Goal: Information Seeking & Learning: Learn about a topic

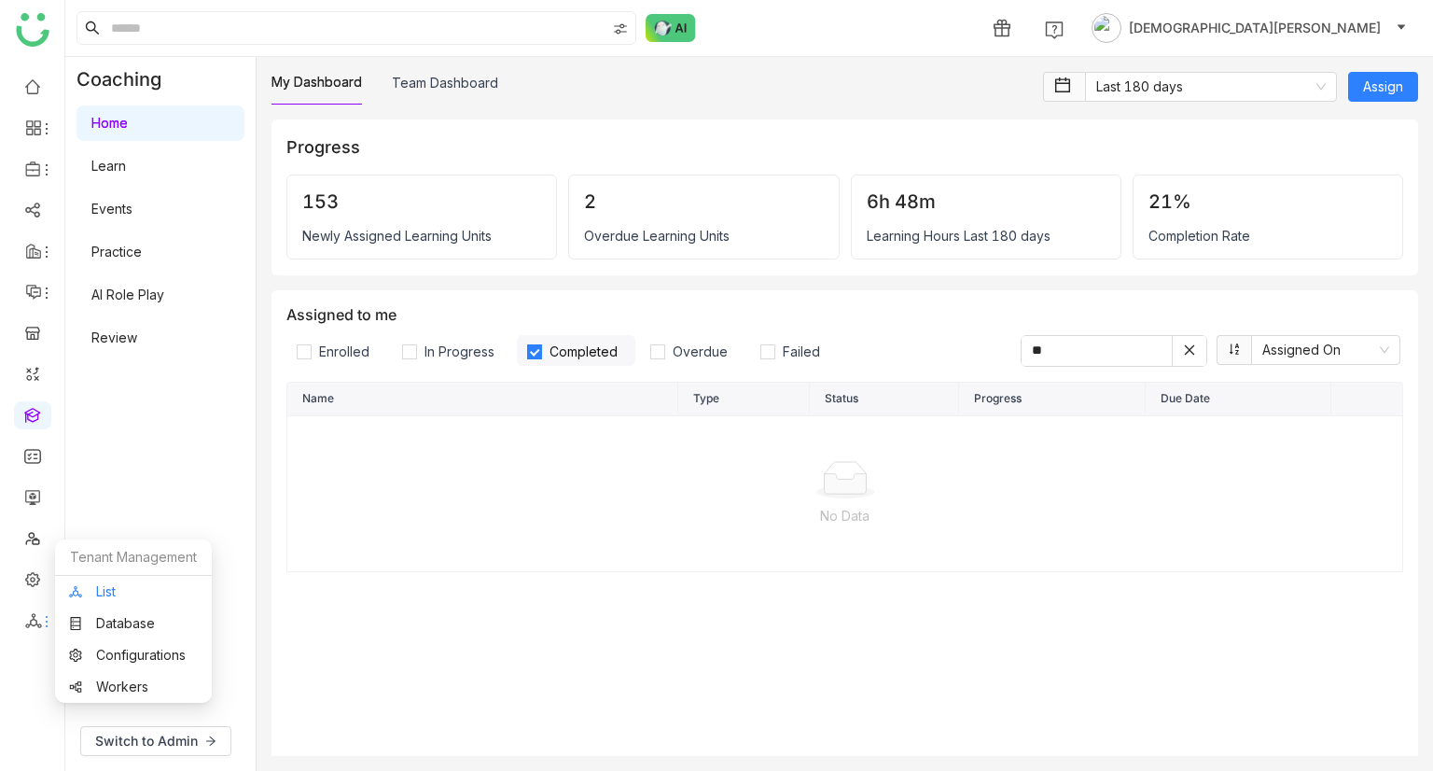
click at [123, 593] on link "List" at bounding box center [133, 591] width 129 height 13
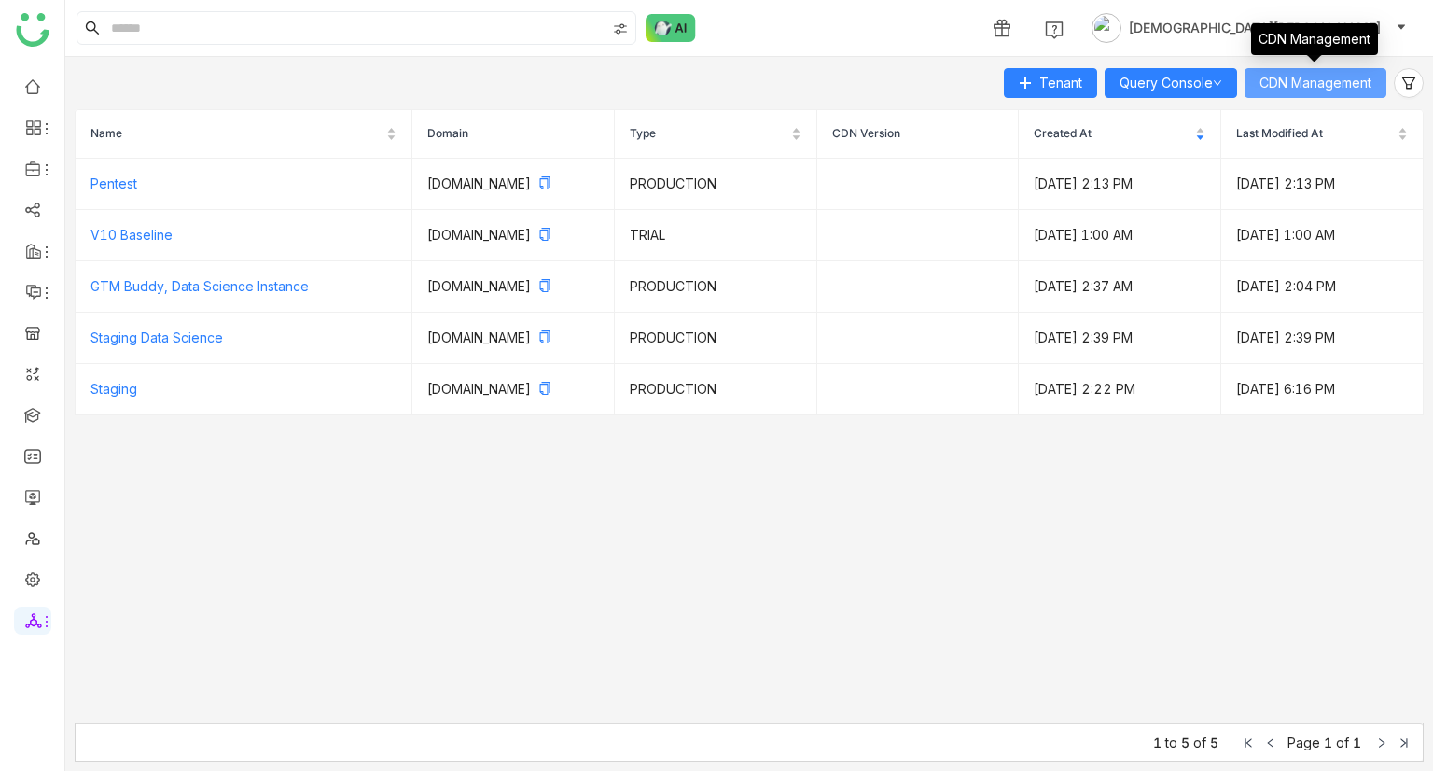
click at [1372, 80] on button "CDN Management" at bounding box center [1316, 83] width 142 height 30
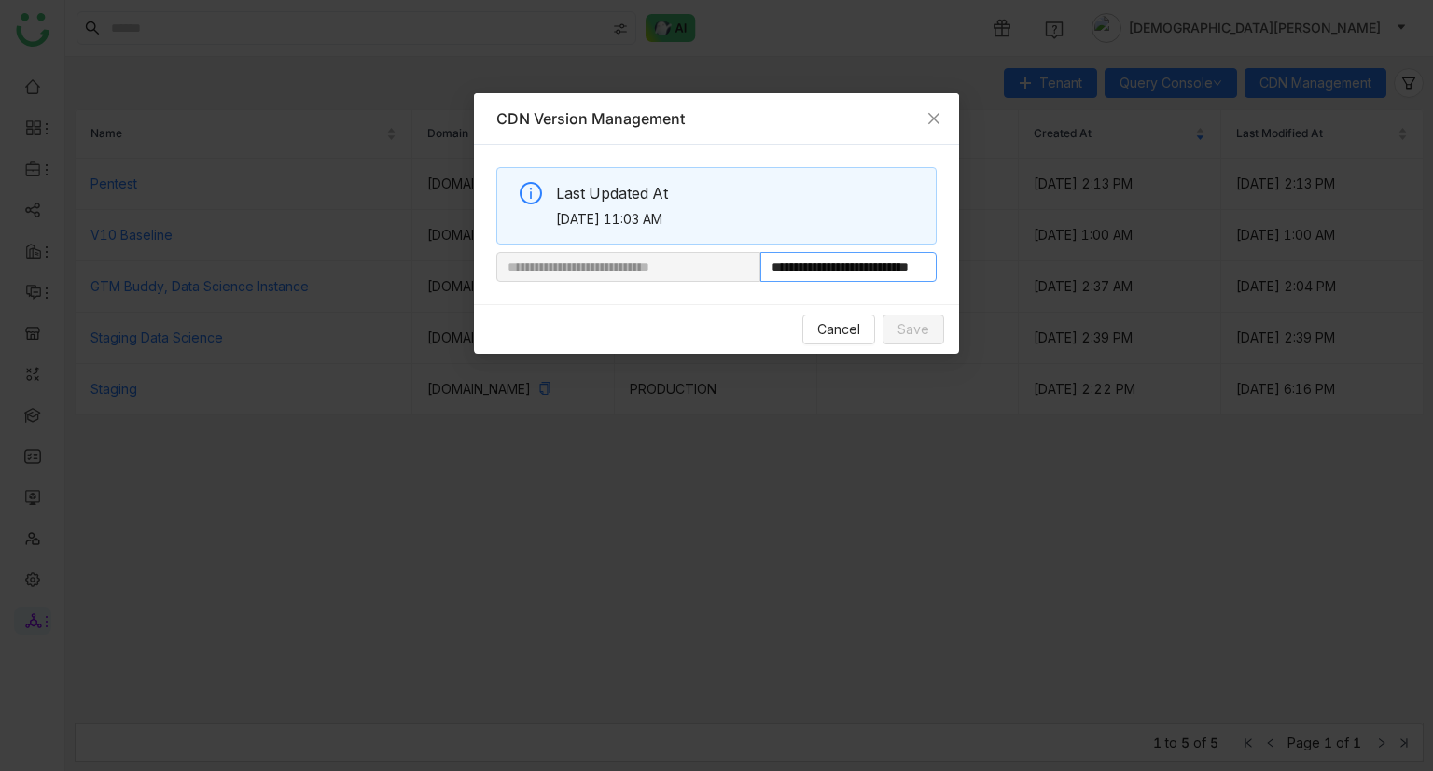
scroll to position [0, 69]
drag, startPoint x: 826, startPoint y: 268, endPoint x: 1126, endPoint y: 290, distance: 301.3
click at [1126, 290] on nz-modal-container "**********" at bounding box center [716, 385] width 1433 height 771
paste input "**********"
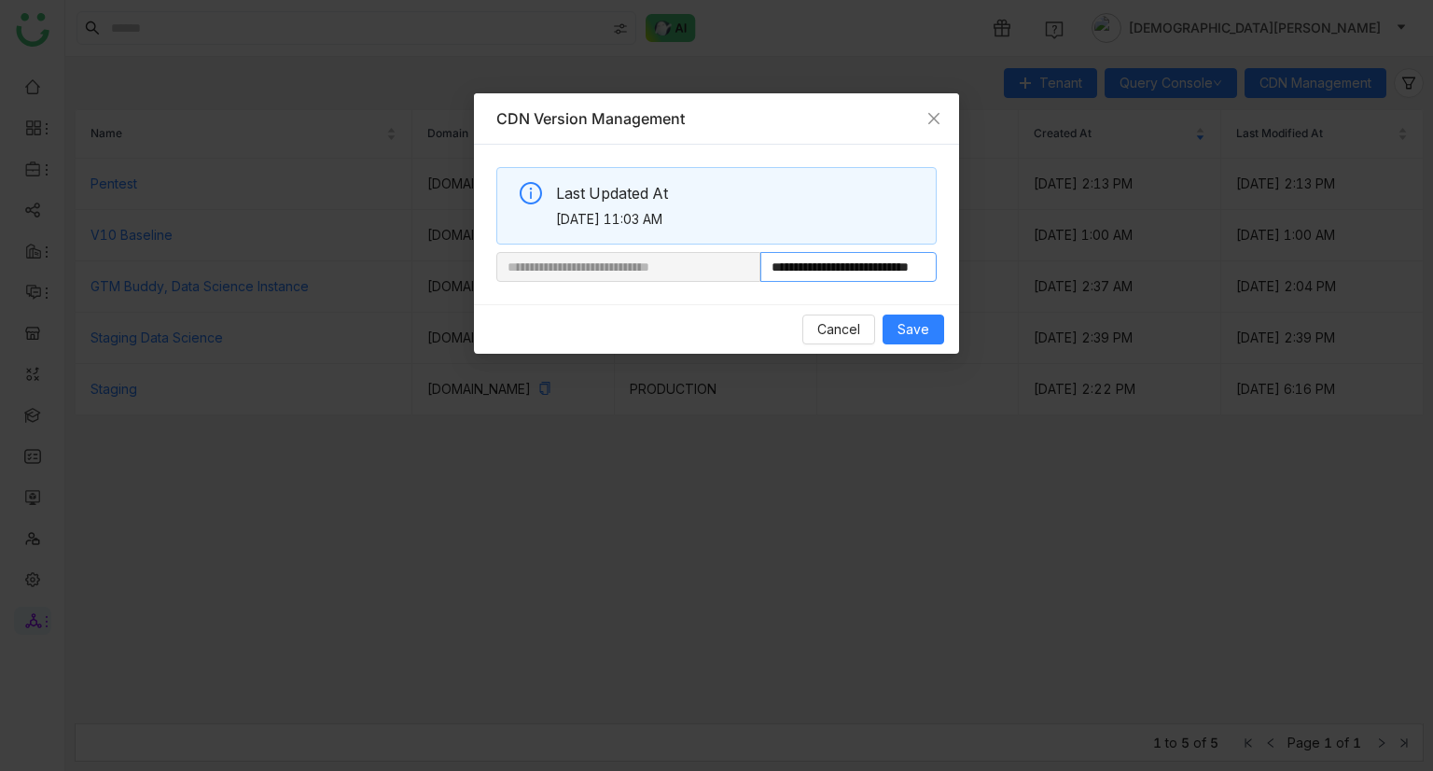
scroll to position [0, 69]
type input "**********"
click at [922, 330] on span "Save" at bounding box center [914, 329] width 32 height 21
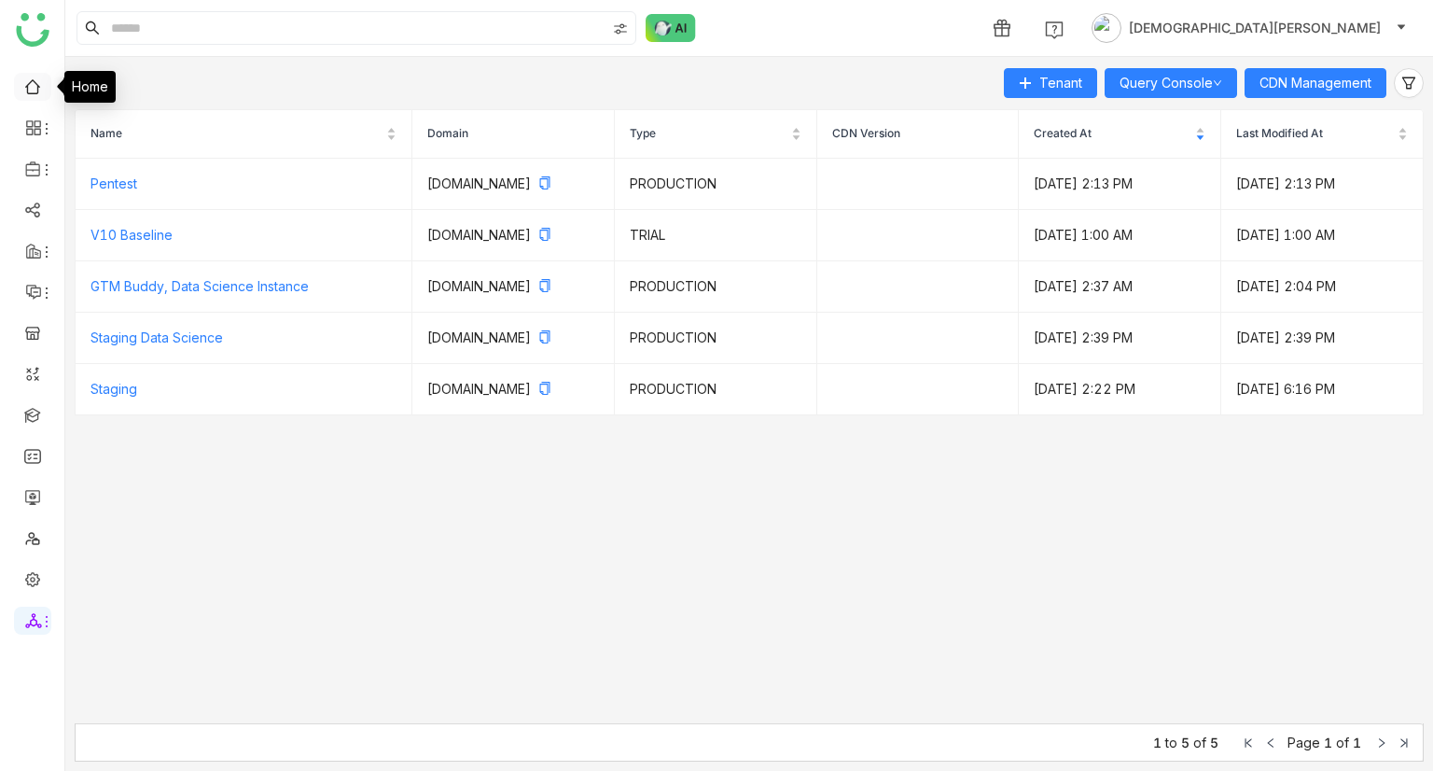
click at [34, 91] on link at bounding box center [32, 85] width 17 height 16
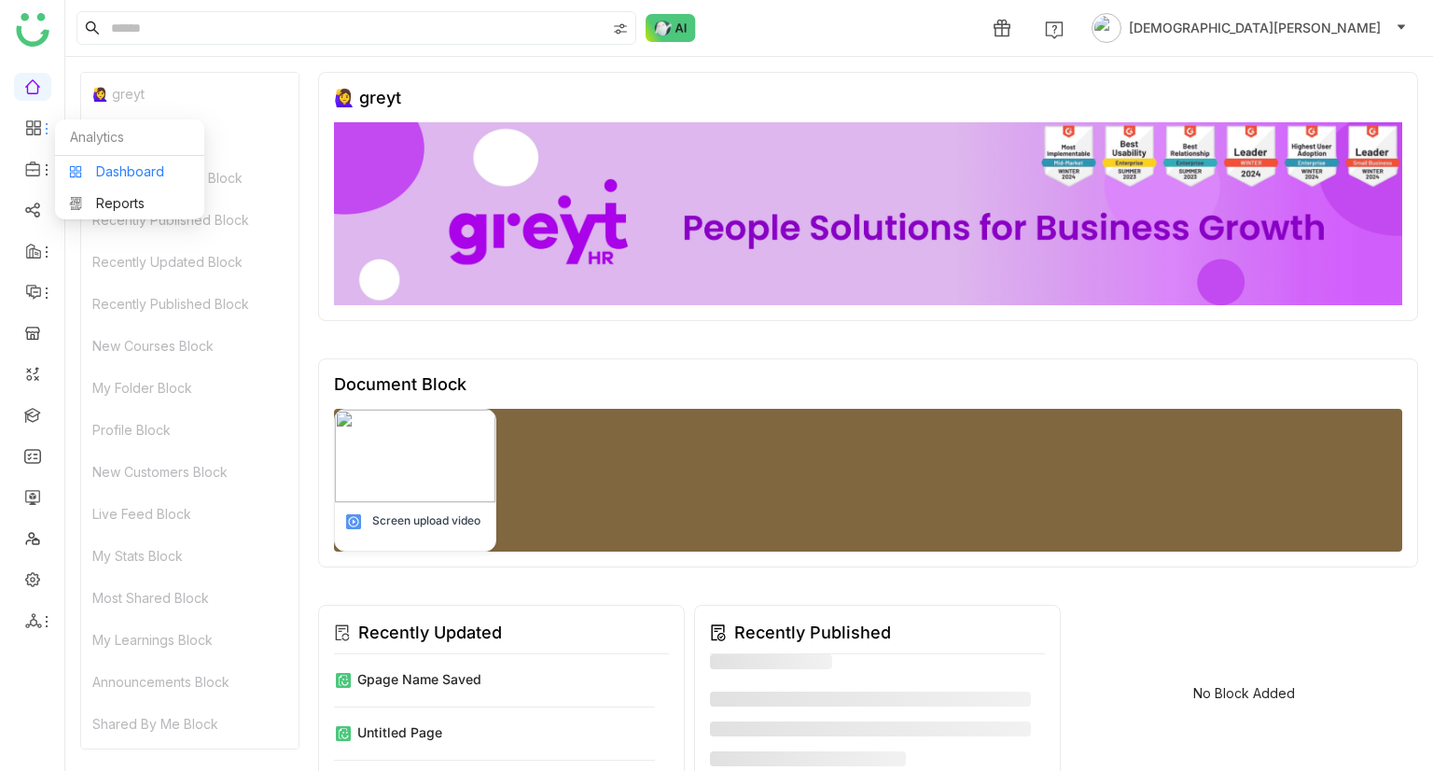
click at [116, 165] on link "Dashboard" at bounding box center [129, 171] width 121 height 13
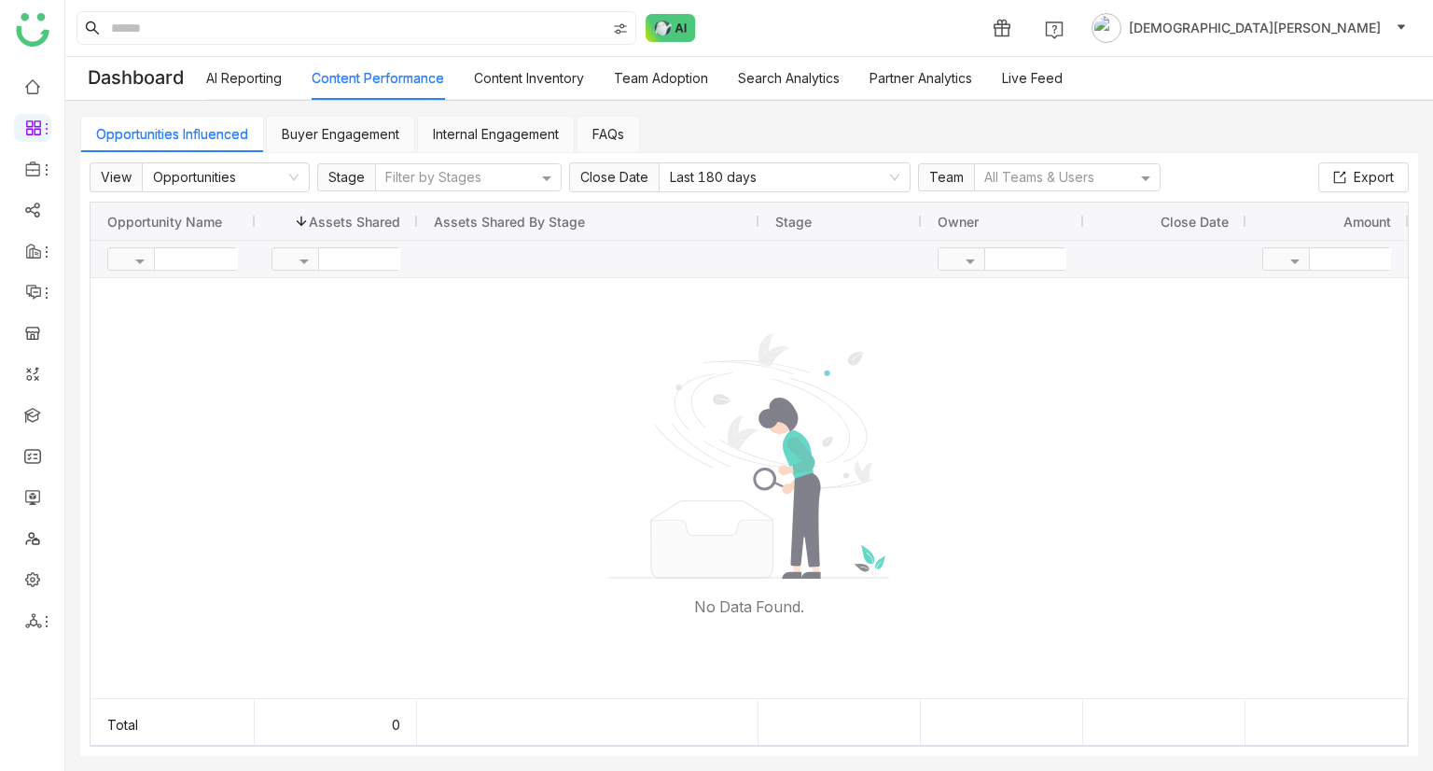
click at [310, 130] on link "Buyer Engagement" at bounding box center [341, 134] width 118 height 16
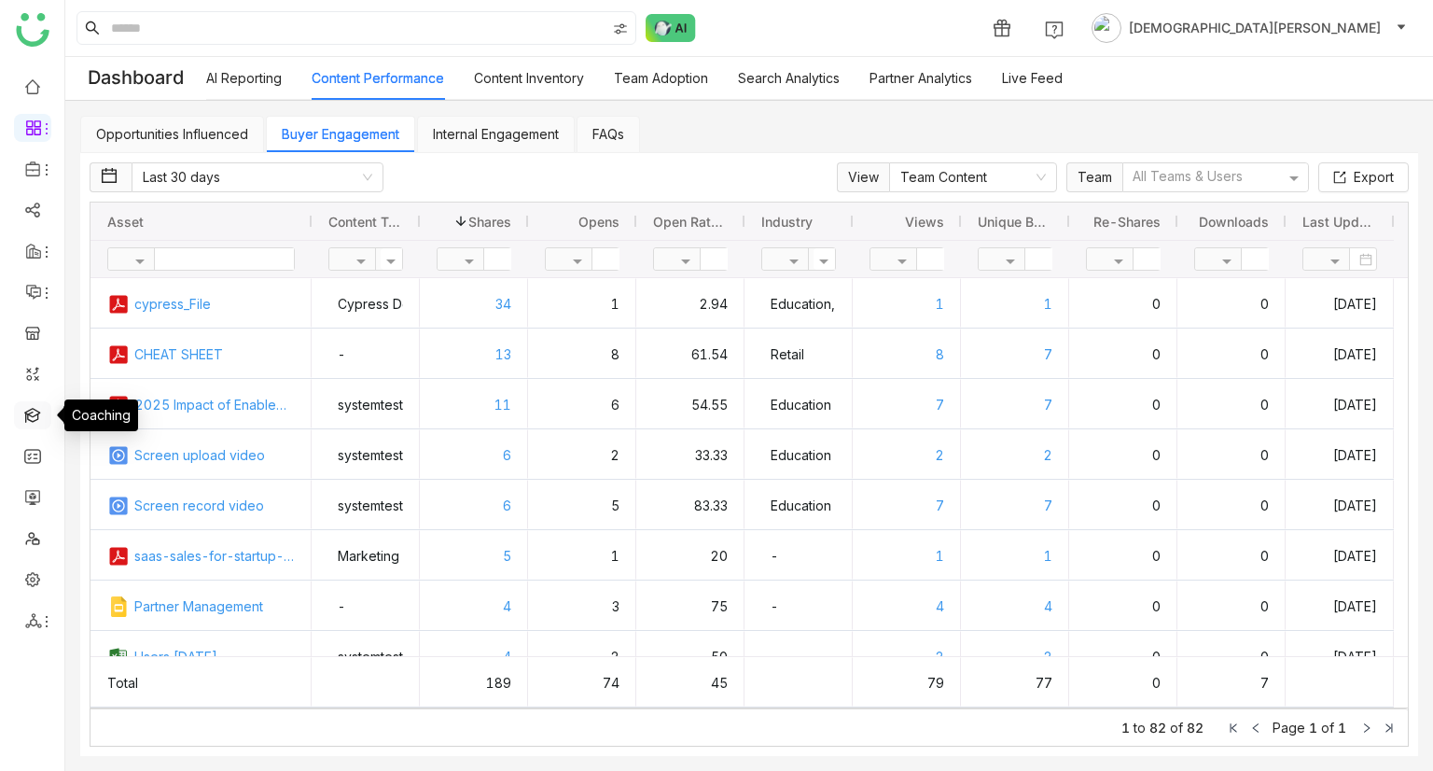
click at [30, 411] on link at bounding box center [32, 414] width 17 height 16
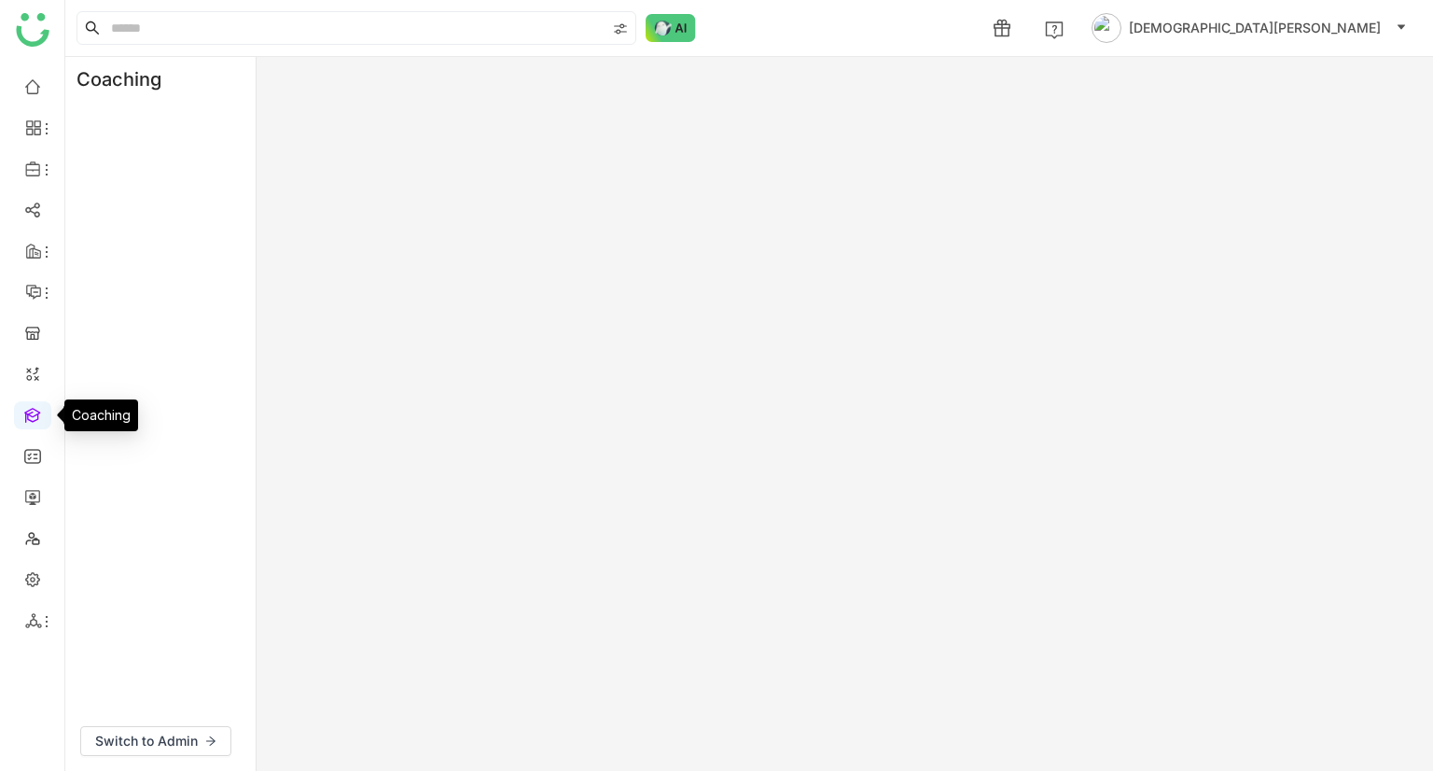
click at [30, 411] on link at bounding box center [32, 414] width 17 height 16
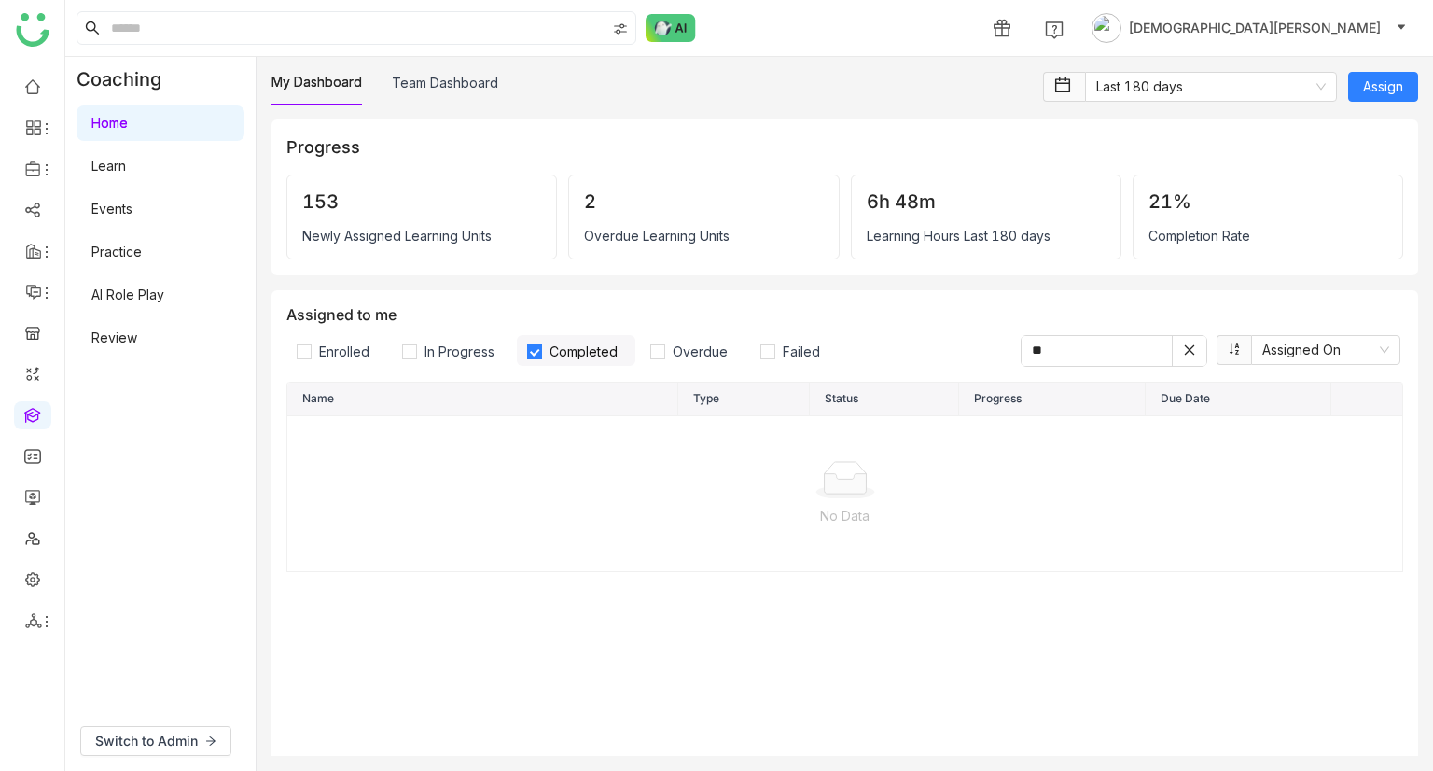
click at [150, 296] on link "AI Role Play" at bounding box center [127, 294] width 73 height 16
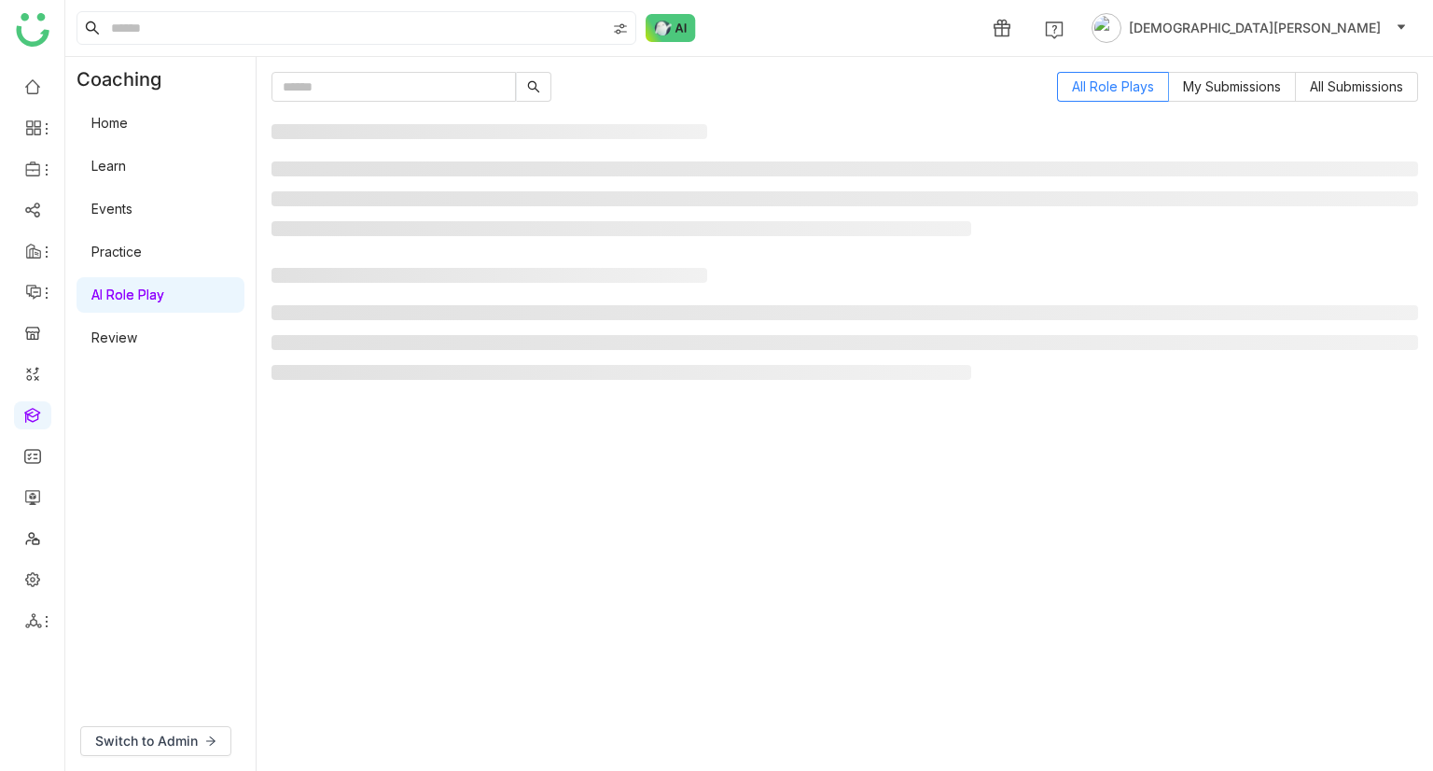
click at [150, 296] on link "AI Role Play" at bounding box center [127, 294] width 73 height 16
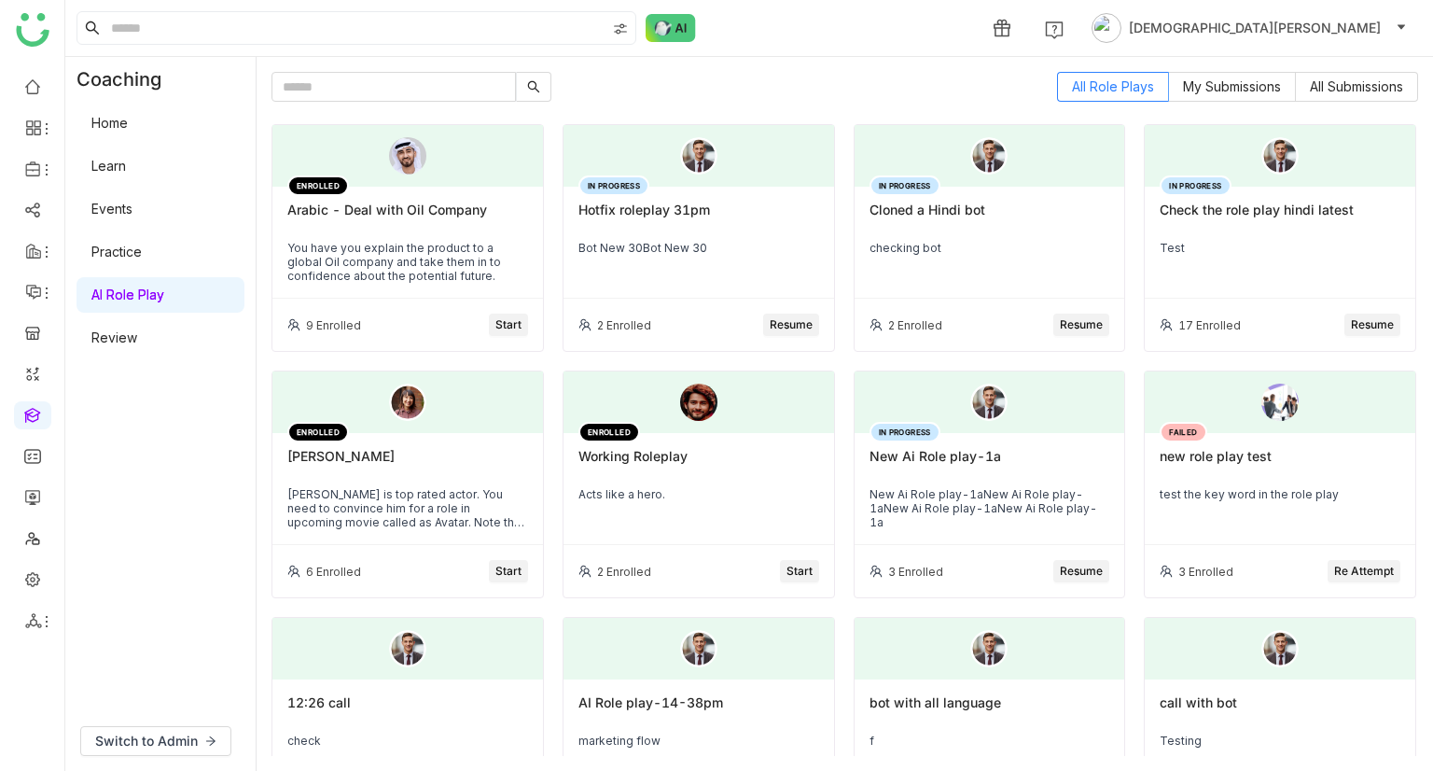
click at [425, 258] on div "You have you explain the product to a global Oil company and take them in to co…" at bounding box center [407, 262] width 241 height 42
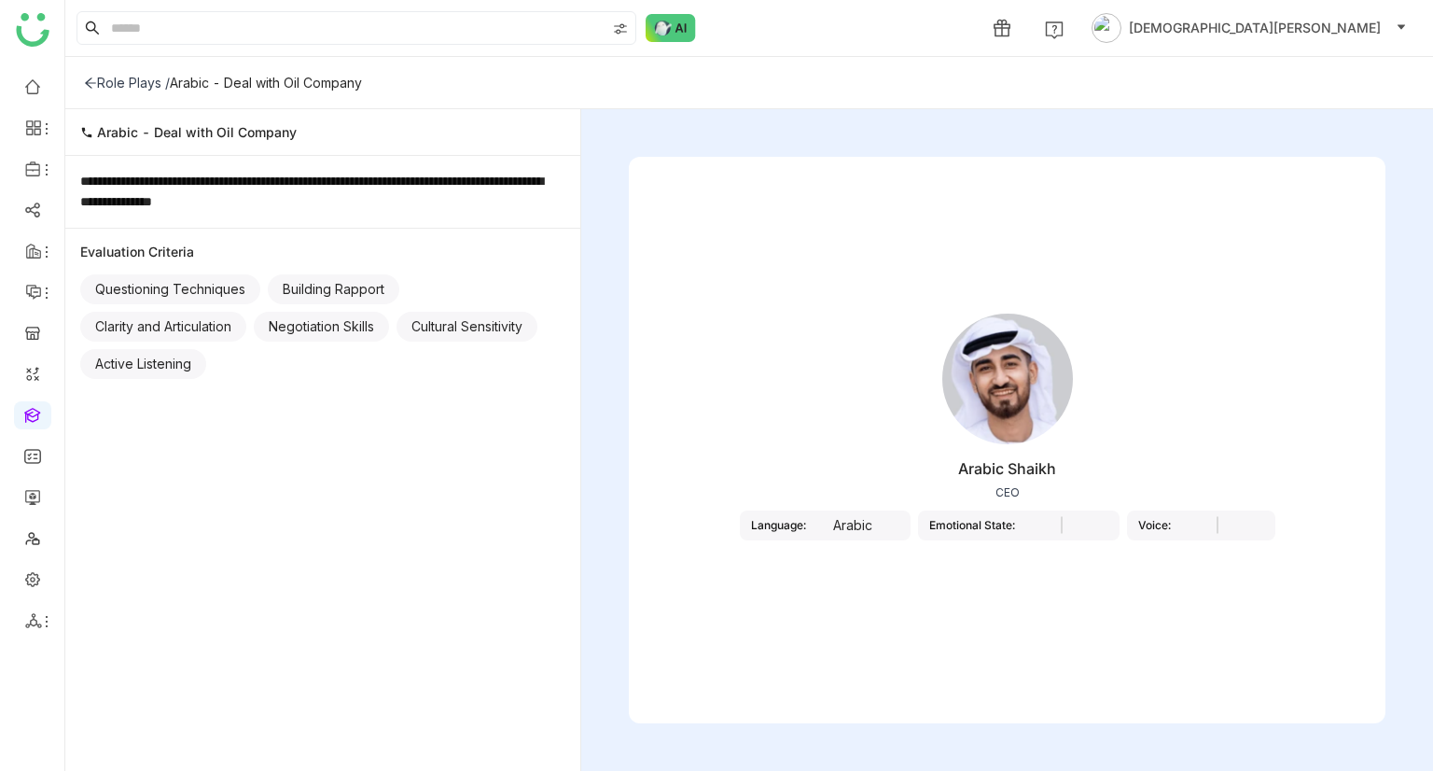
click at [89, 86] on icon at bounding box center [90, 83] width 13 height 13
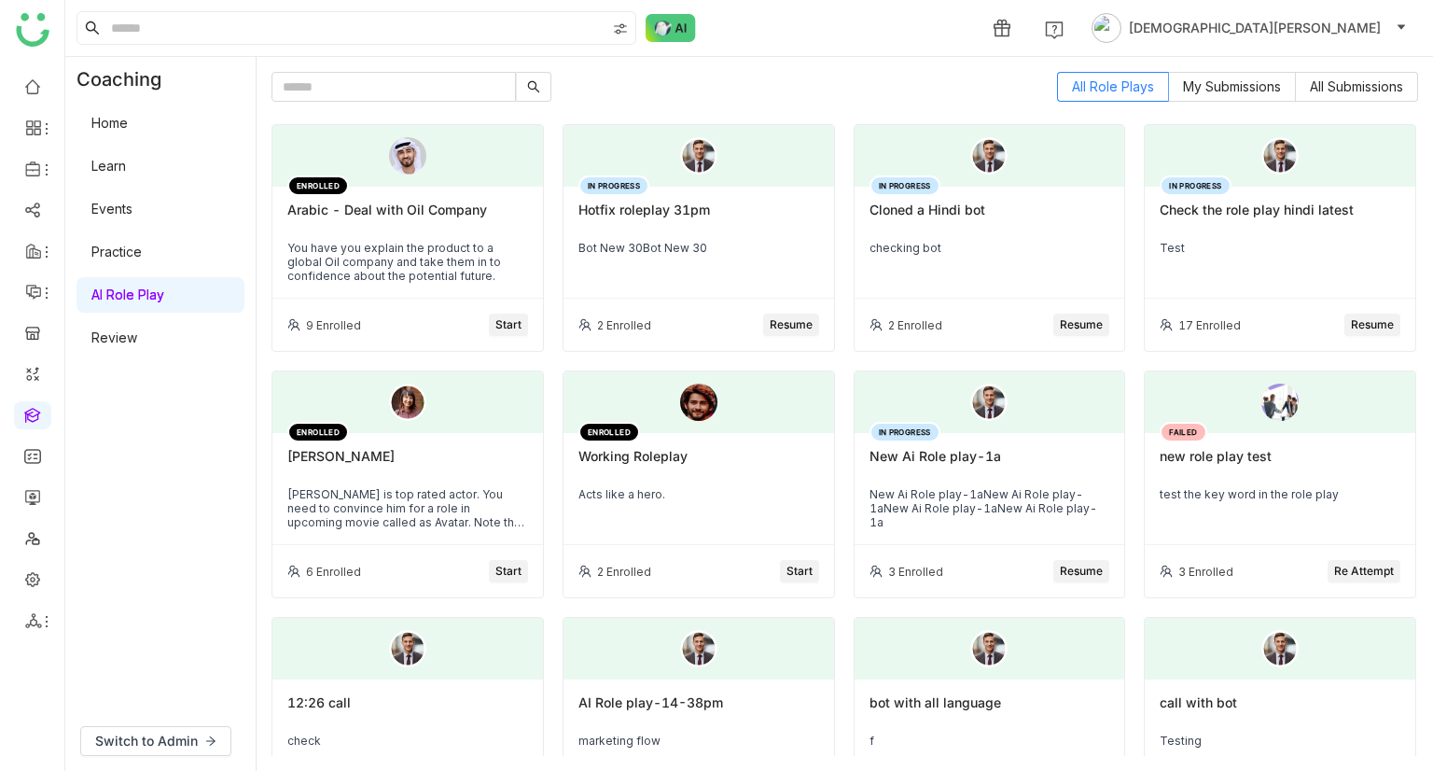
click at [661, 270] on div "IN PROGRESS Hotfix roleplay 31pm Bot New 30Bot New 30" at bounding box center [699, 243] width 271 height 112
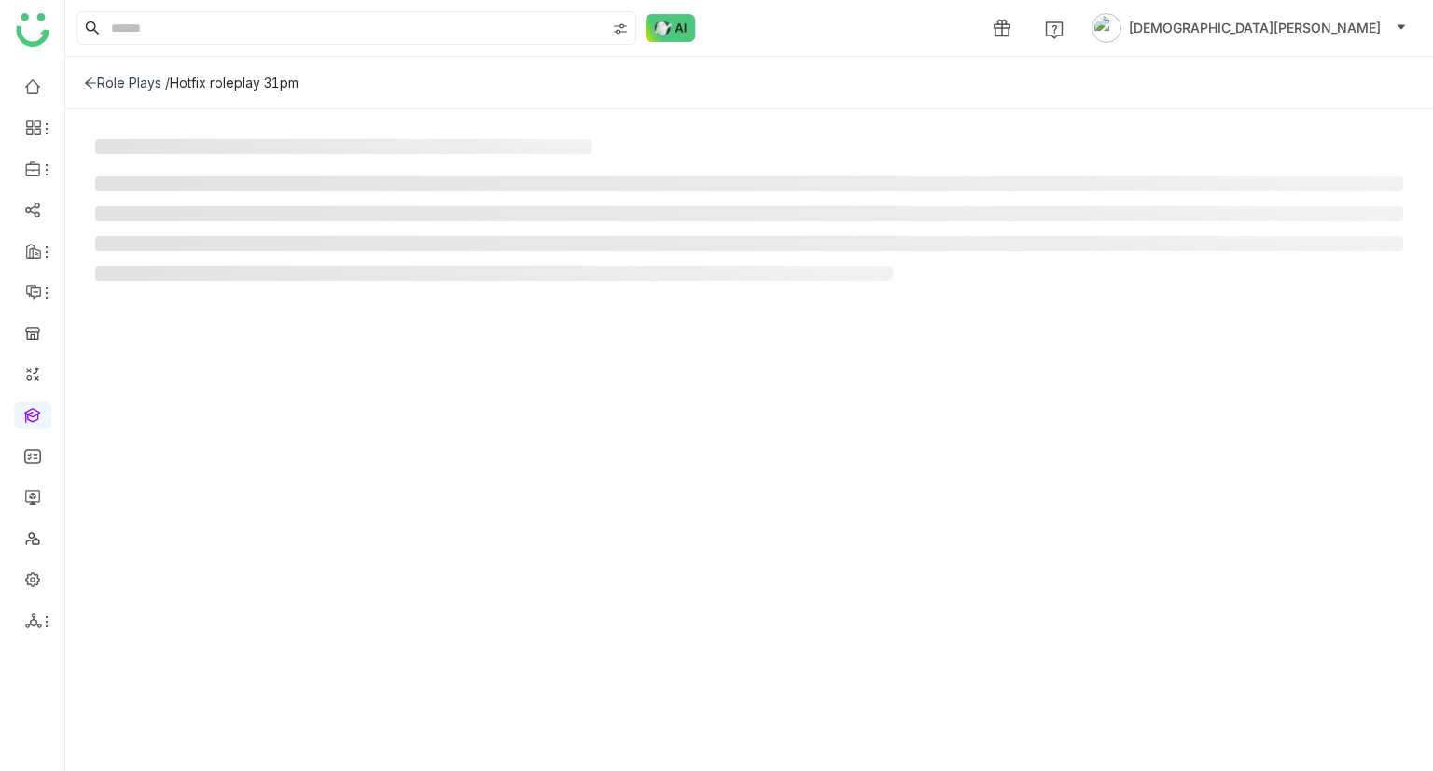
click at [90, 79] on icon at bounding box center [90, 83] width 13 height 13
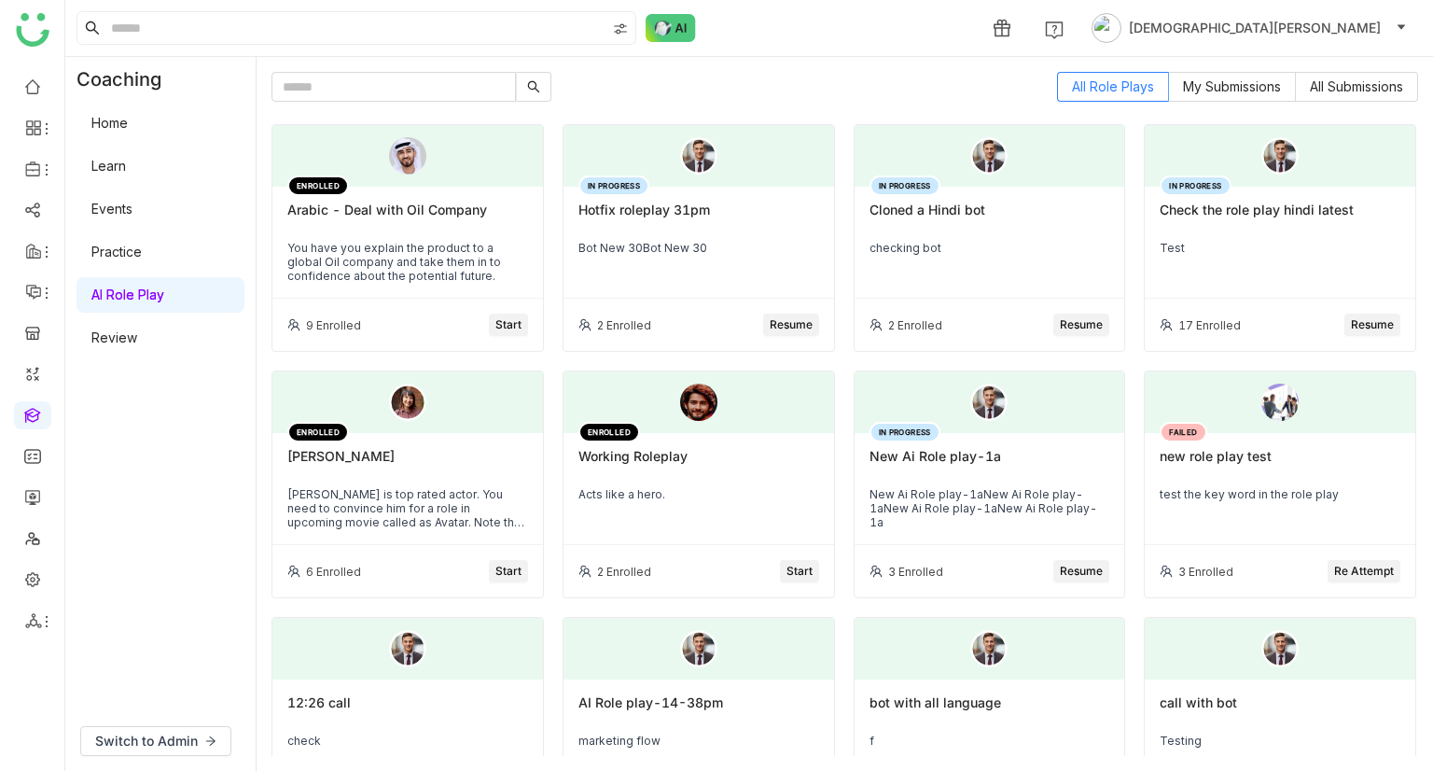
click at [403, 241] on div "You have you explain the product to a global Oil company and take them in to co…" at bounding box center [407, 262] width 241 height 42
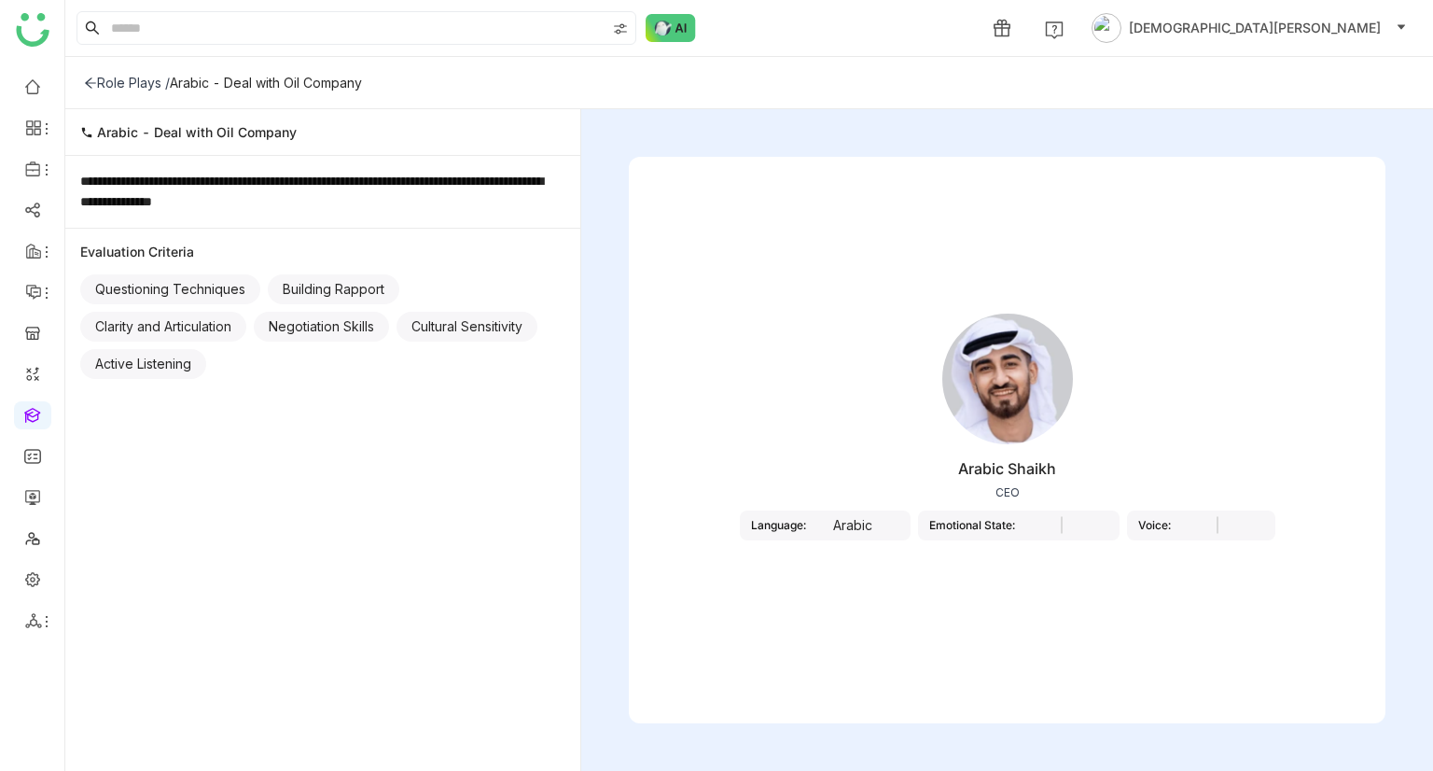
click at [1085, 522] on div at bounding box center [1061, 525] width 93 height 21
click at [1236, 521] on nz-select at bounding box center [1217, 525] width 93 height 21
click at [1178, 527] on nz-select at bounding box center [1217, 525] width 93 height 21
click at [89, 79] on icon at bounding box center [90, 82] width 11 height 10
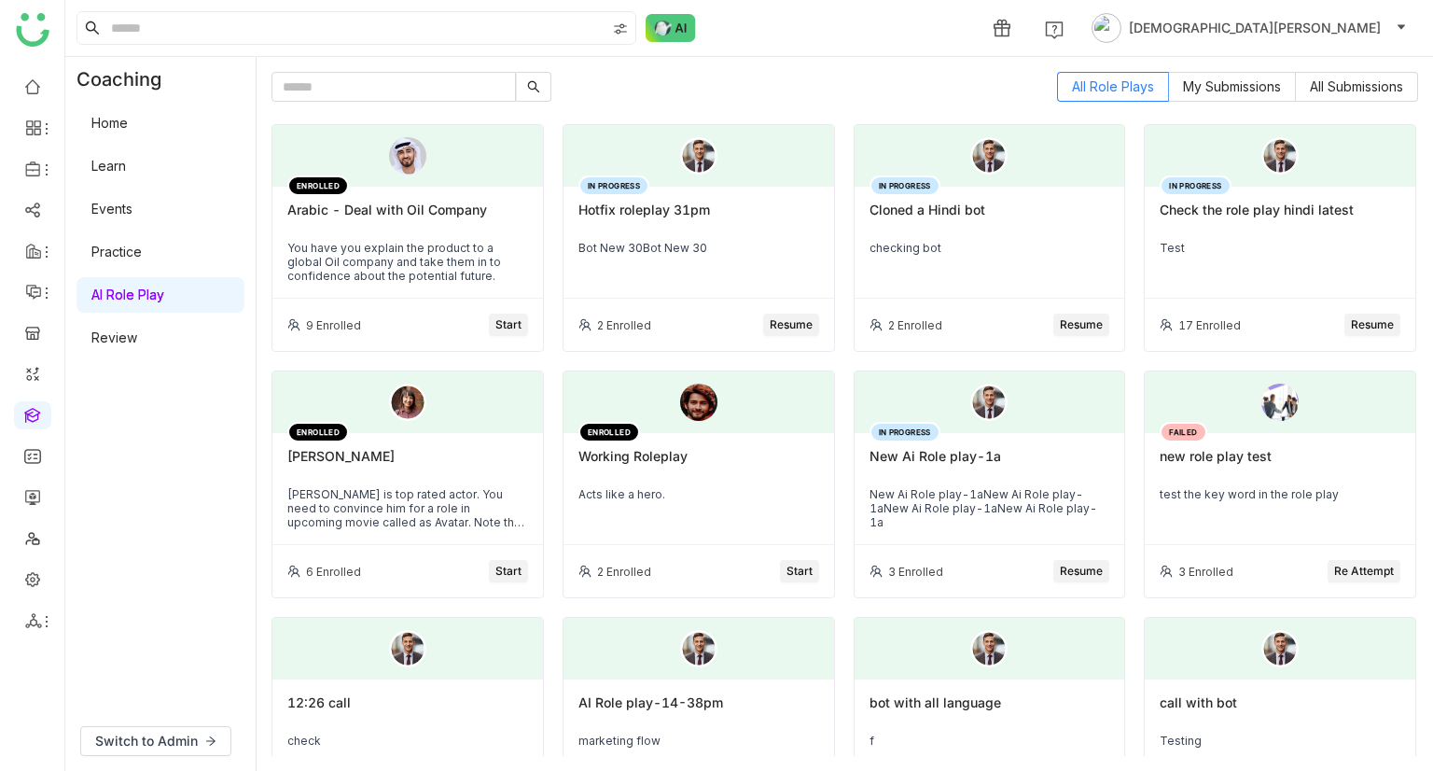
click at [1303, 264] on div "IN PROGRESS Check the role play hindi latest Test" at bounding box center [1280, 243] width 271 height 112
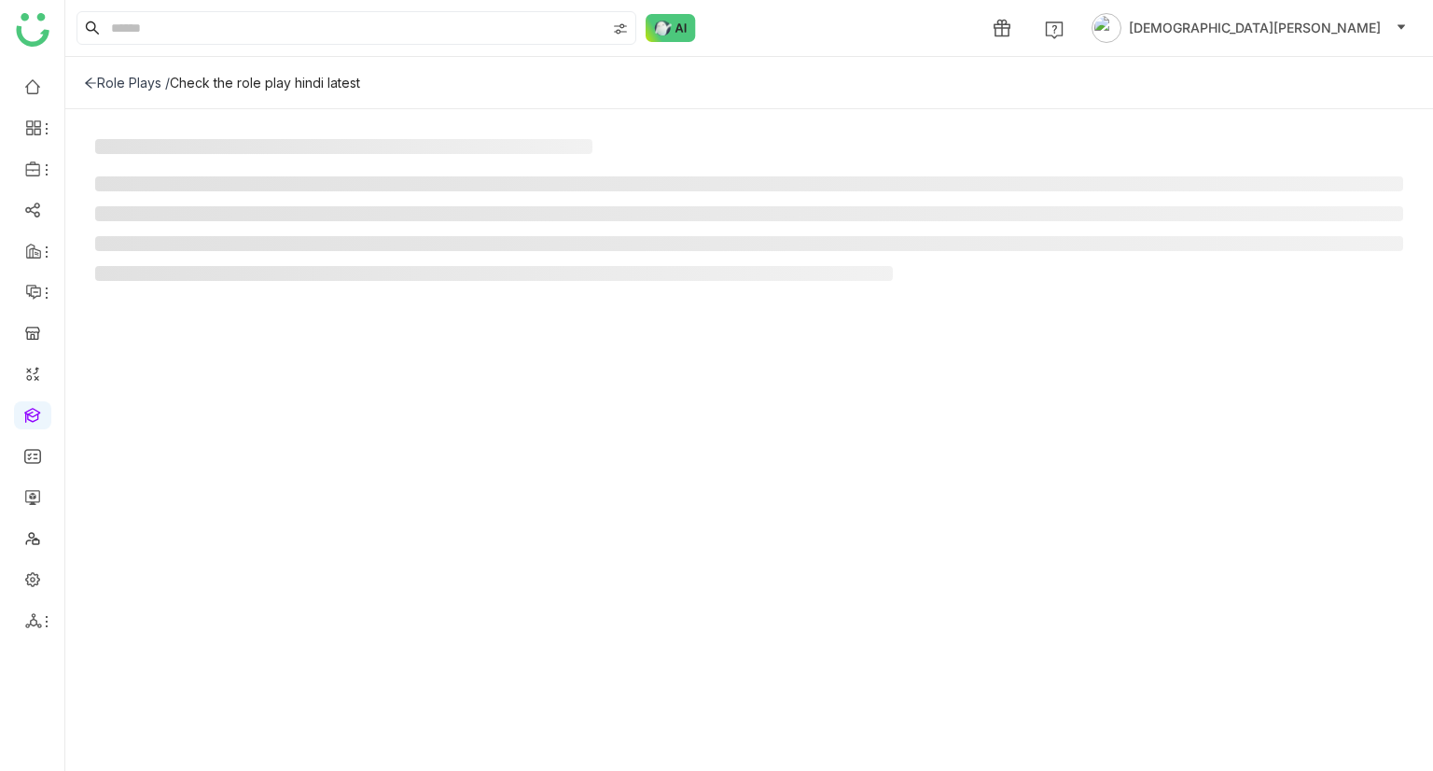
click at [97, 75] on div "Role Plays /" at bounding box center [127, 83] width 86 height 16
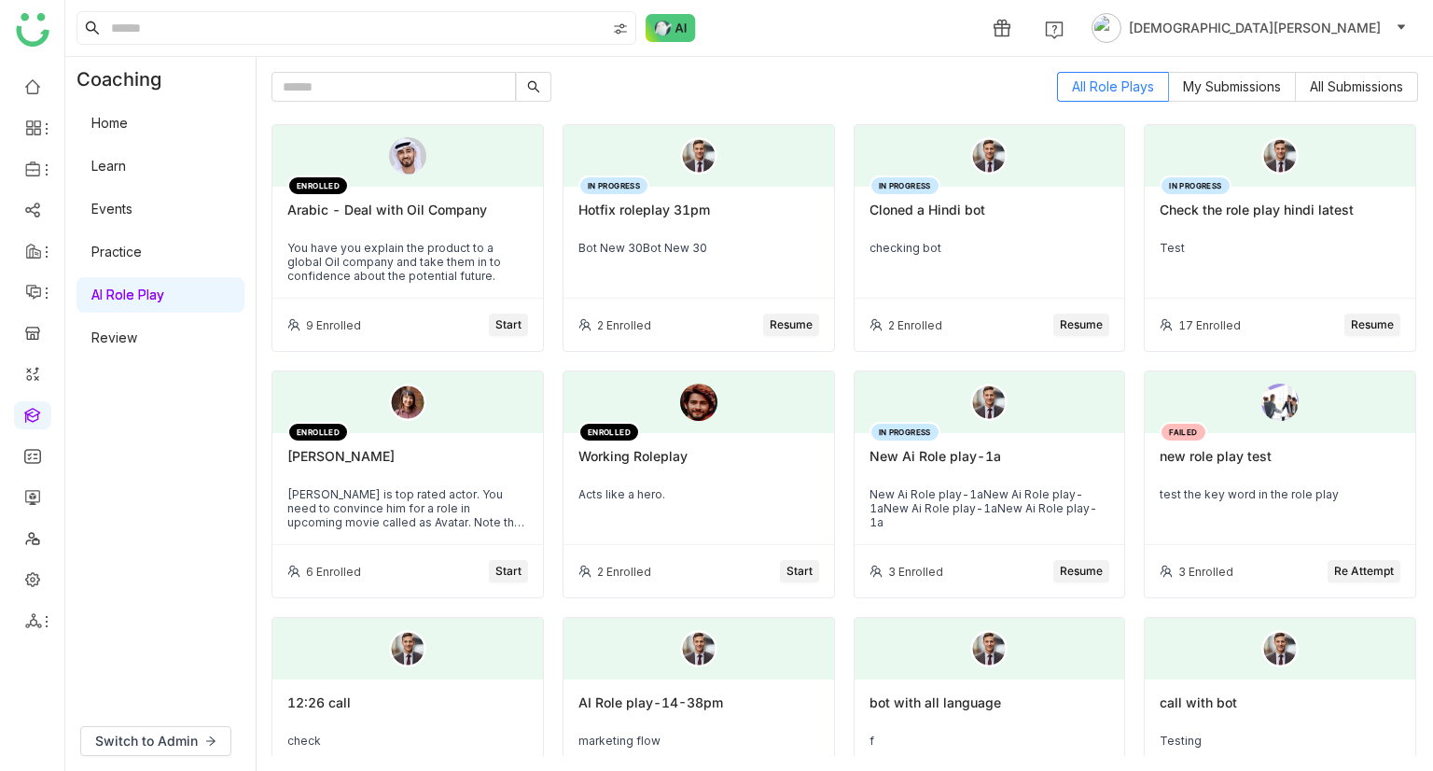
scroll to position [74, 0]
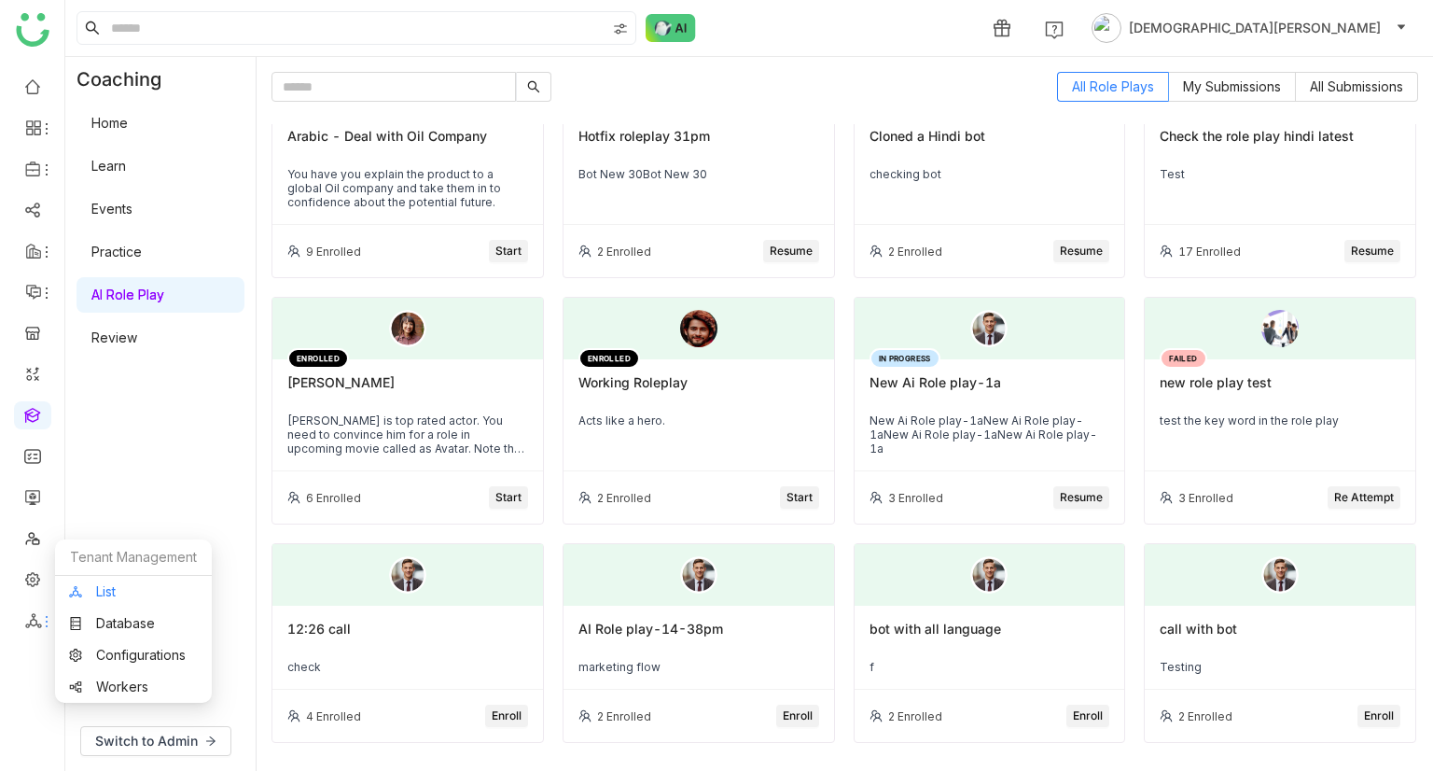
click at [121, 585] on link "List" at bounding box center [133, 591] width 129 height 13
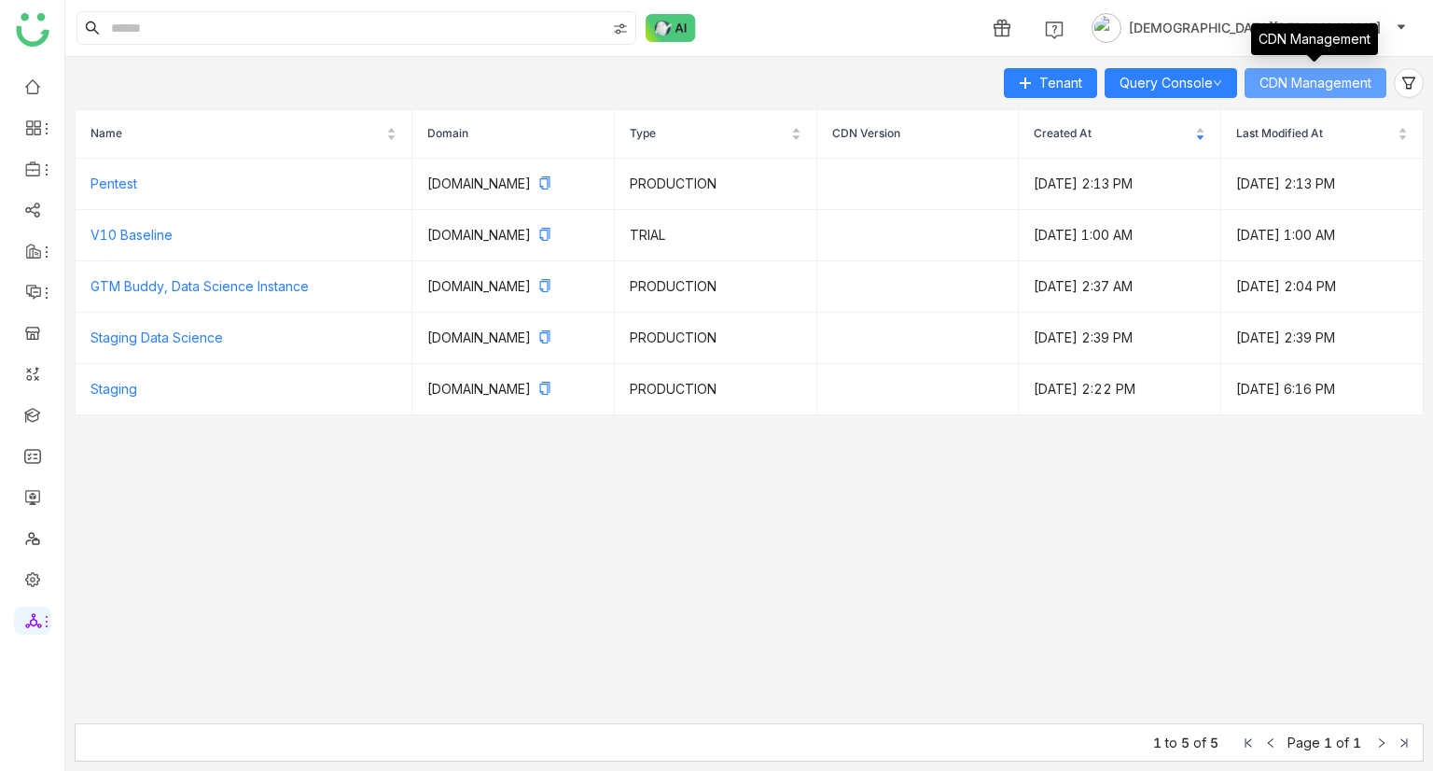
click at [1319, 77] on span "CDN Management" at bounding box center [1316, 83] width 112 height 21
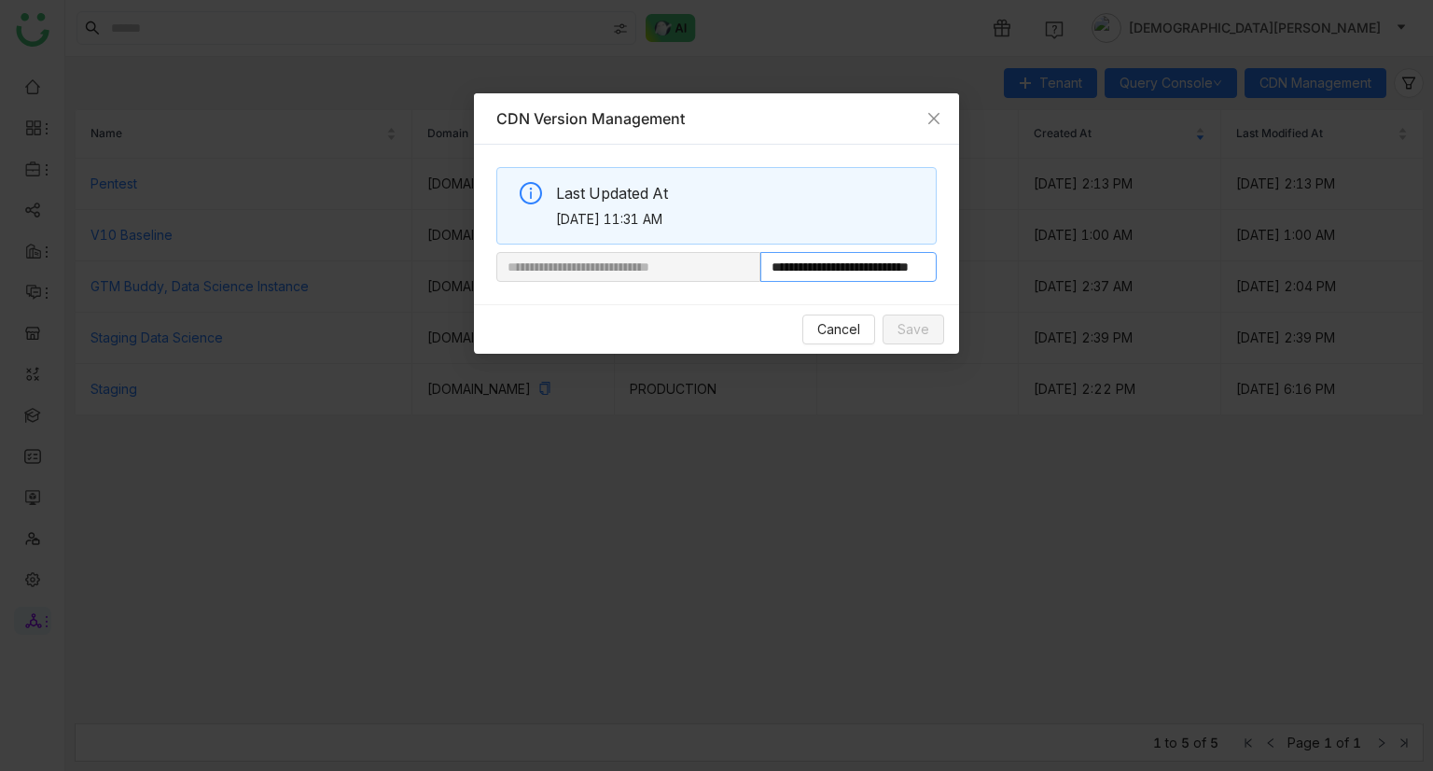
click at [864, 267] on input "**********" at bounding box center [848, 267] width 176 height 30
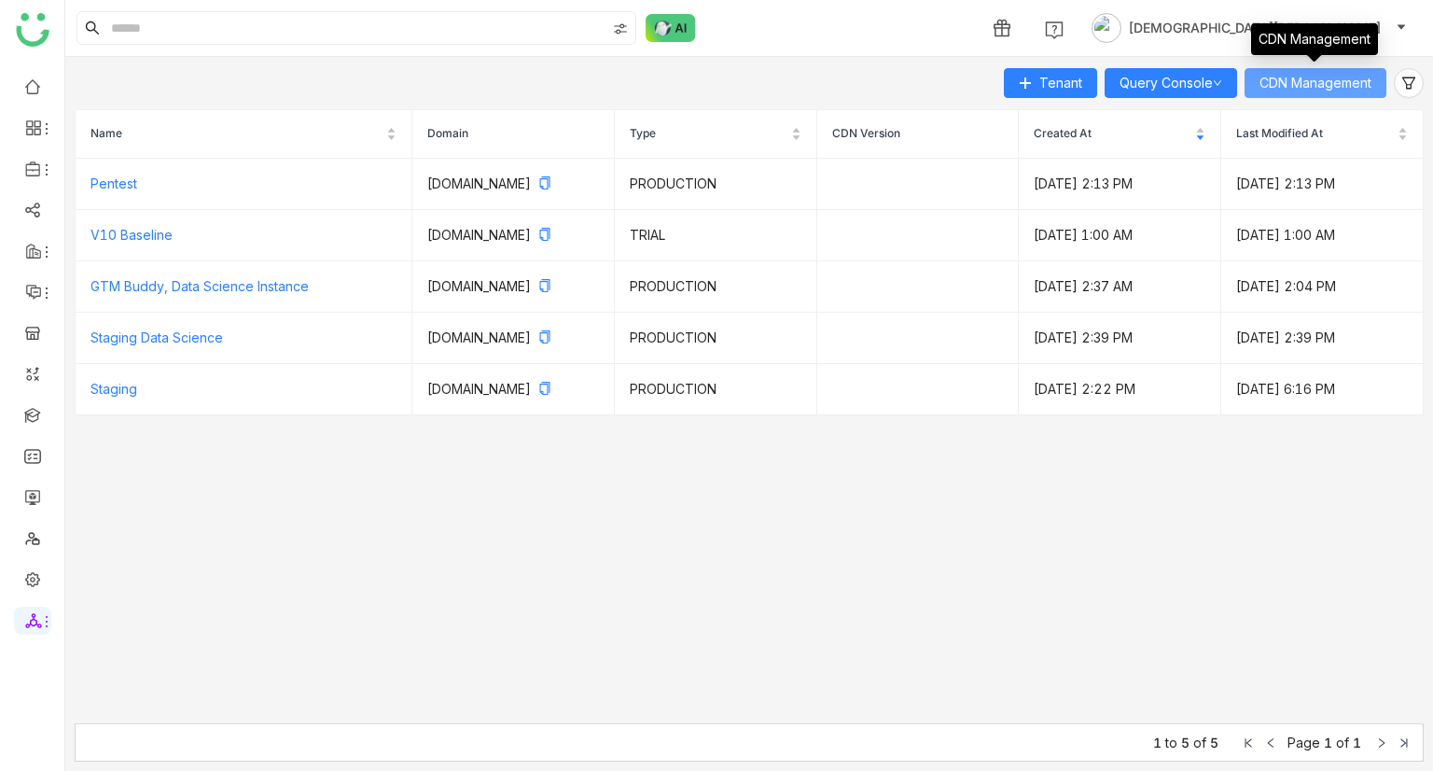
click at [1310, 91] on span "CDN Management" at bounding box center [1316, 83] width 112 height 21
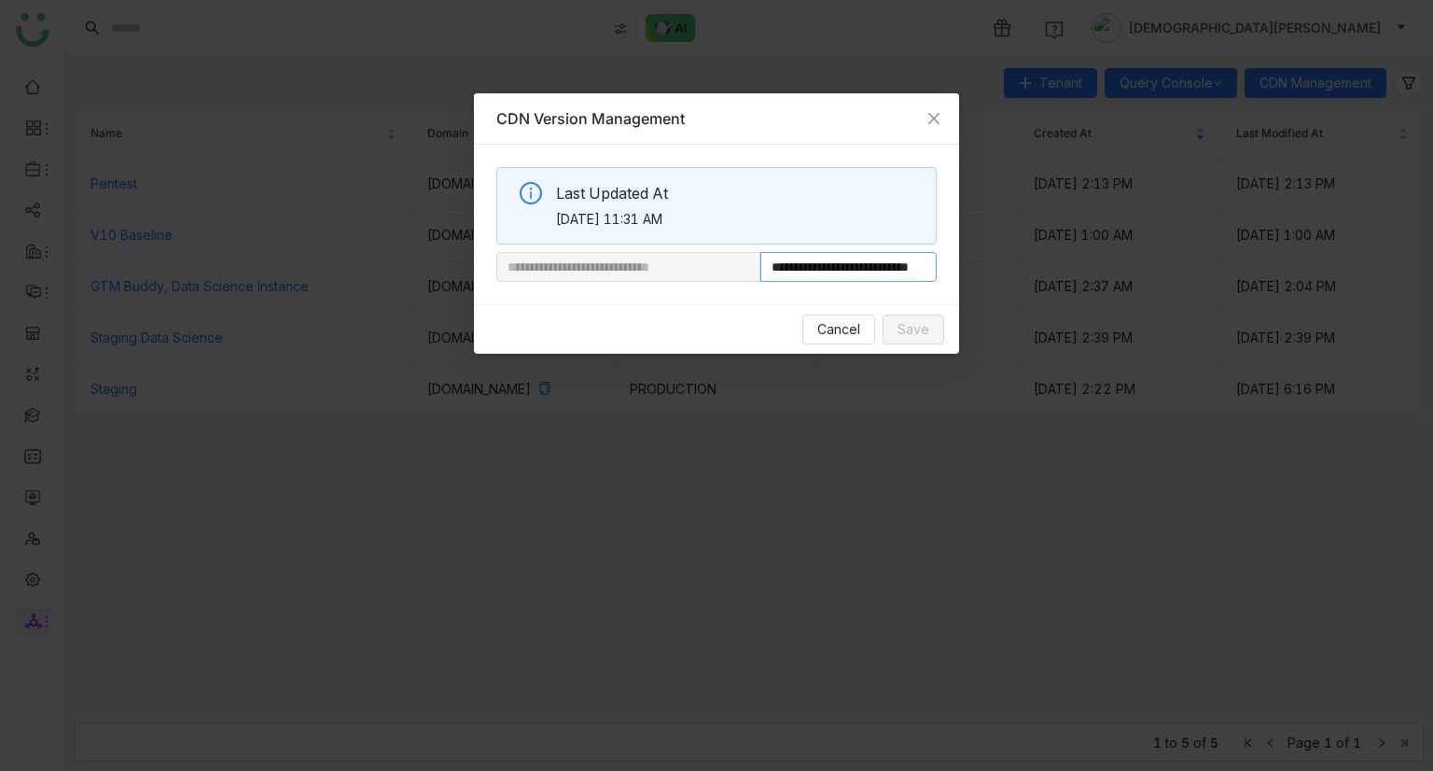
scroll to position [0, 69]
drag, startPoint x: 858, startPoint y: 270, endPoint x: 1005, endPoint y: 270, distance: 146.5
click at [1005, 270] on nz-modal-container "**********" at bounding box center [716, 385] width 1433 height 771
click at [239, 91] on nz-modal-container "**********" at bounding box center [716, 385] width 1433 height 771
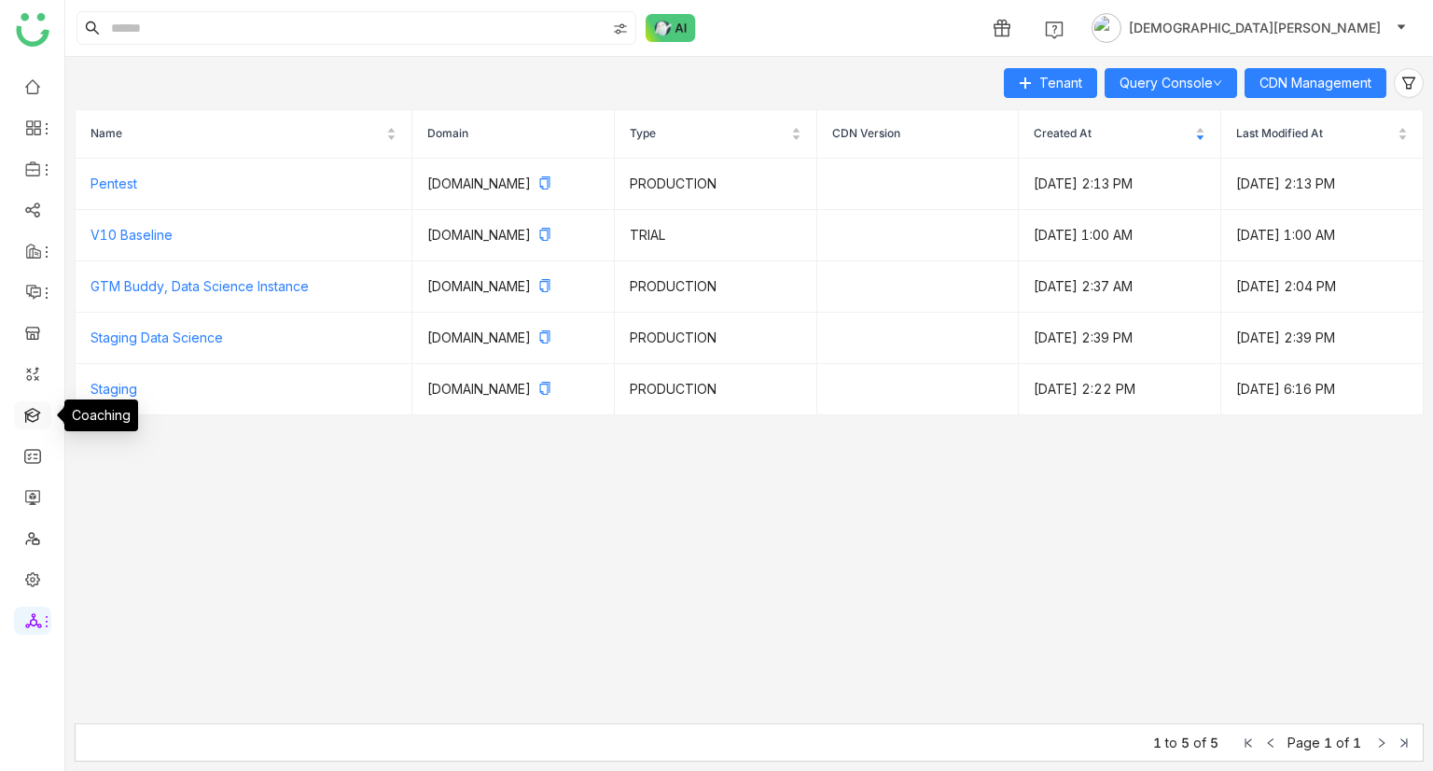
click at [36, 414] on link at bounding box center [32, 414] width 17 height 16
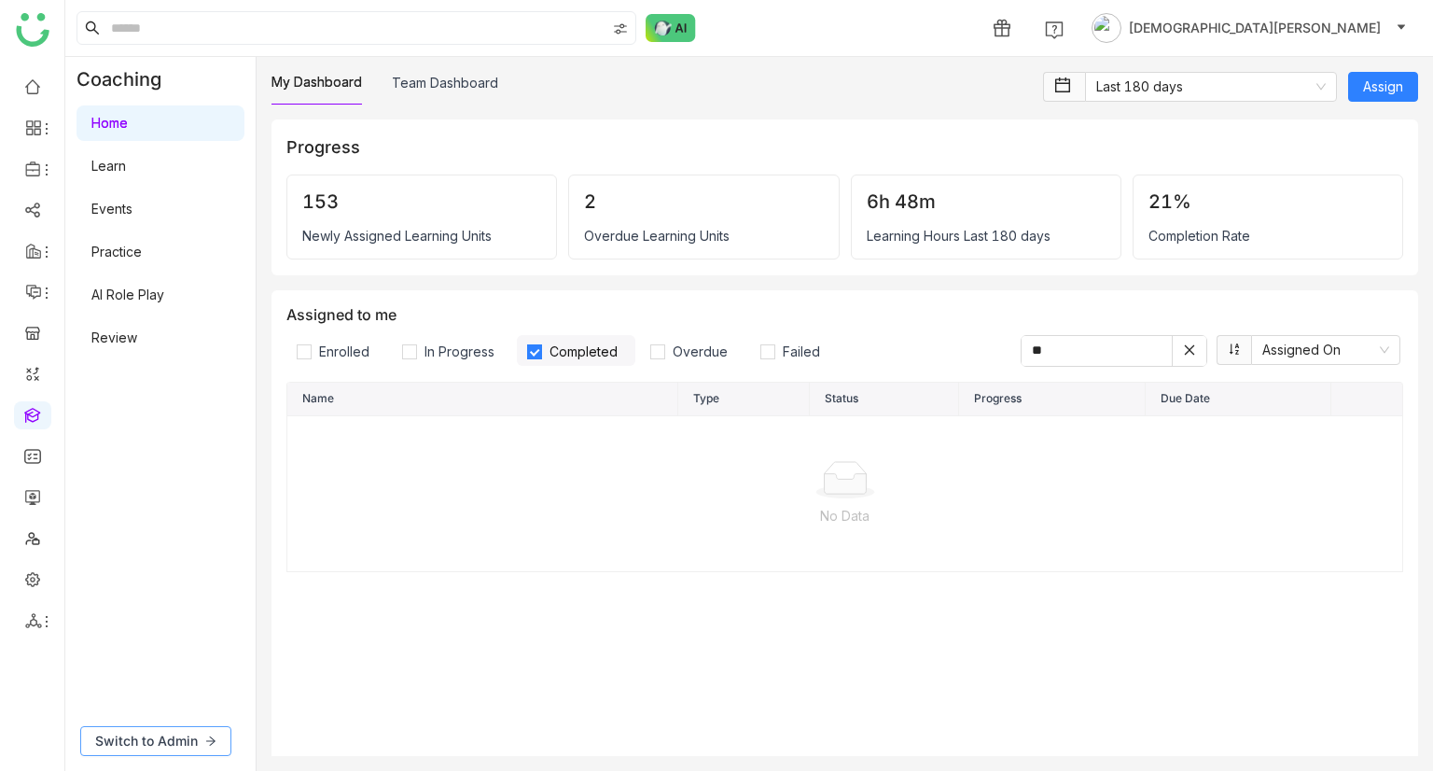
click at [153, 740] on span "Switch to Admin" at bounding box center [146, 741] width 103 height 21
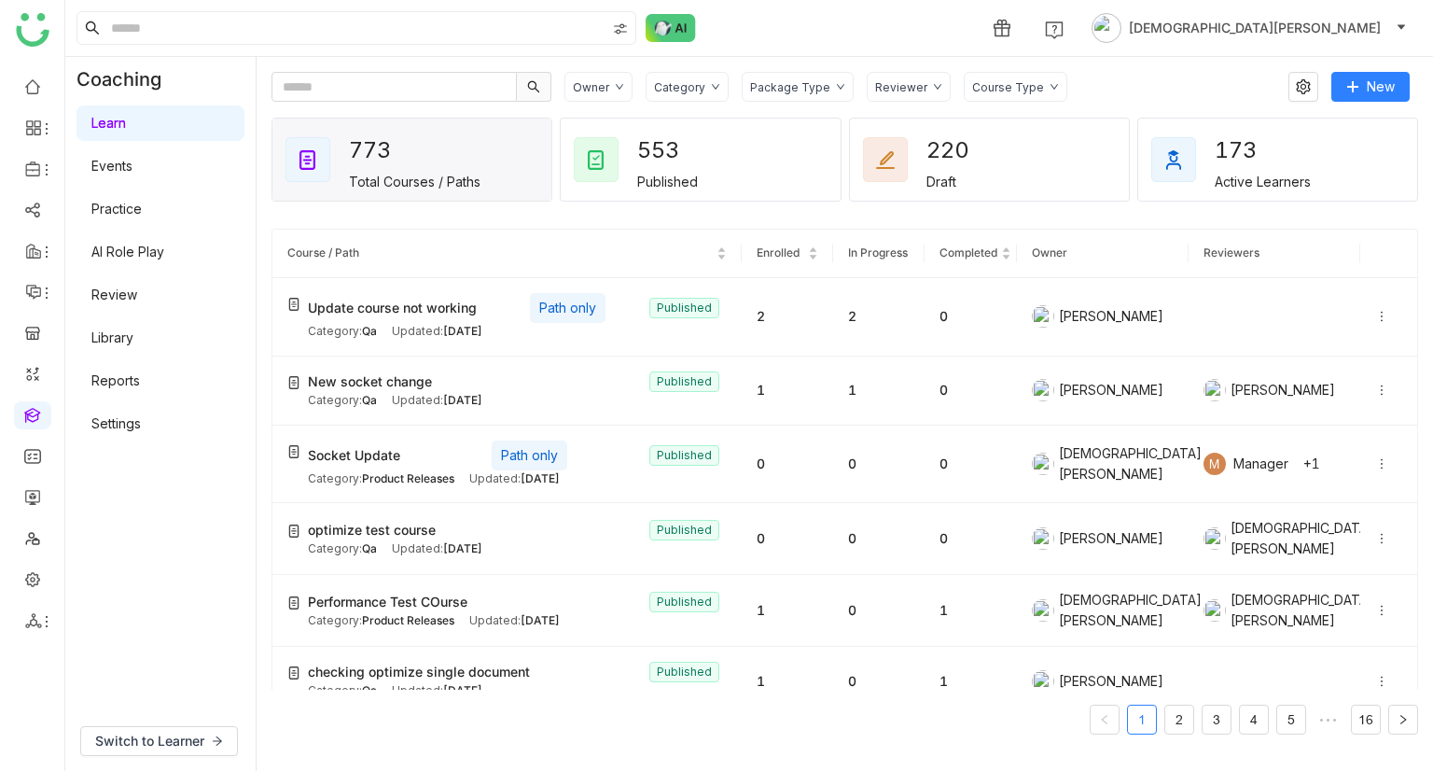
click at [107, 426] on link "Settings" at bounding box center [115, 423] width 49 height 16
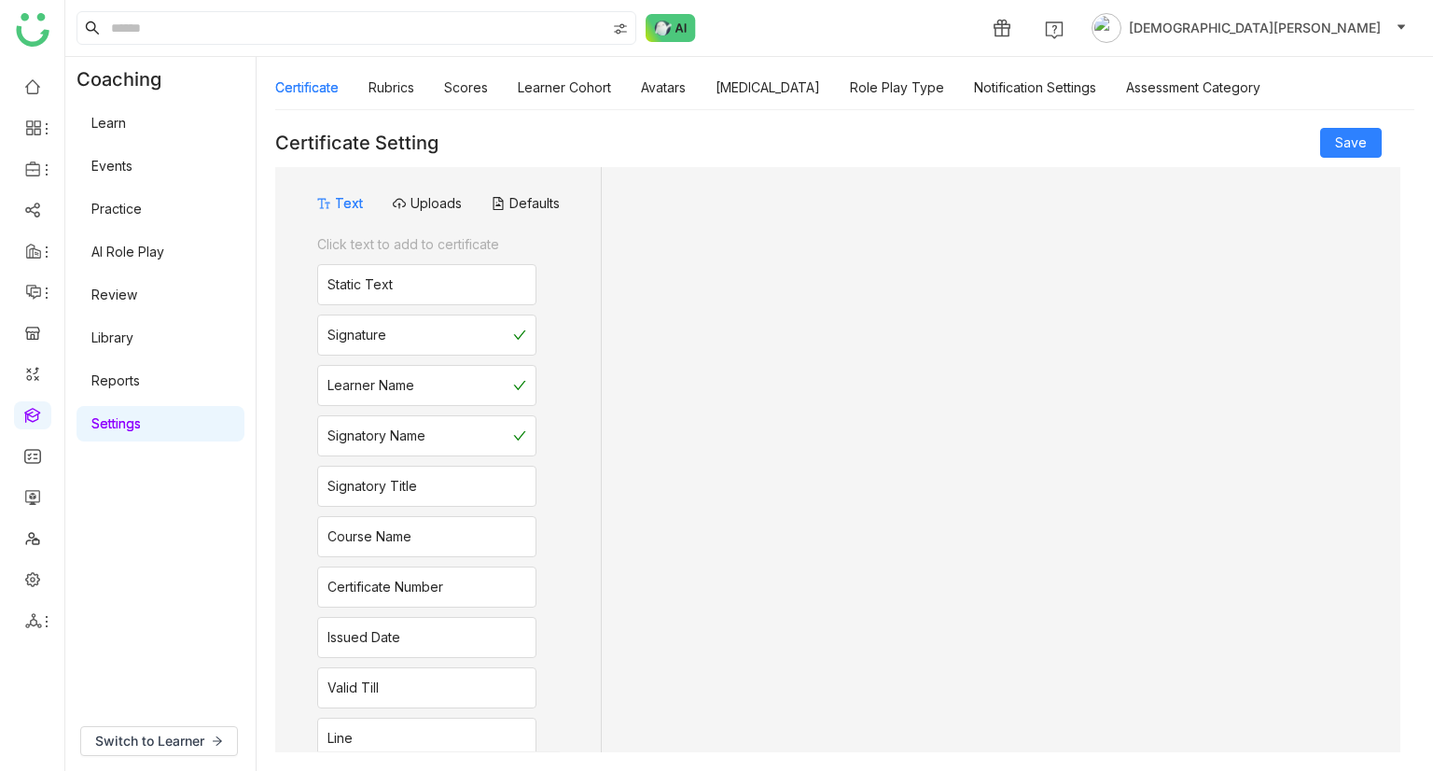
click at [107, 426] on link "Settings" at bounding box center [115, 423] width 49 height 16
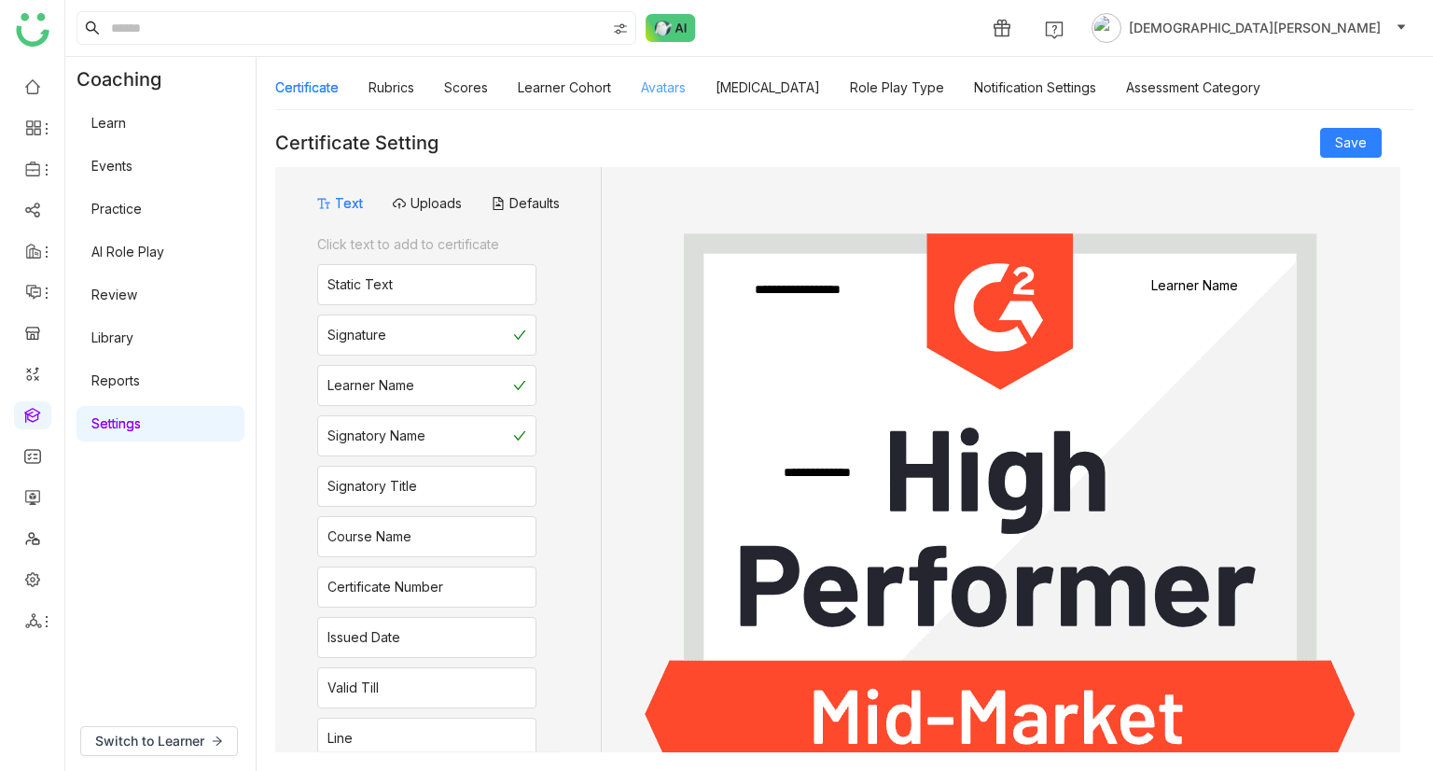
click at [664, 88] on link "Avatars" at bounding box center [663, 87] width 45 height 16
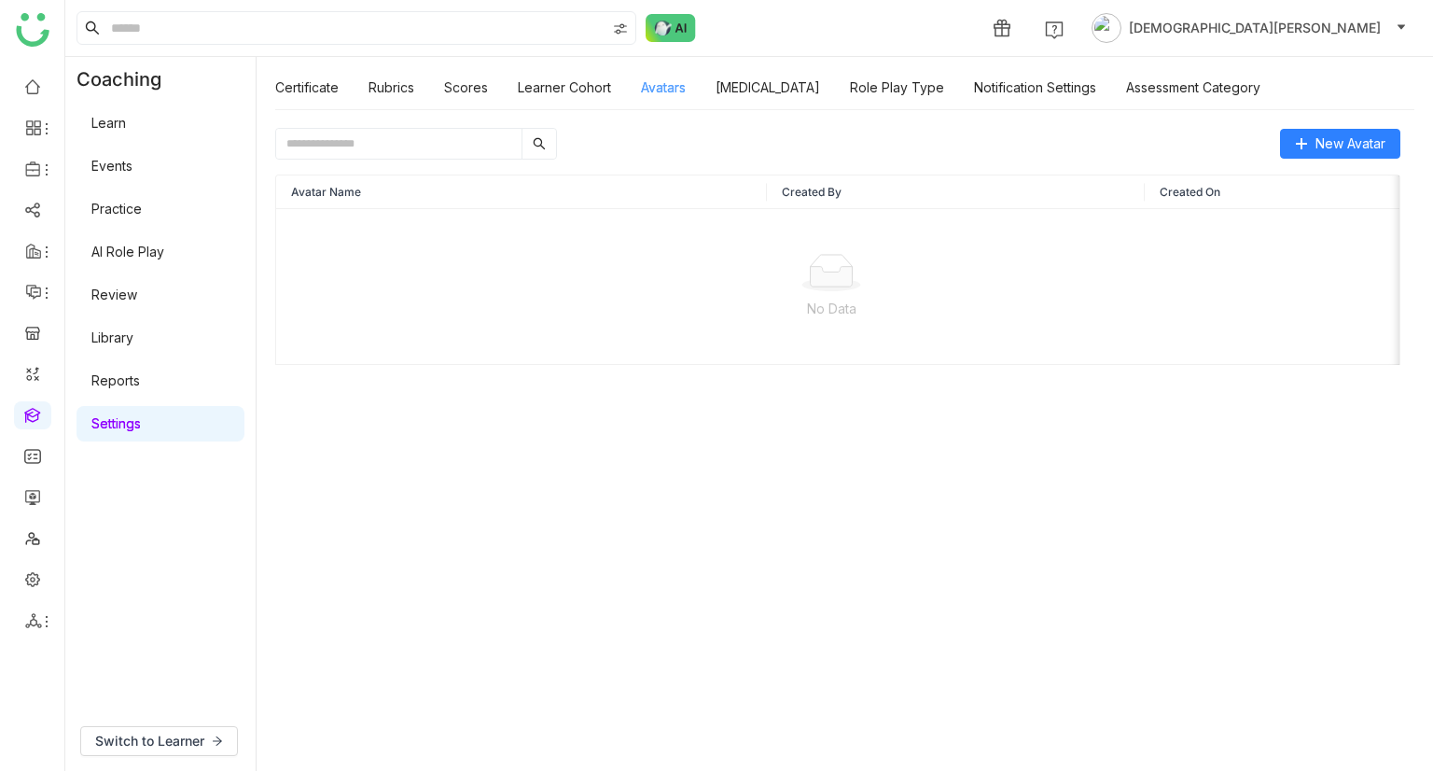
click at [664, 88] on link "Avatars" at bounding box center [663, 87] width 45 height 16
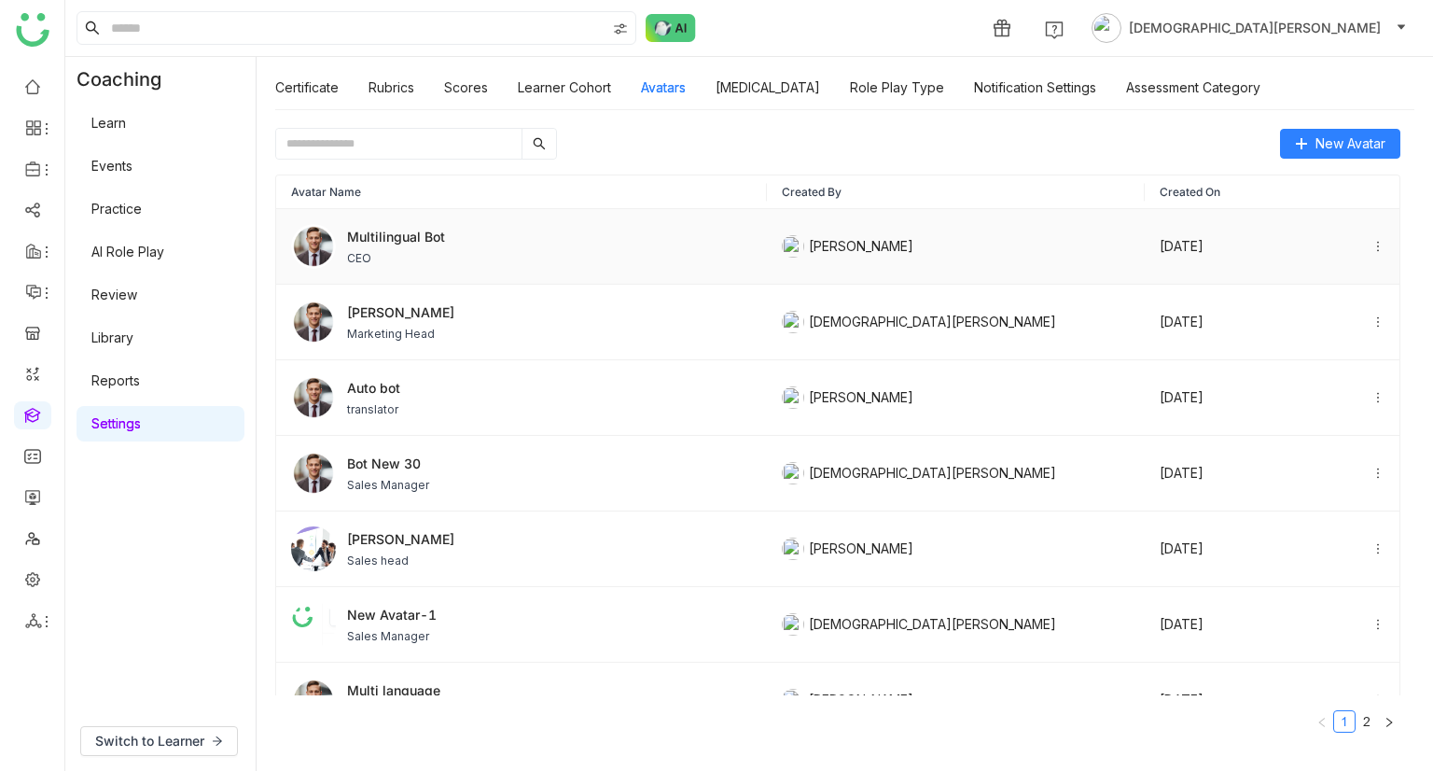
click at [564, 241] on div "Multilingual Bot CEO" at bounding box center [521, 246] width 461 height 45
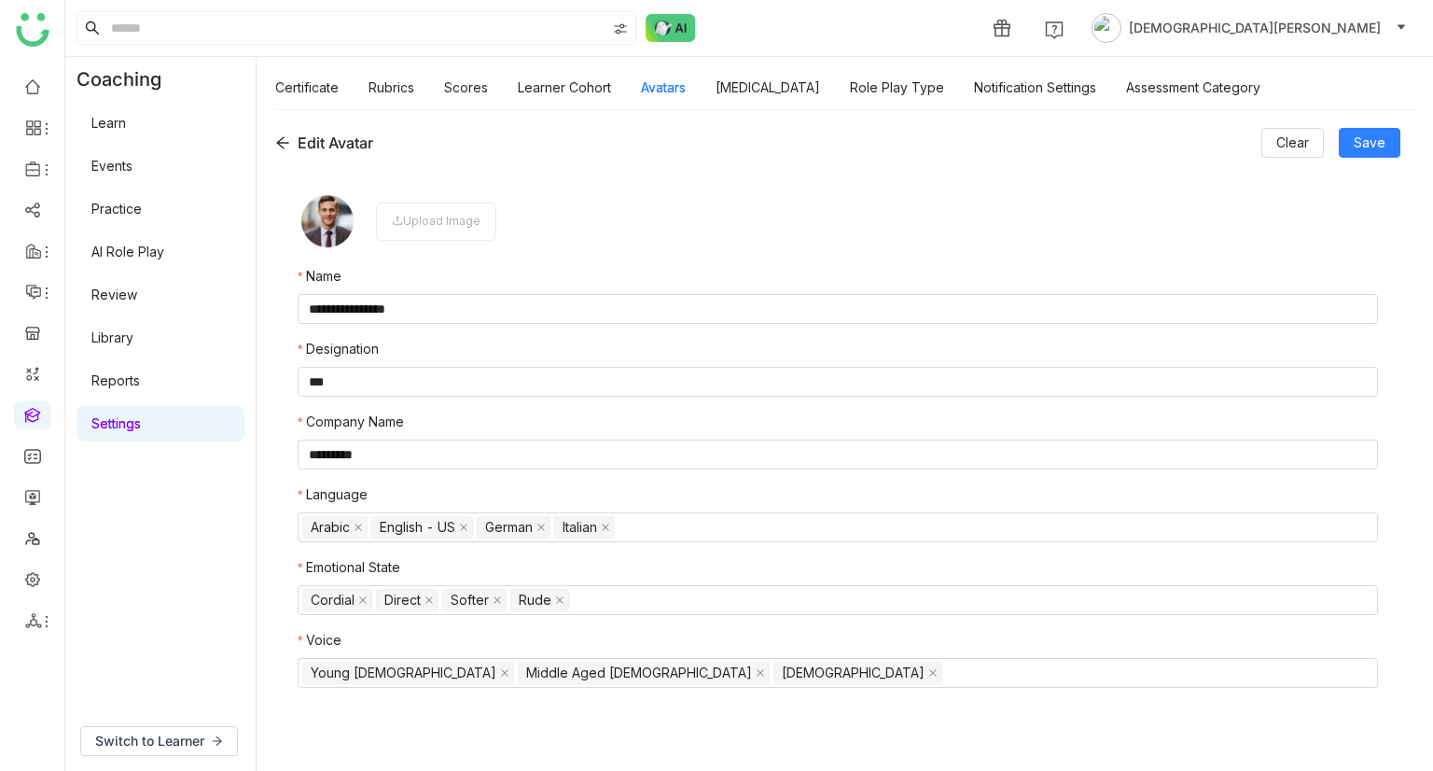
click at [286, 143] on icon at bounding box center [282, 142] width 15 height 15
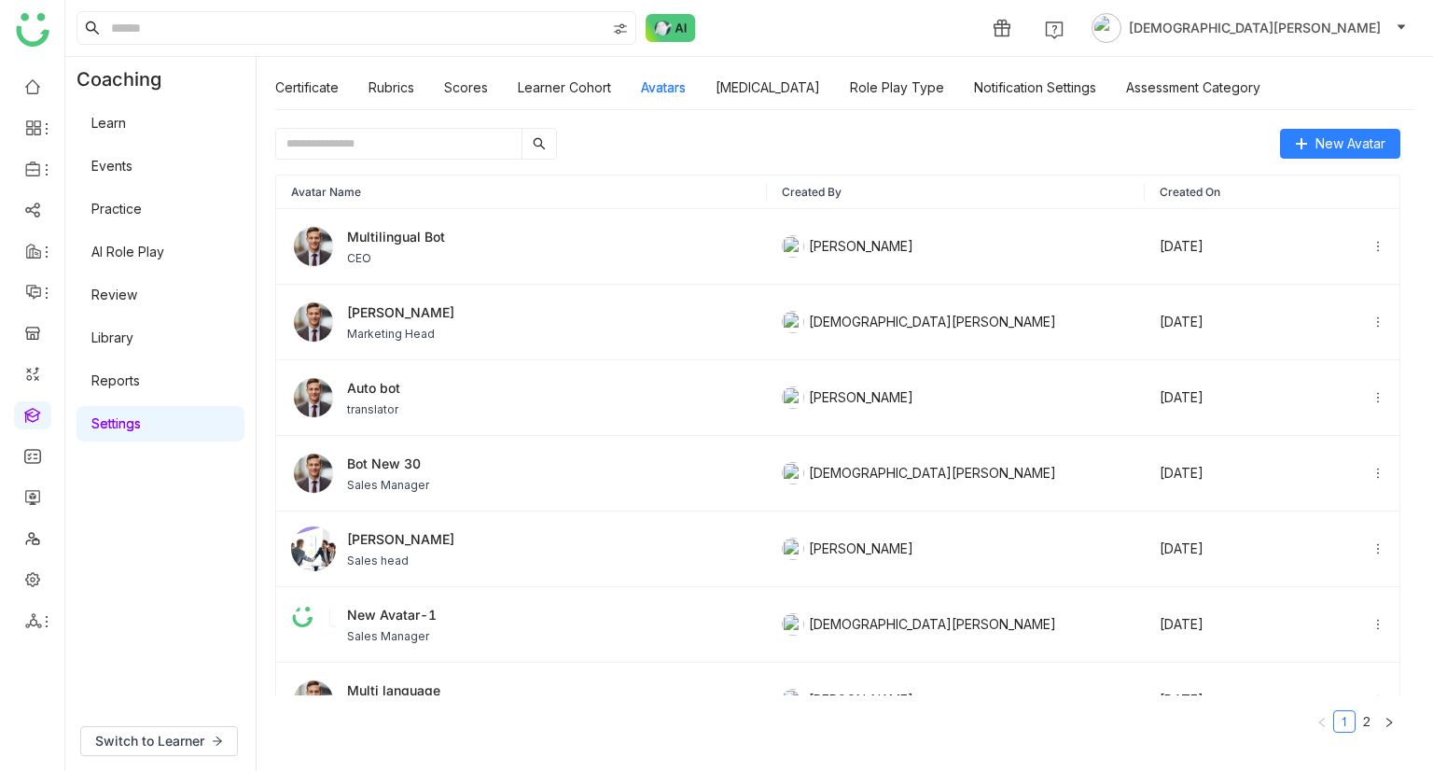
paste input "**********"
click at [381, 148] on input "**********" at bounding box center [398, 144] width 245 height 30
type input "**********"
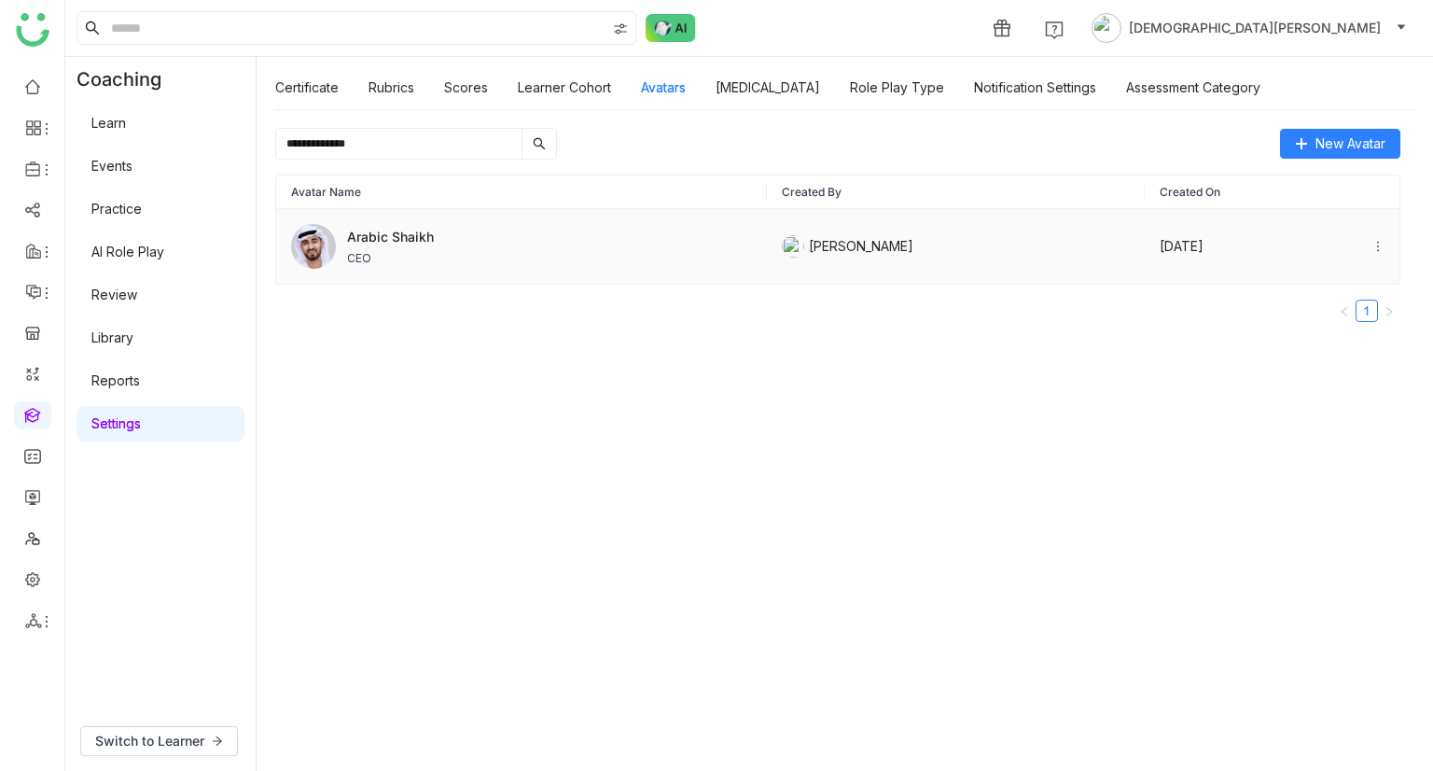
click at [432, 254] on span "CEO" at bounding box center [390, 258] width 87 height 17
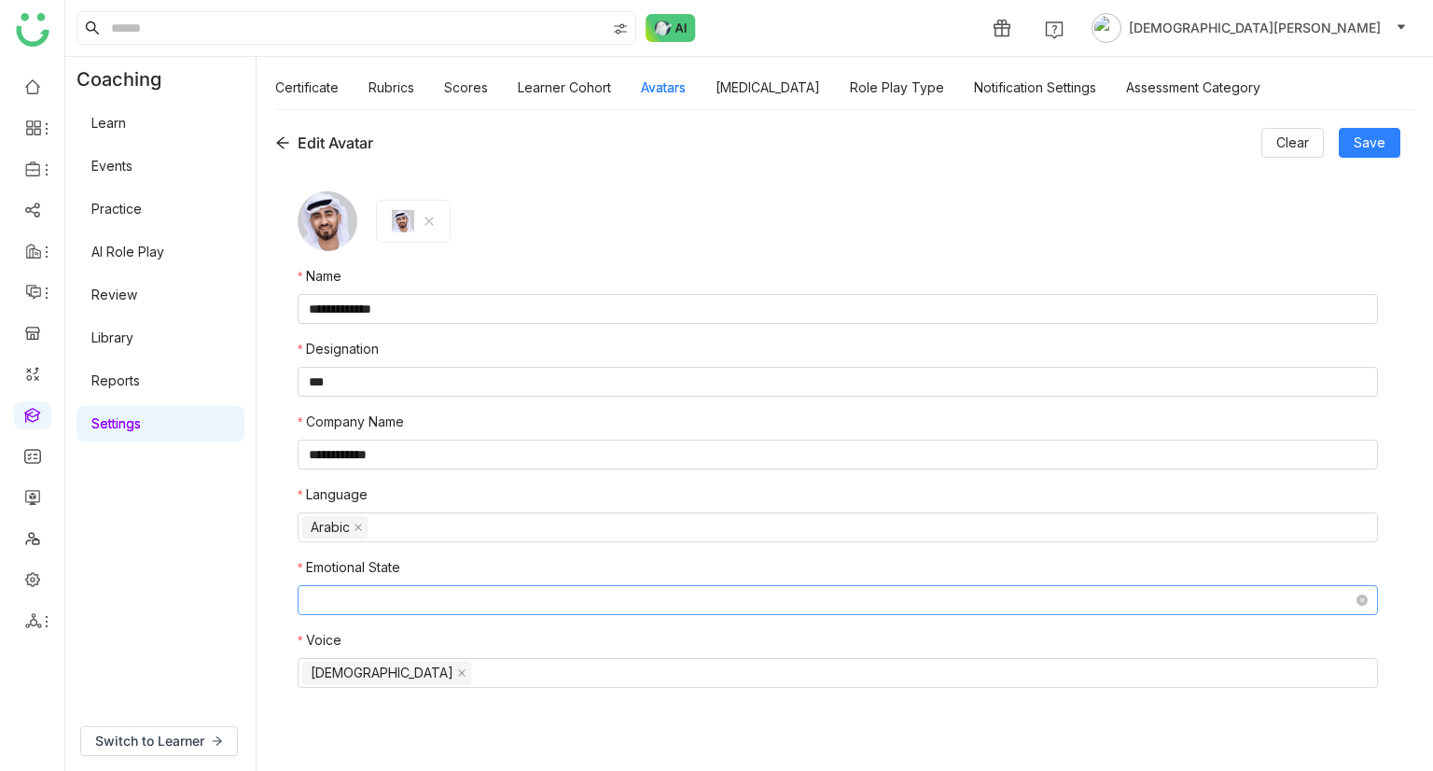
click at [425, 607] on nz-select-top-control at bounding box center [838, 600] width 1081 height 30
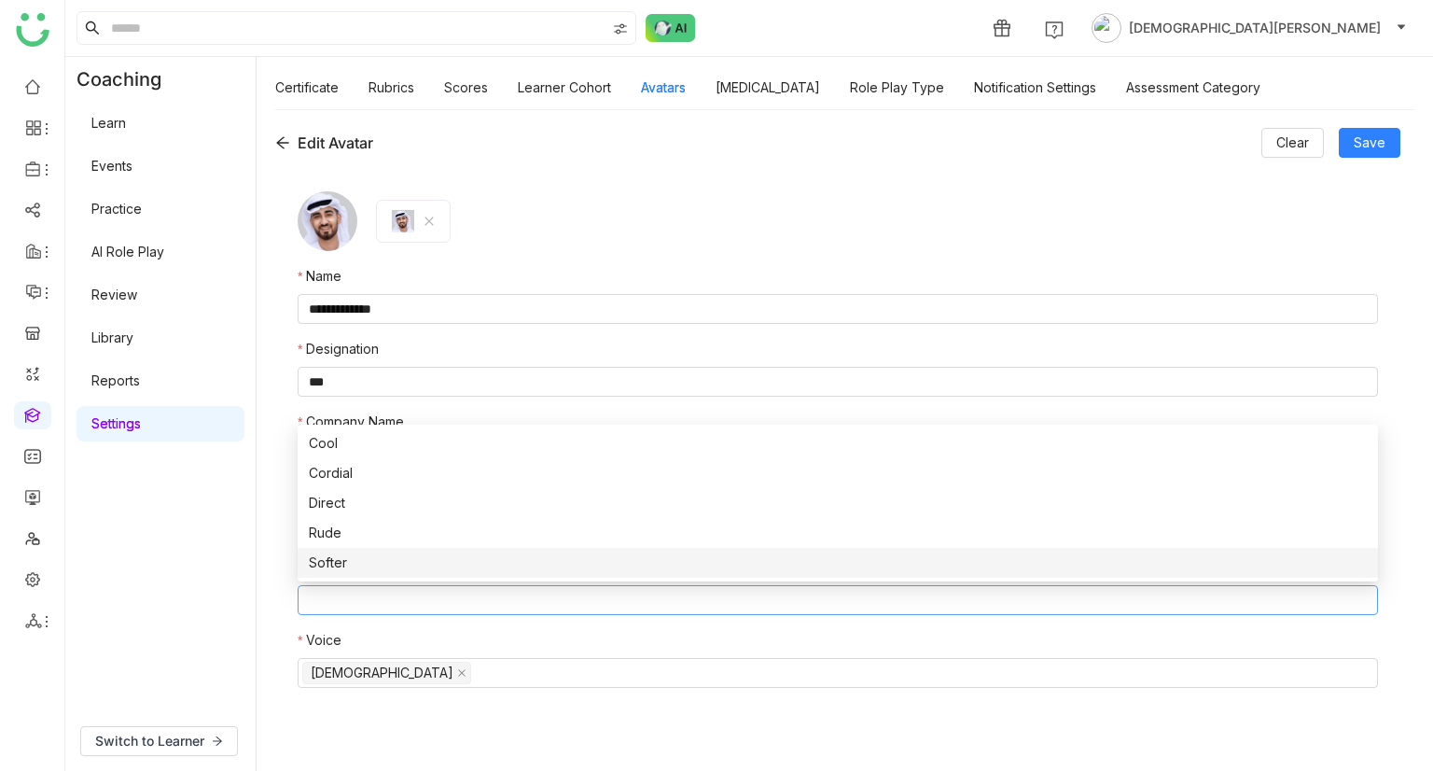
click at [392, 561] on div "Softer" at bounding box center [838, 562] width 1058 height 21
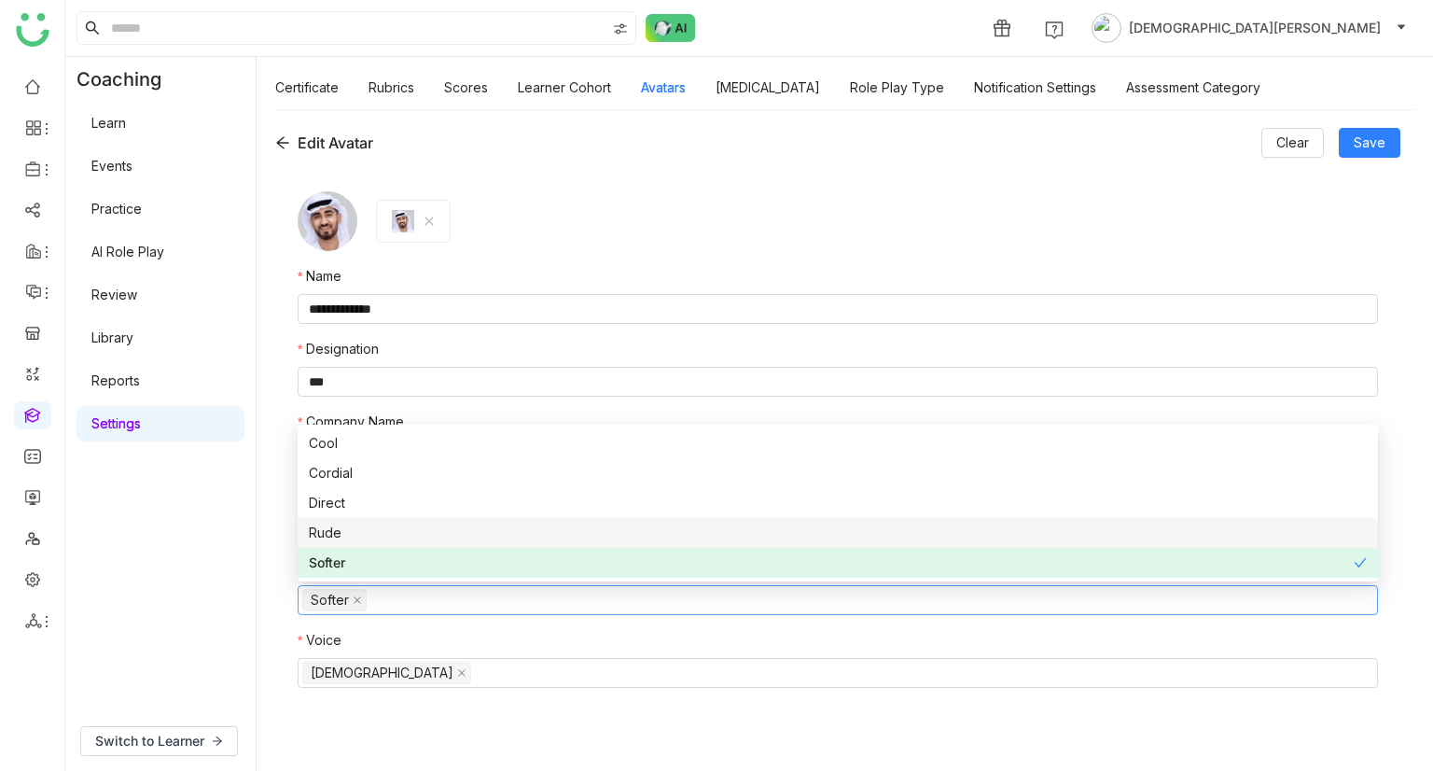
click at [372, 521] on nz-option-item "Rude" at bounding box center [838, 533] width 1081 height 30
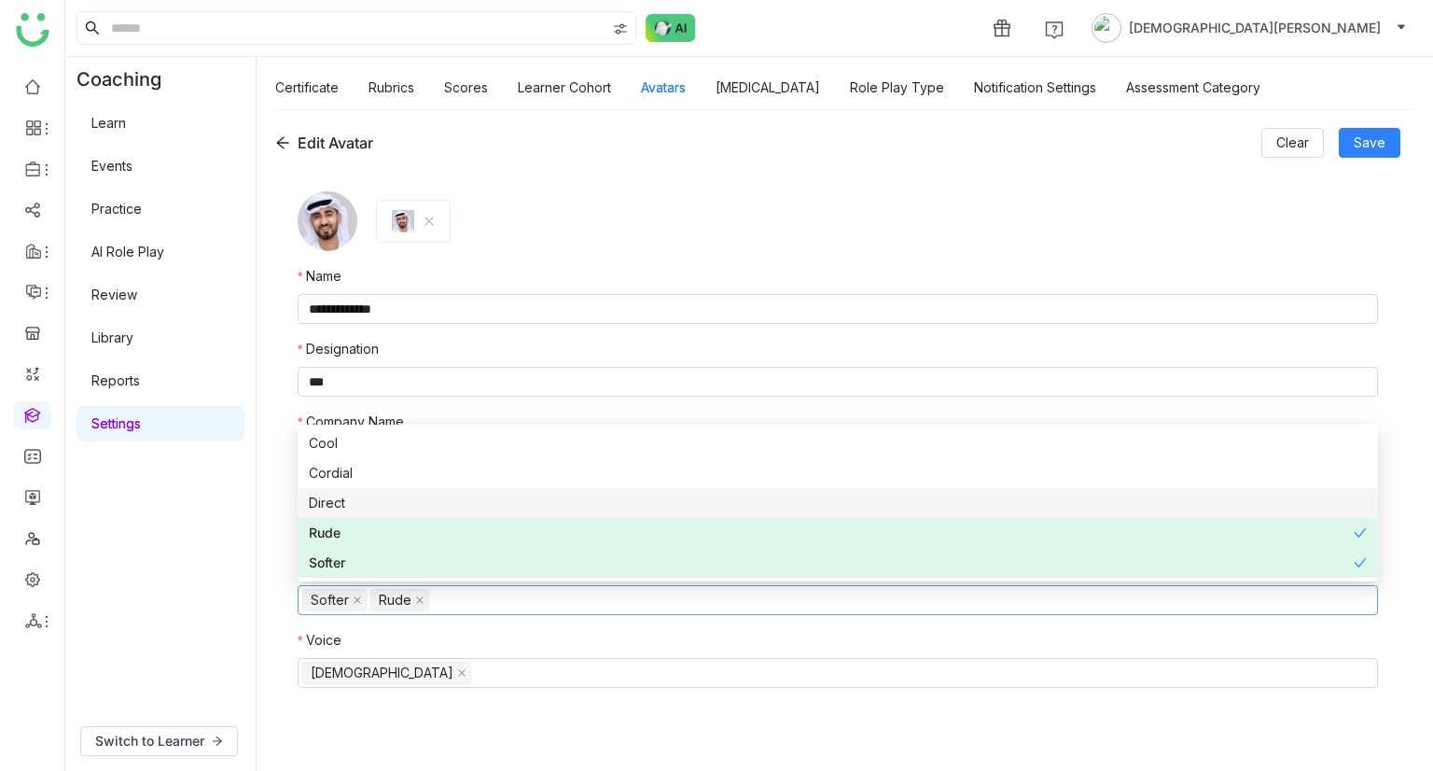
click at [381, 496] on div "Direct" at bounding box center [838, 503] width 1058 height 21
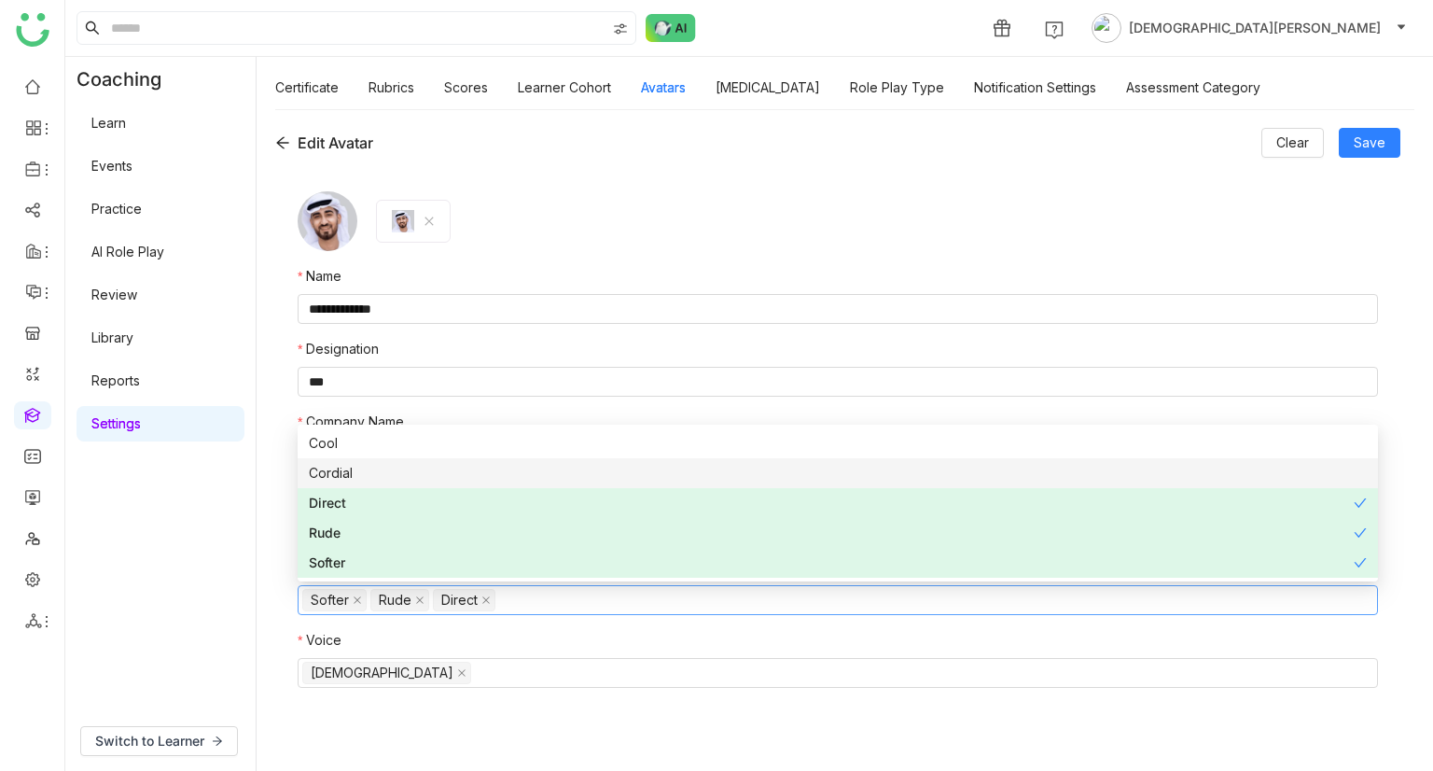
click at [398, 472] on div "Cordial" at bounding box center [838, 473] width 1058 height 21
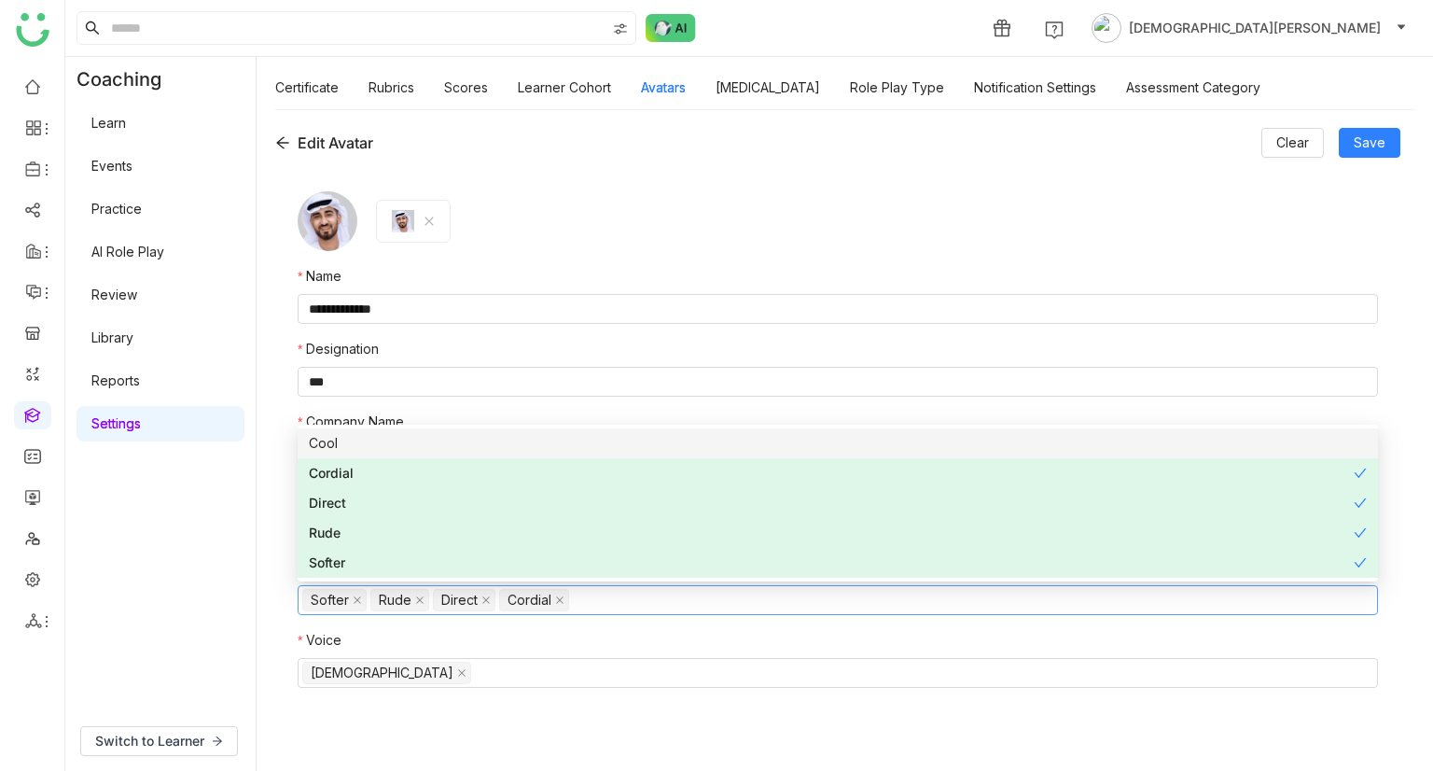
click at [413, 439] on div "Cool" at bounding box center [838, 443] width 1058 height 21
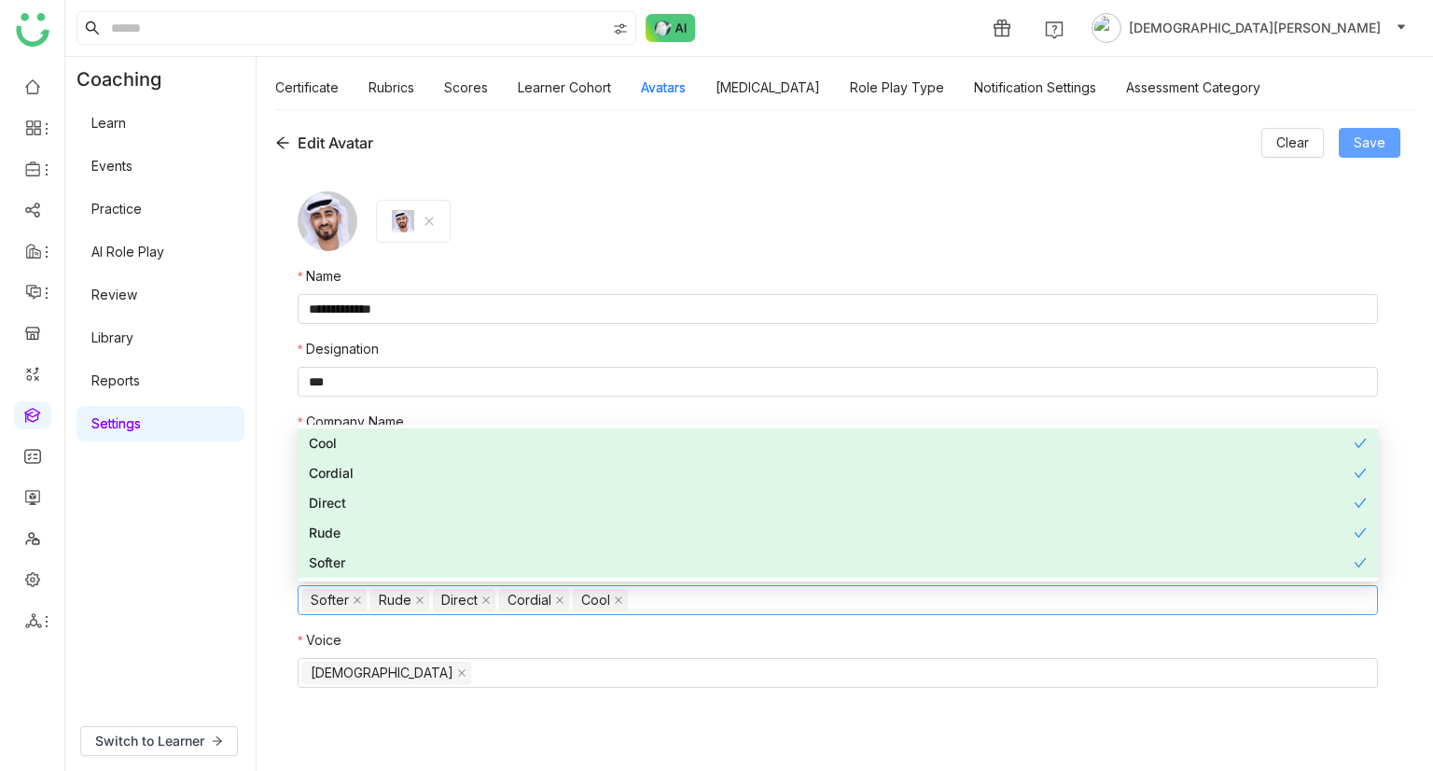
click at [1388, 137] on button "Save" at bounding box center [1370, 143] width 62 height 30
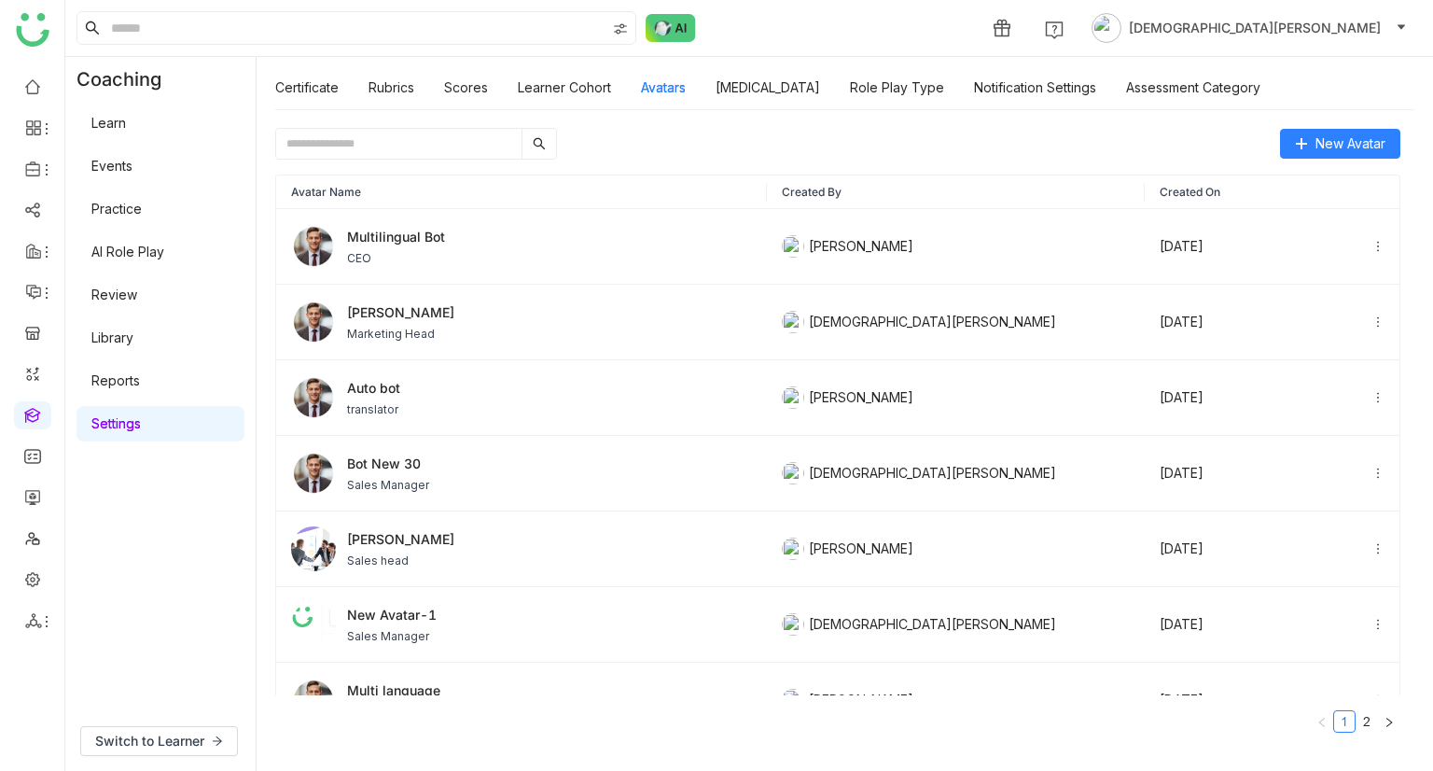
click at [373, 152] on input "text" at bounding box center [398, 144] width 245 height 30
paste input "**********"
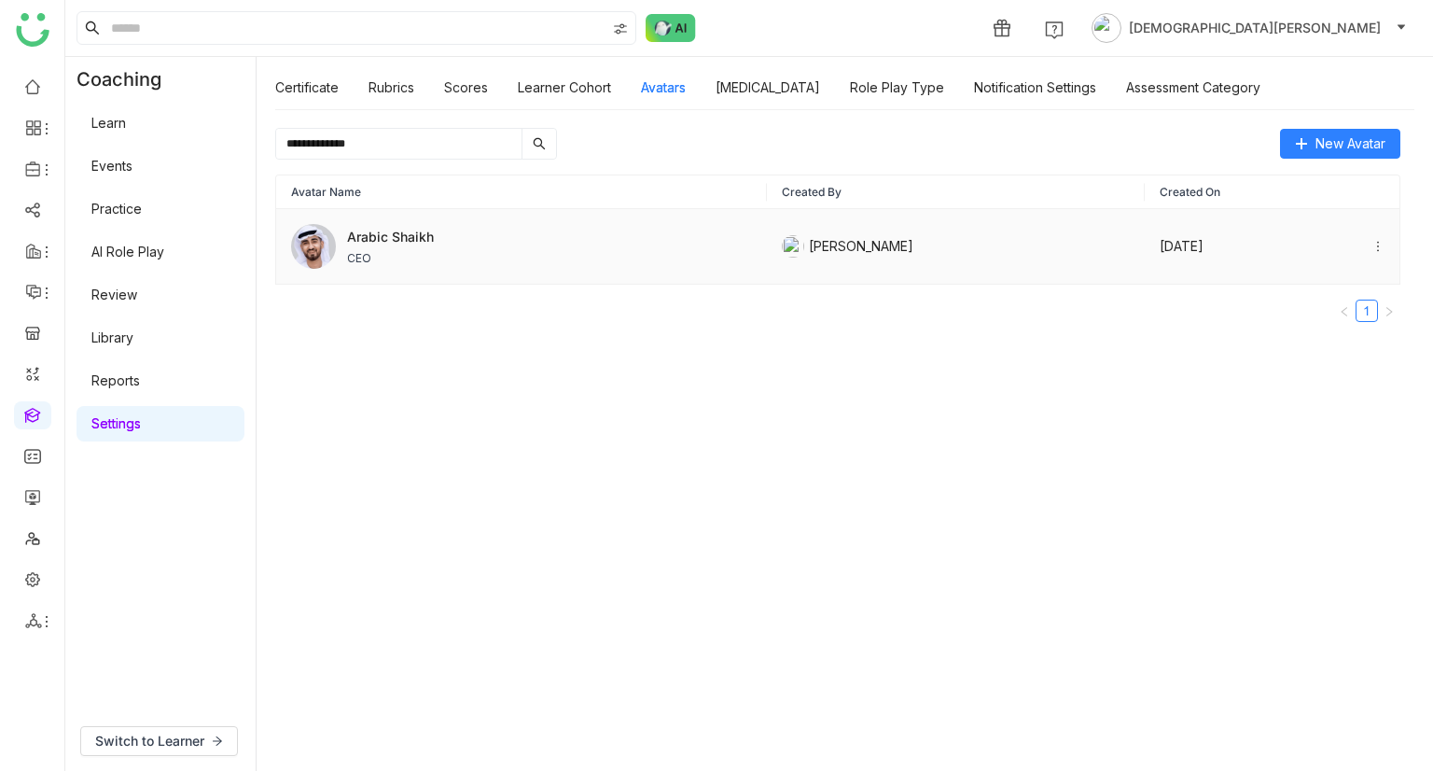
type input "**********"
click at [425, 236] on span "Arabic Shaikh" at bounding box center [390, 237] width 87 height 20
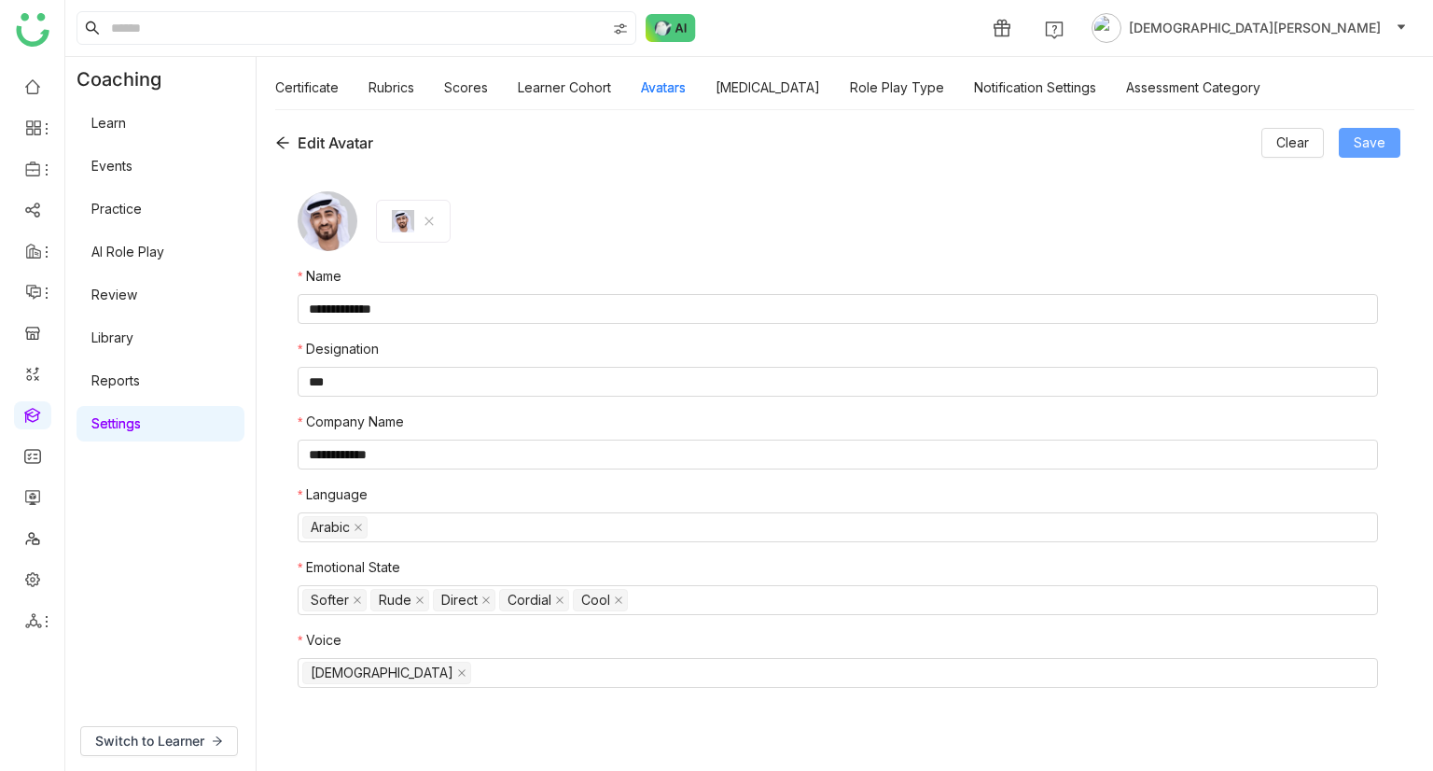
click at [1366, 144] on span "Save" at bounding box center [1370, 142] width 32 height 21
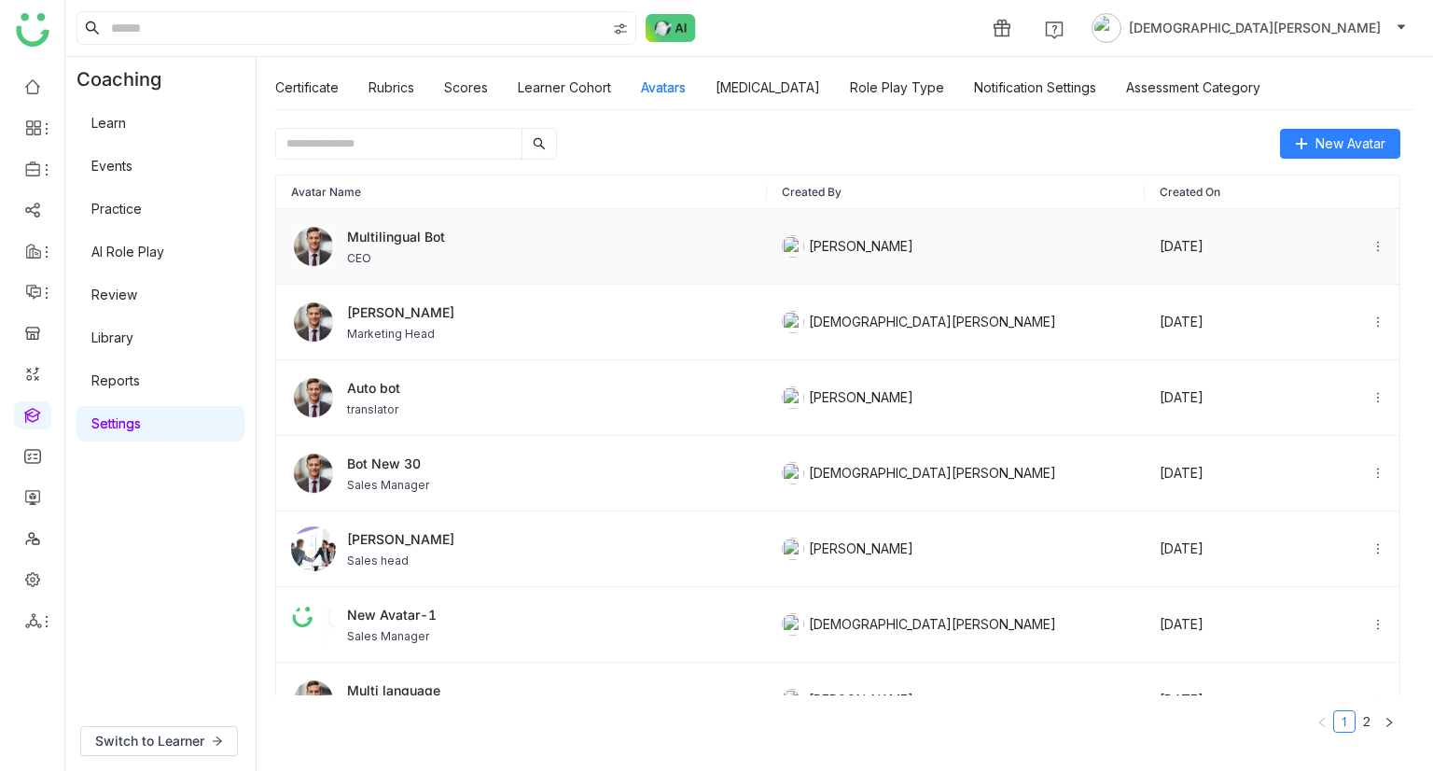
click at [481, 247] on div "Multilingual Bot CEO" at bounding box center [521, 246] width 461 height 45
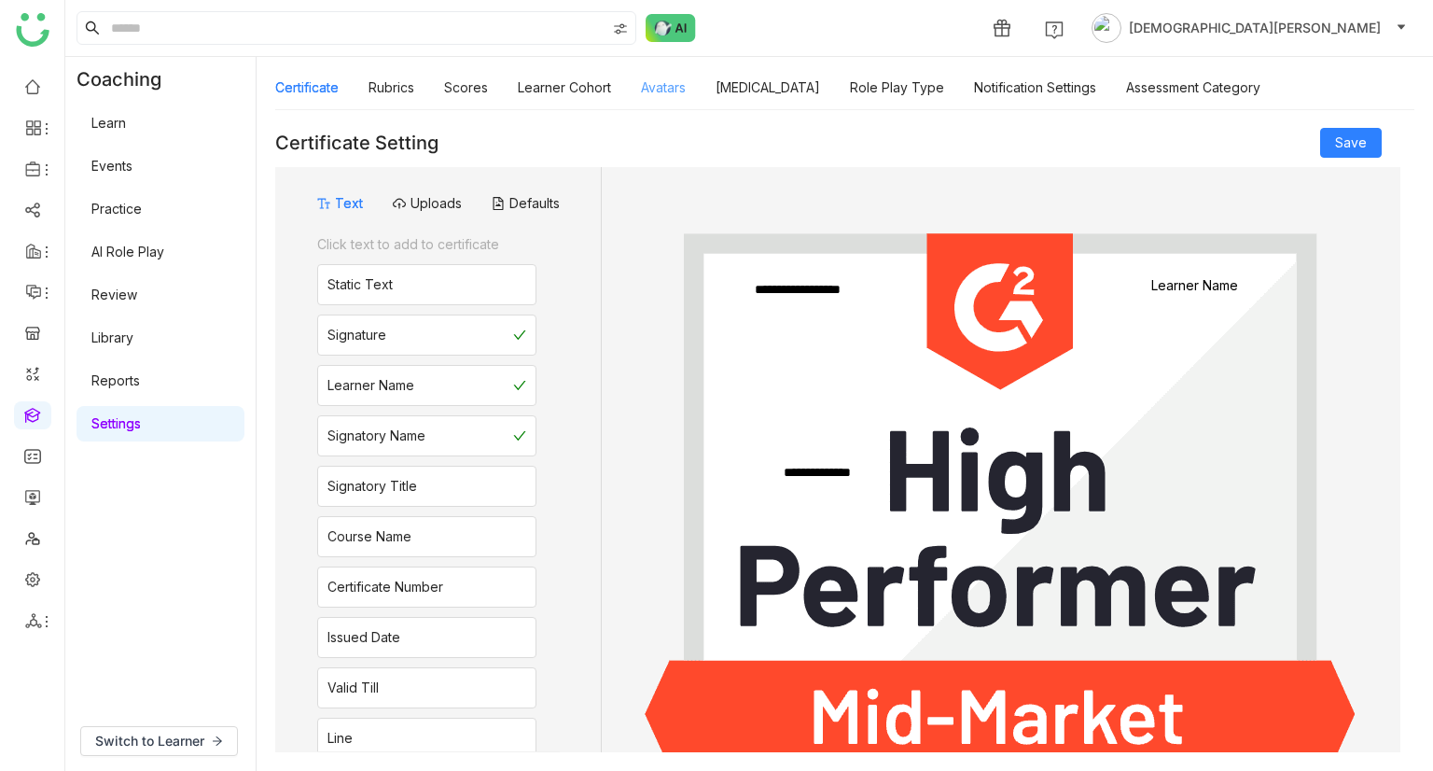
click at [649, 91] on link "Avatars" at bounding box center [663, 87] width 45 height 16
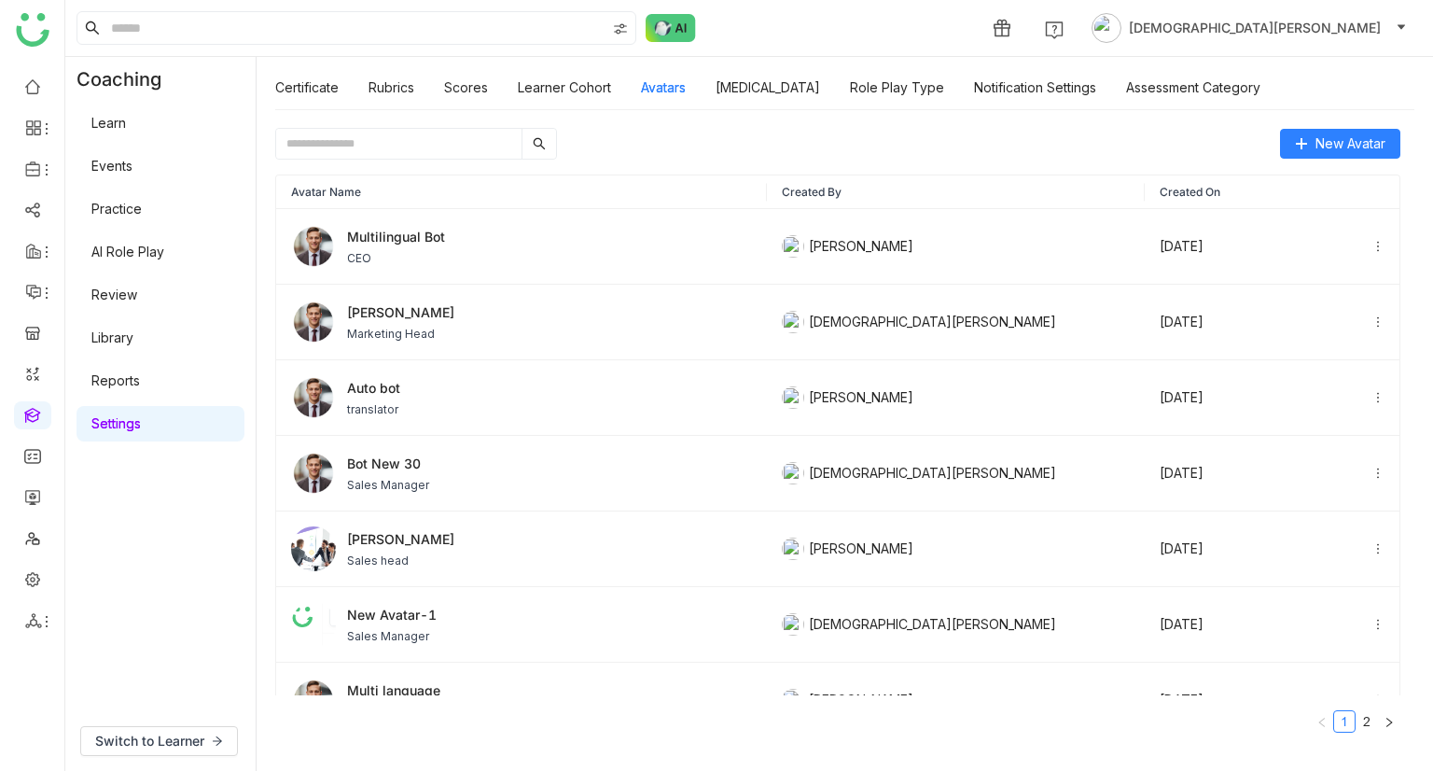
click at [363, 146] on input "text" at bounding box center [398, 144] width 245 height 30
paste input "**********"
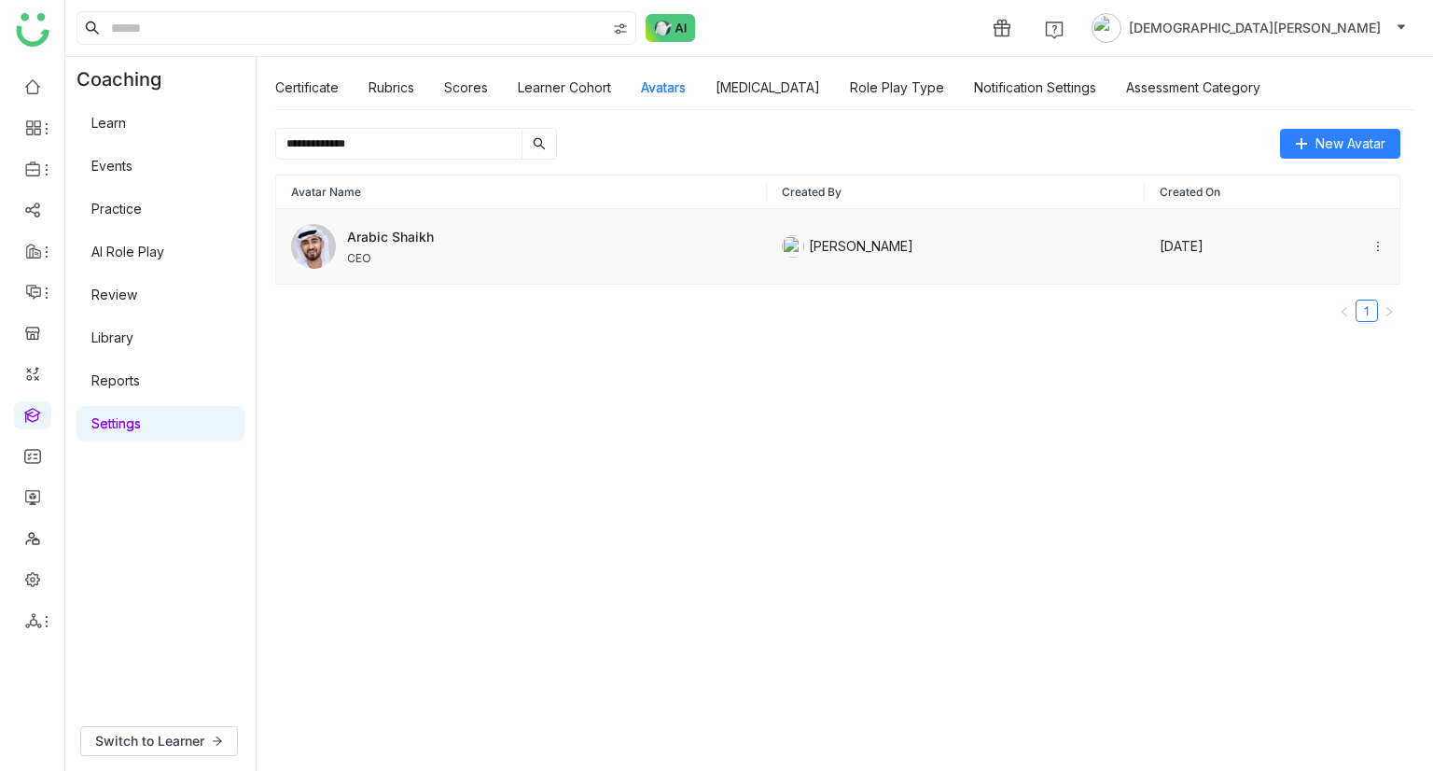
type input "**********"
click at [431, 258] on span "CEO" at bounding box center [390, 258] width 87 height 17
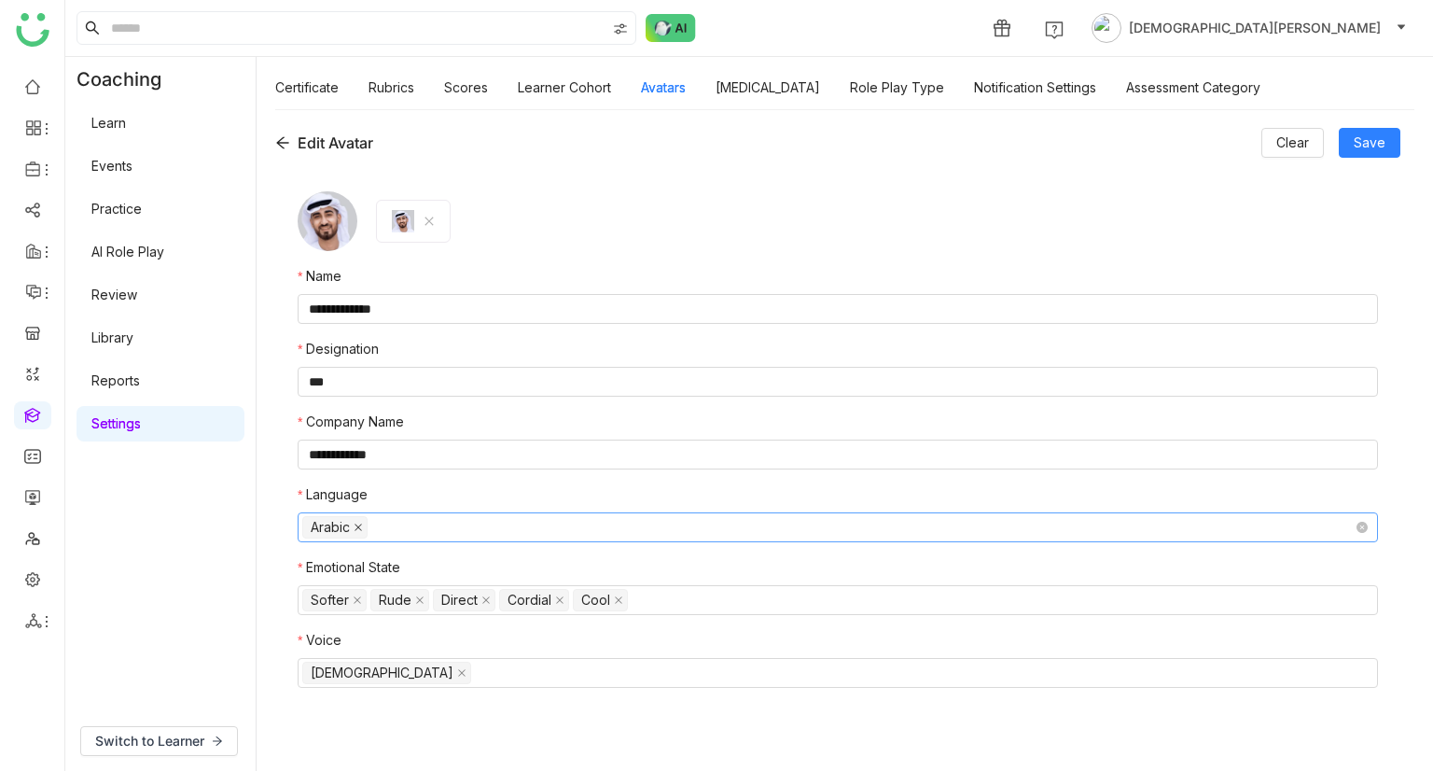
click at [357, 527] on icon at bounding box center [358, 527] width 9 height 9
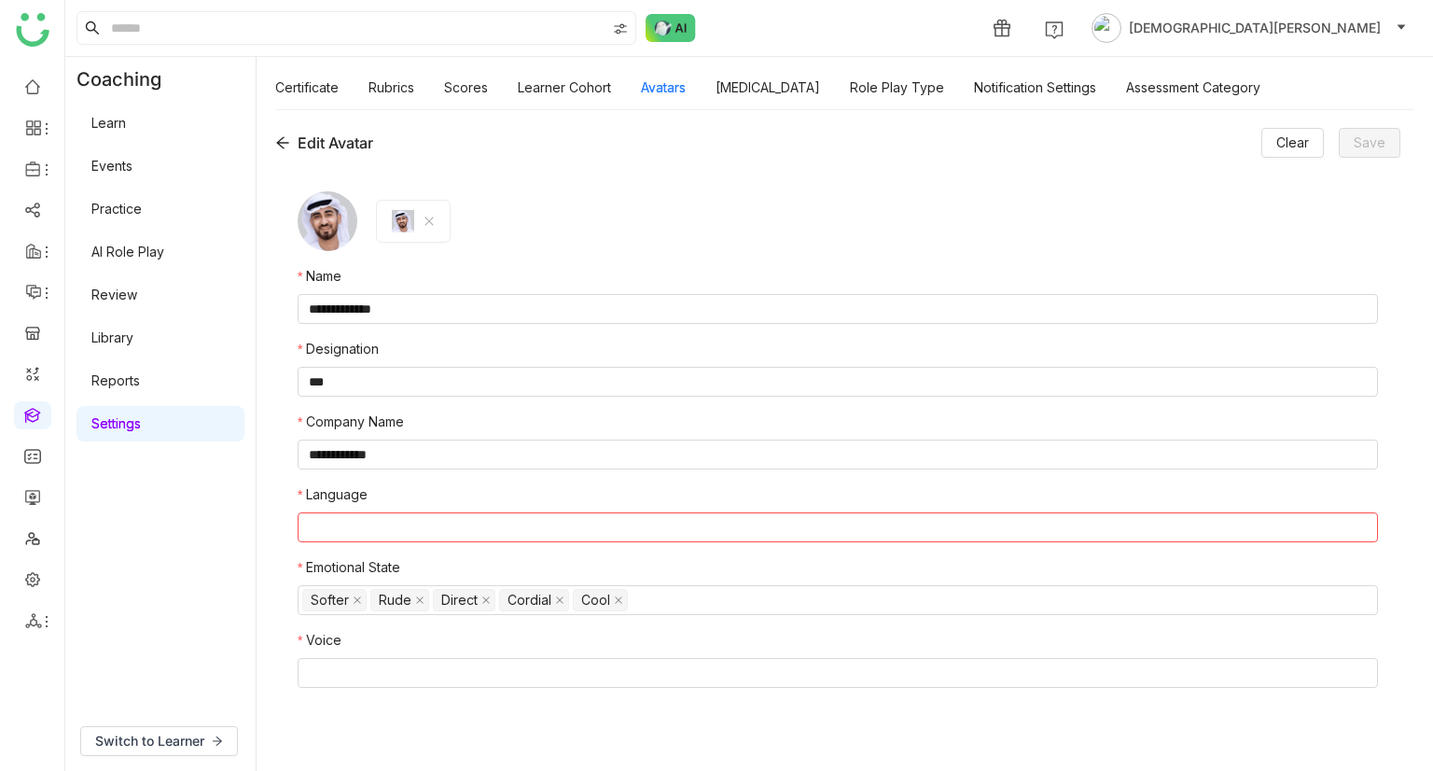
click at [357, 527] on nz-select-top-control at bounding box center [838, 527] width 1081 height 30
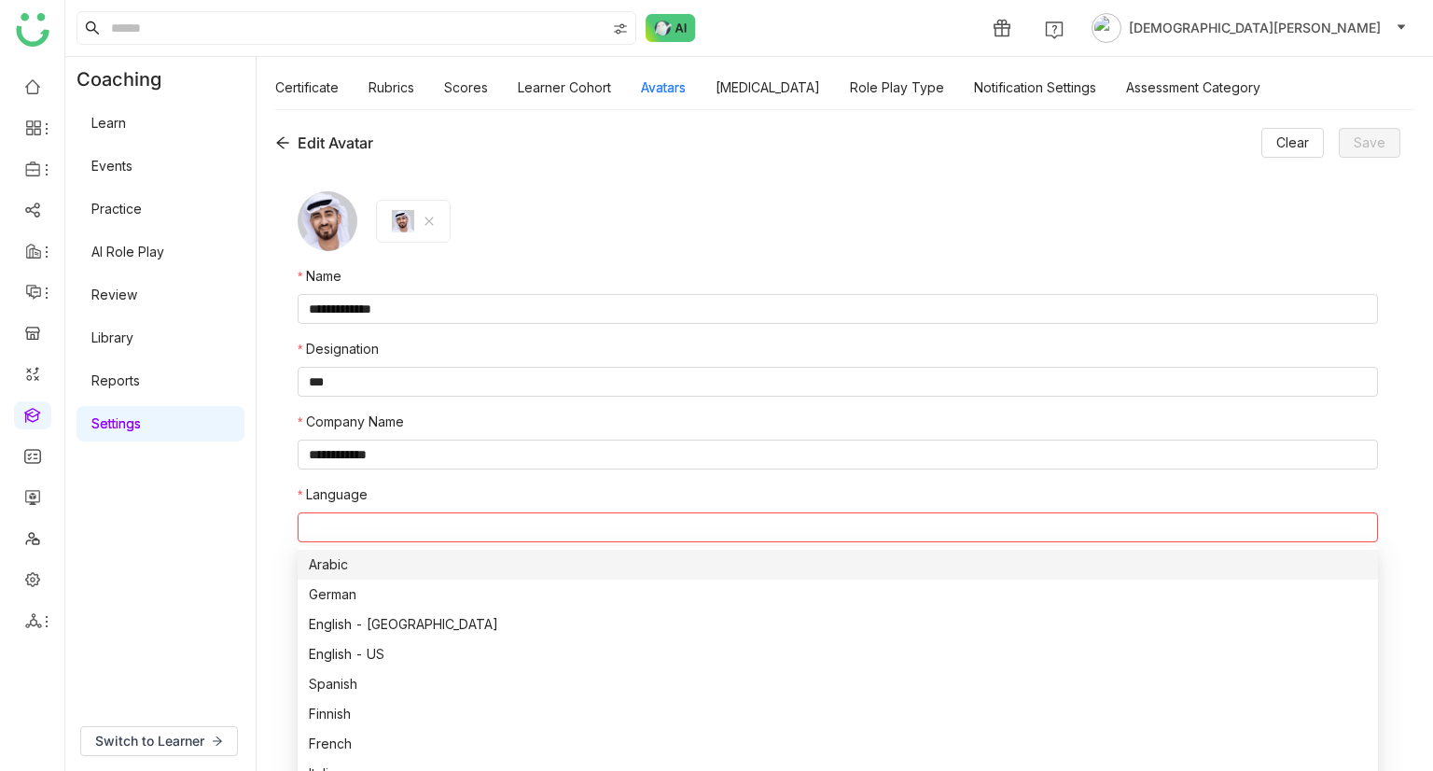
click at [331, 568] on div "Arabic" at bounding box center [838, 564] width 1058 height 21
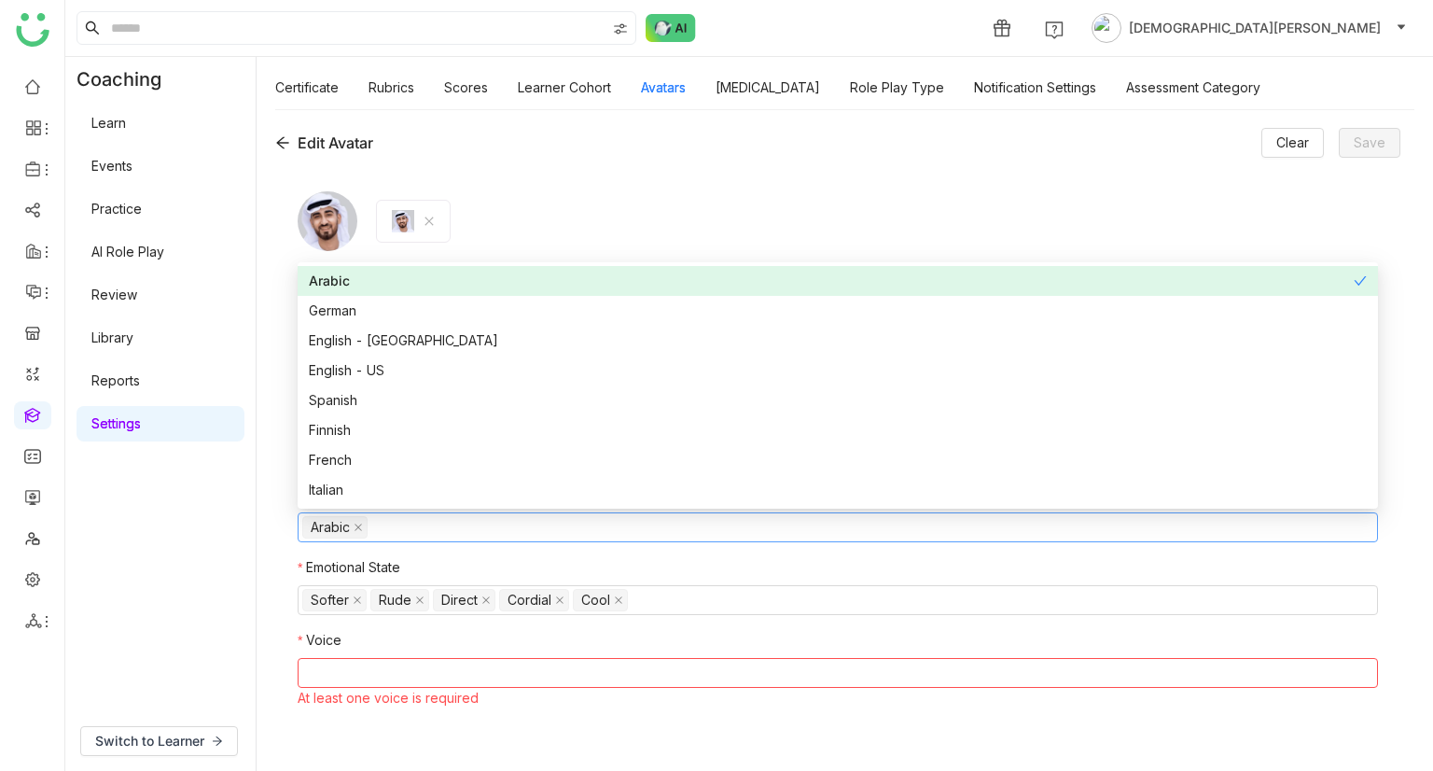
click at [388, 667] on nz-select-top-control at bounding box center [838, 673] width 1081 height 30
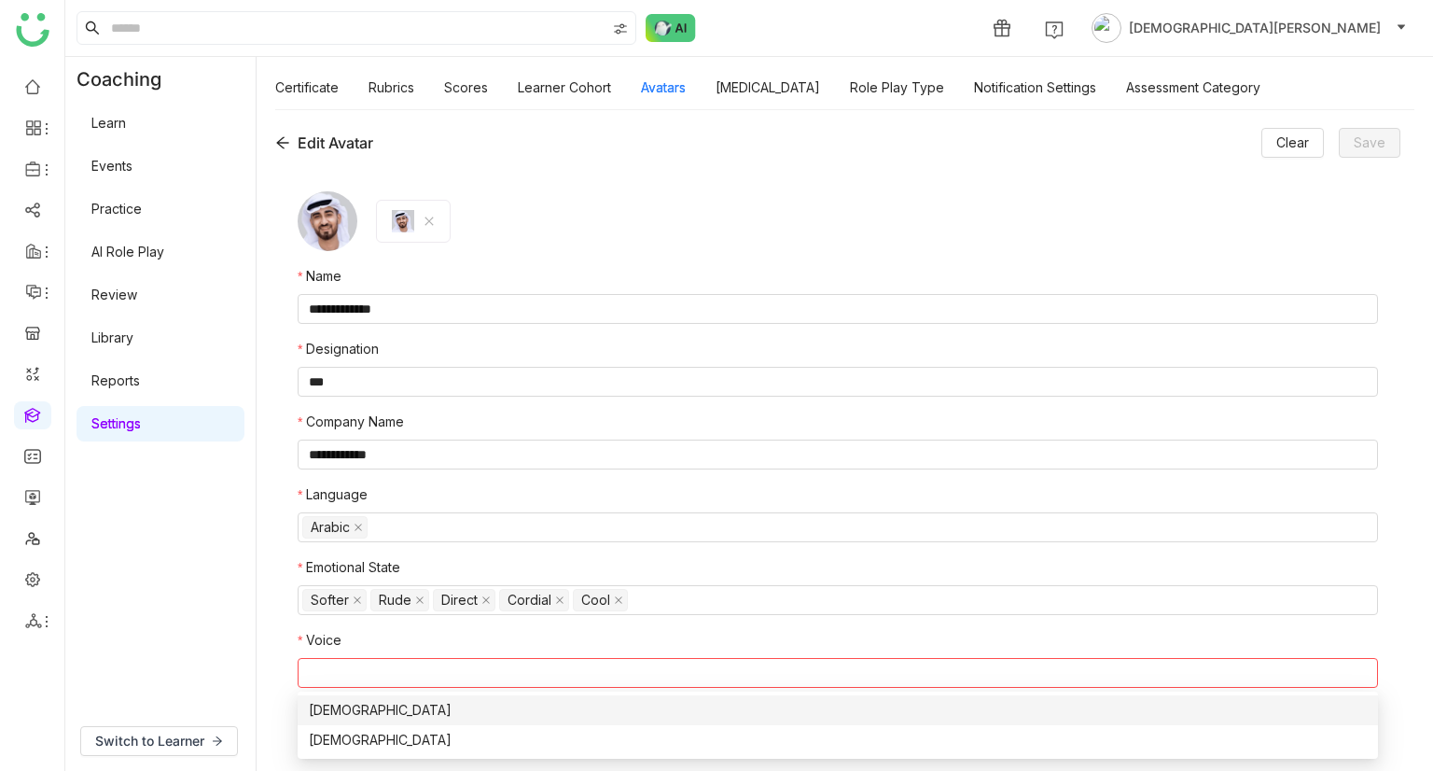
click at [365, 710] on div "Male" at bounding box center [838, 710] width 1058 height 21
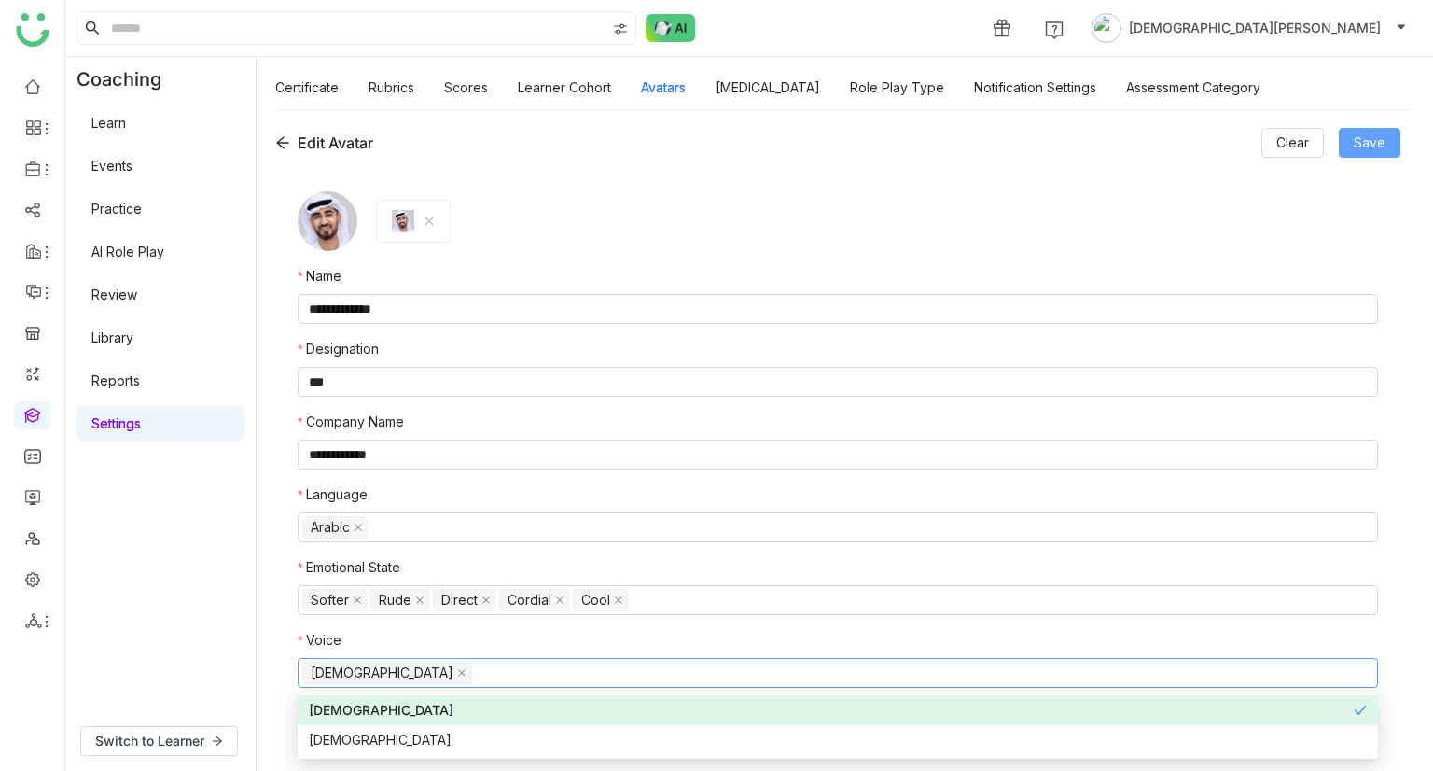
click at [1374, 150] on span "Save" at bounding box center [1370, 142] width 32 height 21
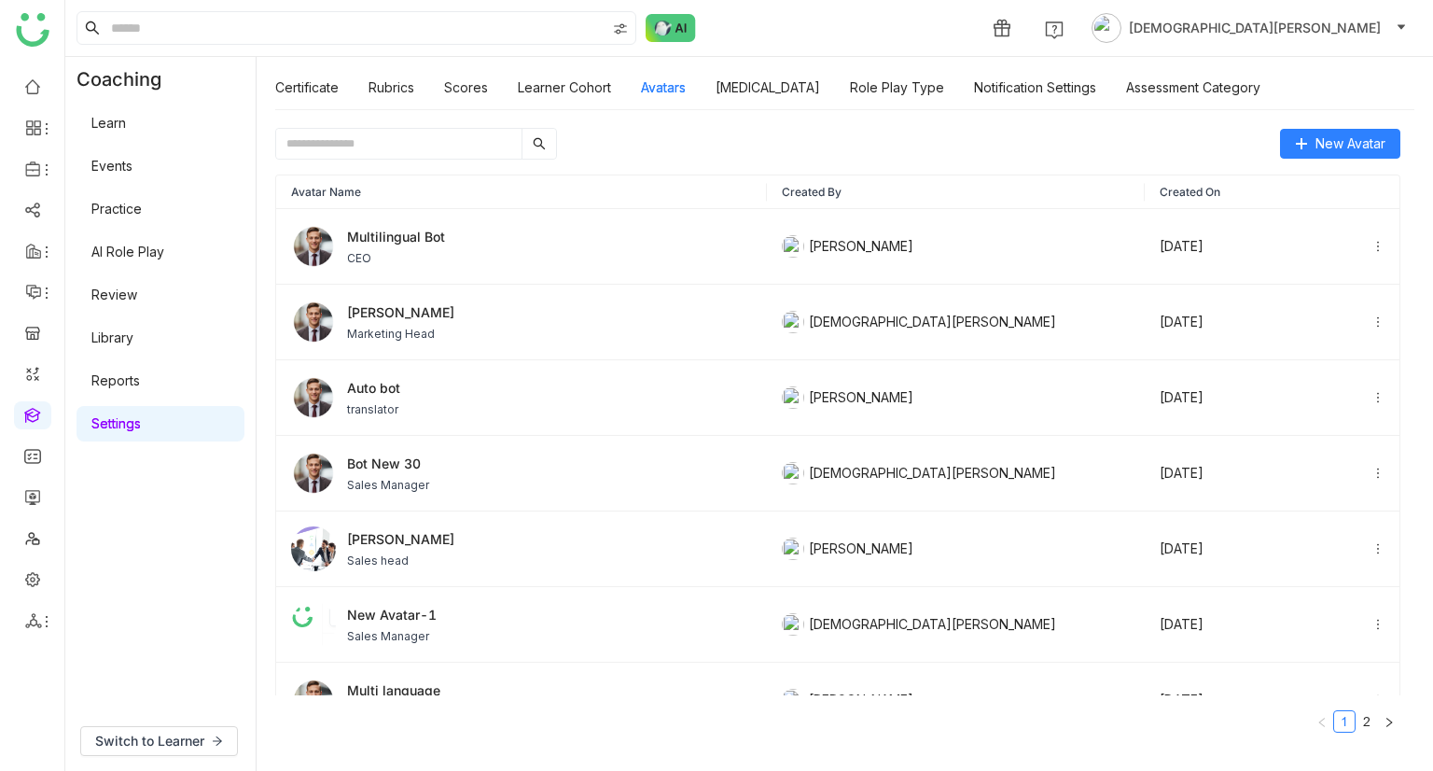
click at [321, 142] on input "text" at bounding box center [398, 144] width 245 height 30
paste input "**********"
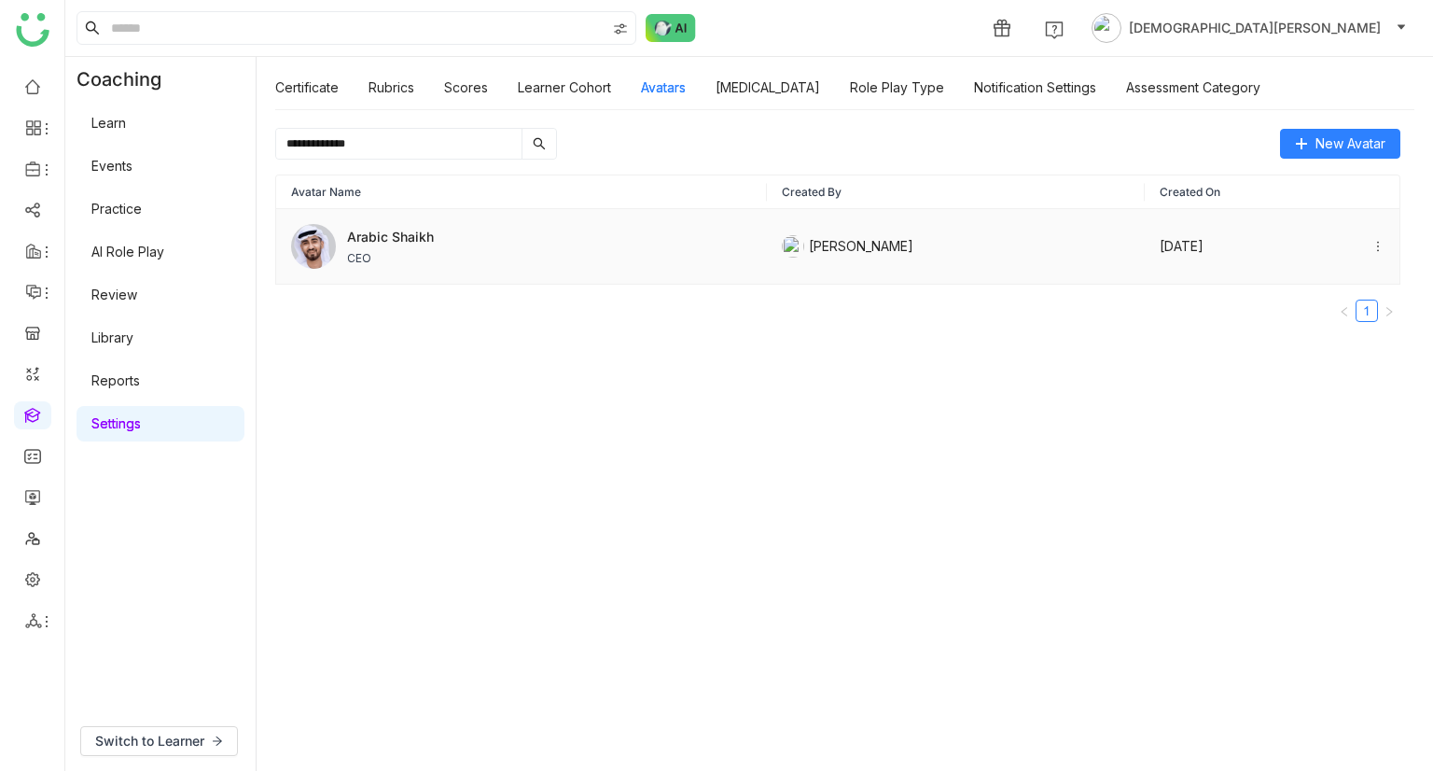
type input "**********"
click at [444, 251] on div "Arabic Shaikh CEO" at bounding box center [521, 246] width 461 height 45
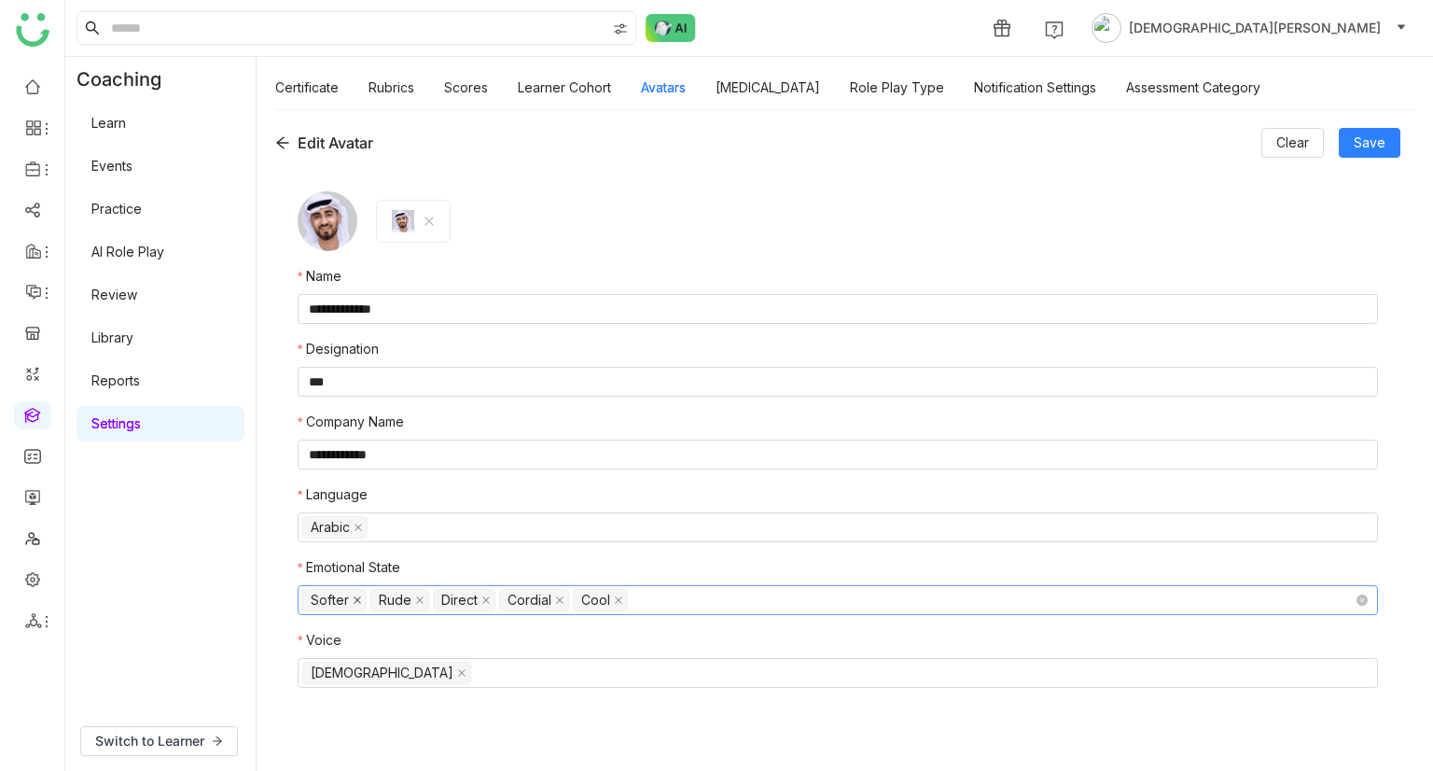
click at [359, 598] on icon at bounding box center [357, 599] width 9 height 9
click at [347, 598] on icon at bounding box center [351, 599] width 9 height 9
click at [347, 598] on nz-select-item "Direct" at bounding box center [333, 600] width 63 height 22
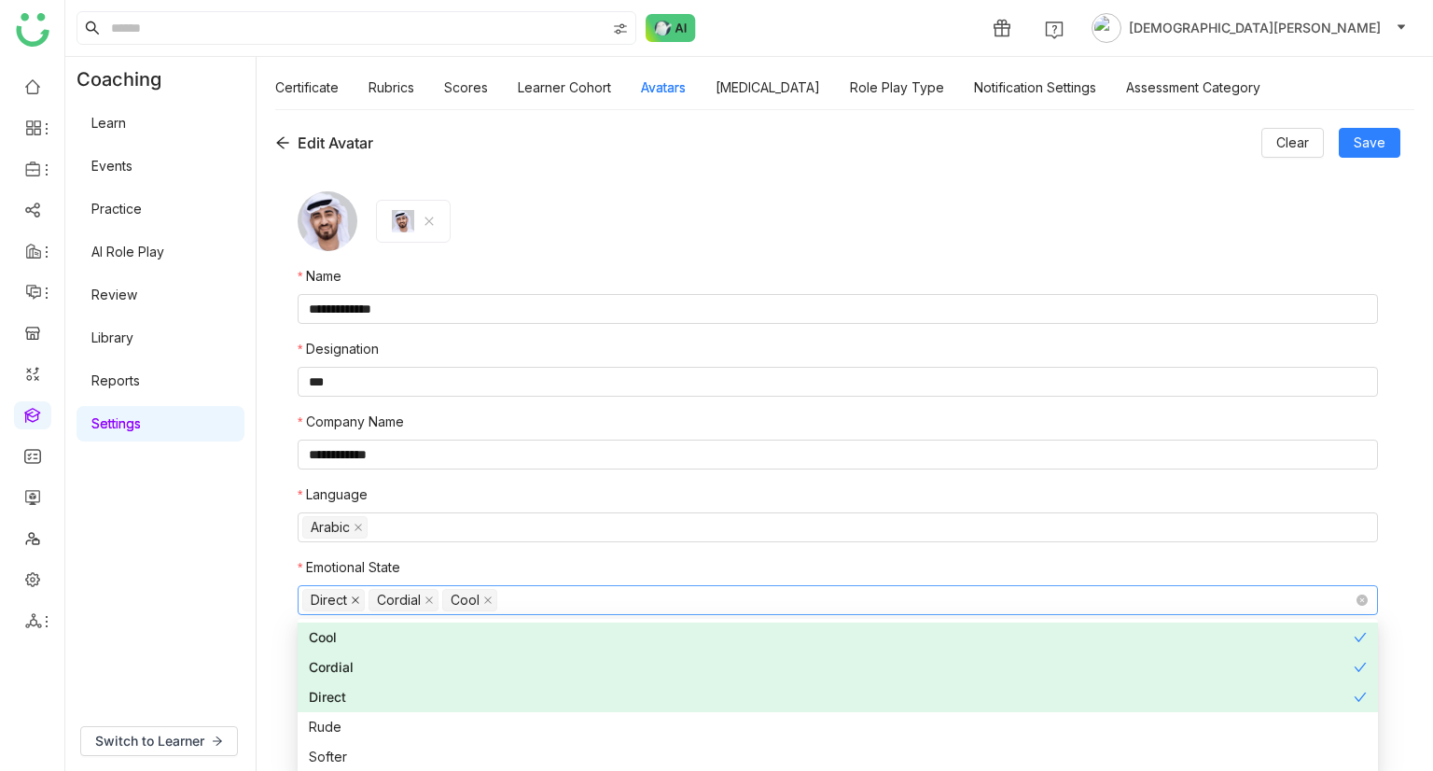
click at [351, 598] on icon at bounding box center [355, 599] width 9 height 9
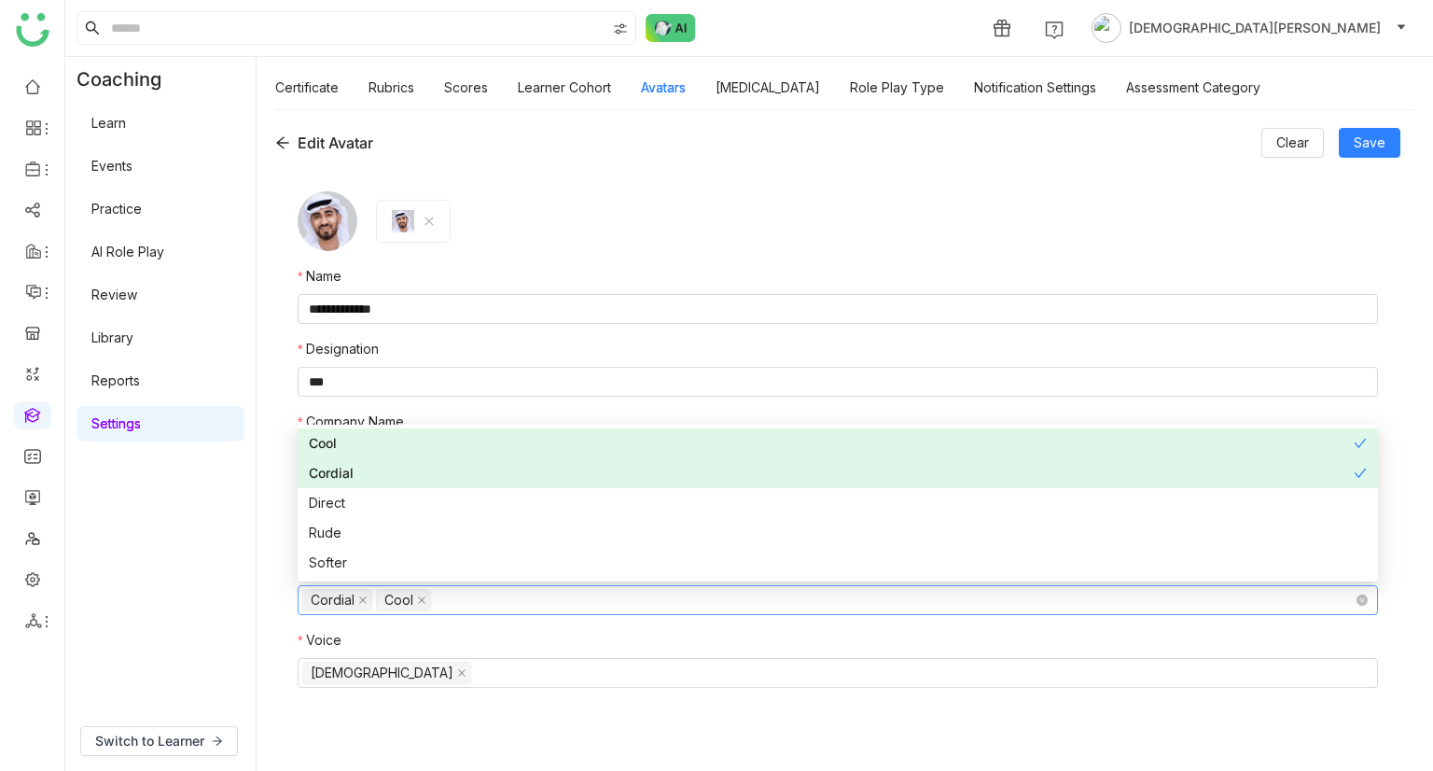
click at [362, 598] on icon at bounding box center [362, 599] width 9 height 9
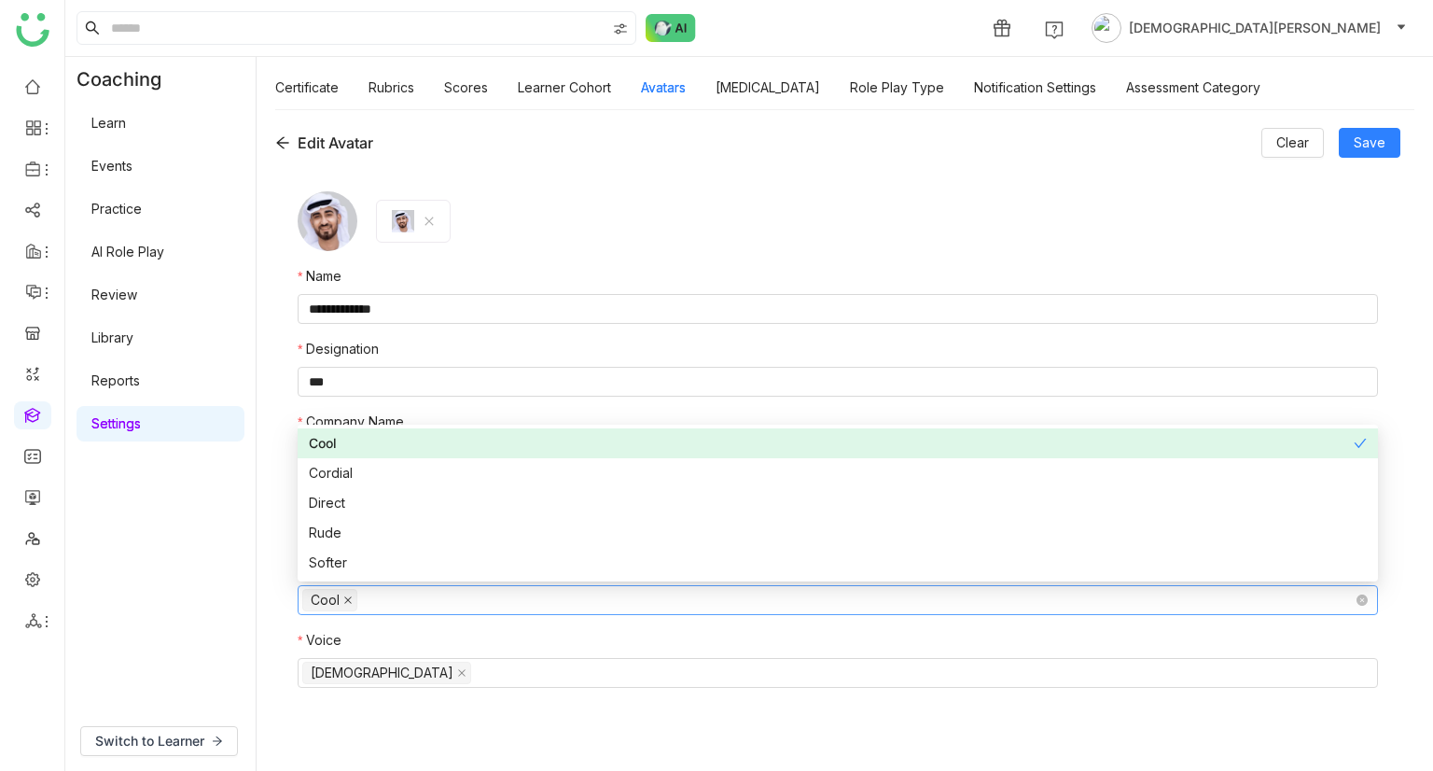
click at [345, 598] on icon at bounding box center [347, 599] width 7 height 7
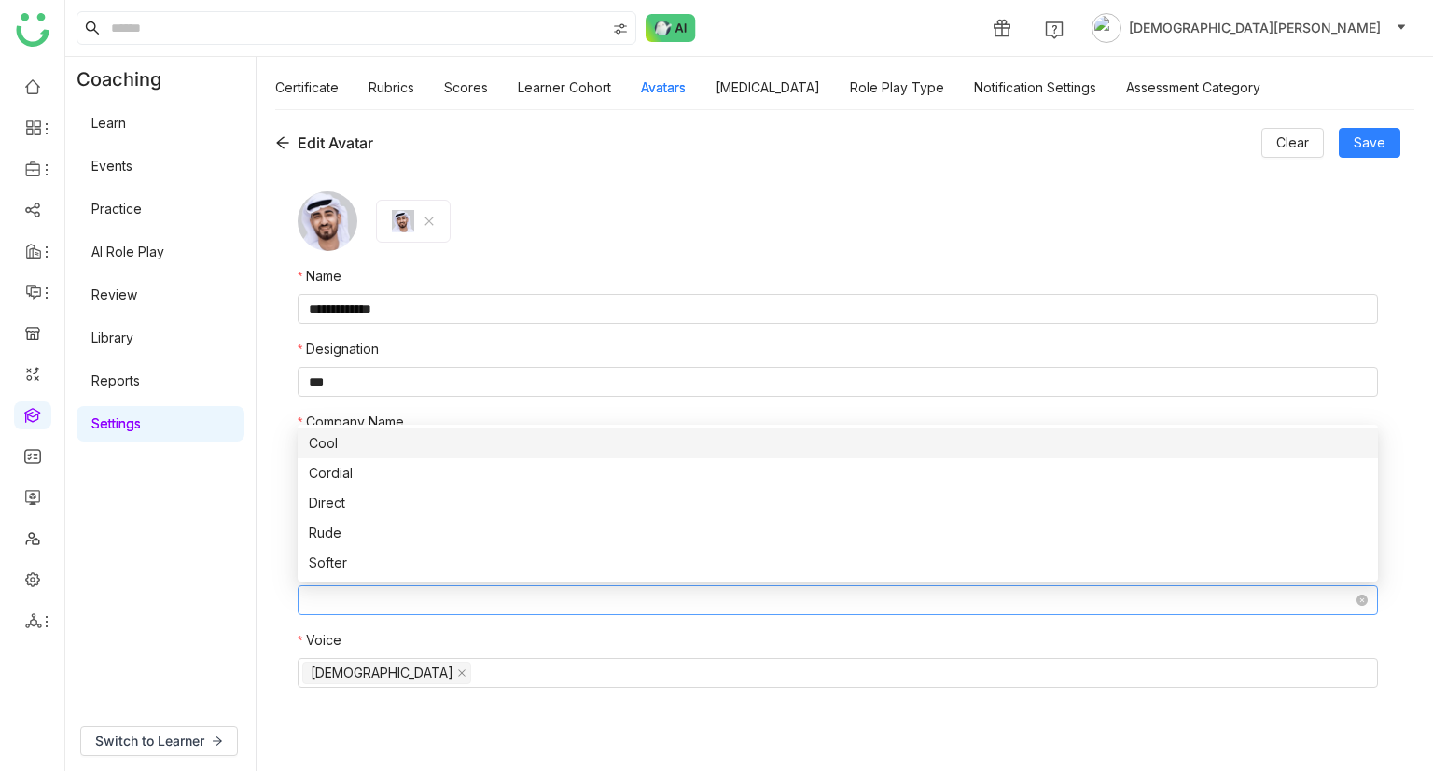
click at [356, 600] on nz-select-top-control at bounding box center [838, 600] width 1081 height 30
click at [331, 476] on div "Cordial" at bounding box center [838, 473] width 1058 height 21
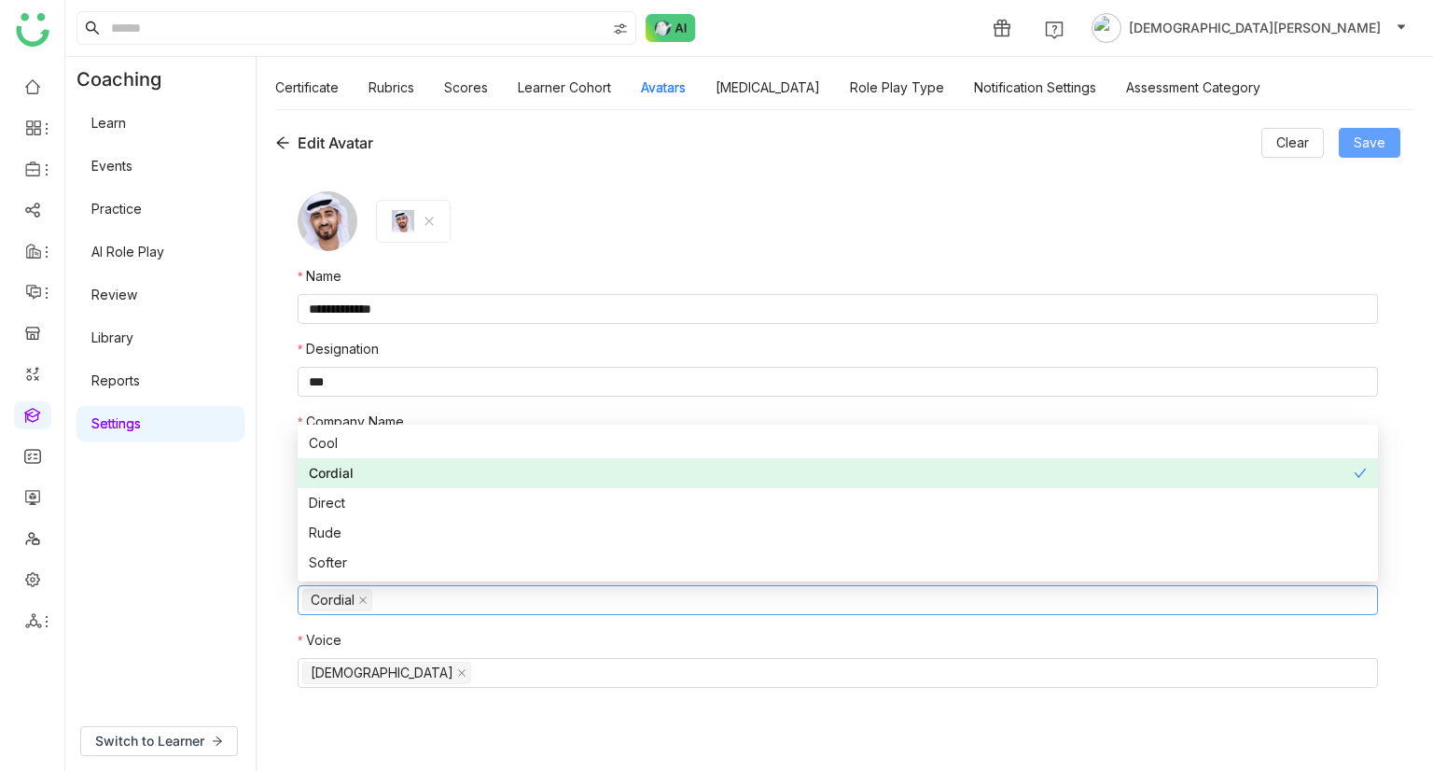
click at [1375, 149] on span "Save" at bounding box center [1370, 142] width 32 height 21
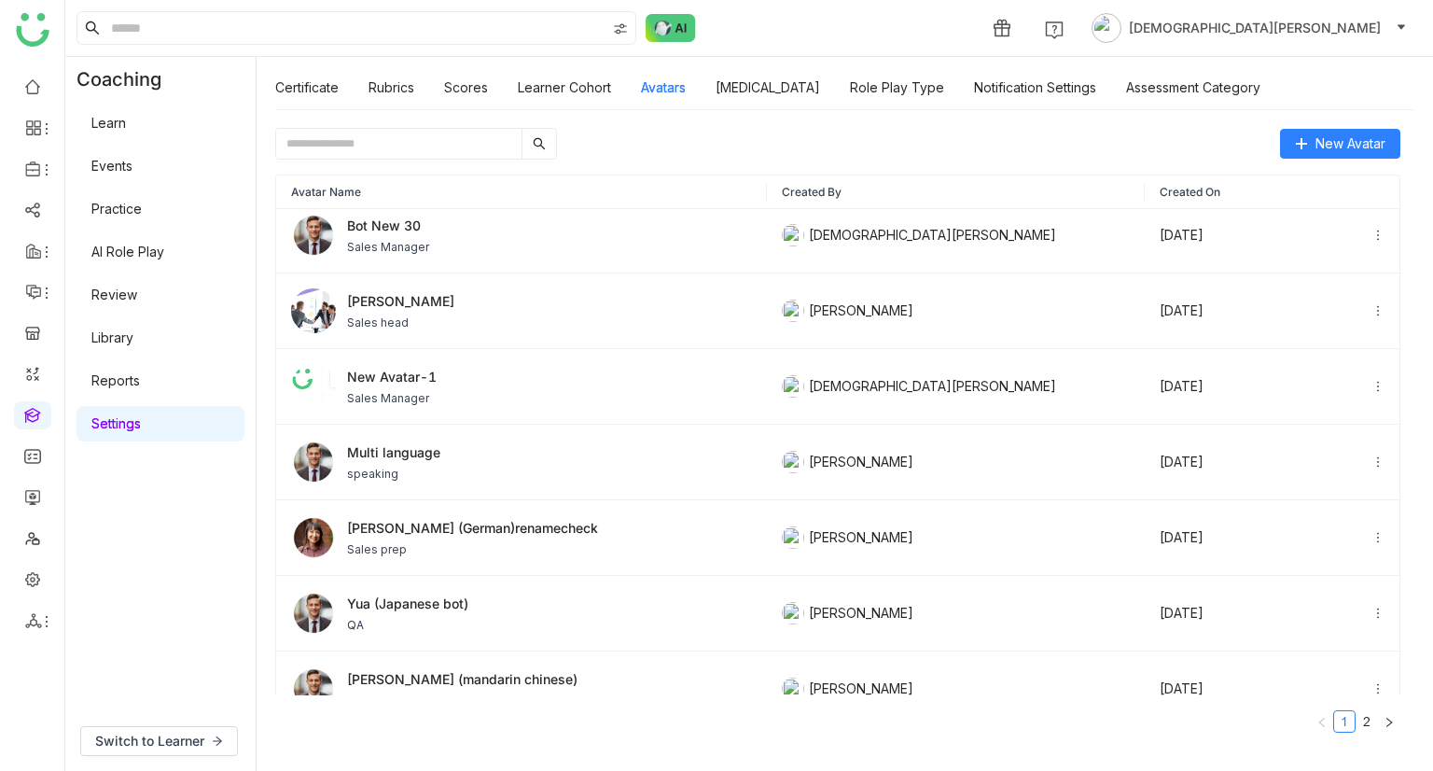
scroll to position [263, 0]
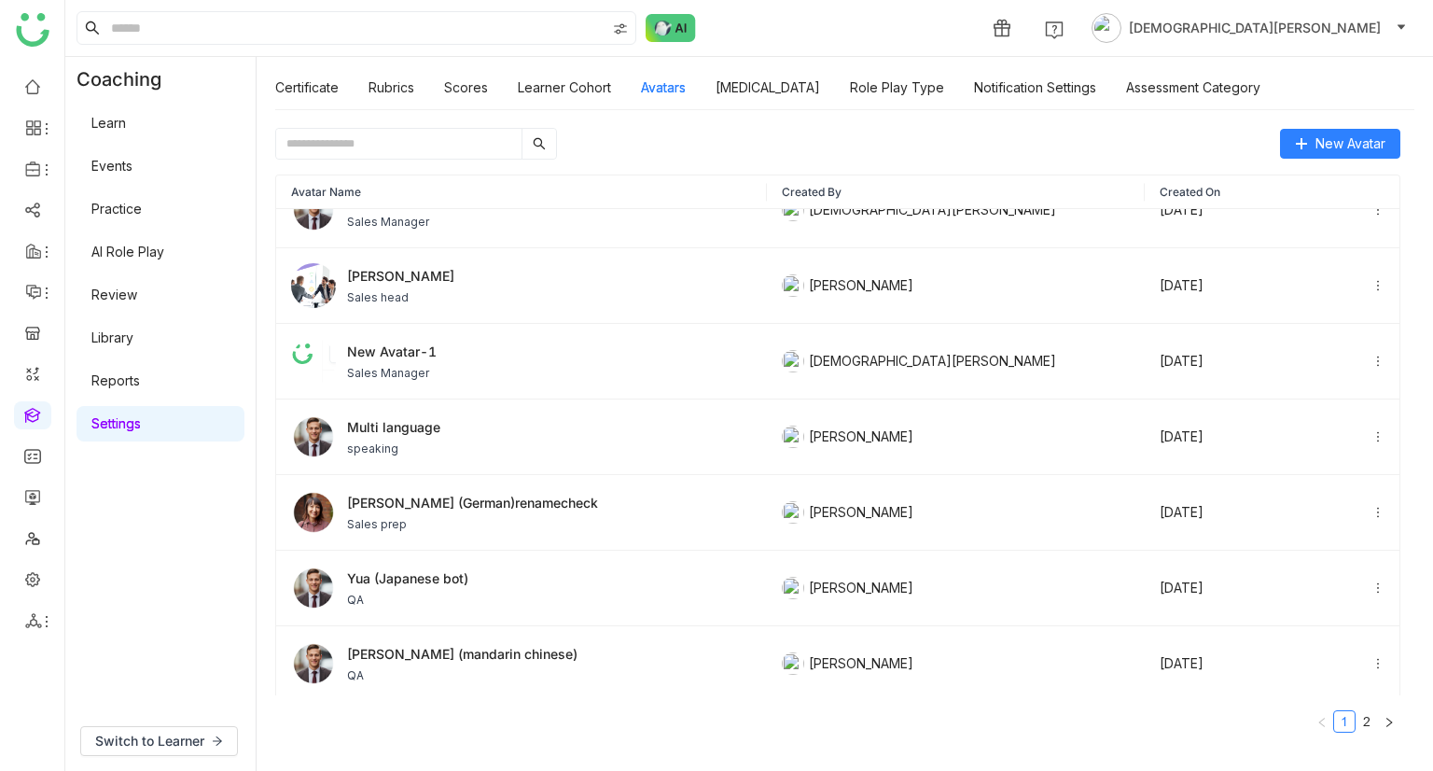
click at [149, 245] on link "AI Role Play" at bounding box center [127, 252] width 73 height 16
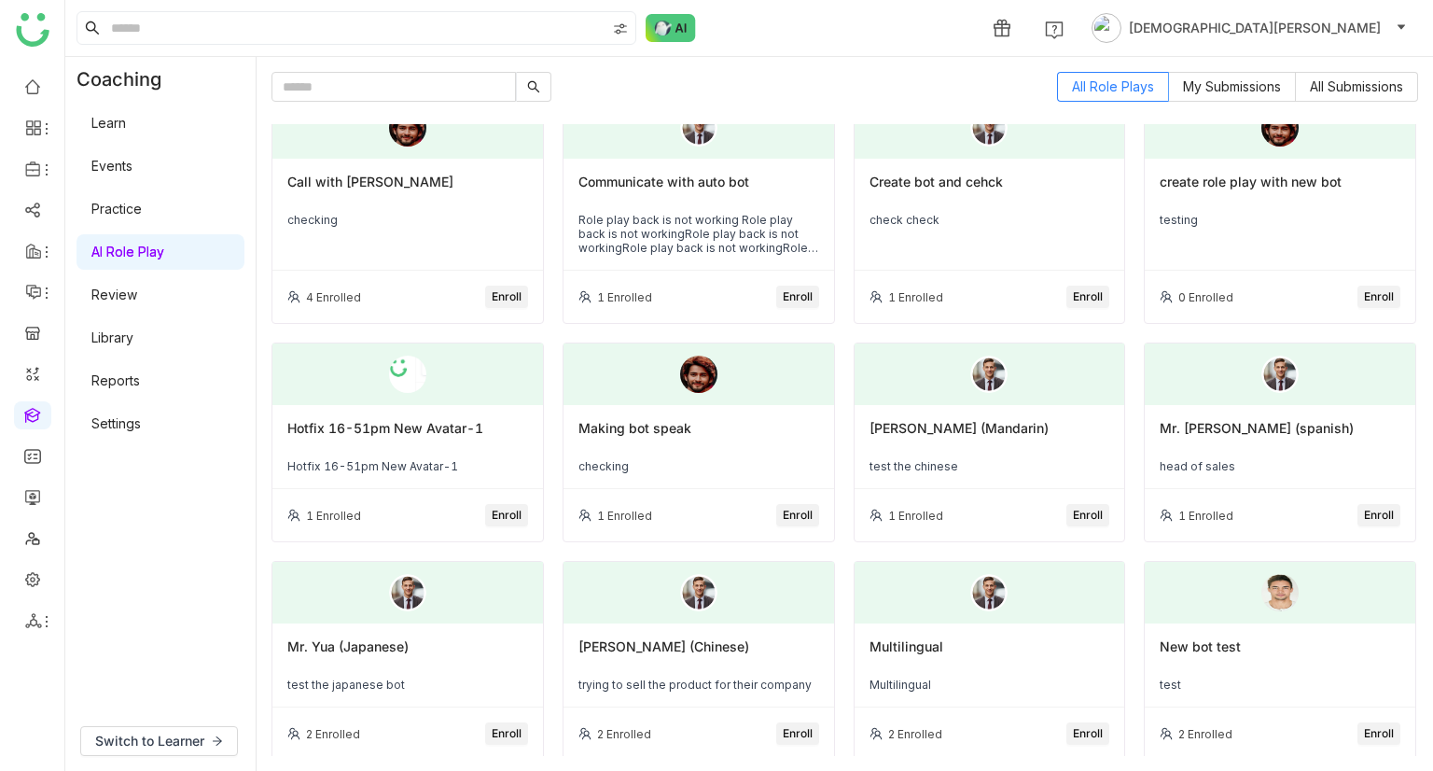
scroll to position [788, 0]
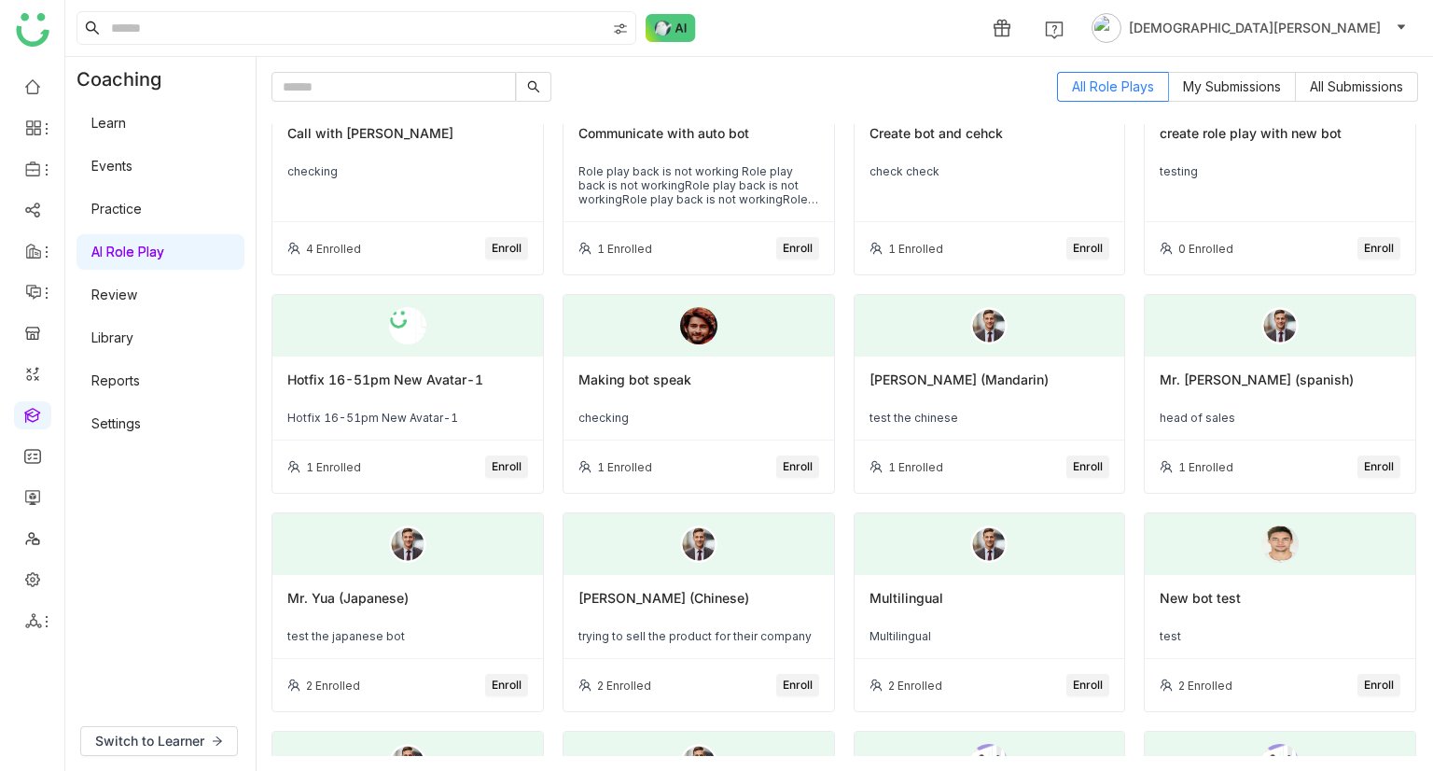
click at [1086, 249] on span "Enroll" at bounding box center [1088, 249] width 30 height 18
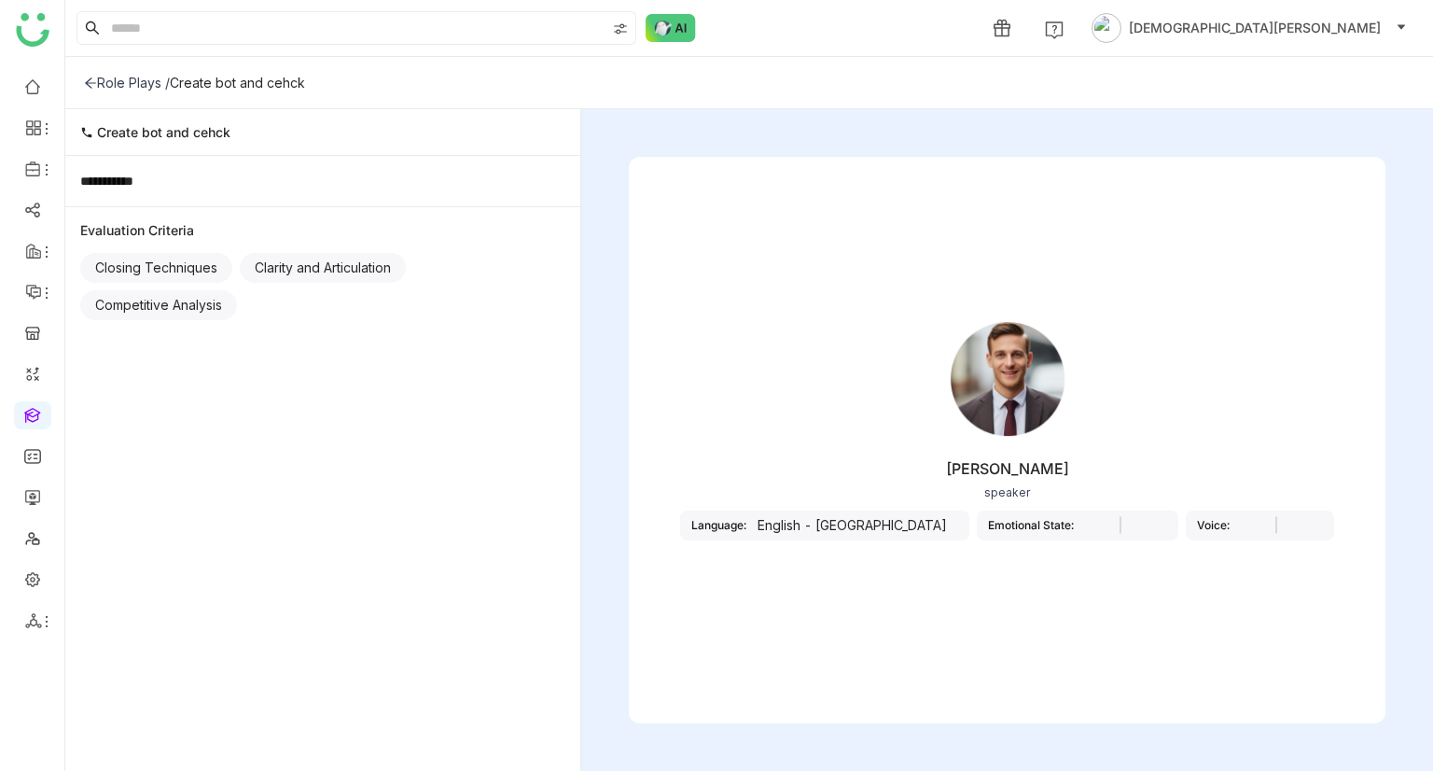
click at [127, 79] on div "Role Plays /" at bounding box center [127, 83] width 86 height 16
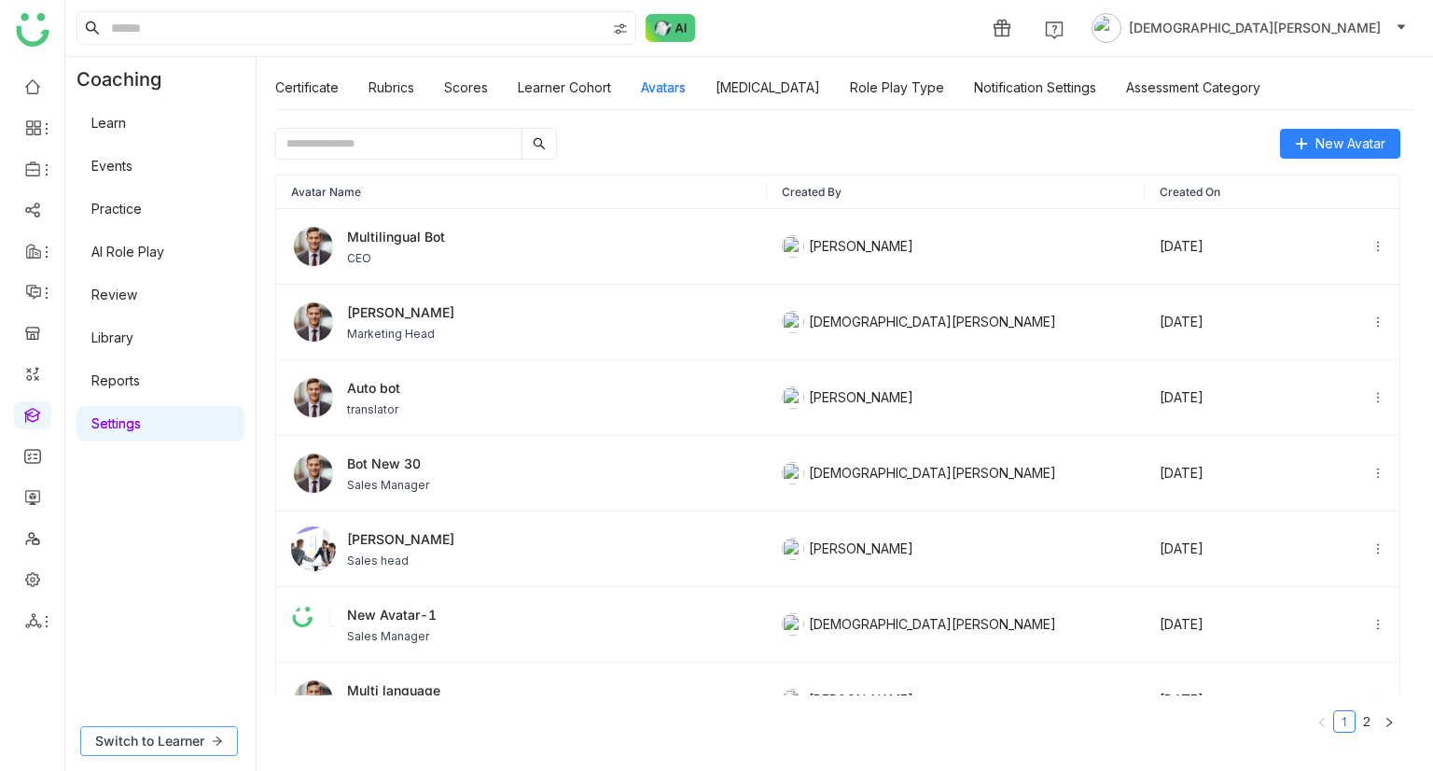
click at [116, 739] on span "Switch to Learner" at bounding box center [149, 741] width 109 height 21
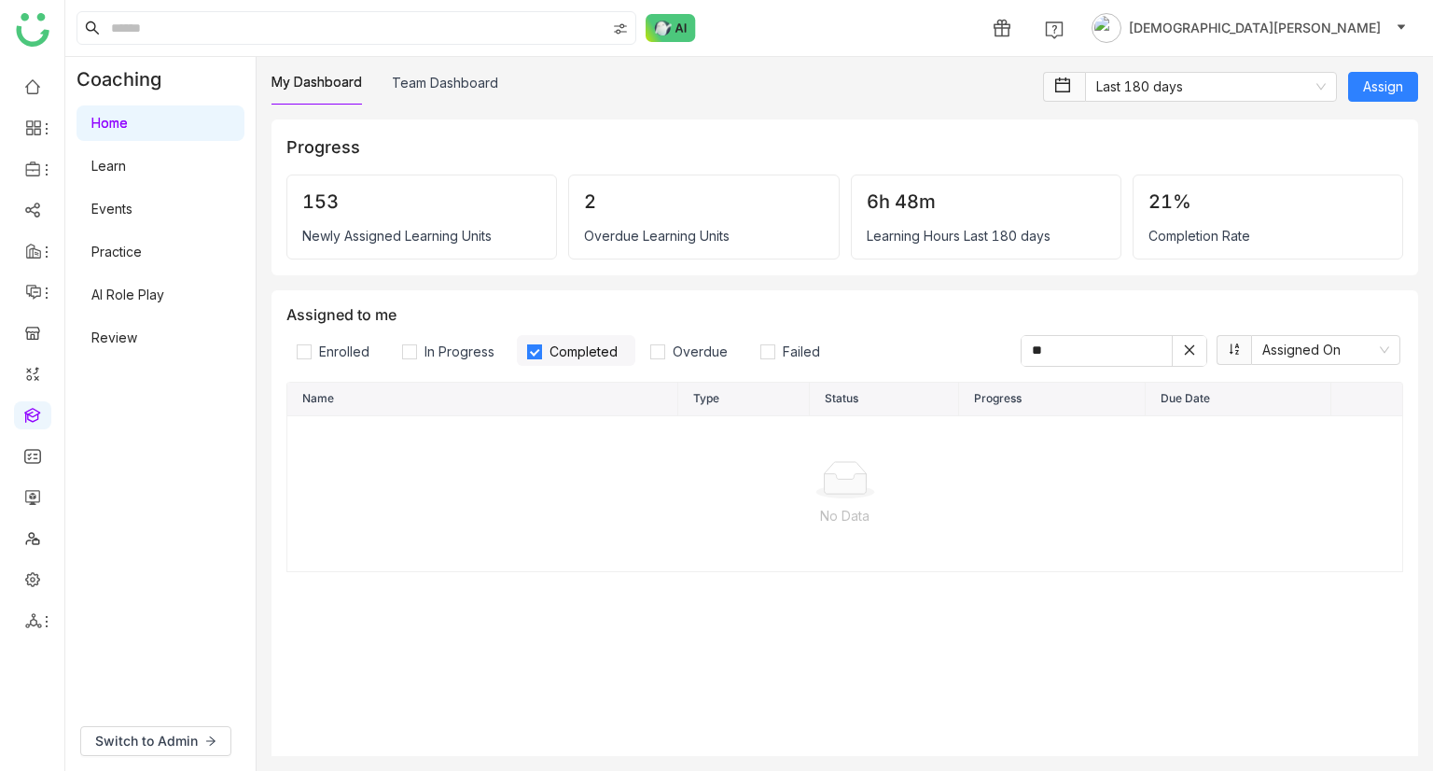
click at [126, 167] on link "Learn" at bounding box center [108, 166] width 35 height 16
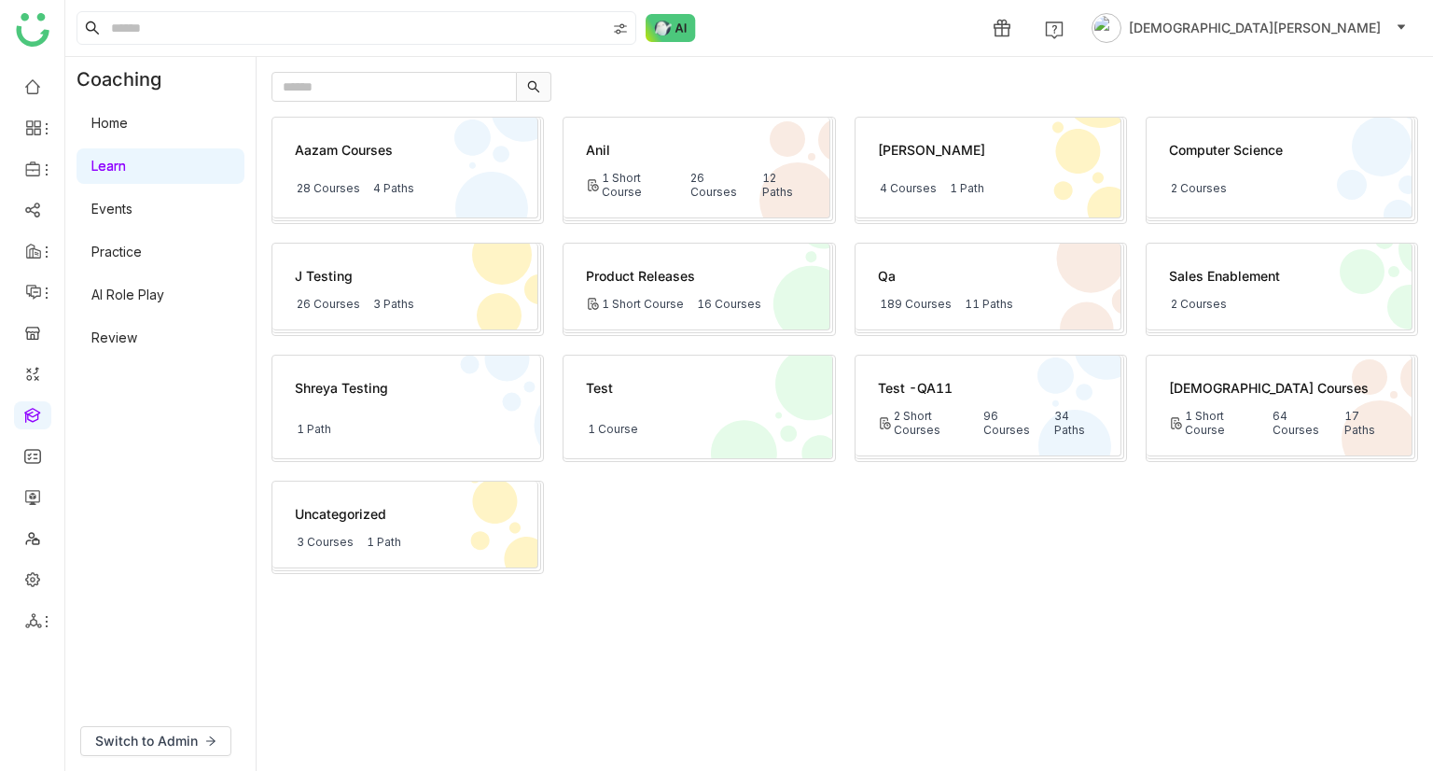
click at [138, 292] on link "AI Role Play" at bounding box center [127, 294] width 73 height 16
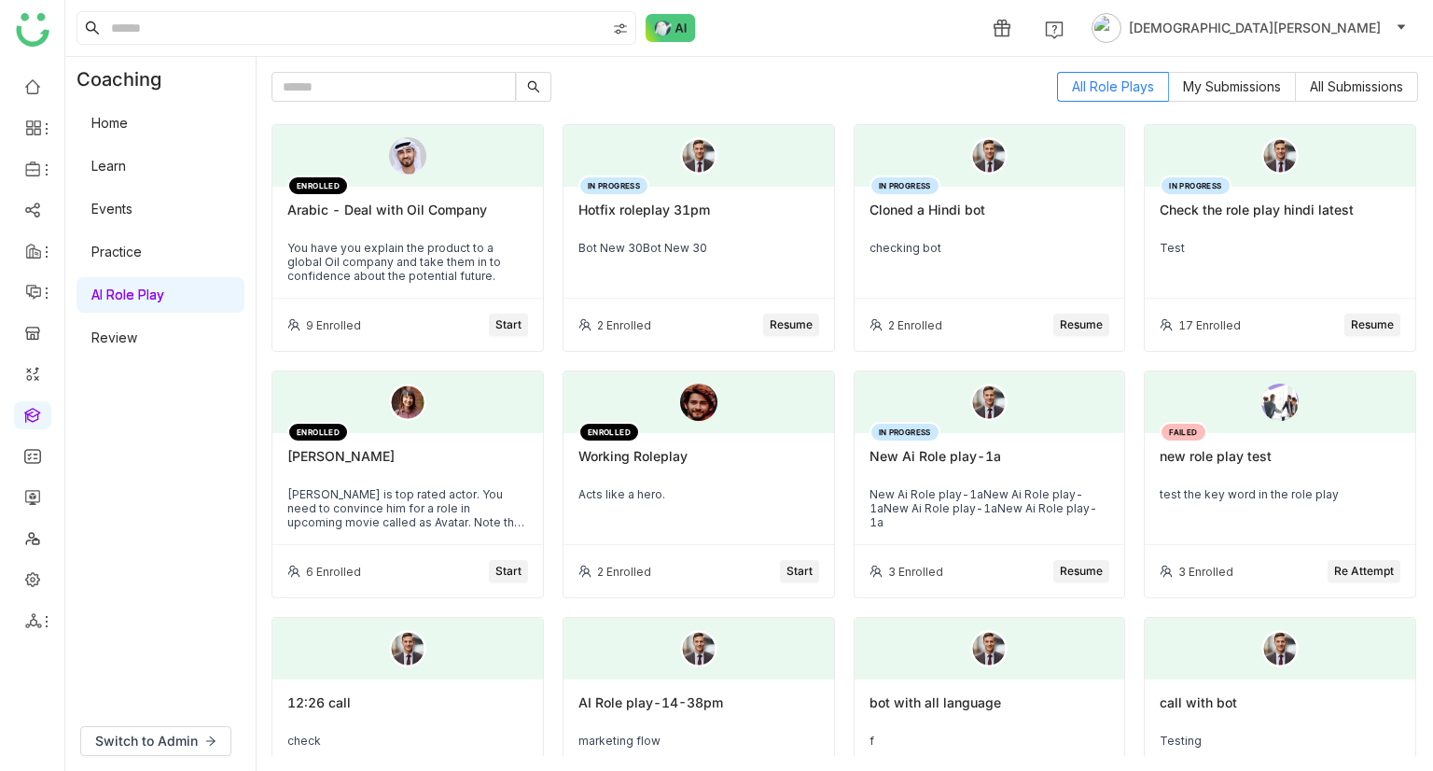
click at [382, 230] on div "Arabic - Deal with Oil Company" at bounding box center [407, 218] width 241 height 32
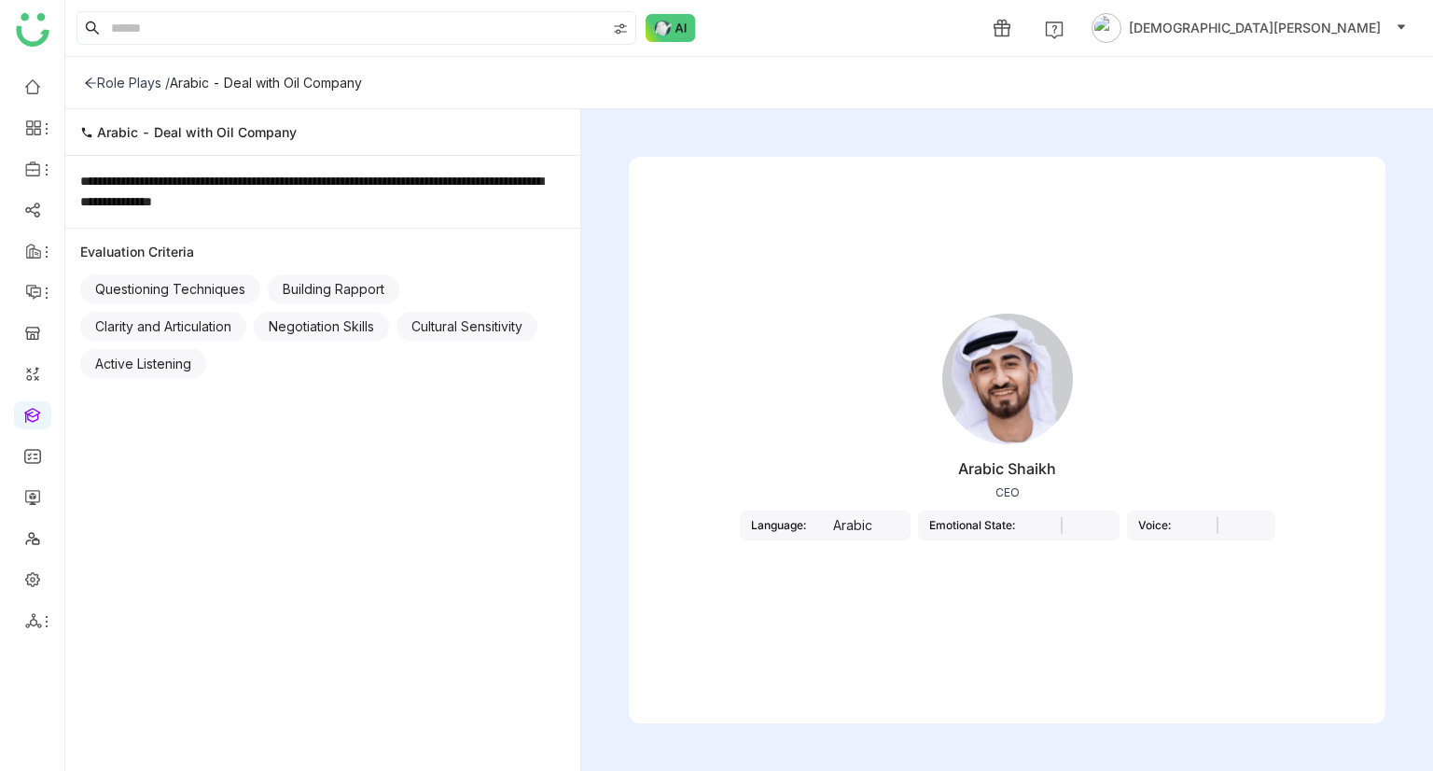
click at [260, 80] on div "Arabic - Deal with Oil Company" at bounding box center [266, 83] width 192 height 16
copy div "Arabic - Deal with Oil Company"
click at [87, 83] on icon at bounding box center [90, 83] width 13 height 13
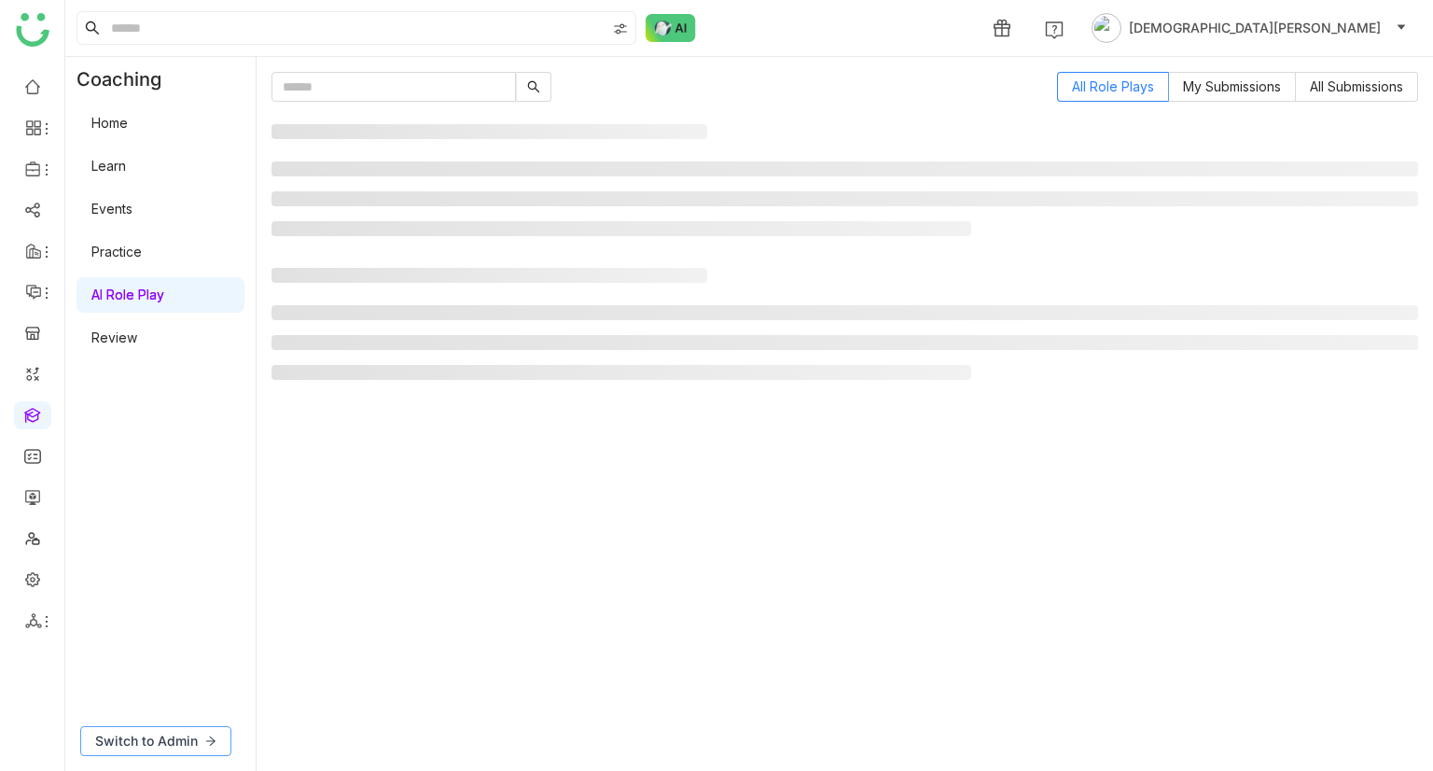
click at [194, 740] on span "Switch to Admin" at bounding box center [146, 741] width 103 height 21
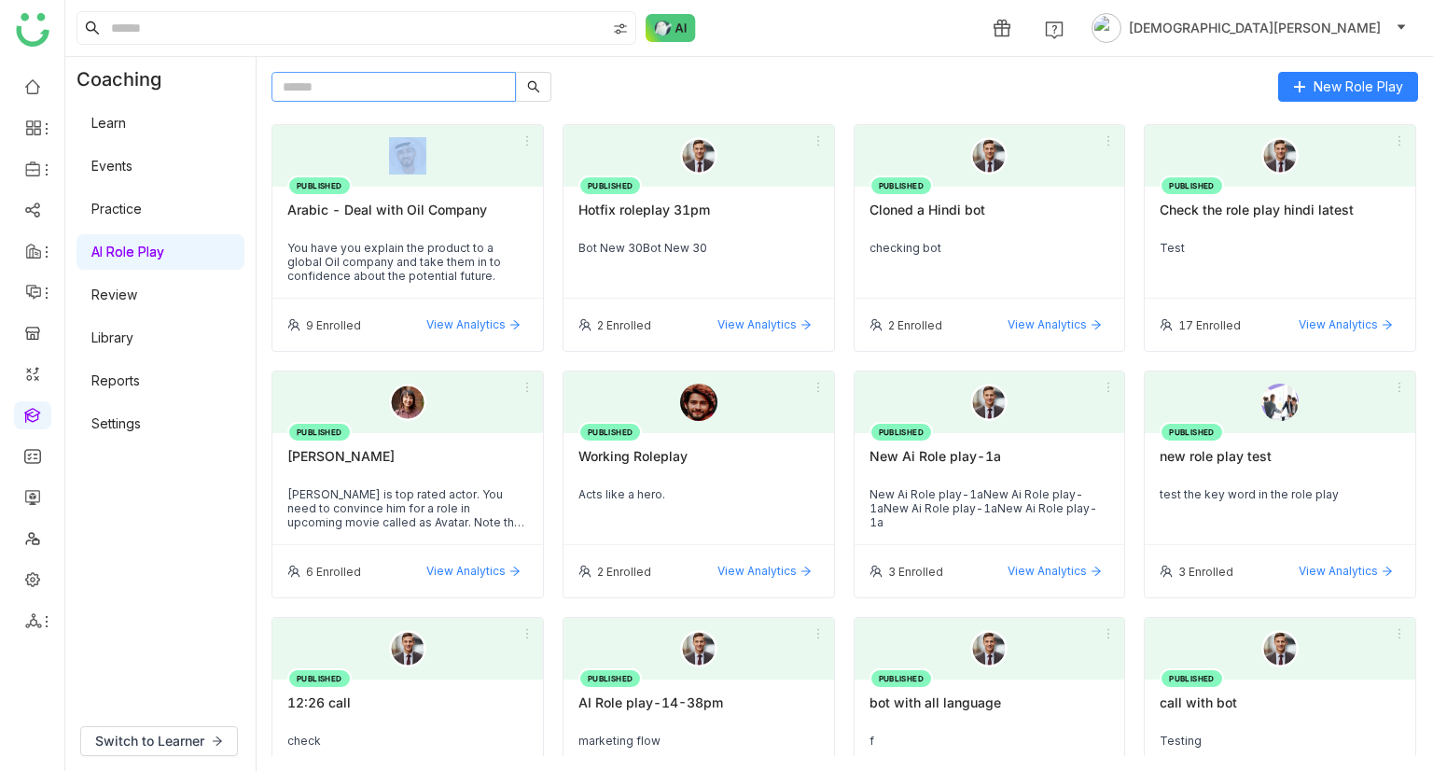
drag, startPoint x: 362, startPoint y: 117, endPoint x: 364, endPoint y: 78, distance: 38.3
click at [364, 78] on div "New Role Play PUBLISHED Arabic - Deal with Oil Company You have you explain the…" at bounding box center [845, 414] width 1147 height 684
click at [364, 78] on input "text" at bounding box center [394, 87] width 244 height 30
click at [393, 244] on div "You have you explain the product to a global Oil company and take them in to co…" at bounding box center [407, 262] width 241 height 42
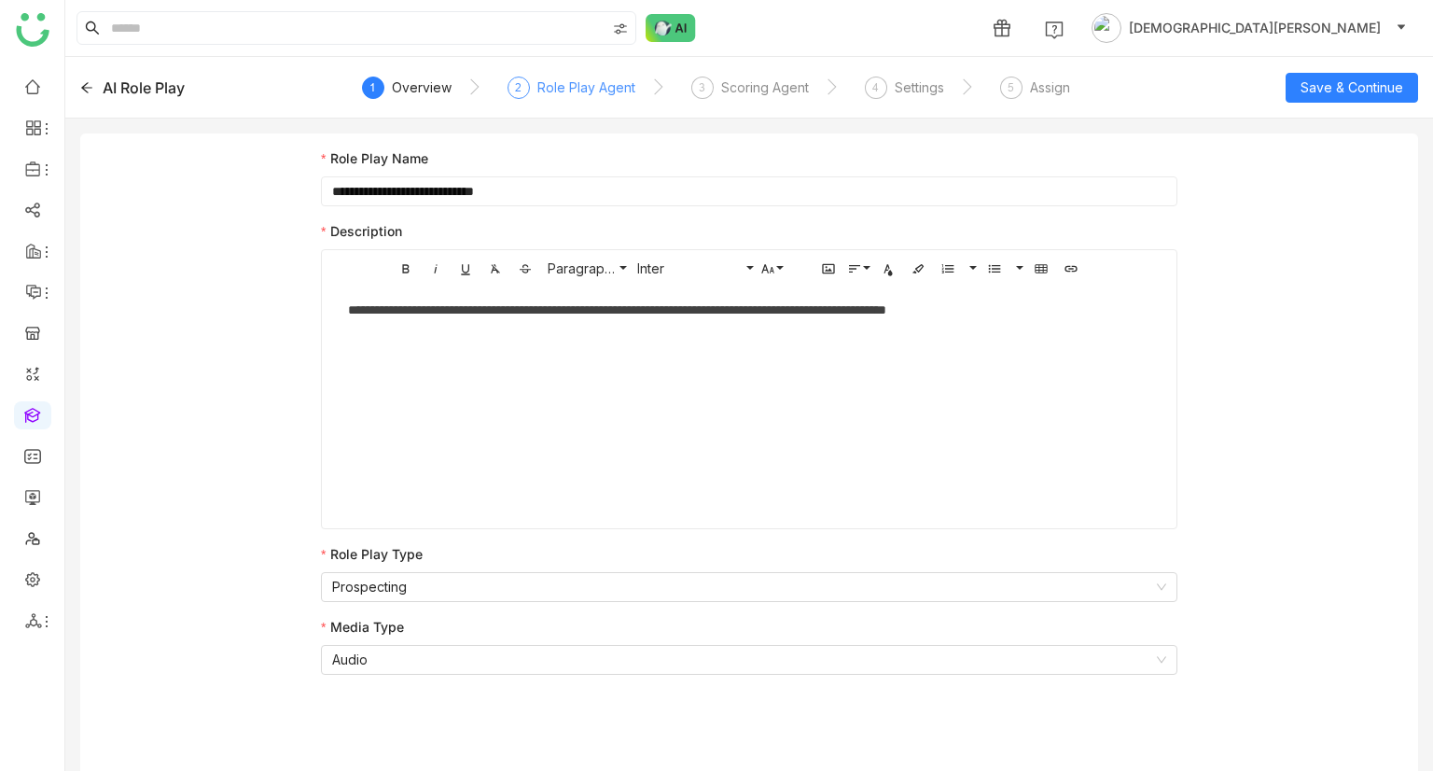
click at [540, 83] on div "Role Play Agent" at bounding box center [586, 88] width 98 height 22
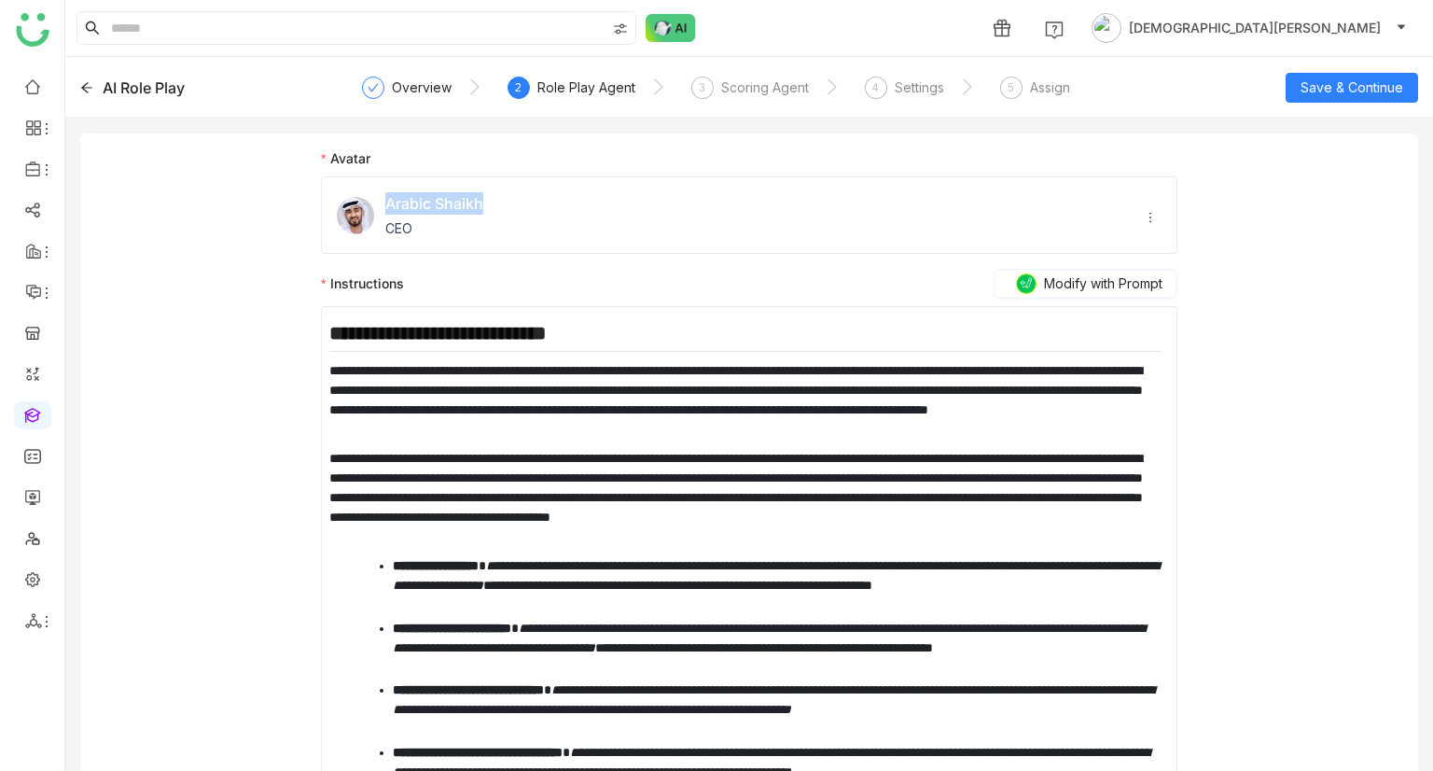
drag, startPoint x: 484, startPoint y: 205, endPoint x: 384, endPoint y: 202, distance: 99.9
click at [384, 202] on div "Arabic Shaikh CEO" at bounding box center [749, 214] width 857 height 77
copy span "Arabic Shaikh"
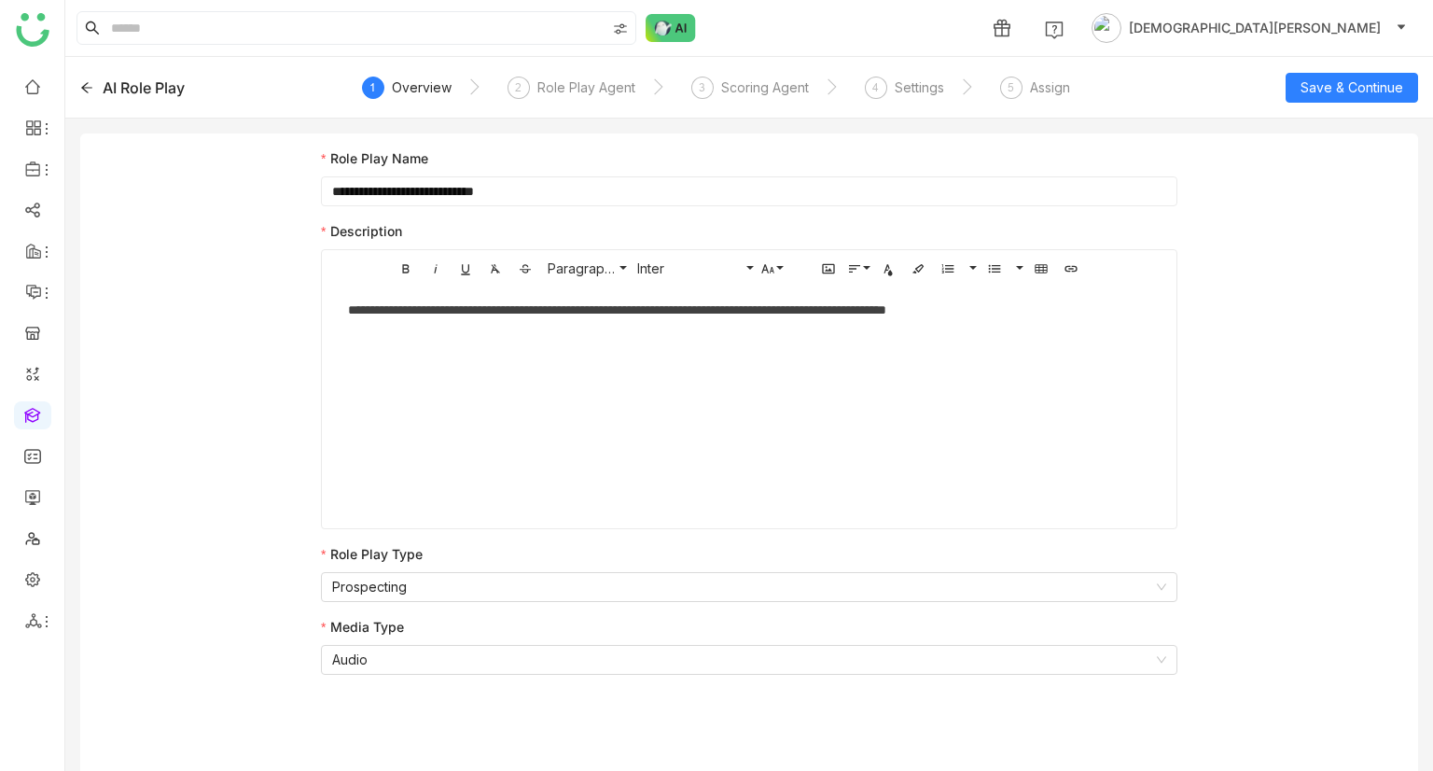
click at [105, 80] on div "AI Role Play" at bounding box center [144, 88] width 82 height 22
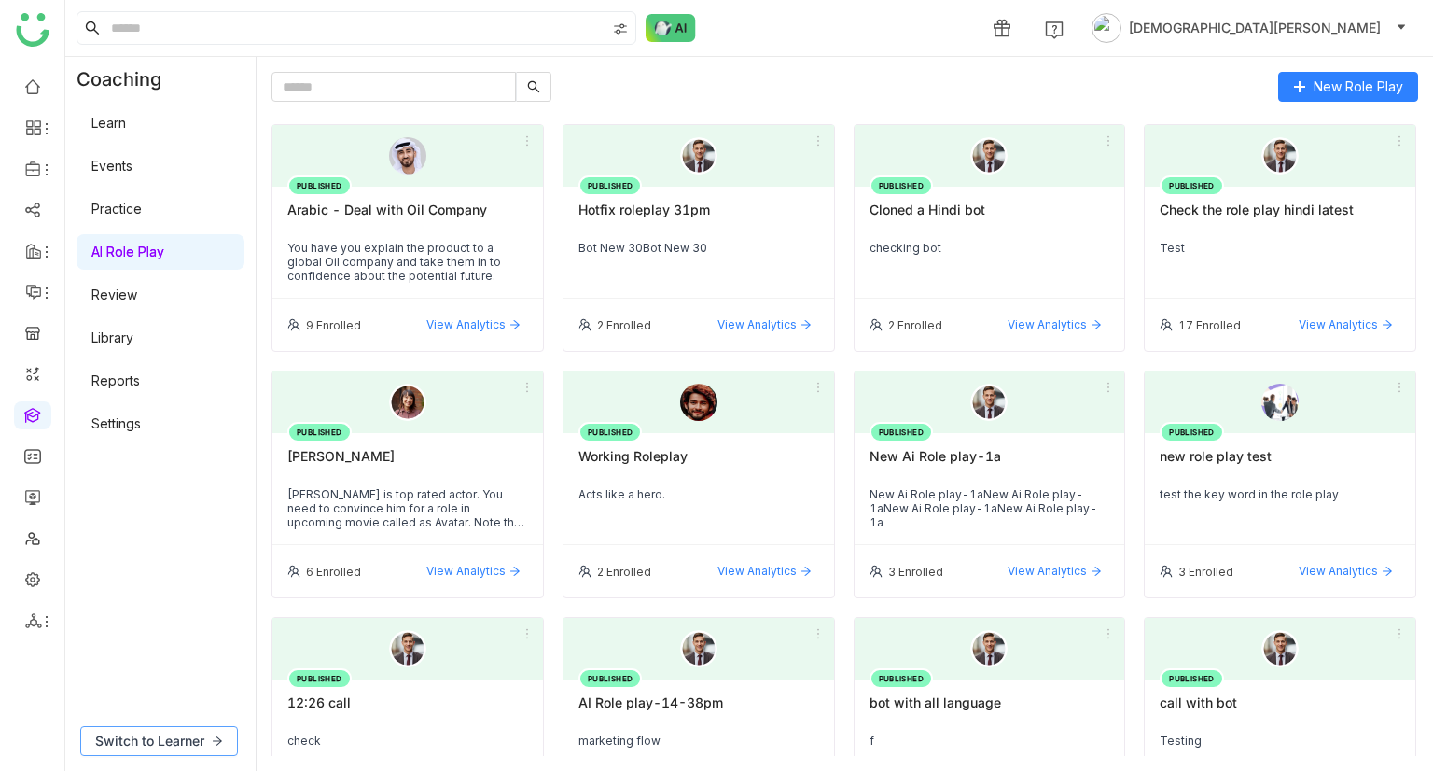
click at [205, 726] on button "Switch to Learner" at bounding box center [159, 741] width 158 height 30
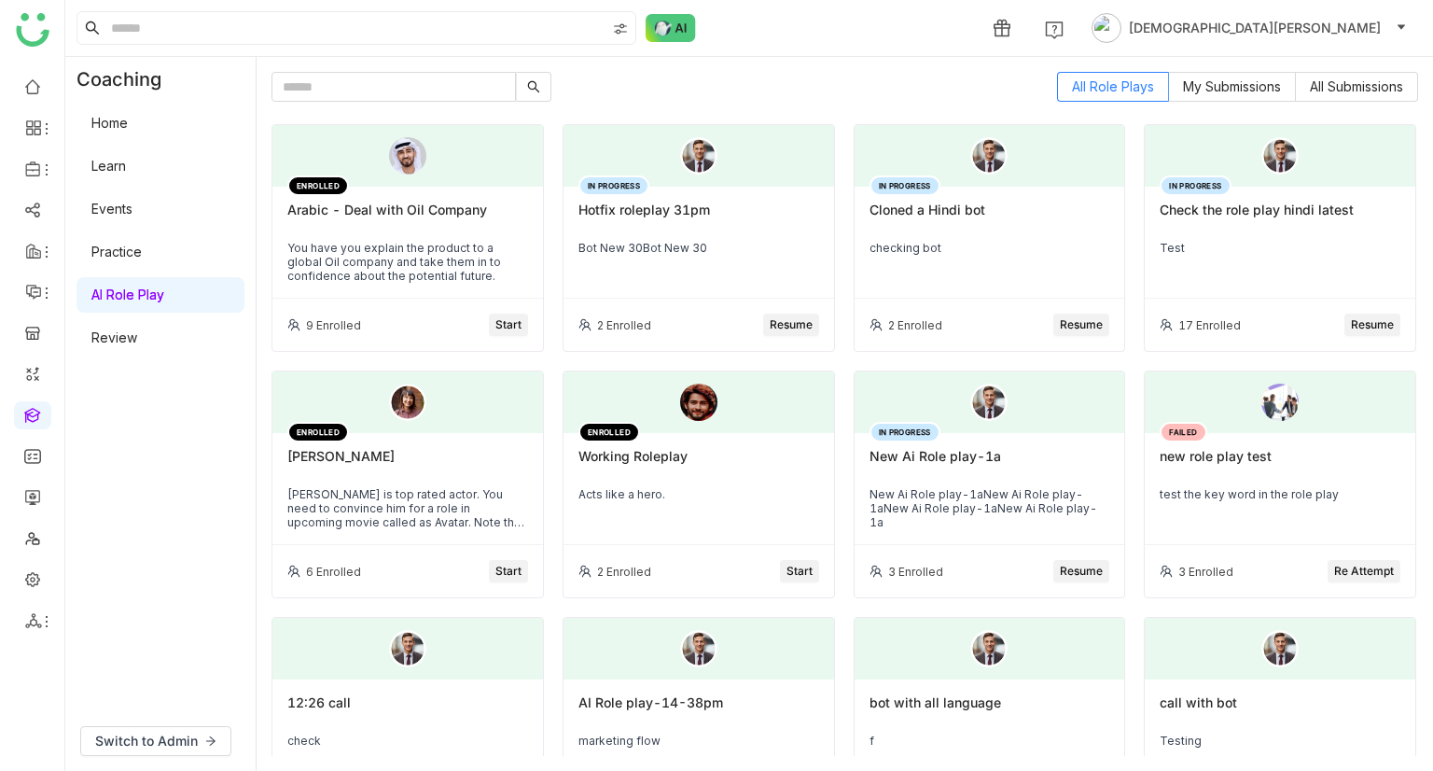
click at [343, 221] on div "Arabic - Deal with Oil Company" at bounding box center [407, 218] width 241 height 32
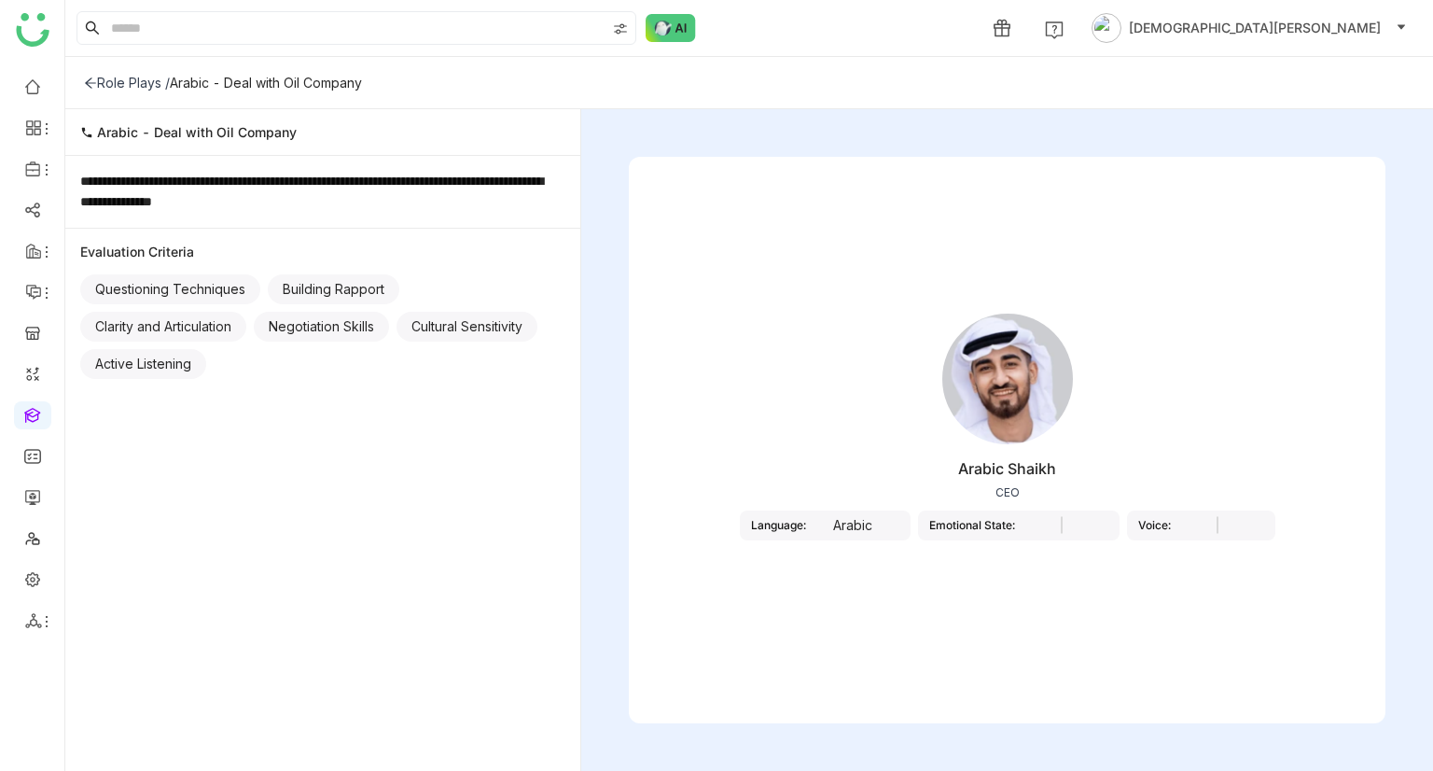
click at [1014, 523] on div "Emotional State:" at bounding box center [972, 525] width 86 height 14
click at [1086, 523] on nz-select at bounding box center [1061, 525] width 93 height 21
click at [1127, 524] on input at bounding box center [1062, 525] width 131 height 21
click at [1276, 532] on nz-select at bounding box center [1237, 525] width 93 height 21
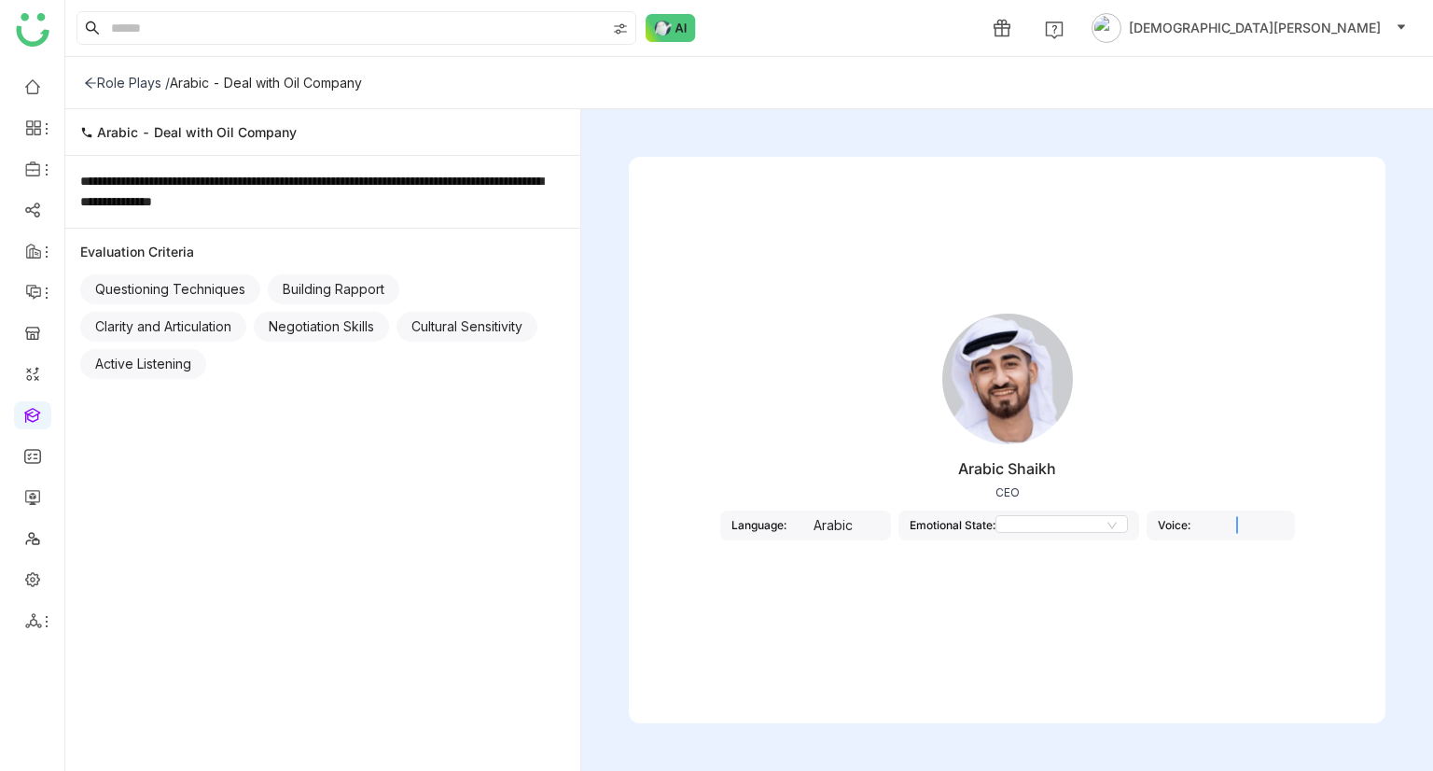
click at [1276, 532] on nz-select at bounding box center [1237, 525] width 93 height 21
click at [1284, 516] on nz-select at bounding box center [1237, 525] width 93 height 21
click at [755, 522] on div "Language:" at bounding box center [759, 525] width 55 height 14
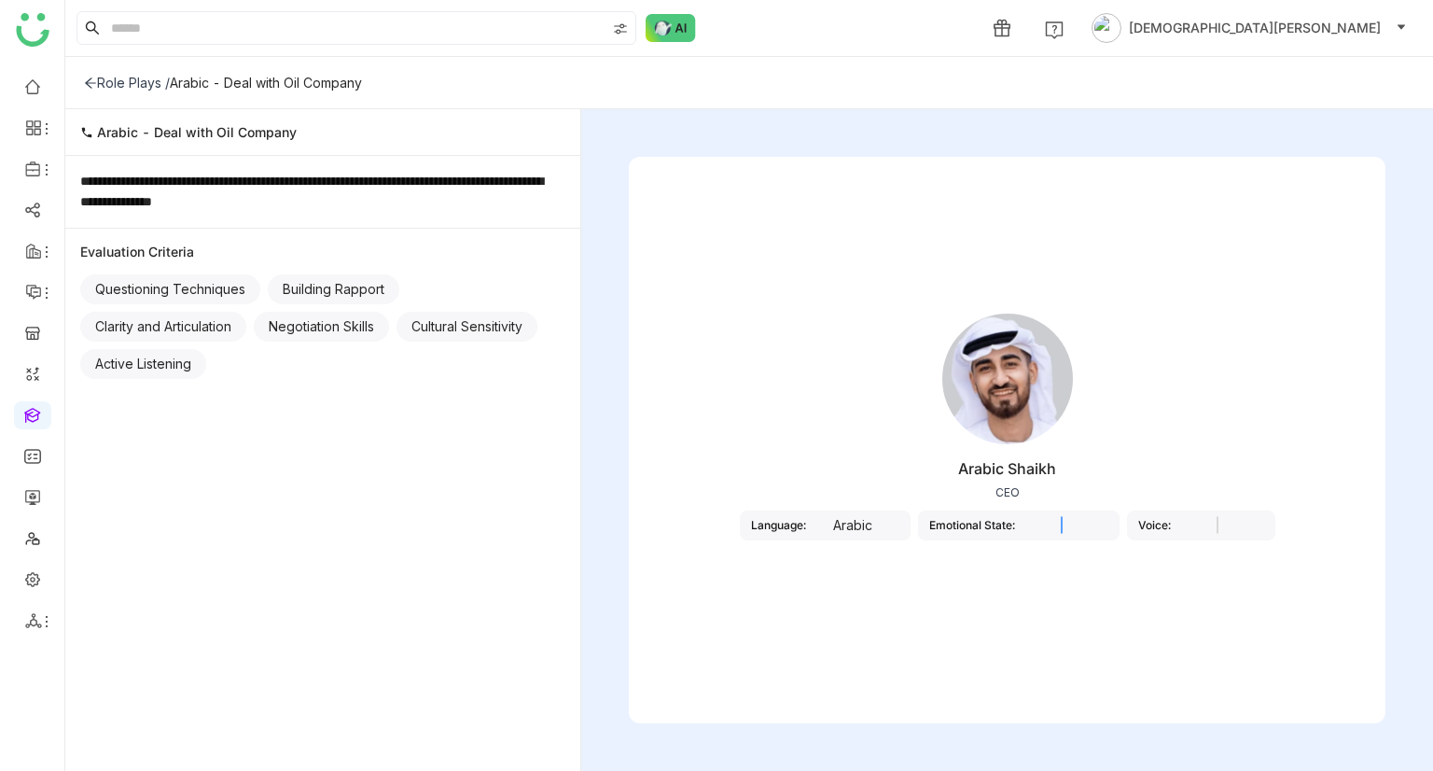
click at [1046, 526] on nz-select at bounding box center [1061, 525] width 93 height 21
click at [1048, 527] on input at bounding box center [1062, 525] width 131 height 21
click at [907, 493] on div "Arabic Shaikh CEO Language: Arabic Emotional State: Voice:" at bounding box center [1007, 431] width 757 height 280
click at [138, 81] on div "Role Plays /" at bounding box center [127, 83] width 86 height 16
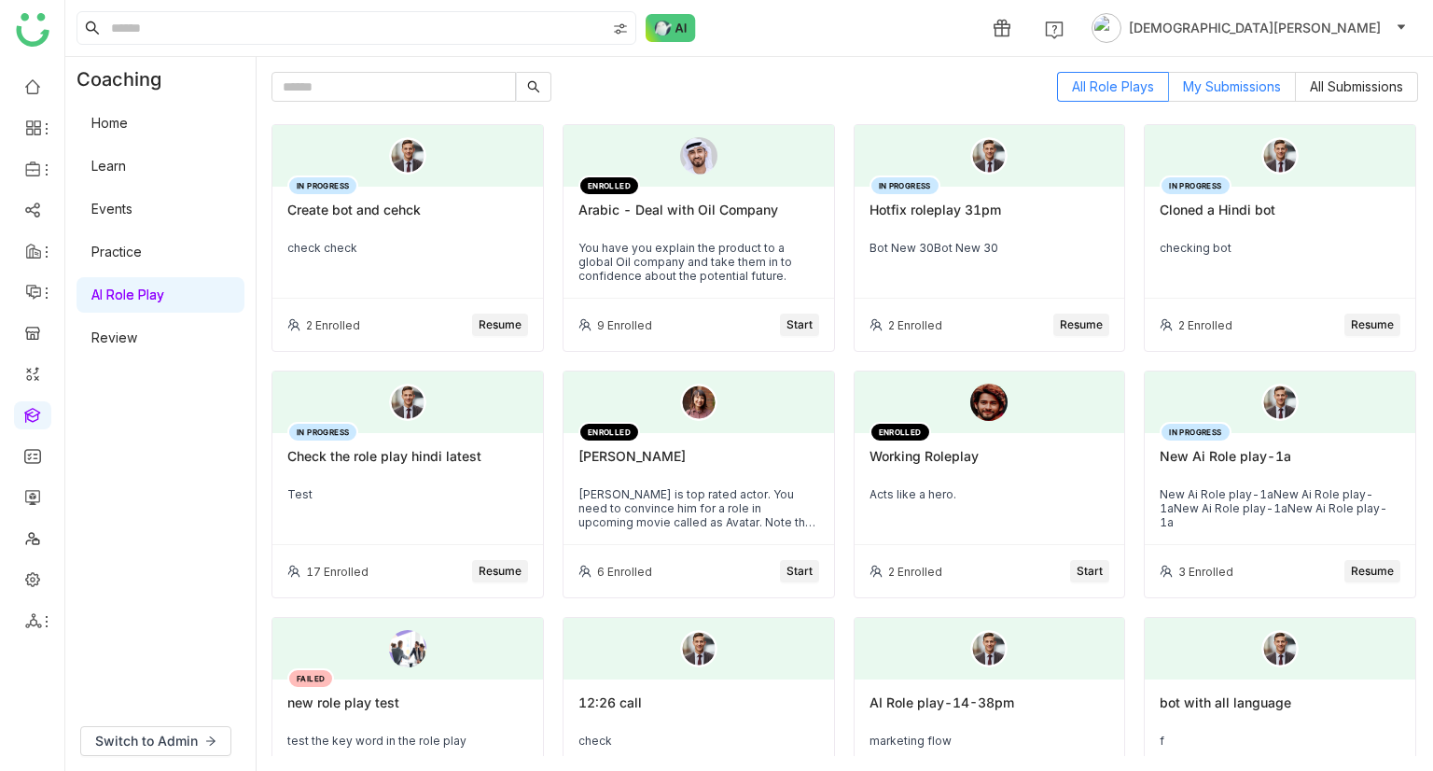
click at [1237, 89] on span "My Submissions" at bounding box center [1232, 86] width 98 height 16
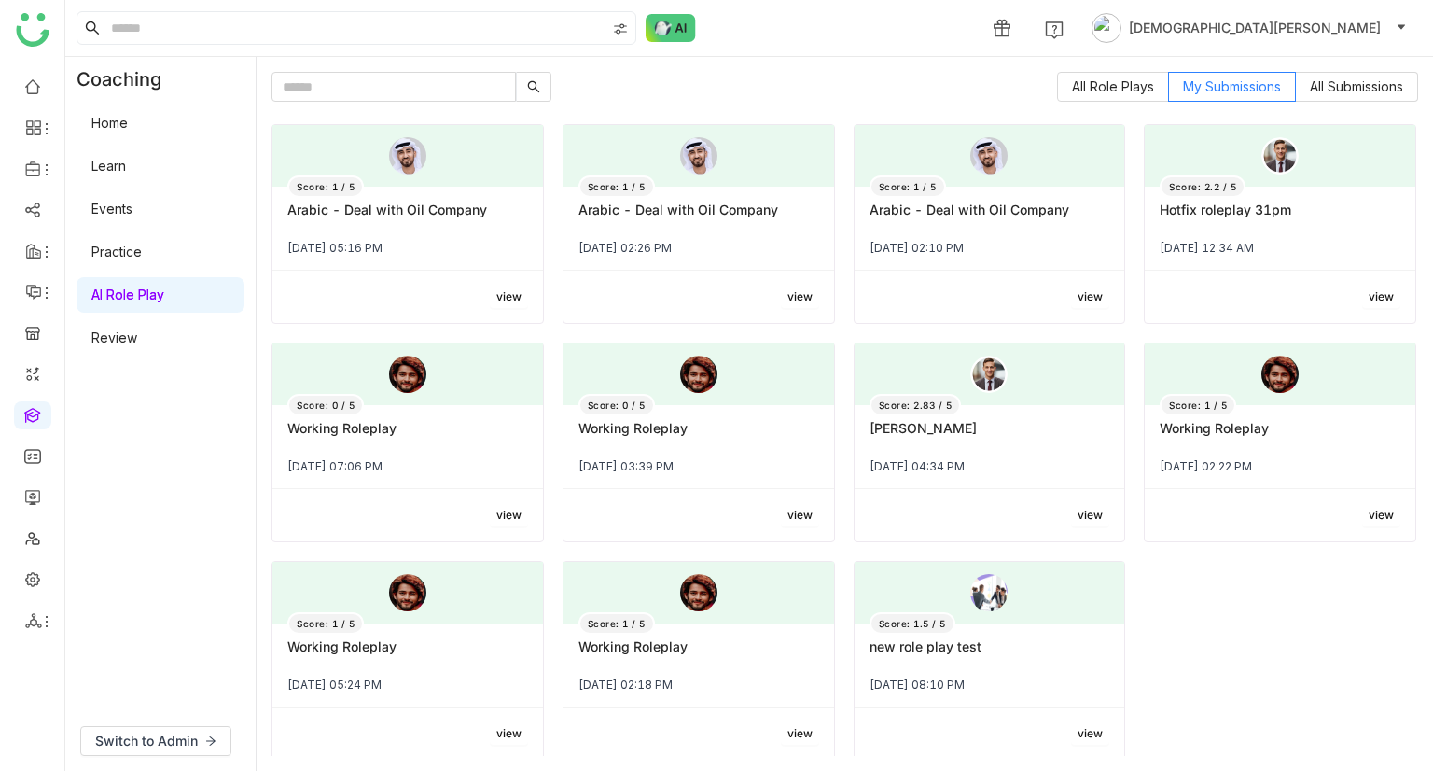
click at [498, 286] on button "view" at bounding box center [509, 297] width 38 height 22
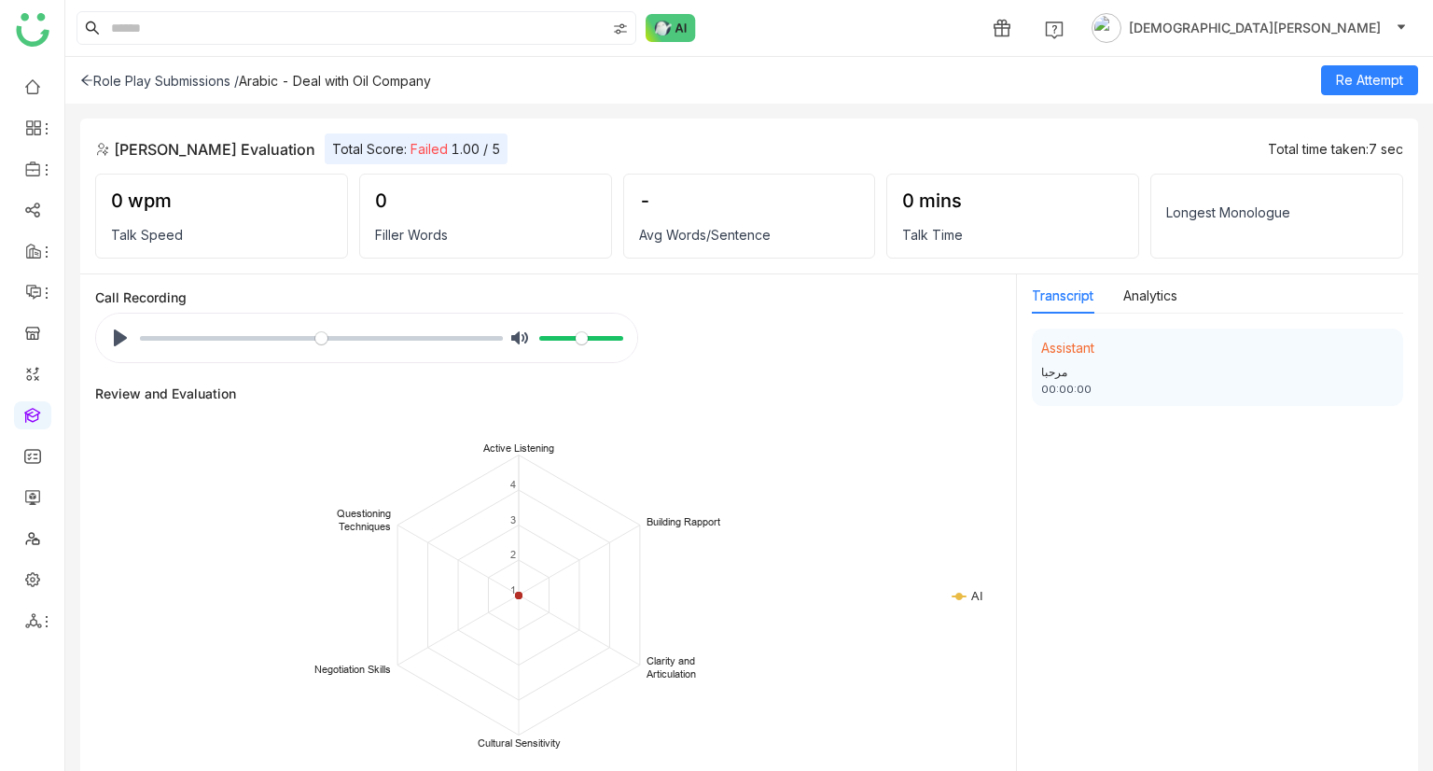
click at [111, 83] on div "Role Play Submissions /" at bounding box center [159, 81] width 159 height 16
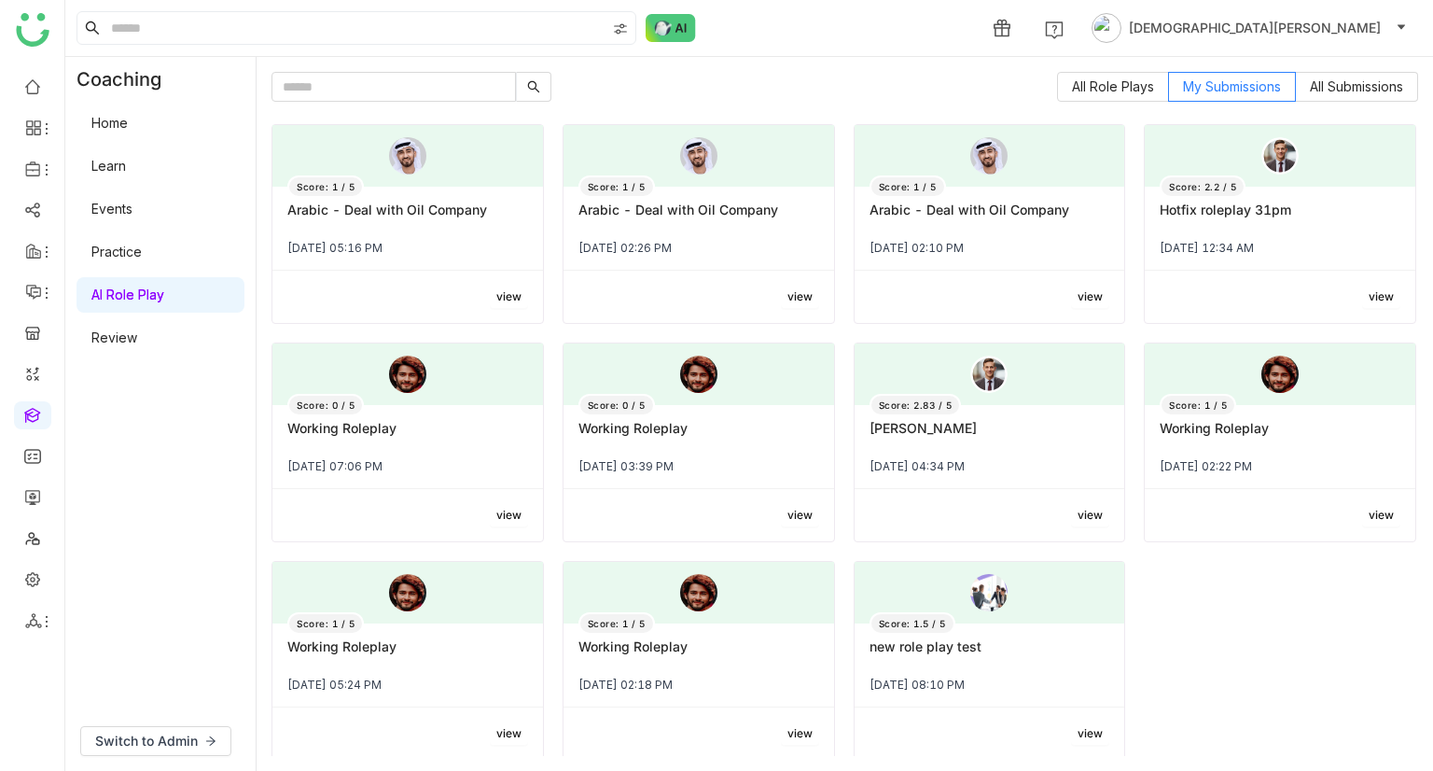
click at [164, 296] on link "AI Role Play" at bounding box center [127, 294] width 73 height 16
click at [176, 743] on span "Switch to Admin" at bounding box center [146, 741] width 103 height 21
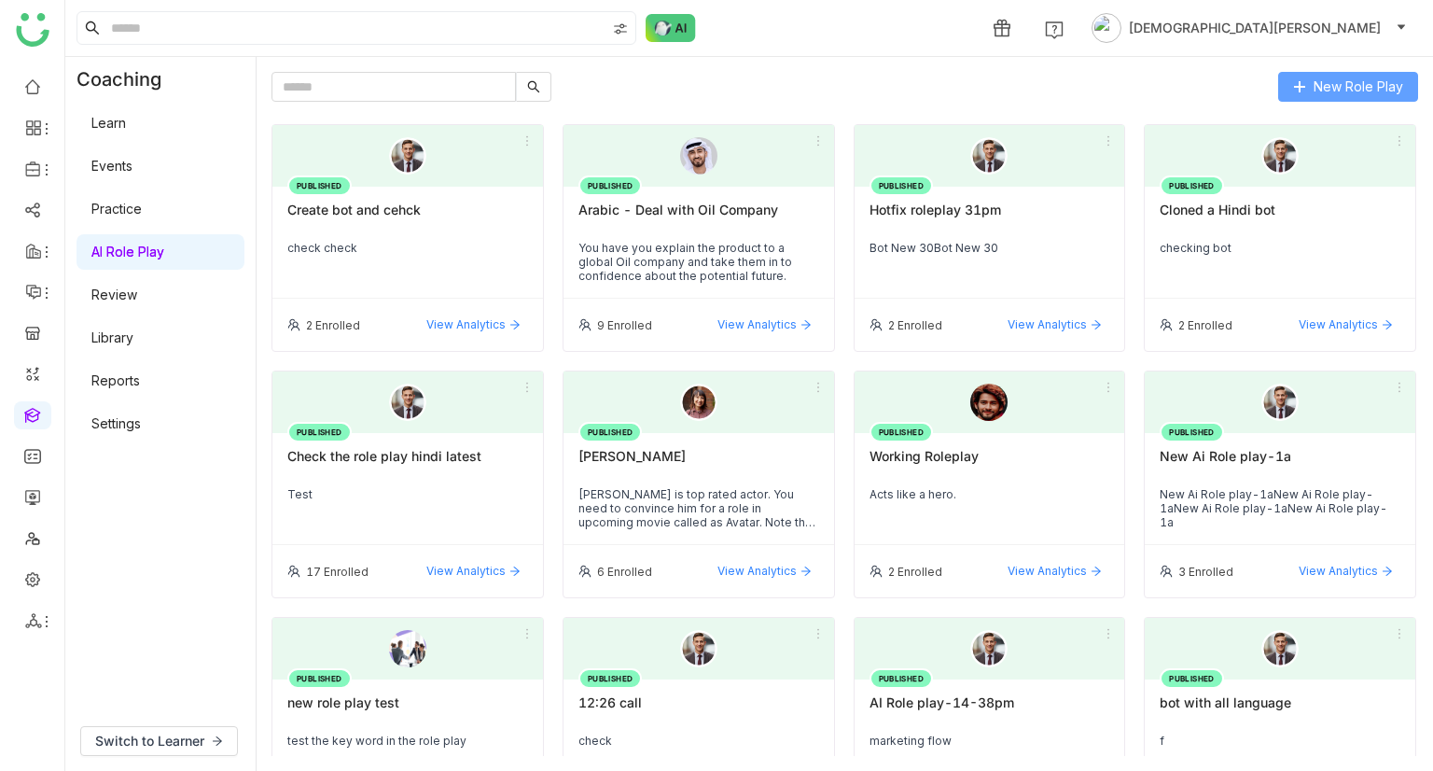
click at [1364, 83] on span "New Role Play" at bounding box center [1359, 87] width 90 height 21
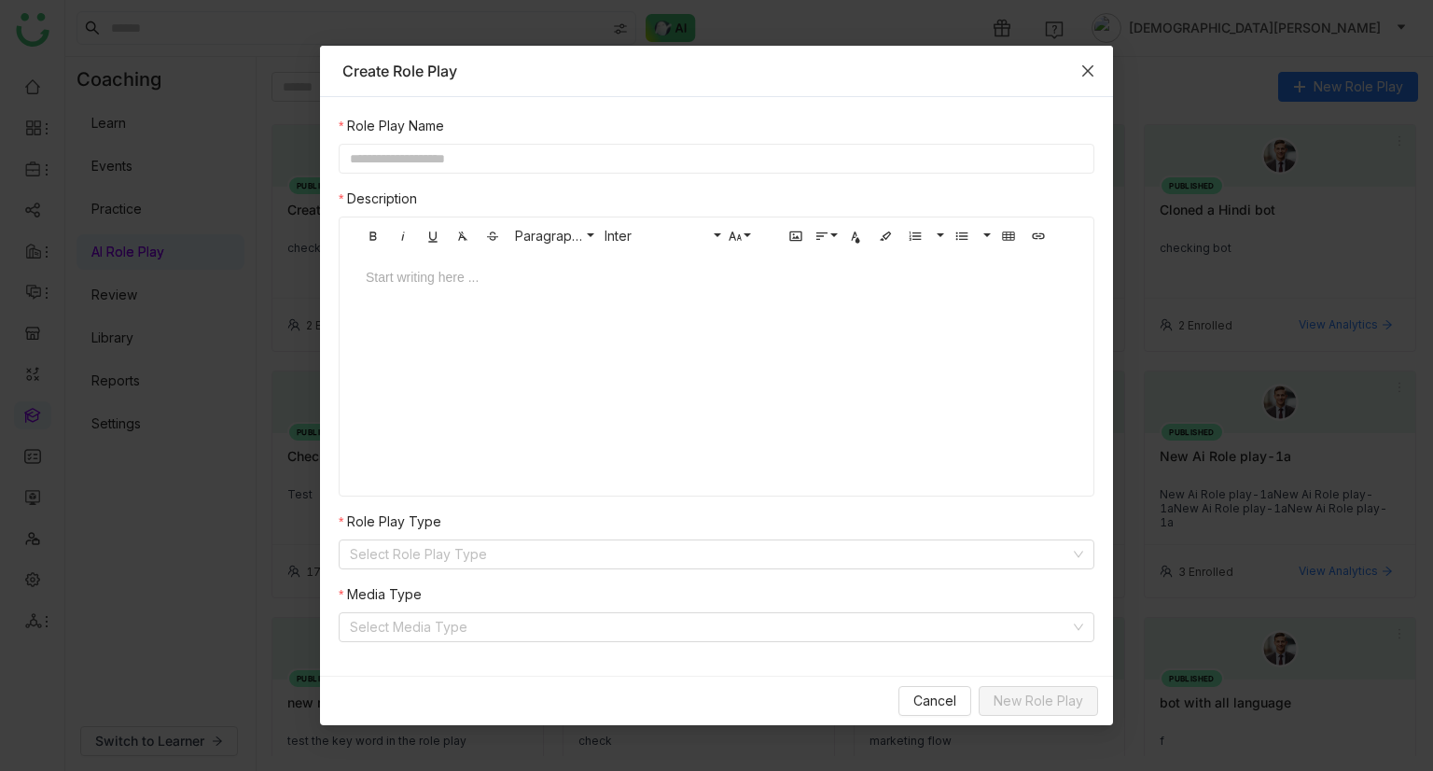
click at [1071, 65] on span "Close" at bounding box center [1088, 71] width 50 height 50
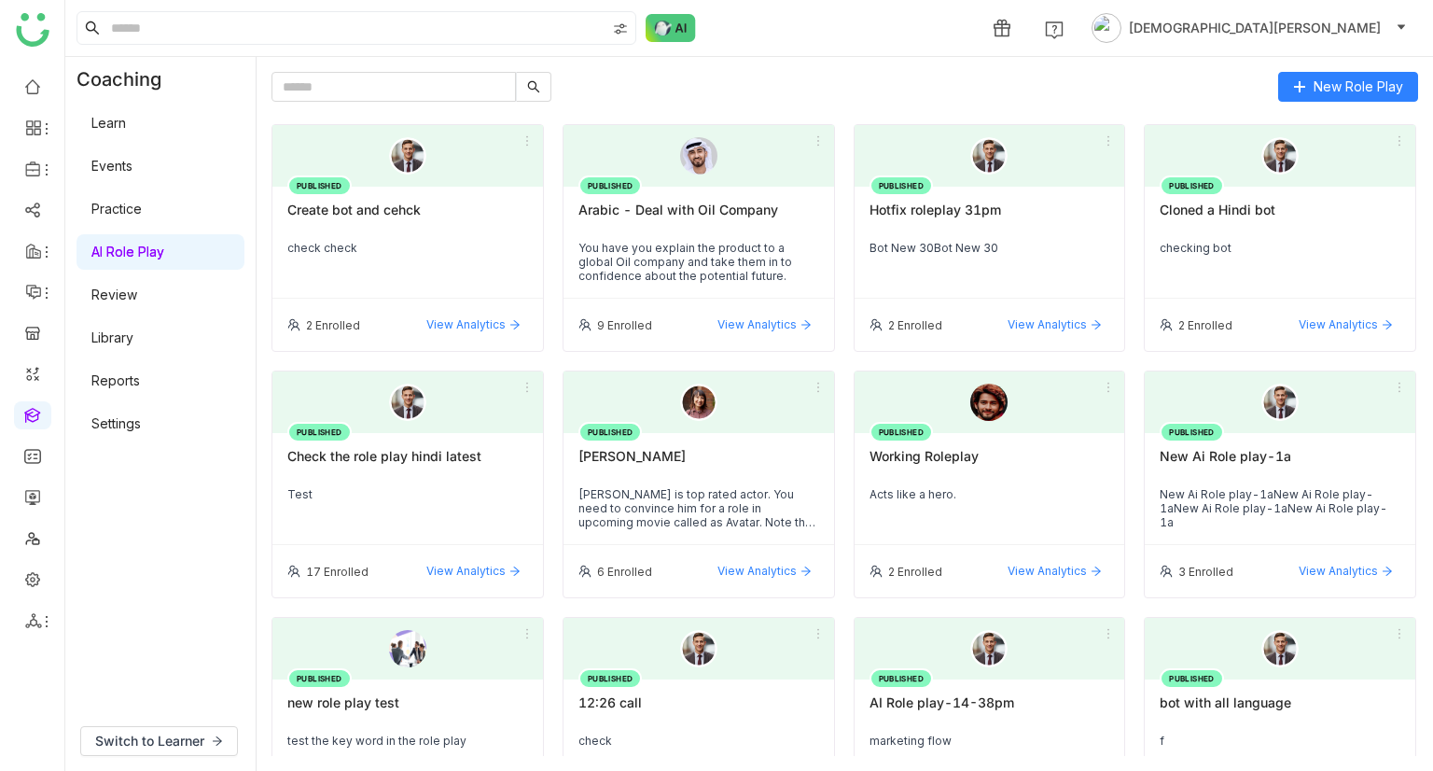
click at [140, 429] on link "Settings" at bounding box center [115, 423] width 49 height 16
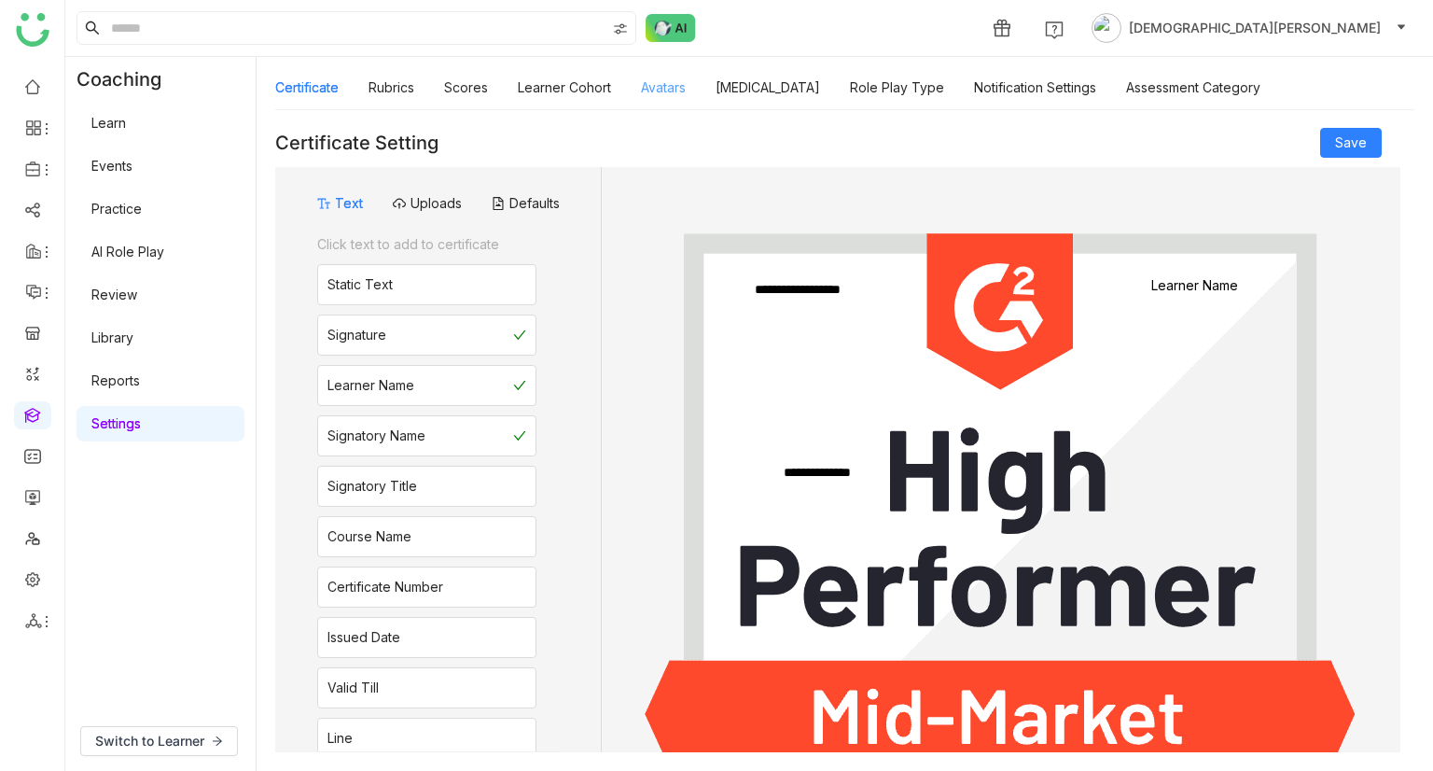
click at [677, 85] on link "Avatars" at bounding box center [663, 87] width 45 height 16
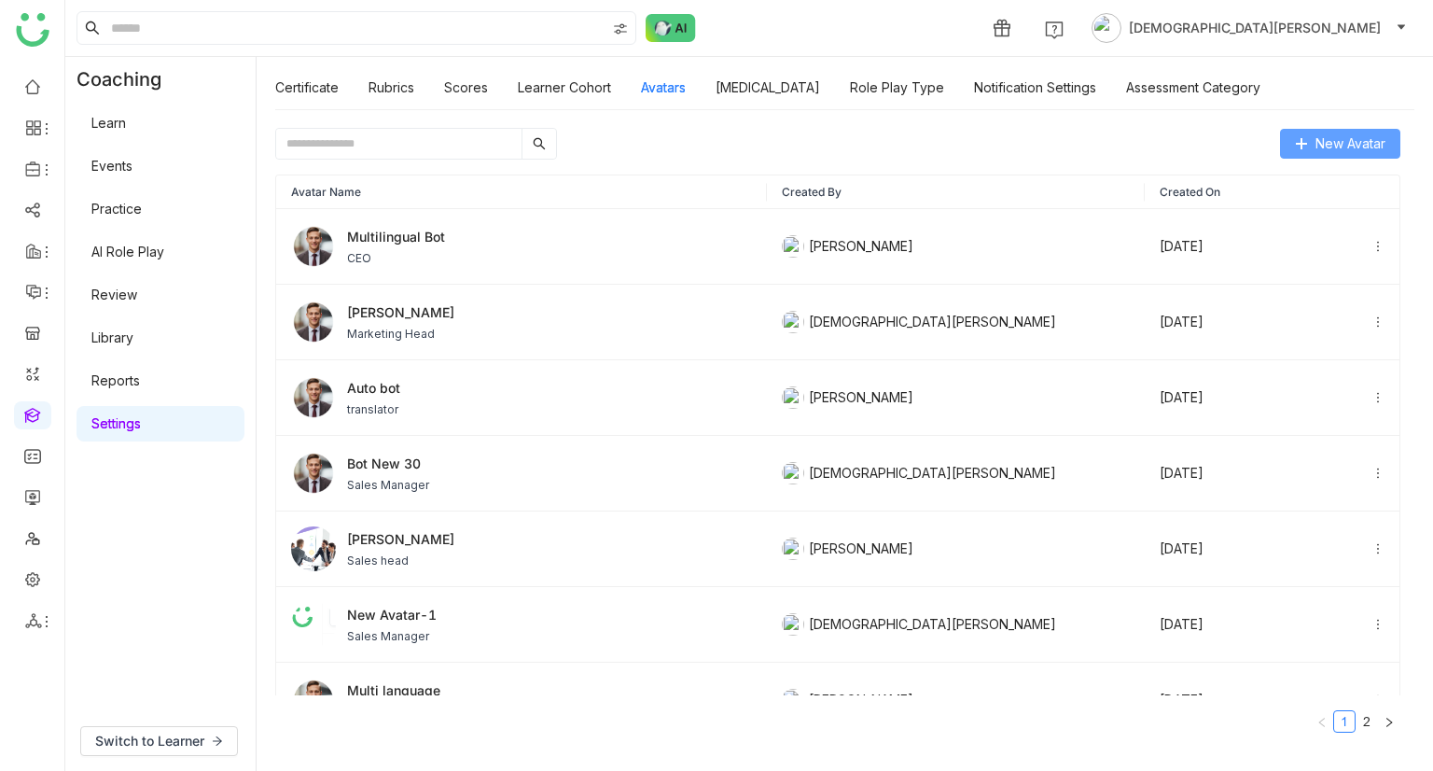
click at [1366, 153] on span "New Avatar" at bounding box center [1351, 143] width 70 height 21
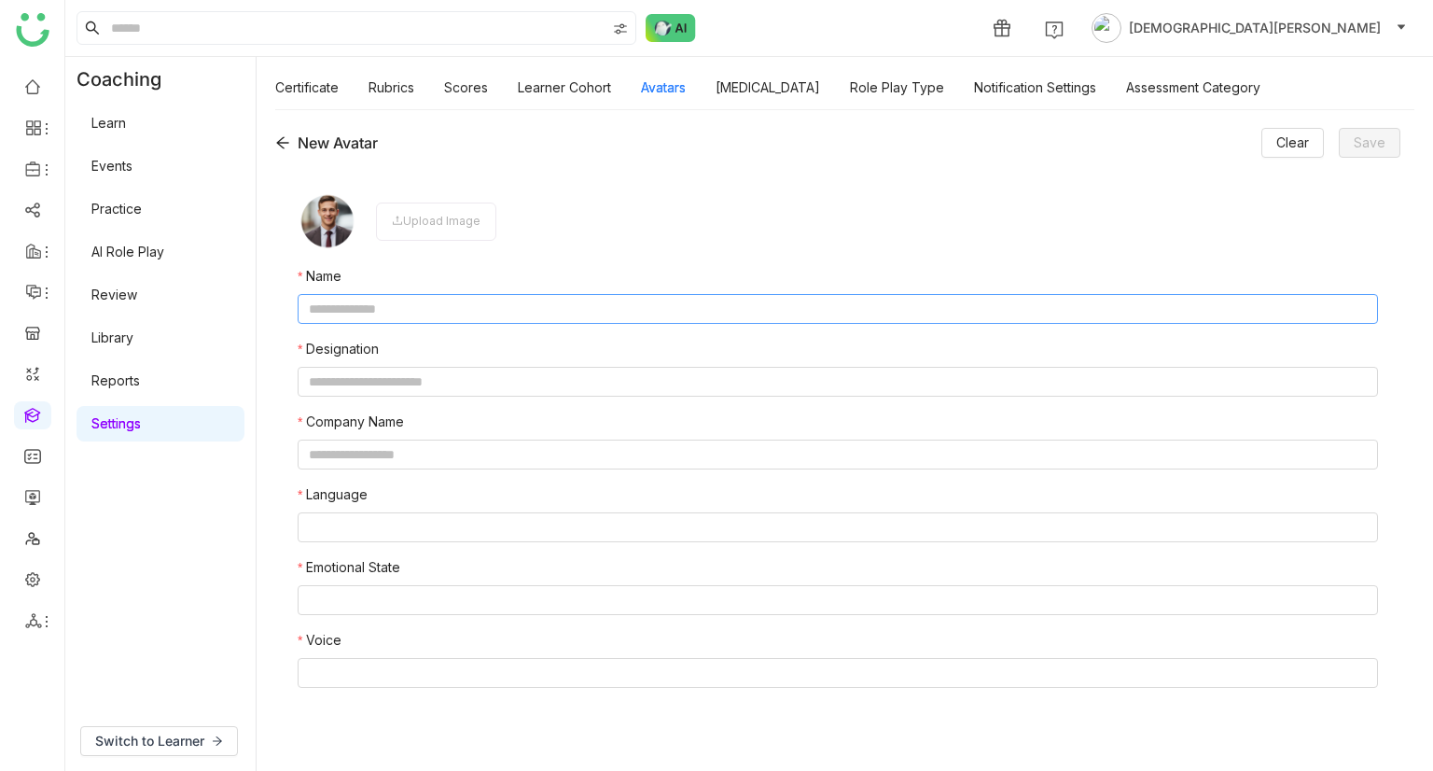
click at [425, 321] on input "text" at bounding box center [838, 309] width 1081 height 30
type input "*"
click at [401, 307] on input "text" at bounding box center [838, 309] width 1081 height 30
type input "*"
type input "*****"
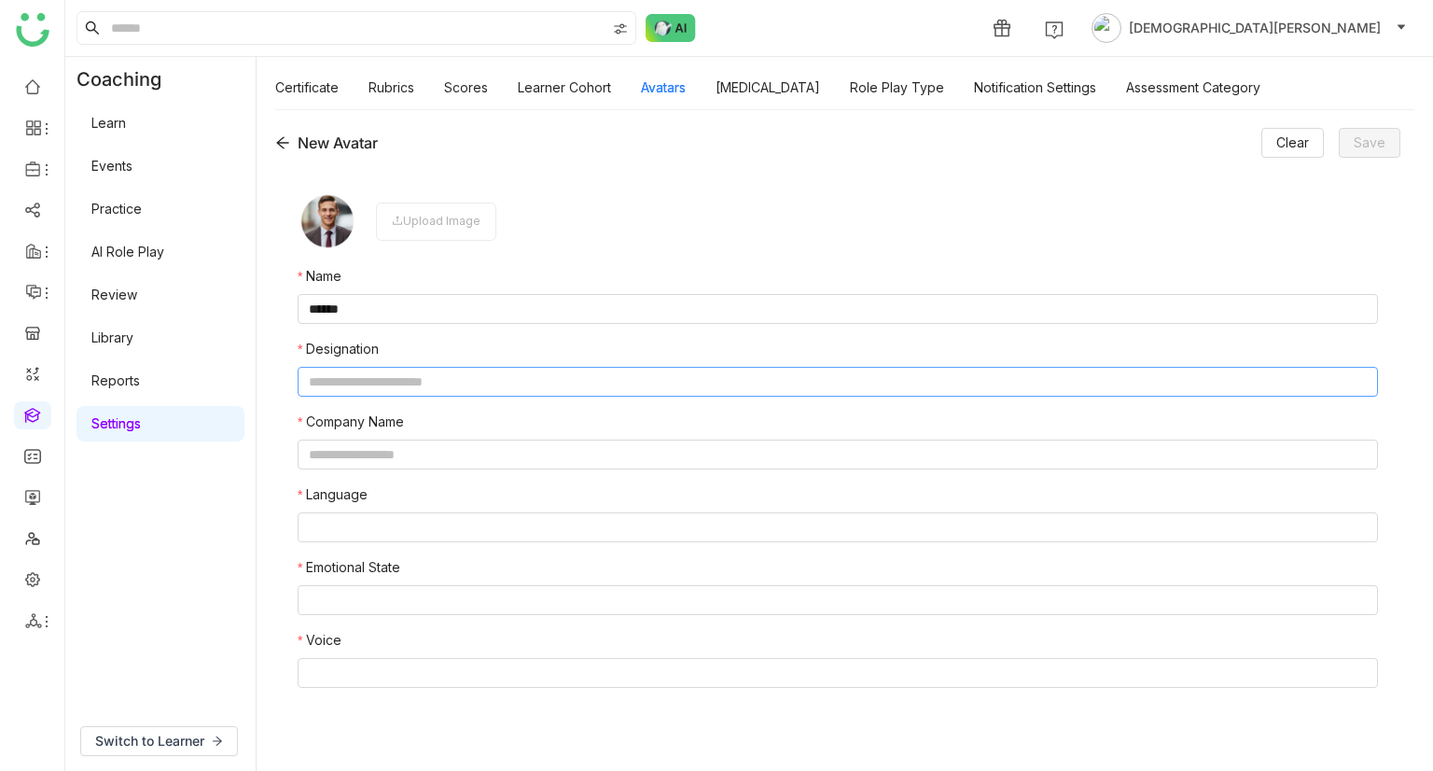
click at [362, 374] on input "text" at bounding box center [838, 382] width 1081 height 30
type input "**********"
click at [405, 446] on input "text" at bounding box center [838, 454] width 1081 height 30
type input "*"
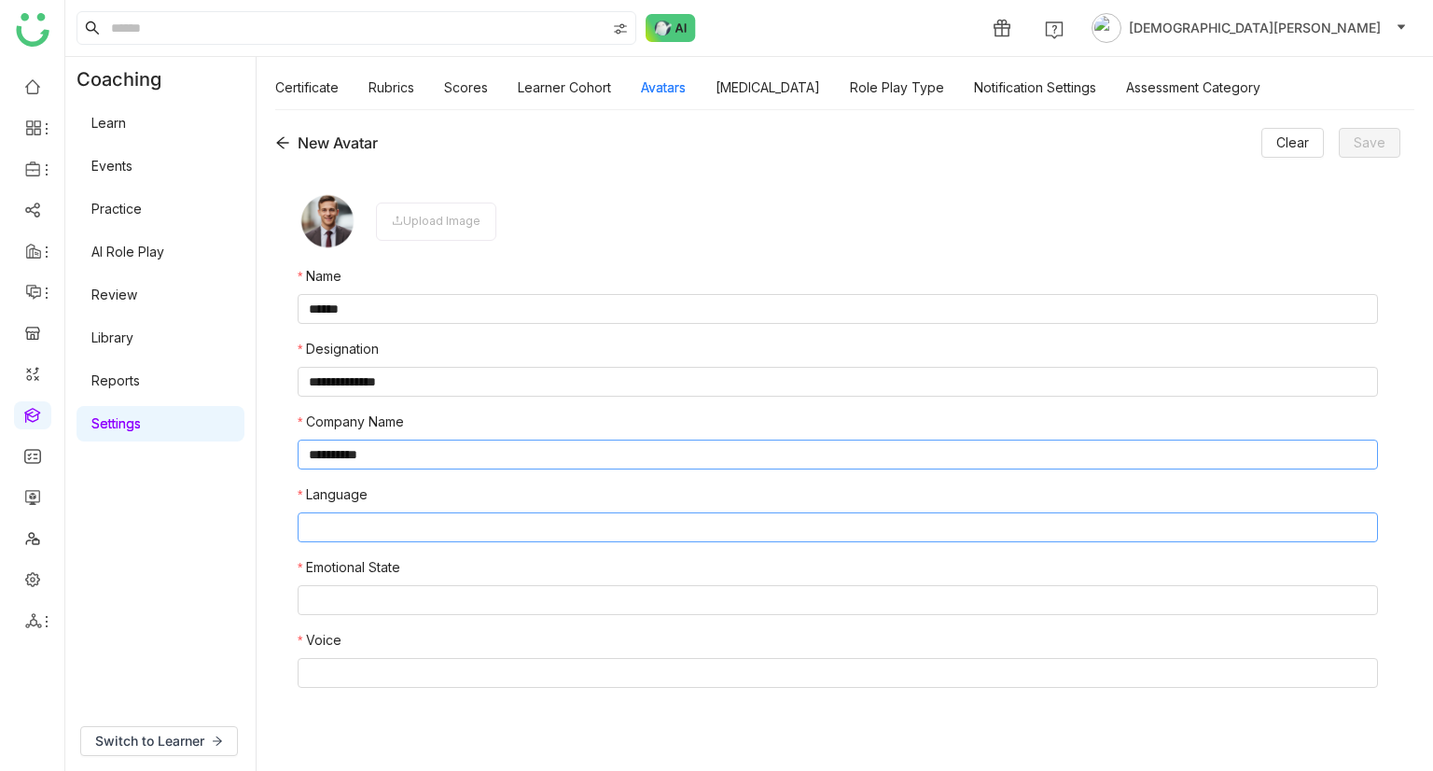
type input "**********"
click at [358, 526] on nz-select-top-control at bounding box center [838, 527] width 1081 height 30
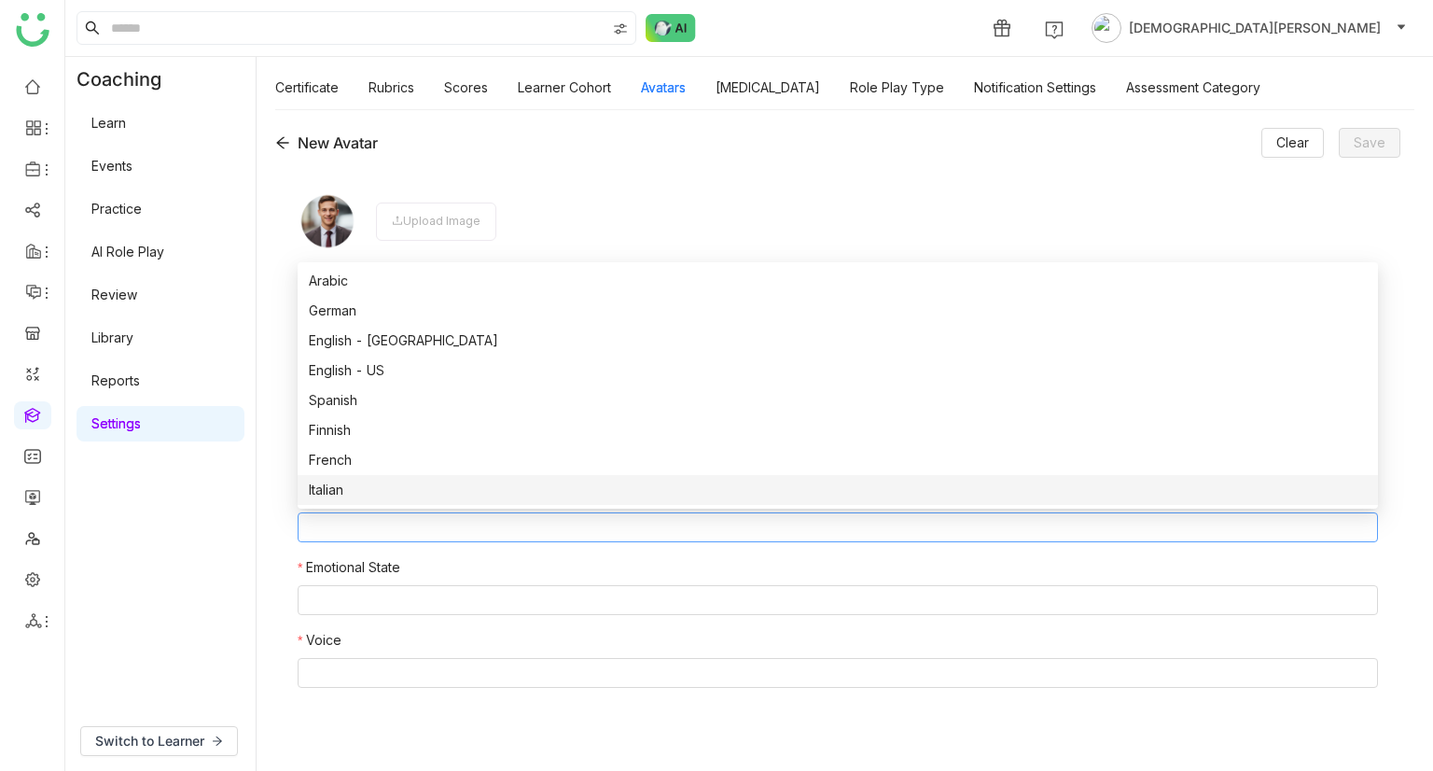
click at [377, 501] on nz-option-item "Italian" at bounding box center [838, 490] width 1081 height 30
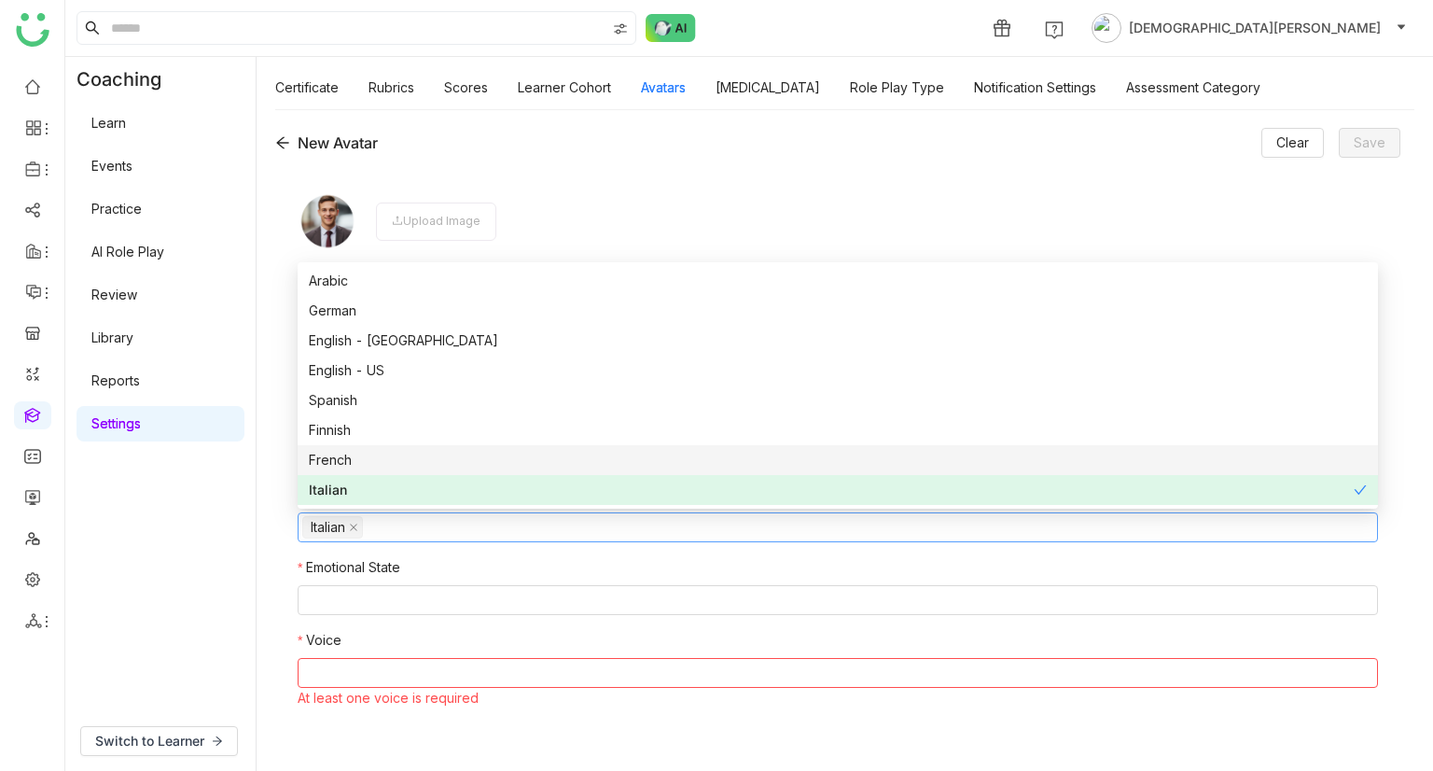
click at [409, 453] on div "French" at bounding box center [838, 460] width 1058 height 21
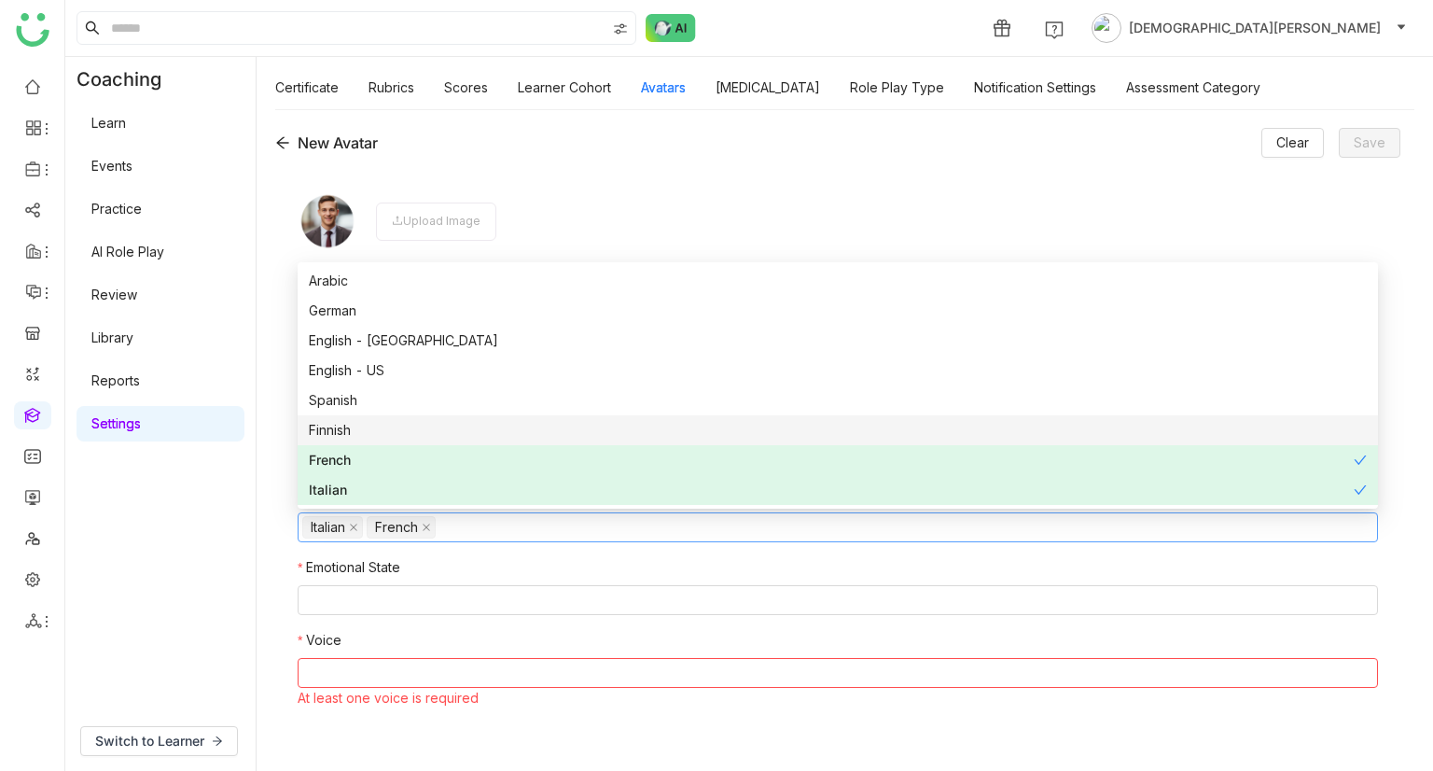
click at [419, 435] on div "Finnish" at bounding box center [838, 430] width 1058 height 21
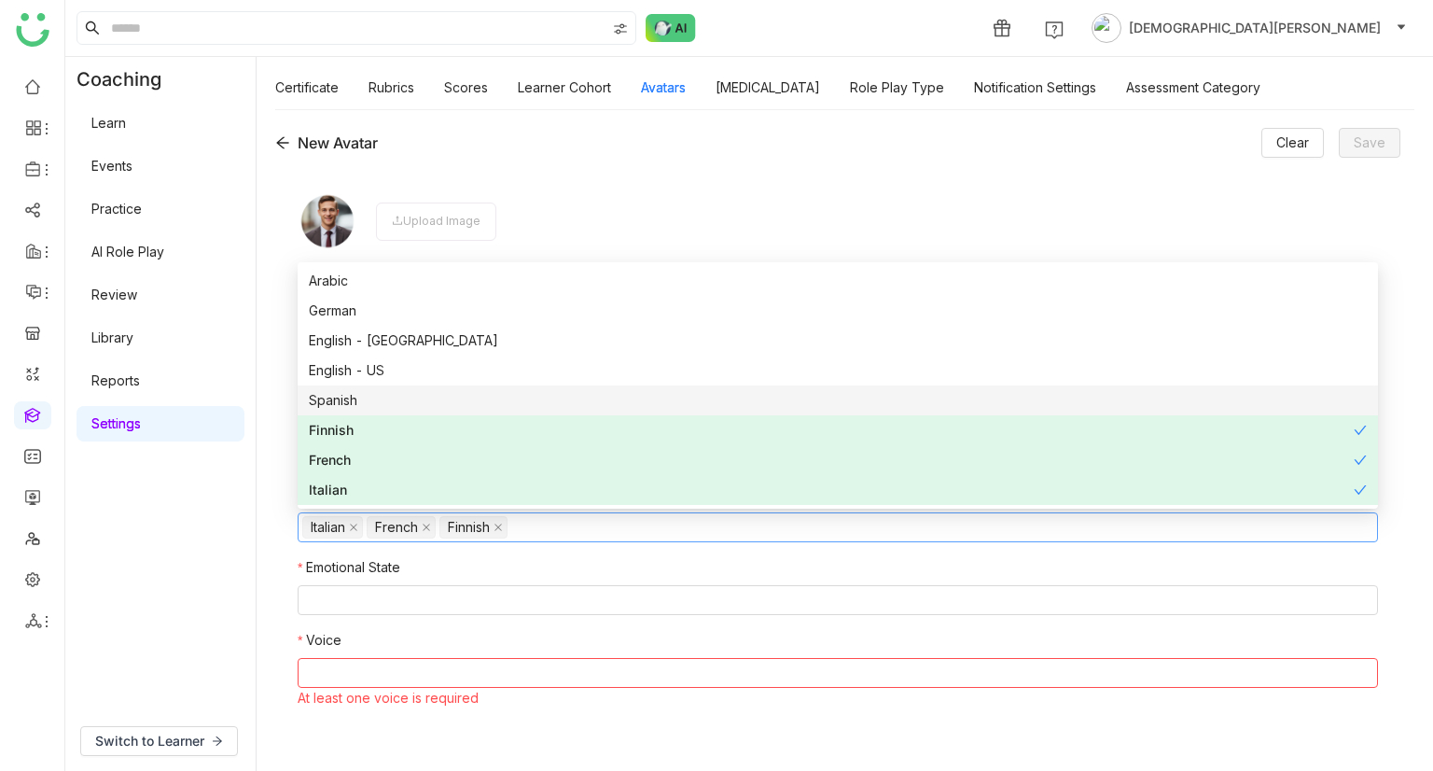
click at [448, 407] on div "Spanish" at bounding box center [838, 400] width 1058 height 21
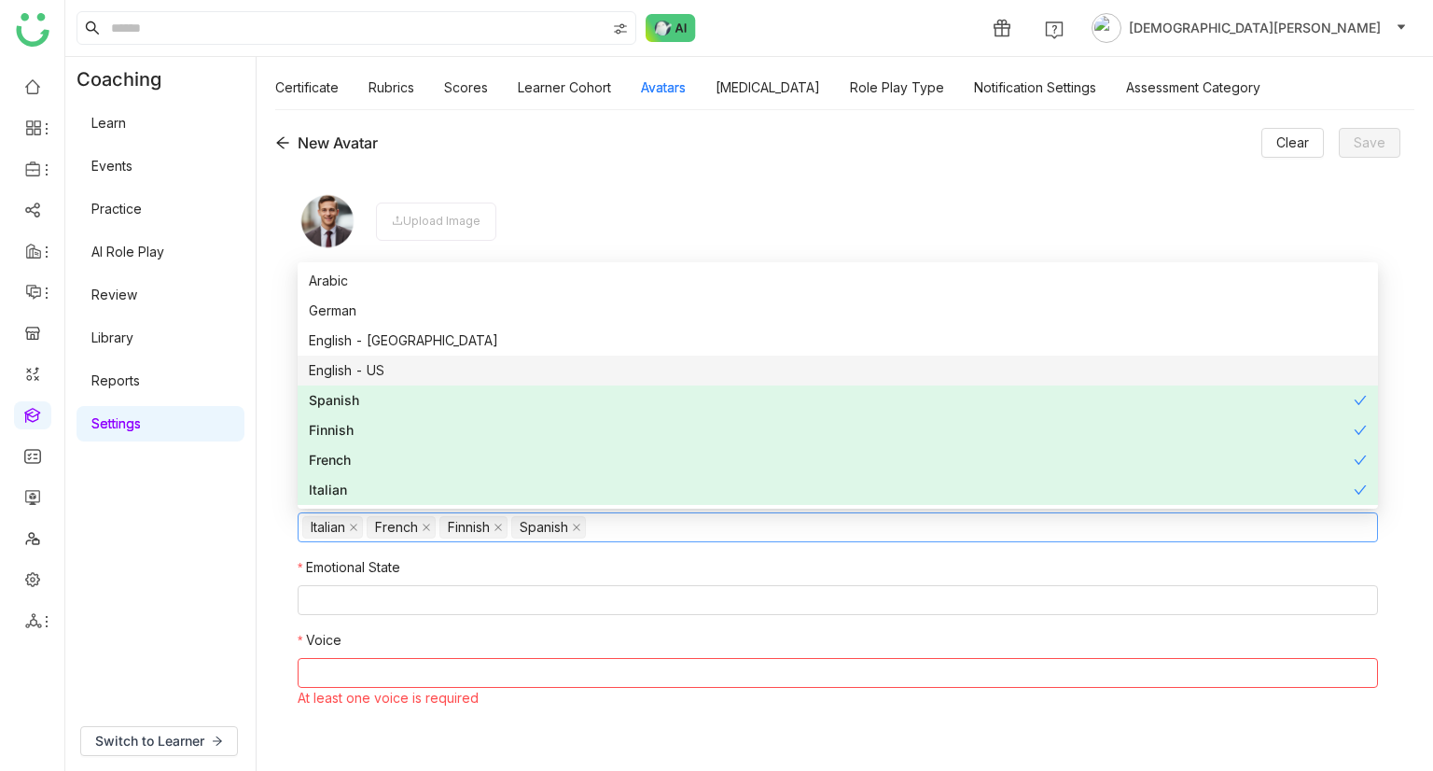
click at [347, 361] on div "English - US" at bounding box center [838, 370] width 1058 height 21
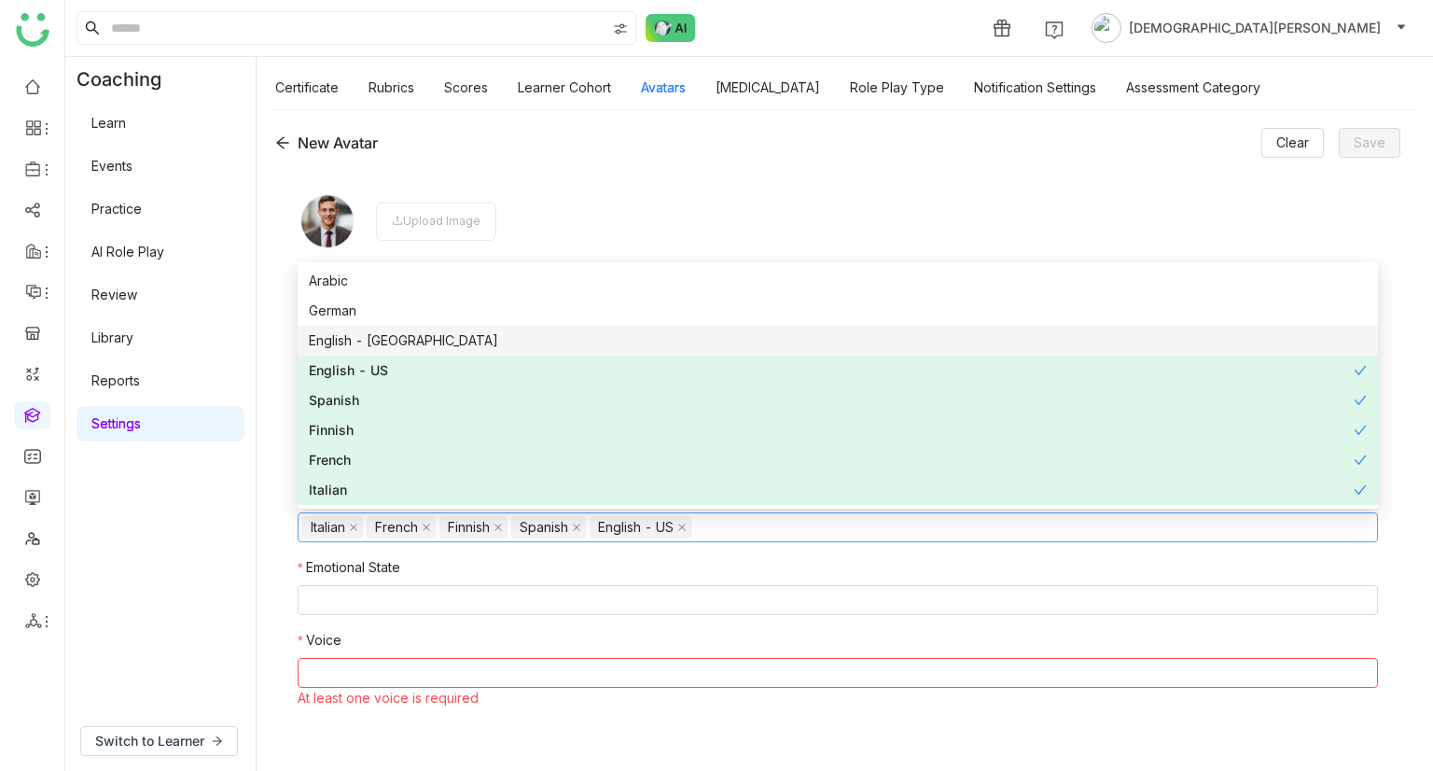
click at [380, 342] on div "English - [GEOGRAPHIC_DATA]" at bounding box center [838, 340] width 1058 height 21
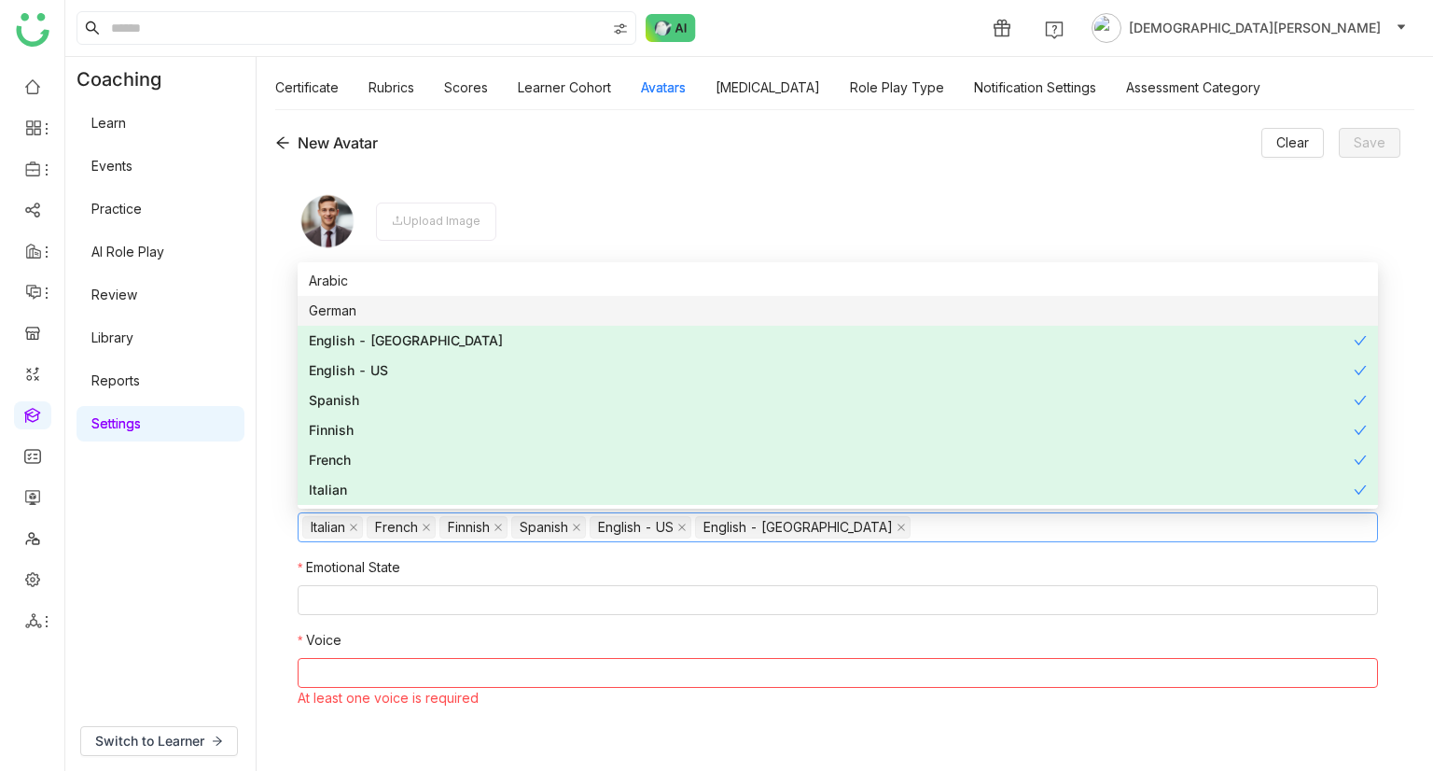
click at [411, 314] on div "German" at bounding box center [838, 310] width 1058 height 21
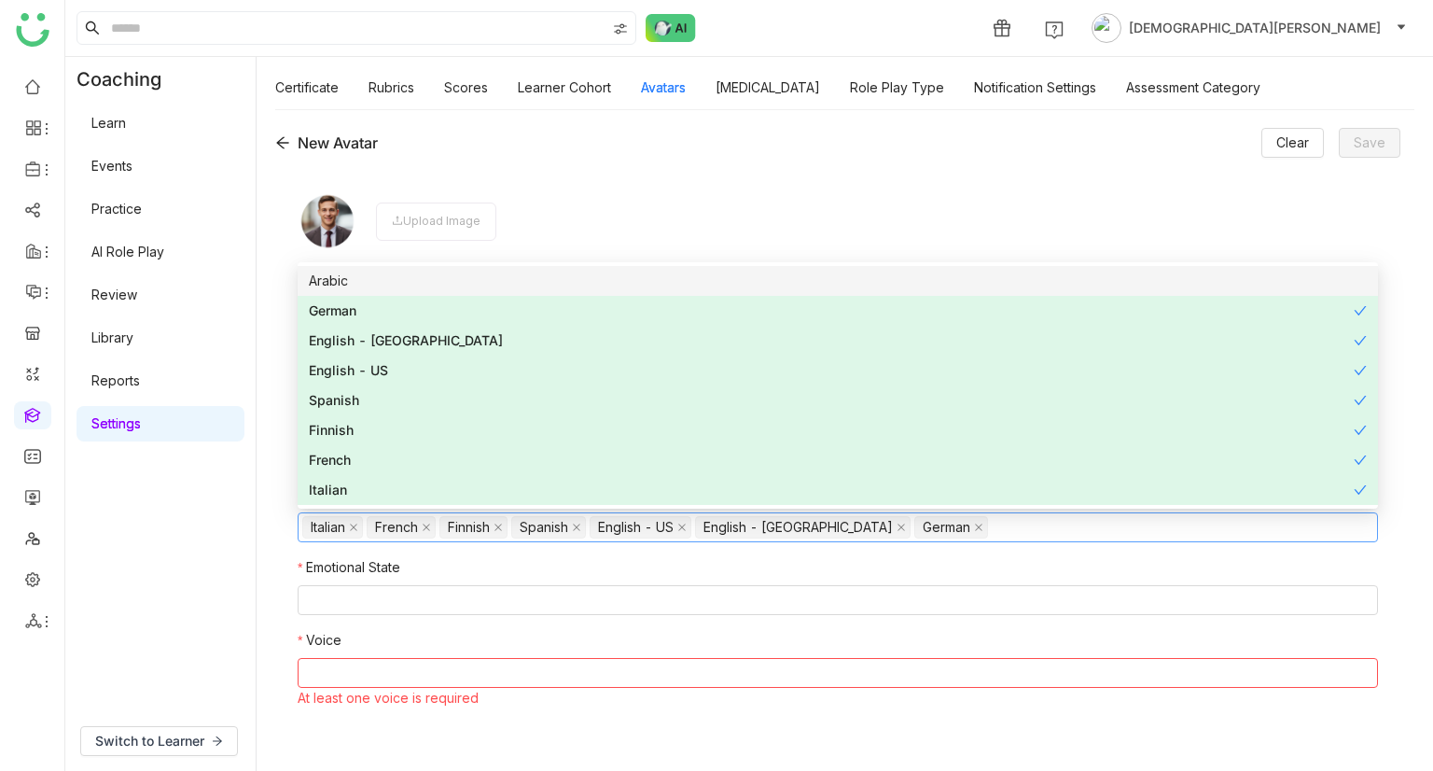
click at [376, 282] on div "Arabic" at bounding box center [838, 281] width 1058 height 21
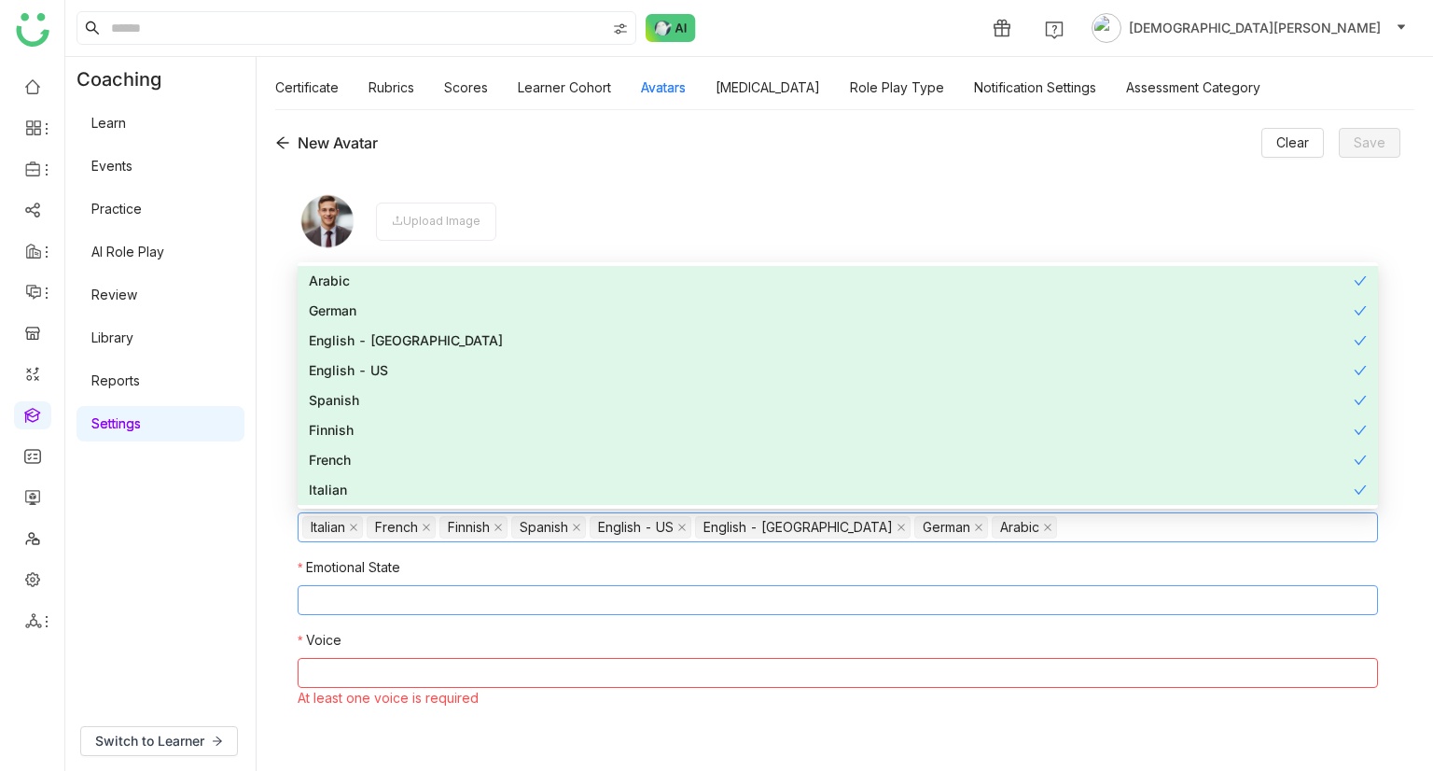
click at [475, 600] on nz-select-top-control at bounding box center [838, 600] width 1081 height 30
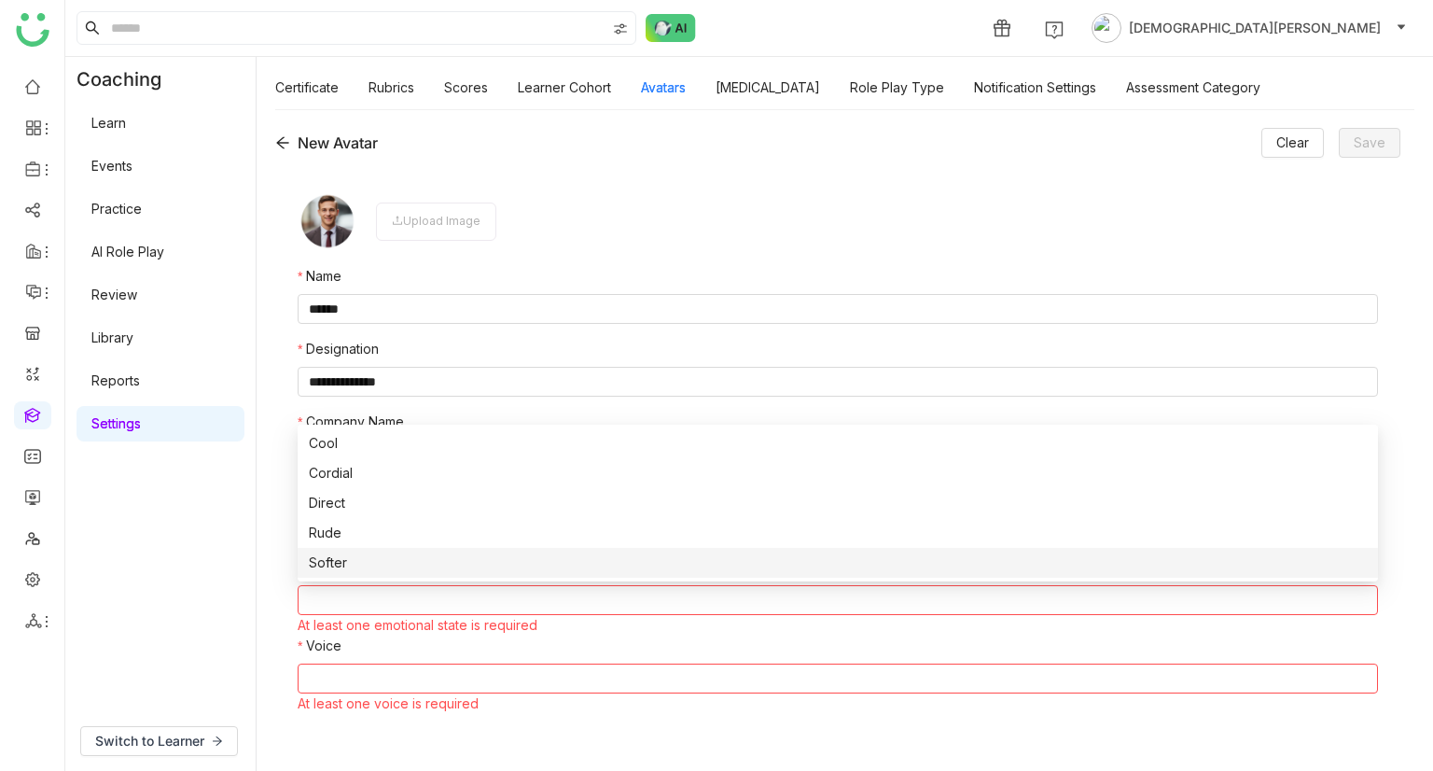
click at [399, 569] on div "Softer" at bounding box center [838, 562] width 1058 height 21
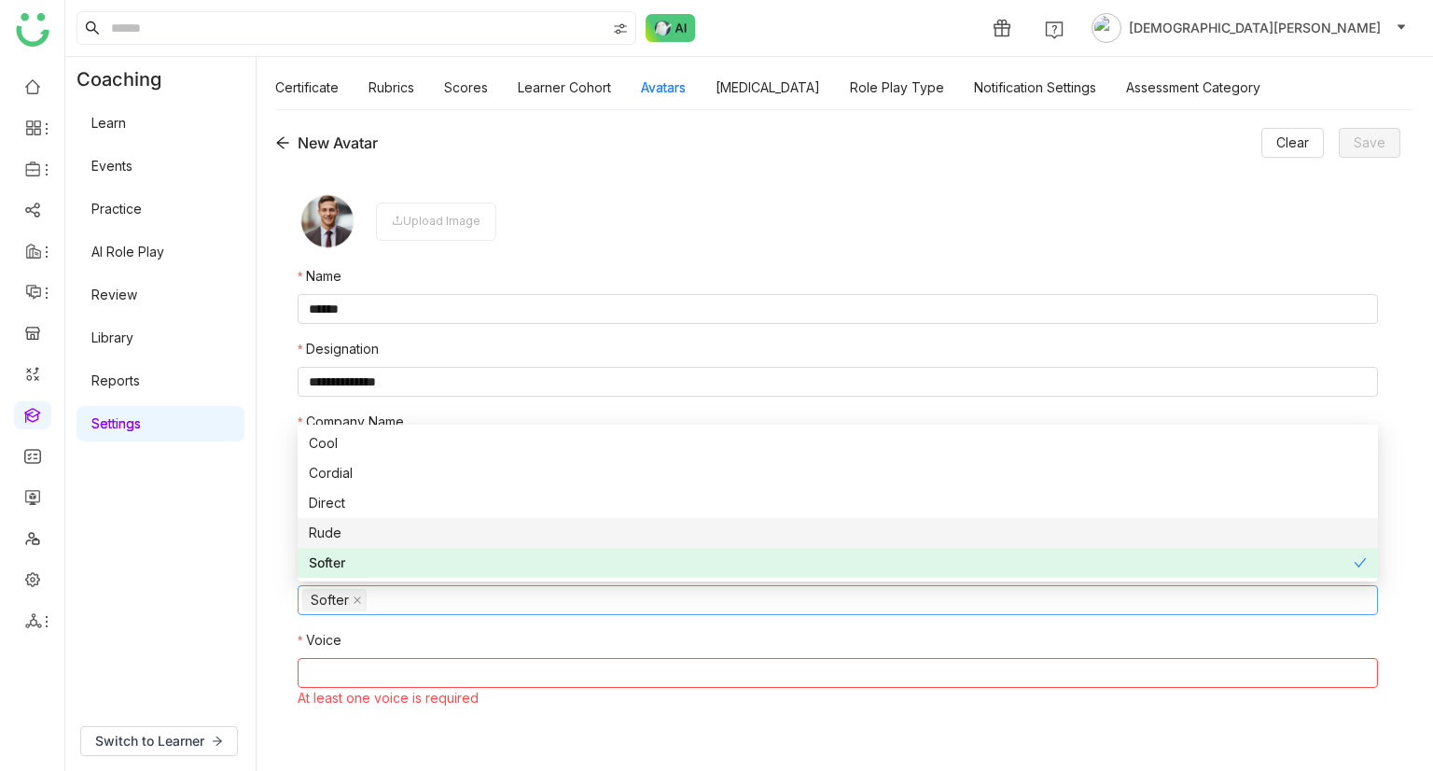
click at [377, 527] on div "Rude" at bounding box center [838, 533] width 1058 height 21
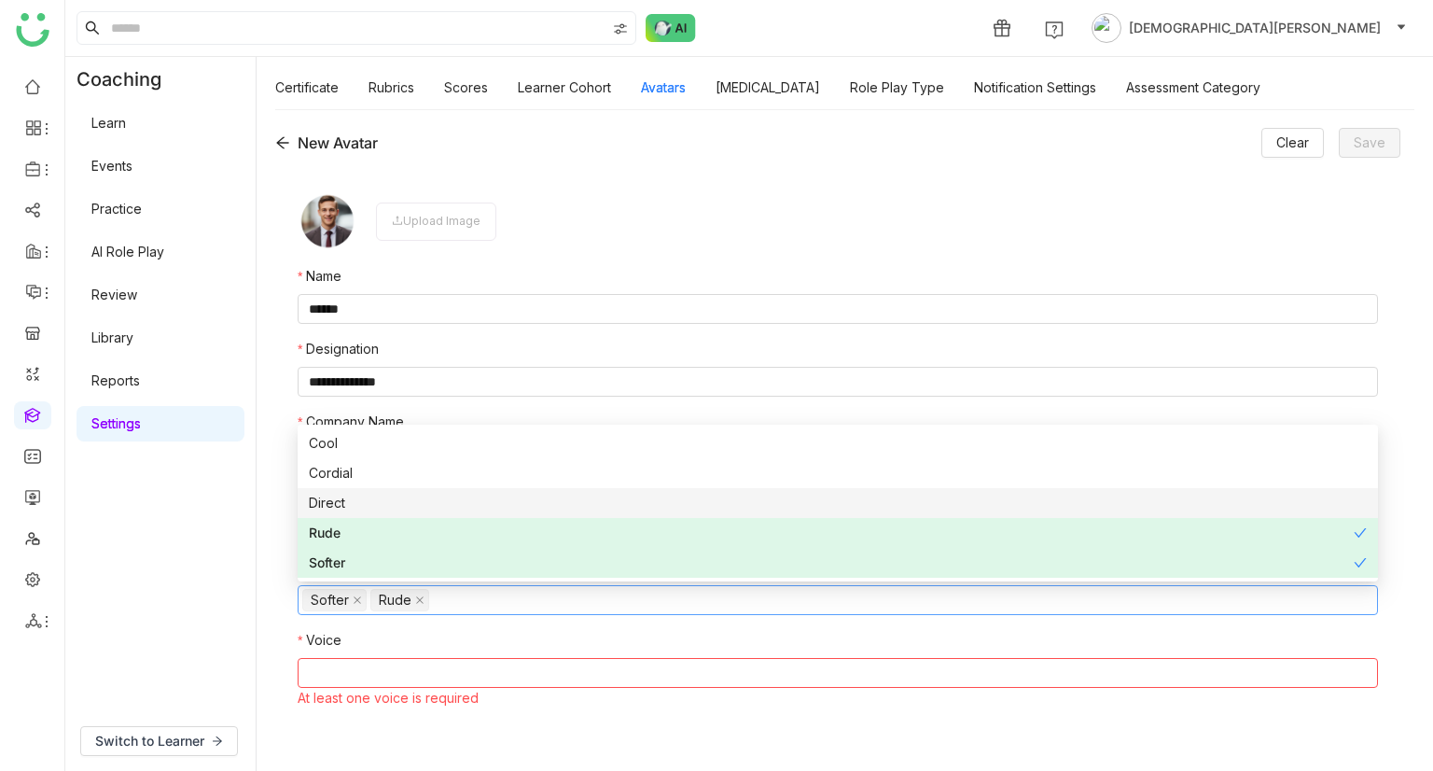
click at [396, 494] on div "Direct" at bounding box center [838, 503] width 1058 height 21
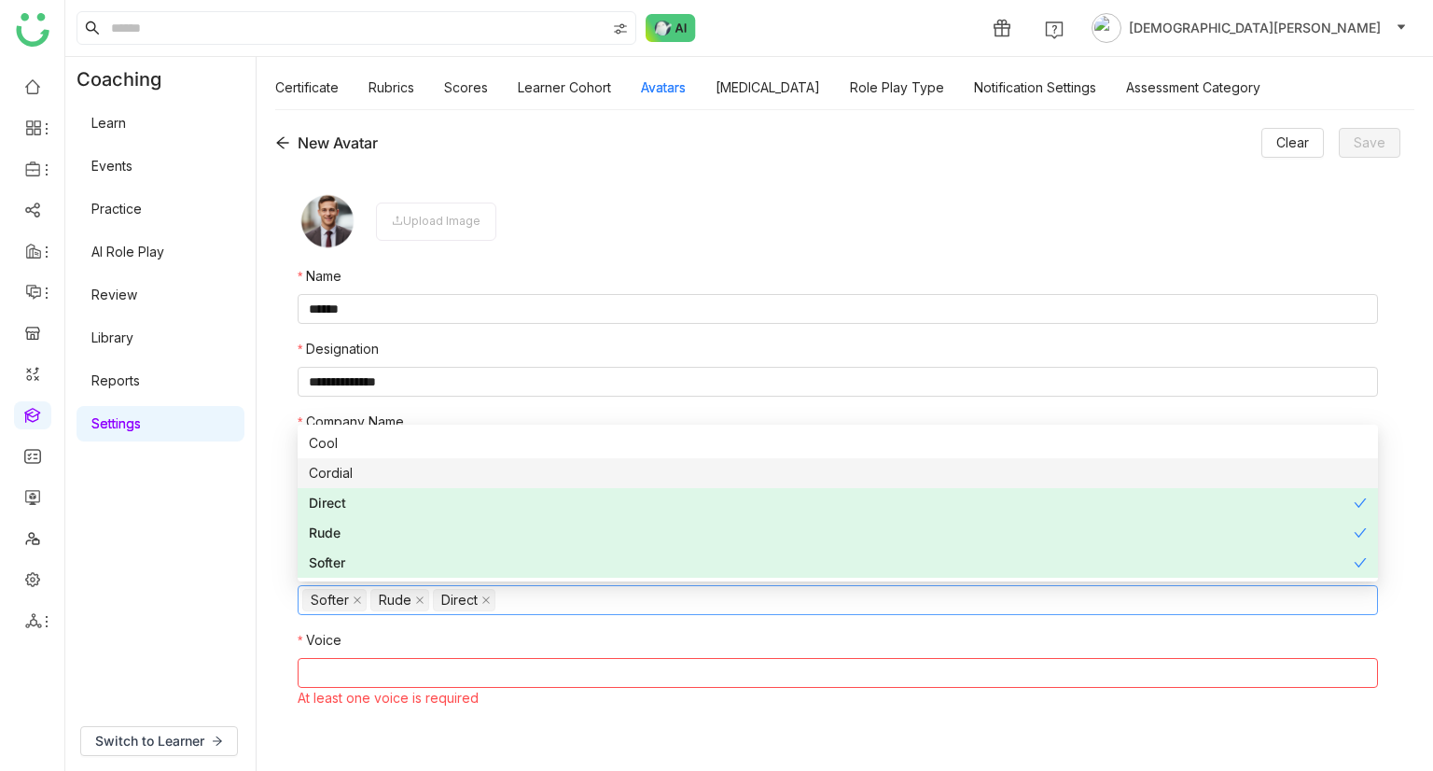
click at [371, 471] on div "Cordial" at bounding box center [838, 473] width 1058 height 21
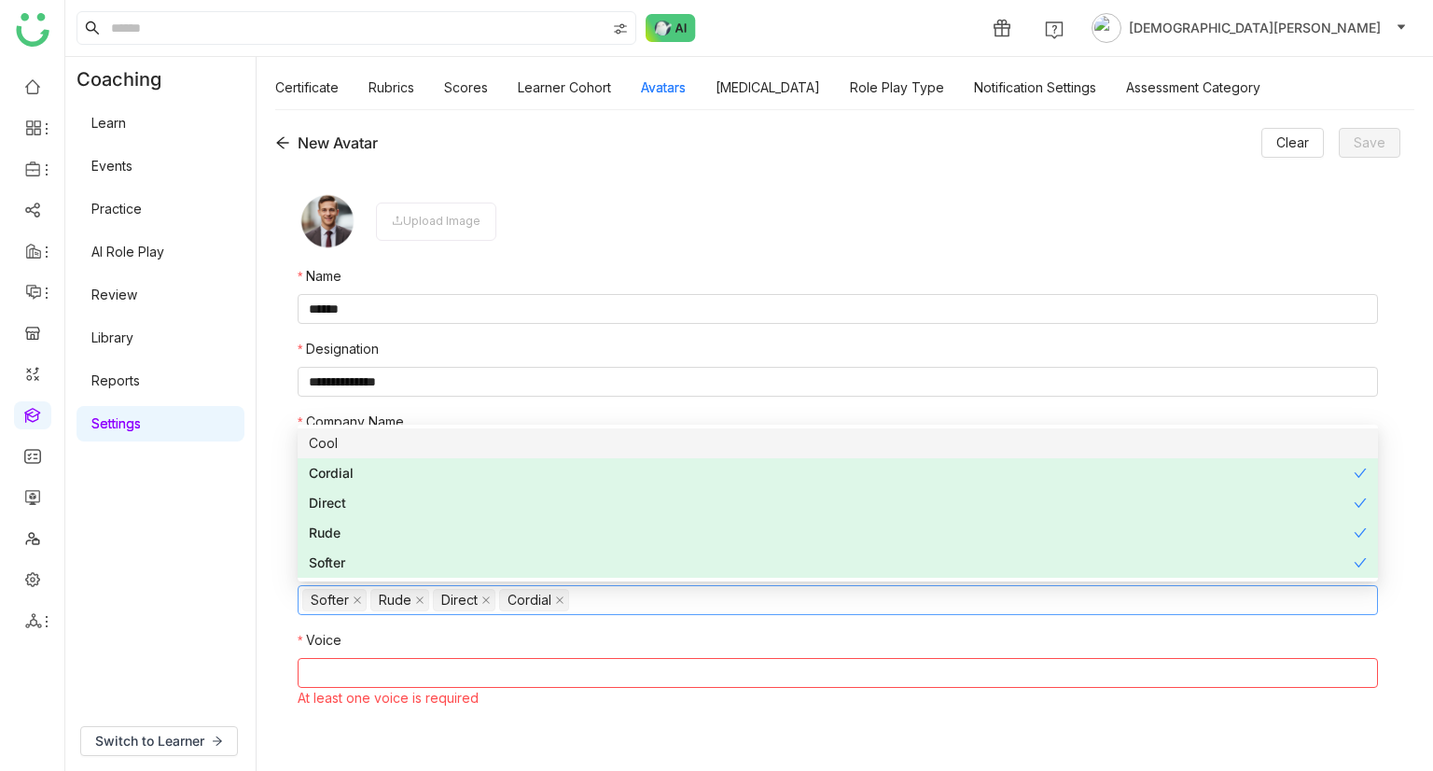
click at [396, 444] on div "Cool" at bounding box center [838, 443] width 1058 height 21
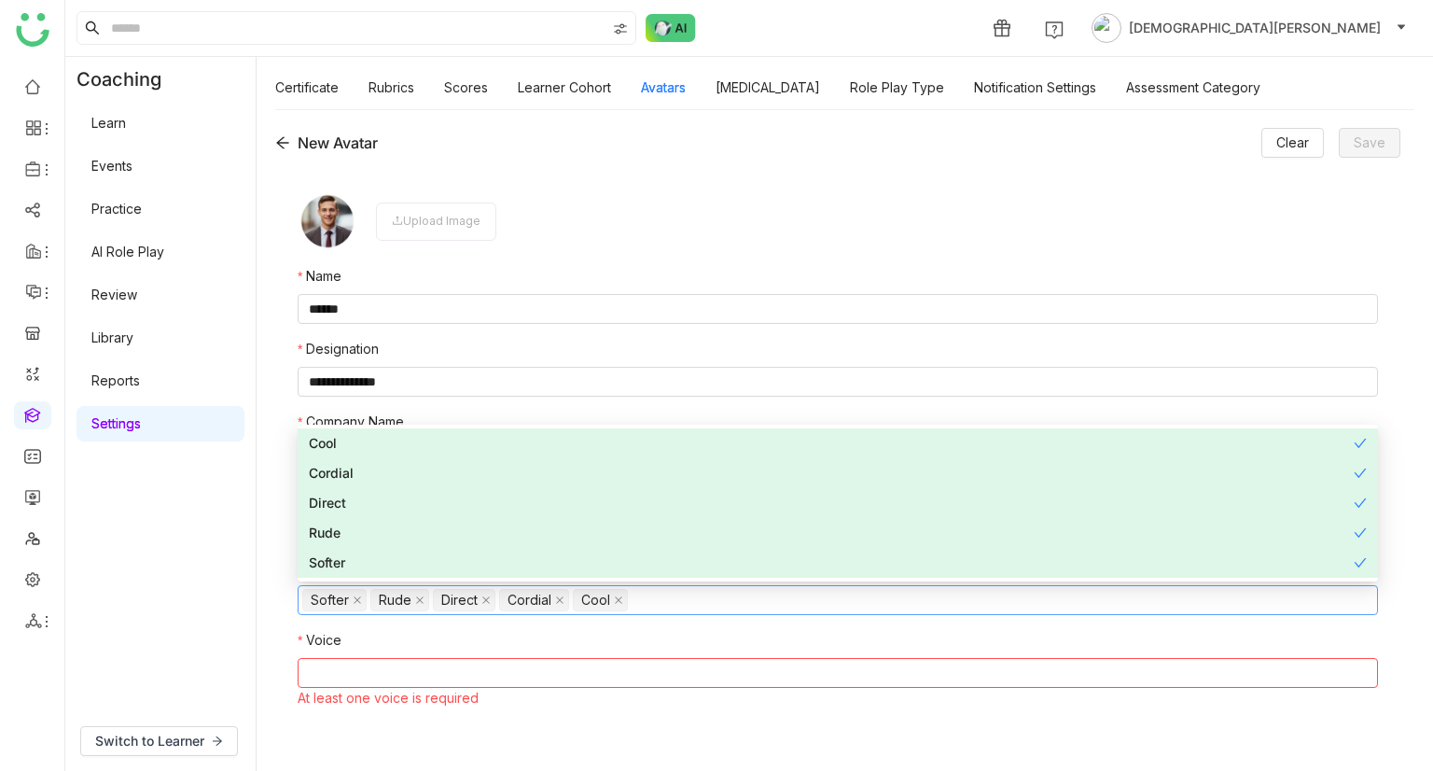
click at [474, 676] on nz-select-top-control at bounding box center [838, 673] width 1081 height 30
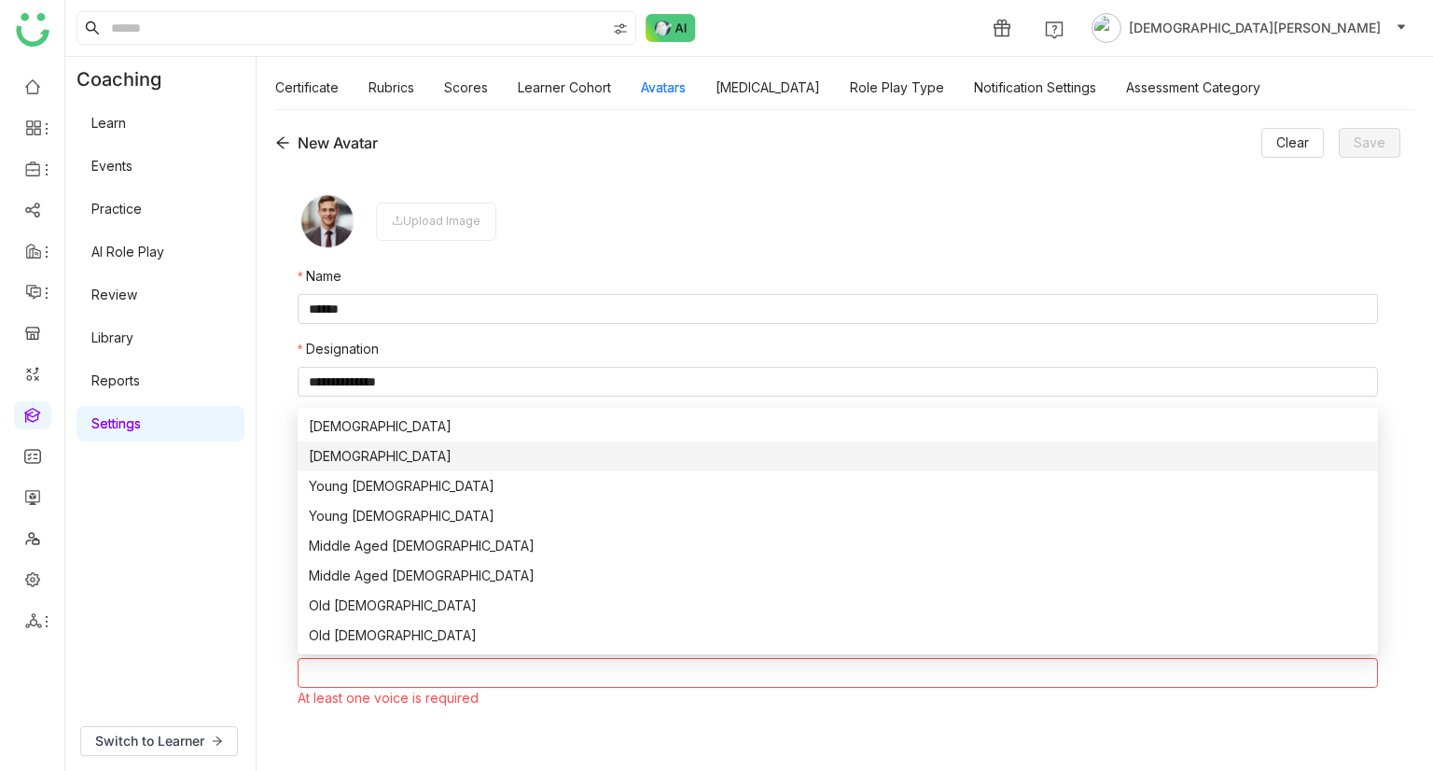
click at [355, 453] on div "Female" at bounding box center [838, 456] width 1058 height 21
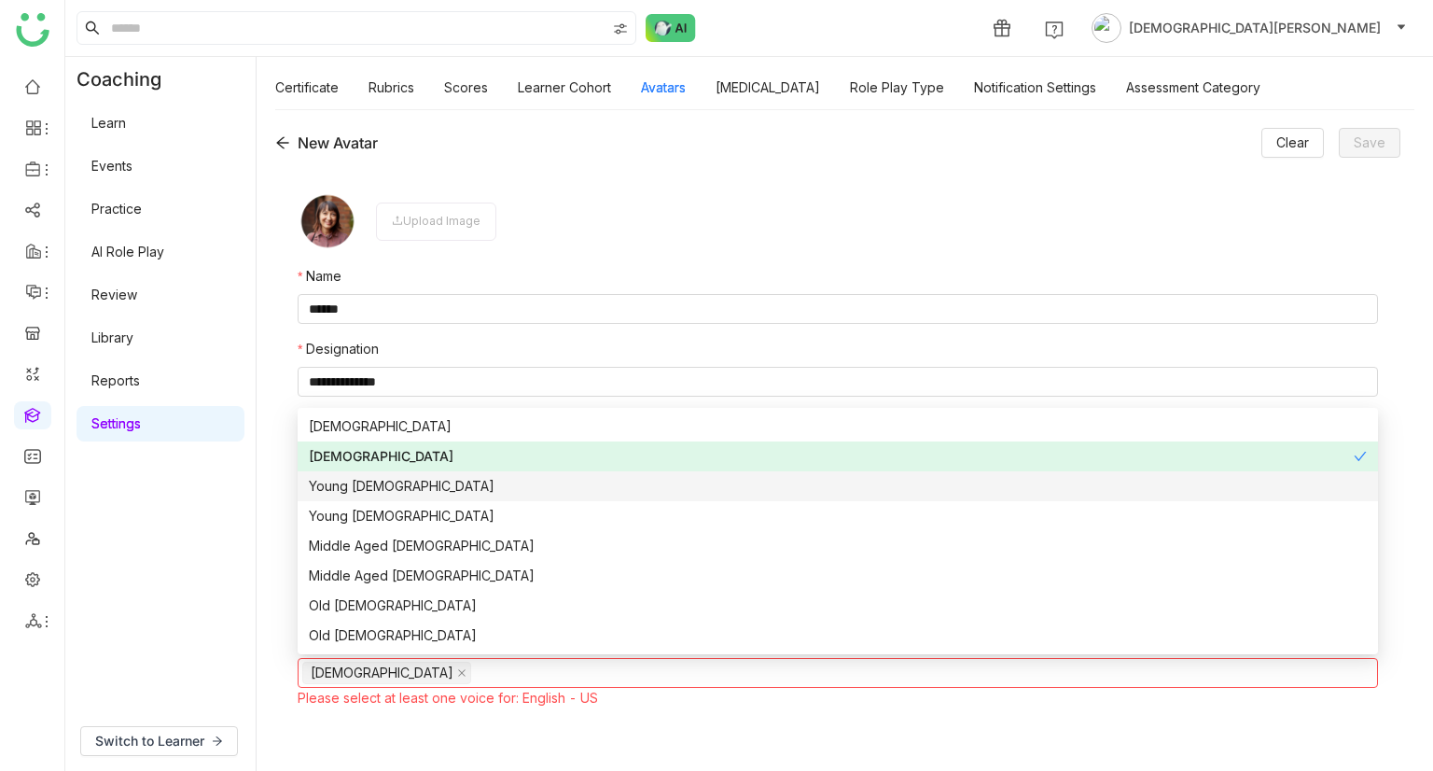
click at [371, 481] on div "Young [DEMOGRAPHIC_DATA]" at bounding box center [838, 486] width 1058 height 21
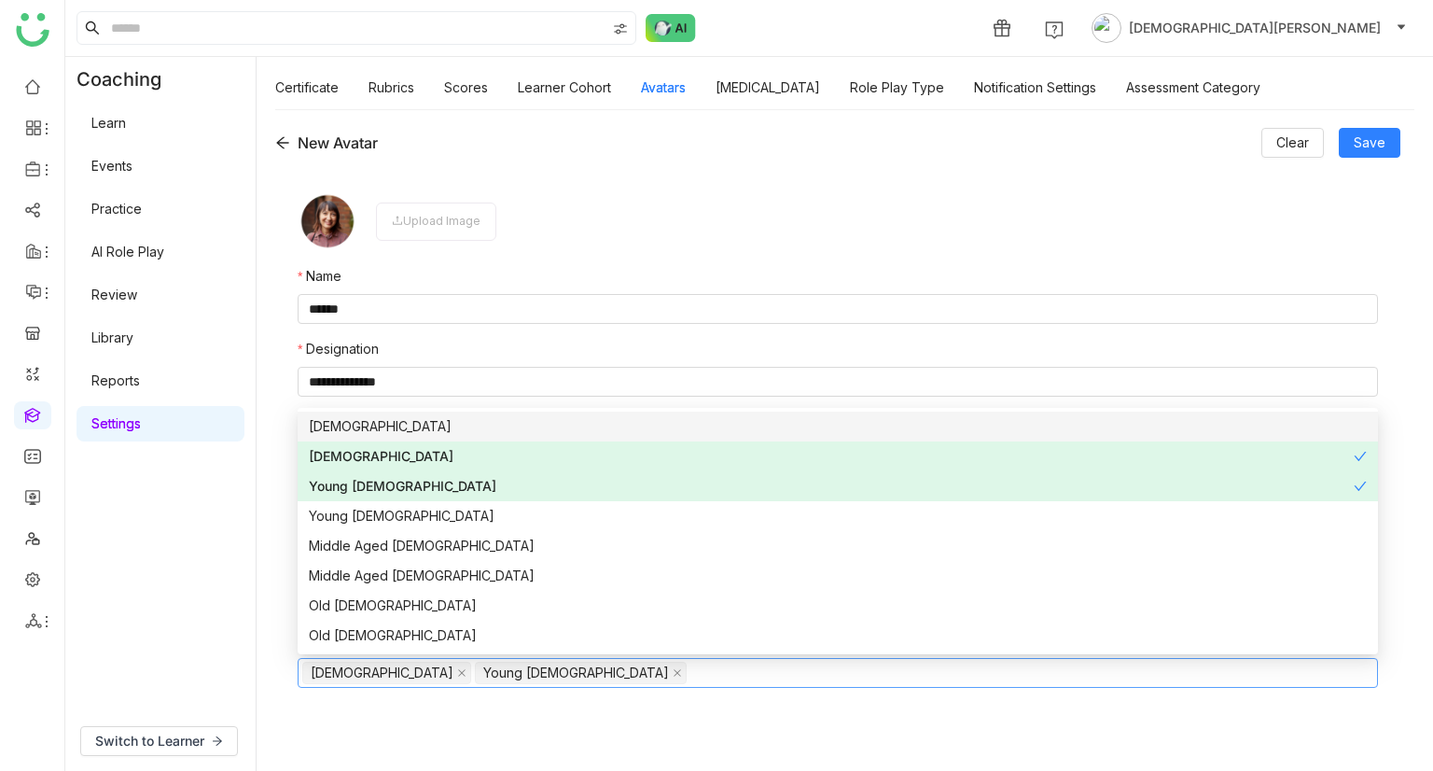
click at [397, 431] on div "[DEMOGRAPHIC_DATA]" at bounding box center [838, 426] width 1058 height 21
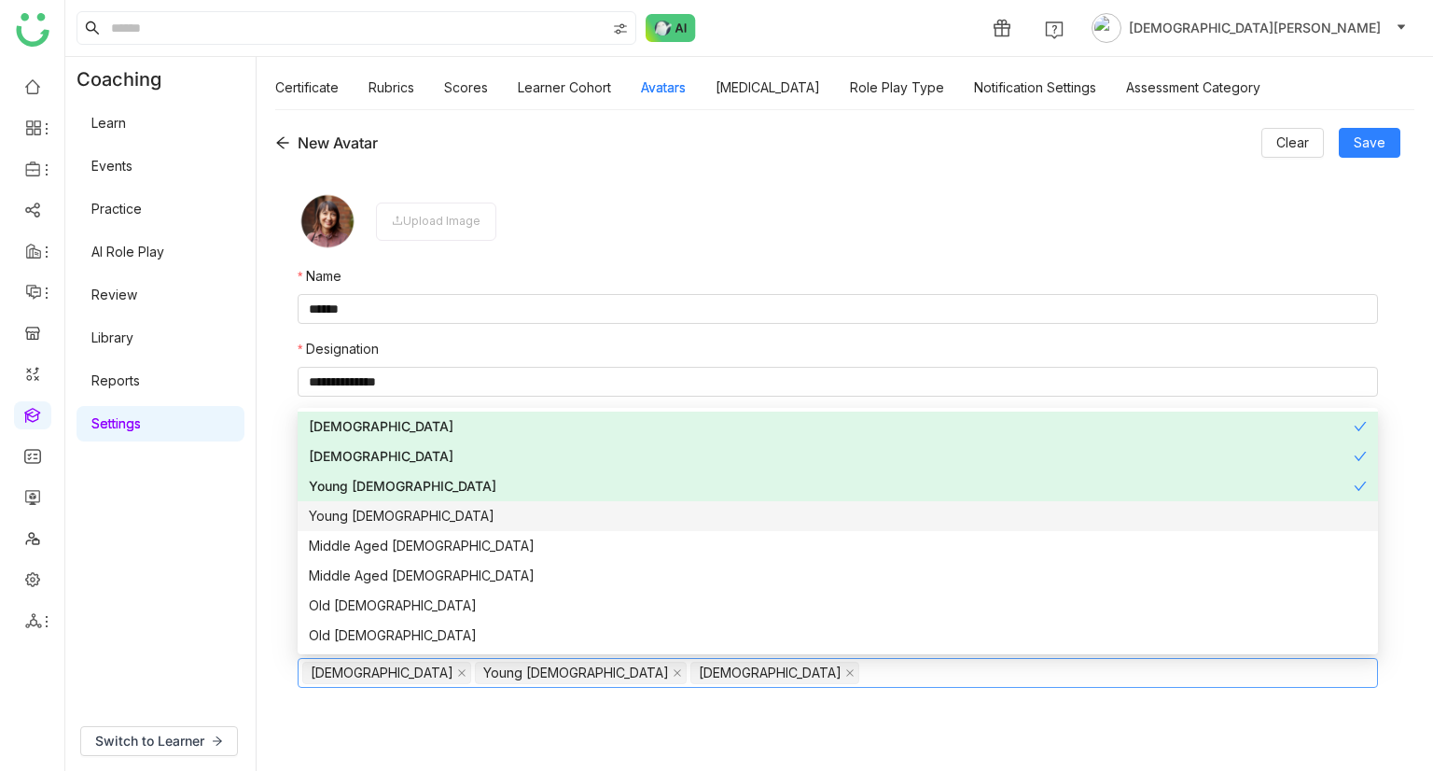
click at [394, 507] on div "Young Female" at bounding box center [838, 516] width 1058 height 21
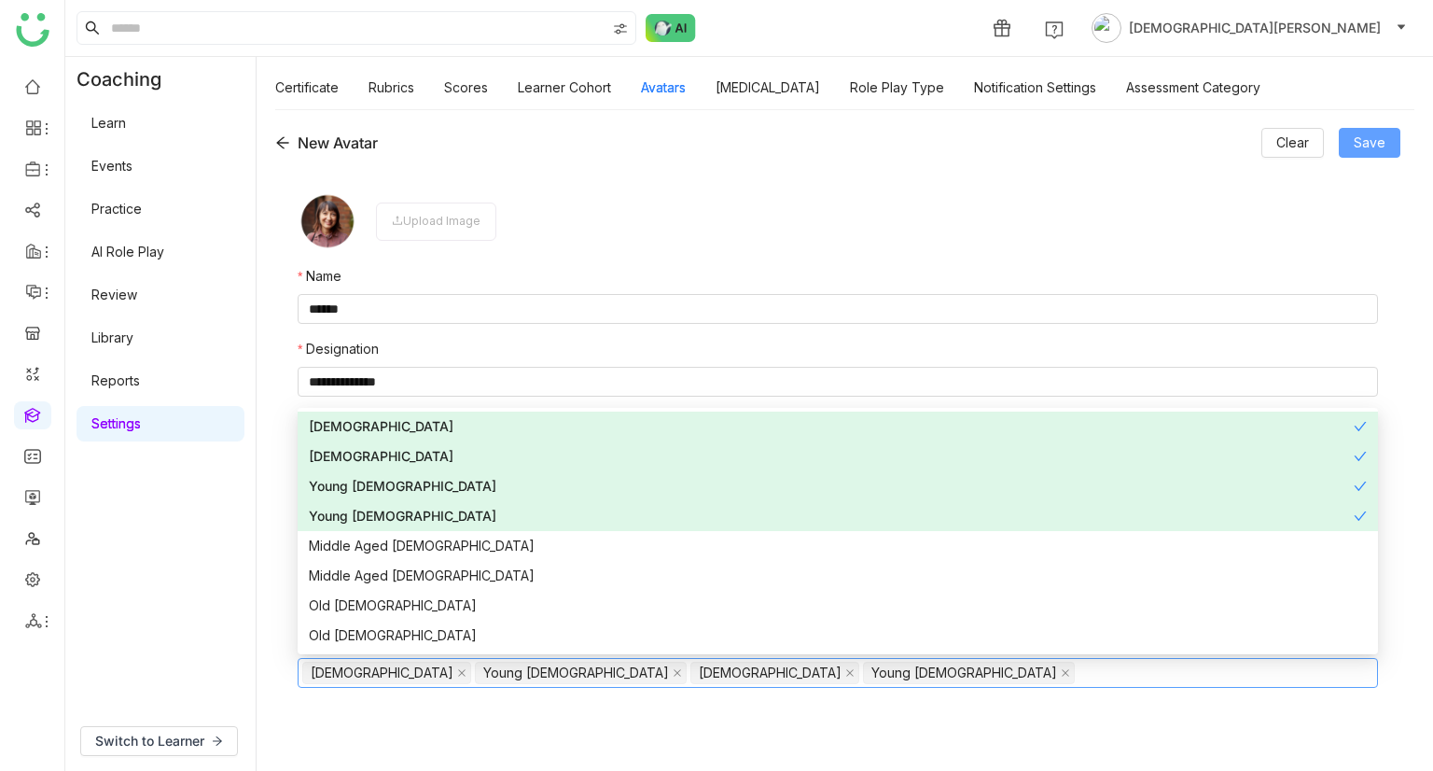
click at [1381, 140] on span "Save" at bounding box center [1370, 142] width 32 height 21
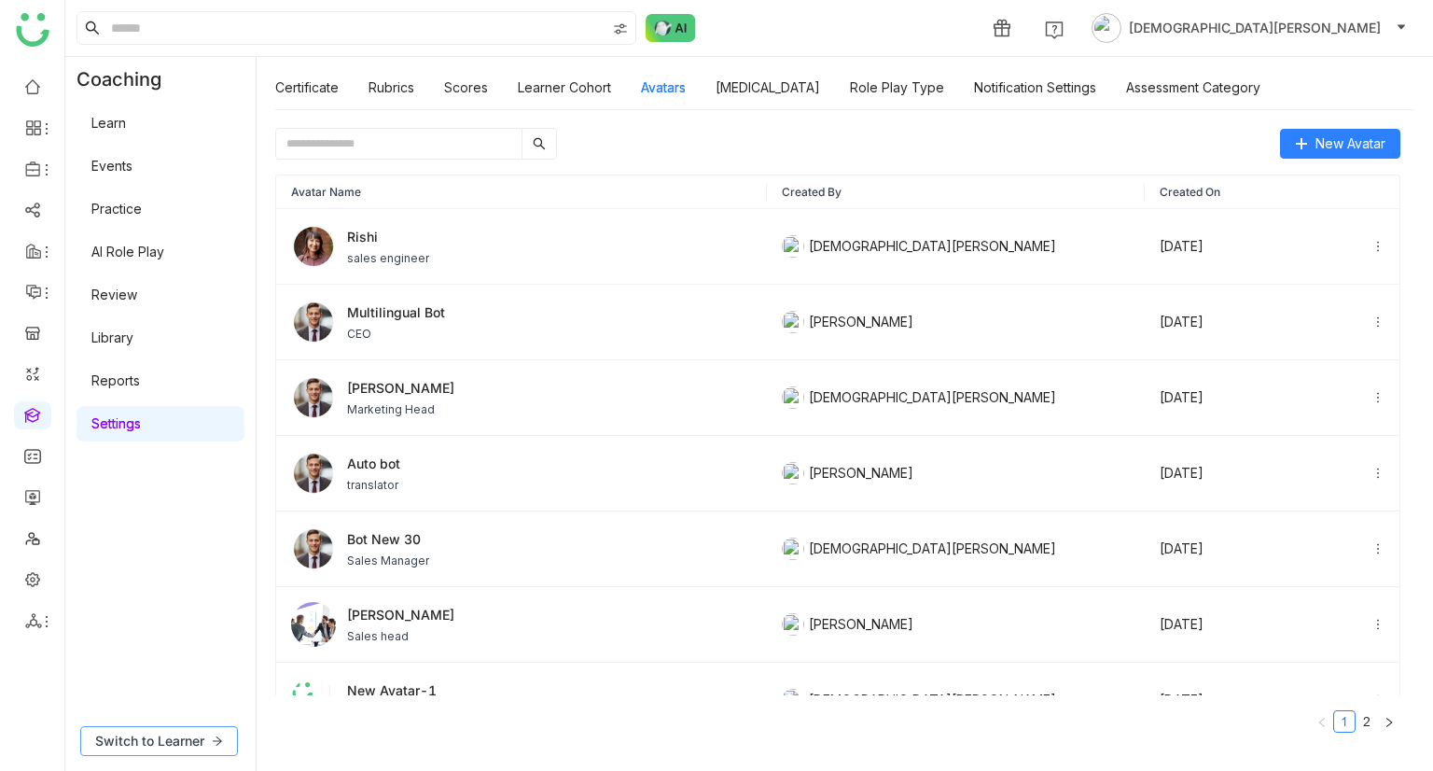
click at [200, 741] on span "Switch to Learner" at bounding box center [149, 741] width 109 height 21
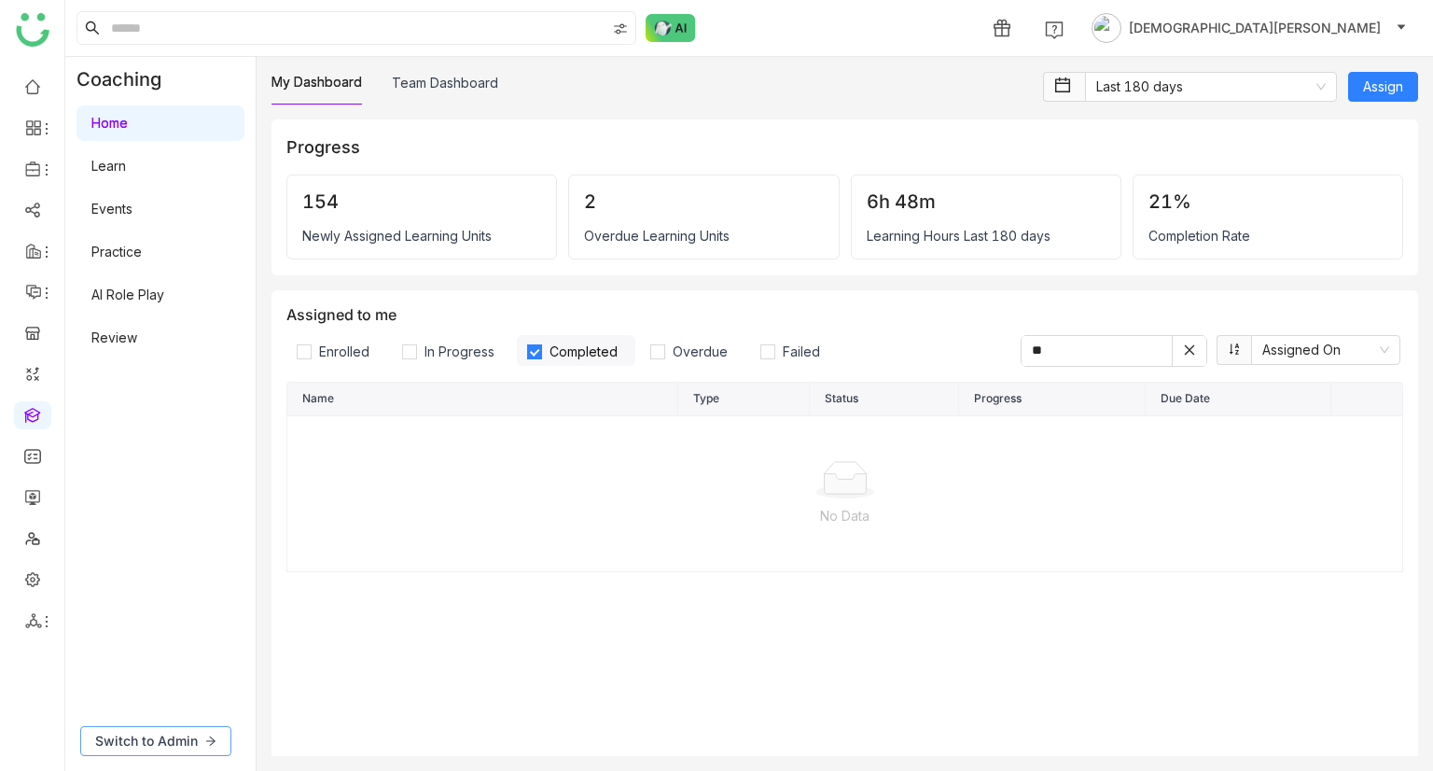
click at [183, 729] on button "Switch to Admin" at bounding box center [155, 741] width 151 height 30
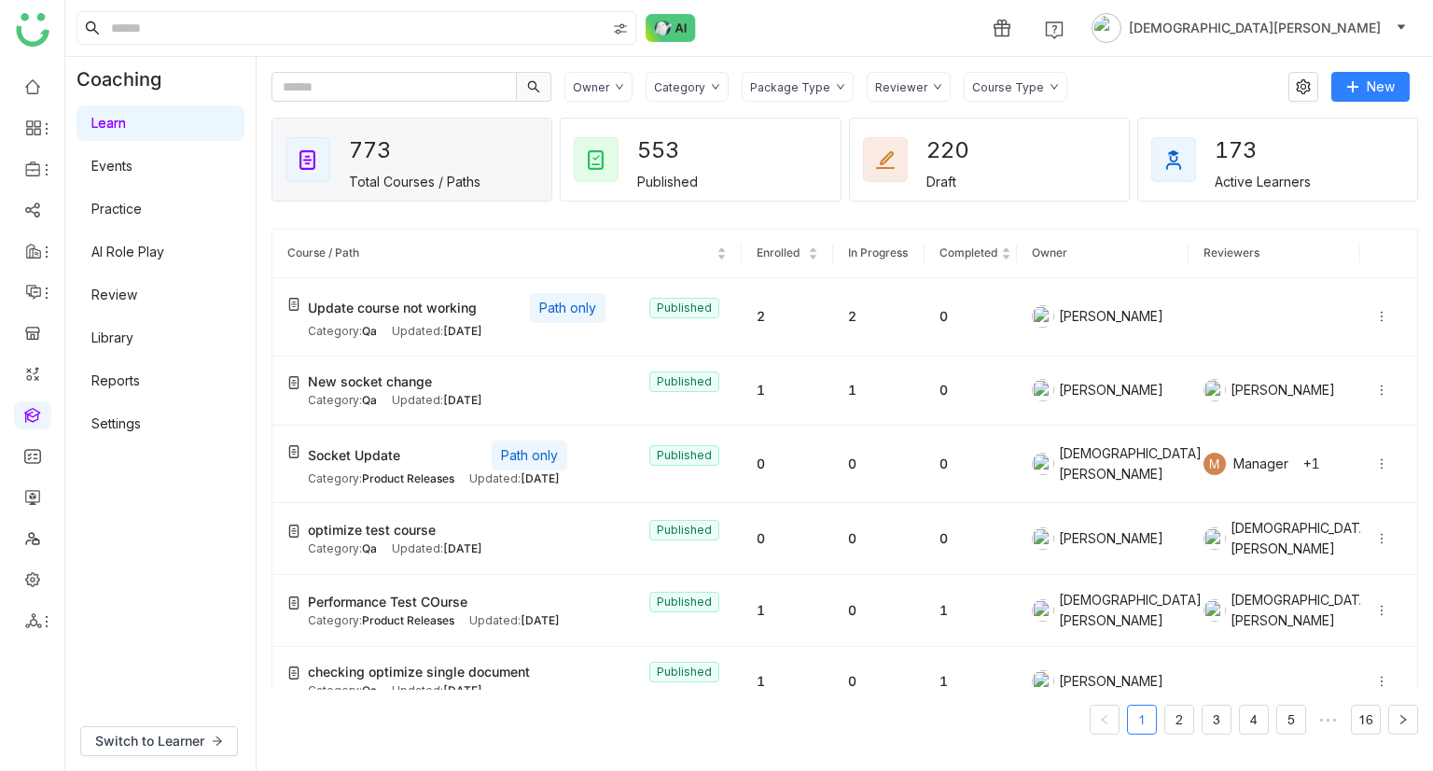
click at [160, 251] on link "AI Role Play" at bounding box center [127, 252] width 73 height 16
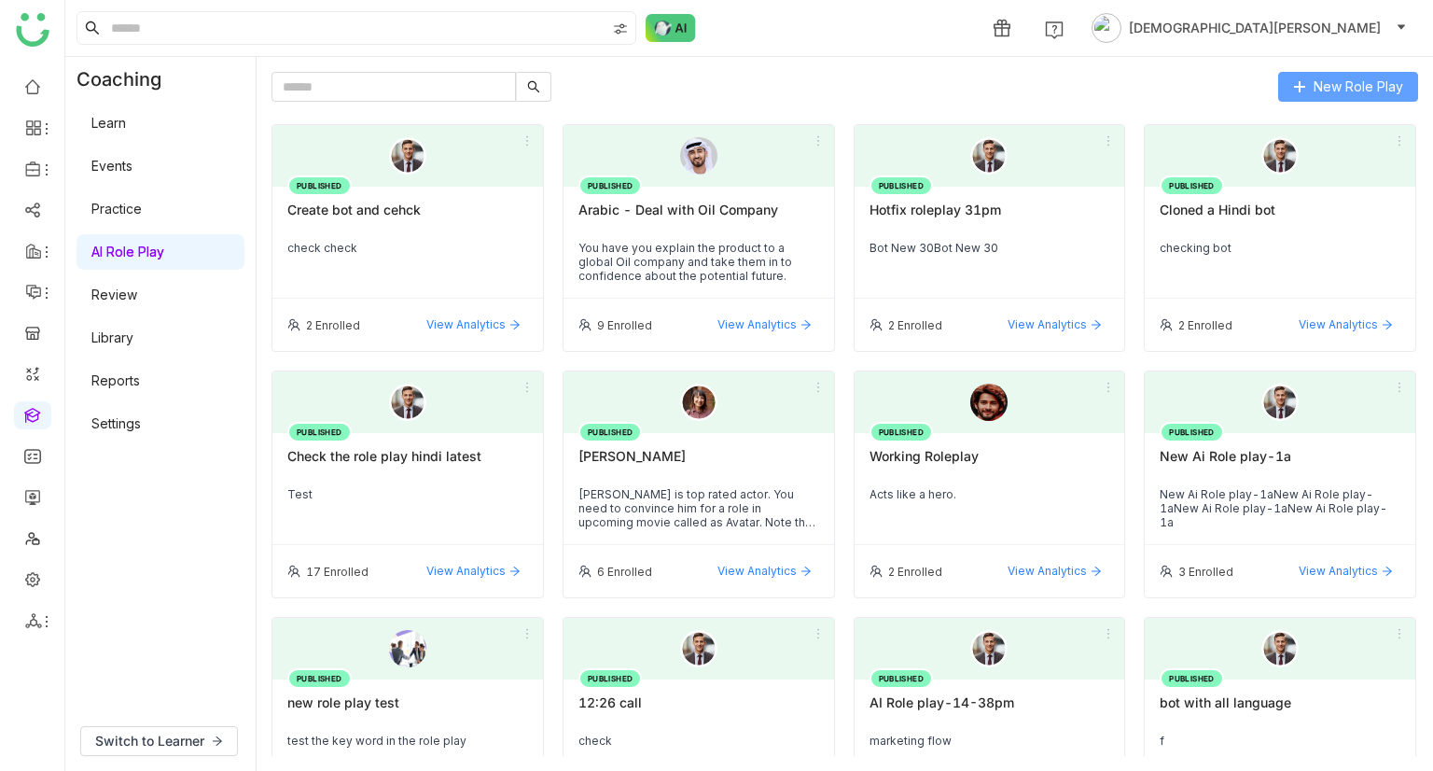
click at [1352, 72] on button "New Role Play" at bounding box center [1348, 87] width 140 height 30
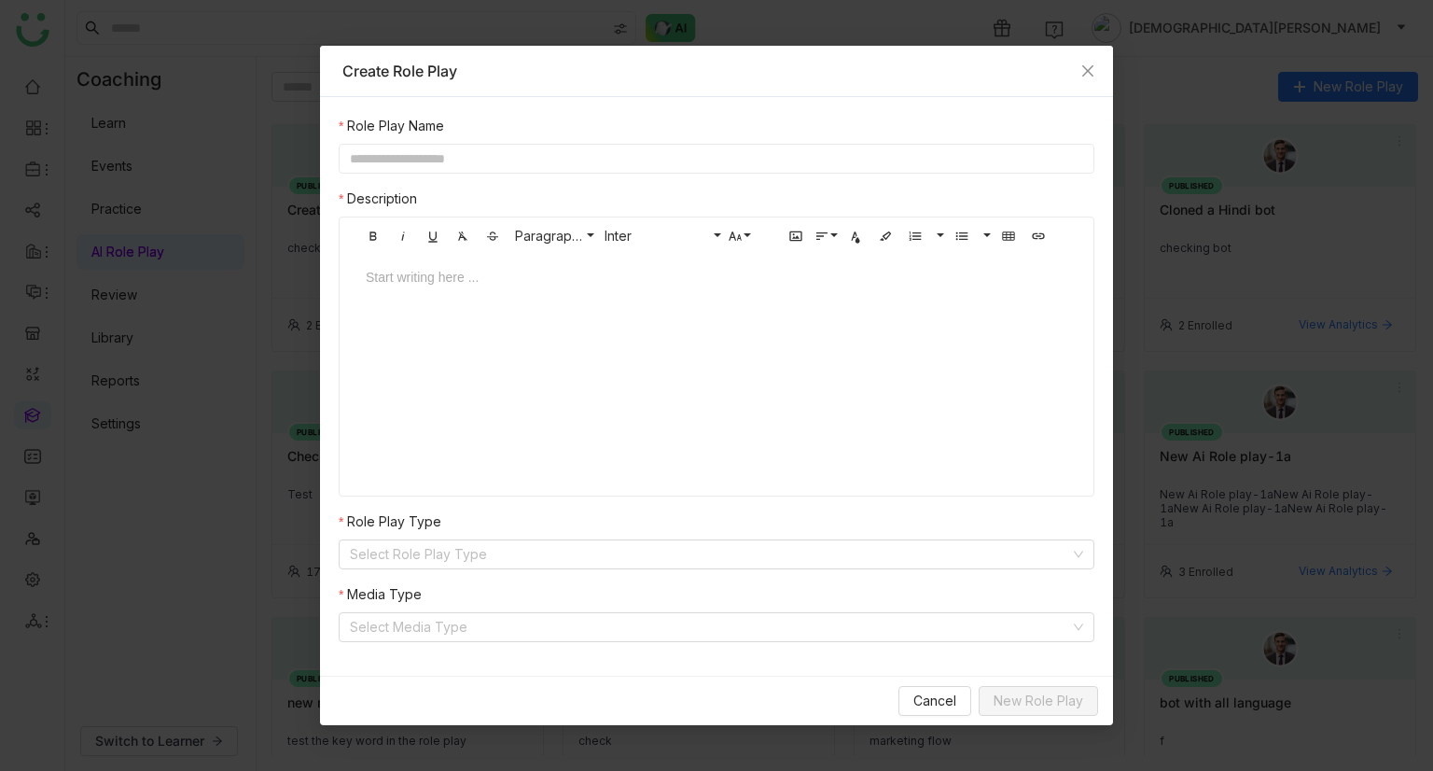
click at [718, 155] on input "text" at bounding box center [717, 159] width 756 height 30
type input "**********"
click at [425, 296] on div at bounding box center [716, 295] width 739 height 56
click at [429, 558] on input at bounding box center [710, 554] width 720 height 28
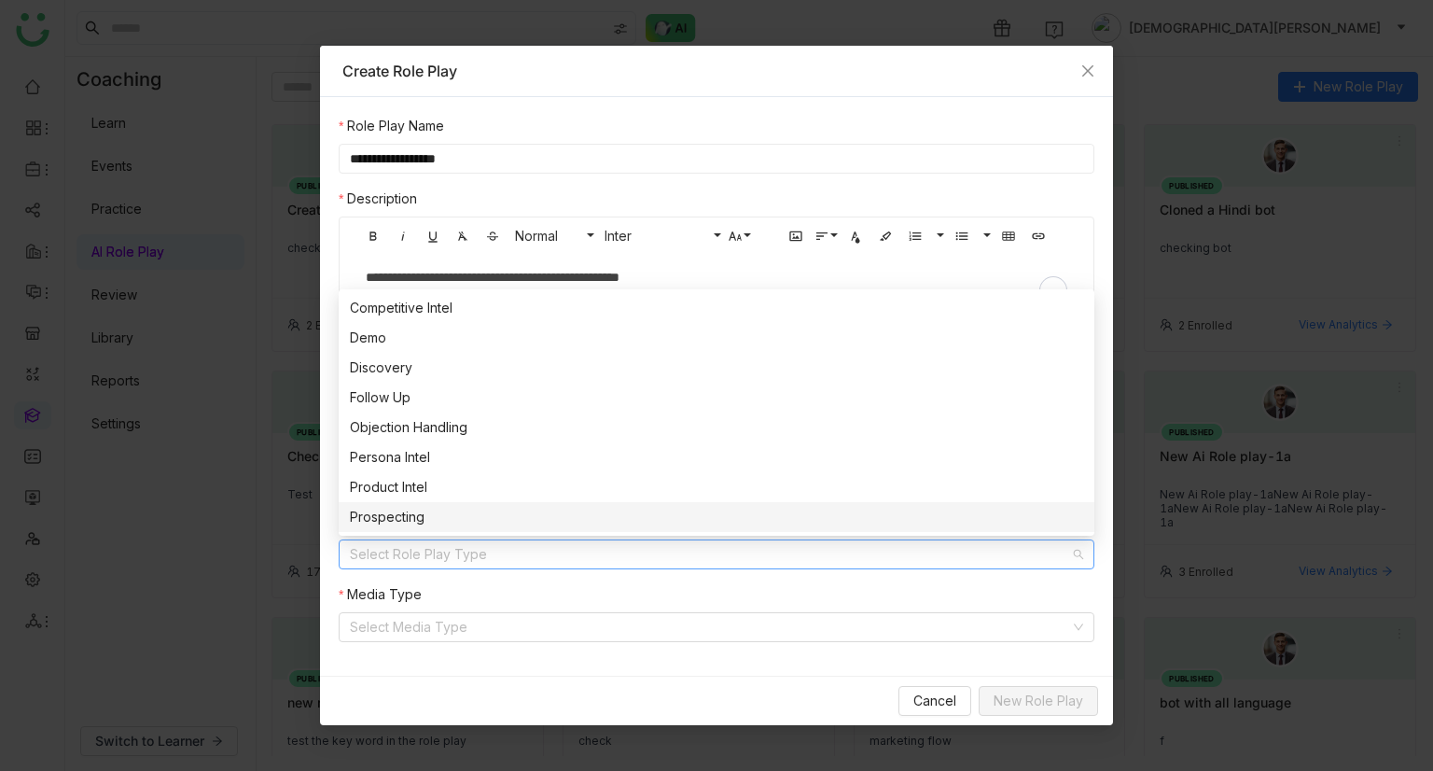
click at [452, 518] on div "Prospecting" at bounding box center [716, 517] width 733 height 21
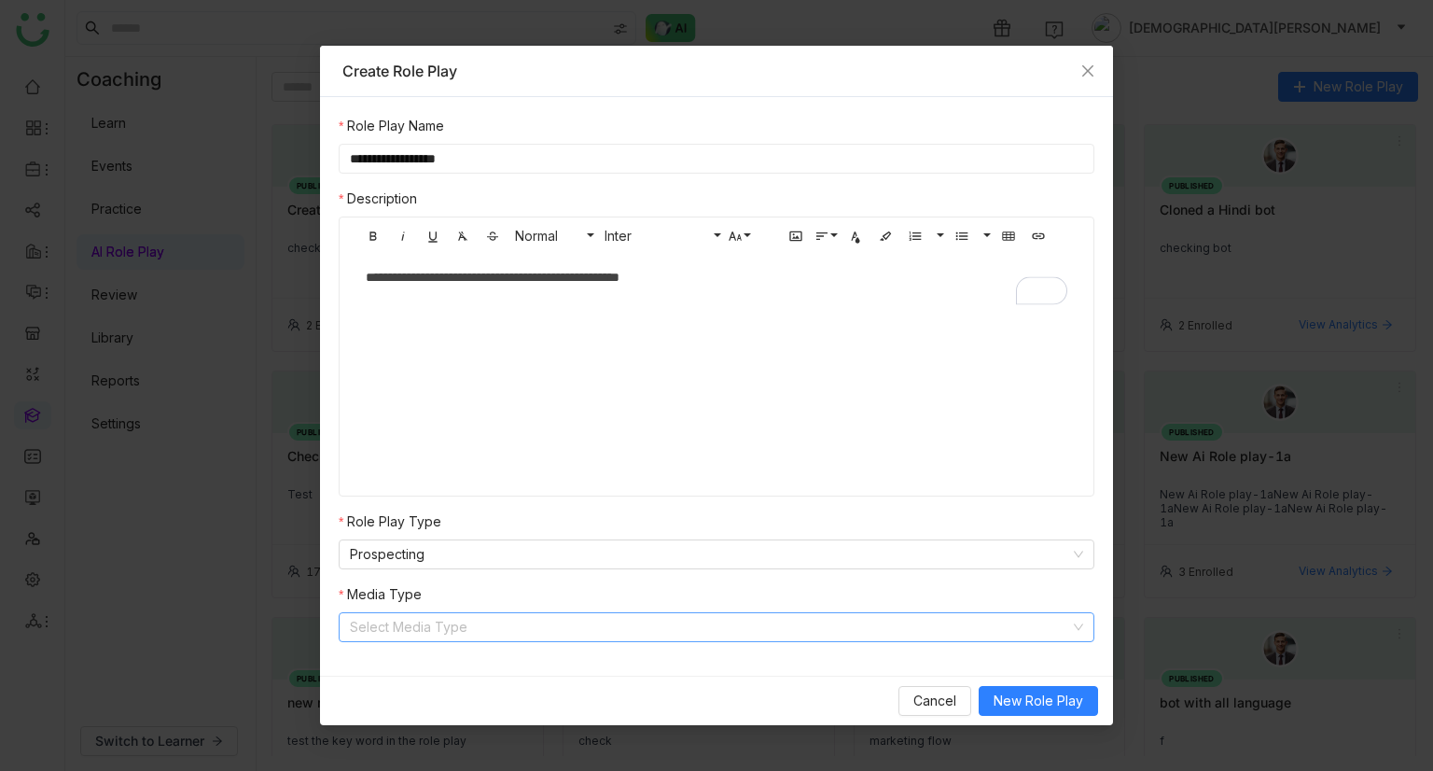
click at [435, 631] on input at bounding box center [710, 627] width 720 height 28
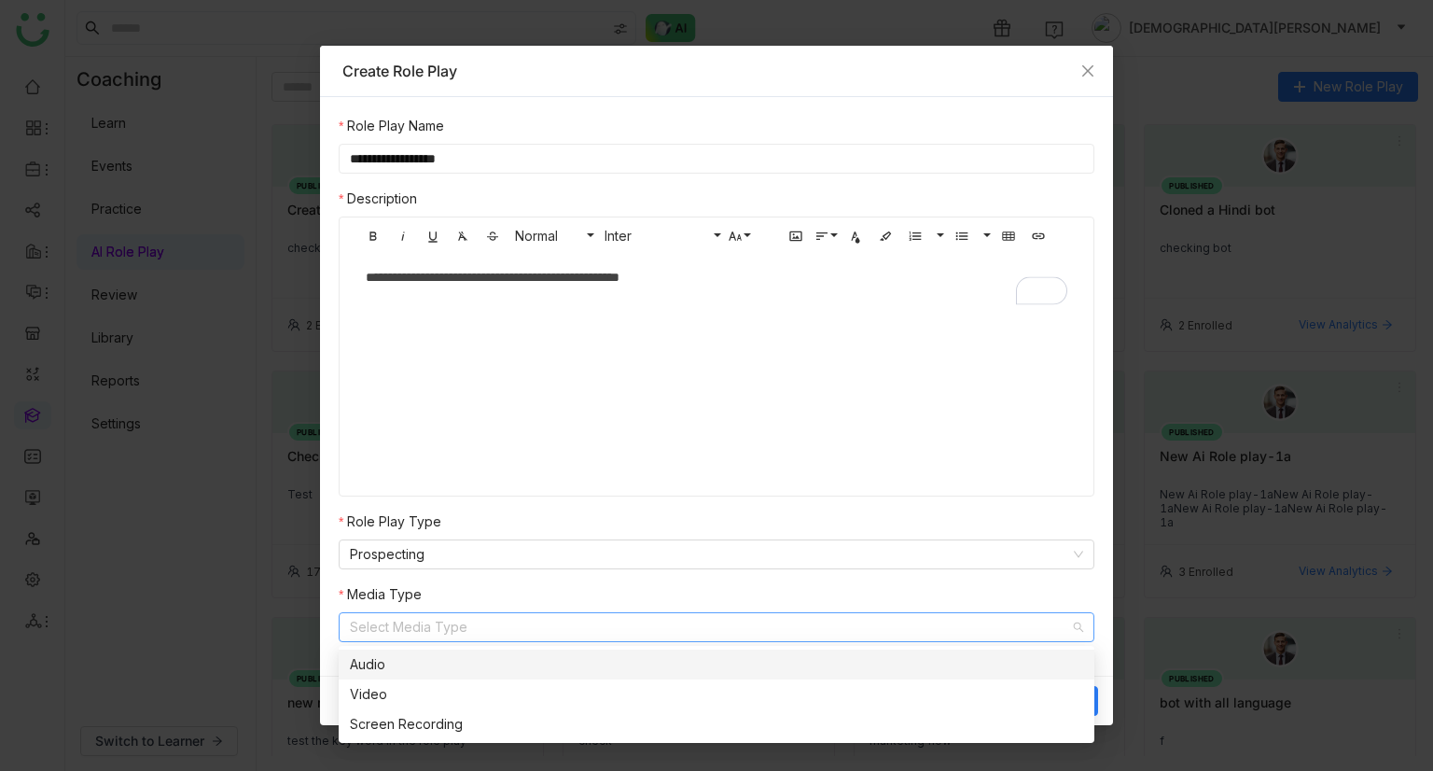
click at [451, 669] on div "Audio" at bounding box center [716, 664] width 733 height 21
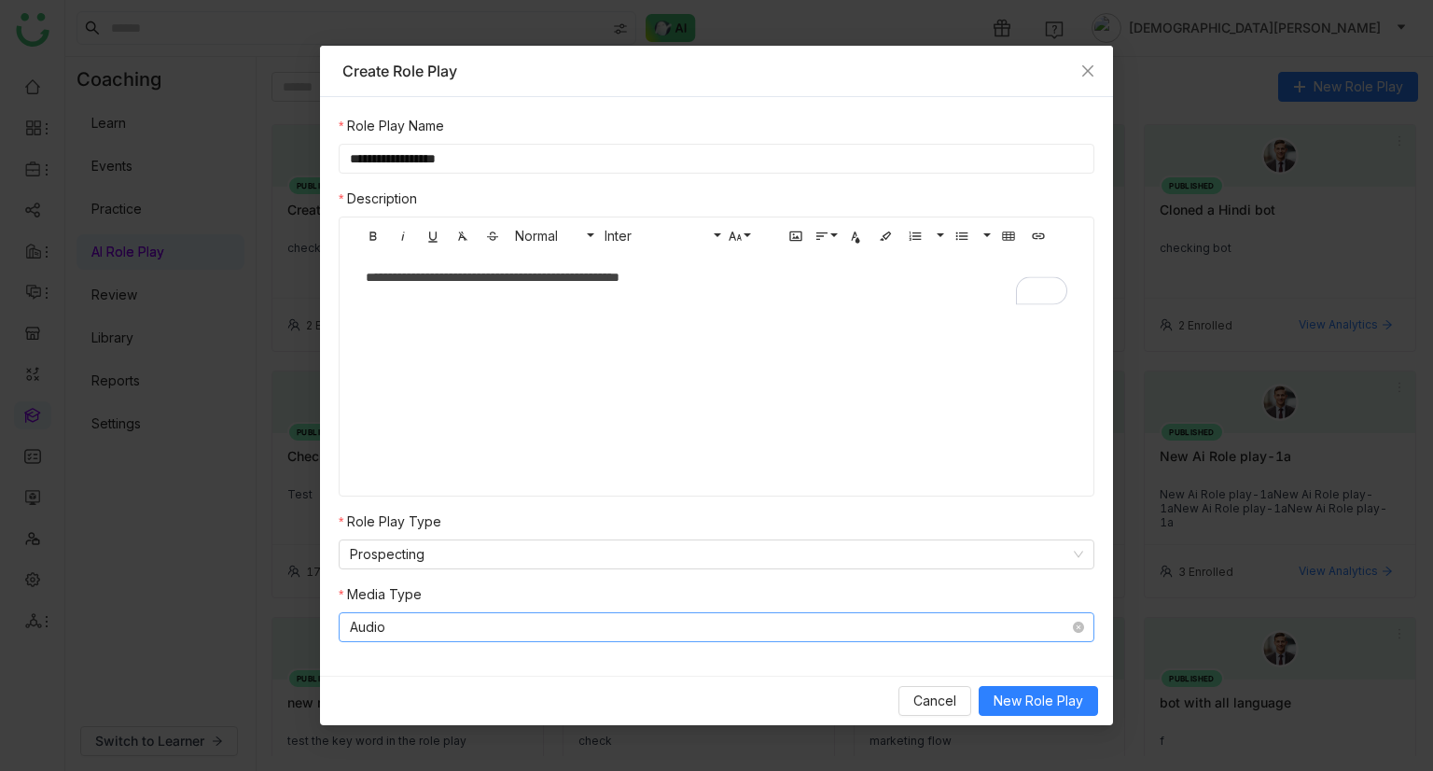
click at [452, 630] on nz-select-item "Audio" at bounding box center [716, 627] width 733 height 28
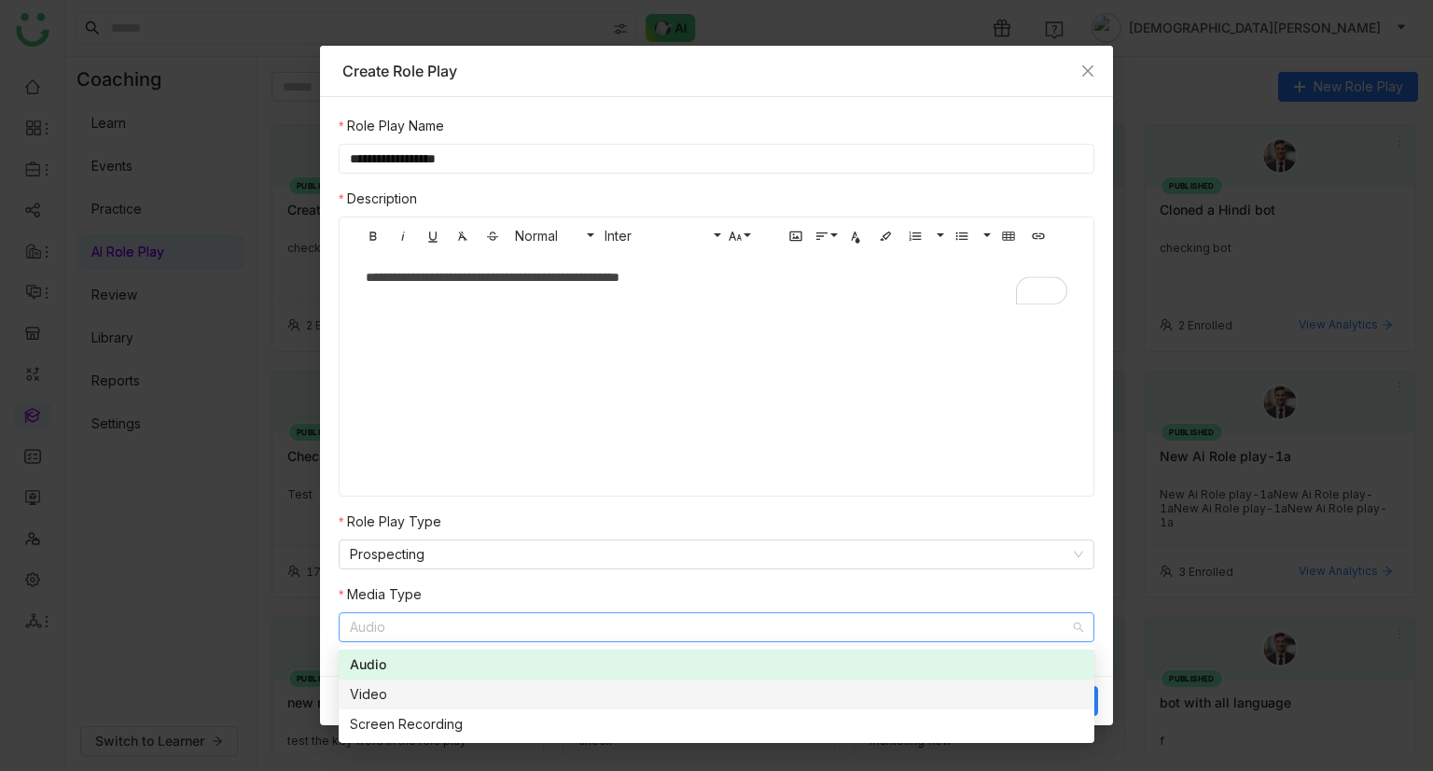
click at [385, 691] on div "Video" at bounding box center [716, 694] width 733 height 21
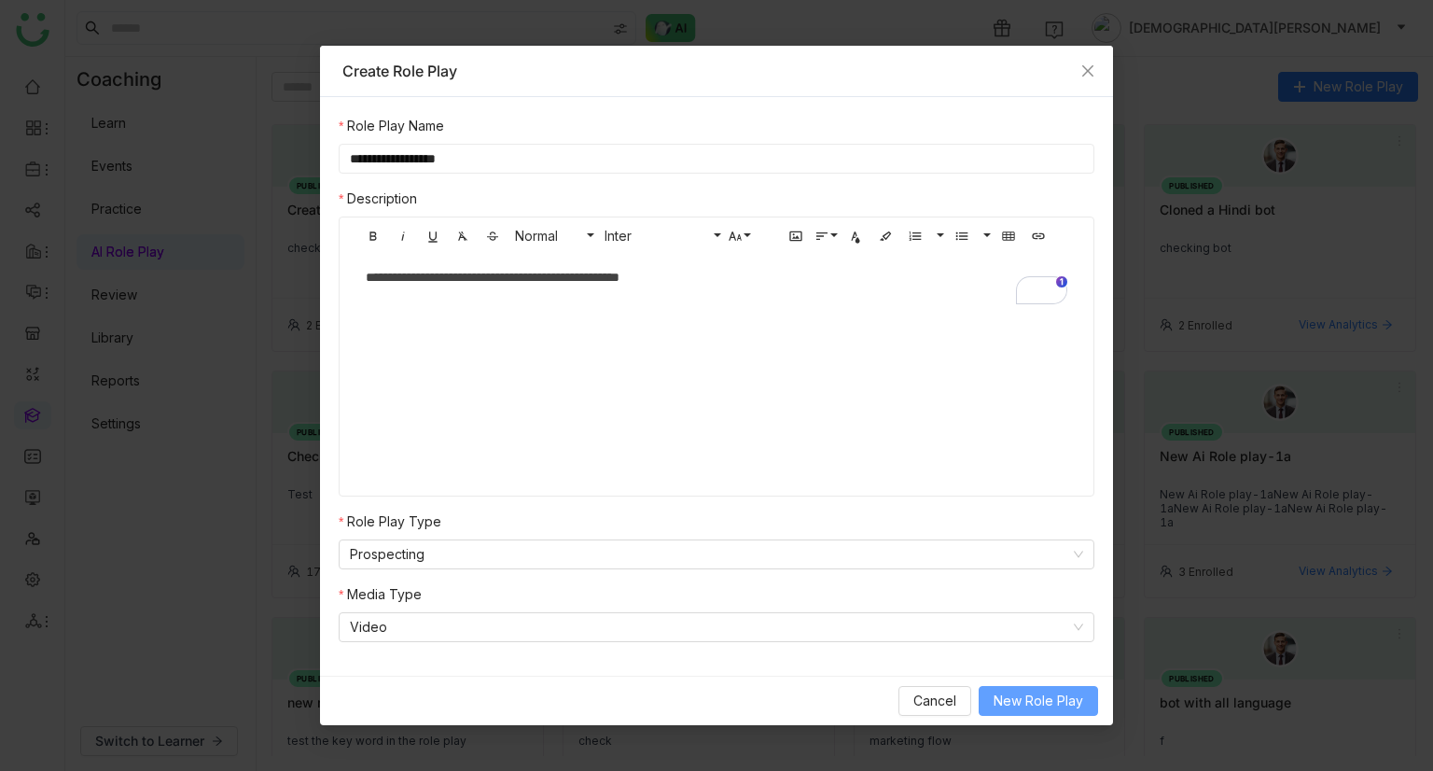
click at [1019, 693] on span "New Role Play" at bounding box center [1039, 700] width 90 height 21
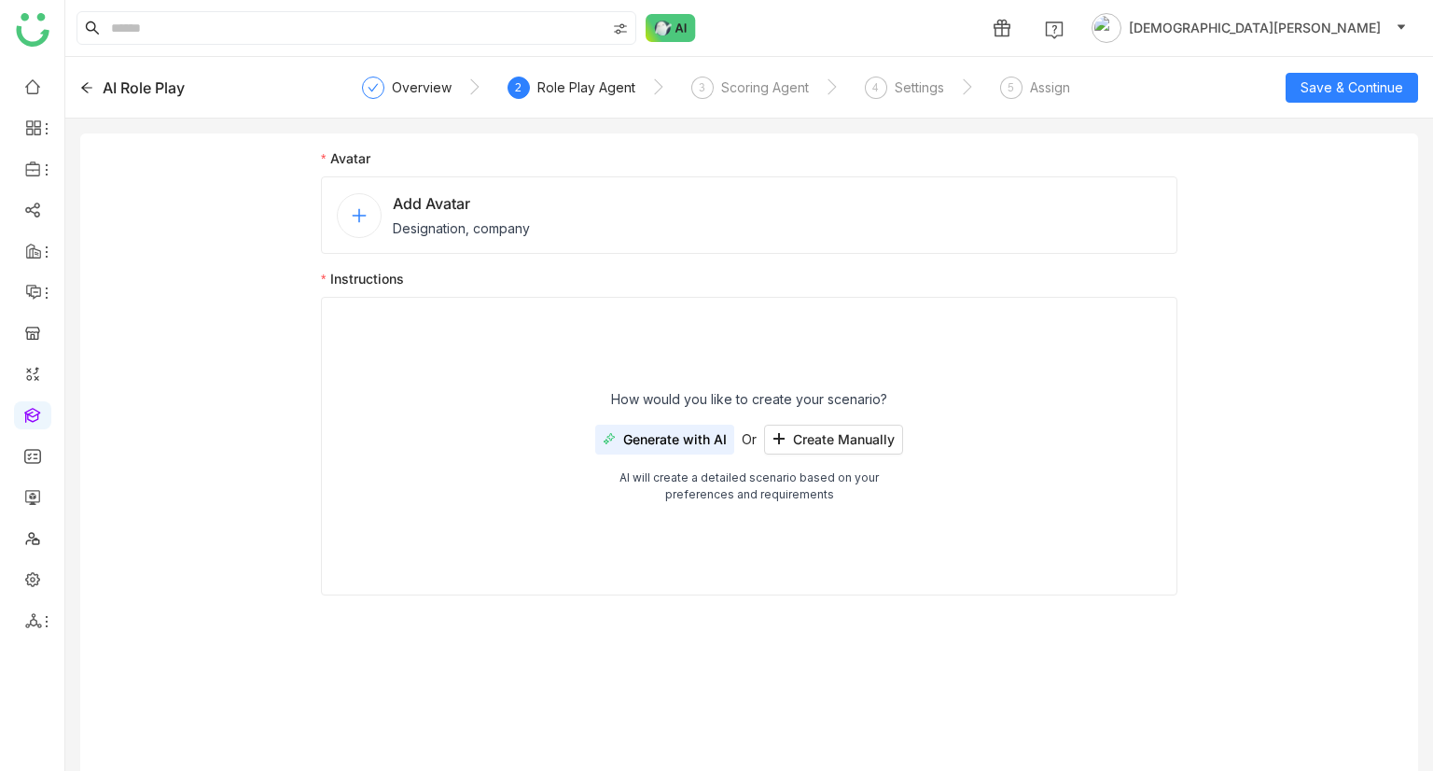
click at [398, 188] on div "Add Avatar Designation, company" at bounding box center [749, 214] width 857 height 77
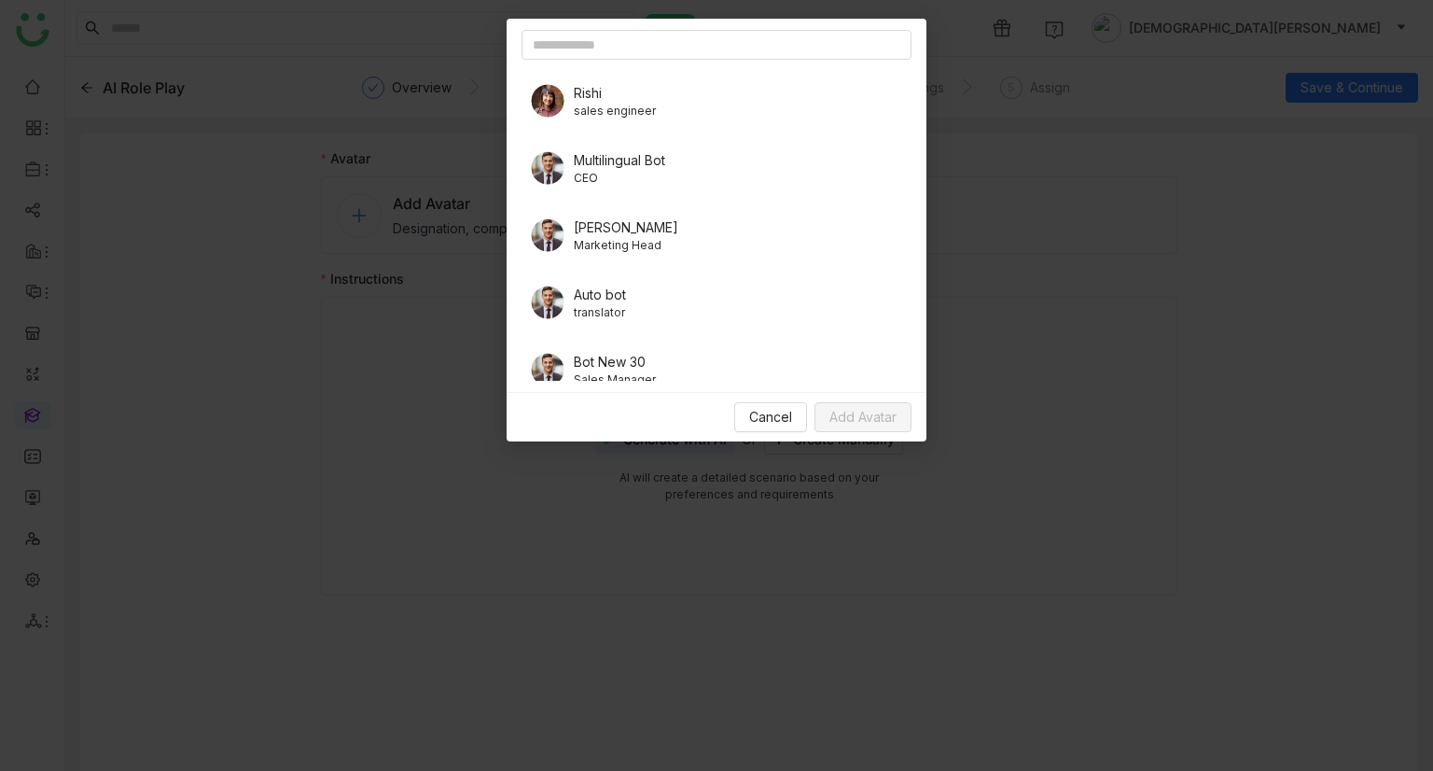
click at [619, 104] on span "sales engineer" at bounding box center [615, 111] width 82 height 17
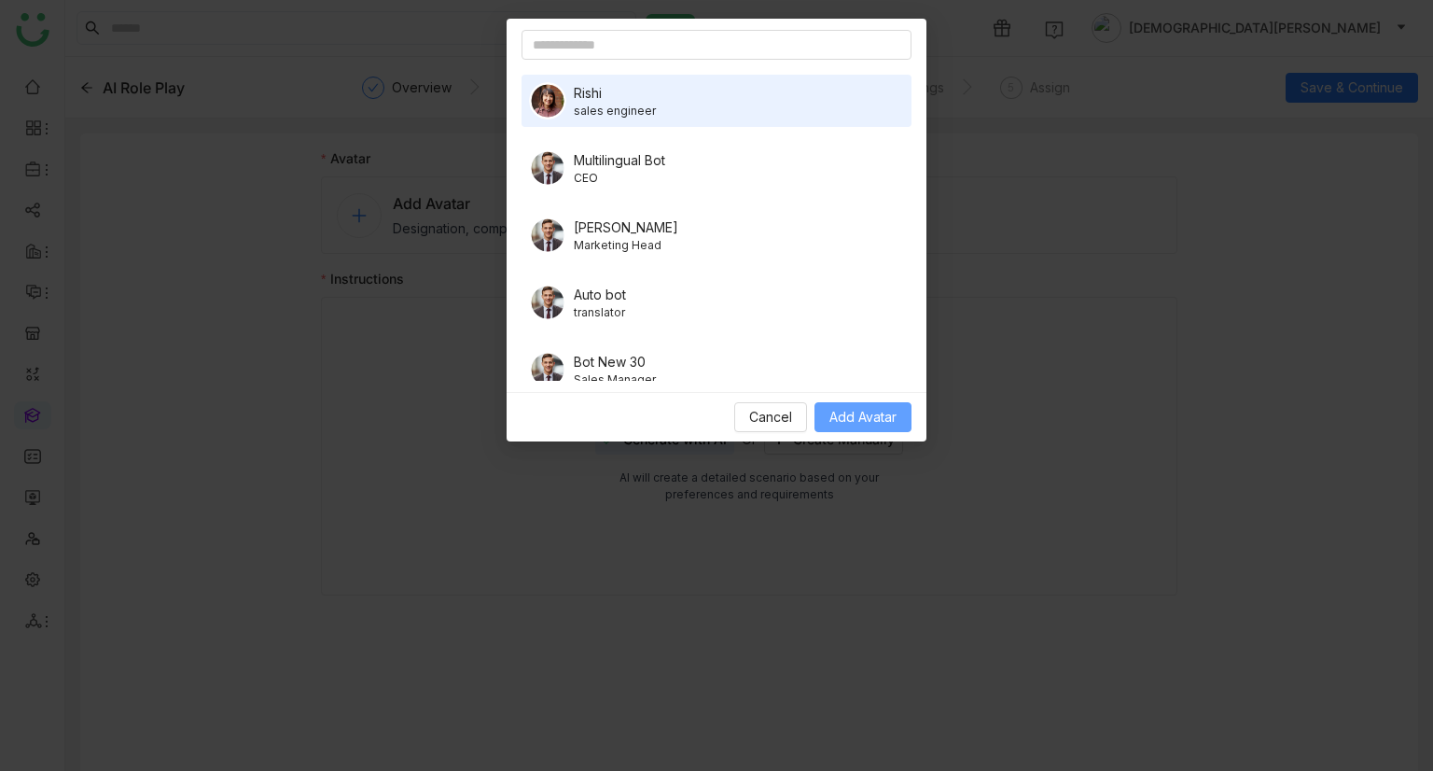
click at [855, 428] on button "Add Avatar" at bounding box center [863, 417] width 97 height 30
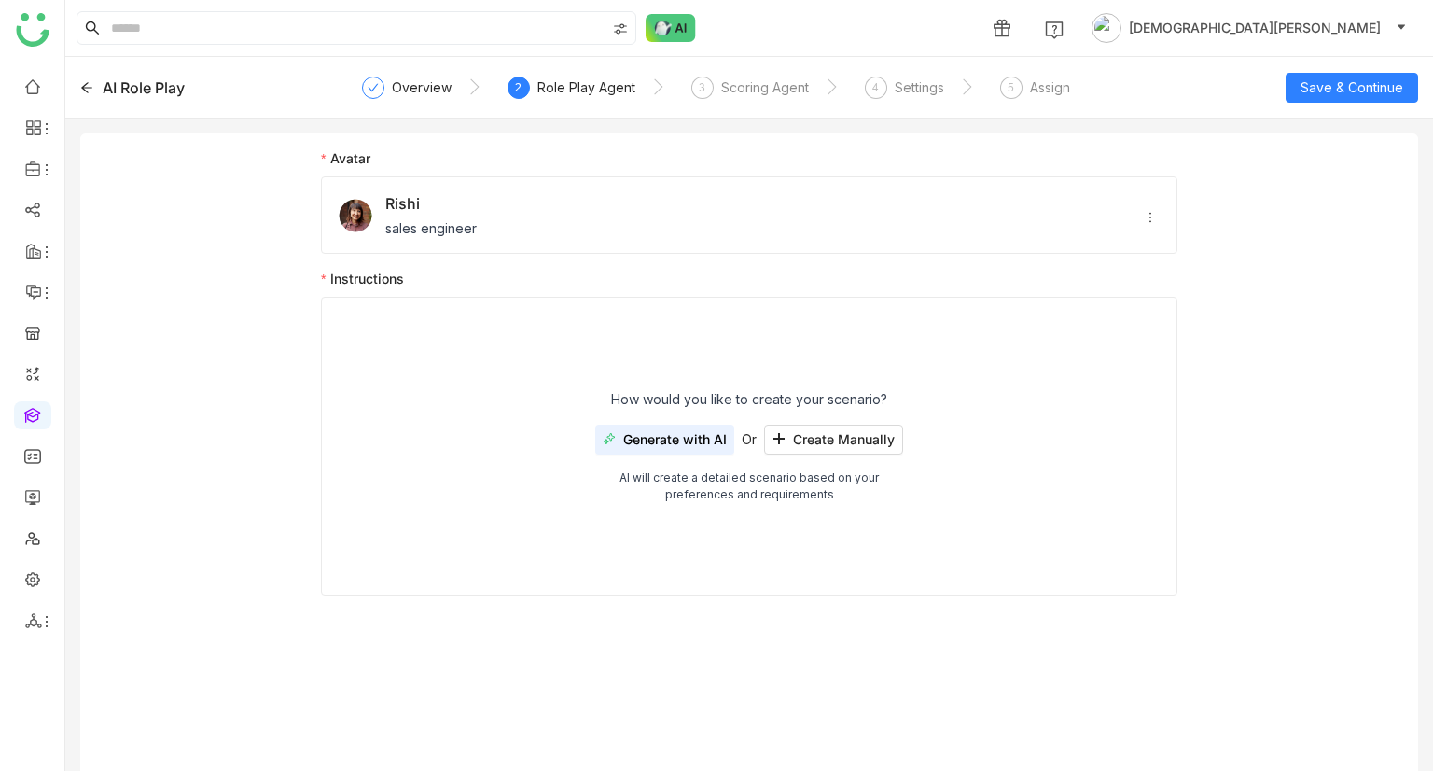
click at [704, 434] on span "Generate with AI" at bounding box center [675, 439] width 104 height 15
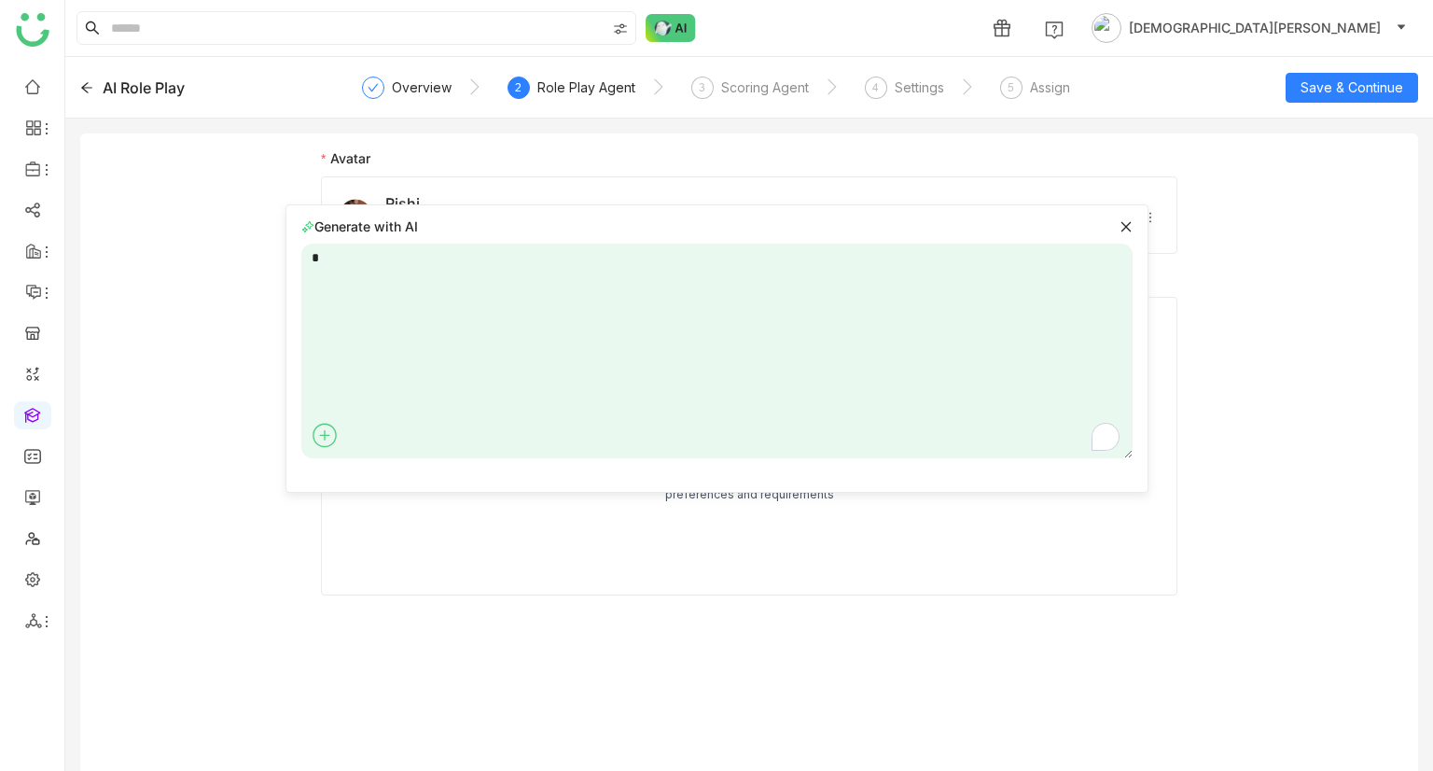
click at [425, 270] on textarea "*" at bounding box center [716, 351] width 831 height 215
type textarea "**********"
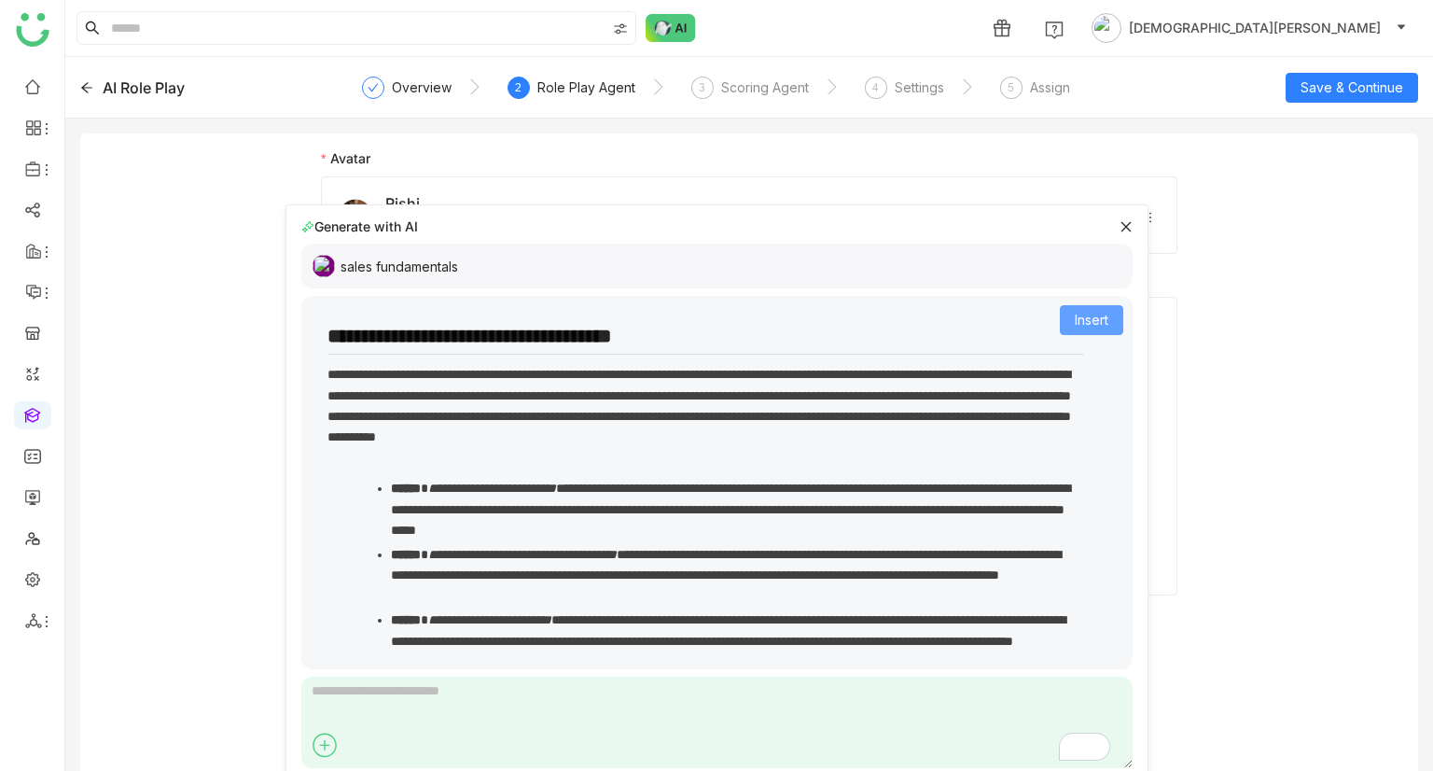
click at [1090, 318] on span "Insert" at bounding box center [1092, 320] width 34 height 21
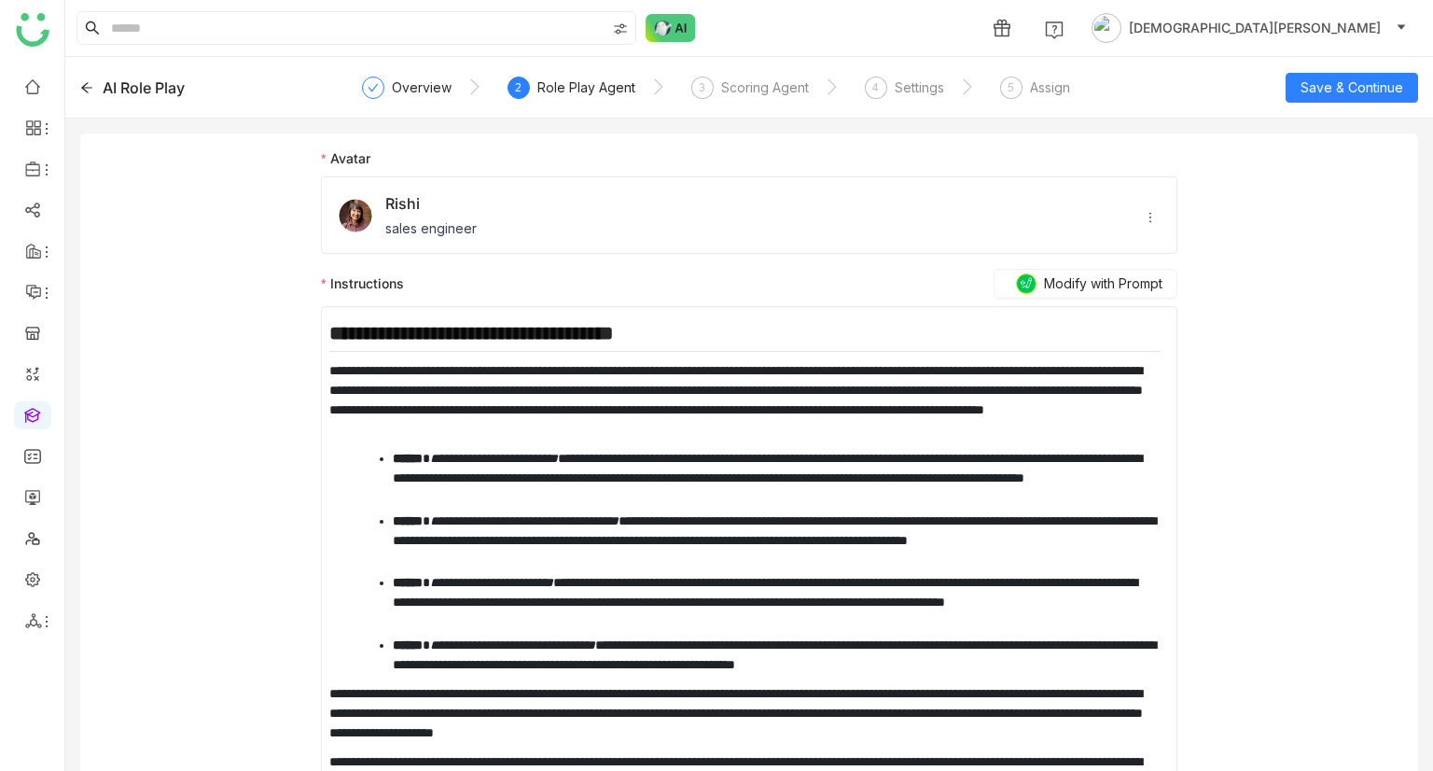
scroll to position [55, 0]
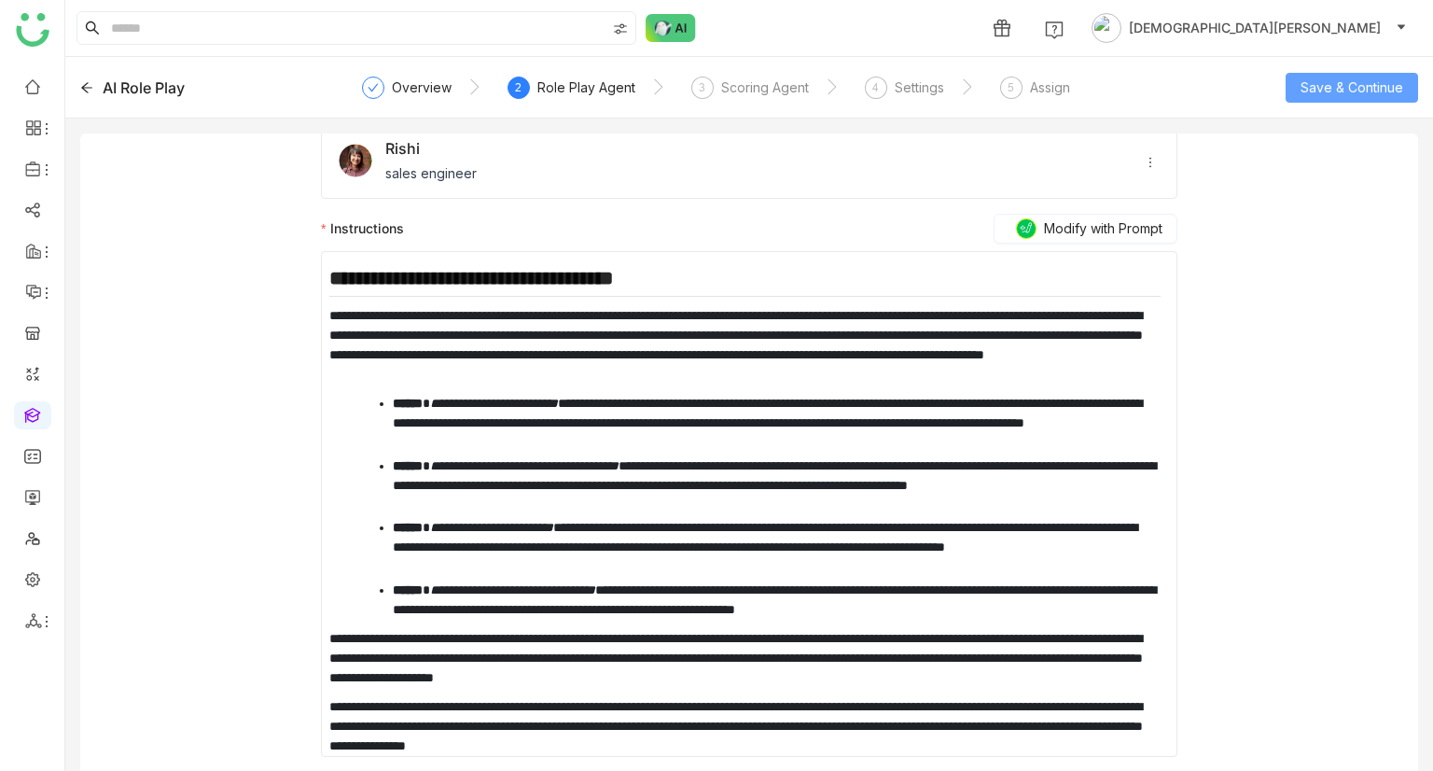
click at [1344, 91] on span "Save & Continue" at bounding box center [1352, 87] width 103 height 21
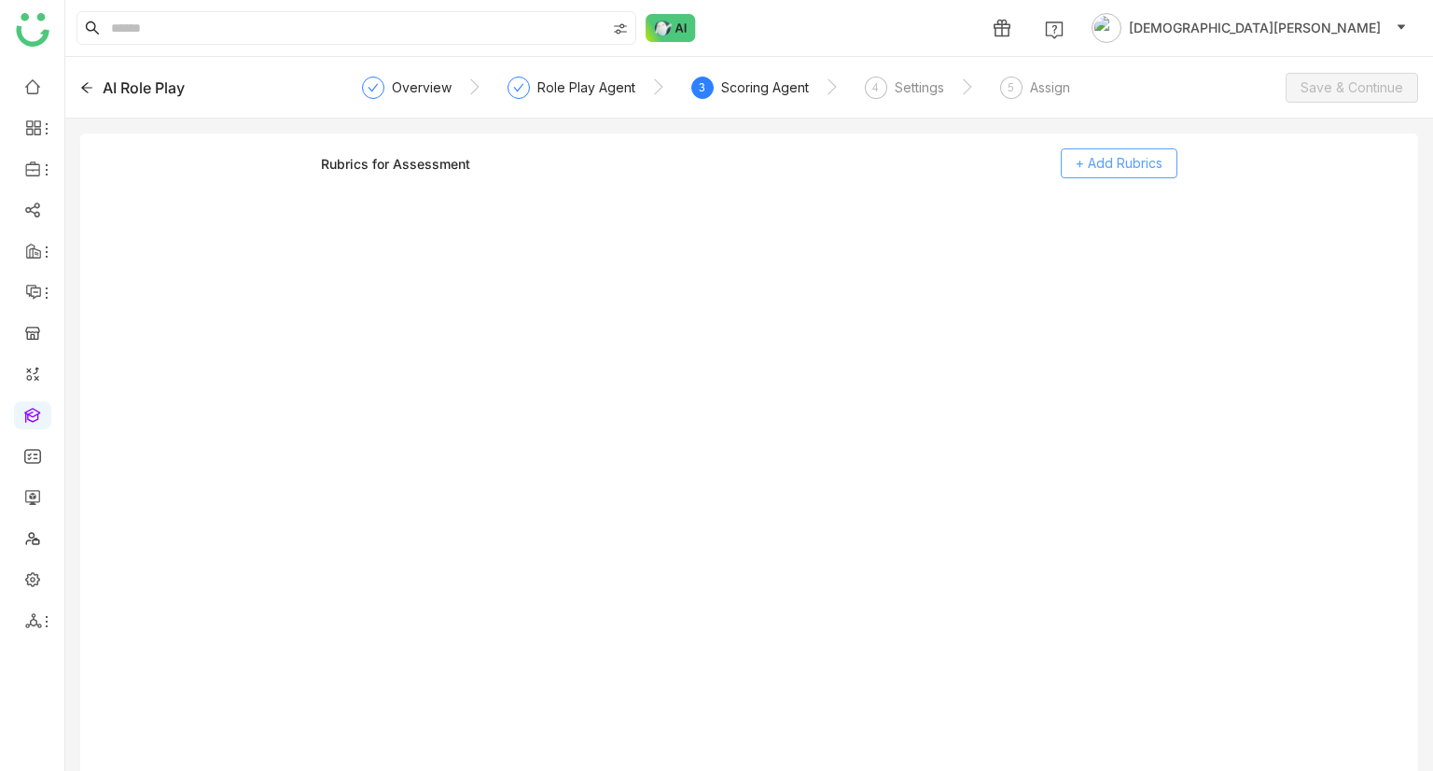
click at [1130, 156] on span "+ Add Rubrics" at bounding box center [1119, 163] width 87 height 21
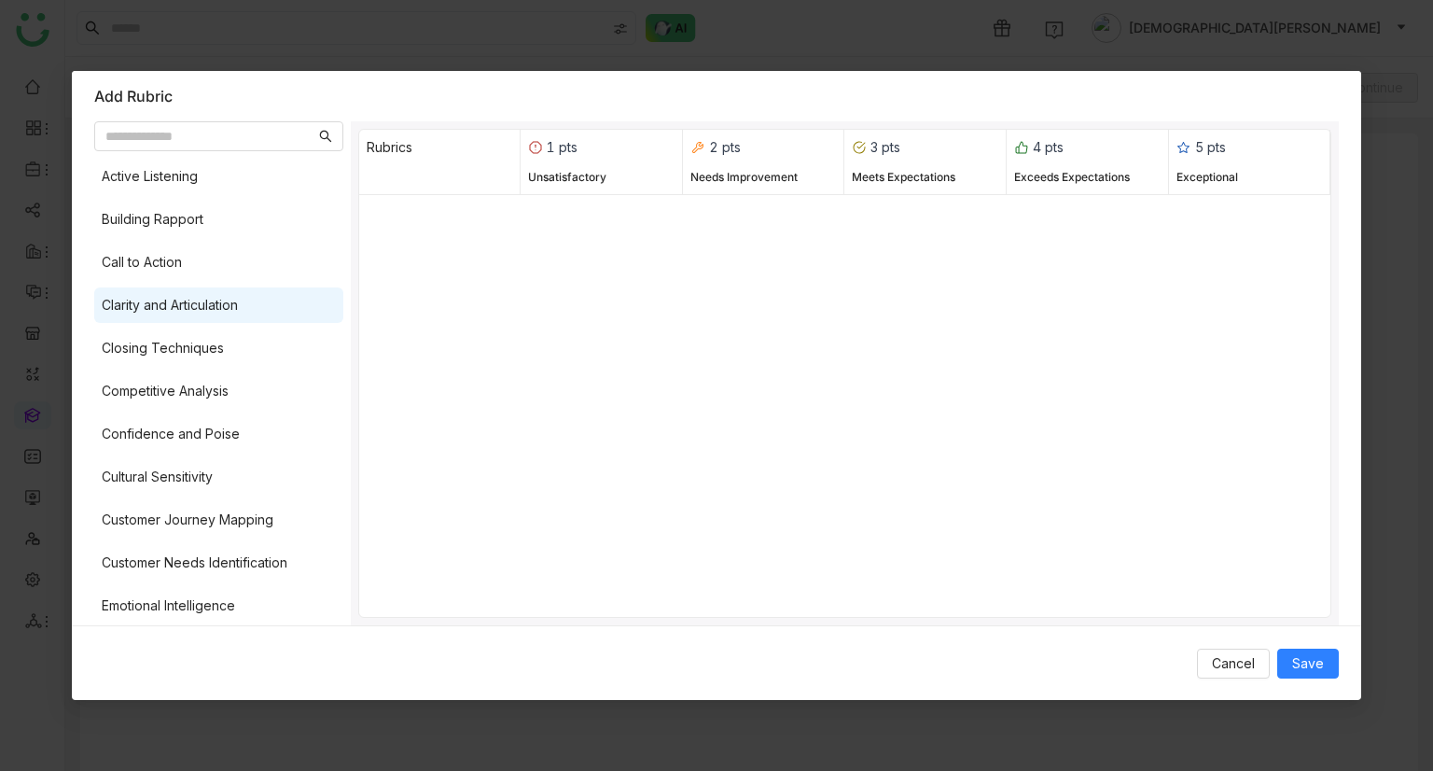
click at [127, 313] on div "Clarity and Articulation" at bounding box center [170, 305] width 136 height 21
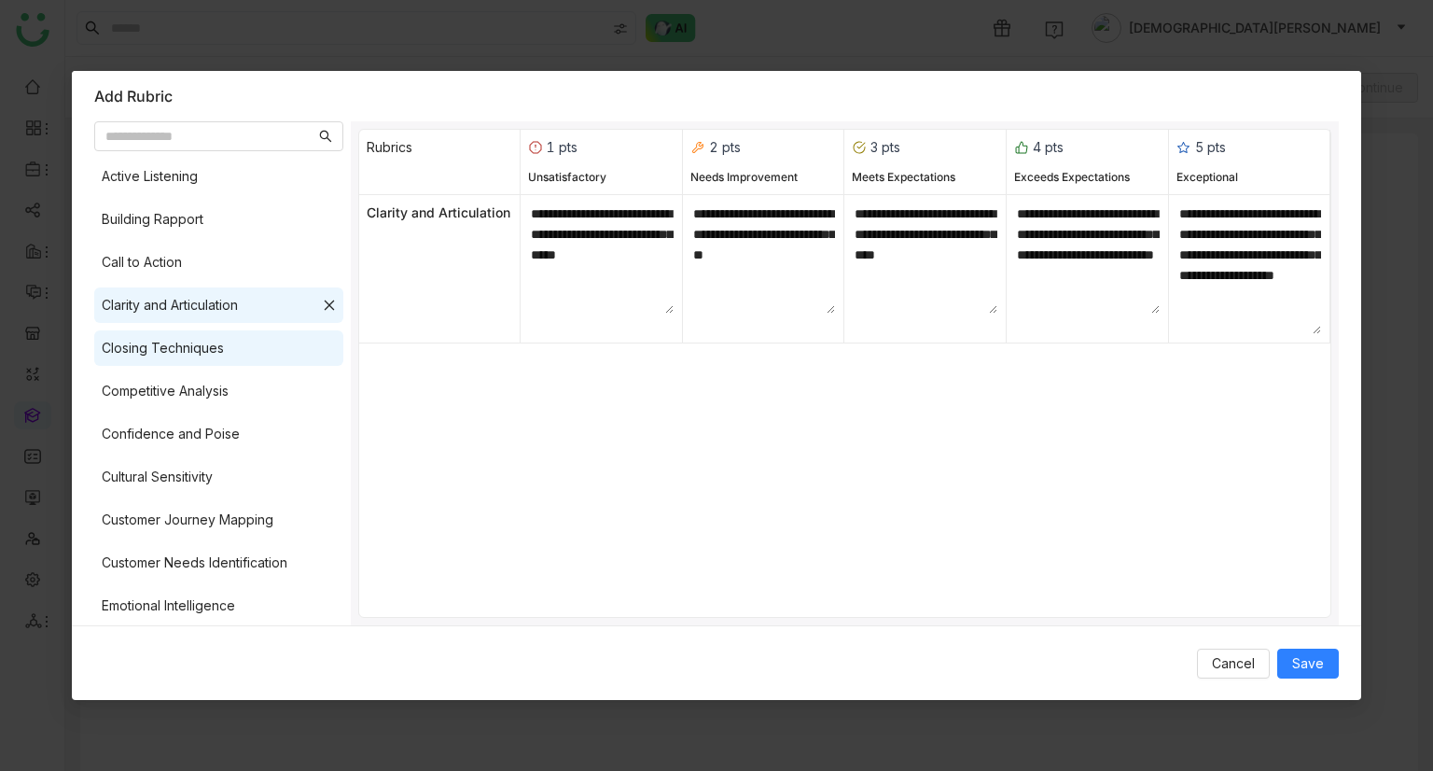
click at [155, 351] on div "Closing Techniques" at bounding box center [163, 348] width 122 height 21
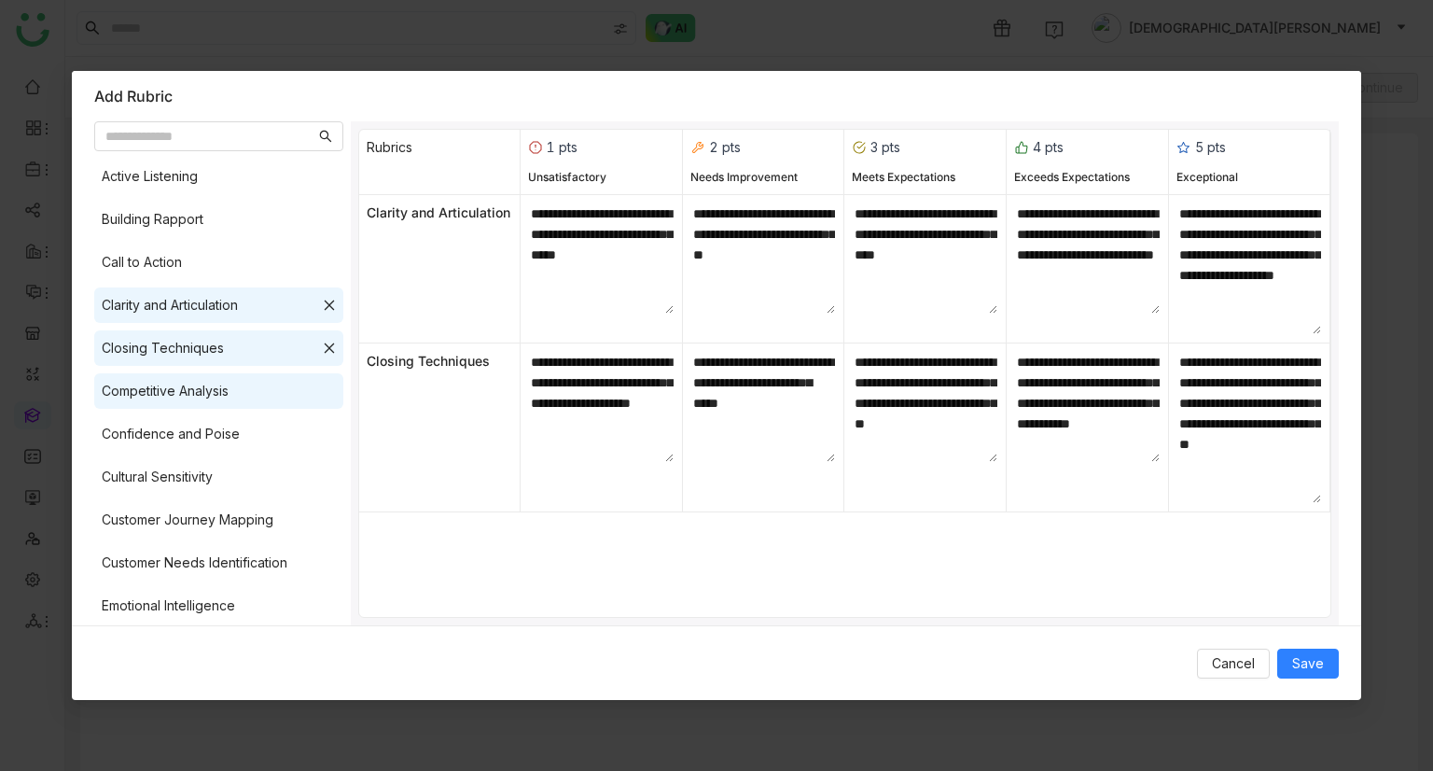
click at [164, 386] on div "Competitive Analysis" at bounding box center [165, 391] width 127 height 21
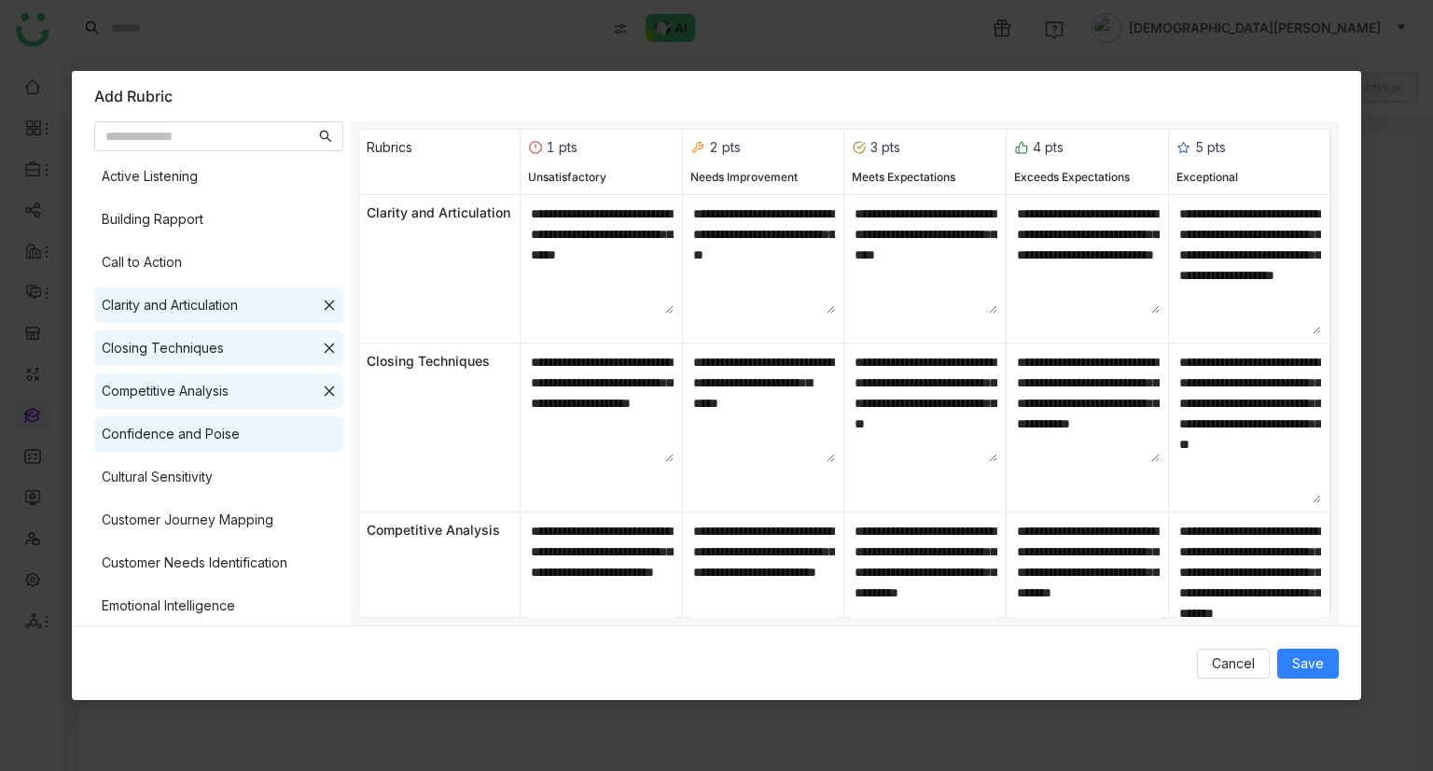
click at [173, 429] on div "Confidence and Poise" at bounding box center [171, 434] width 138 height 21
click at [1311, 672] on span "Save" at bounding box center [1308, 663] width 32 height 21
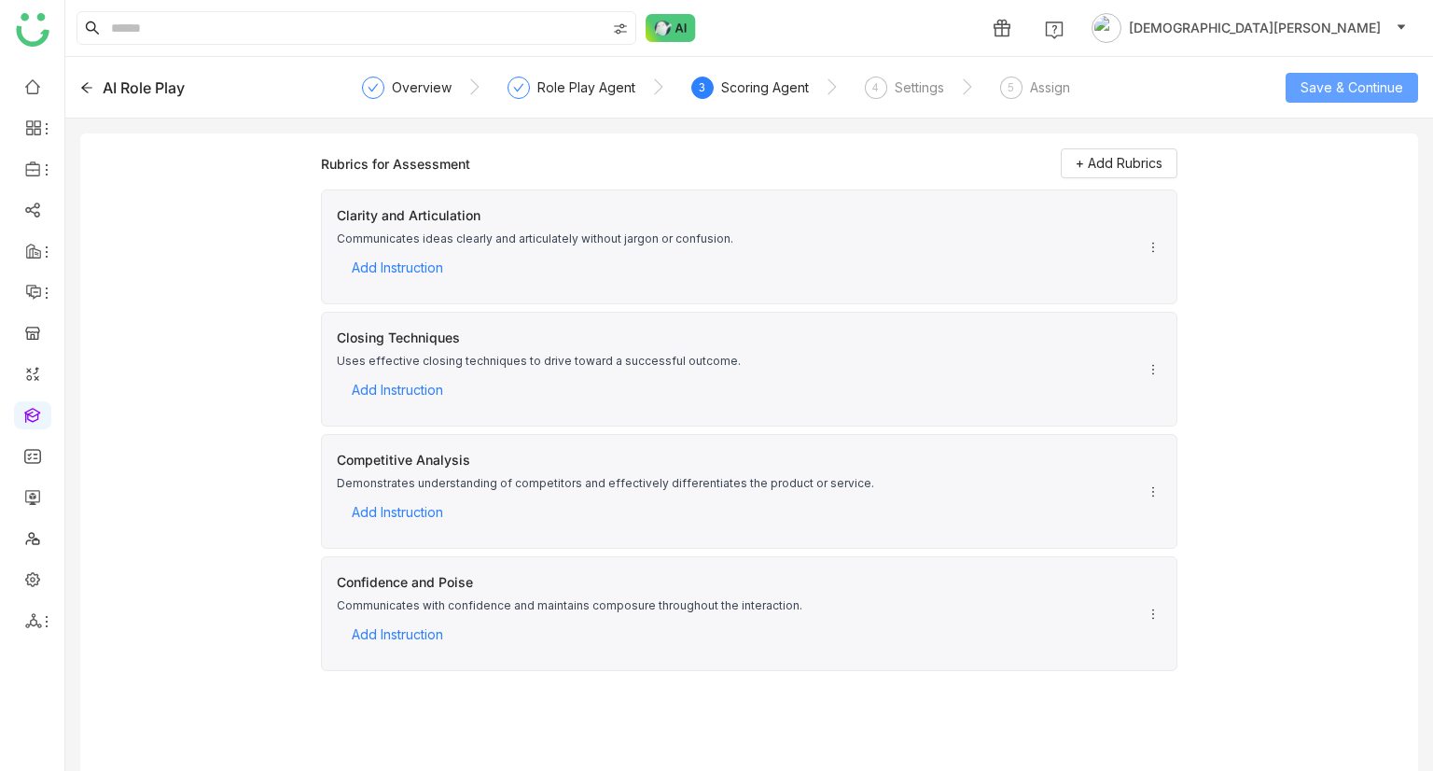
click at [1325, 87] on span "Save & Continue" at bounding box center [1352, 87] width 103 height 21
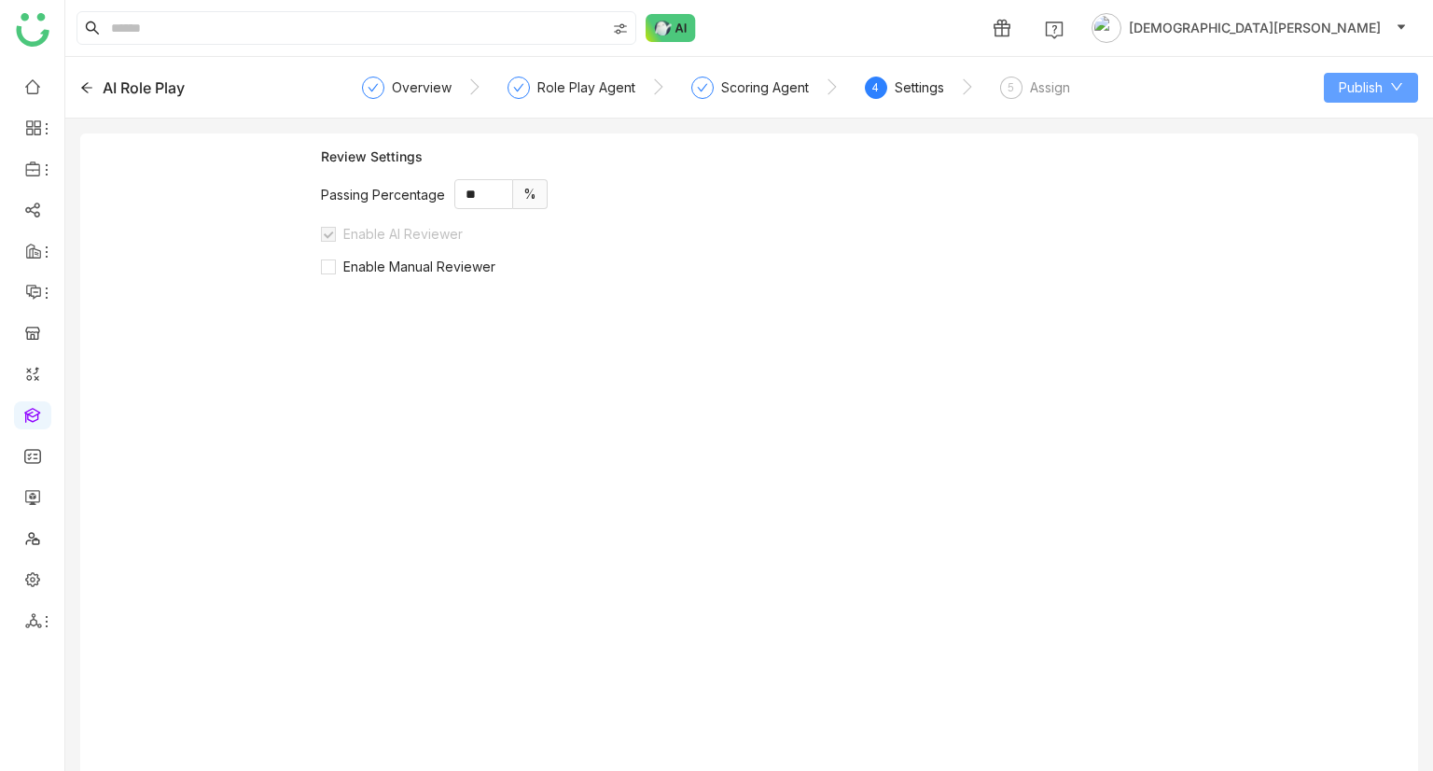
click at [1359, 92] on span "Publish" at bounding box center [1361, 87] width 44 height 21
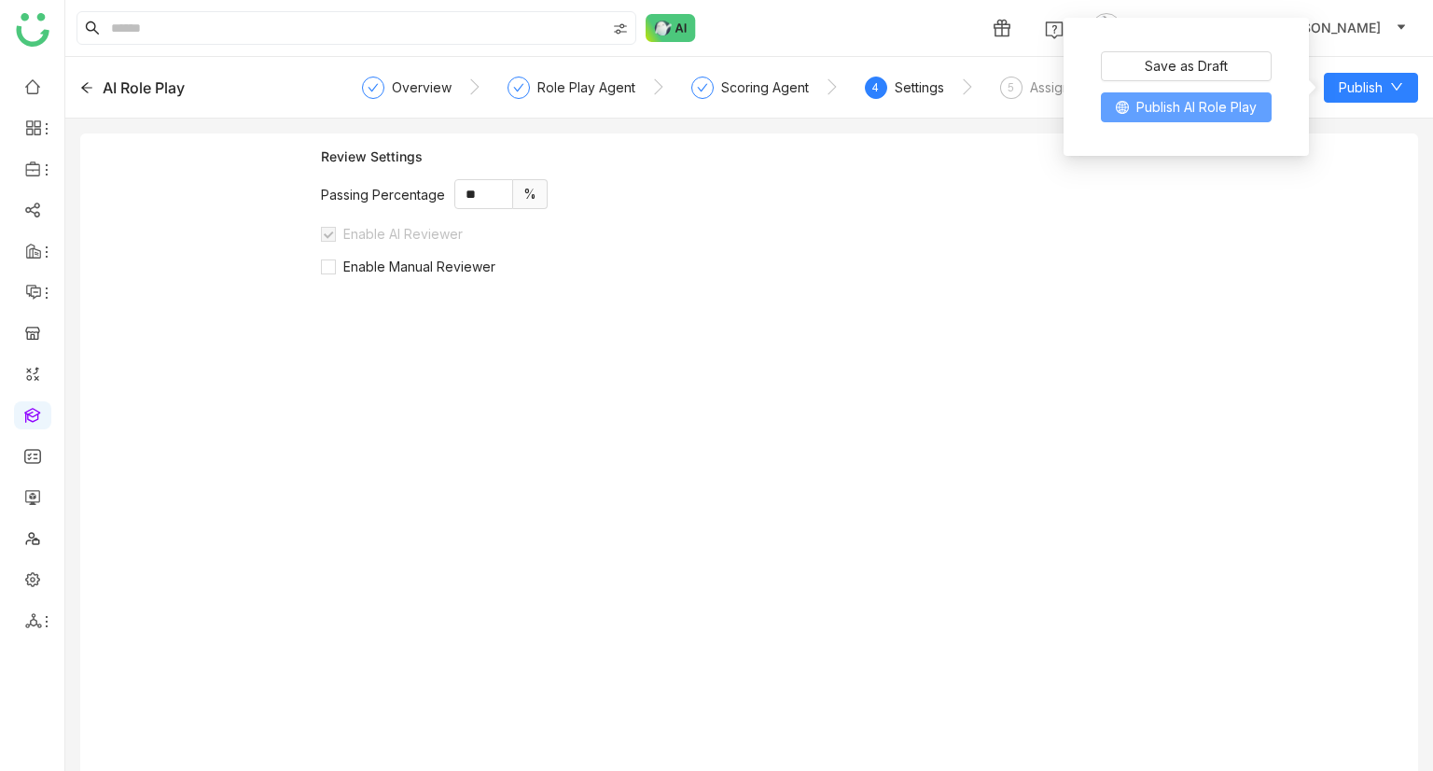
click at [1185, 105] on span "Publish AI Role Play" at bounding box center [1197, 107] width 120 height 21
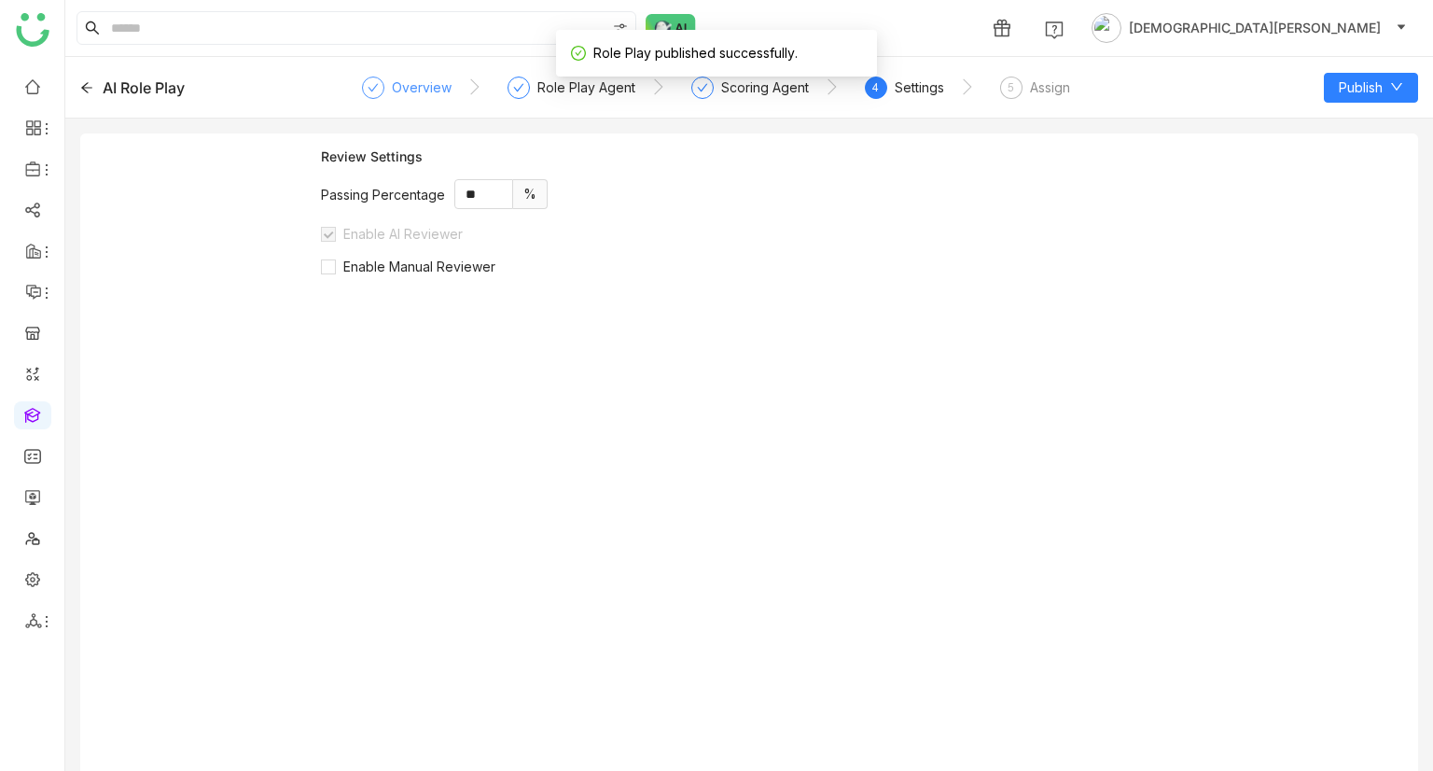
click at [405, 85] on div "Overview" at bounding box center [422, 88] width 60 height 22
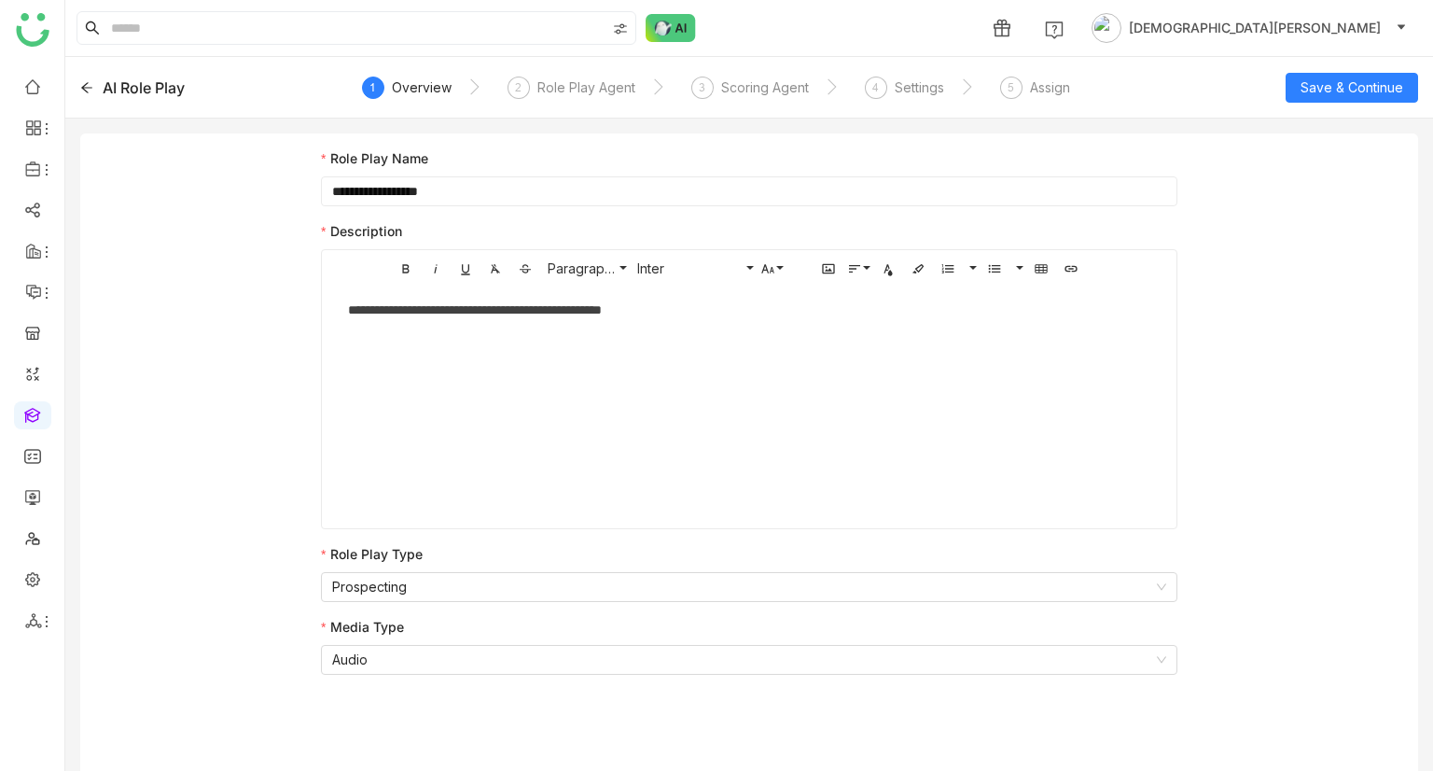
click at [111, 86] on div "AI Role Play" at bounding box center [144, 88] width 82 height 22
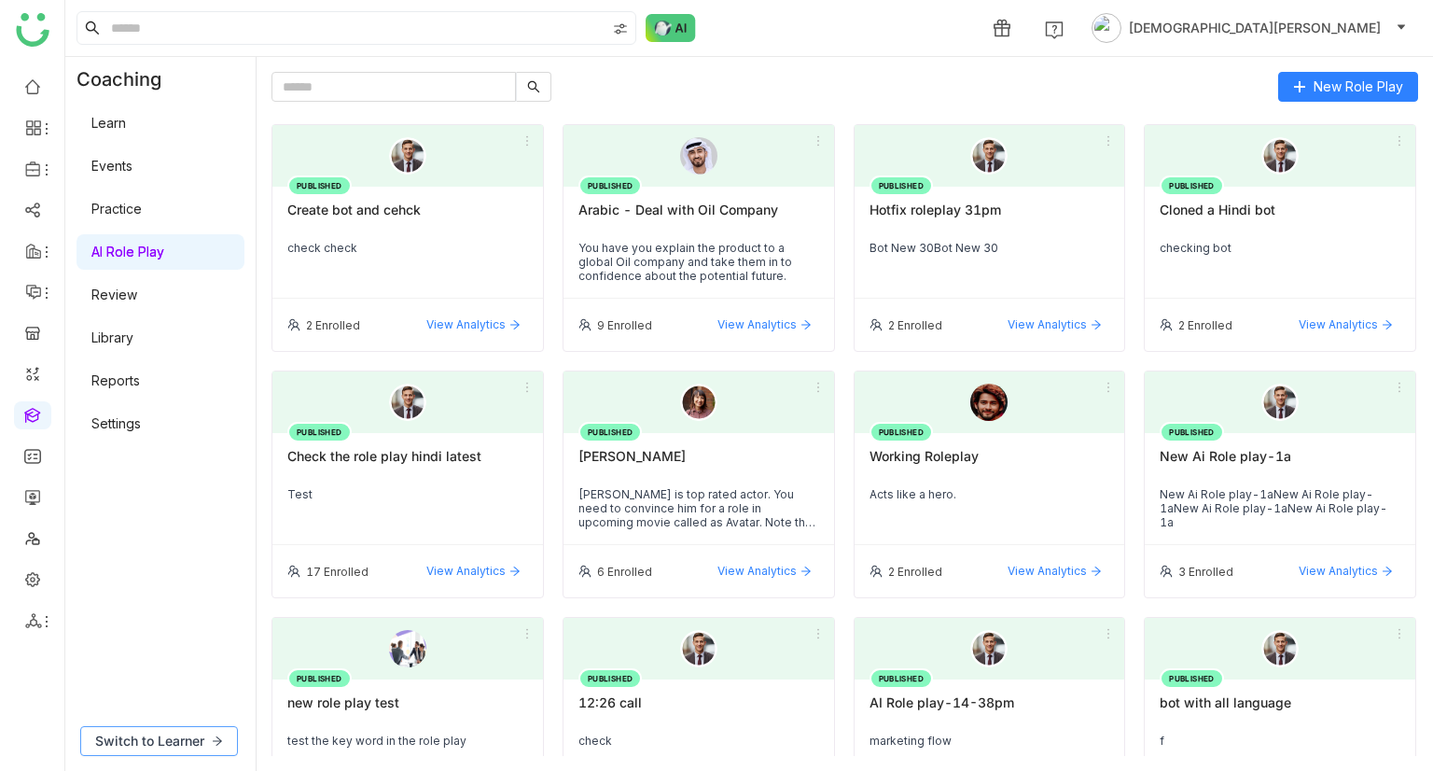
click at [159, 748] on span "Switch to Learner" at bounding box center [149, 741] width 109 height 21
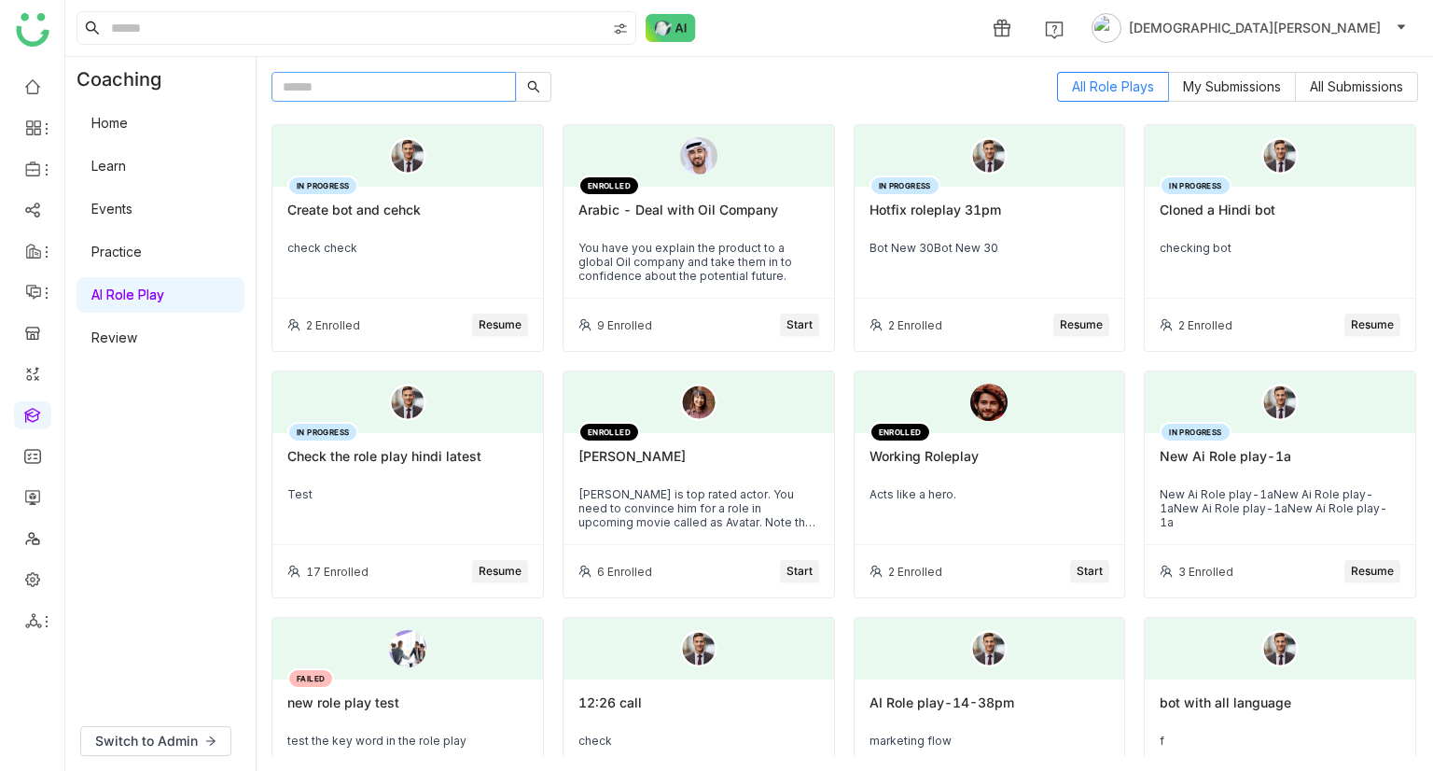
click at [392, 79] on input "text" at bounding box center [394, 87] width 244 height 30
paste input "**********"
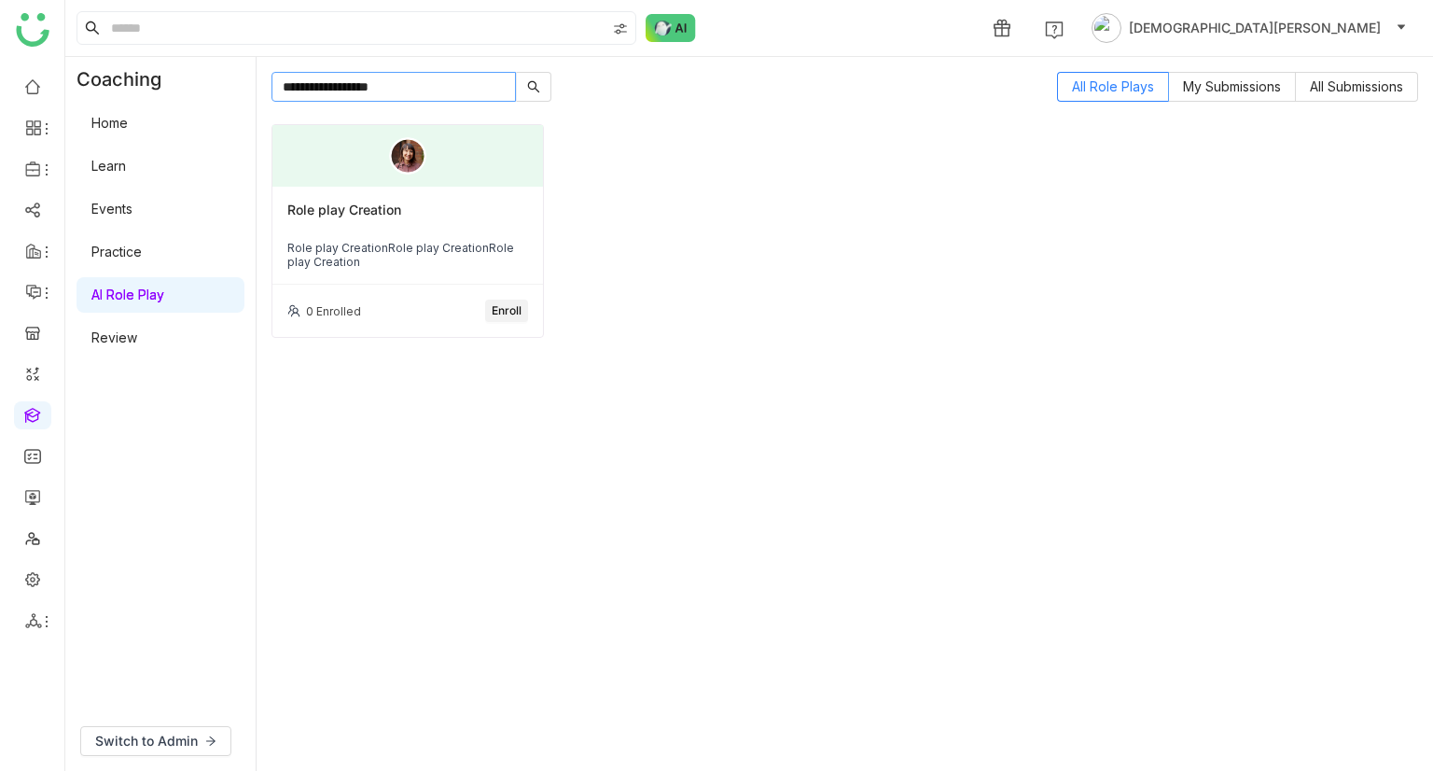
type input "**********"
click at [501, 307] on span "Enroll" at bounding box center [507, 311] width 30 height 18
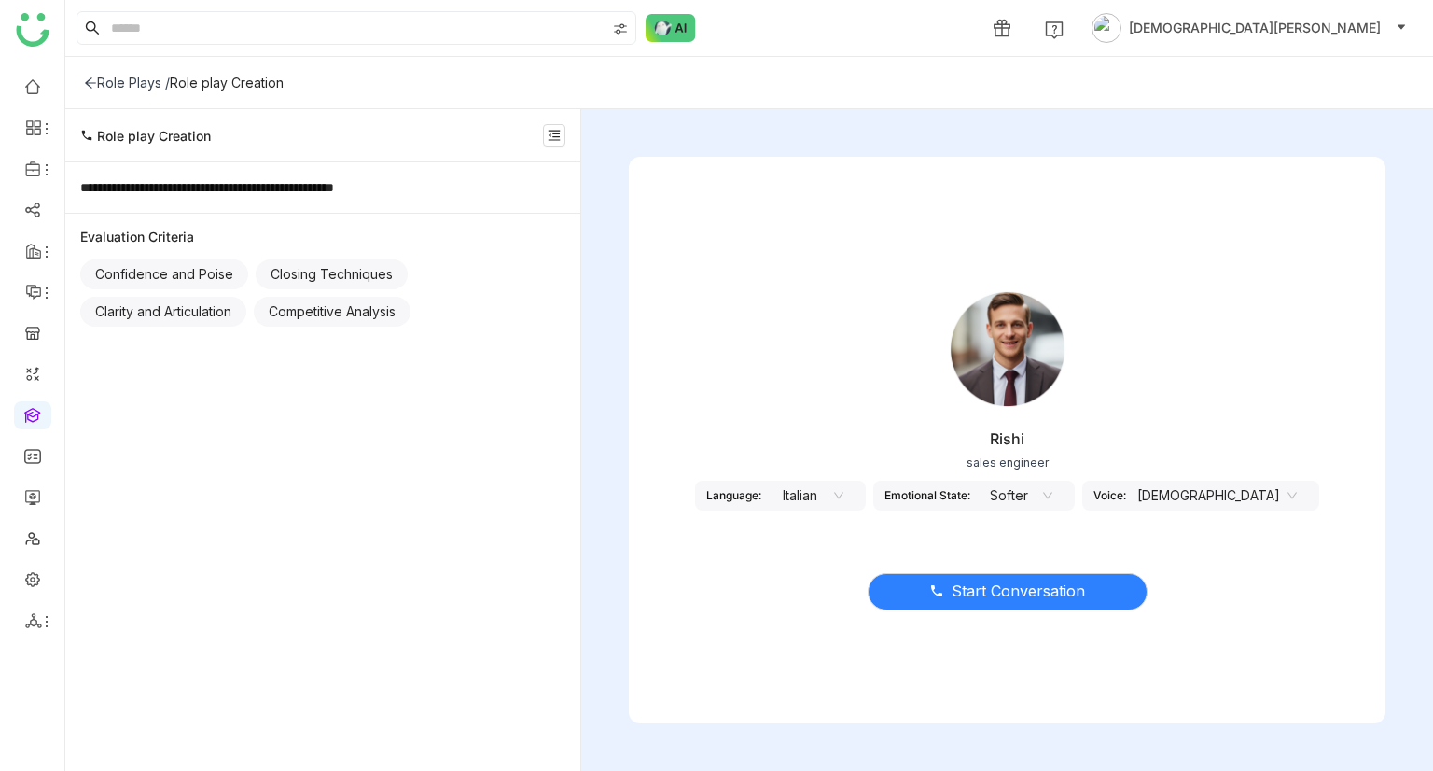
click at [1221, 505] on nz-select-item "Male" at bounding box center [1217, 495] width 160 height 28
click at [1053, 487] on nz-select-item "Softer" at bounding box center [1017, 495] width 71 height 28
click at [841, 500] on nz-select-item "Italian" at bounding box center [808, 495] width 71 height 28
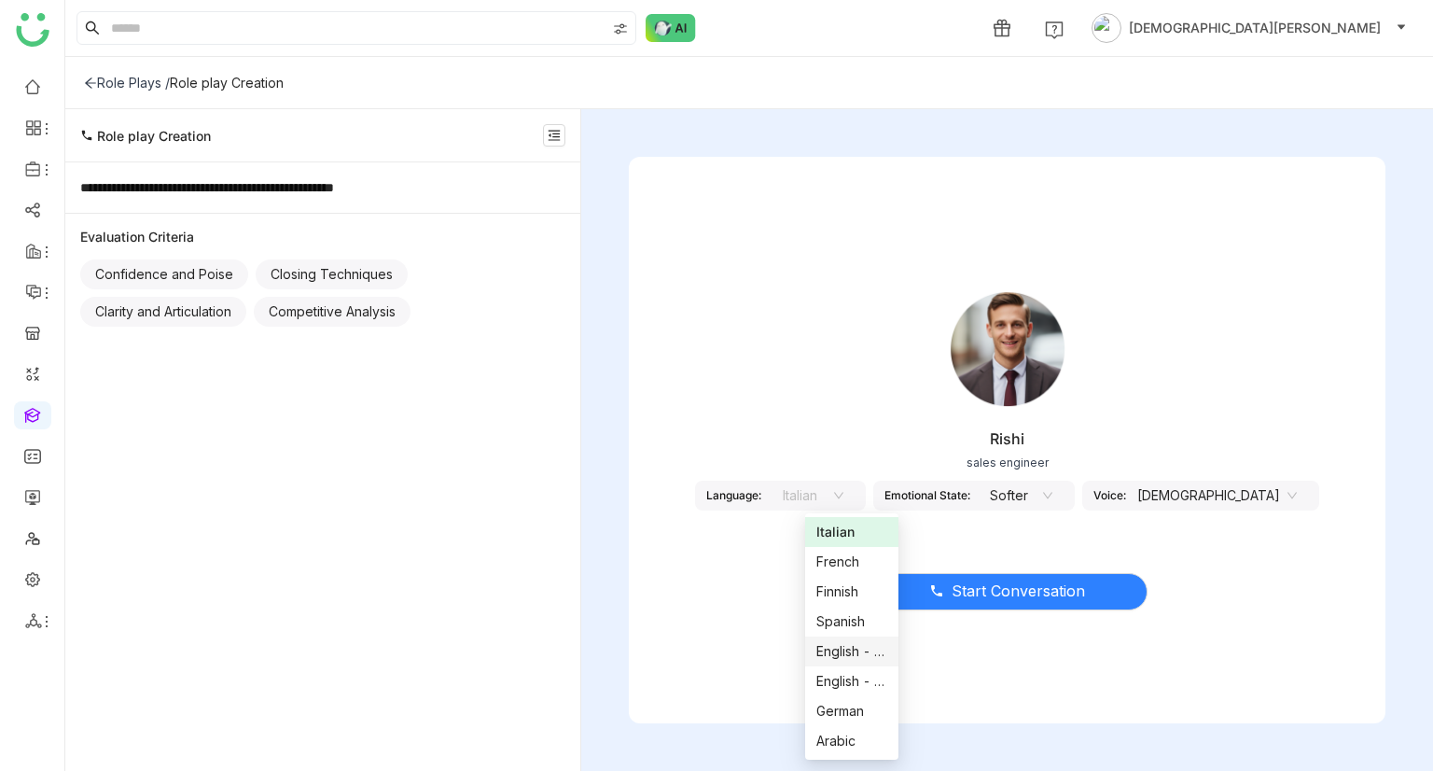
click at [844, 643] on div "English - US" at bounding box center [851, 651] width 71 height 21
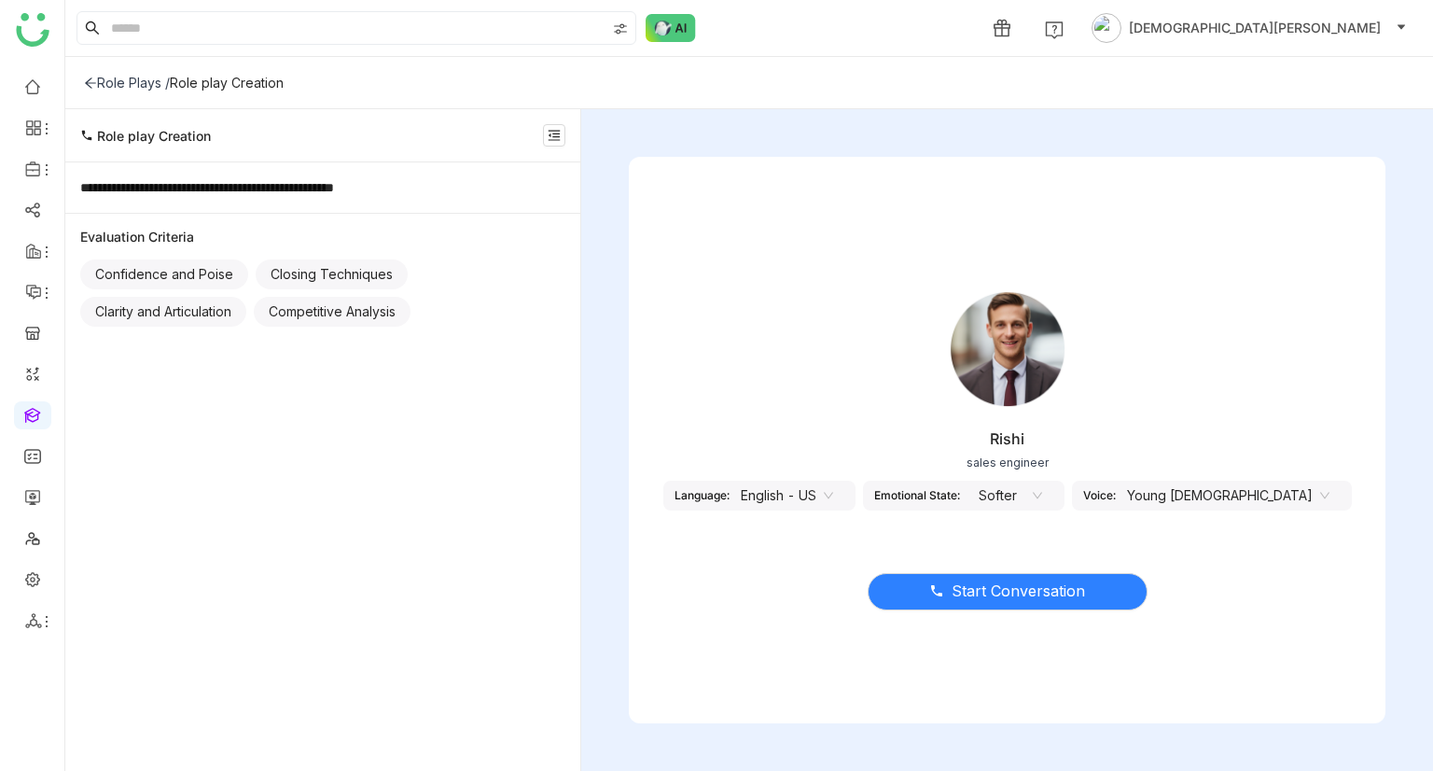
click at [1263, 503] on nz-select-item "Young Male" at bounding box center [1228, 495] width 202 height 28
click at [833, 493] on nz-select-item "English - US" at bounding box center [787, 495] width 92 height 28
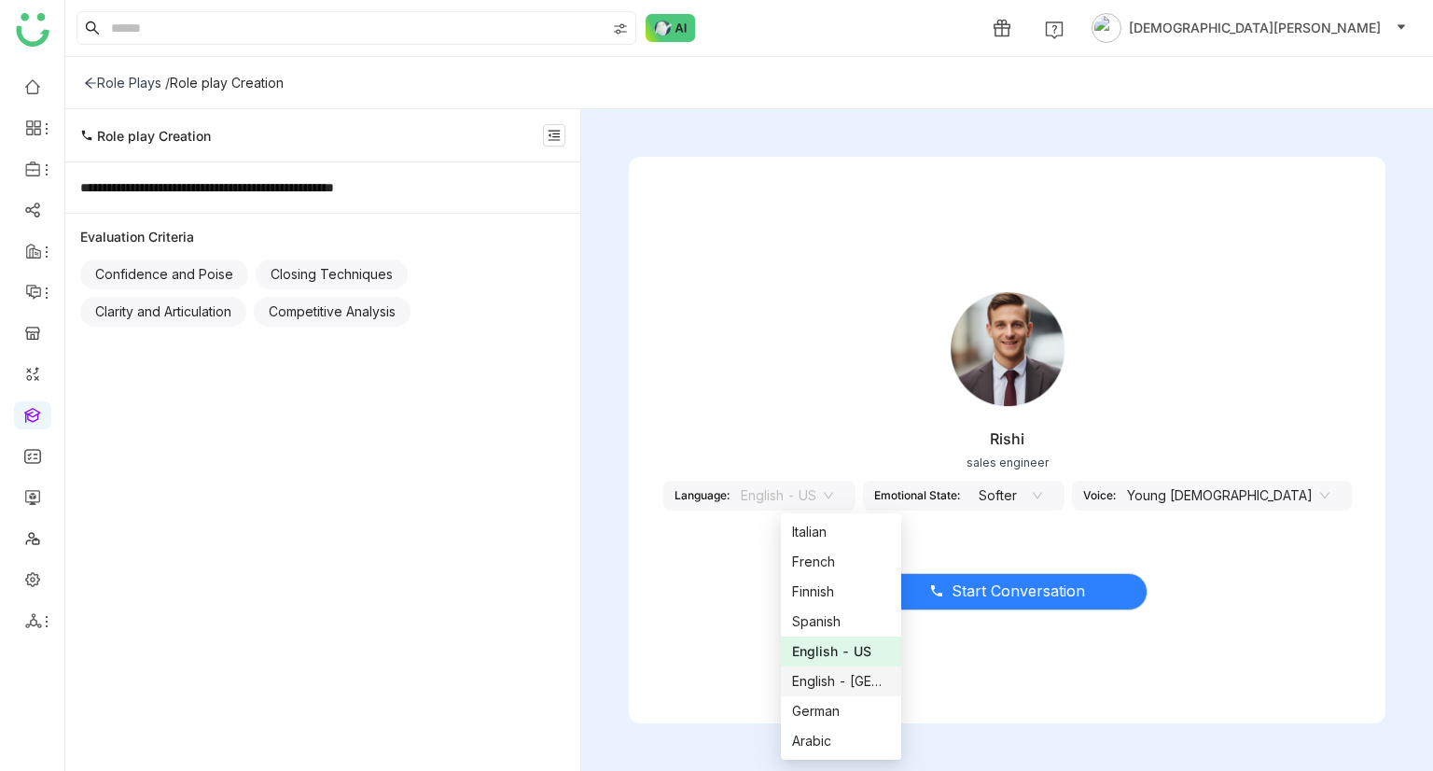
click at [830, 685] on div "English - India" at bounding box center [841, 681] width 98 height 21
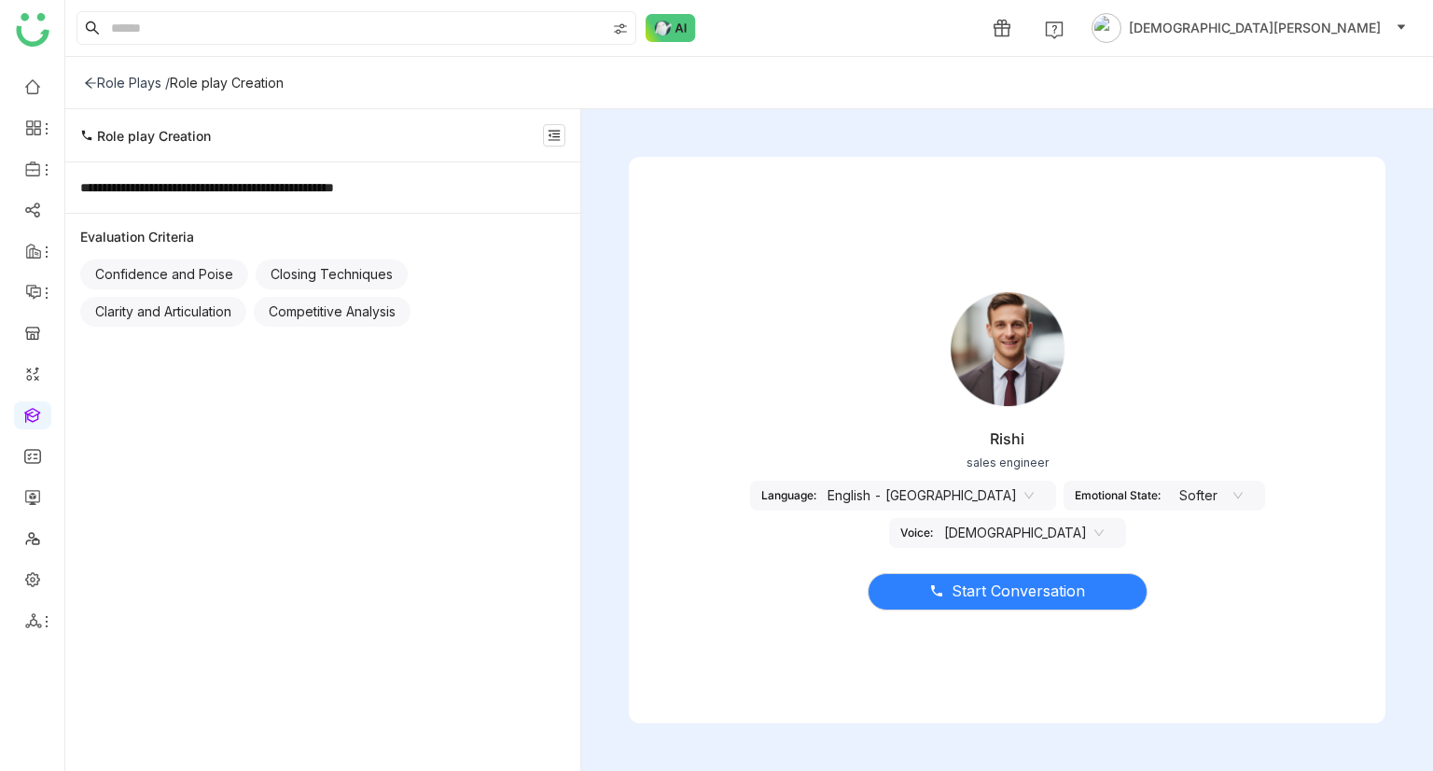
click at [1104, 519] on nz-select-item "Male" at bounding box center [1024, 533] width 160 height 28
click at [1131, 545] on div "Start Conversation" at bounding box center [1007, 580] width 757 height 78
click at [988, 603] on button "Start Conversation" at bounding box center [1008, 591] width 280 height 37
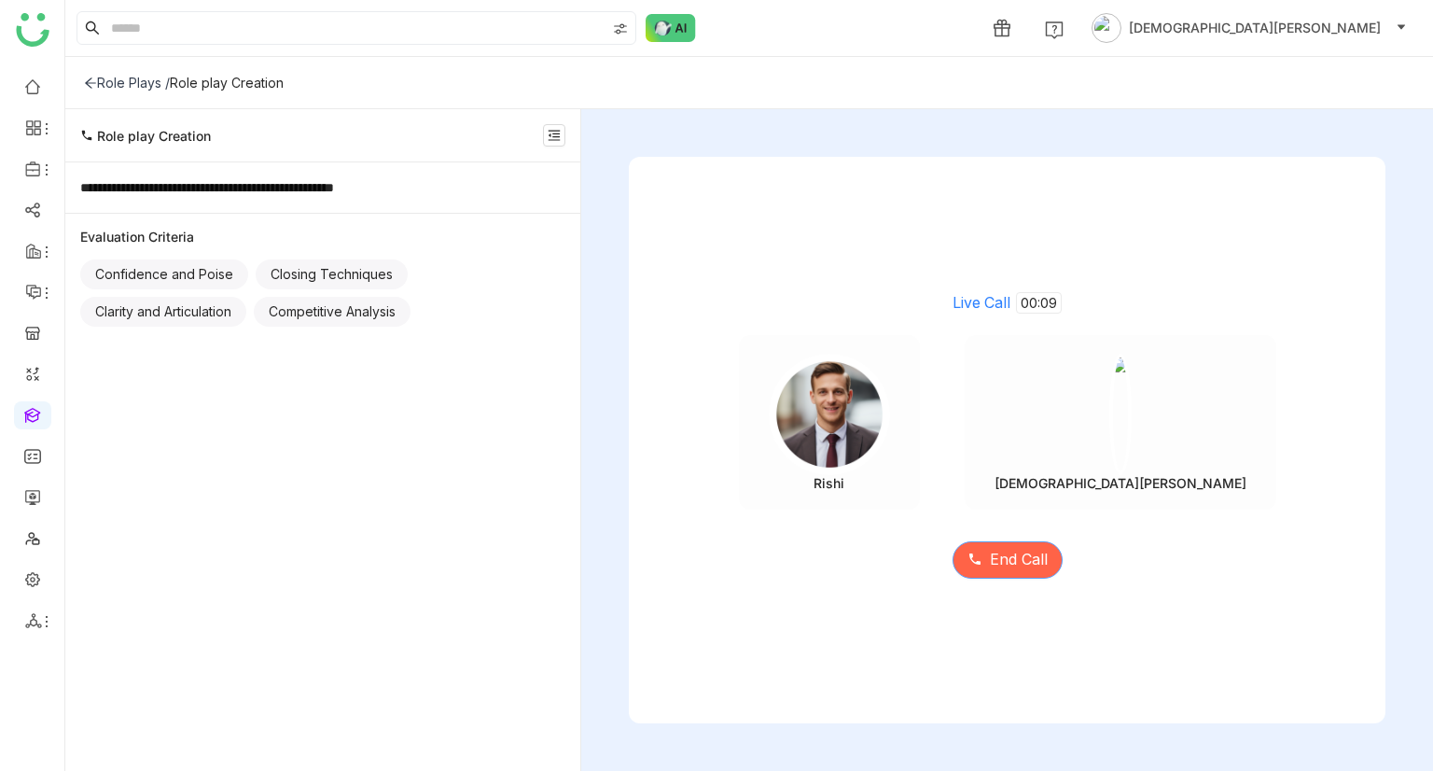
click at [978, 565] on icon at bounding box center [975, 558] width 15 height 15
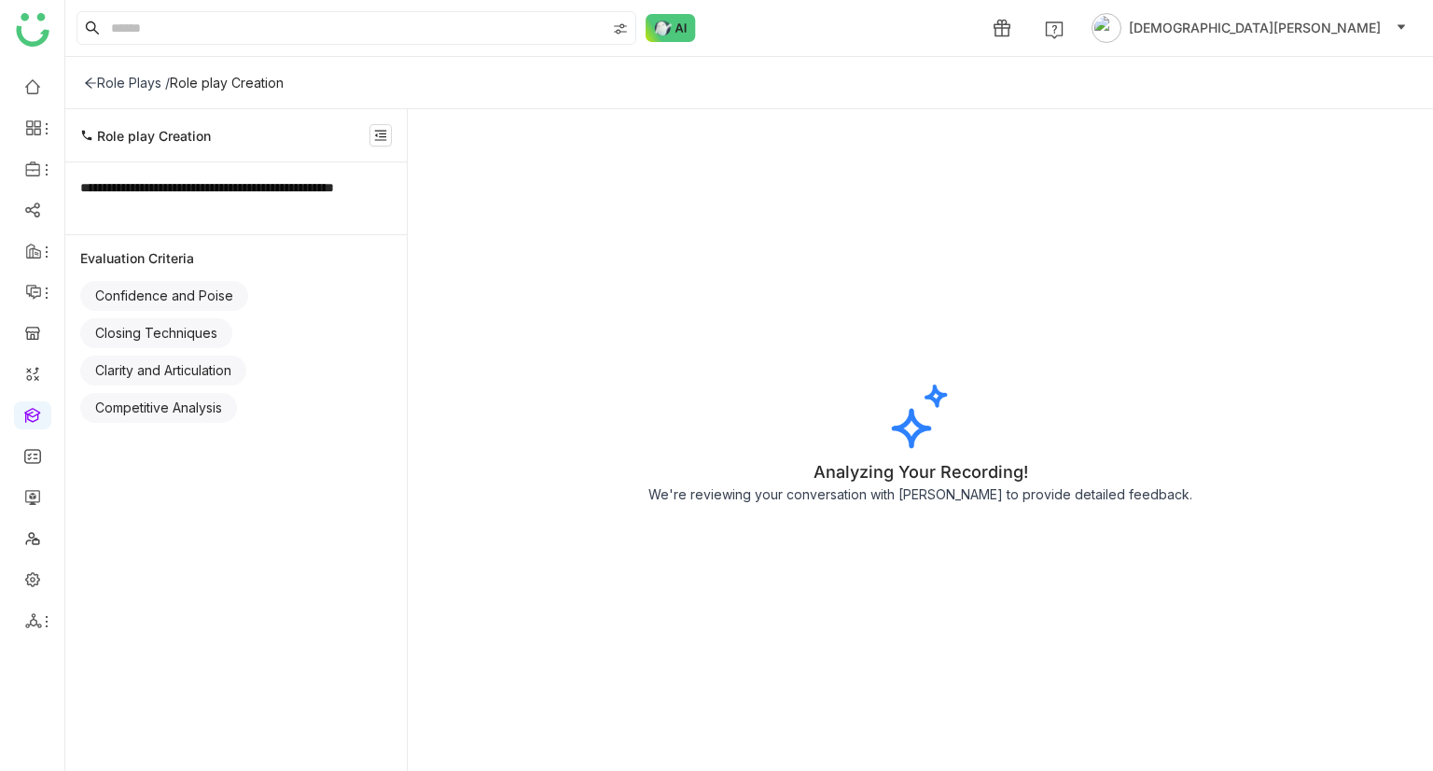
click at [113, 79] on div "Role Plays /" at bounding box center [127, 83] width 86 height 16
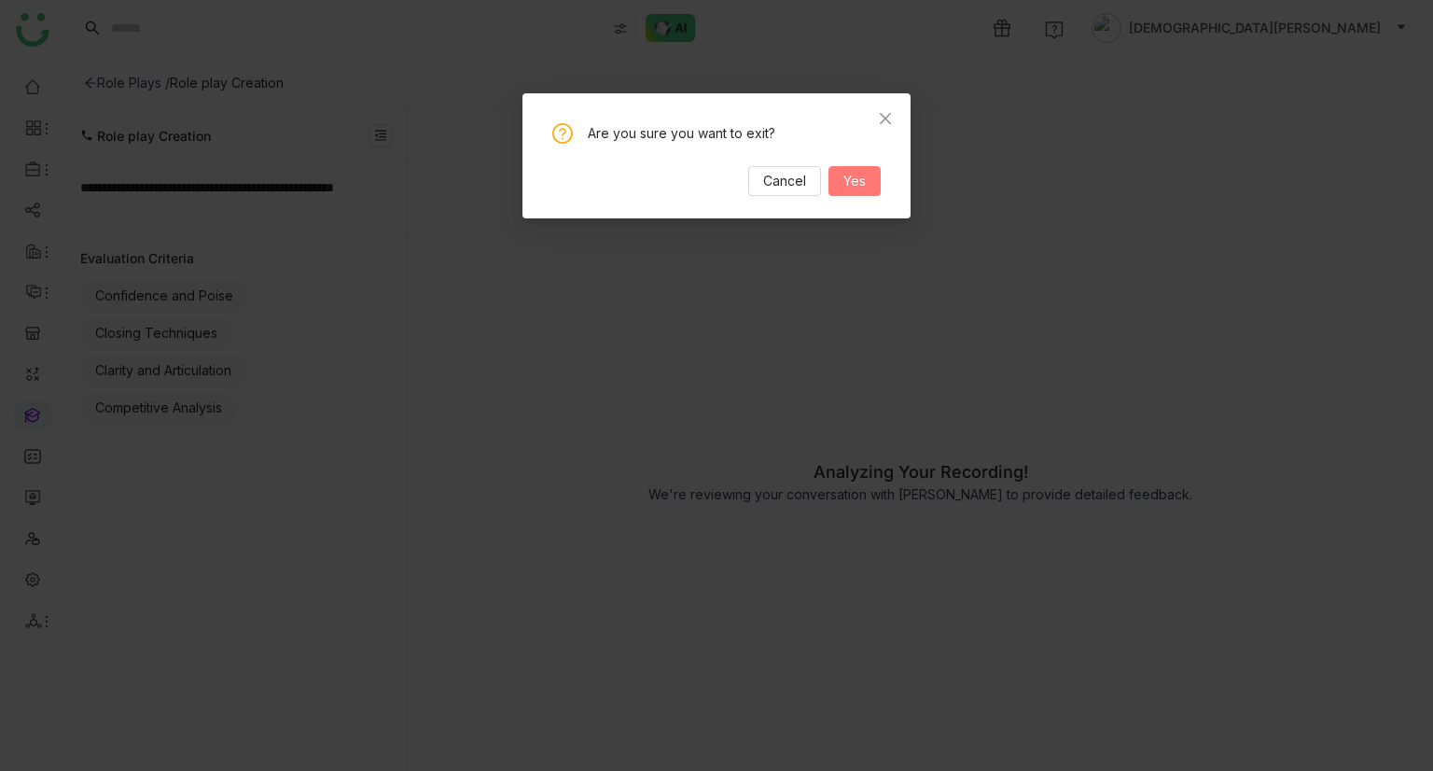
click at [836, 171] on button "Yes" at bounding box center [855, 181] width 52 height 30
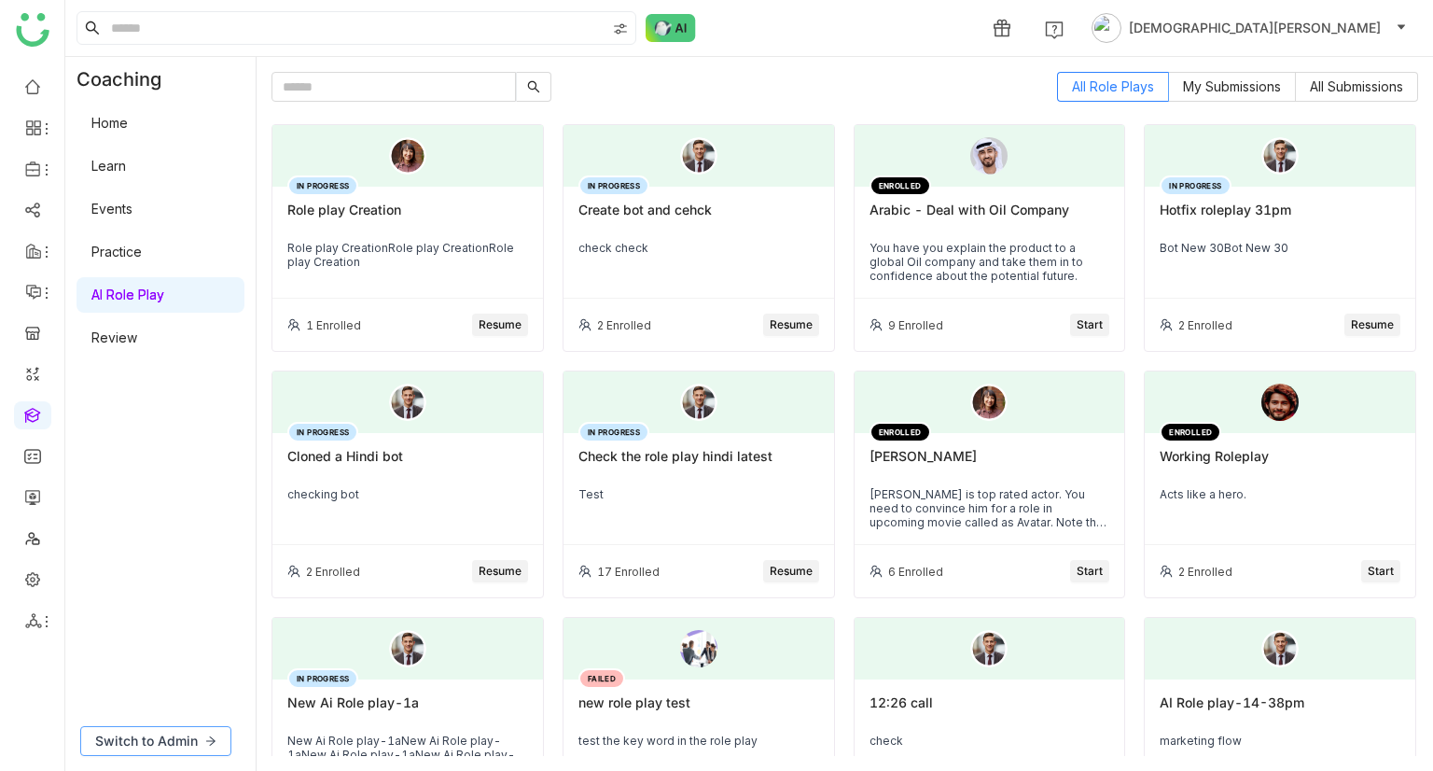
click at [158, 739] on span "Switch to Admin" at bounding box center [146, 741] width 103 height 21
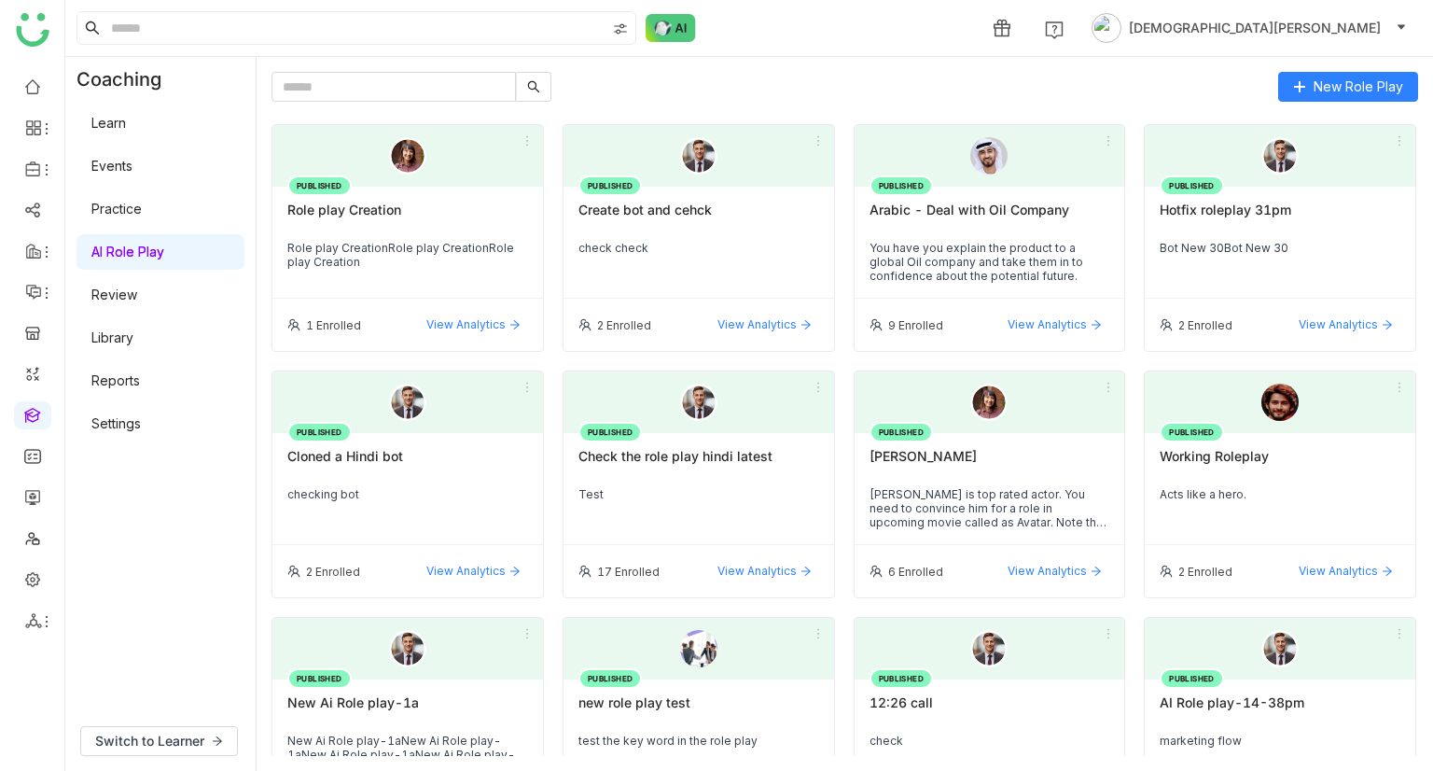
click at [403, 216] on div "Role play Creation" at bounding box center [407, 218] width 241 height 32
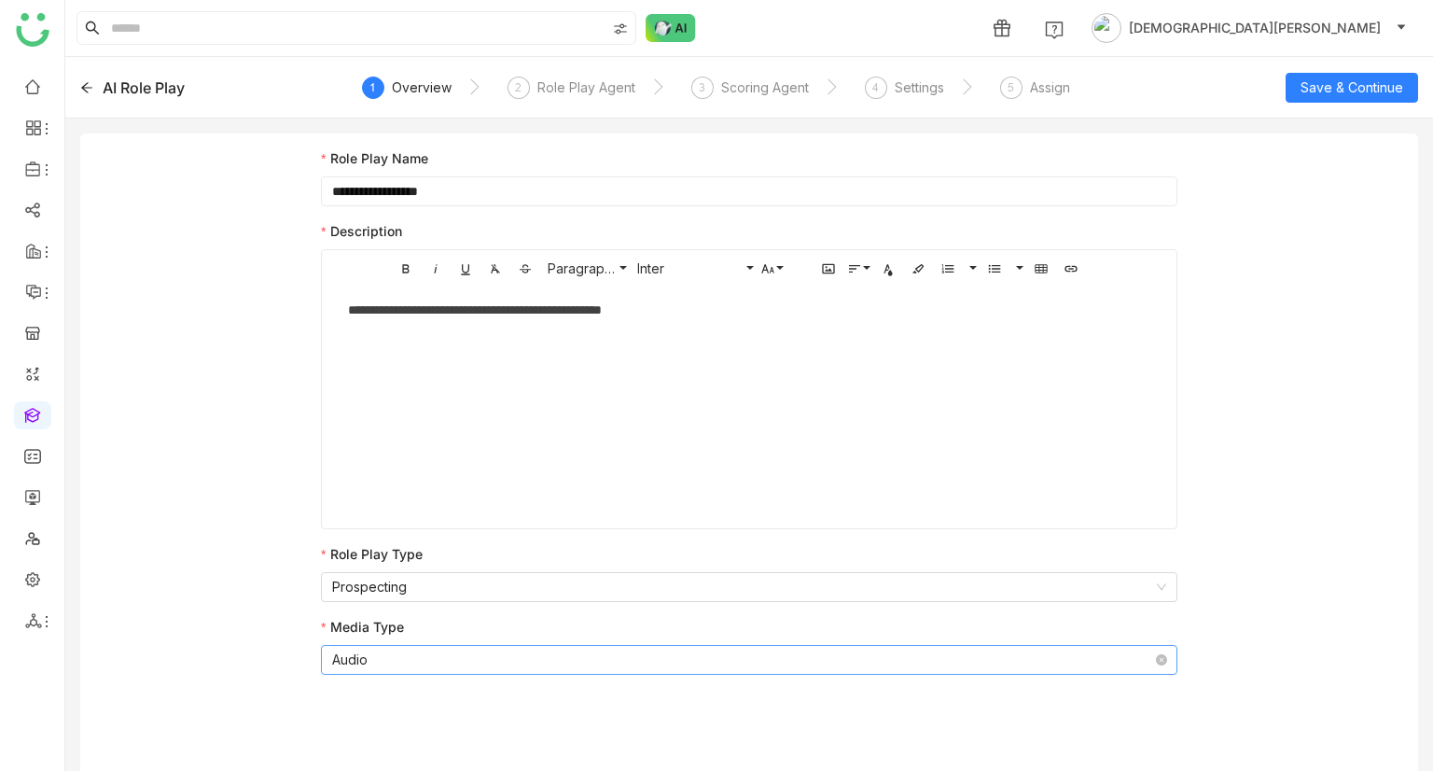
click at [437, 661] on nz-select-item "Audio" at bounding box center [749, 660] width 834 height 28
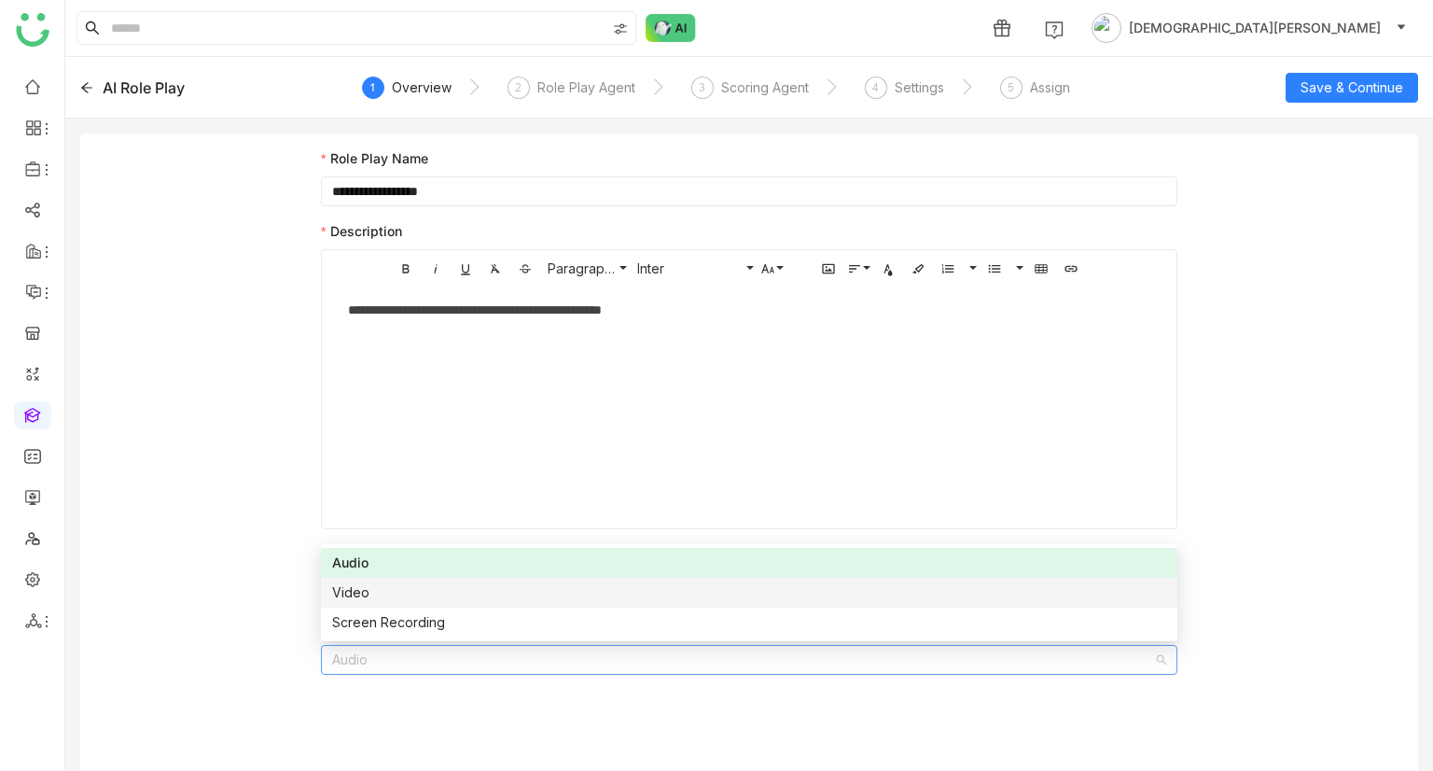
click at [396, 606] on nz-option-item "Video" at bounding box center [749, 593] width 857 height 30
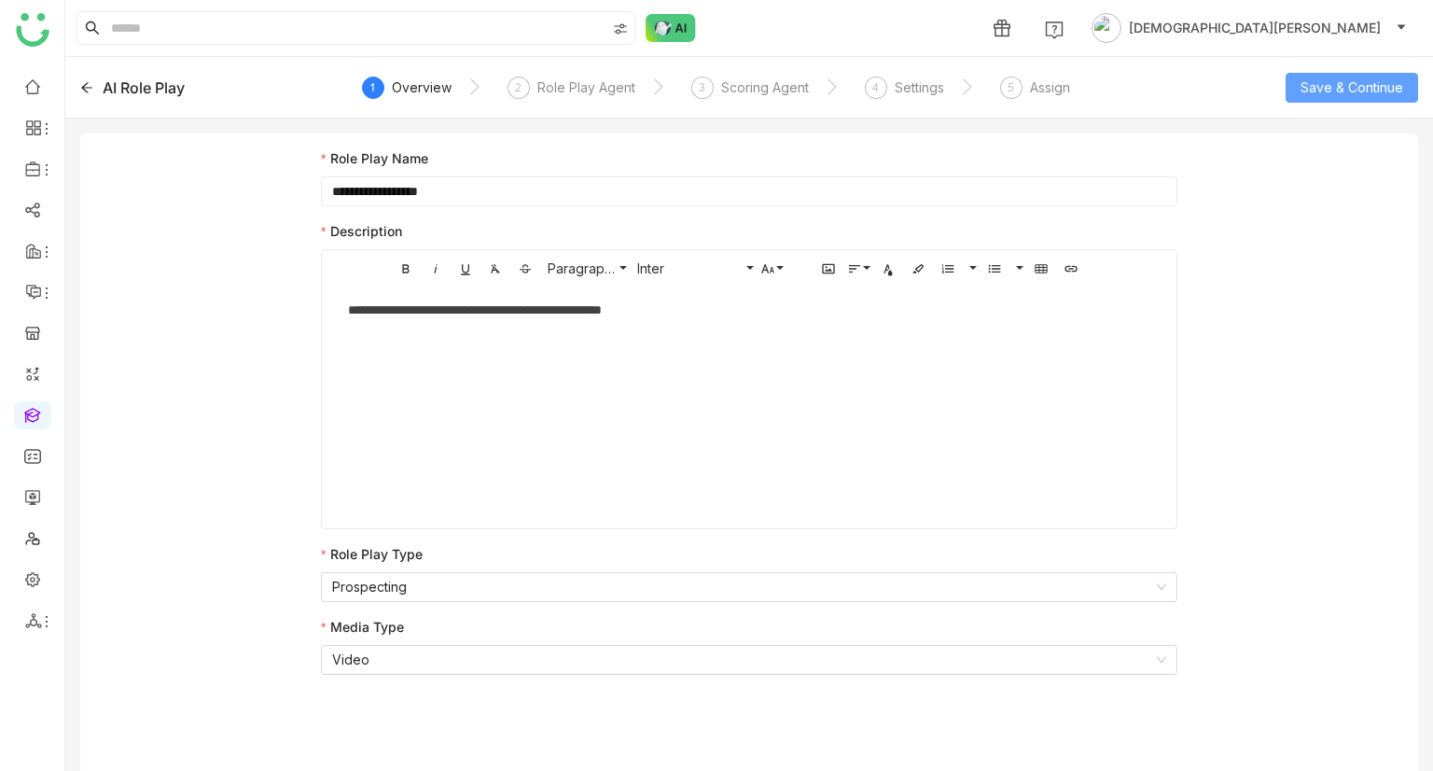
click at [1393, 75] on button "Save & Continue" at bounding box center [1352, 88] width 132 height 30
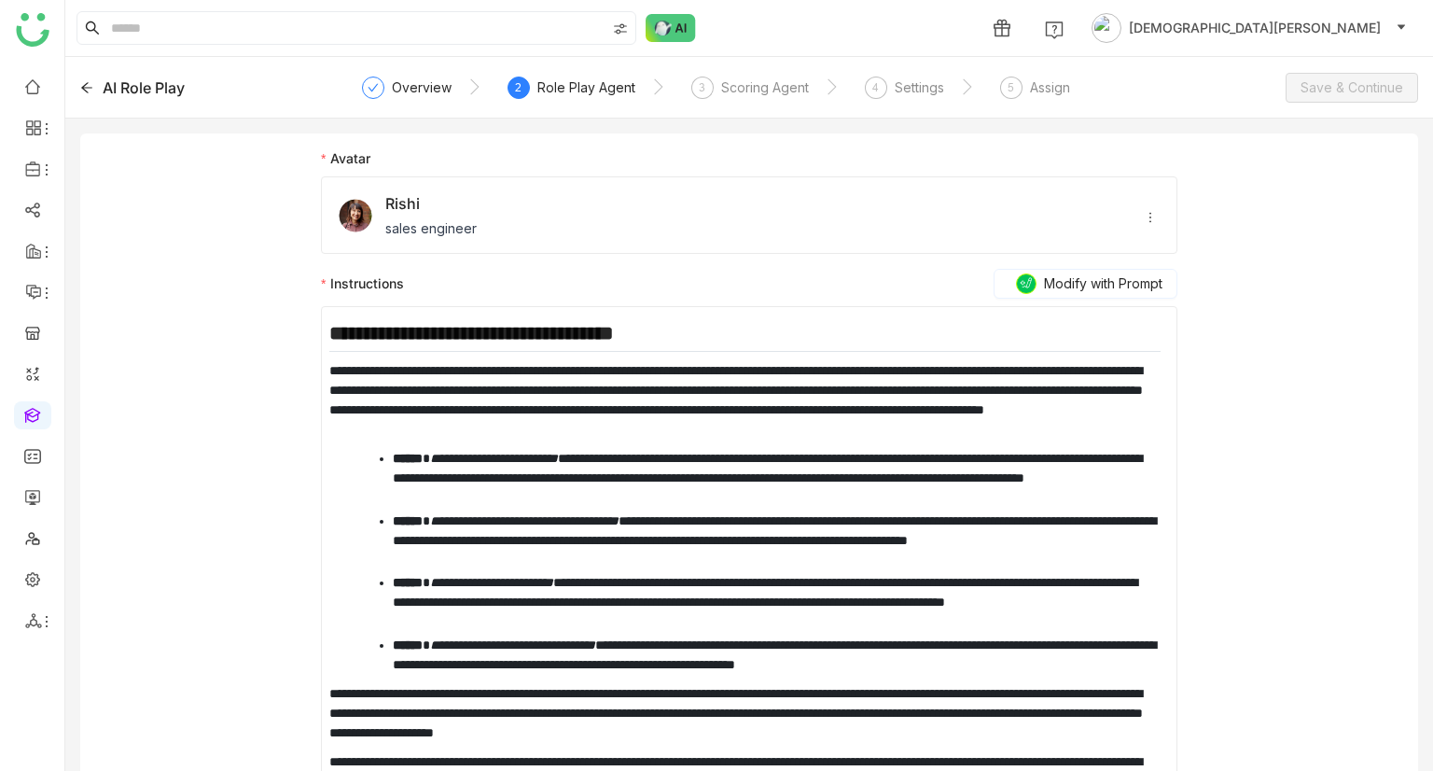
click at [747, 365] on p "**********" at bounding box center [744, 400] width 830 height 78
click at [907, 183] on div "Rishi sales engineer" at bounding box center [749, 214] width 857 height 77
click at [1325, 210] on div "**********" at bounding box center [749, 487] width 1338 height 708
click at [882, 432] on p "**********" at bounding box center [744, 400] width 830 height 78
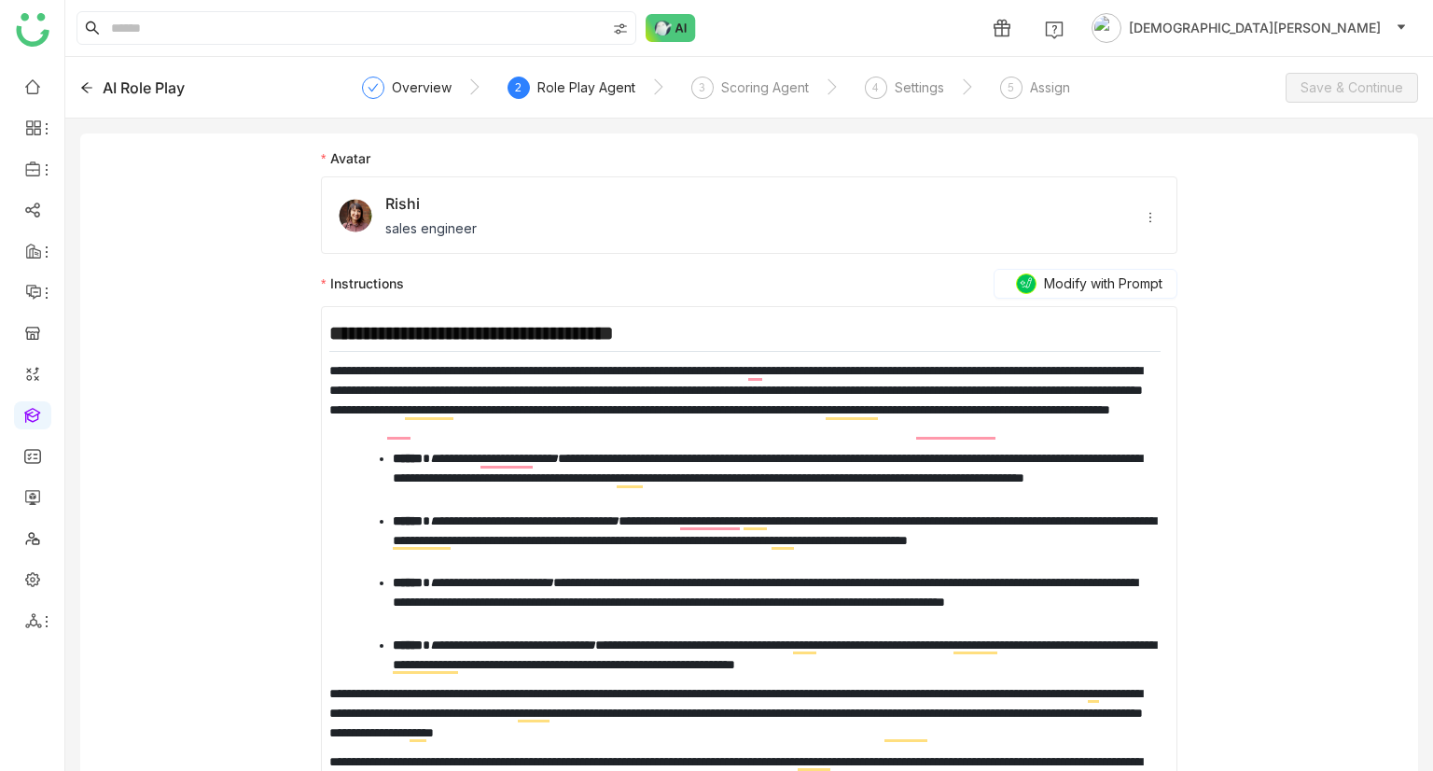
click at [1015, 440] on div "**********" at bounding box center [744, 566] width 830 height 490
click at [1011, 433] on p "**********" at bounding box center [744, 400] width 830 height 78
click at [418, 80] on div "Overview" at bounding box center [422, 88] width 60 height 22
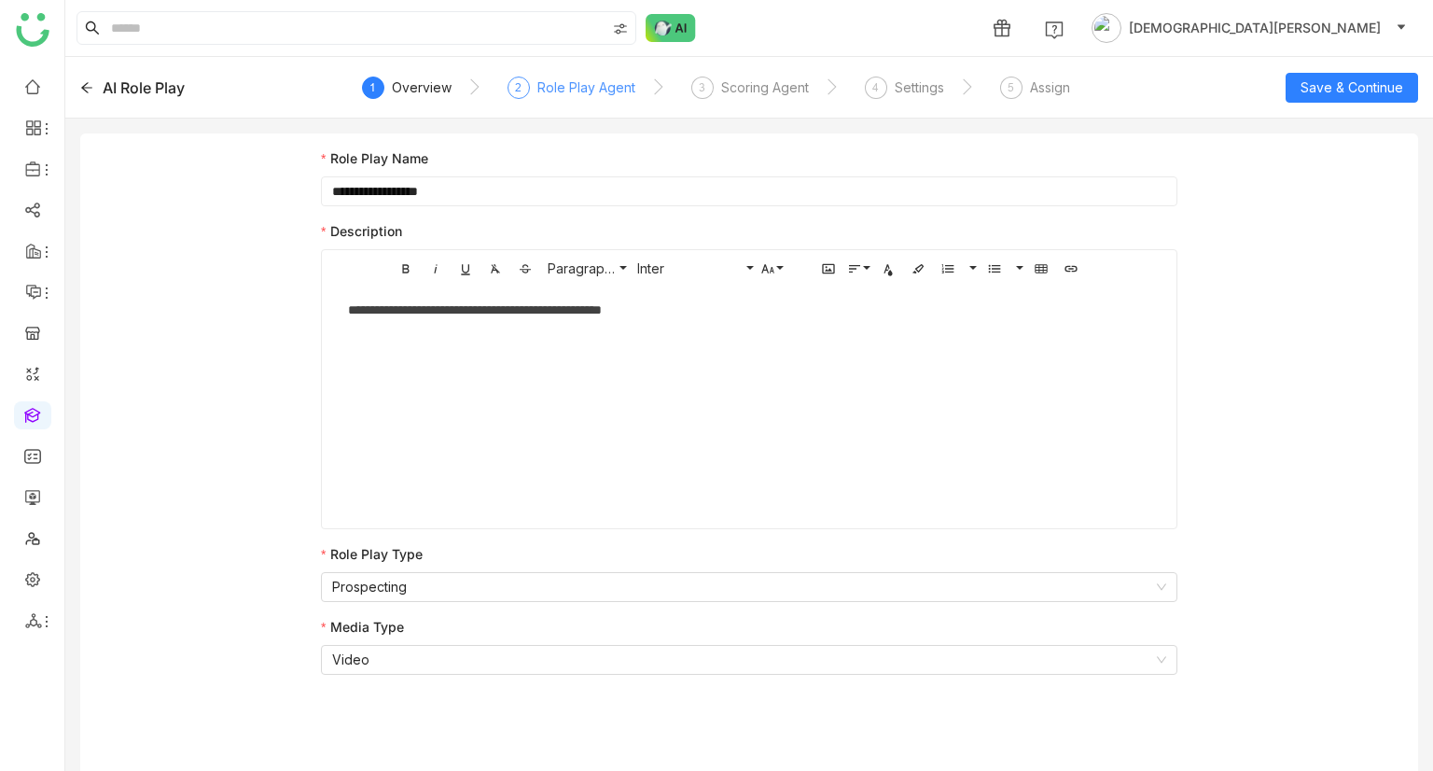
click at [586, 91] on div "Role Play Agent" at bounding box center [586, 88] width 98 height 22
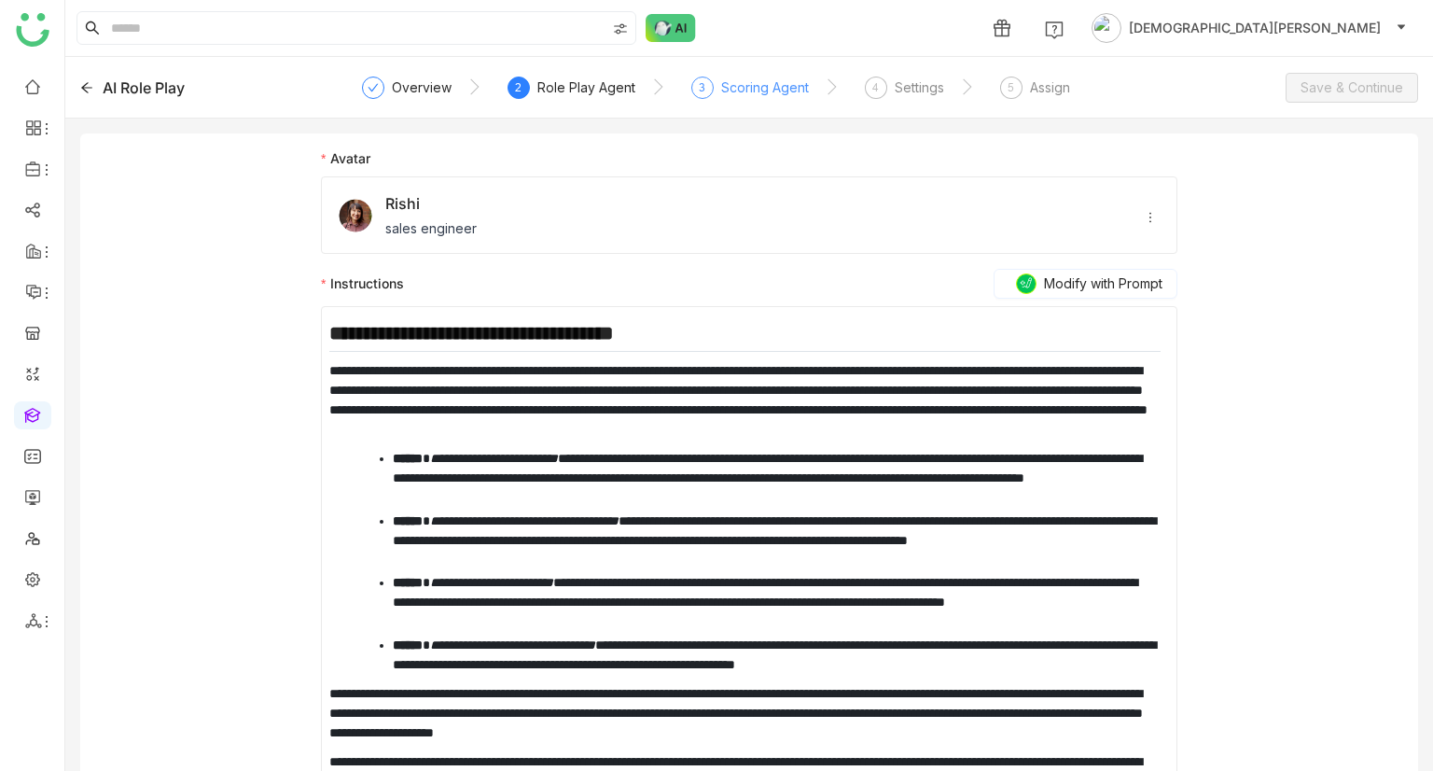
click at [765, 83] on div "Scoring Agent" at bounding box center [765, 88] width 88 height 22
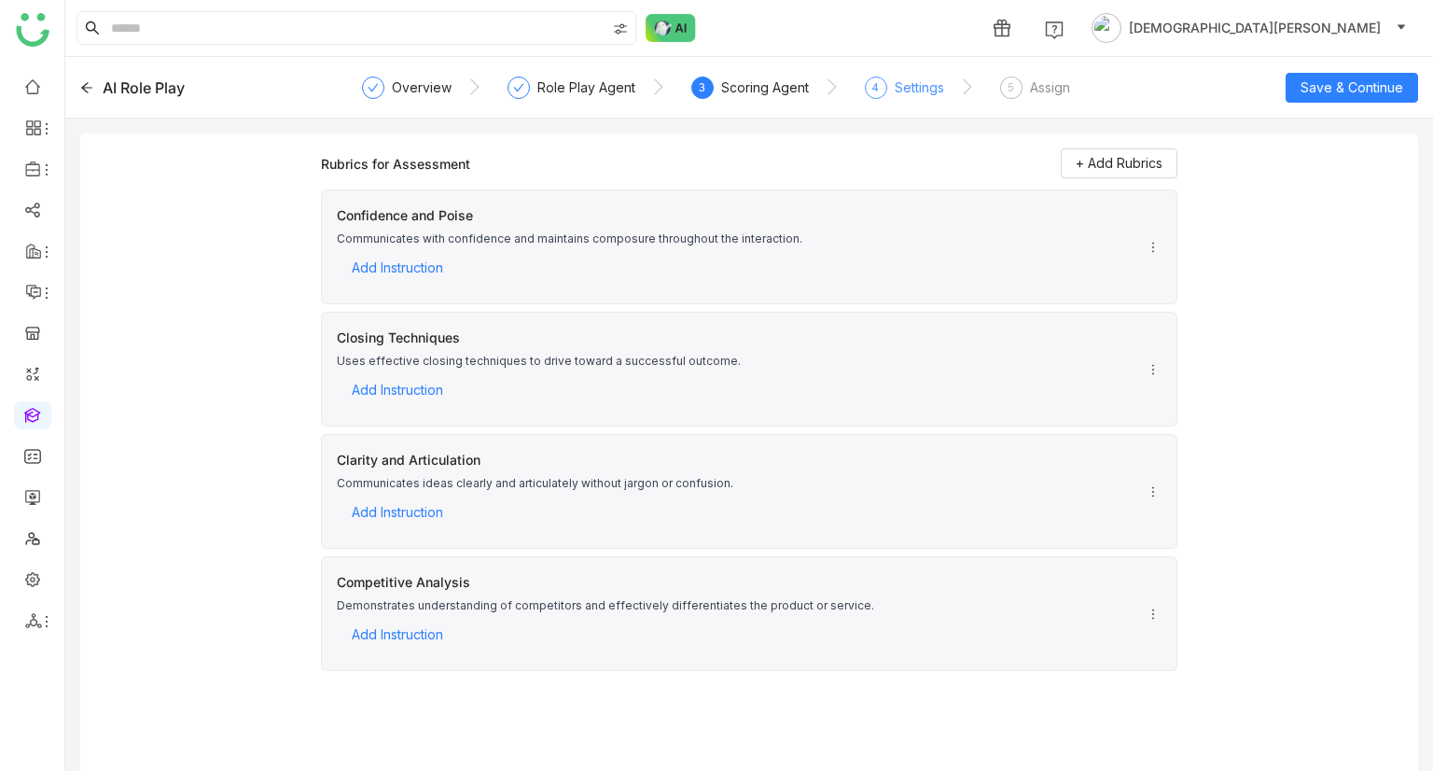
click at [898, 87] on div "Settings" at bounding box center [919, 88] width 49 height 22
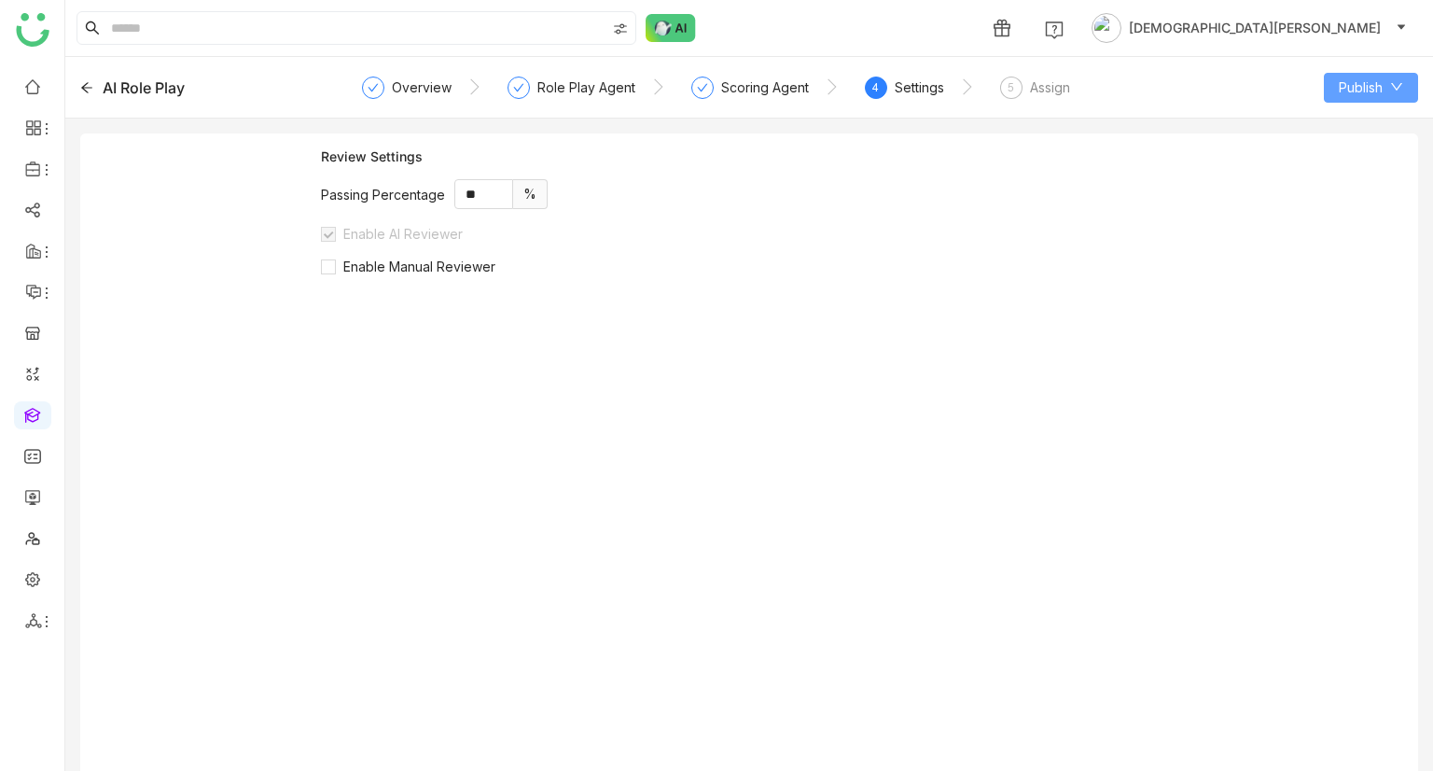
click at [1381, 98] on button "Publish" at bounding box center [1371, 88] width 94 height 30
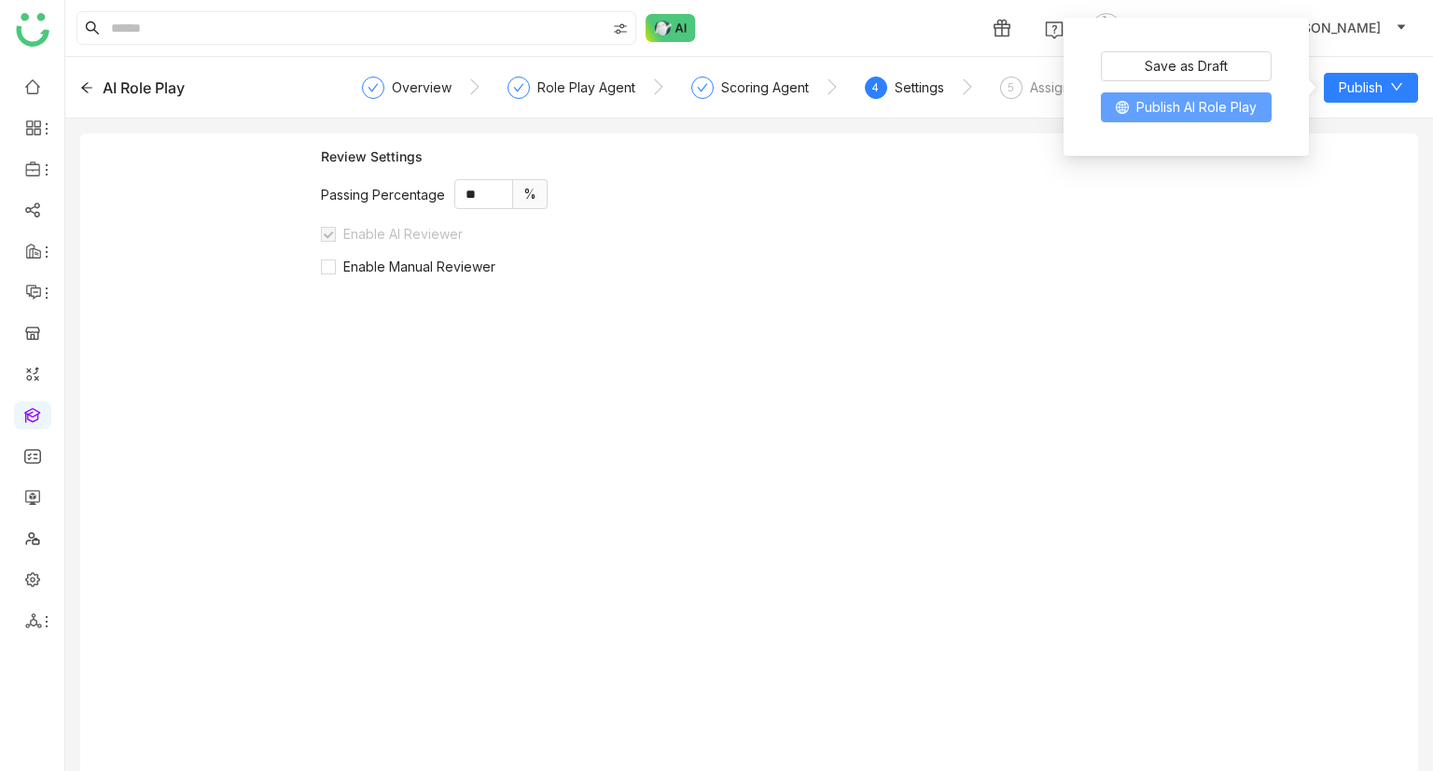
click at [1175, 114] on span "Publish AI Role Play" at bounding box center [1197, 107] width 120 height 21
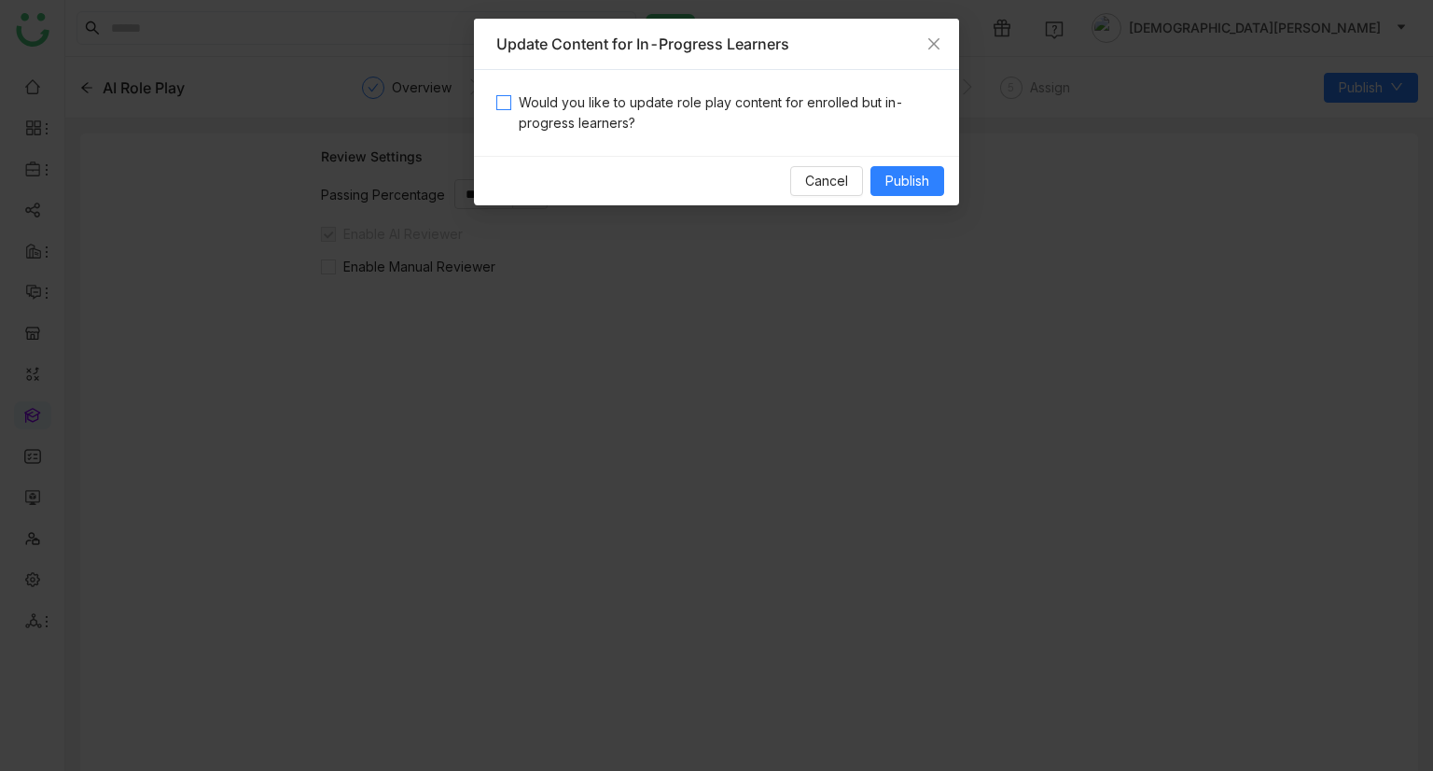
click at [721, 103] on span "Would you like to update role play content for enrolled but in-progress learner…" at bounding box center [723, 112] width 425 height 41
click at [886, 175] on span "Publish" at bounding box center [908, 181] width 44 height 21
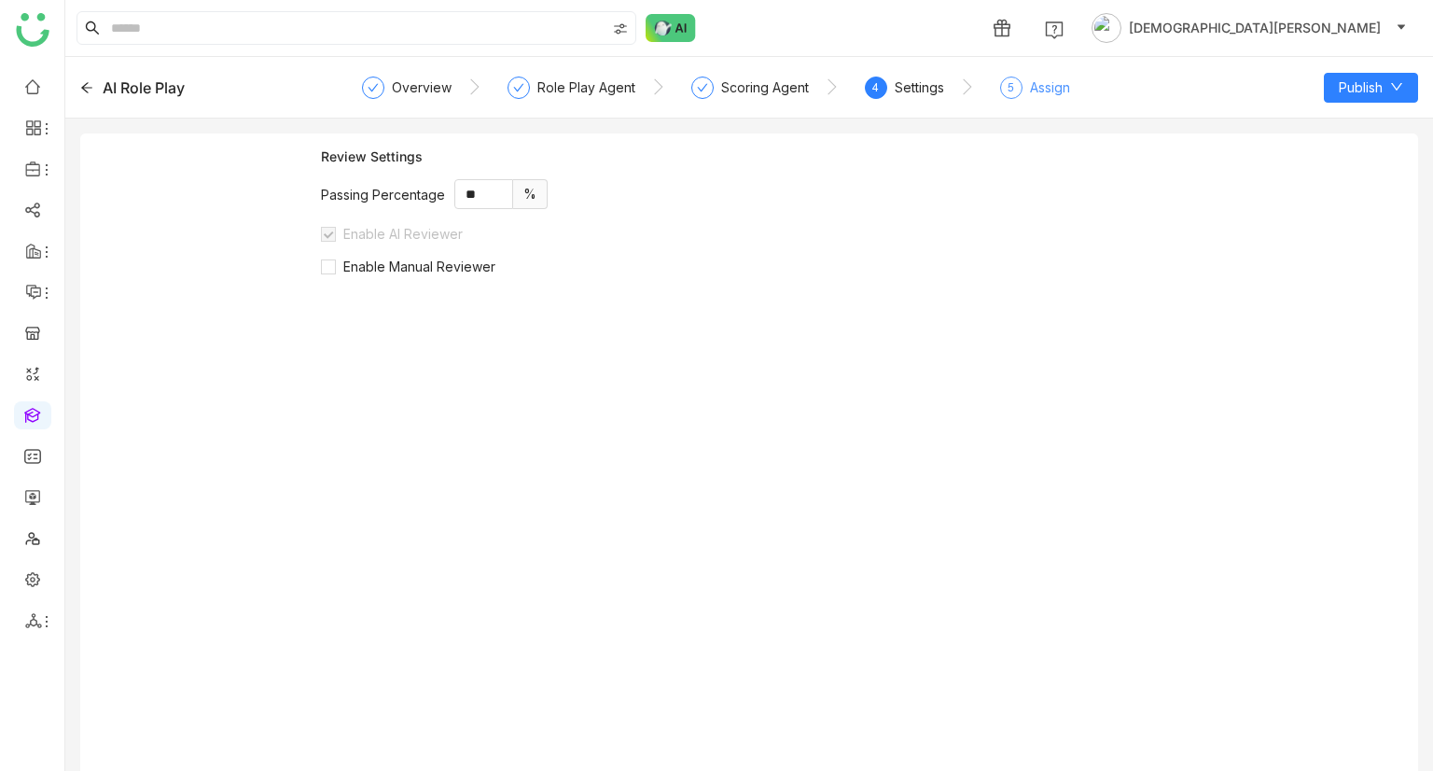
click at [1060, 89] on div "Assign" at bounding box center [1050, 88] width 40 height 22
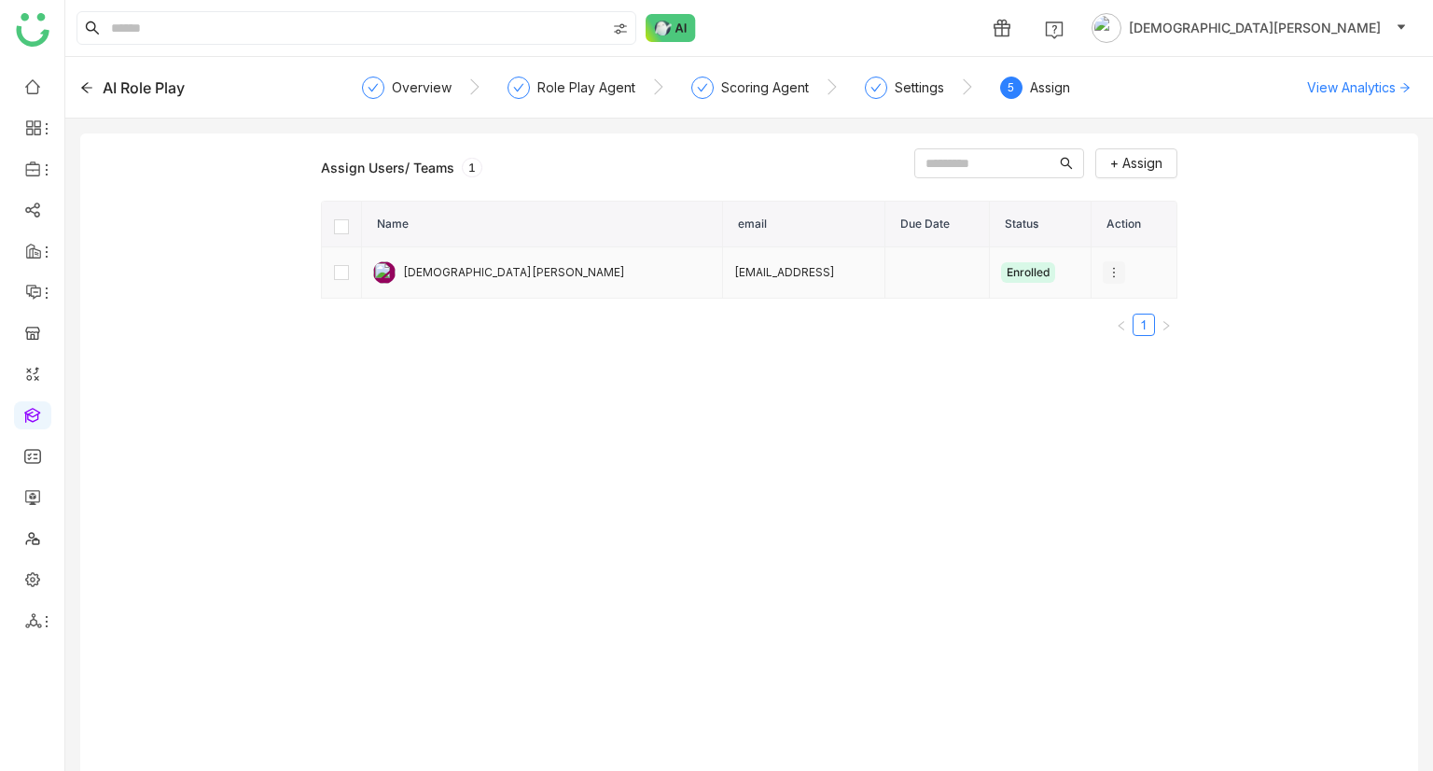
click at [1108, 272] on icon at bounding box center [1114, 272] width 13 height 13
click at [1125, 307] on span "Unenroll" at bounding box center [1129, 306] width 68 height 21
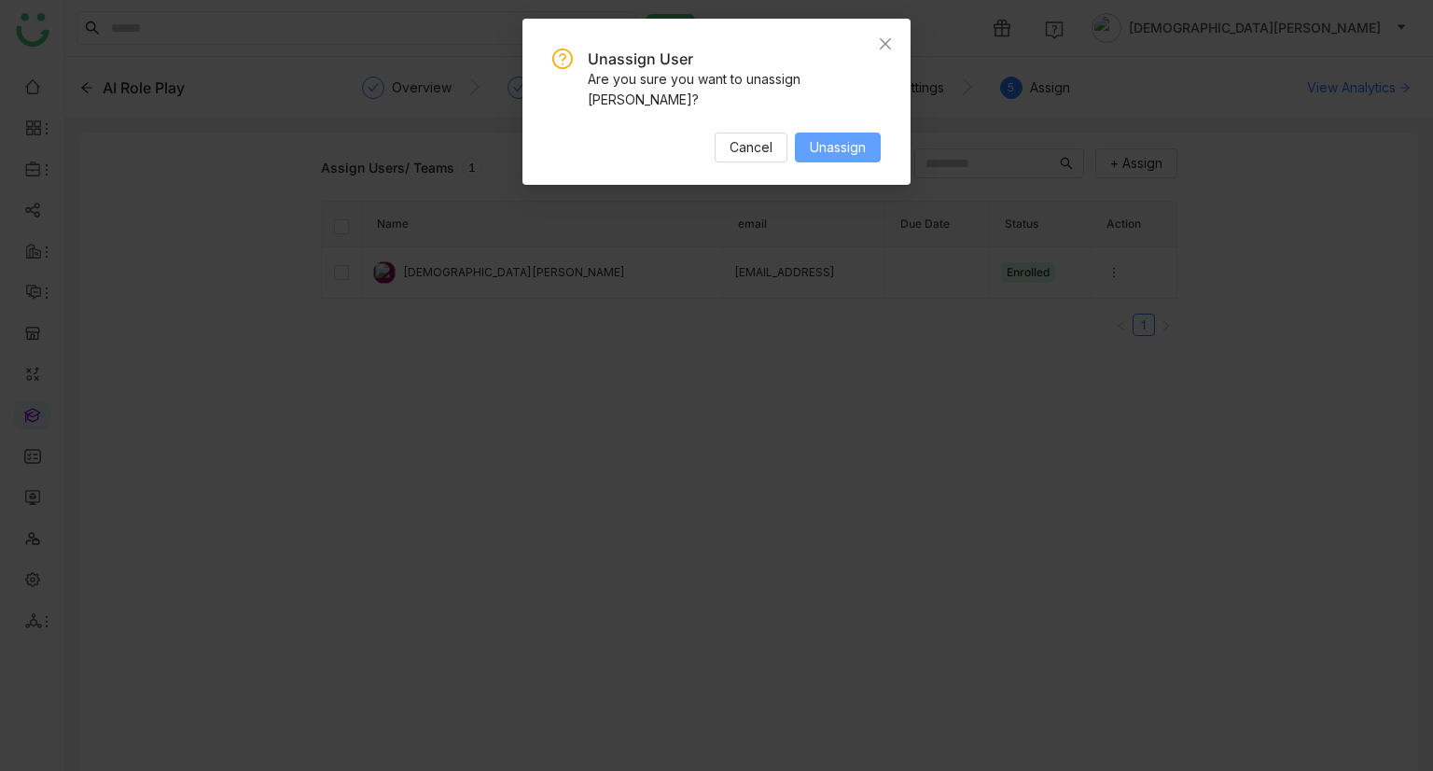
click at [806, 146] on button "Unassign" at bounding box center [838, 147] width 86 height 30
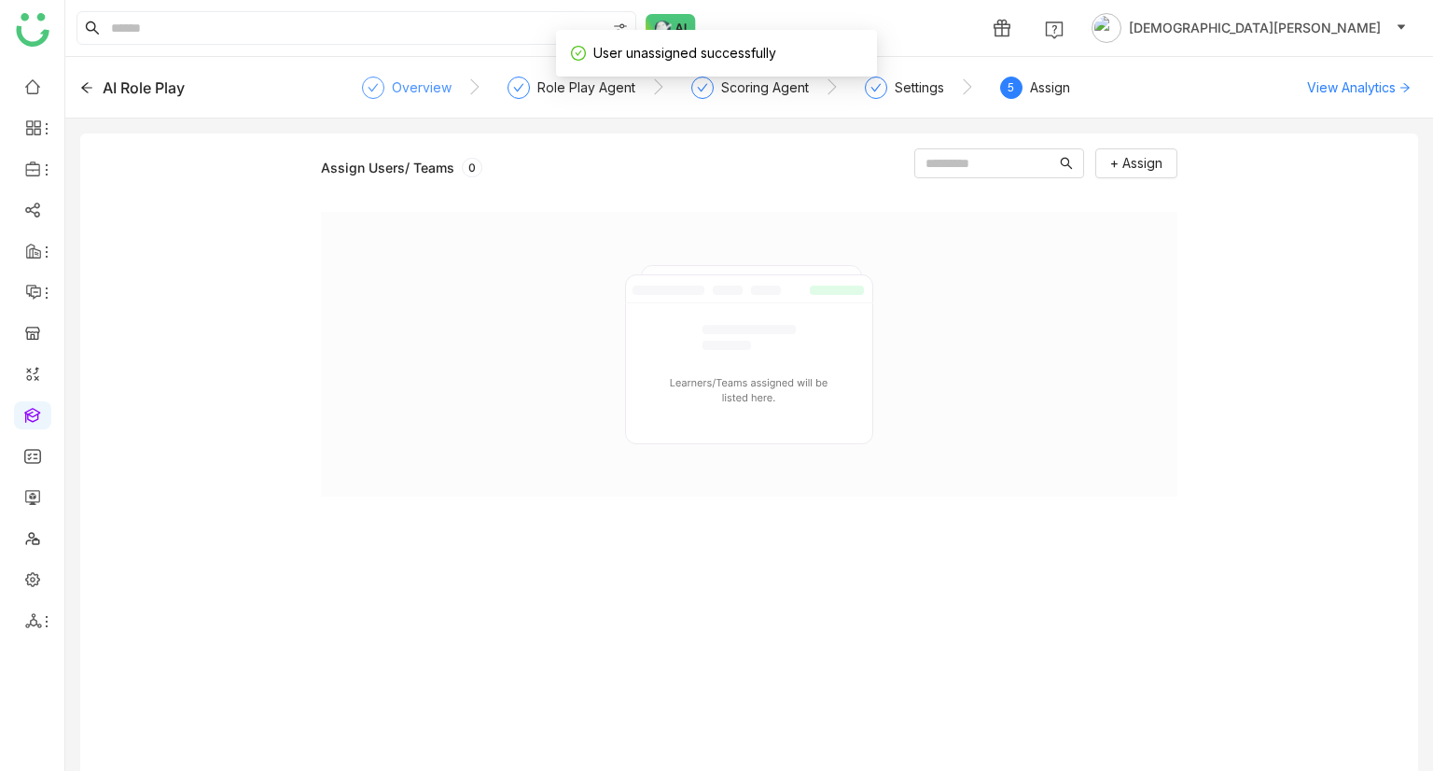
click at [384, 79] on div "Overview" at bounding box center [407, 94] width 90 height 34
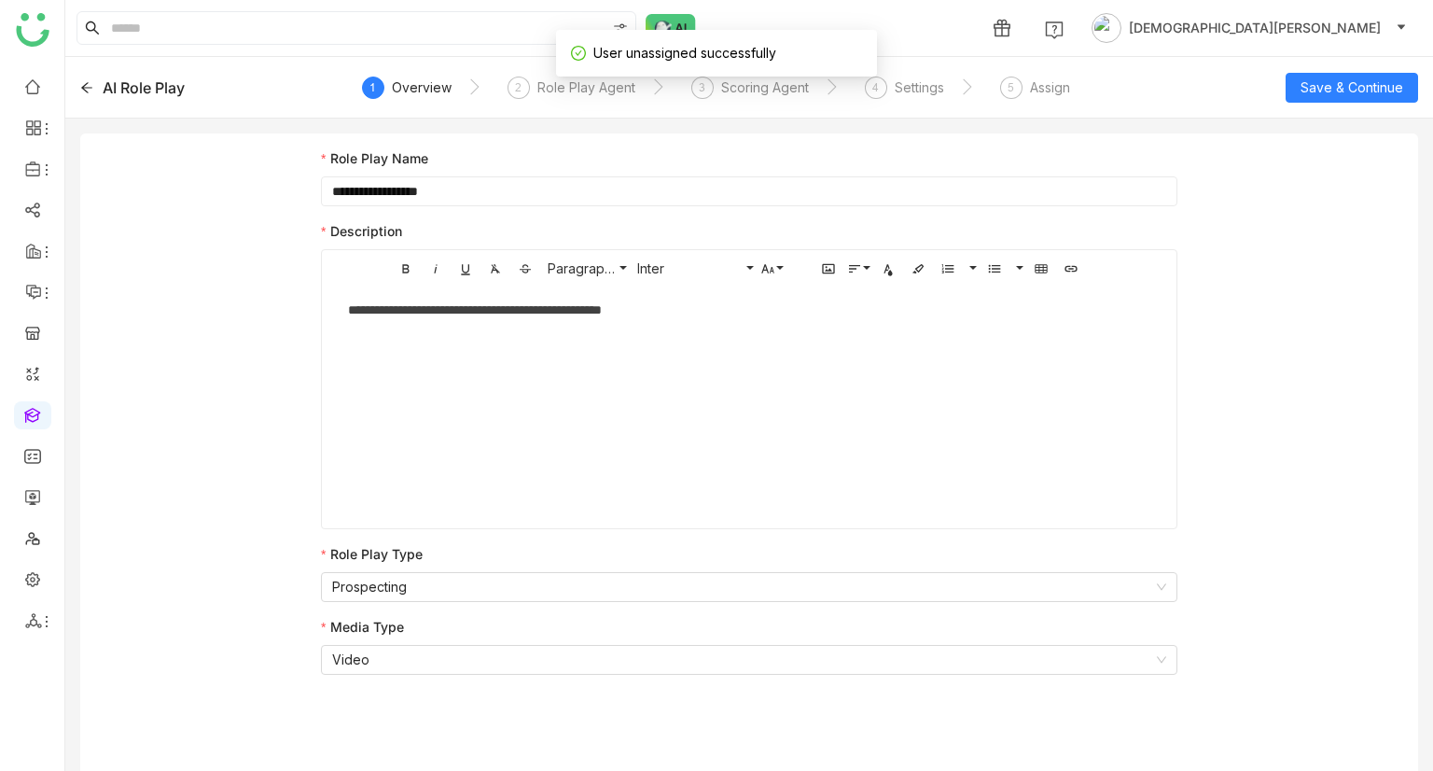
click at [428, 196] on input "**********" at bounding box center [749, 191] width 857 height 30
click at [423, 672] on nz-select-item "Video" at bounding box center [749, 660] width 834 height 28
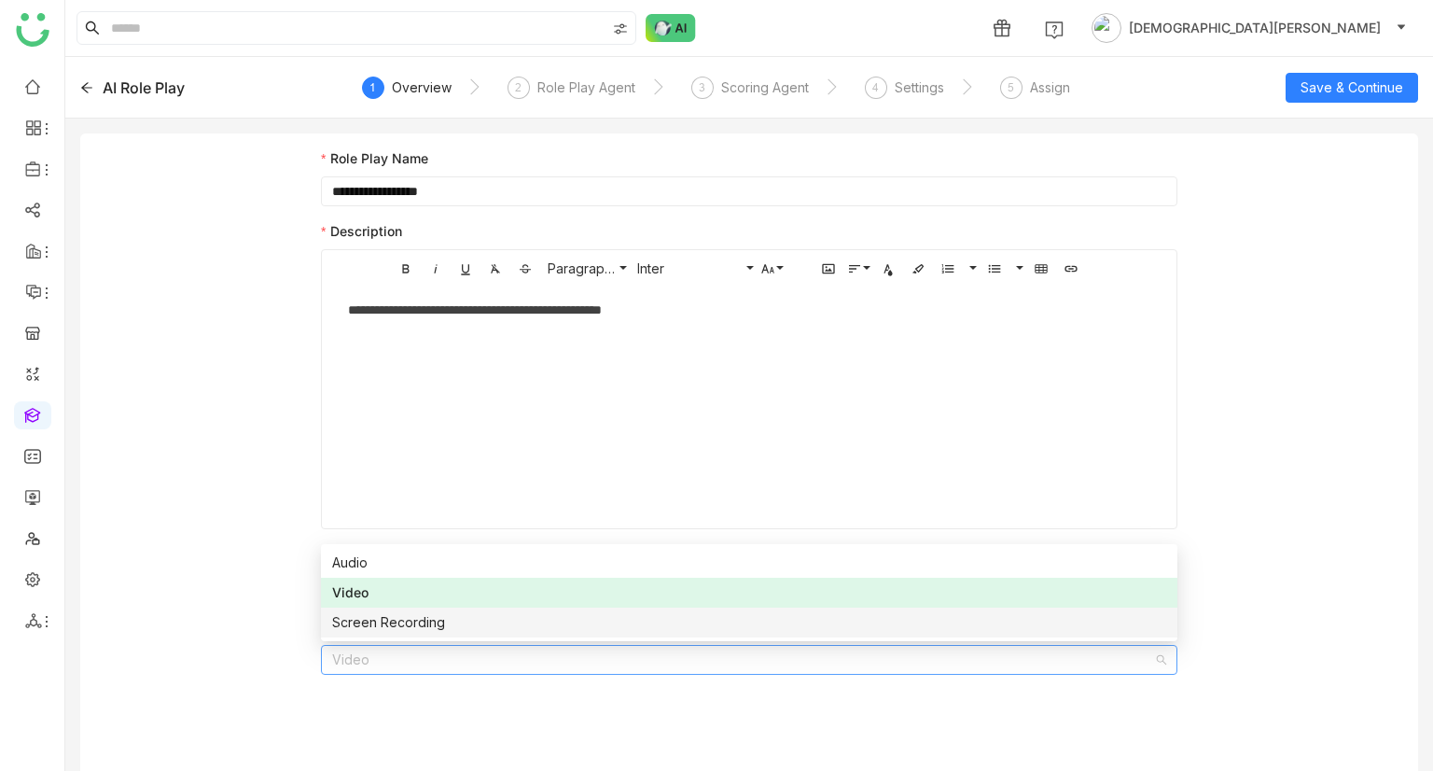
click at [429, 621] on div "Screen Recording" at bounding box center [749, 622] width 834 height 21
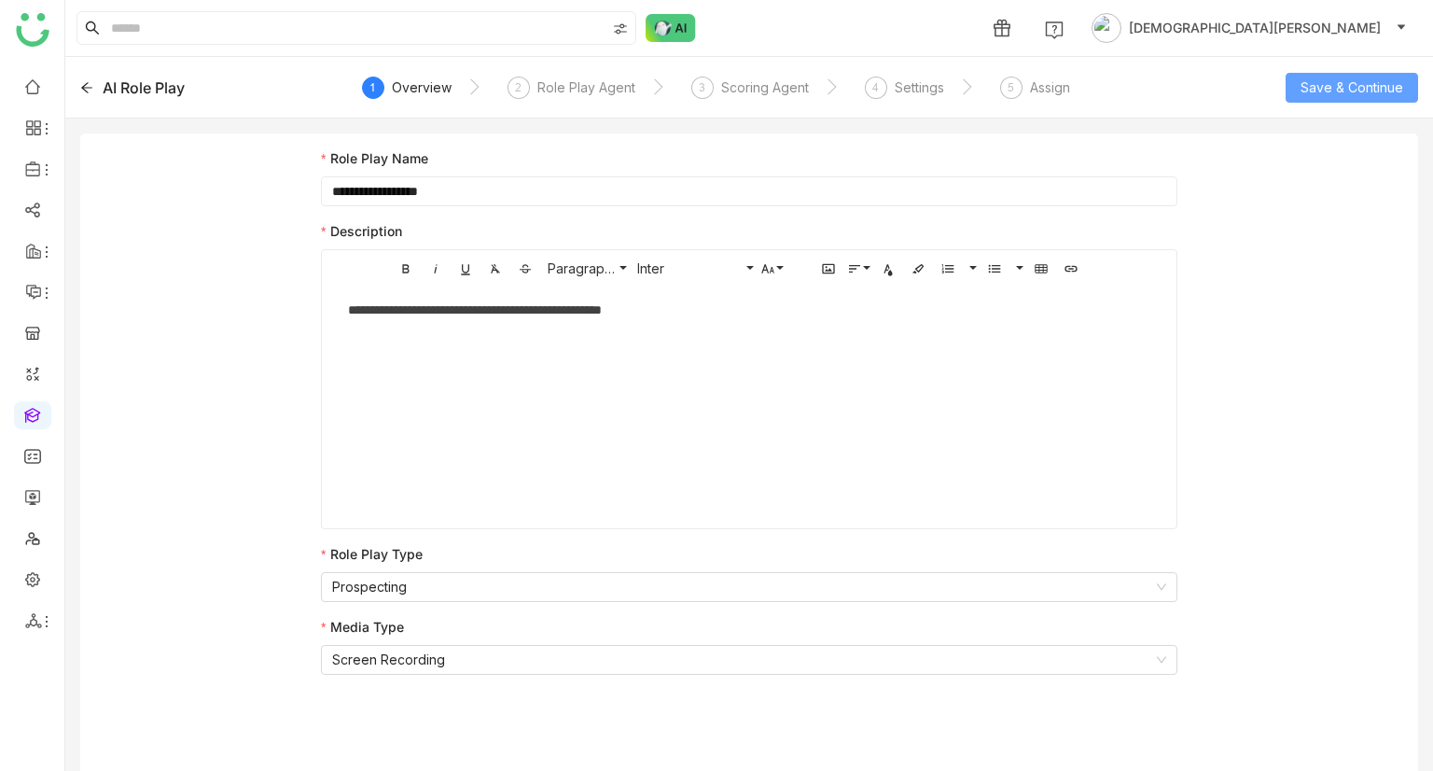
click at [1366, 81] on span "Save & Continue" at bounding box center [1352, 87] width 103 height 21
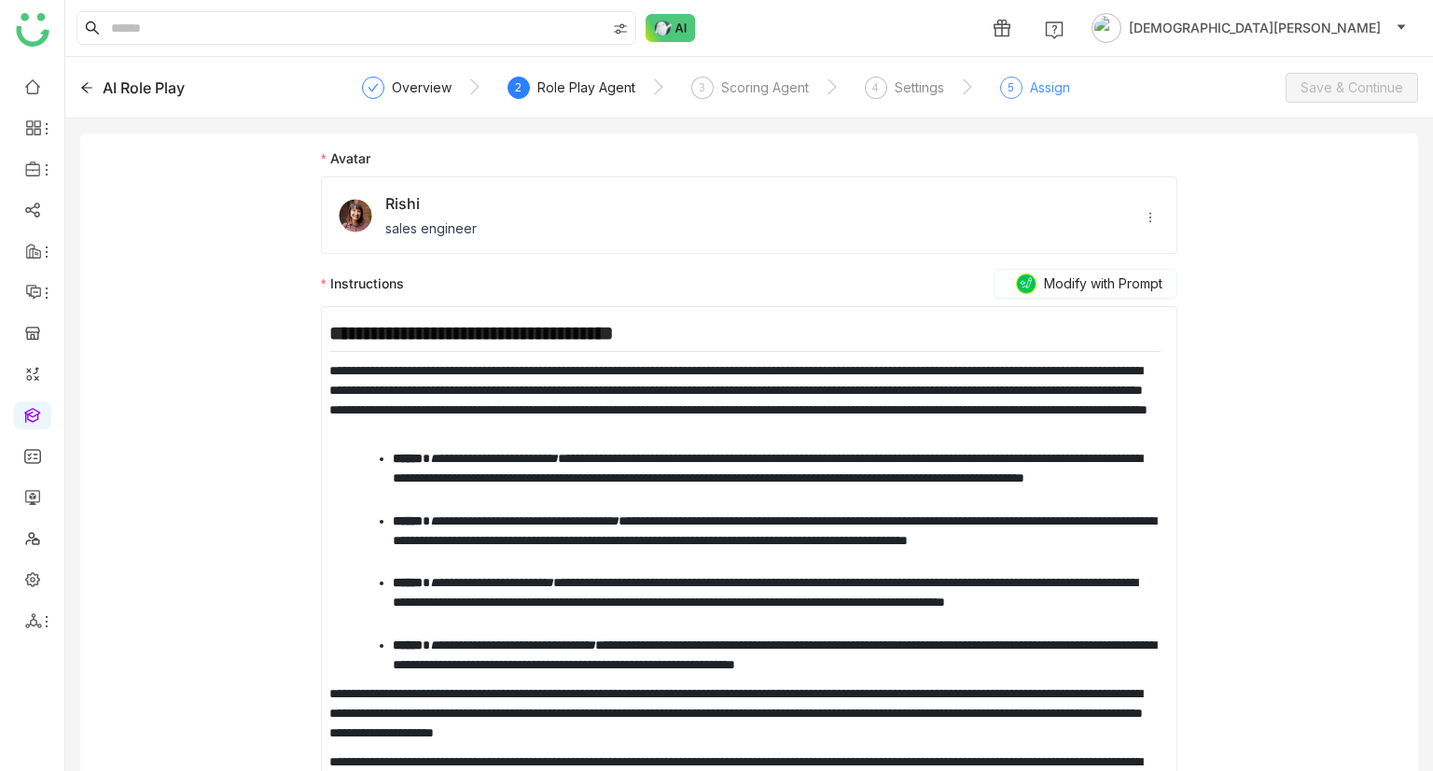
click at [1004, 91] on div "5" at bounding box center [1011, 88] width 22 height 22
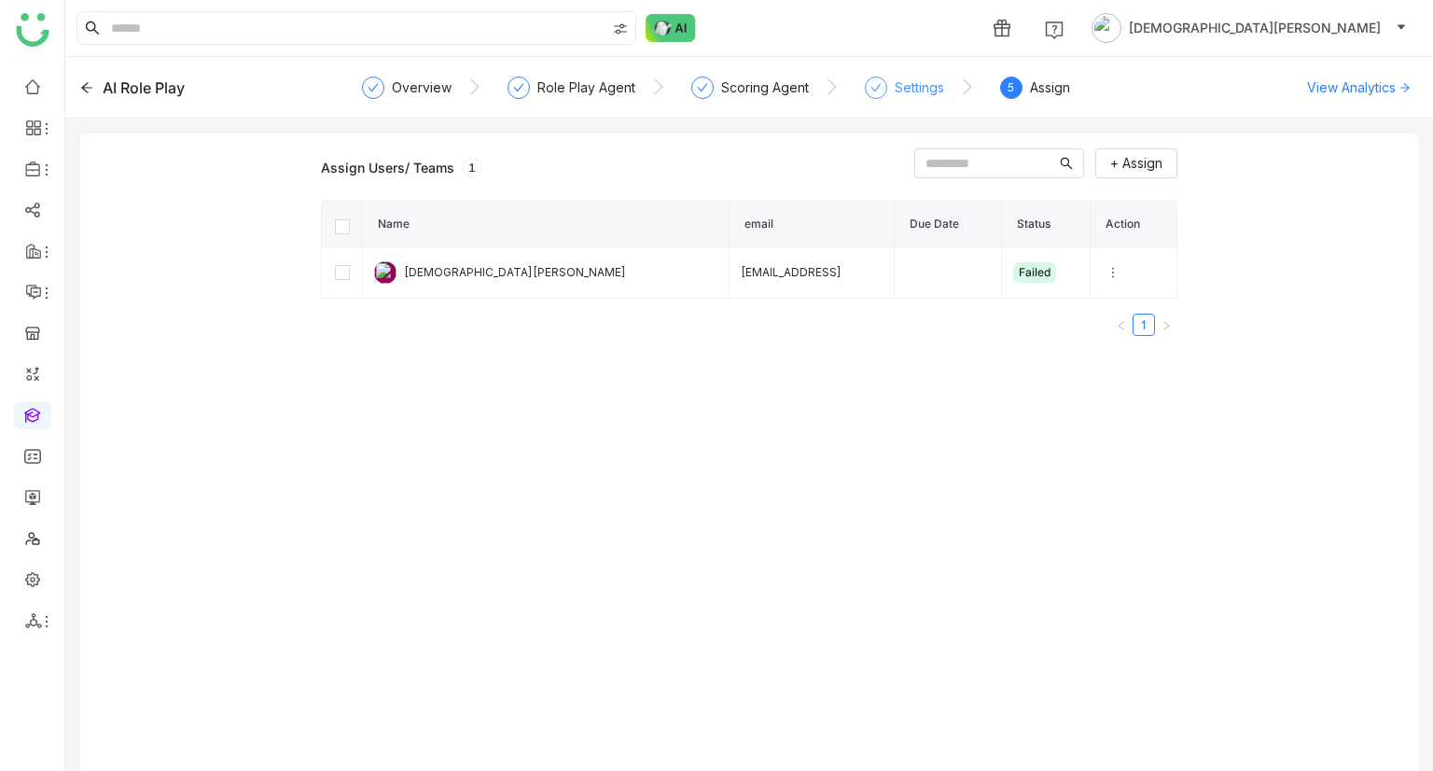
click at [906, 97] on div "Settings" at bounding box center [919, 88] width 49 height 22
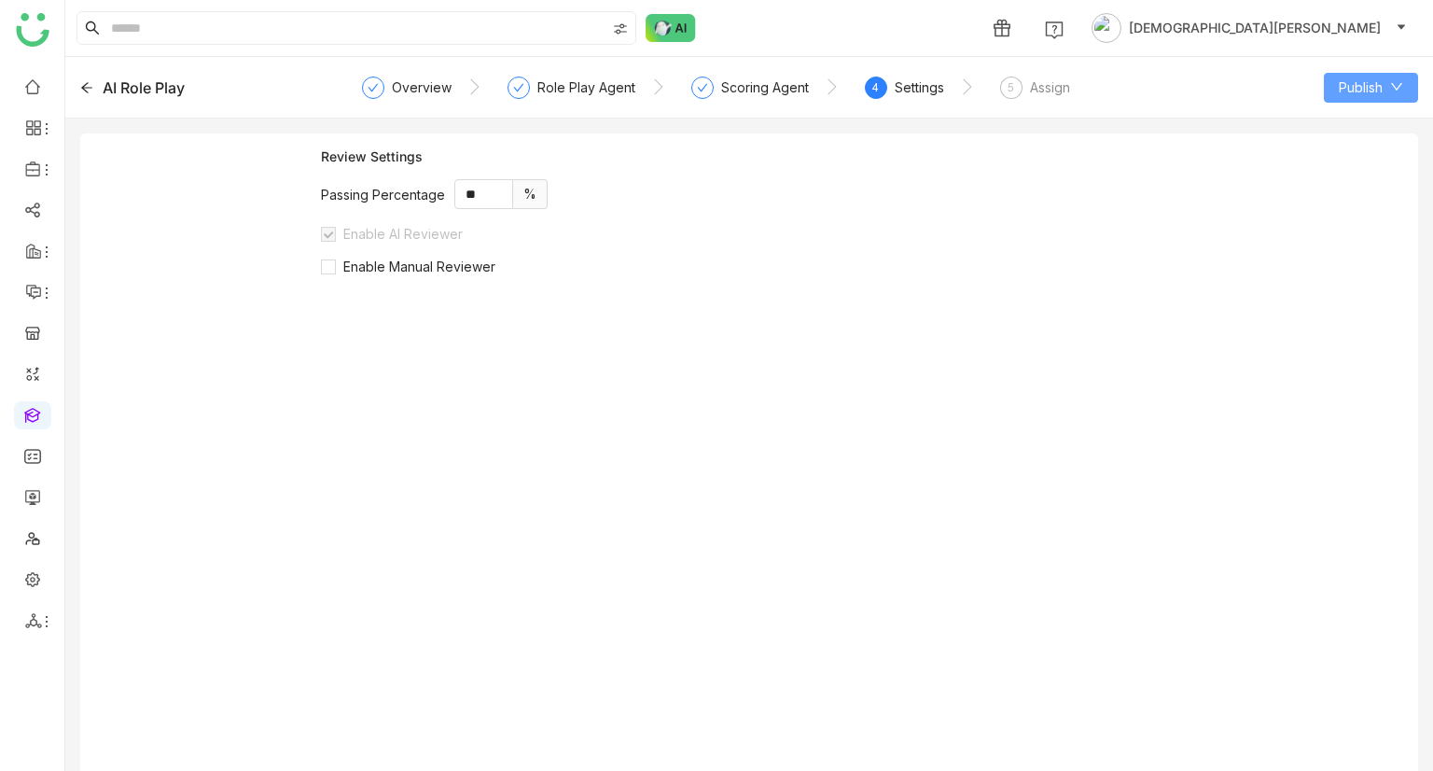
click at [1399, 78] on button "Publish" at bounding box center [1371, 88] width 94 height 30
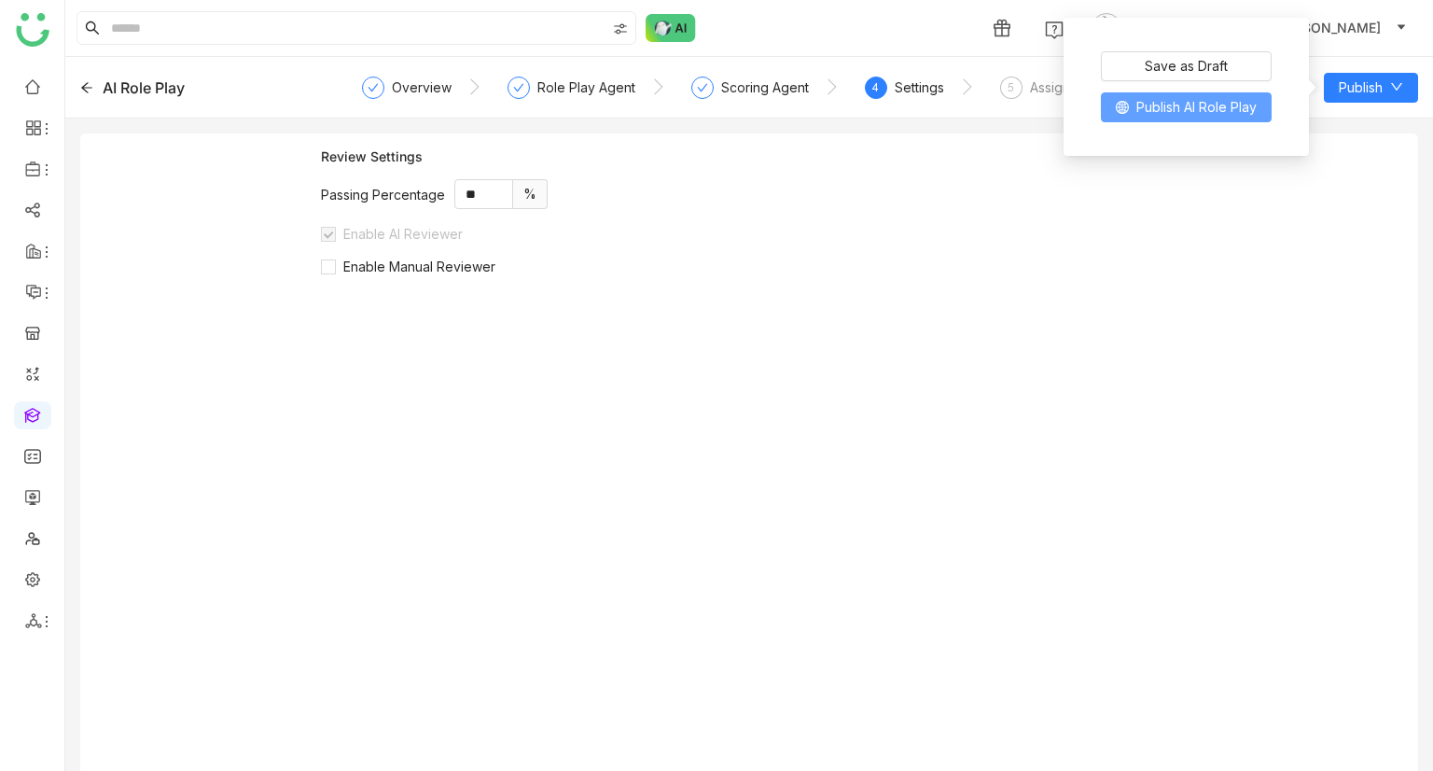
click at [1188, 102] on span "Publish AI Role Play" at bounding box center [1197, 107] width 120 height 21
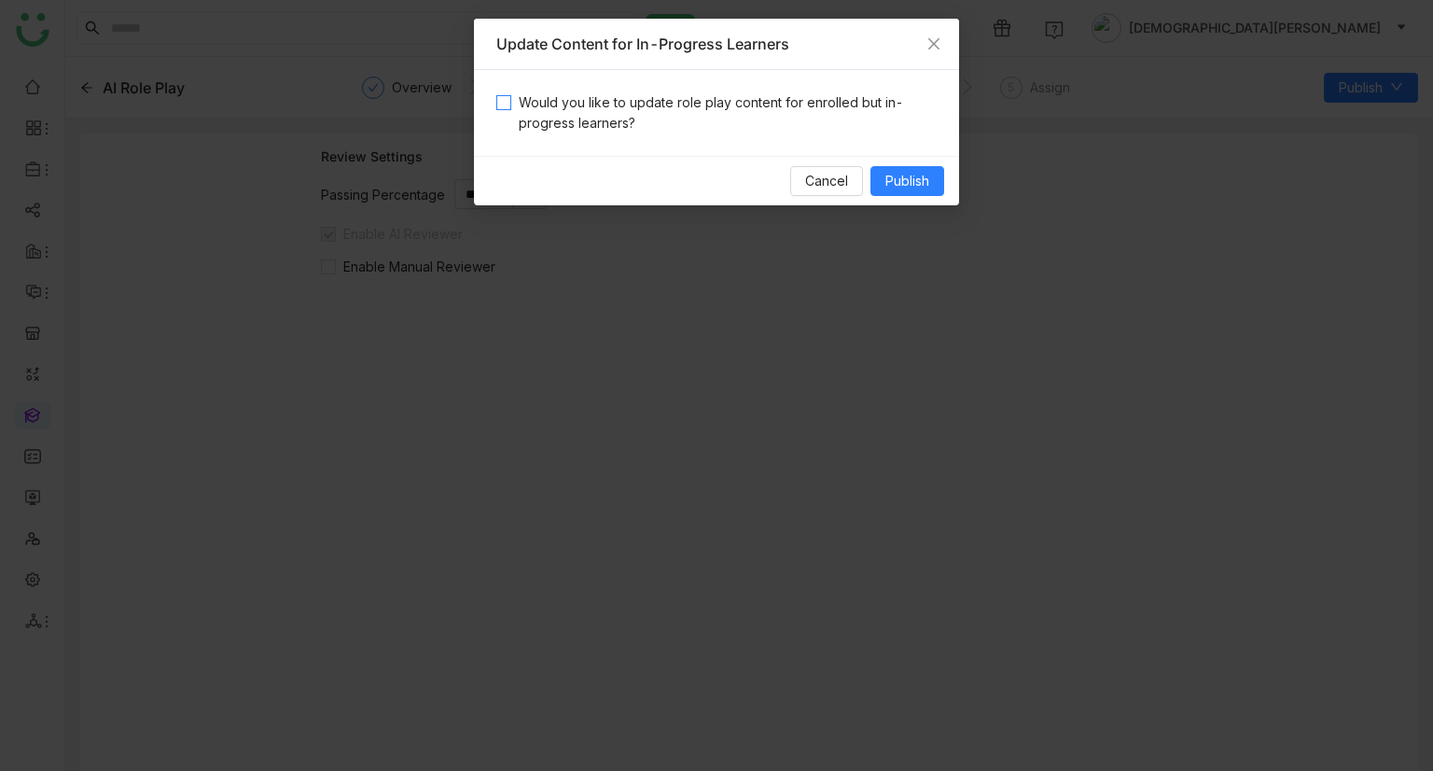
click at [541, 120] on span "Would you like to update role play content for enrolled but in-progress learner…" at bounding box center [723, 112] width 425 height 41
click at [880, 174] on button "Publish" at bounding box center [908, 181] width 74 height 30
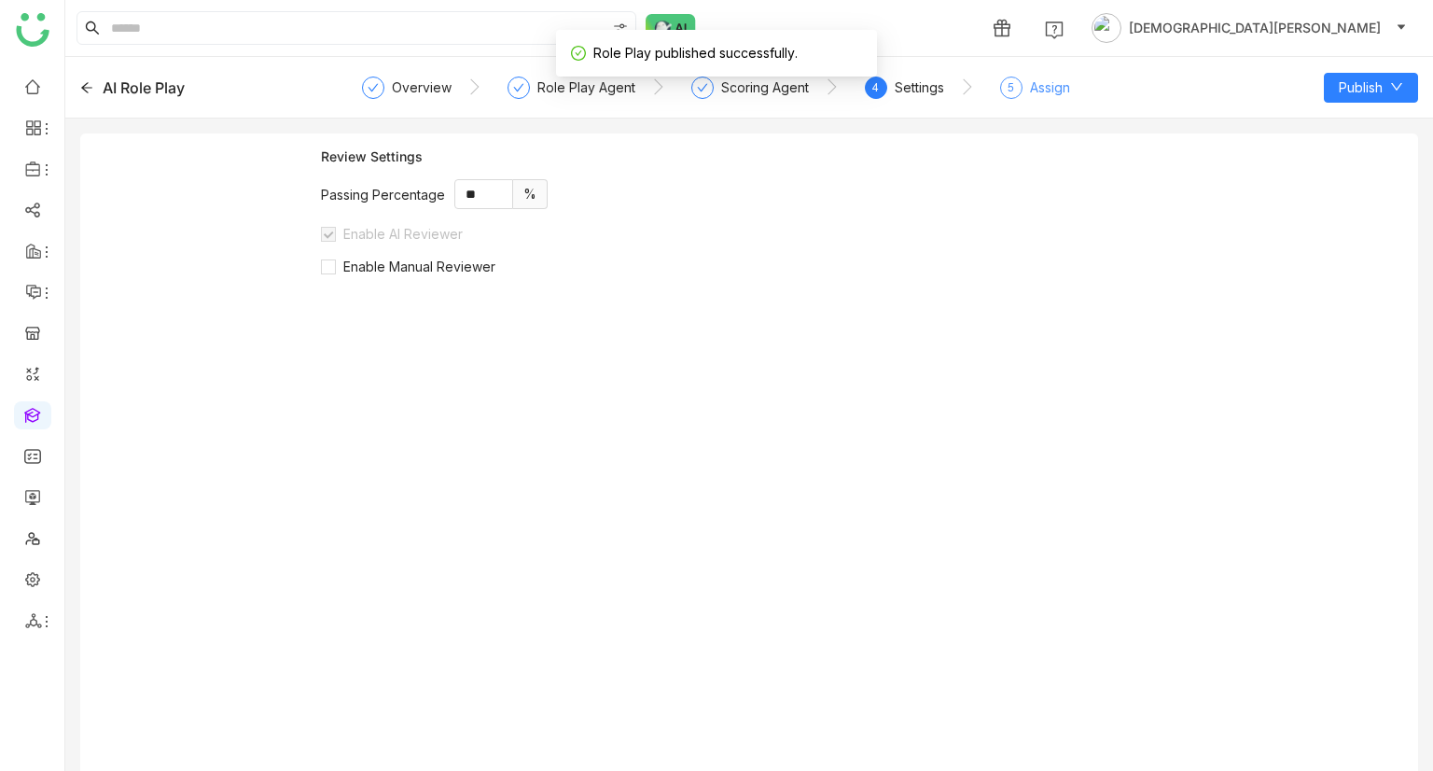
click at [1053, 83] on div "Assign" at bounding box center [1050, 88] width 40 height 22
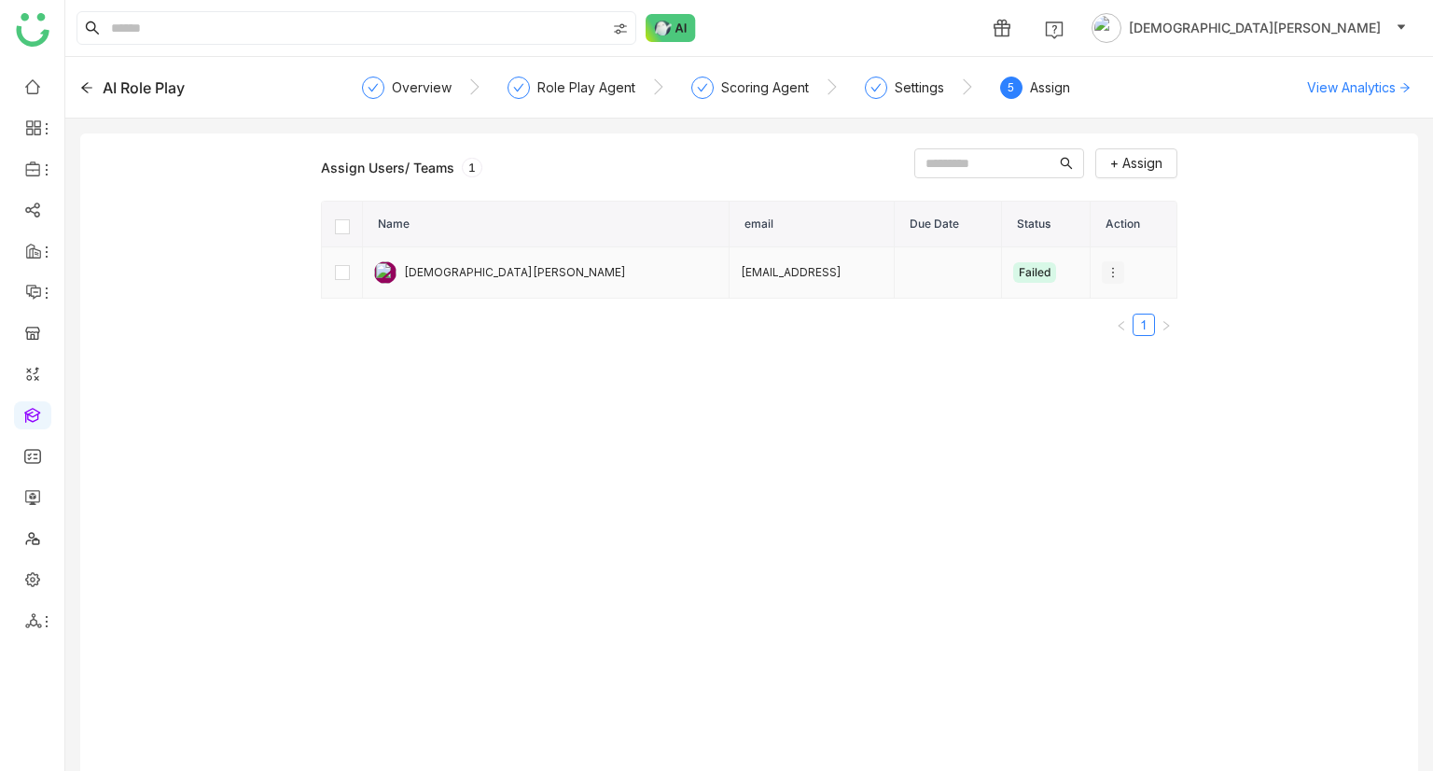
click at [1102, 279] on button at bounding box center [1113, 272] width 22 height 22
click at [424, 91] on div "Overview" at bounding box center [422, 88] width 60 height 22
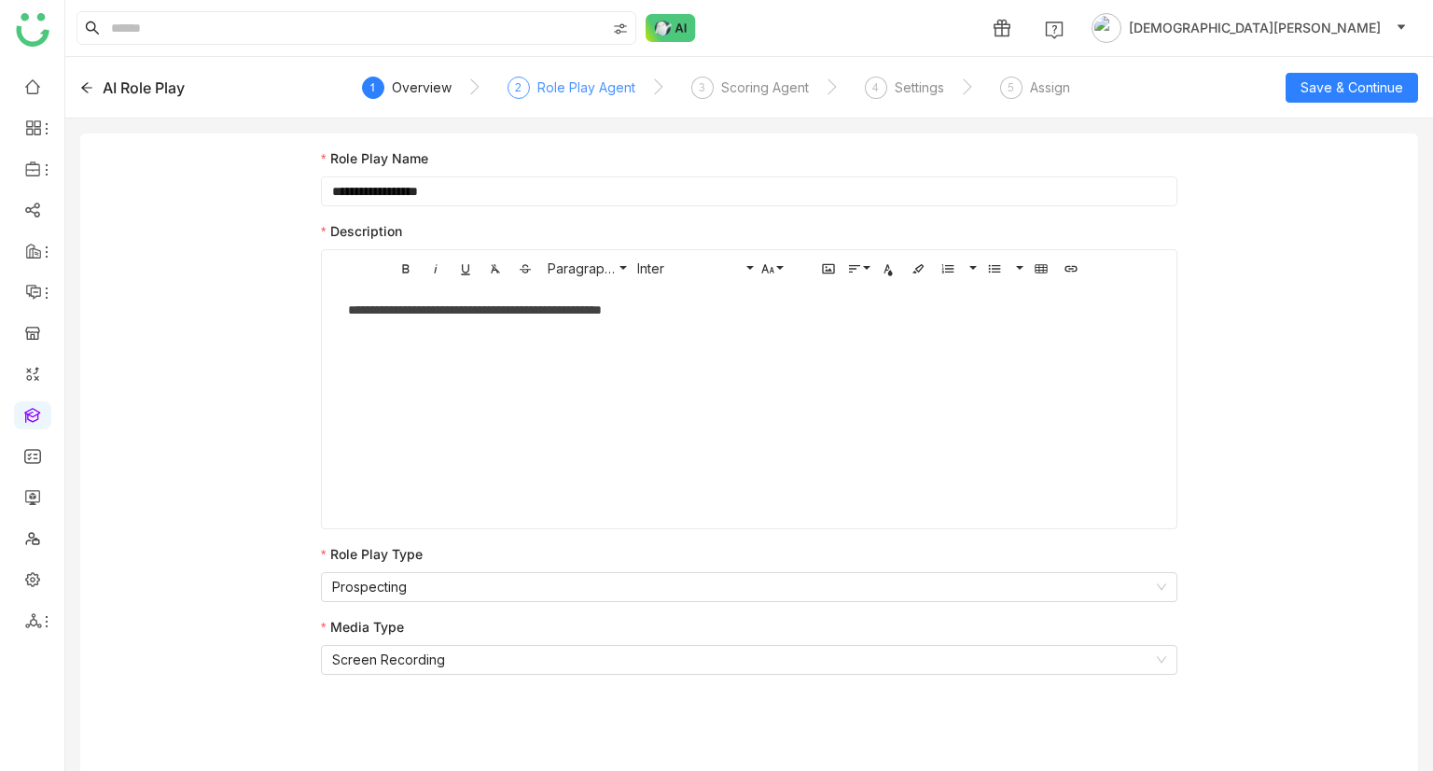
click at [588, 83] on div "Role Play Agent" at bounding box center [586, 88] width 98 height 22
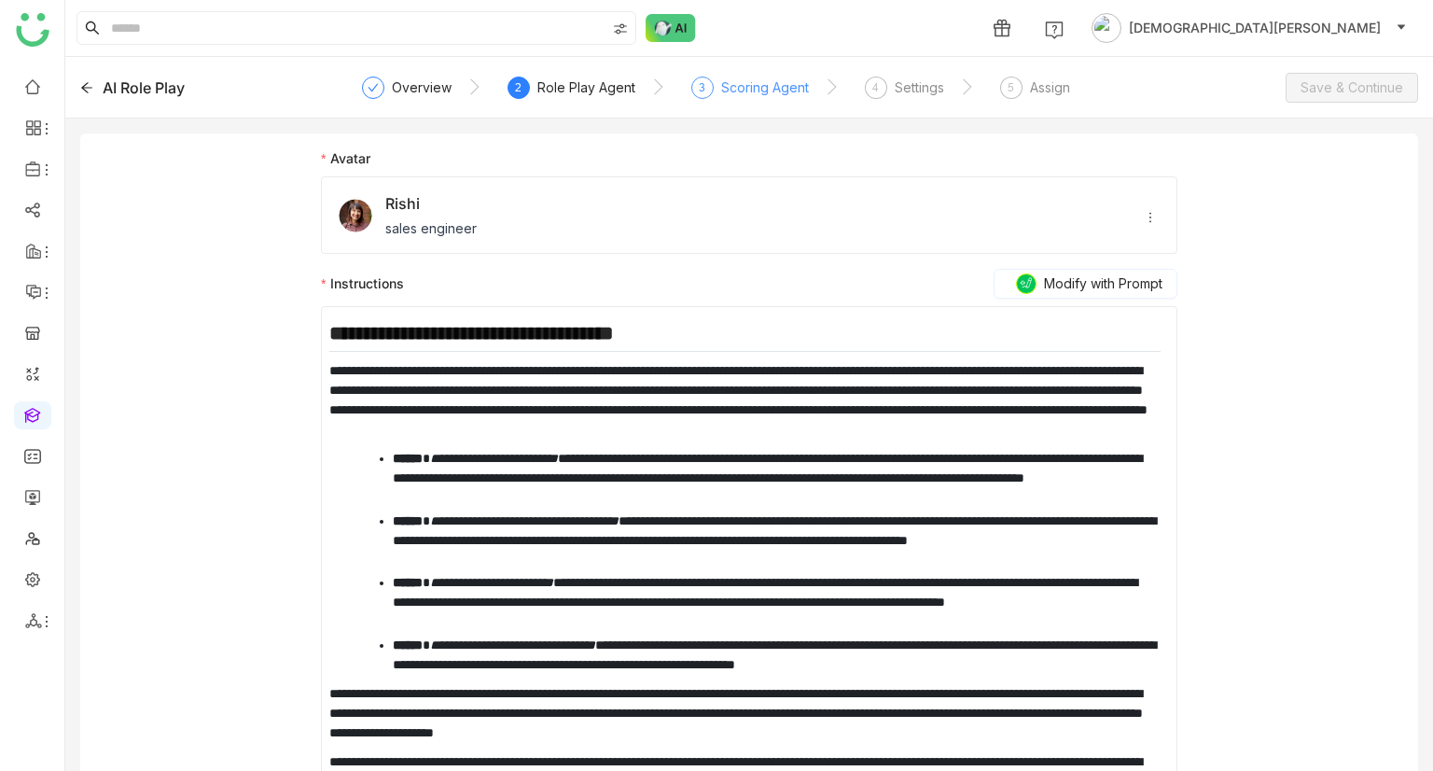
click at [773, 92] on div "Scoring Agent" at bounding box center [765, 88] width 88 height 22
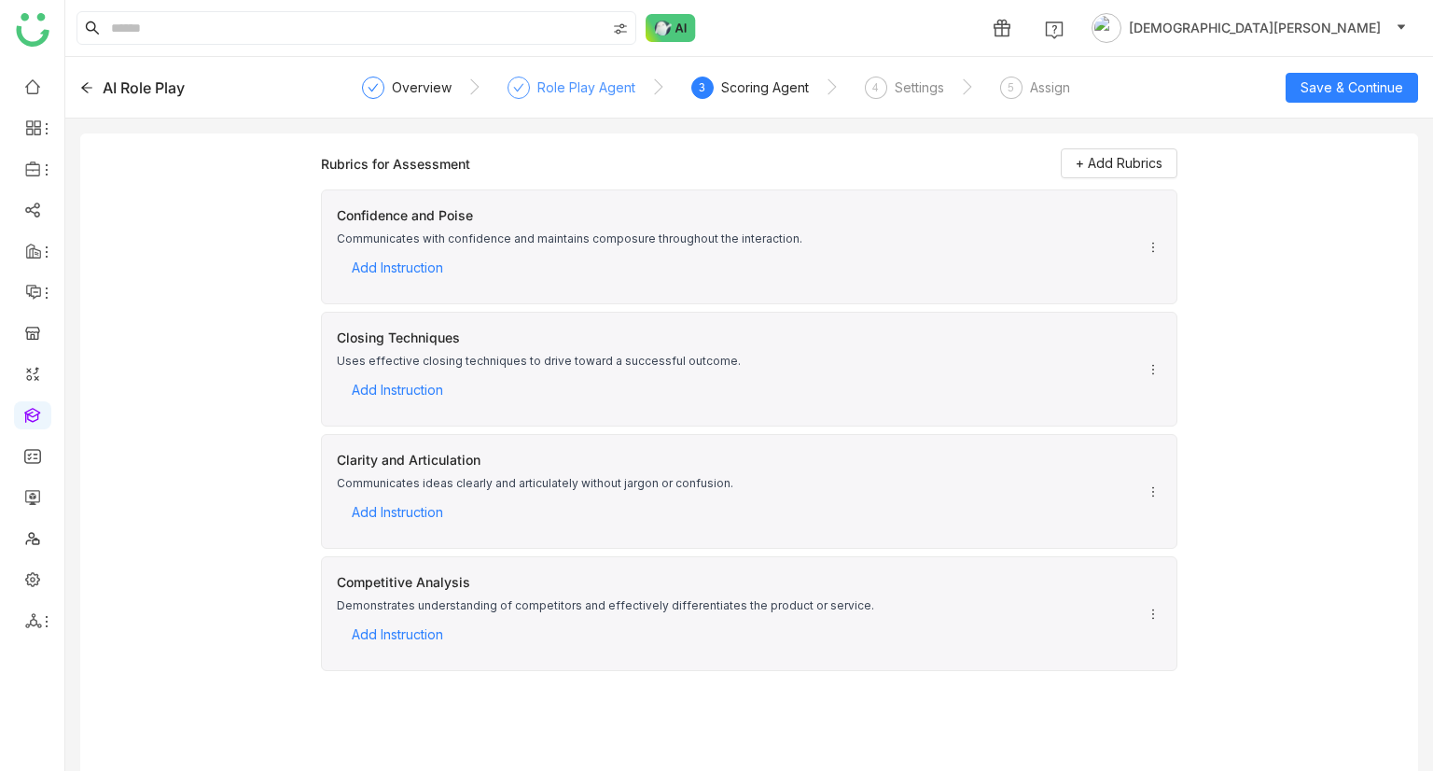
click at [588, 85] on div "Role Play Agent" at bounding box center [586, 88] width 98 height 22
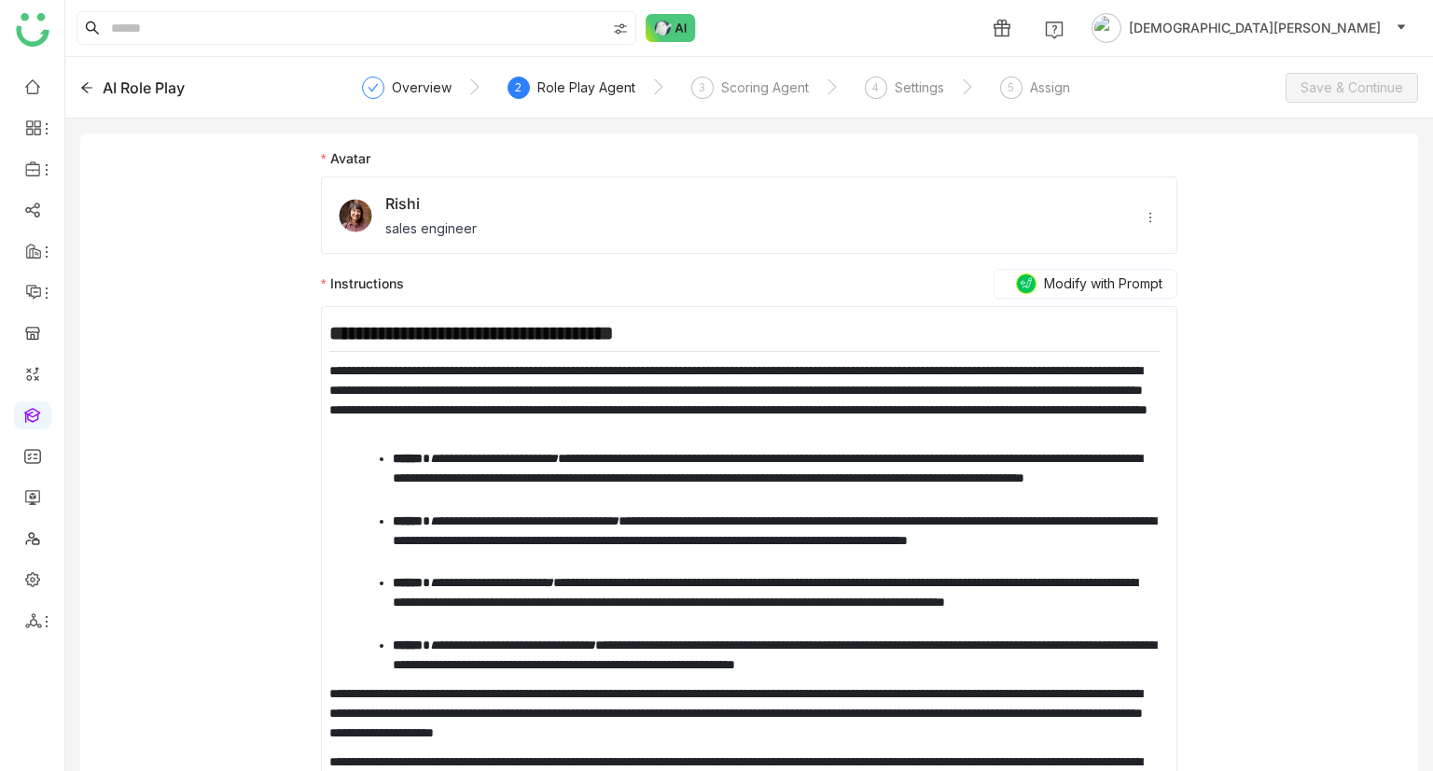
click at [1144, 212] on icon at bounding box center [1150, 217] width 13 height 13
click at [1172, 245] on span "Delete" at bounding box center [1174, 248] width 63 height 21
click at [773, 83] on div "Scoring Agent" at bounding box center [765, 88] width 88 height 22
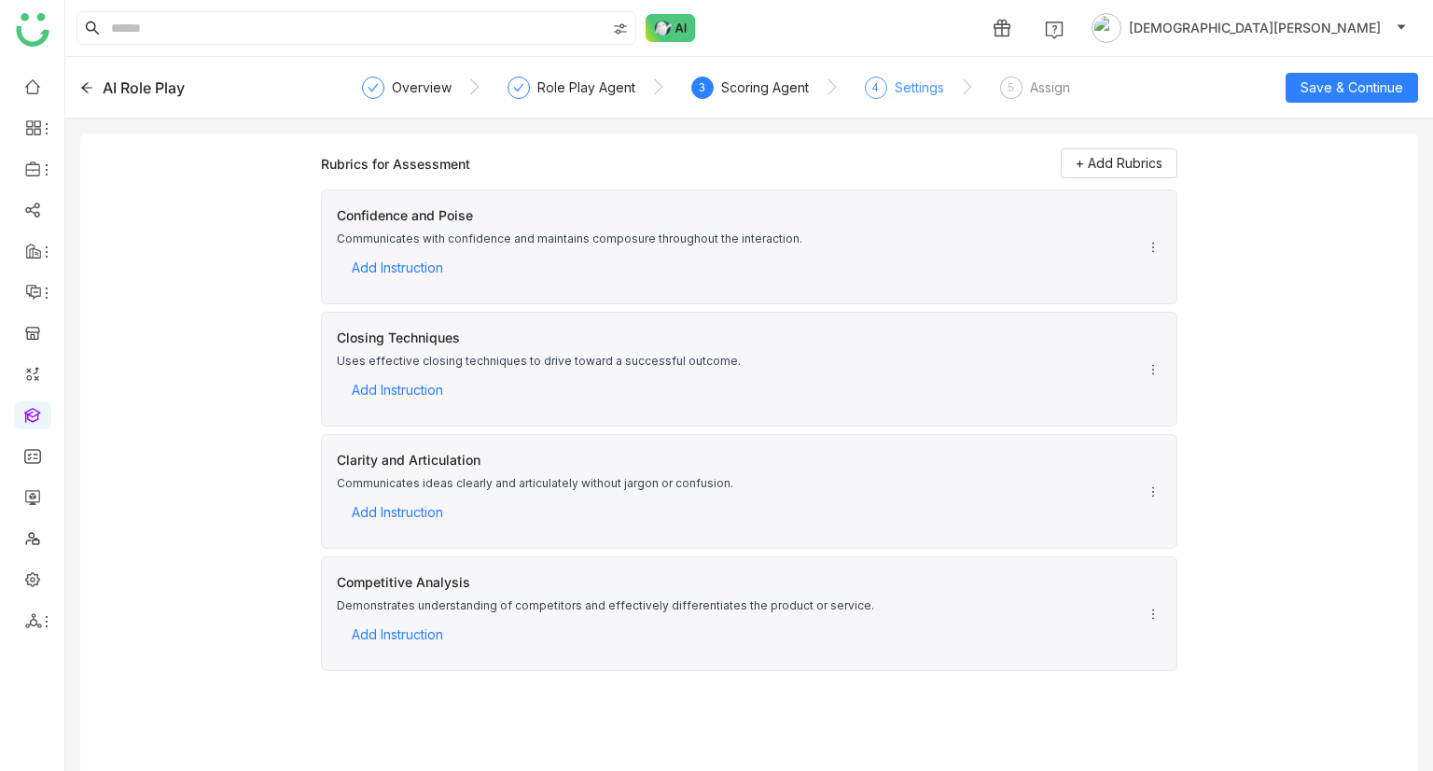
click at [896, 90] on div "Settings" at bounding box center [919, 88] width 49 height 22
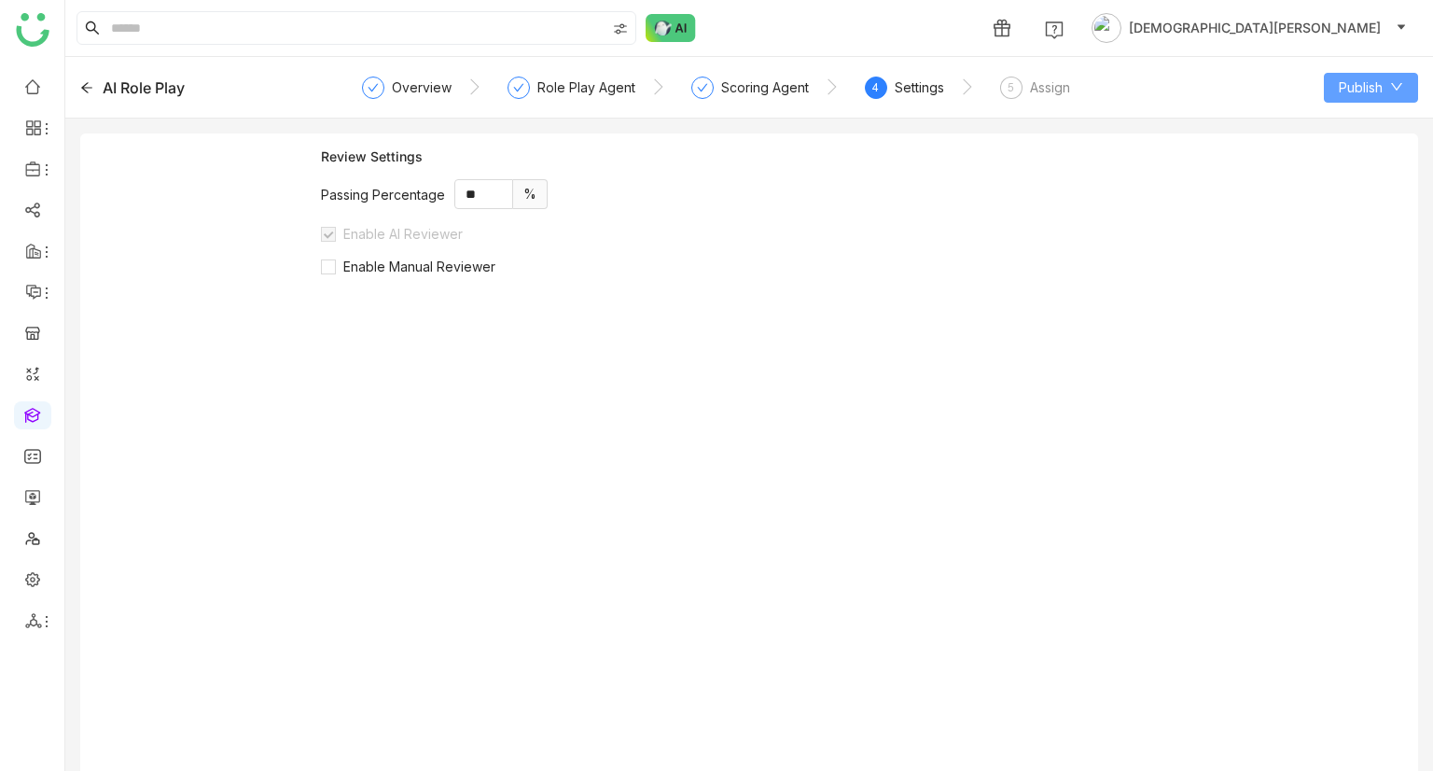
click at [1360, 86] on span "Publish" at bounding box center [1361, 87] width 44 height 21
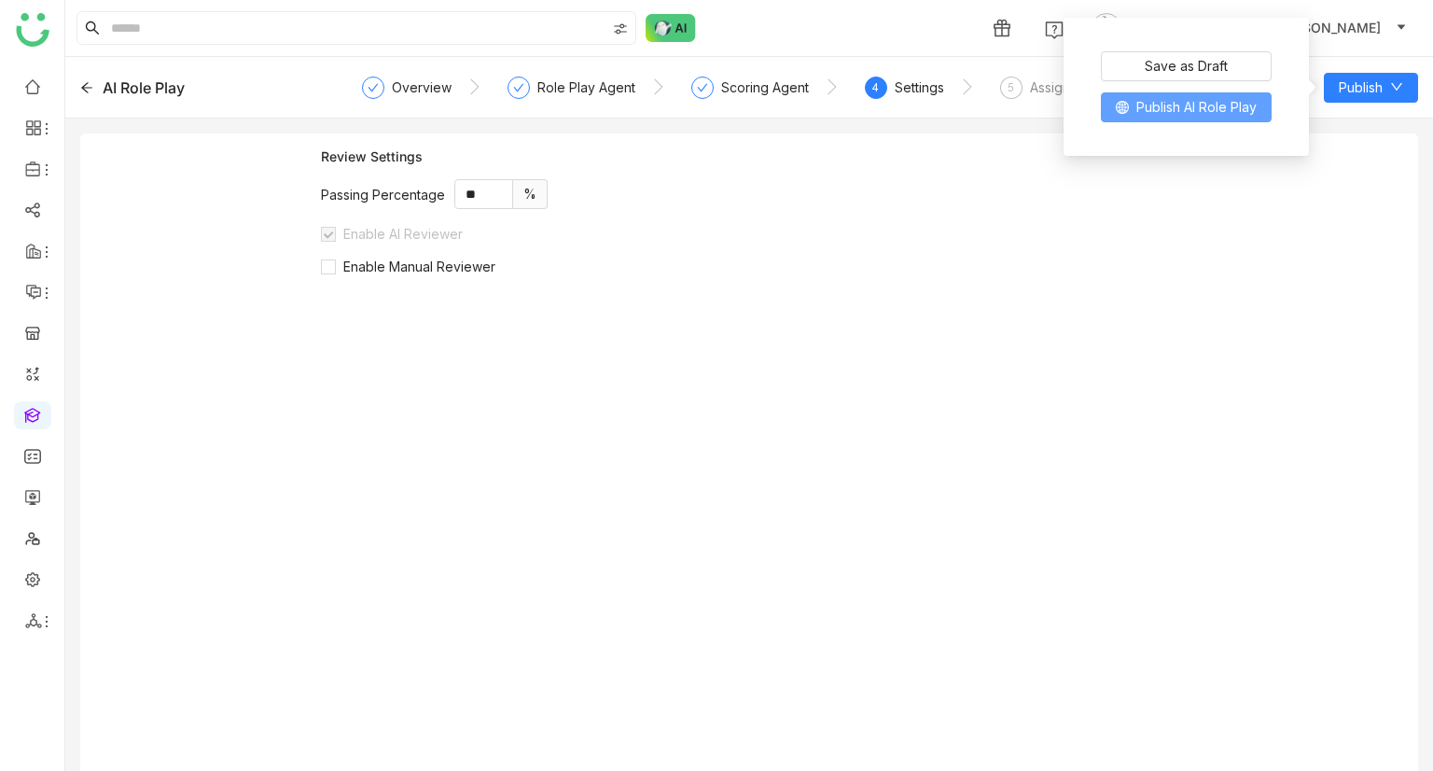
click at [1151, 113] on span "Publish AI Role Play" at bounding box center [1197, 107] width 120 height 21
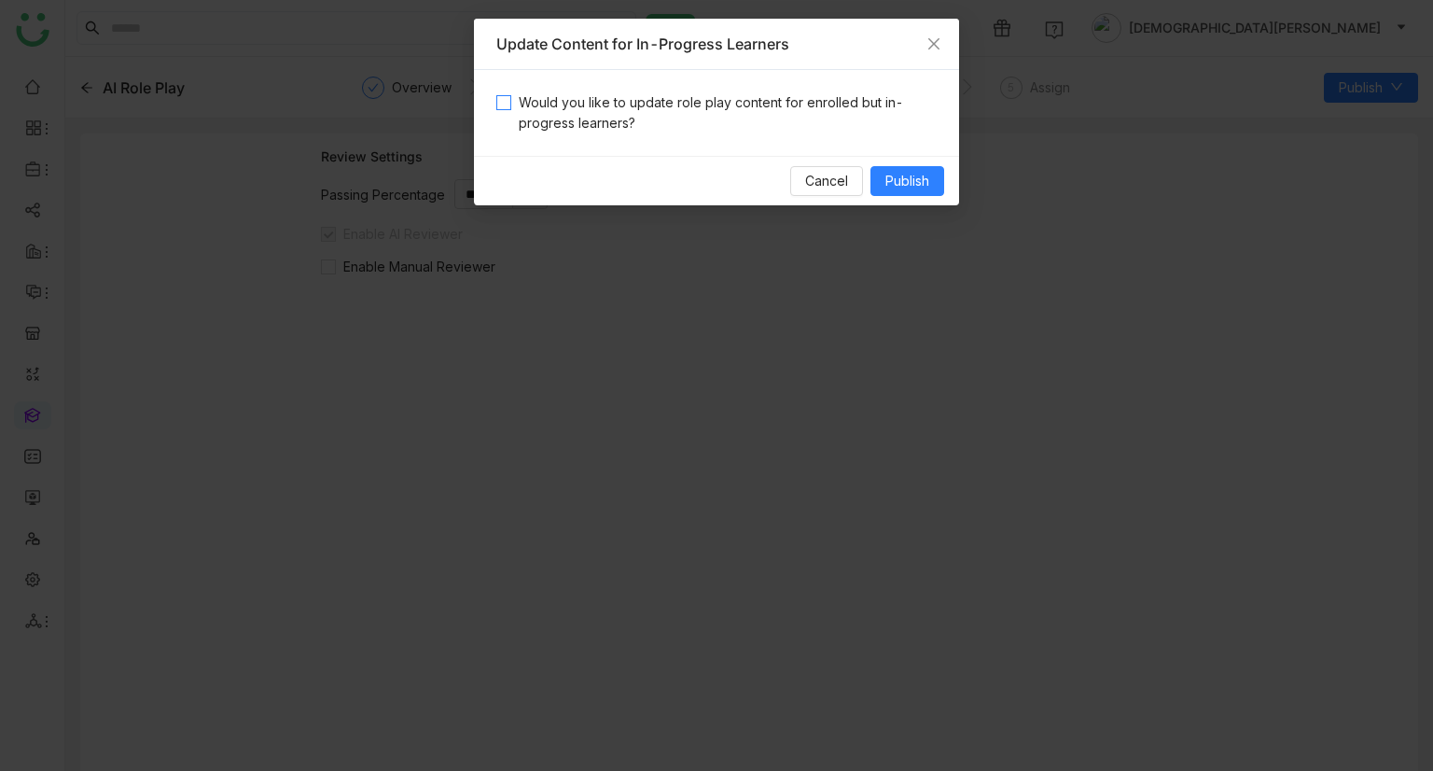
click at [732, 123] on span "Would you like to update role play content for enrolled but in-progress learner…" at bounding box center [723, 112] width 425 height 41
click at [939, 179] on button "Publish" at bounding box center [908, 181] width 74 height 30
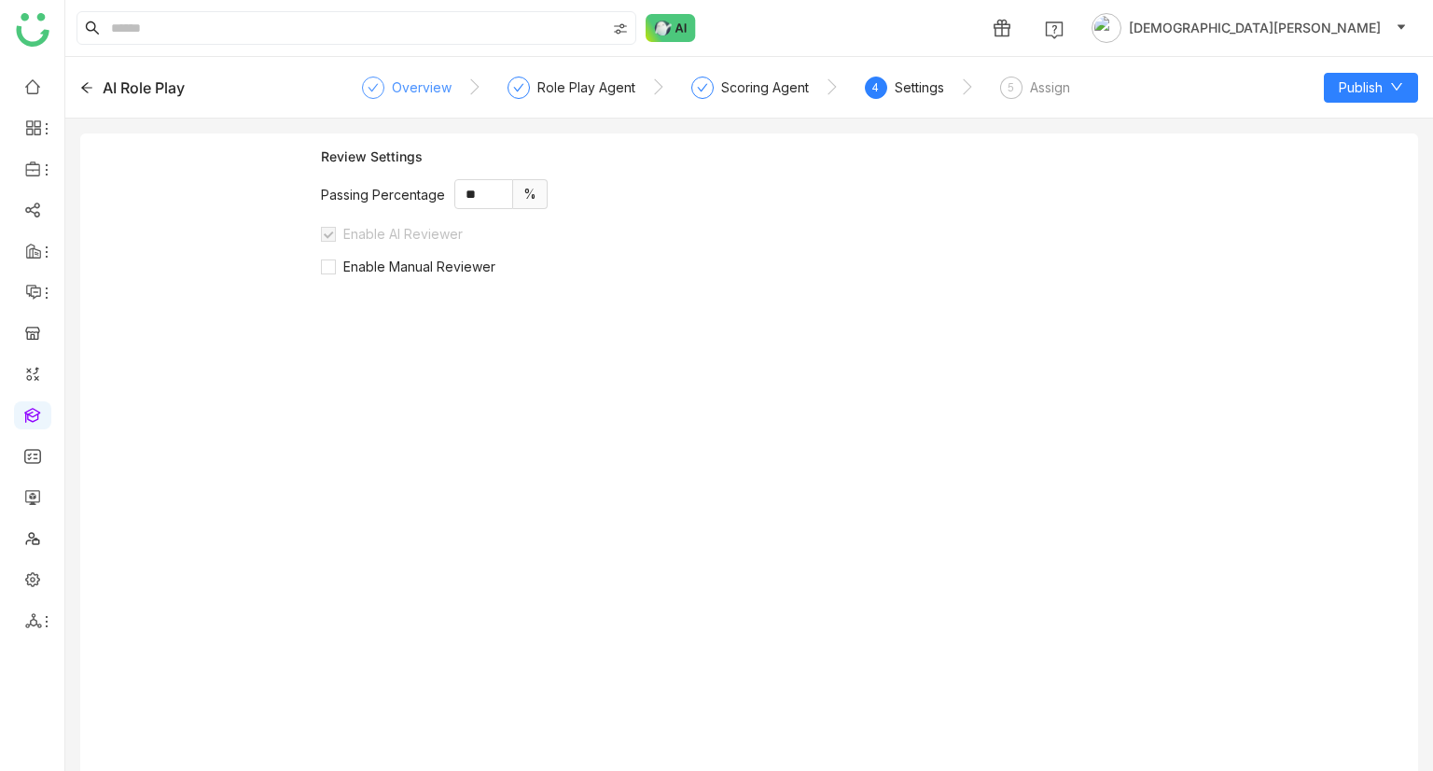
click at [413, 97] on div "Overview" at bounding box center [422, 88] width 60 height 22
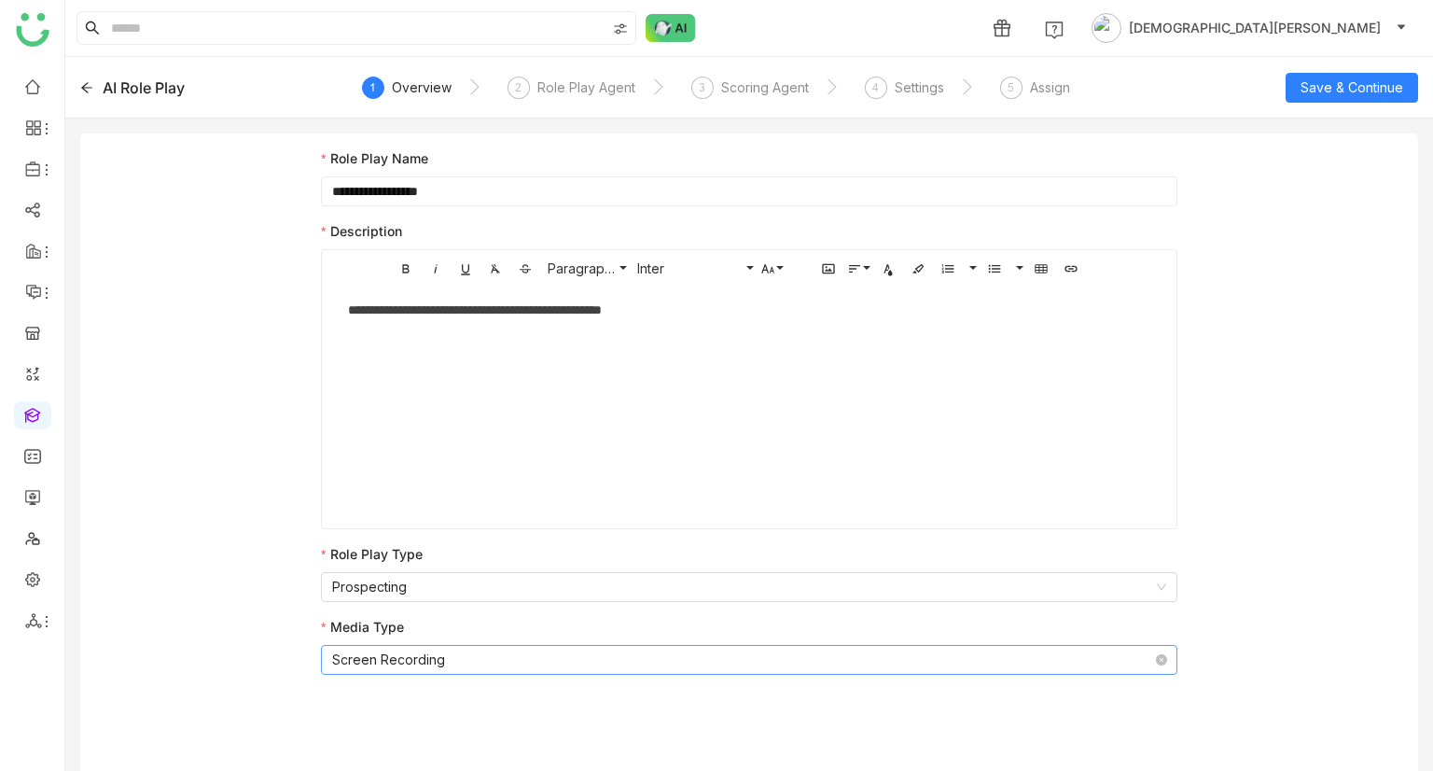
click at [484, 650] on nz-select-item "Screen Recording" at bounding box center [749, 660] width 834 height 28
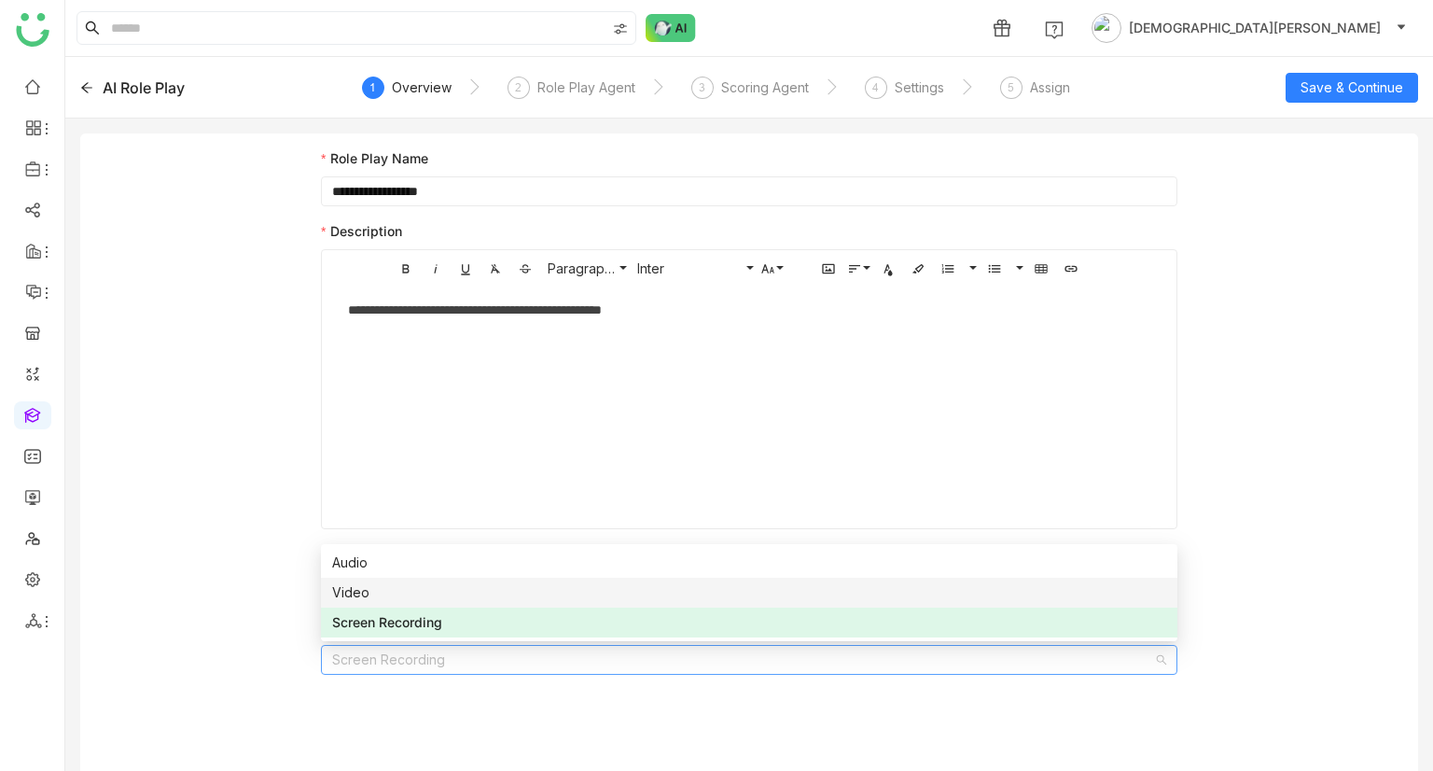
click at [198, 541] on div "**********" at bounding box center [749, 459] width 1338 height 652
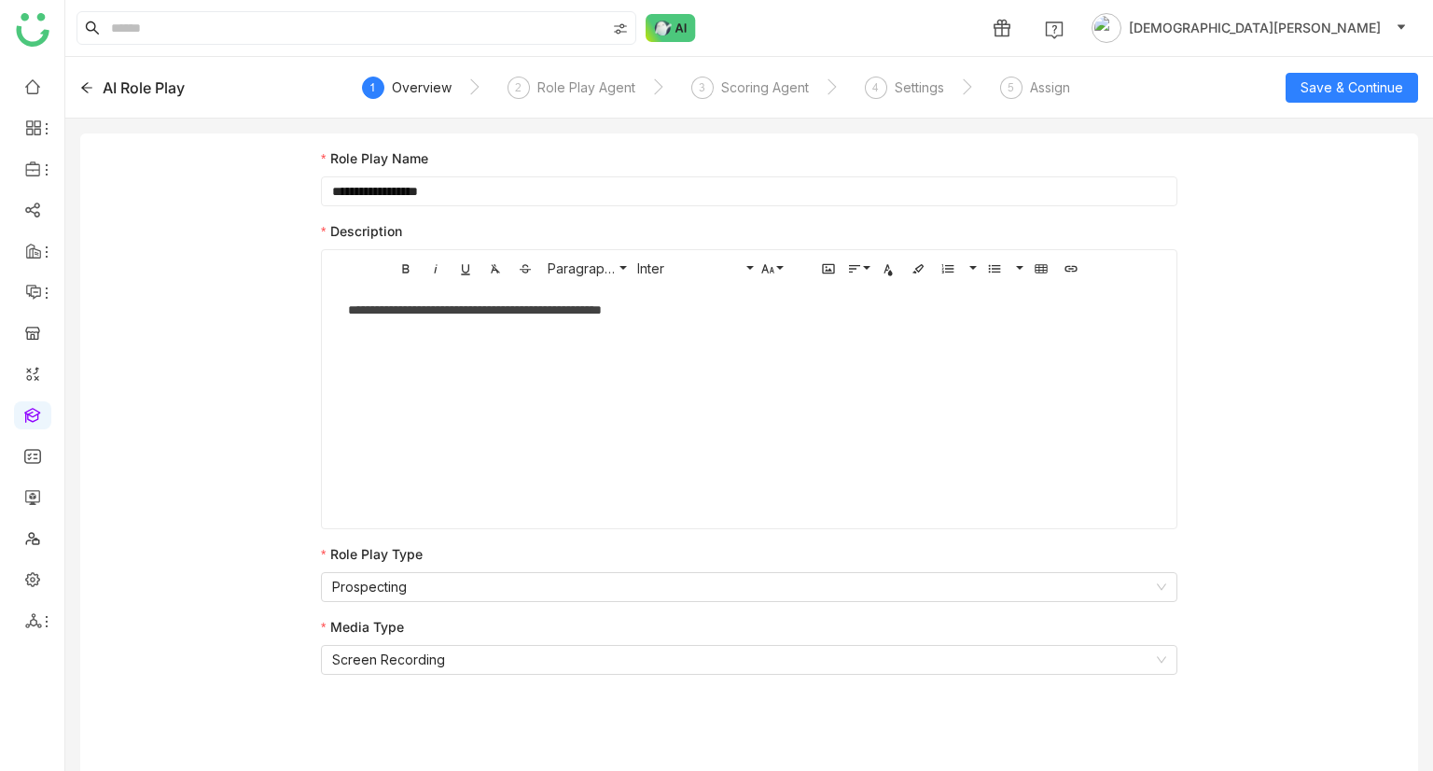
click at [90, 91] on icon at bounding box center [86, 87] width 13 height 13
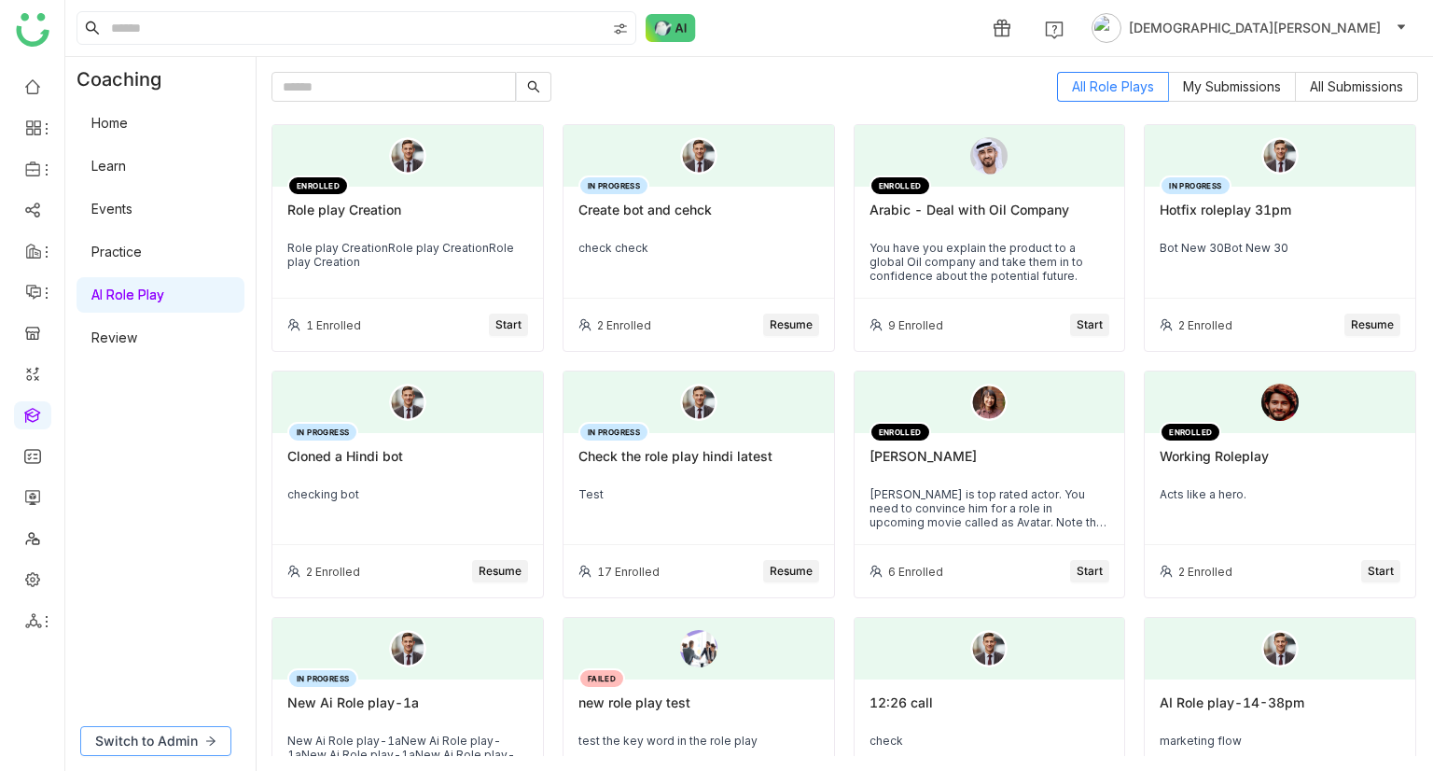
click at [160, 737] on span "Switch to Admin" at bounding box center [146, 741] width 103 height 21
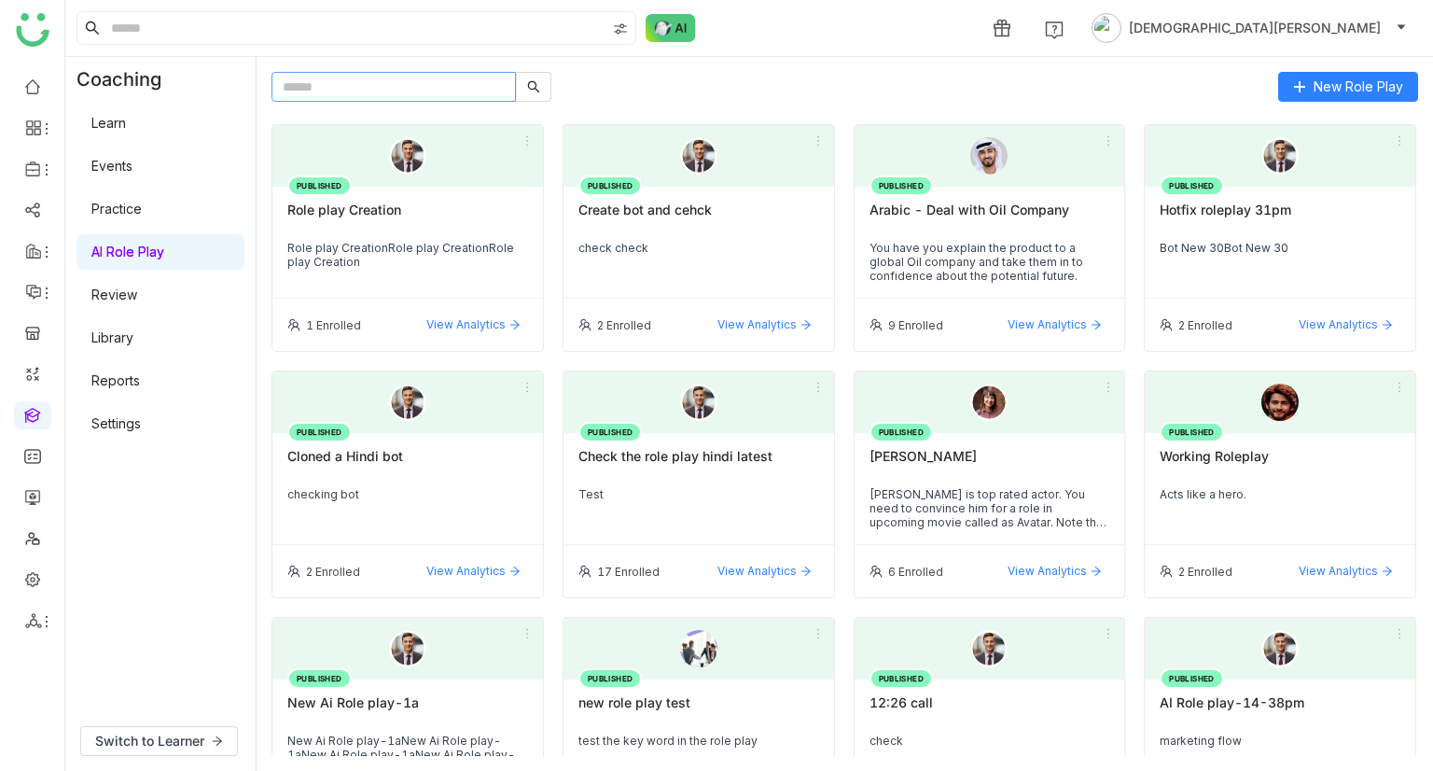
click at [383, 262] on div "Role play CreationRole play CreationRole play Creation" at bounding box center [407, 255] width 241 height 28
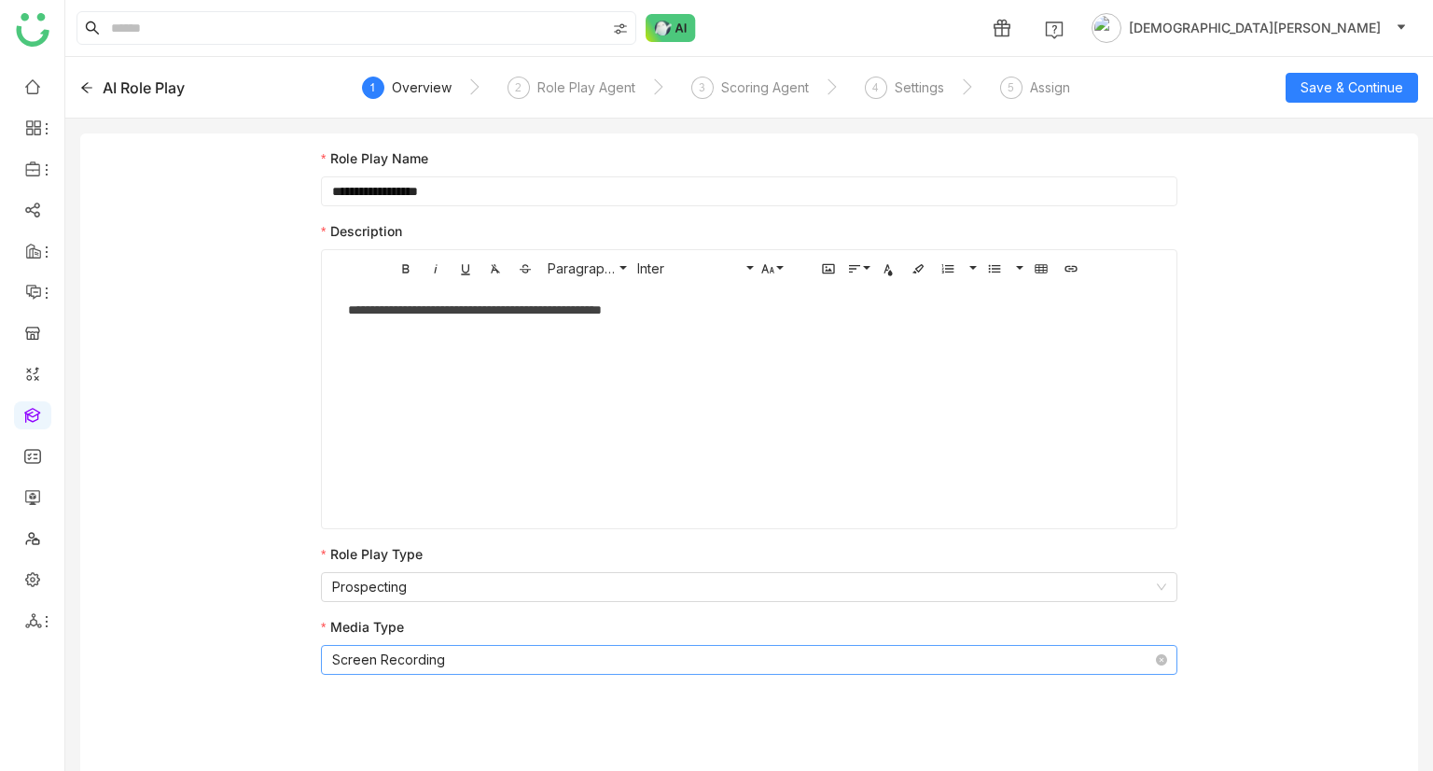
click at [470, 669] on nz-select-item "Screen Recording" at bounding box center [749, 660] width 834 height 28
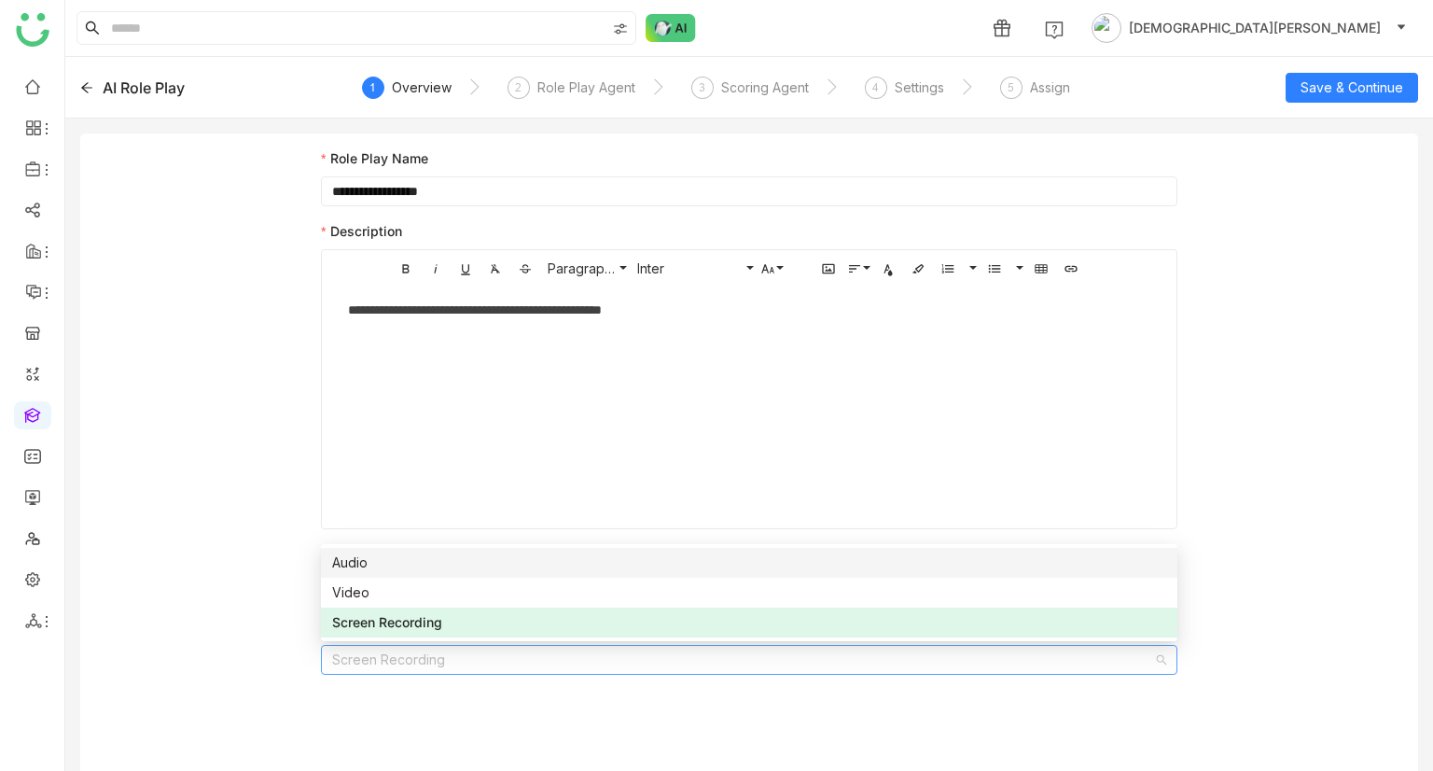
click at [201, 441] on div "**********" at bounding box center [749, 459] width 1338 height 652
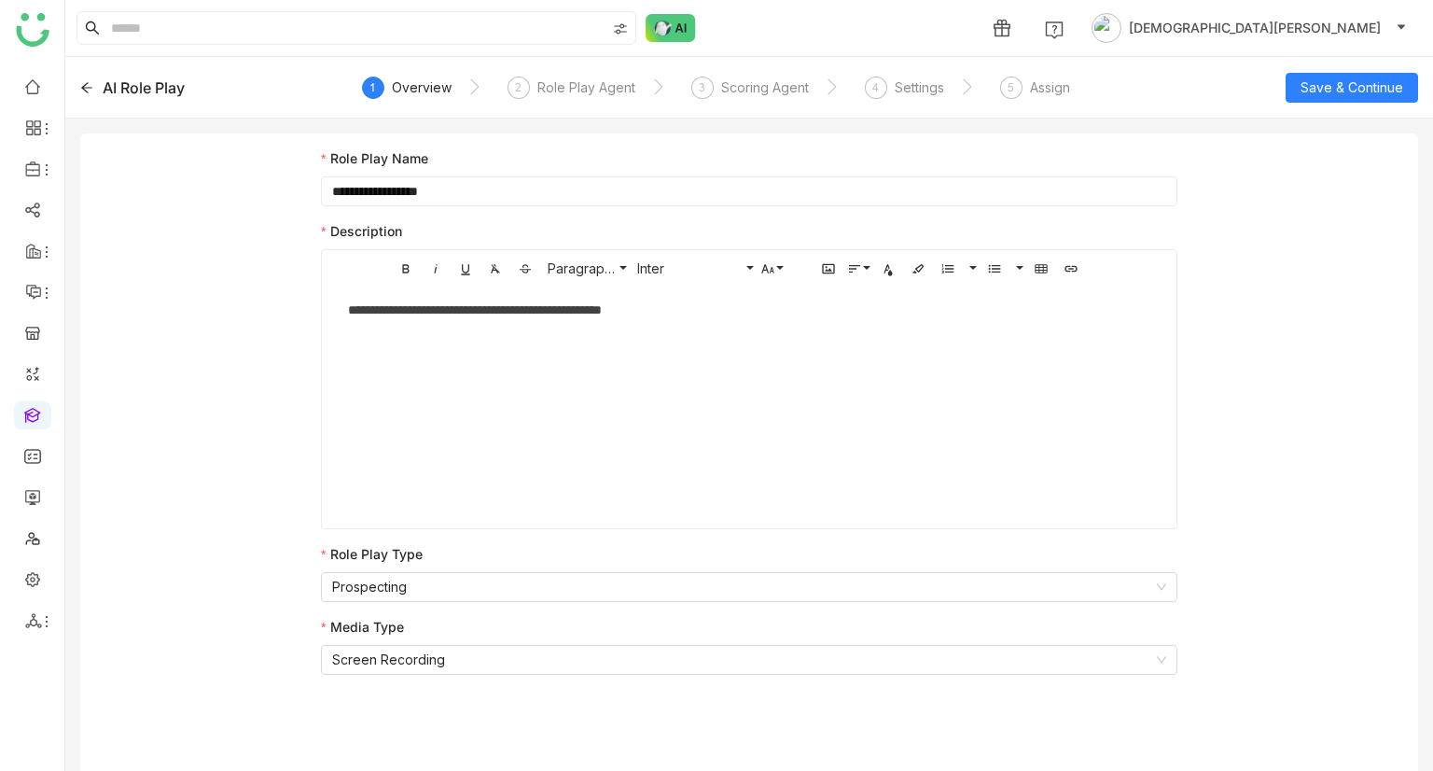
click at [85, 81] on icon at bounding box center [86, 87] width 13 height 13
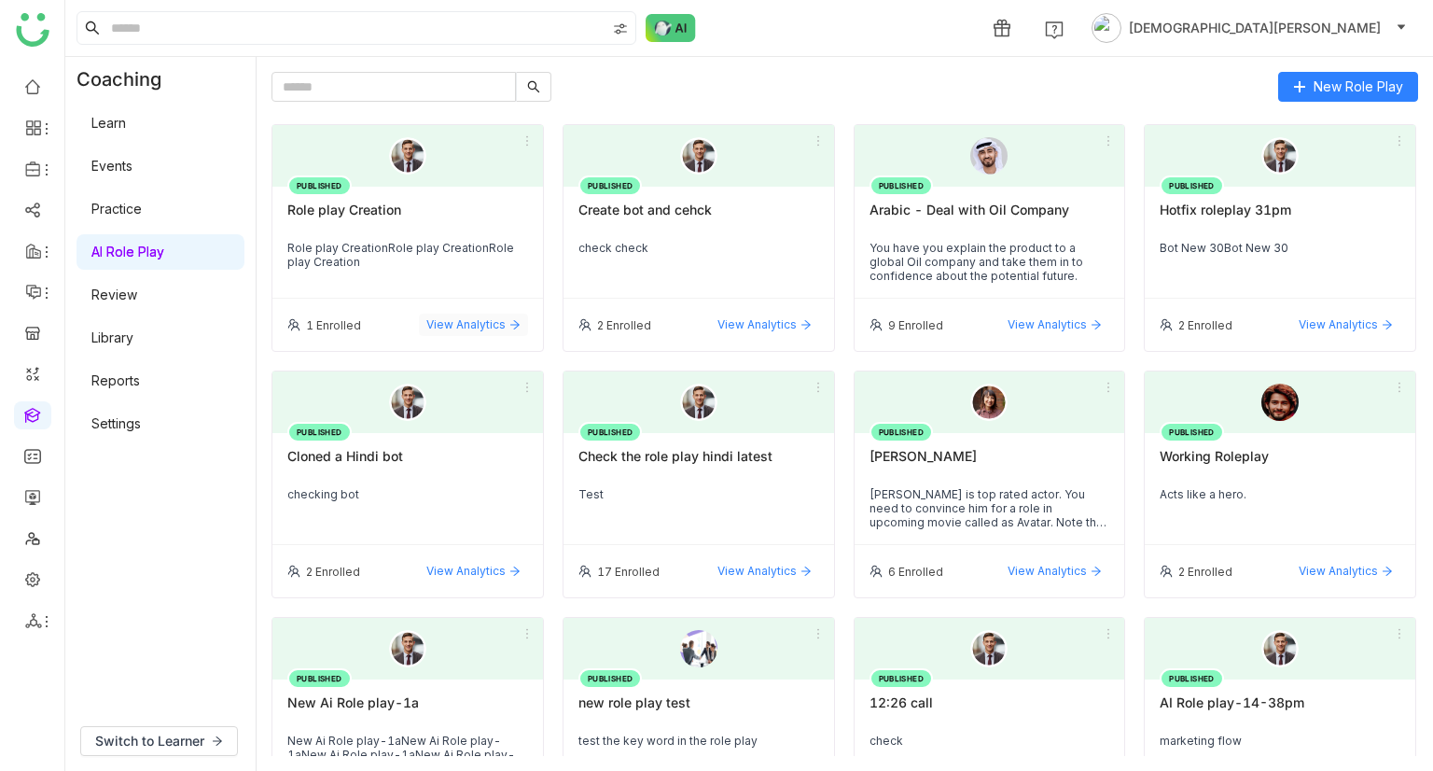
click at [463, 320] on span "View Analytics" at bounding box center [465, 324] width 79 height 17
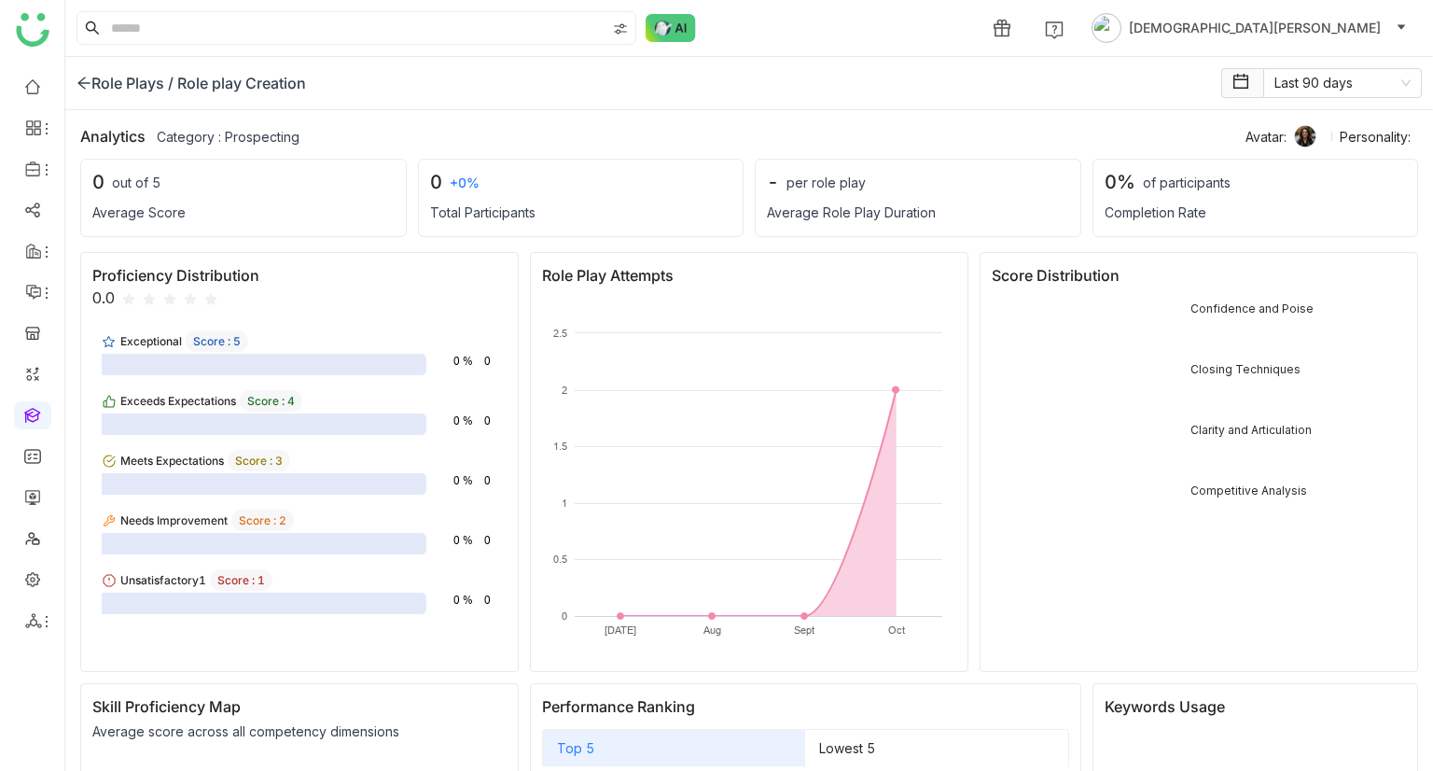
click at [90, 76] on icon at bounding box center [84, 83] width 15 height 15
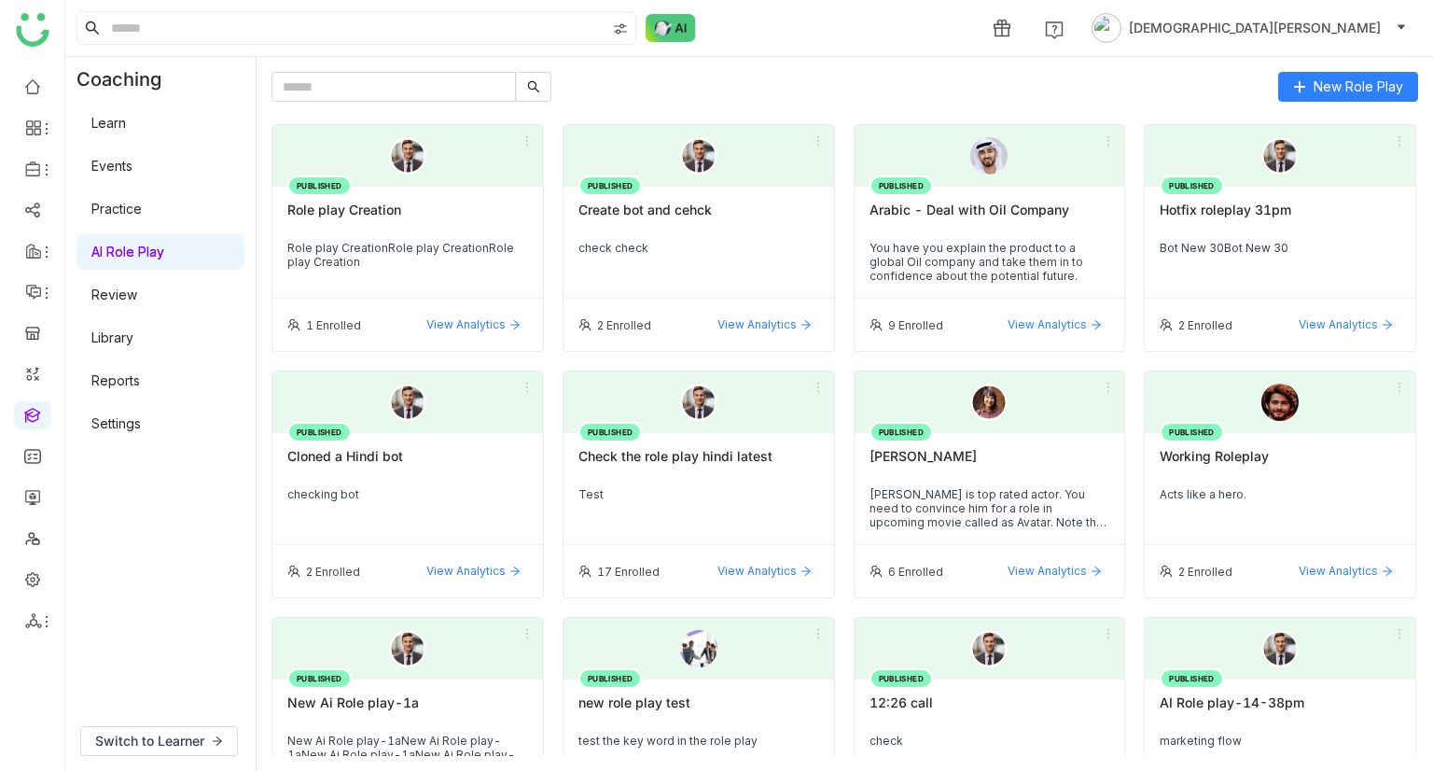
click at [335, 9] on div "1 Vishnu Vardhan" at bounding box center [749, 28] width 1368 height 56
click at [475, 224] on div "Role play Creation" at bounding box center [407, 218] width 241 height 32
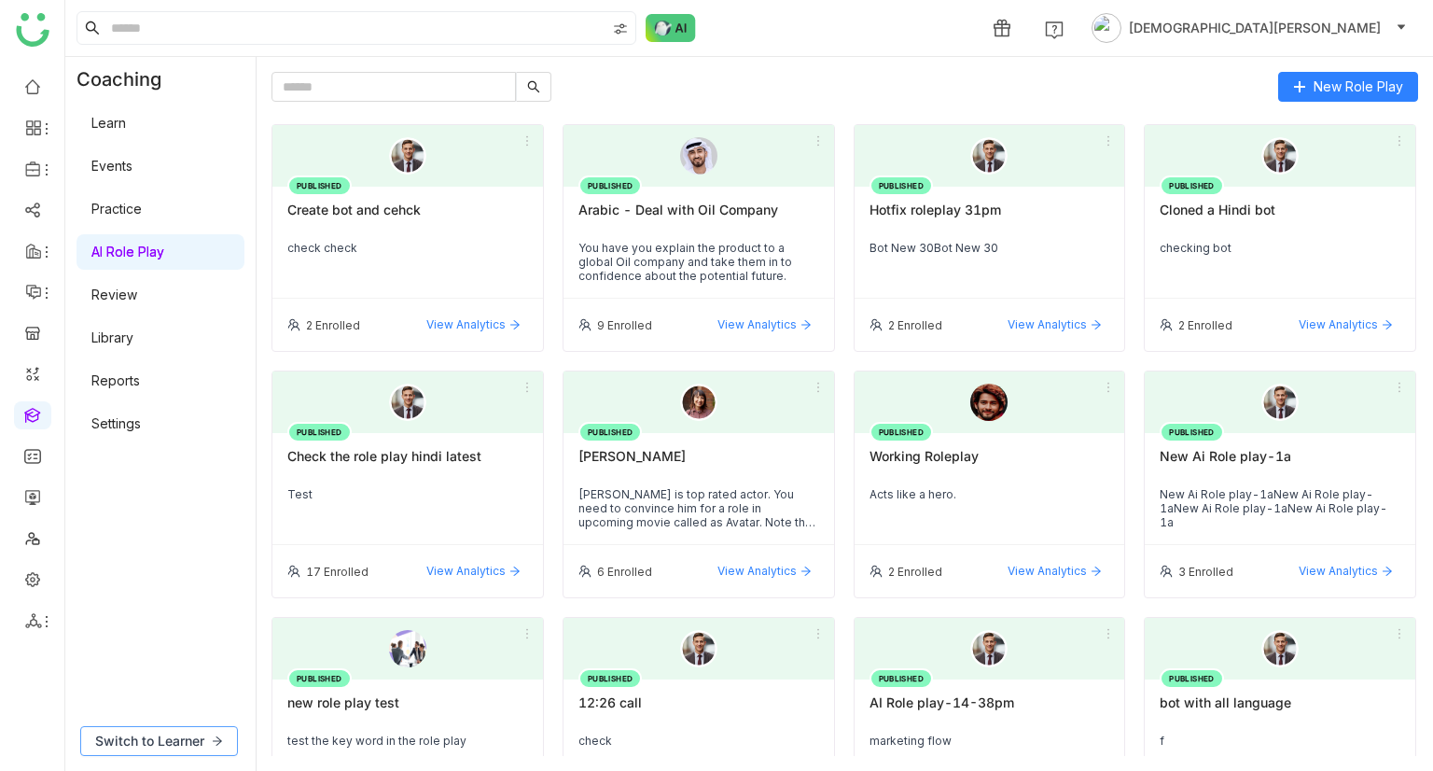
click at [150, 748] on span "Switch to Learner" at bounding box center [149, 741] width 109 height 21
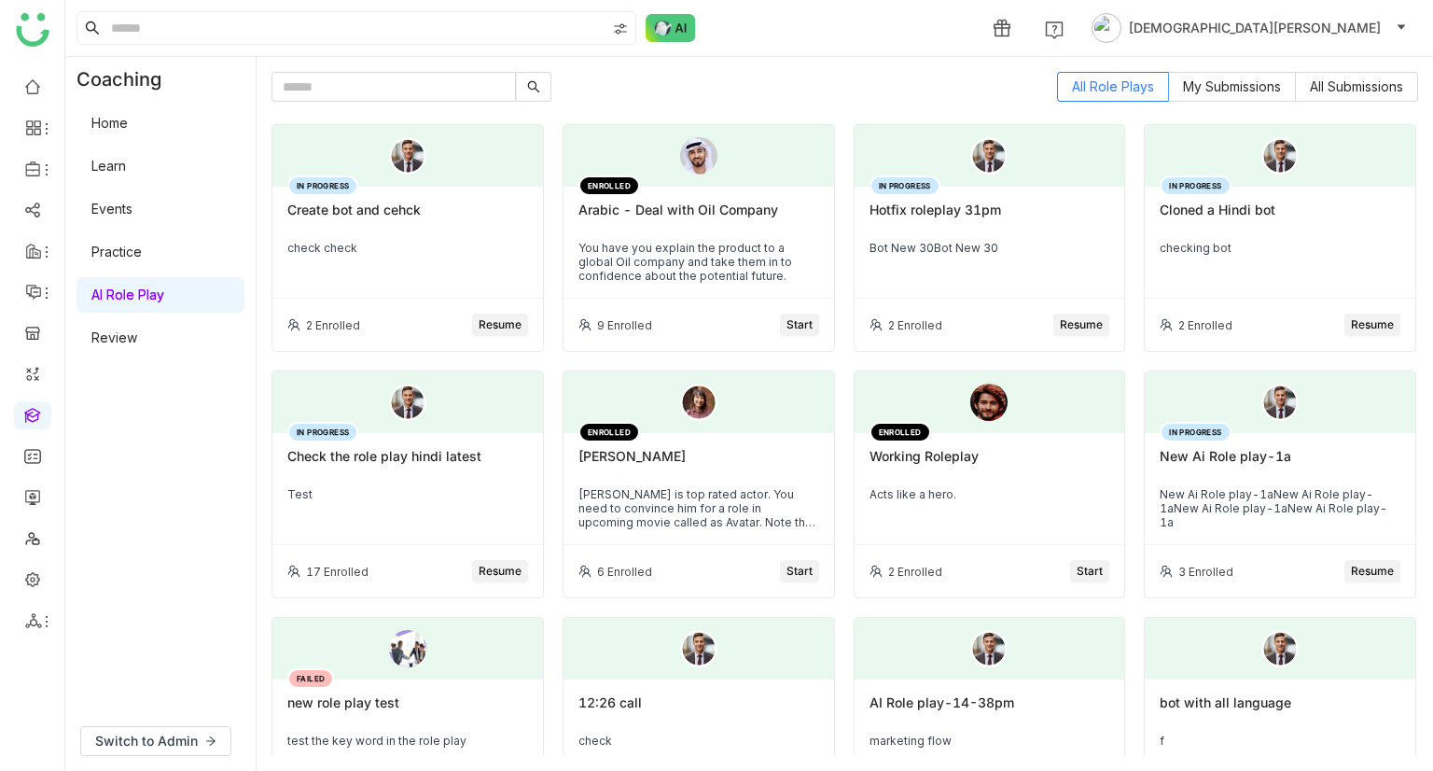
click at [489, 327] on span "Resume" at bounding box center [500, 325] width 43 height 18
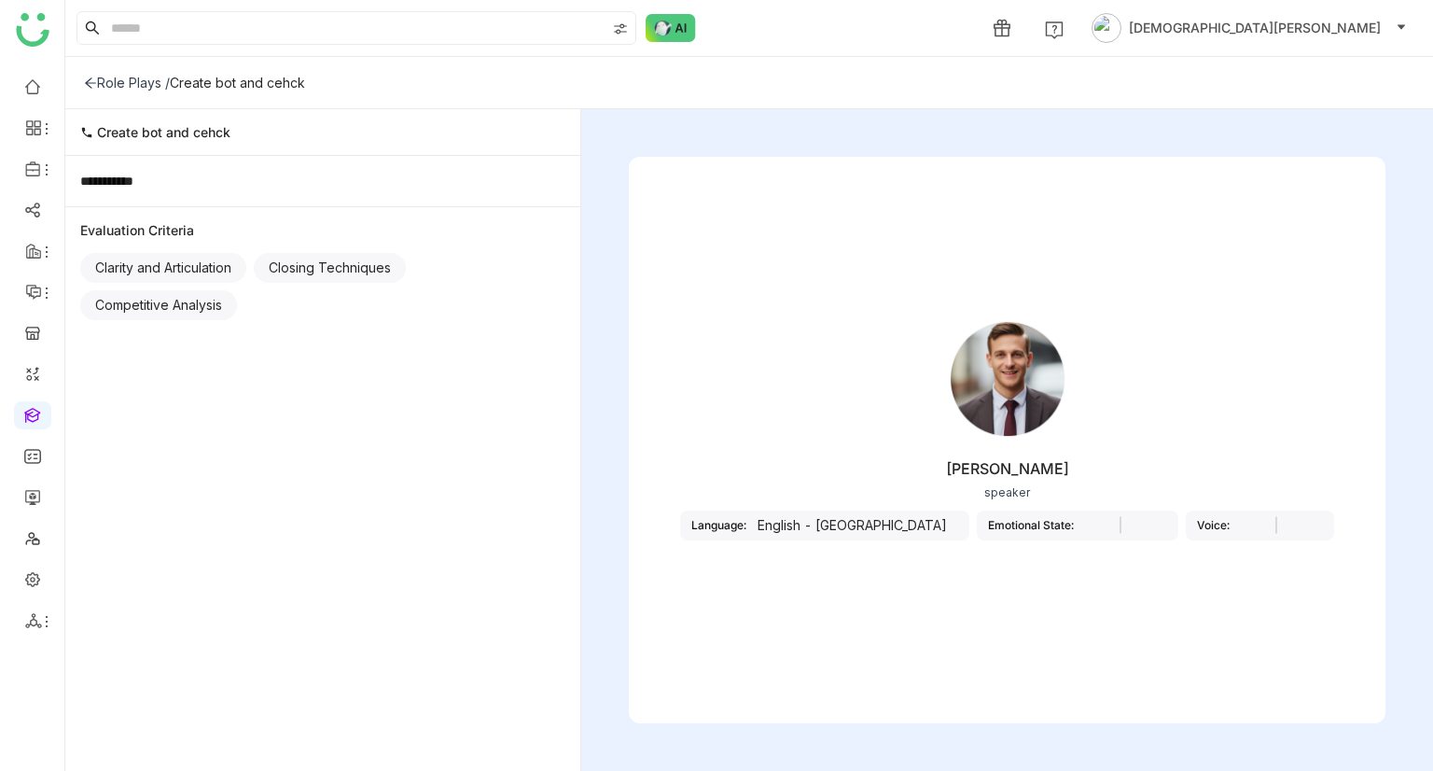
click at [92, 82] on icon at bounding box center [90, 82] width 11 height 10
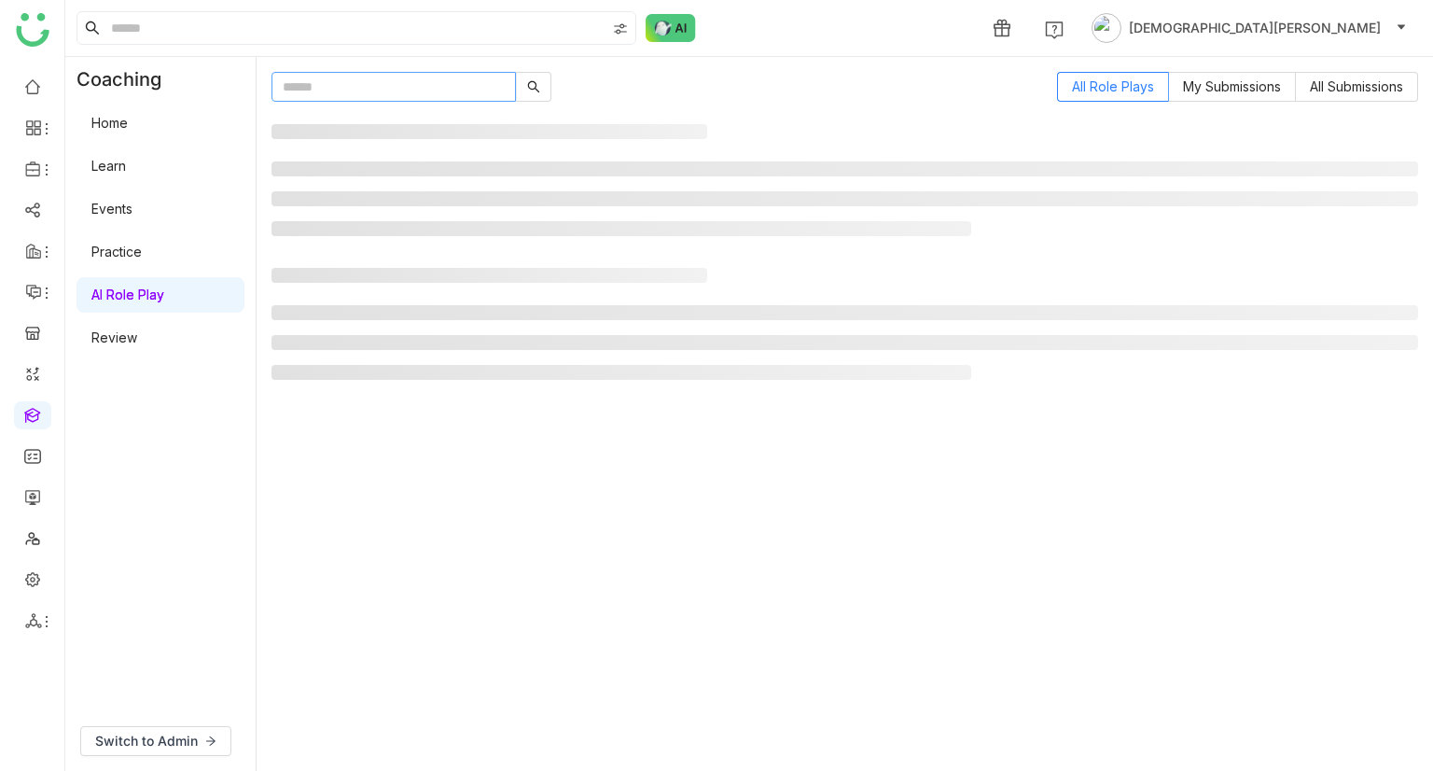
click at [324, 87] on input "text" at bounding box center [394, 87] width 244 height 30
paste input "**********"
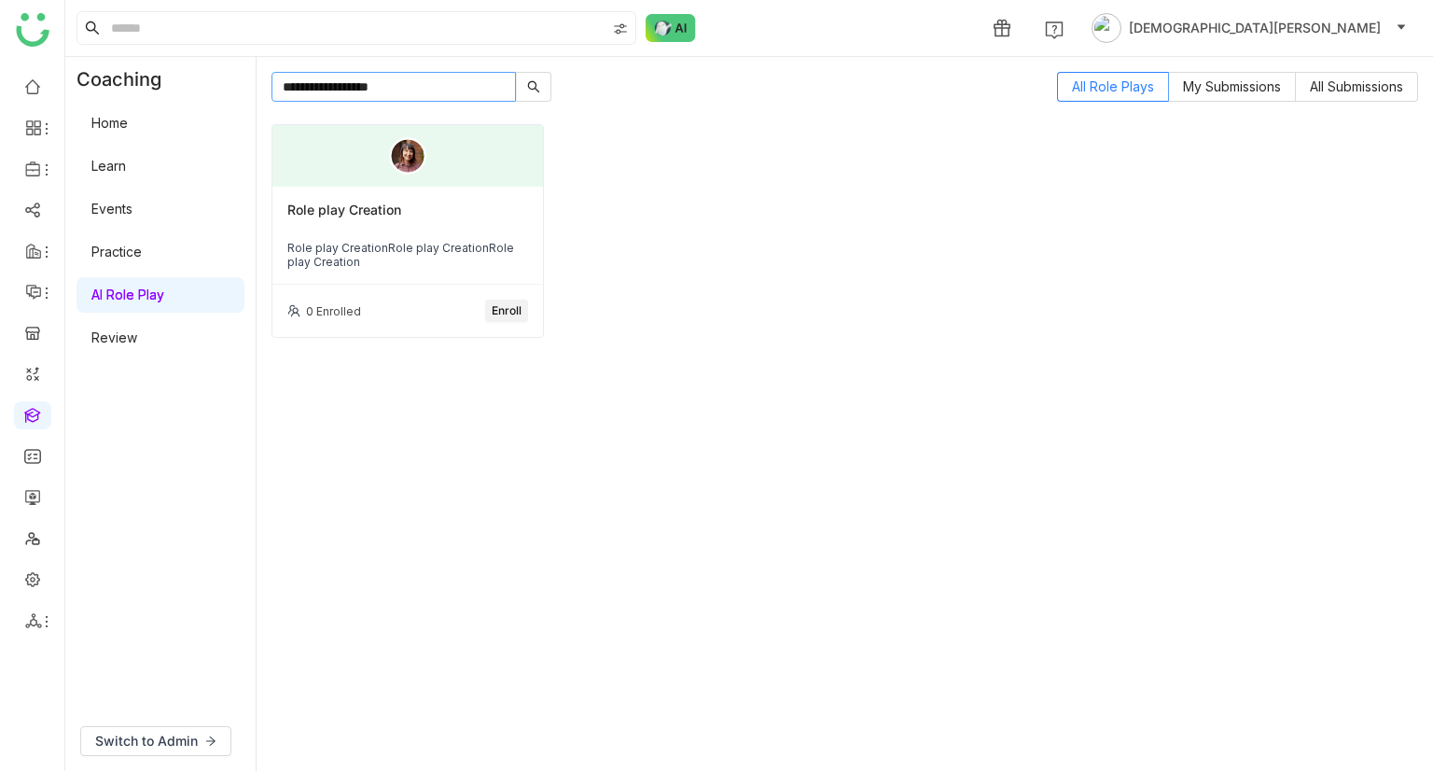
type input "**********"
click at [521, 314] on span "Enroll" at bounding box center [507, 311] width 30 height 18
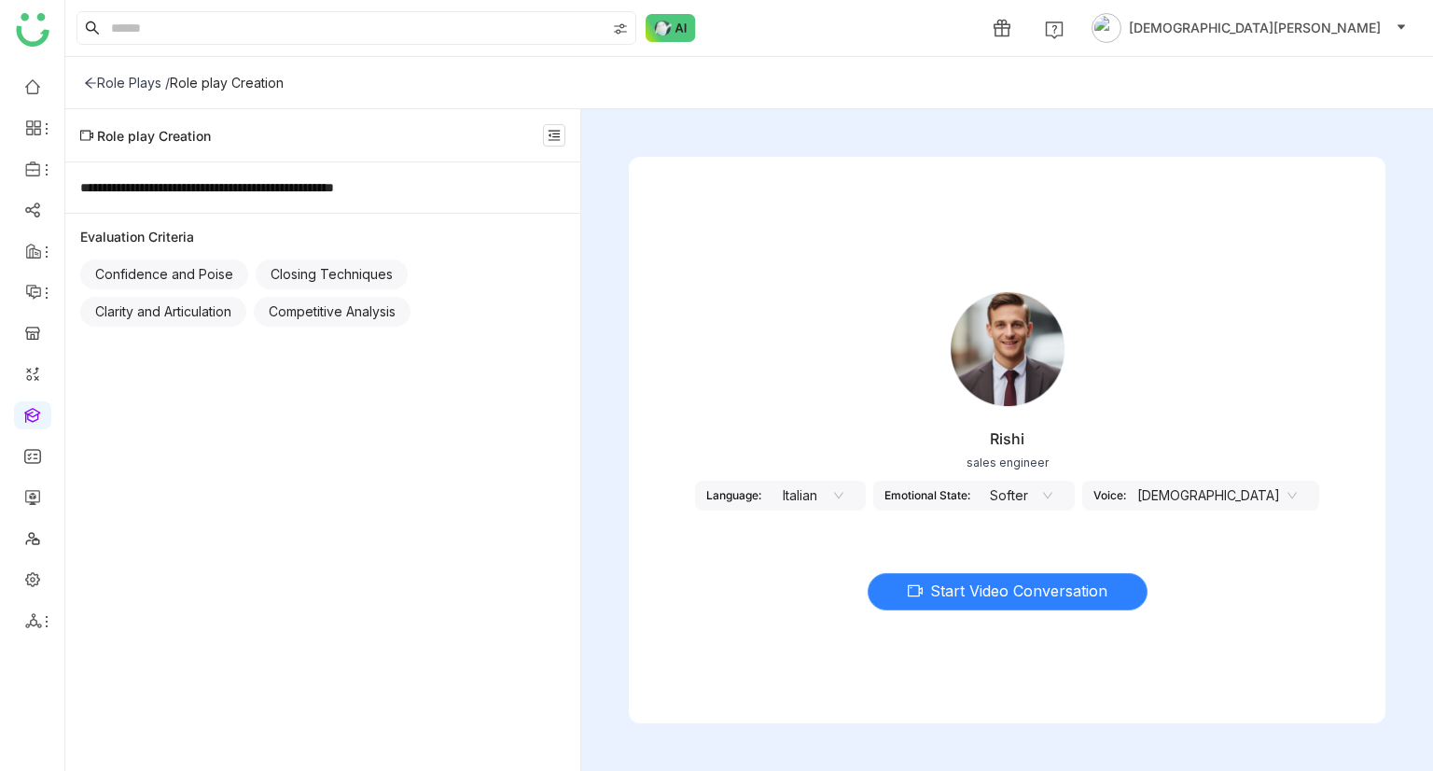
click at [1018, 593] on span "Start Video Conversation" at bounding box center [1018, 590] width 177 height 23
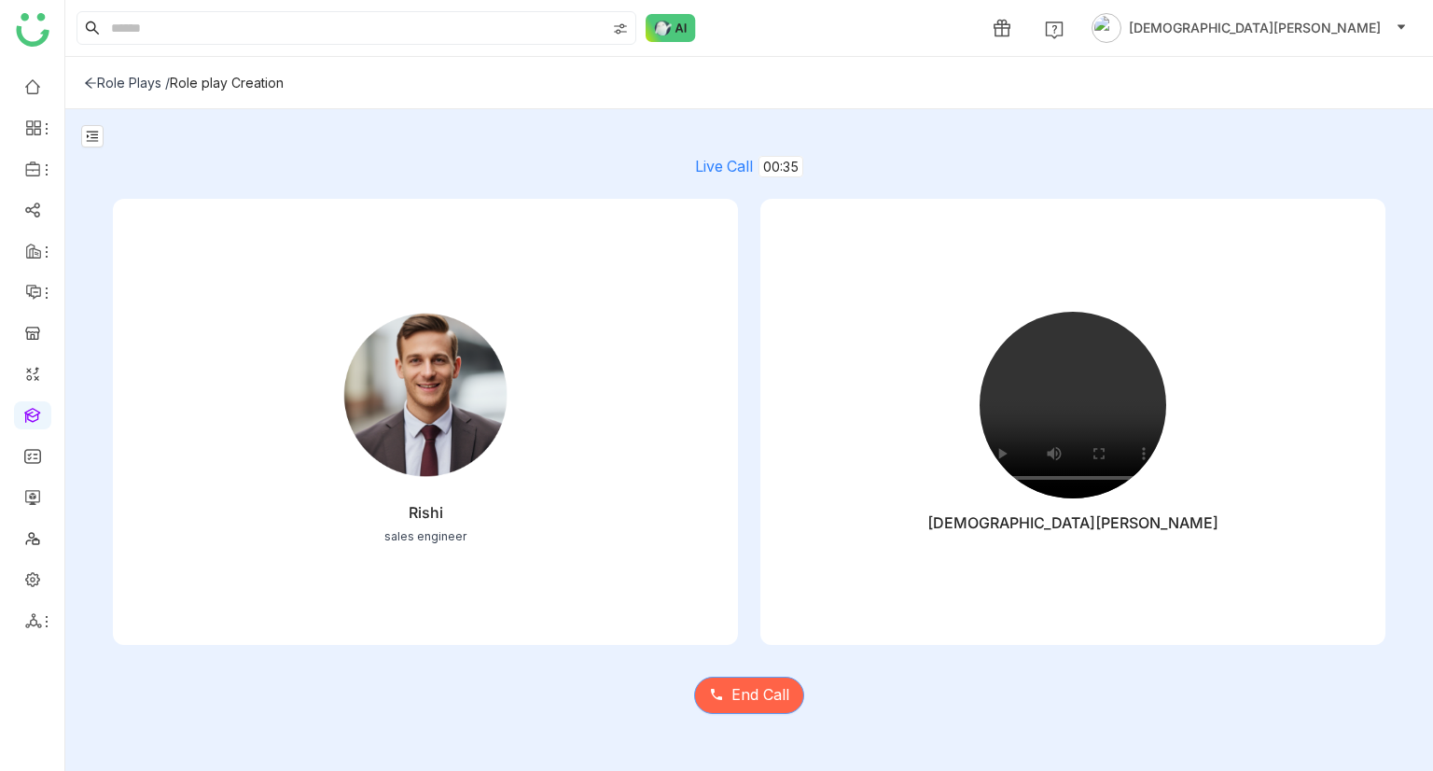
click at [746, 698] on span "End Call" at bounding box center [761, 694] width 58 height 23
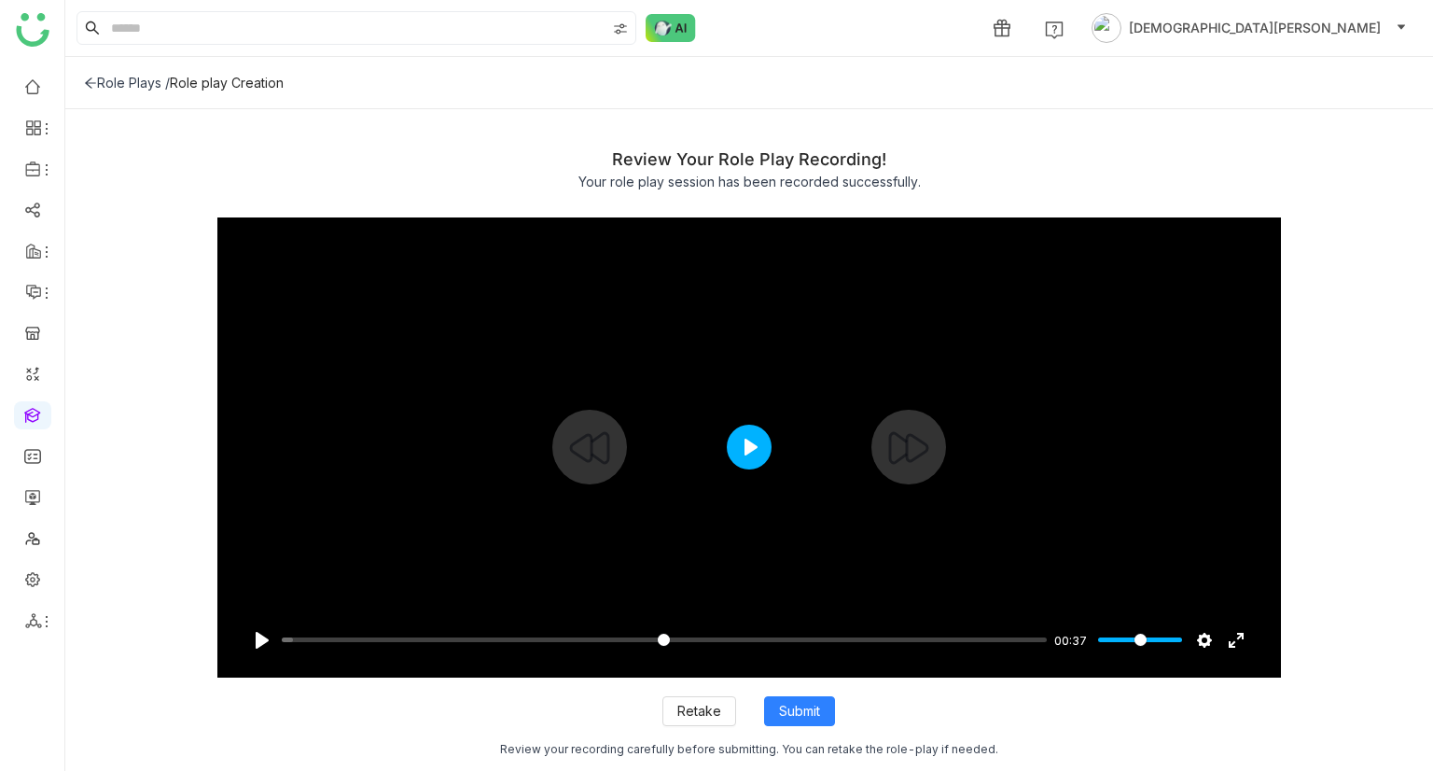
click at [750, 456] on button "Play" at bounding box center [749, 447] width 45 height 45
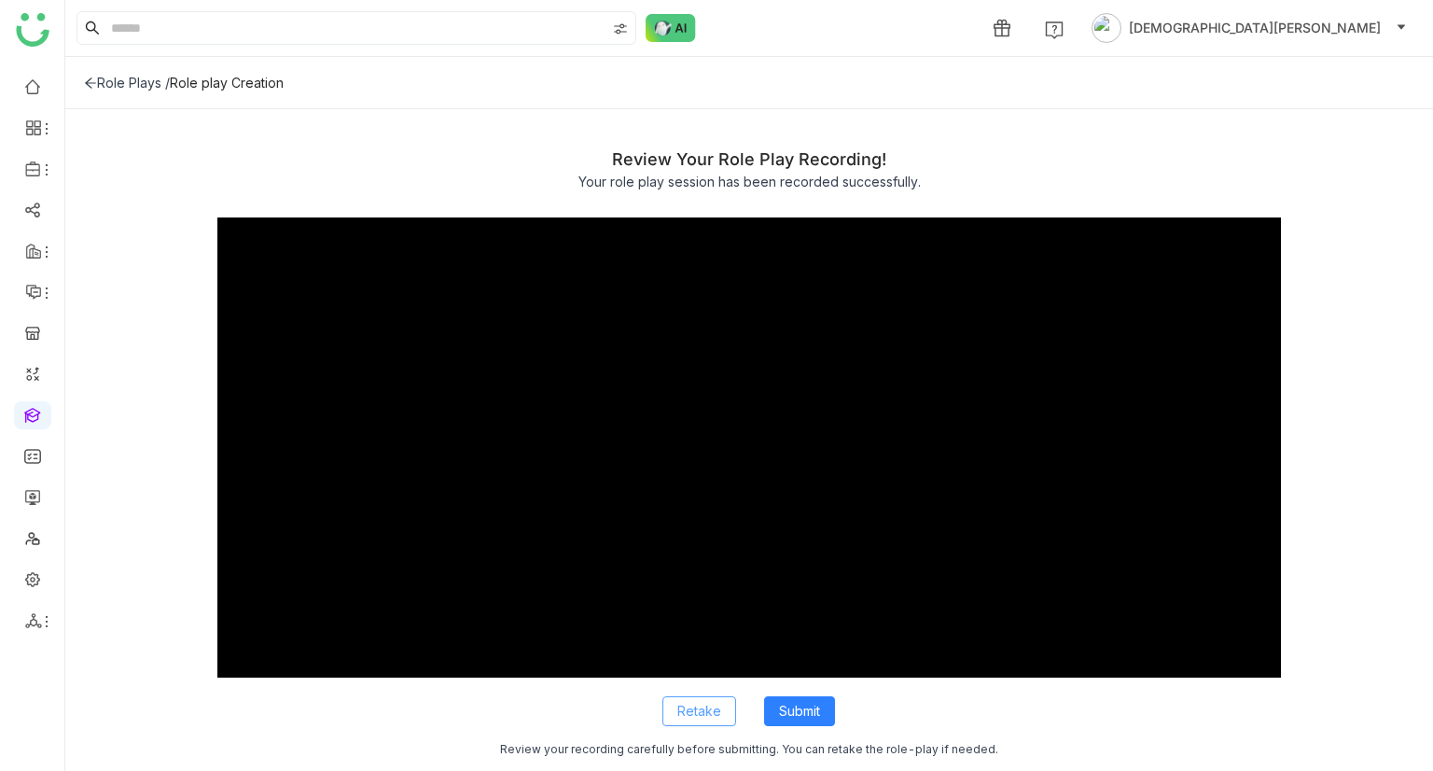
click at [706, 712] on span "Retake" at bounding box center [699, 711] width 44 height 21
type input "*****"
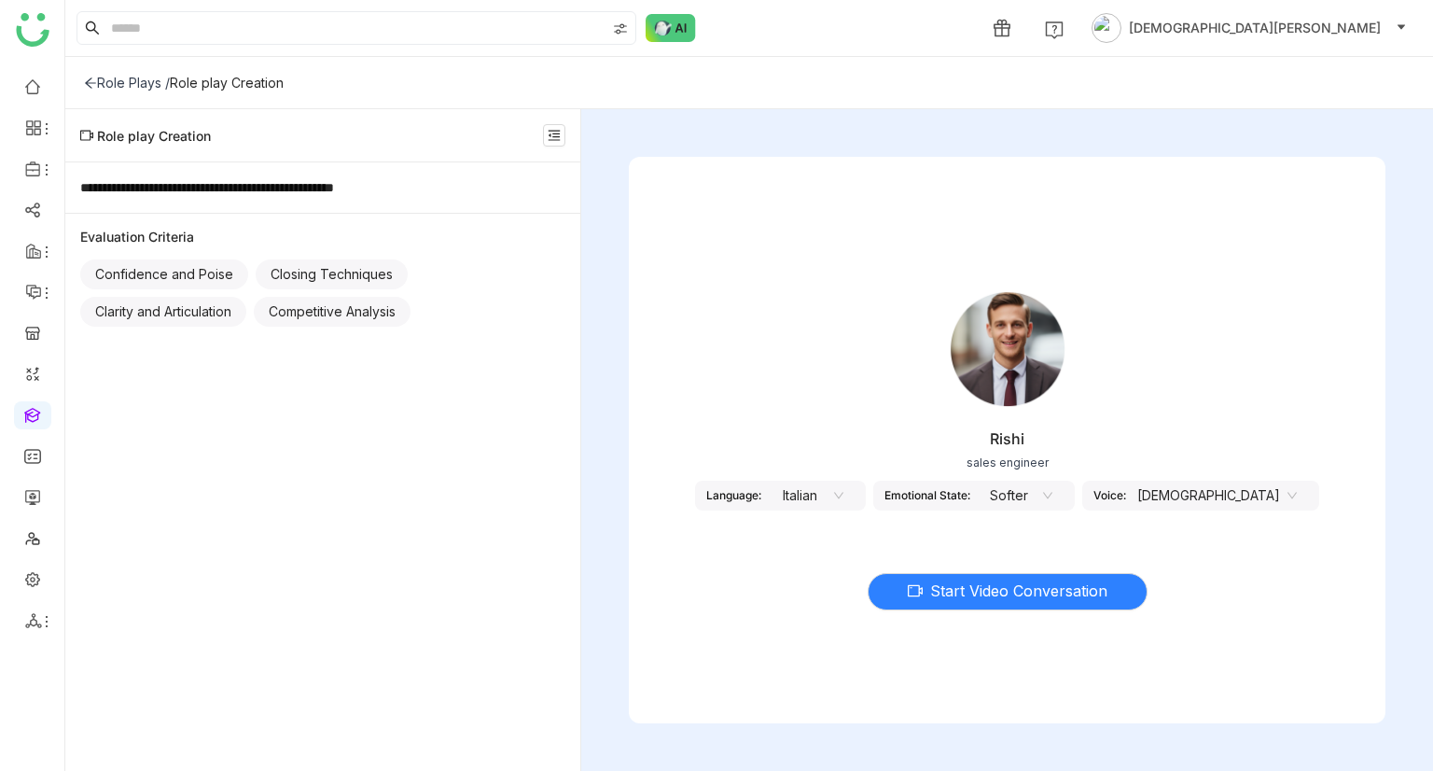
click at [844, 501] on nz-select-item "Italian" at bounding box center [808, 495] width 71 height 28
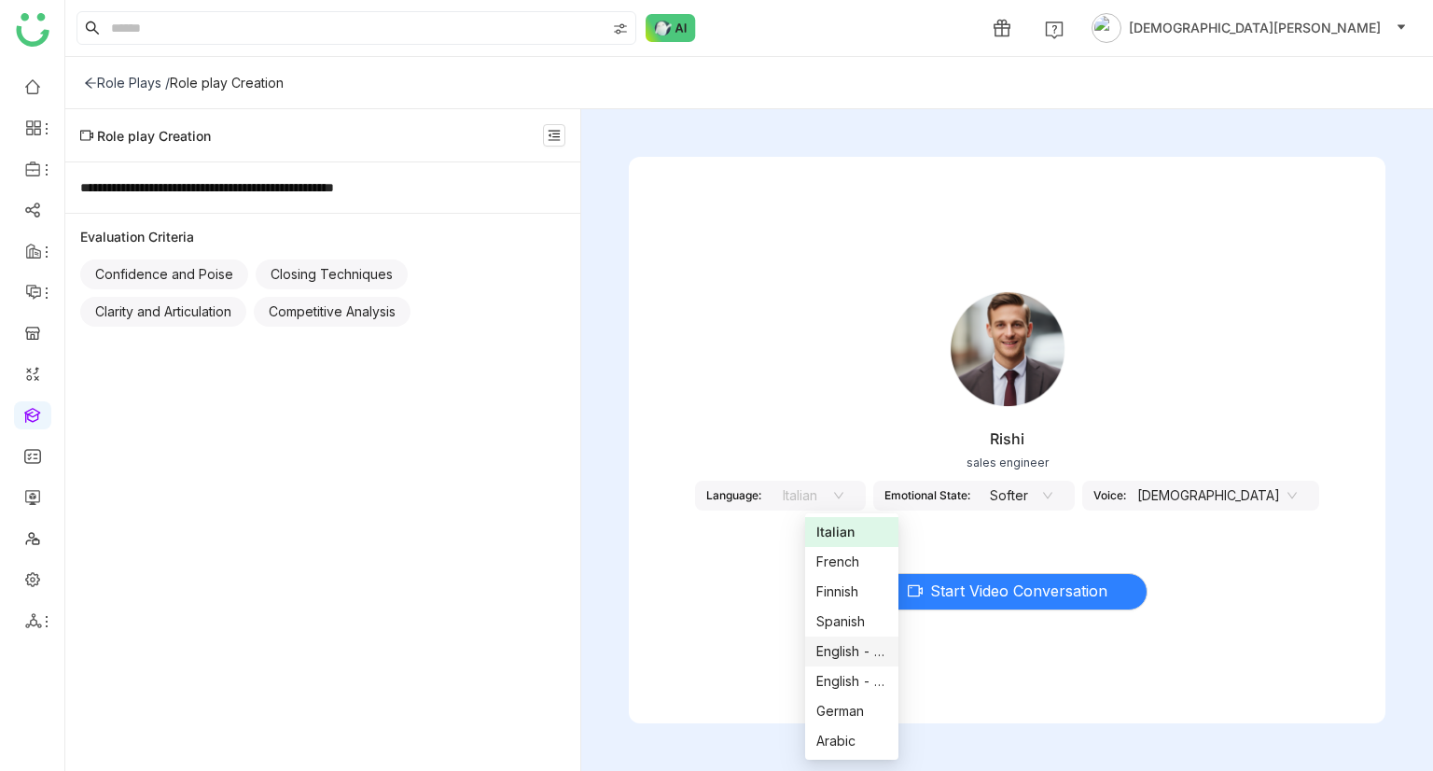
click at [836, 662] on nz-option-item "English - US" at bounding box center [851, 651] width 93 height 30
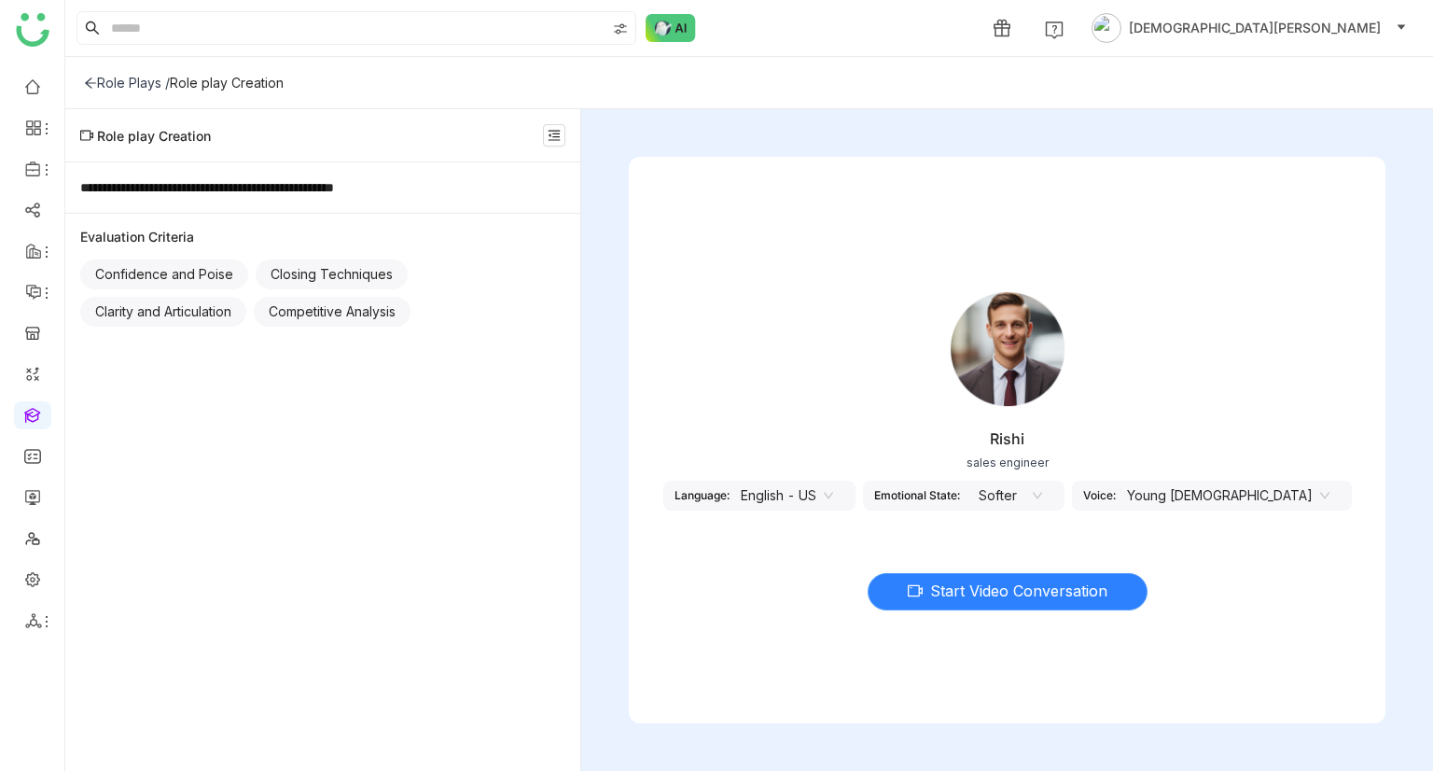
click at [1047, 593] on span "Start Video Conversation" at bounding box center [1018, 590] width 177 height 23
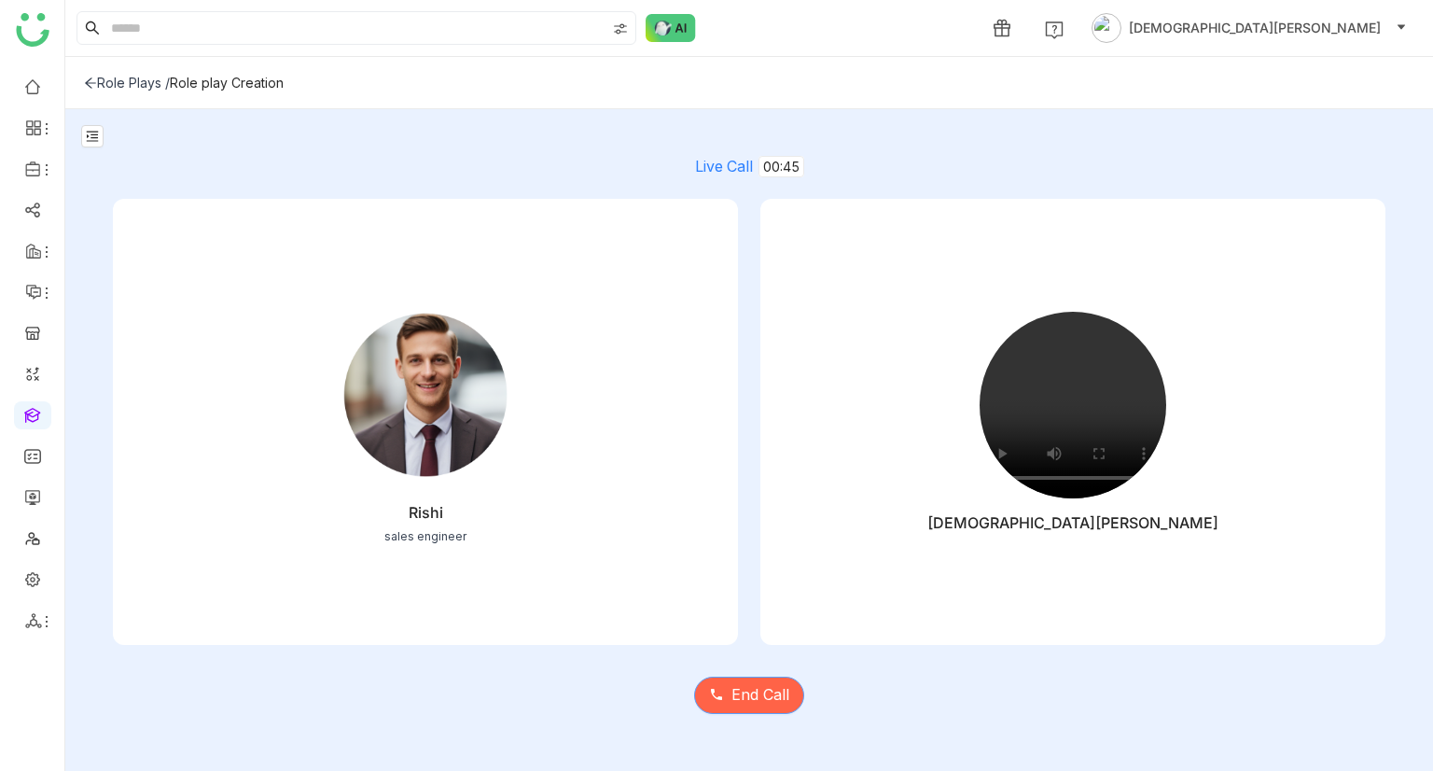
click at [760, 690] on span "End Call" at bounding box center [761, 694] width 58 height 23
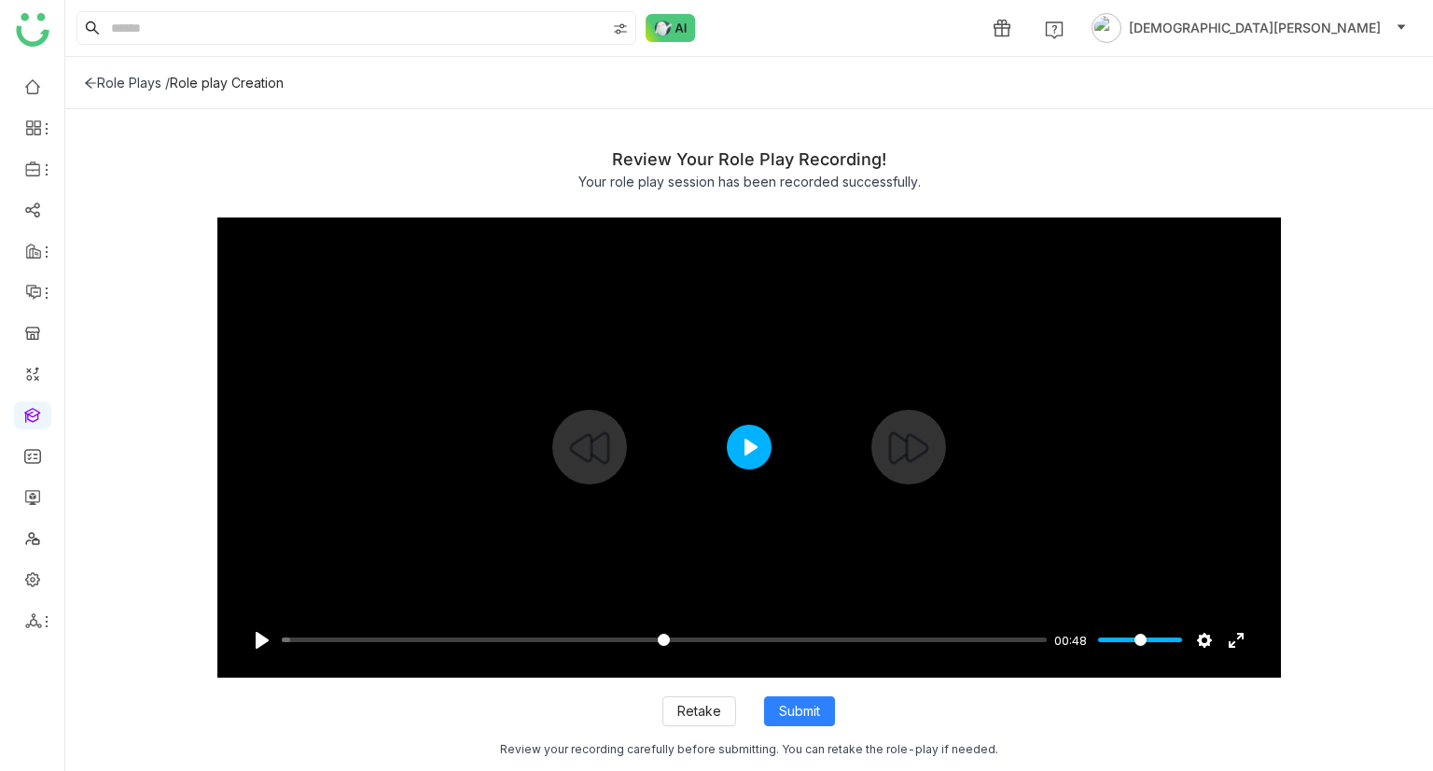
click at [760, 450] on button "Play" at bounding box center [749, 447] width 45 height 45
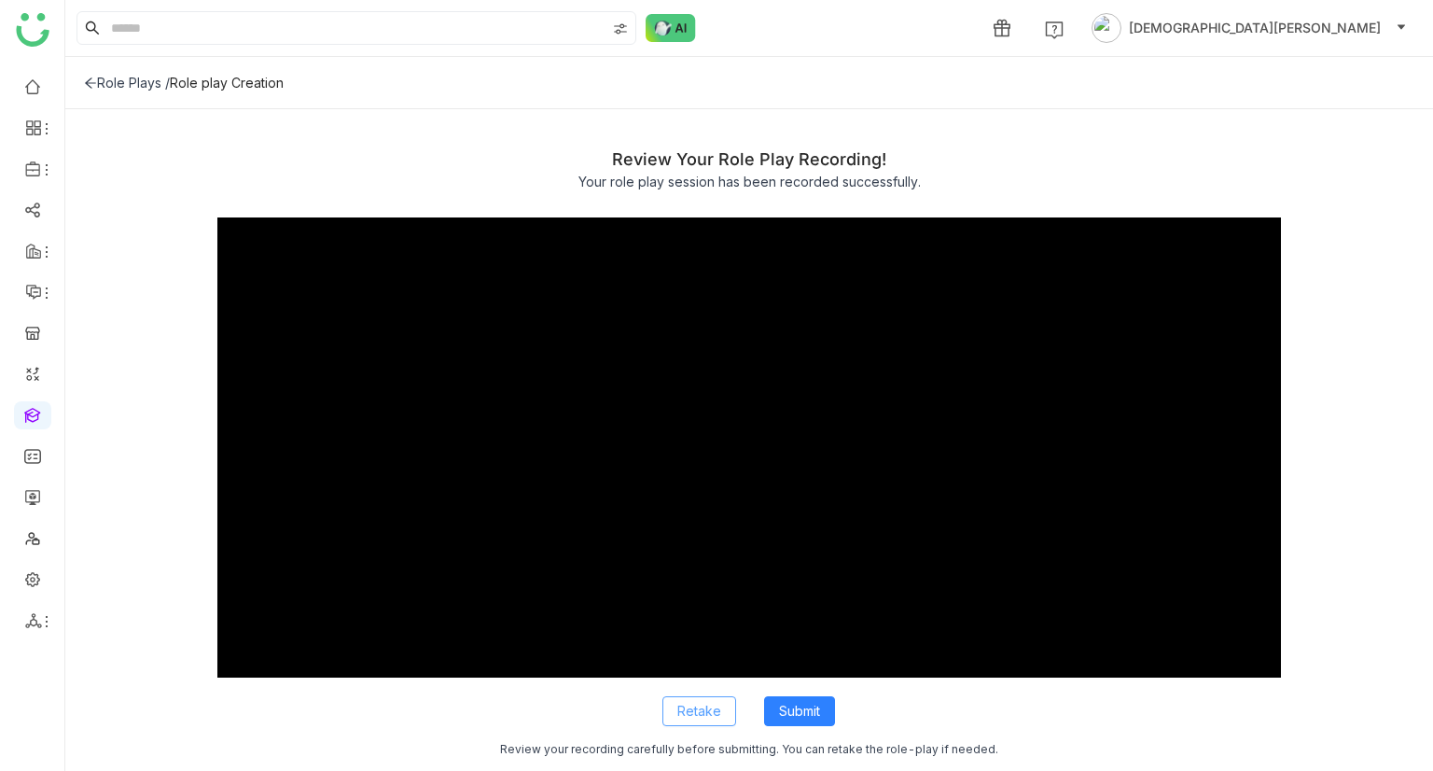
click at [717, 706] on span "Retake" at bounding box center [699, 711] width 44 height 21
type input "****"
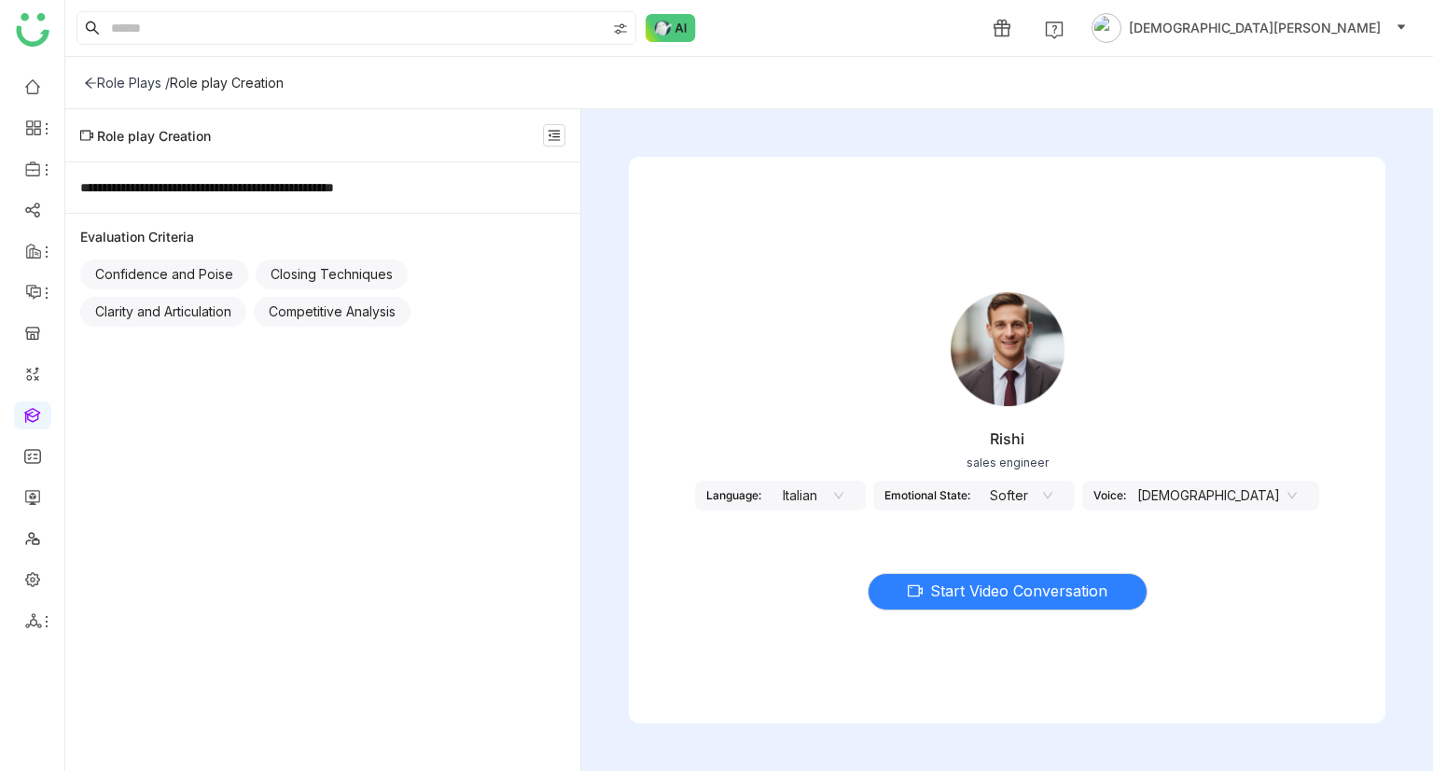
click at [836, 492] on nz-select-item "Italian" at bounding box center [808, 495] width 71 height 28
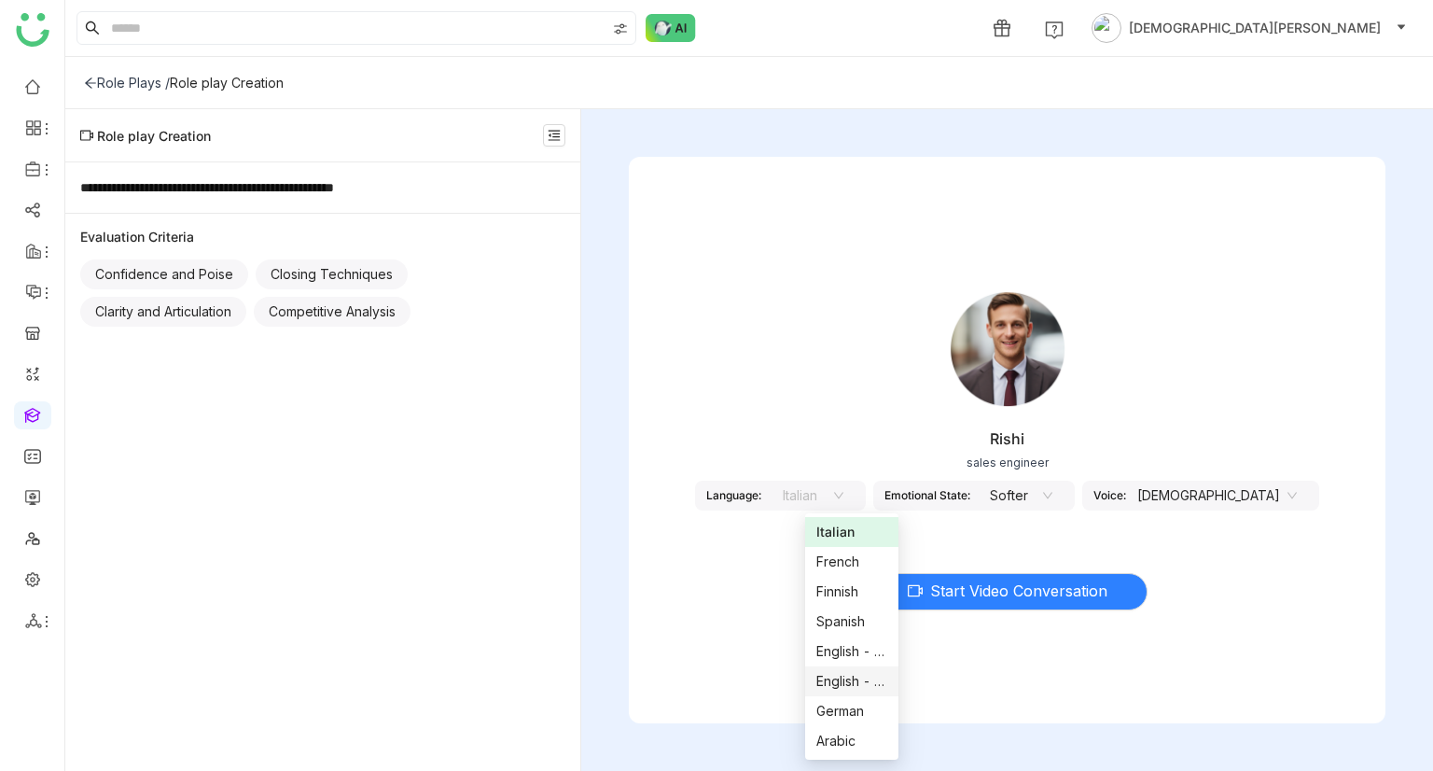
click at [840, 669] on nz-option-item "English - [GEOGRAPHIC_DATA]" at bounding box center [851, 681] width 93 height 30
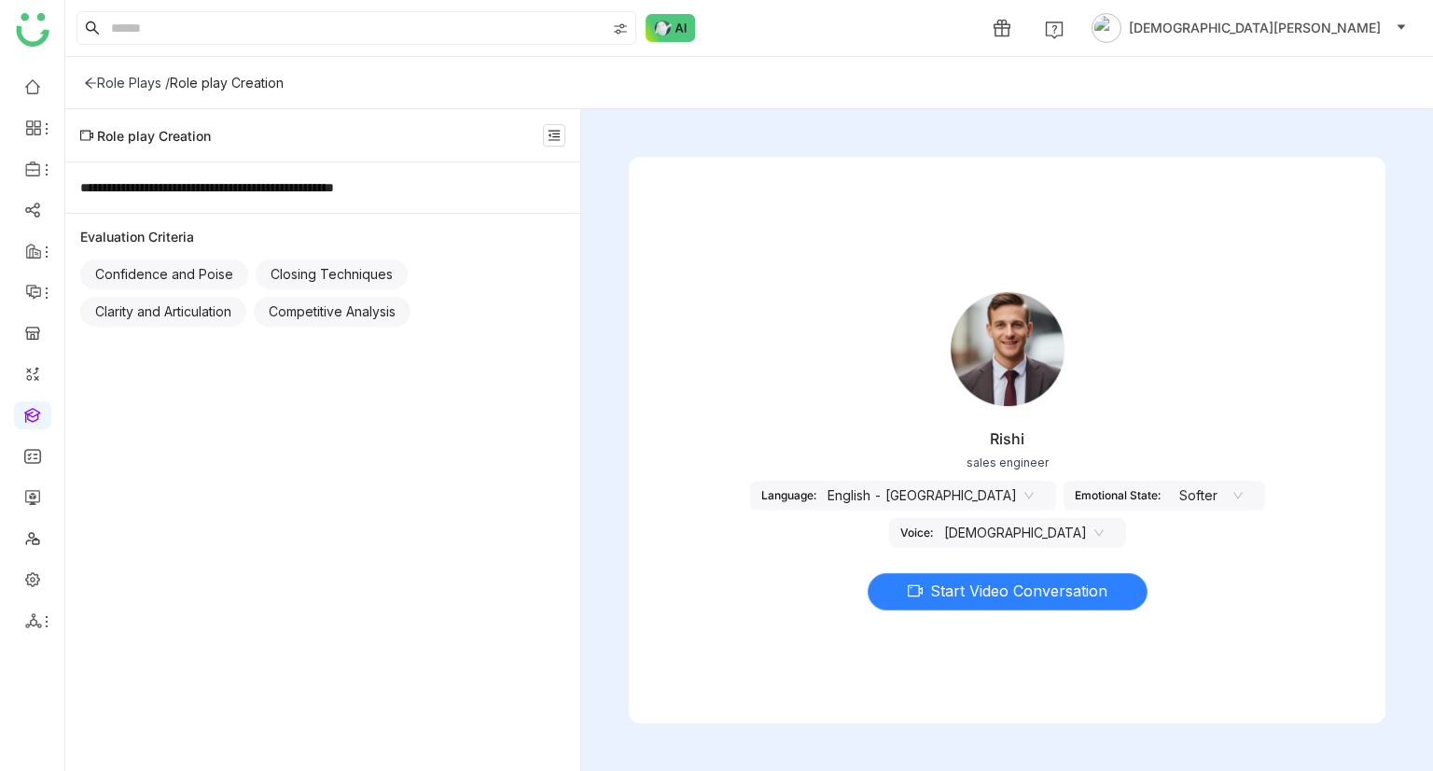
click at [1039, 587] on span "Start Video Conversation" at bounding box center [1018, 590] width 177 height 23
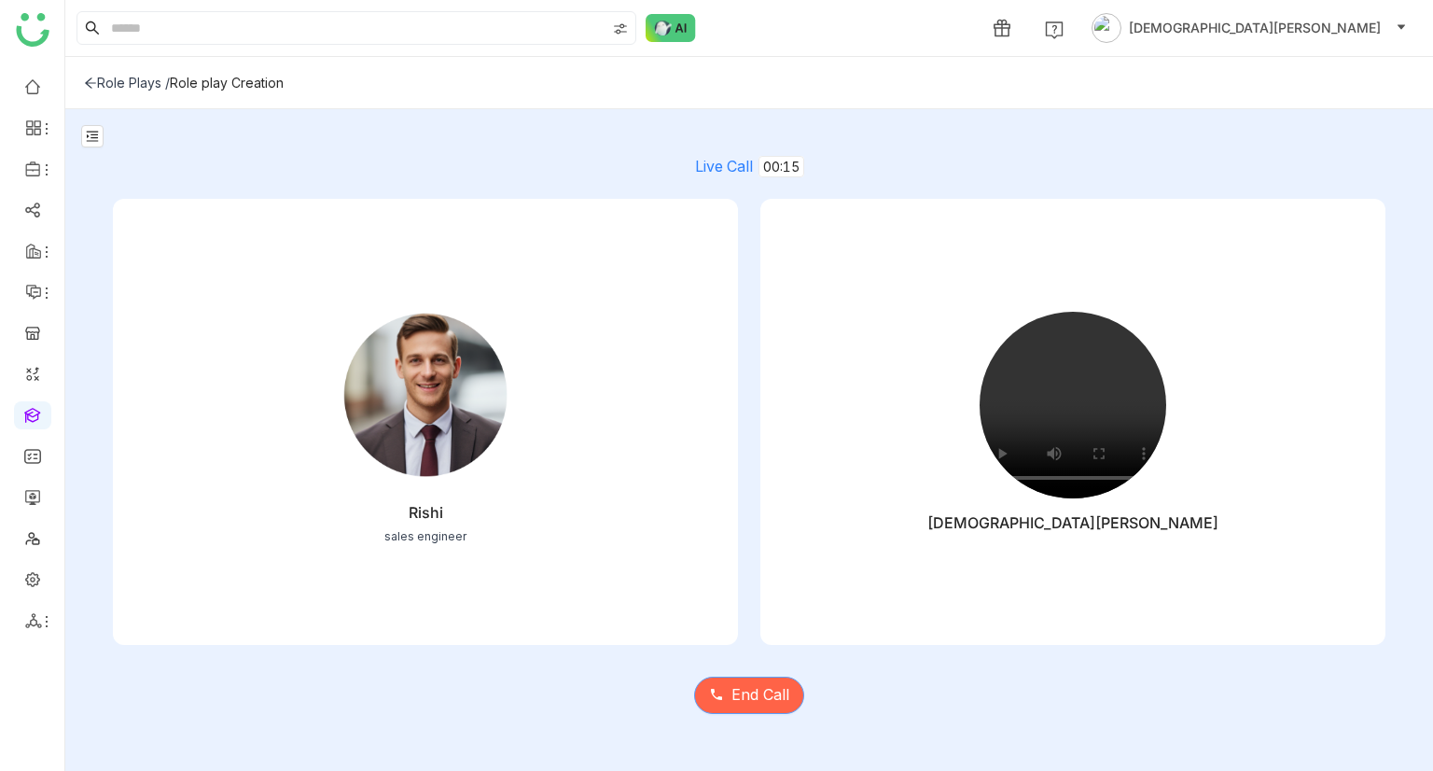
click at [766, 693] on span "End Call" at bounding box center [761, 694] width 58 height 23
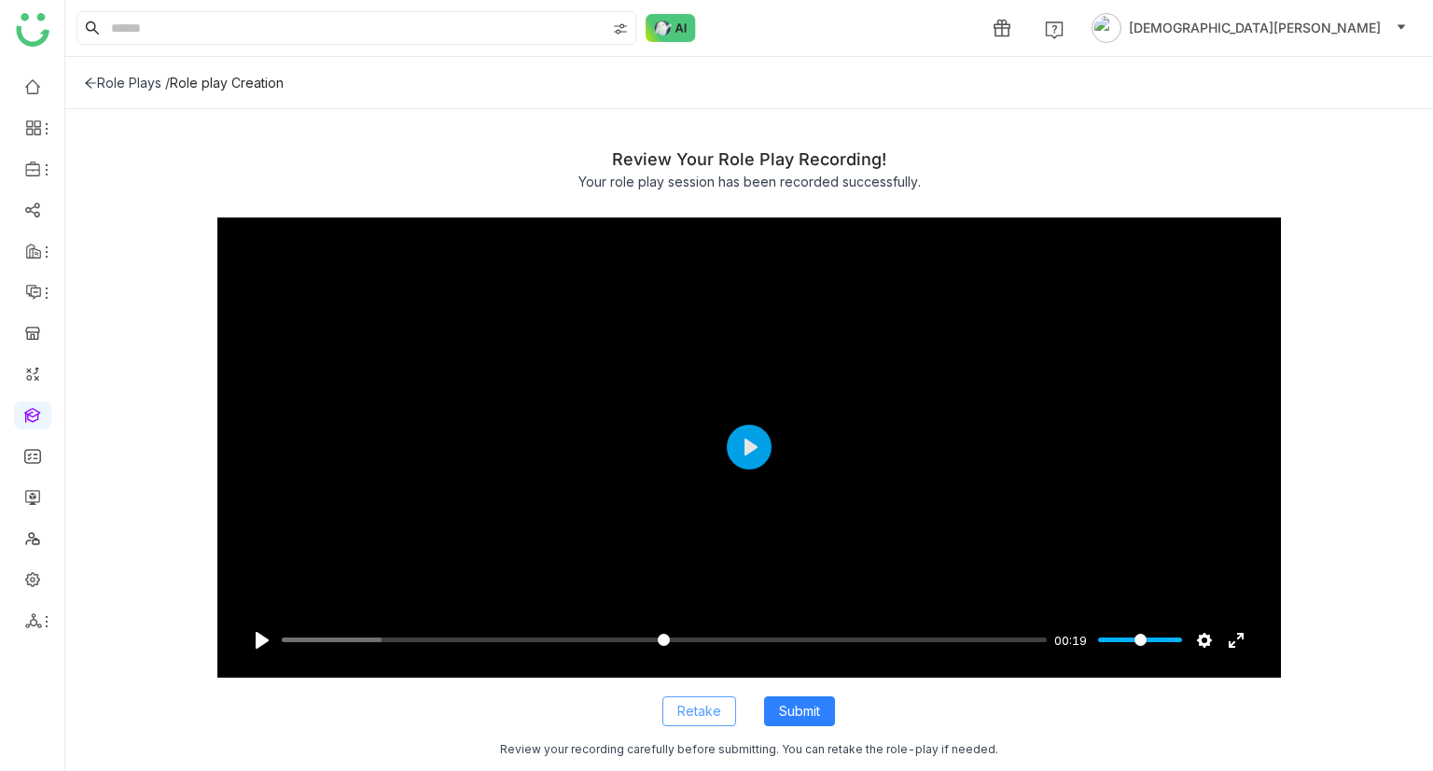
click at [713, 717] on span "Retake" at bounding box center [699, 711] width 44 height 21
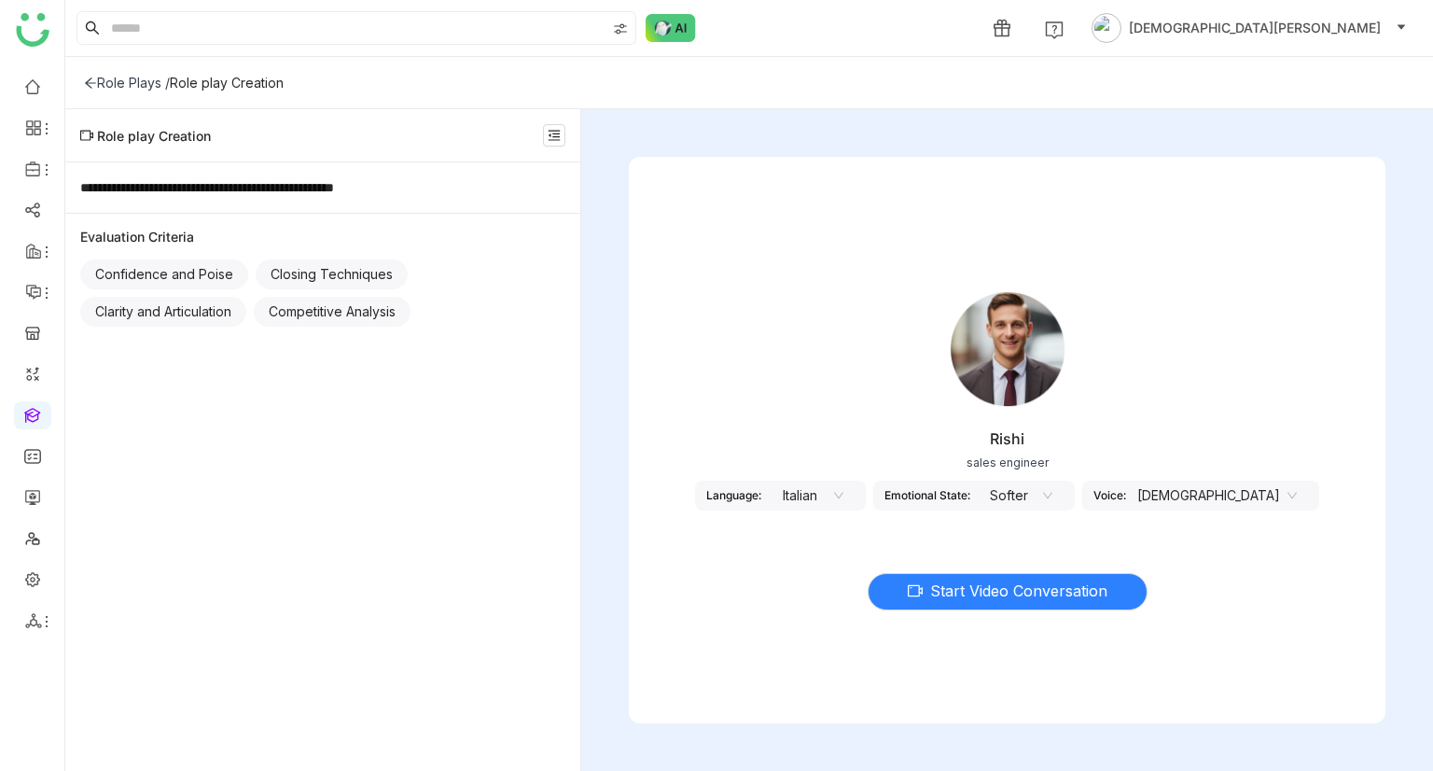
click at [844, 487] on nz-select-item "Italian" at bounding box center [808, 495] width 71 height 28
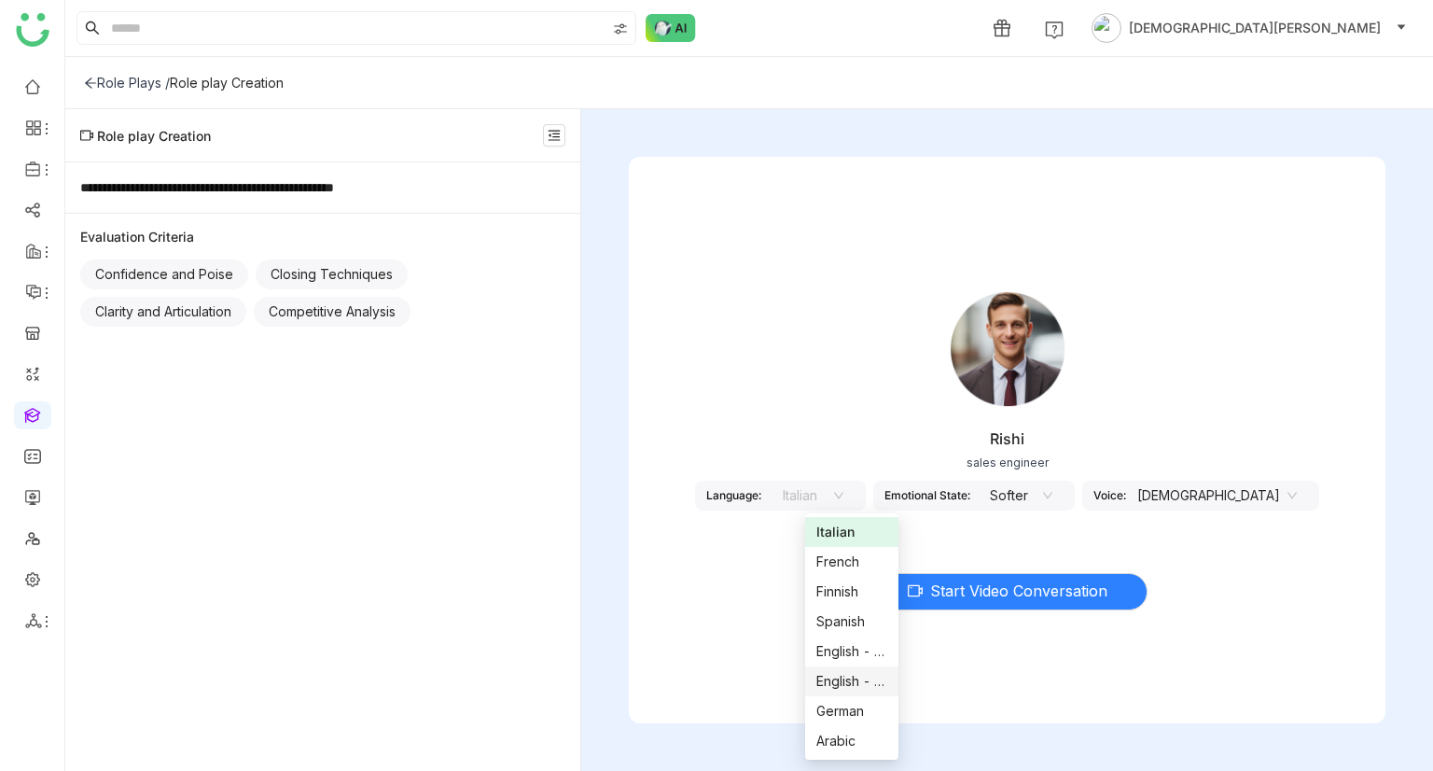
click at [844, 680] on div "English - [GEOGRAPHIC_DATA]" at bounding box center [851, 681] width 71 height 21
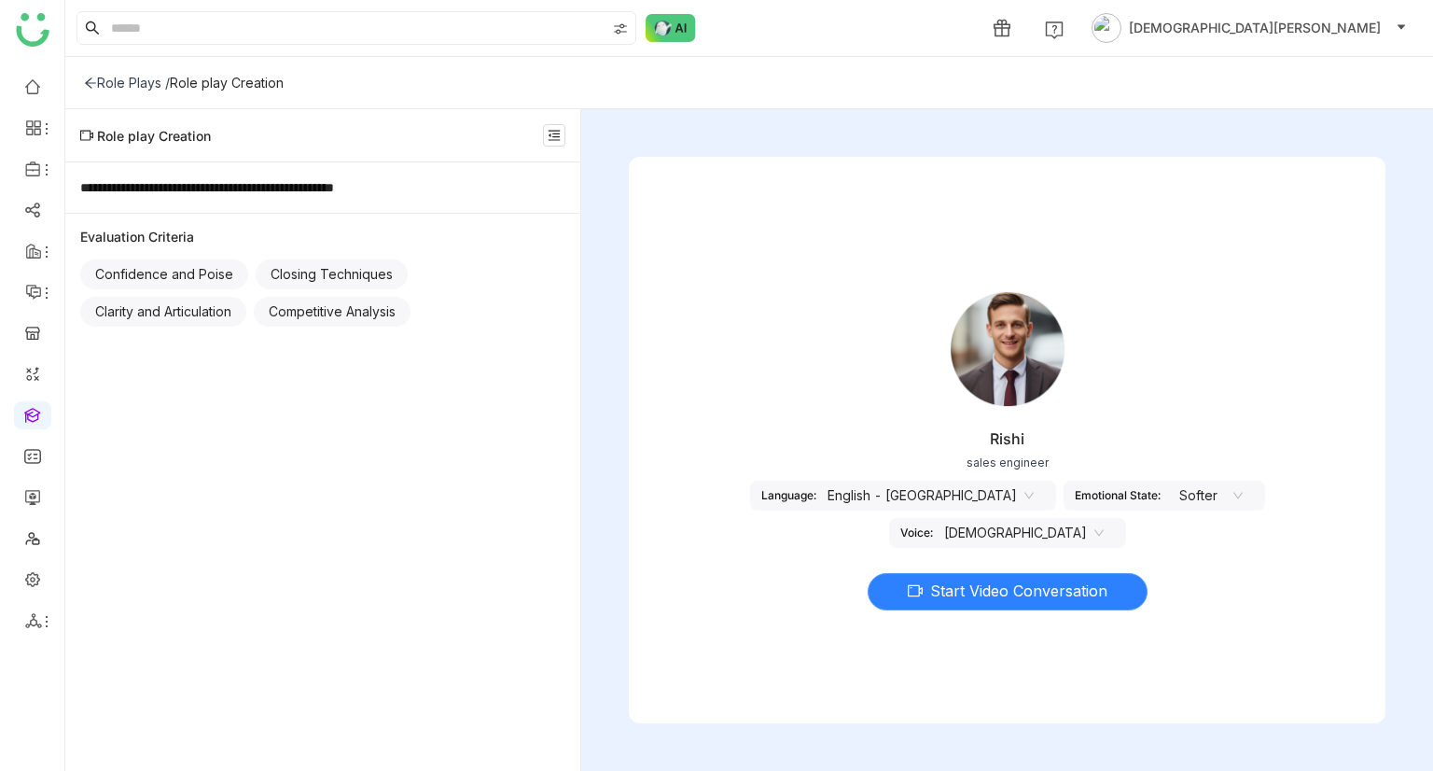
click at [1011, 594] on span "Start Video Conversation" at bounding box center [1018, 590] width 177 height 23
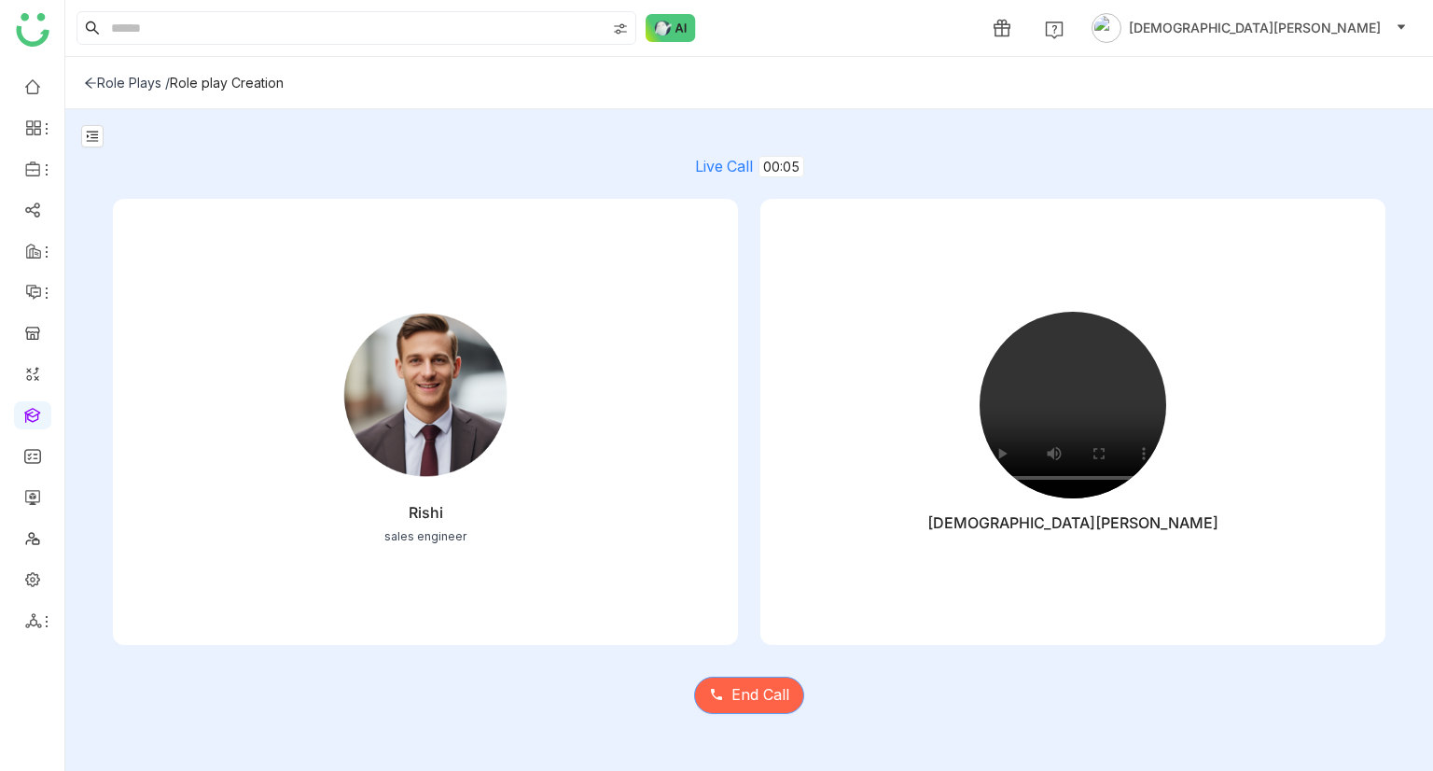
click at [755, 705] on span "End Call" at bounding box center [761, 694] width 58 height 23
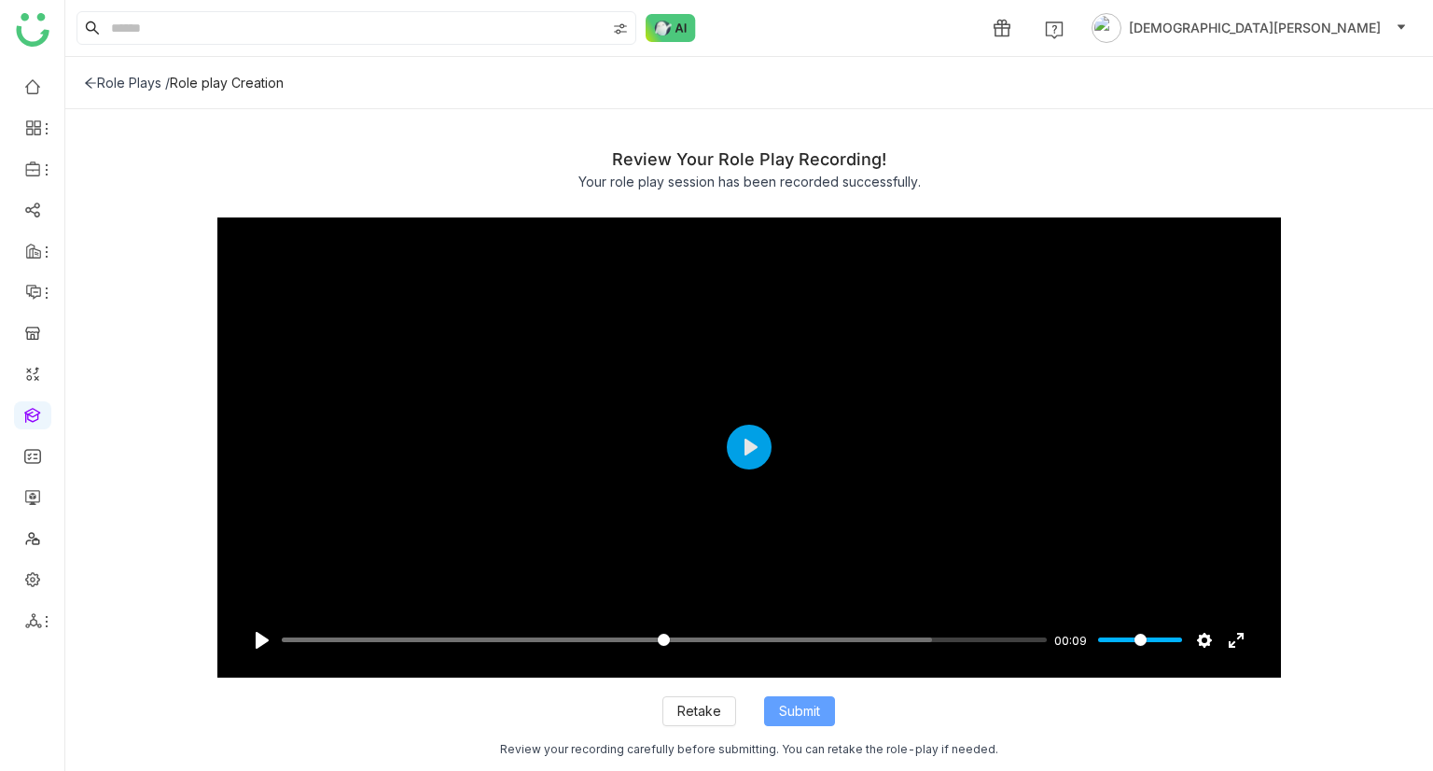
click at [801, 706] on span "Submit" at bounding box center [799, 711] width 41 height 21
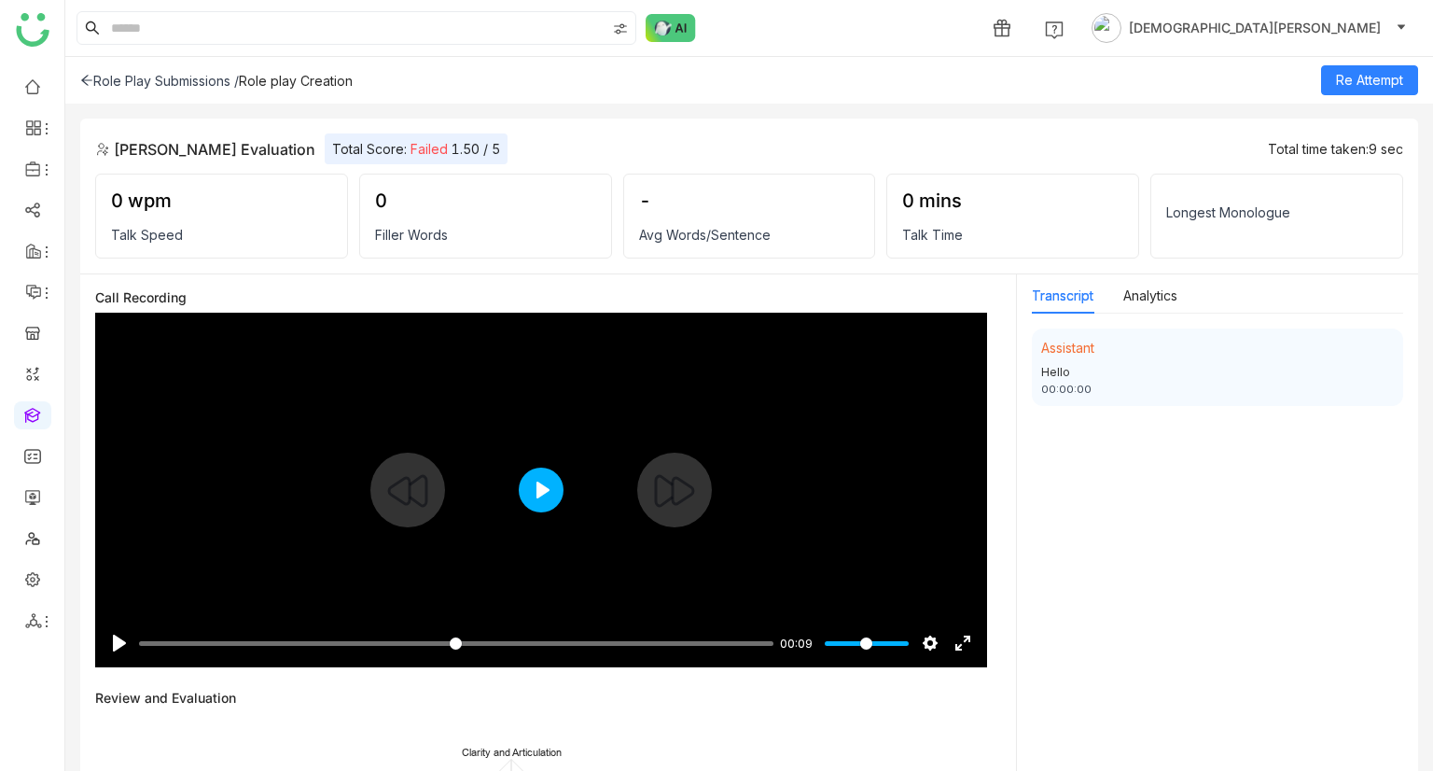
click at [537, 482] on button "Play" at bounding box center [541, 489] width 45 height 45
click at [574, 509] on div at bounding box center [541, 490] width 892 height 355
click at [525, 441] on div at bounding box center [541, 490] width 892 height 355
type input "*****"
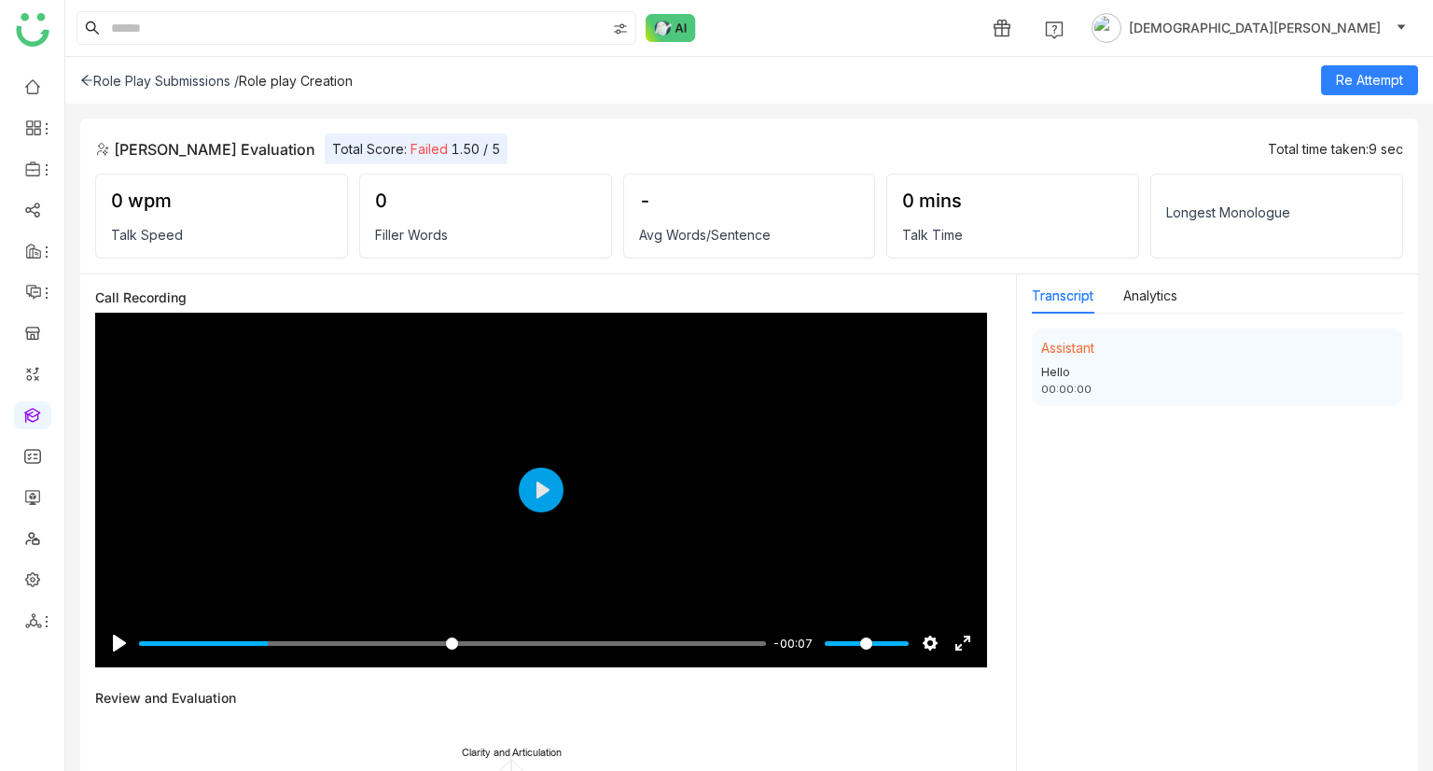
click at [91, 74] on icon at bounding box center [86, 80] width 13 height 13
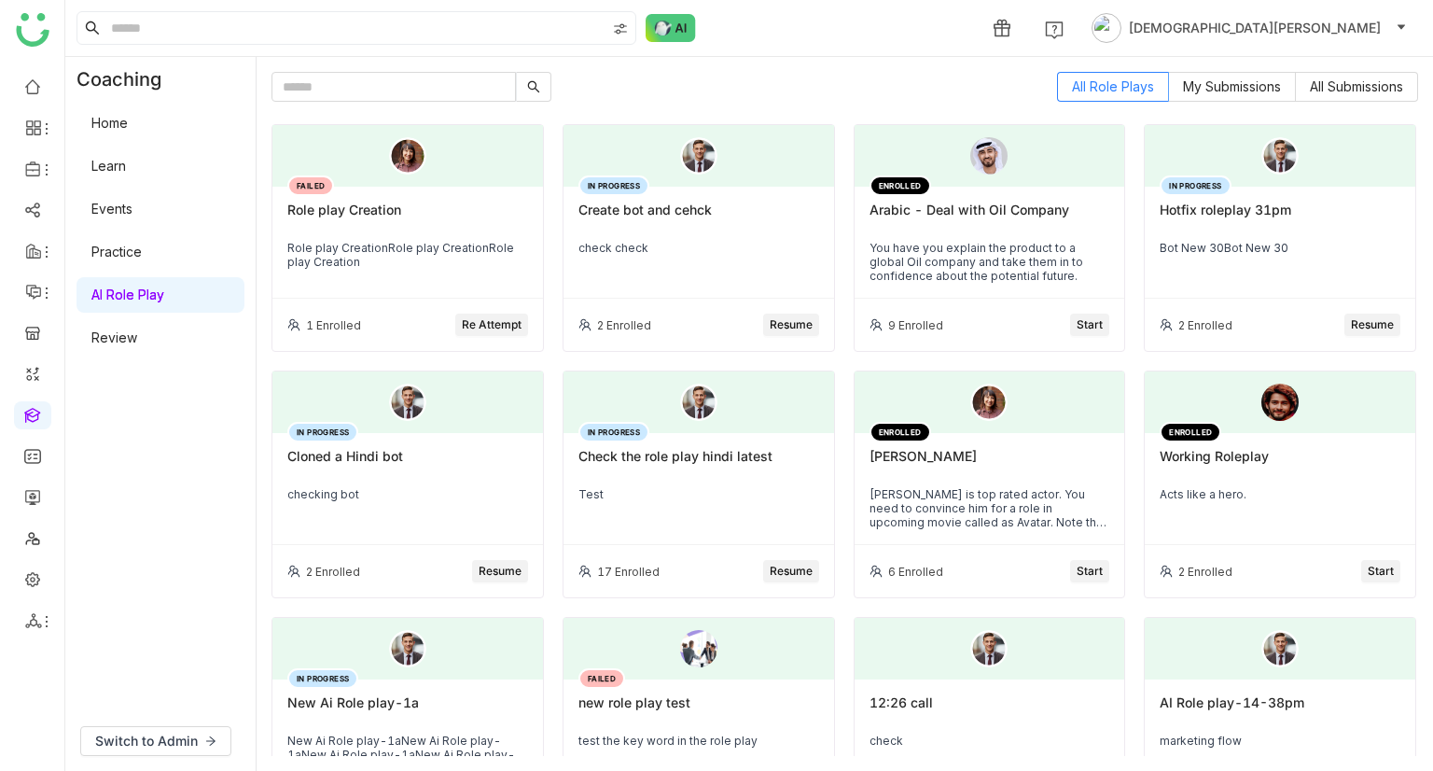
click at [490, 329] on span "Re Attempt" at bounding box center [492, 325] width 60 height 18
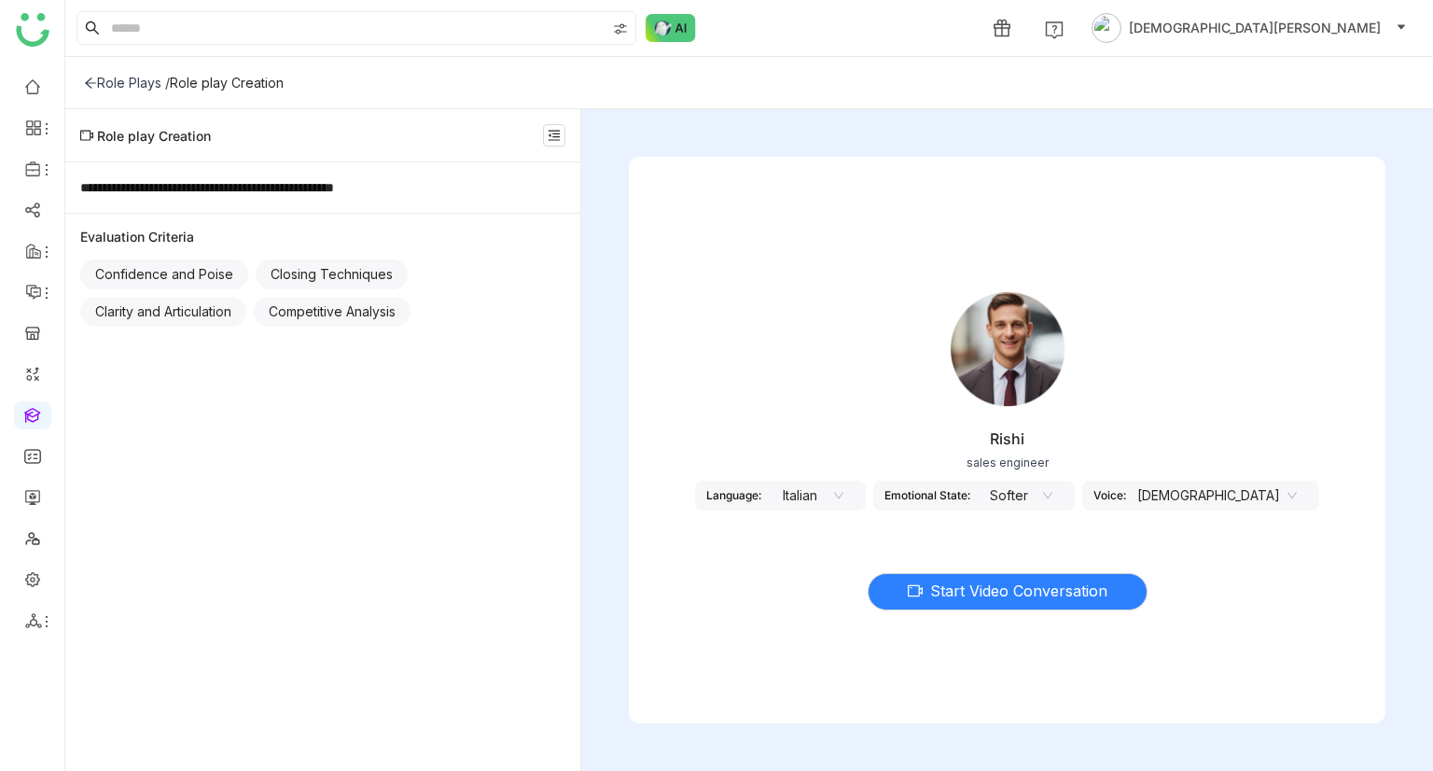
click at [844, 497] on nz-select-item "Italian" at bounding box center [808, 495] width 71 height 28
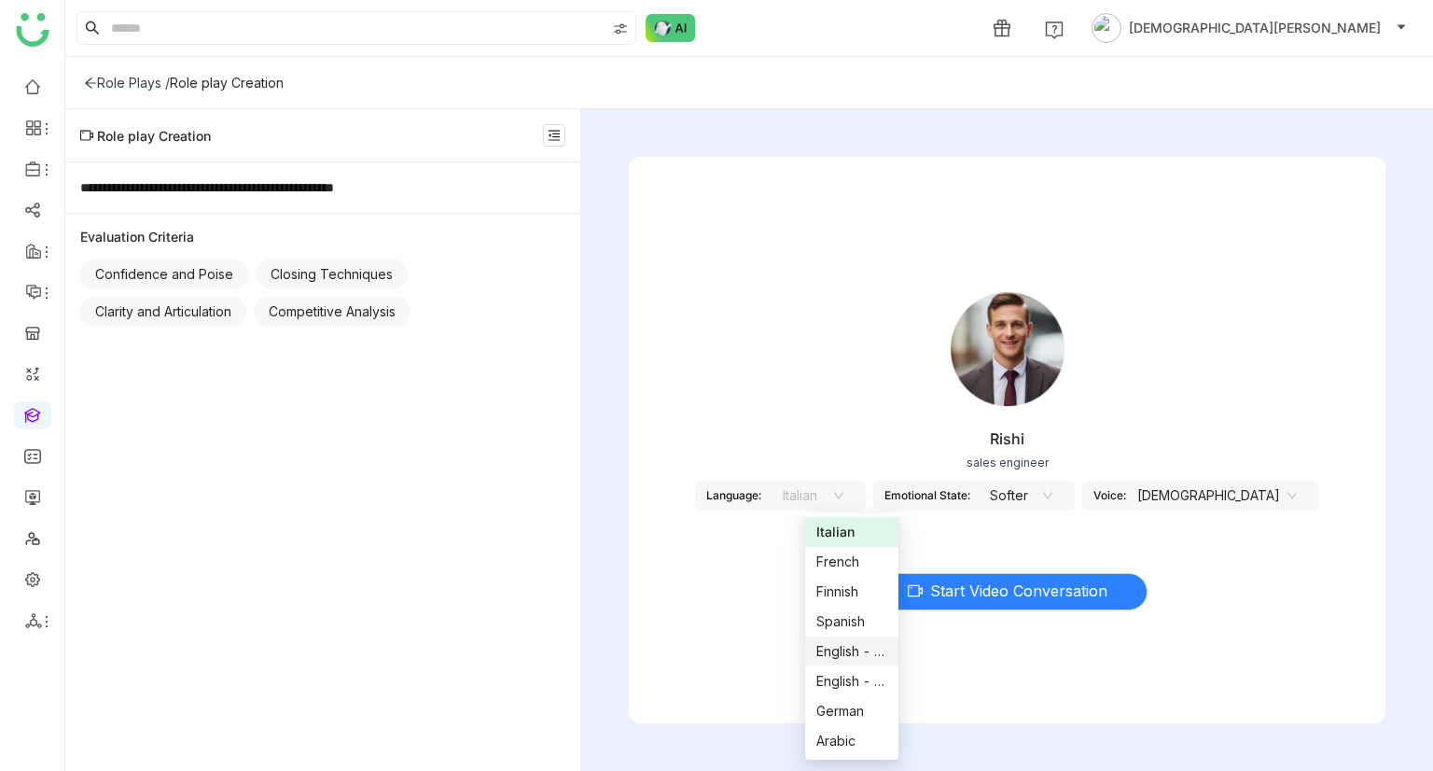
click at [841, 653] on div "English - US" at bounding box center [851, 651] width 71 height 21
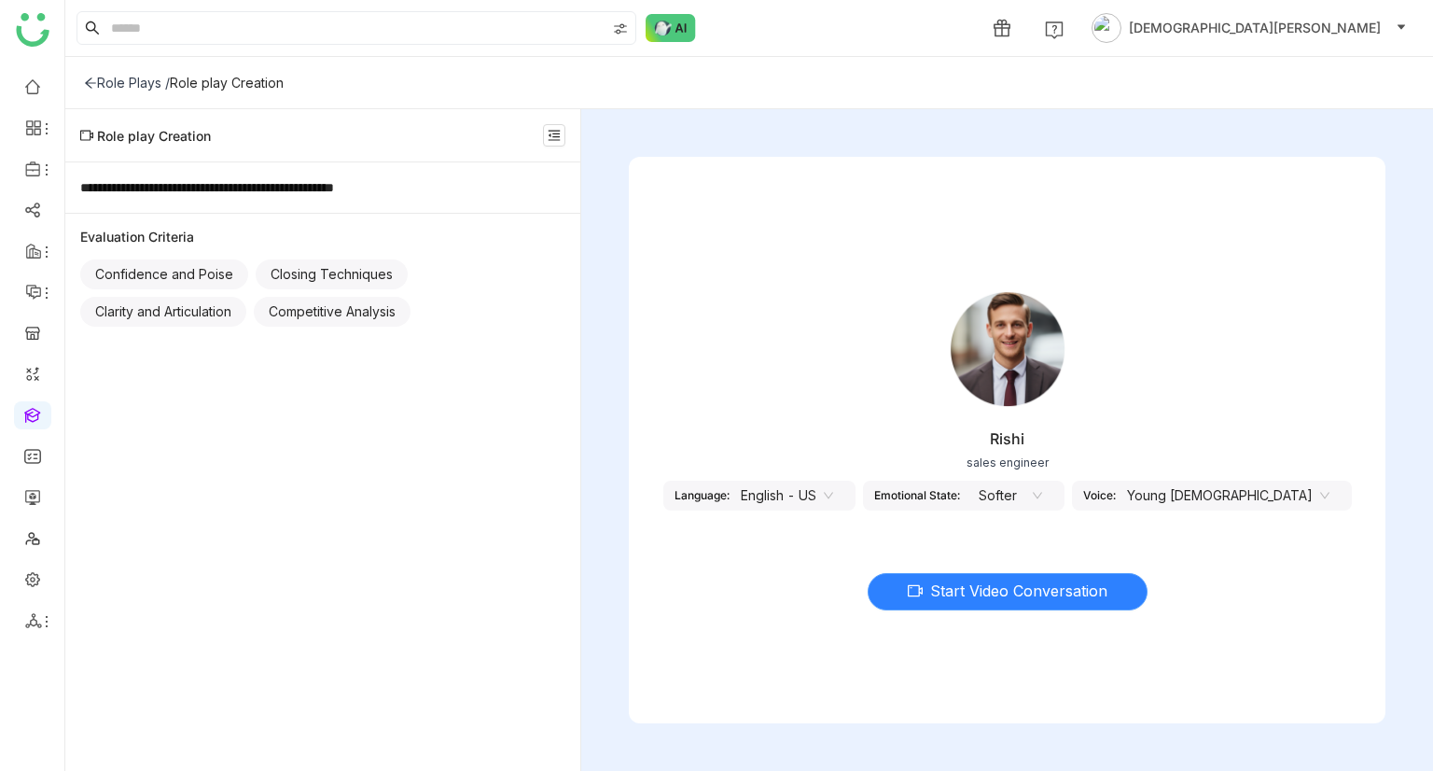
click at [974, 593] on span "Start Video Conversation" at bounding box center [1018, 590] width 177 height 23
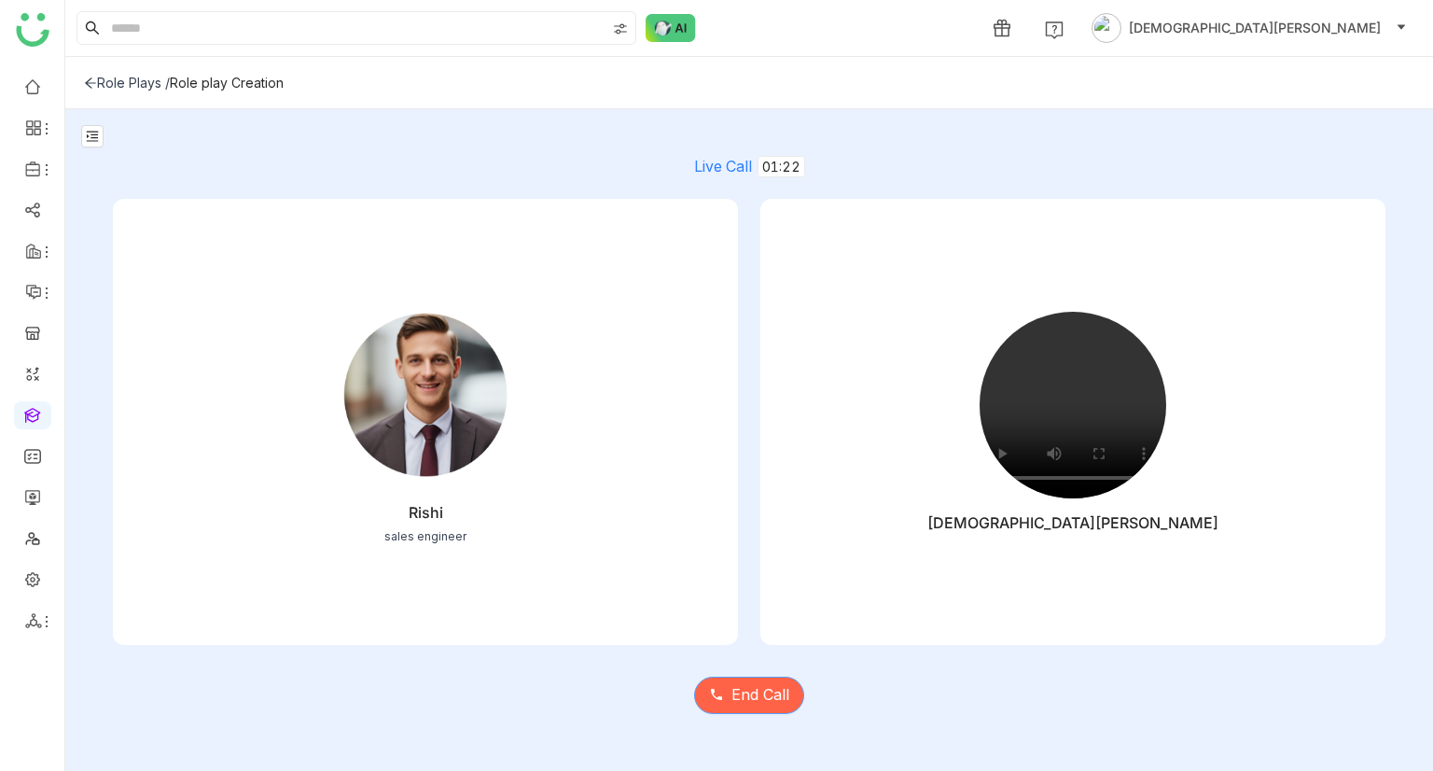
click at [739, 703] on span "End Call" at bounding box center [761, 694] width 58 height 23
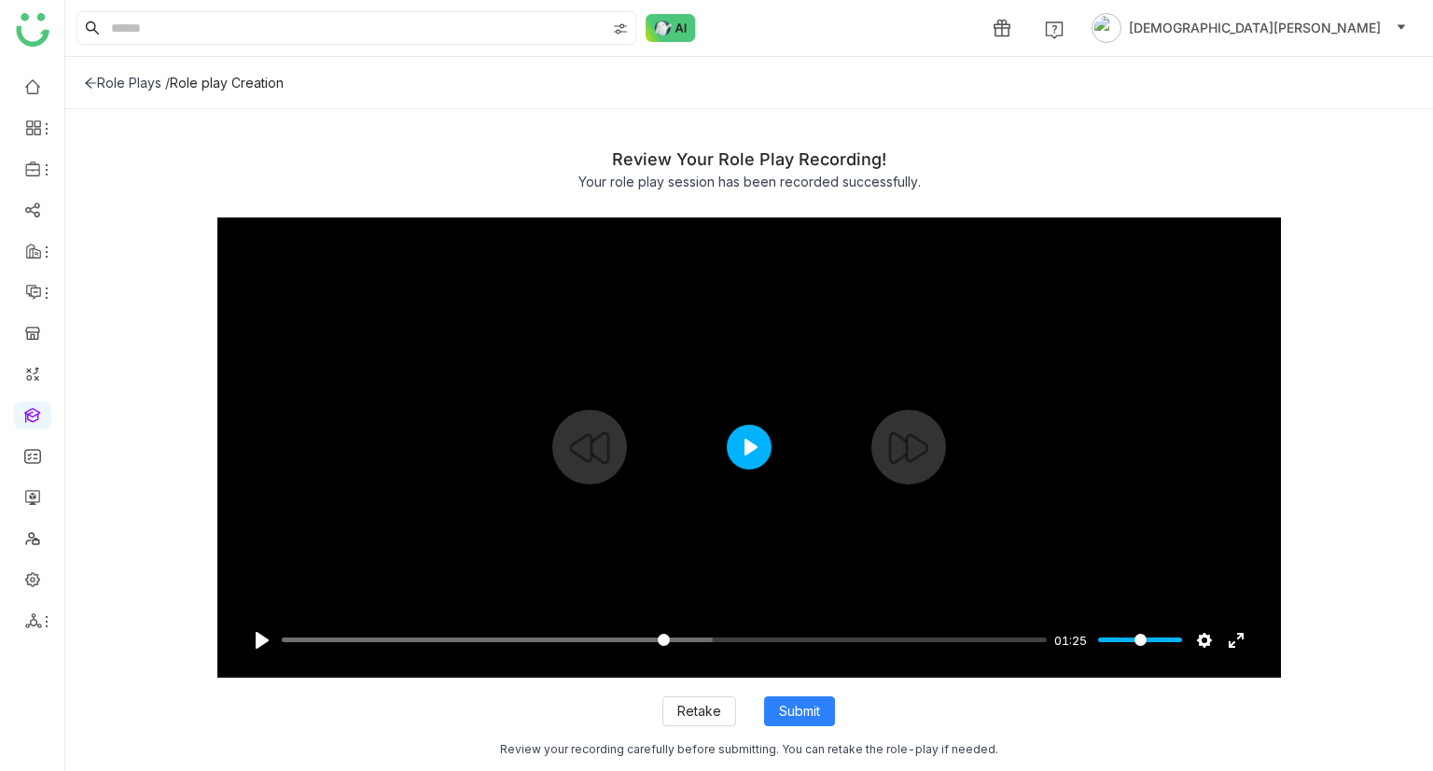
click at [745, 439] on button "Play" at bounding box center [749, 447] width 45 height 45
click at [349, 643] on input "Seek" at bounding box center [661, 640] width 759 height 18
click at [337, 635] on input "Seek" at bounding box center [661, 640] width 759 height 18
click at [322, 636] on input "Seek" at bounding box center [661, 640] width 759 height 18
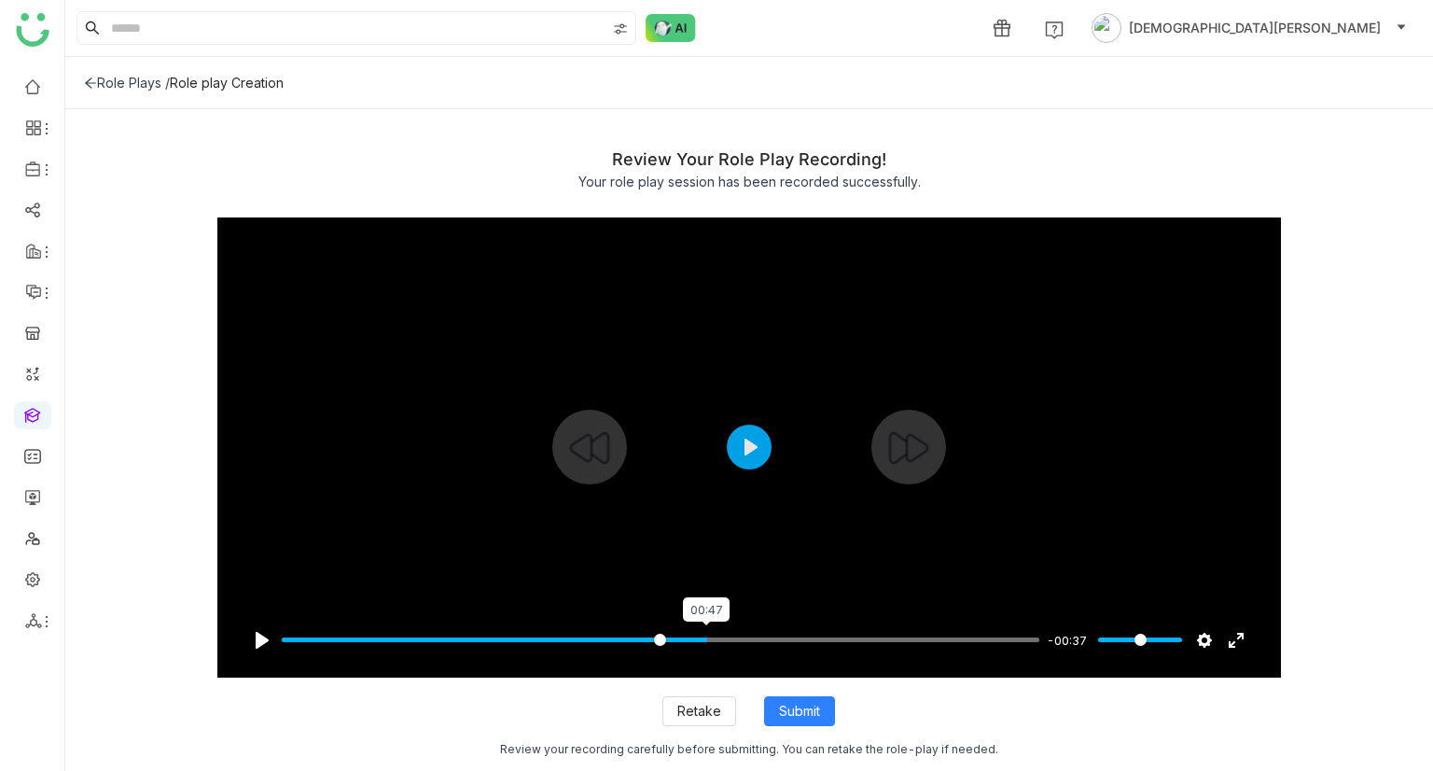
click at [705, 640] on input "Seek" at bounding box center [661, 640] width 759 height 18
click at [864, 647] on input "Seek" at bounding box center [661, 640] width 759 height 18
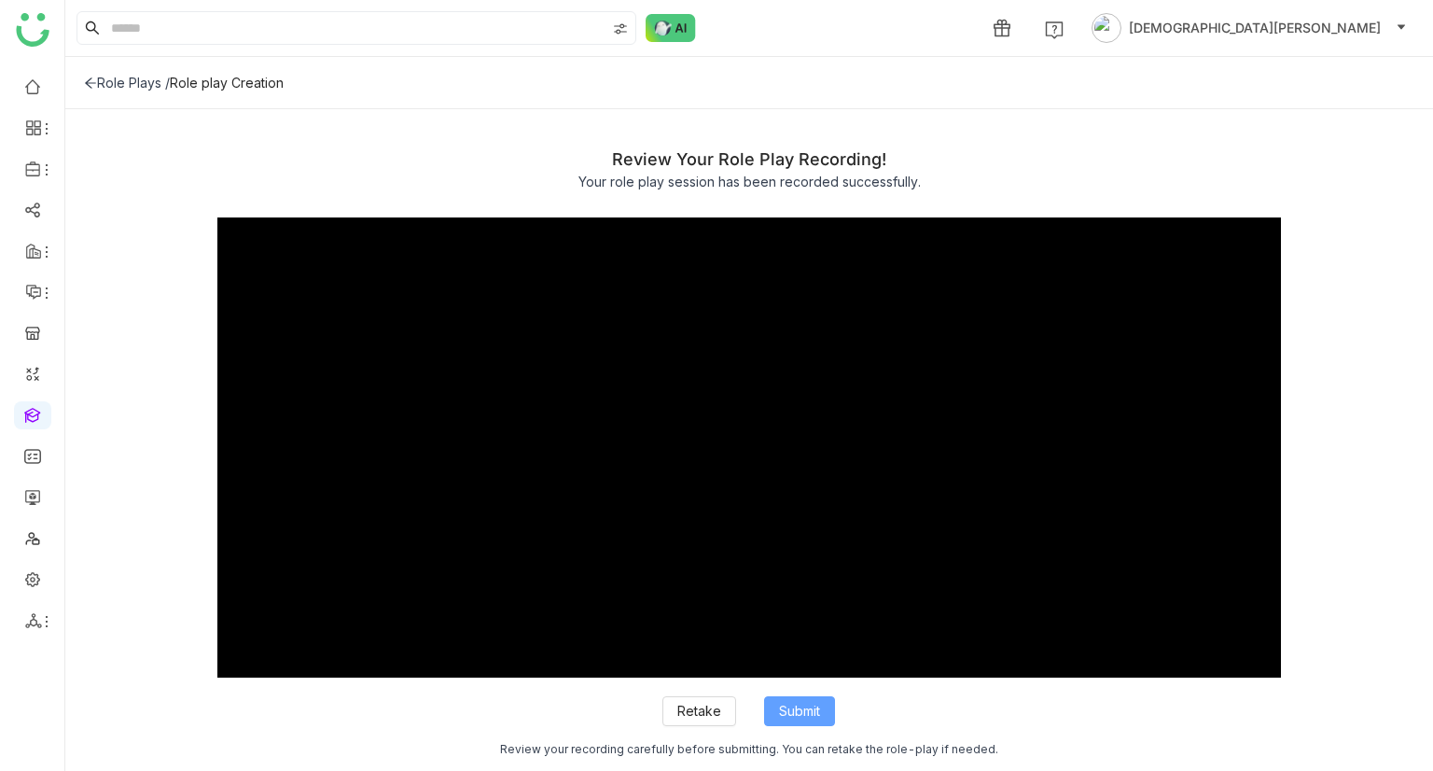
click at [779, 716] on span "Submit" at bounding box center [799, 711] width 41 height 21
type input "****"
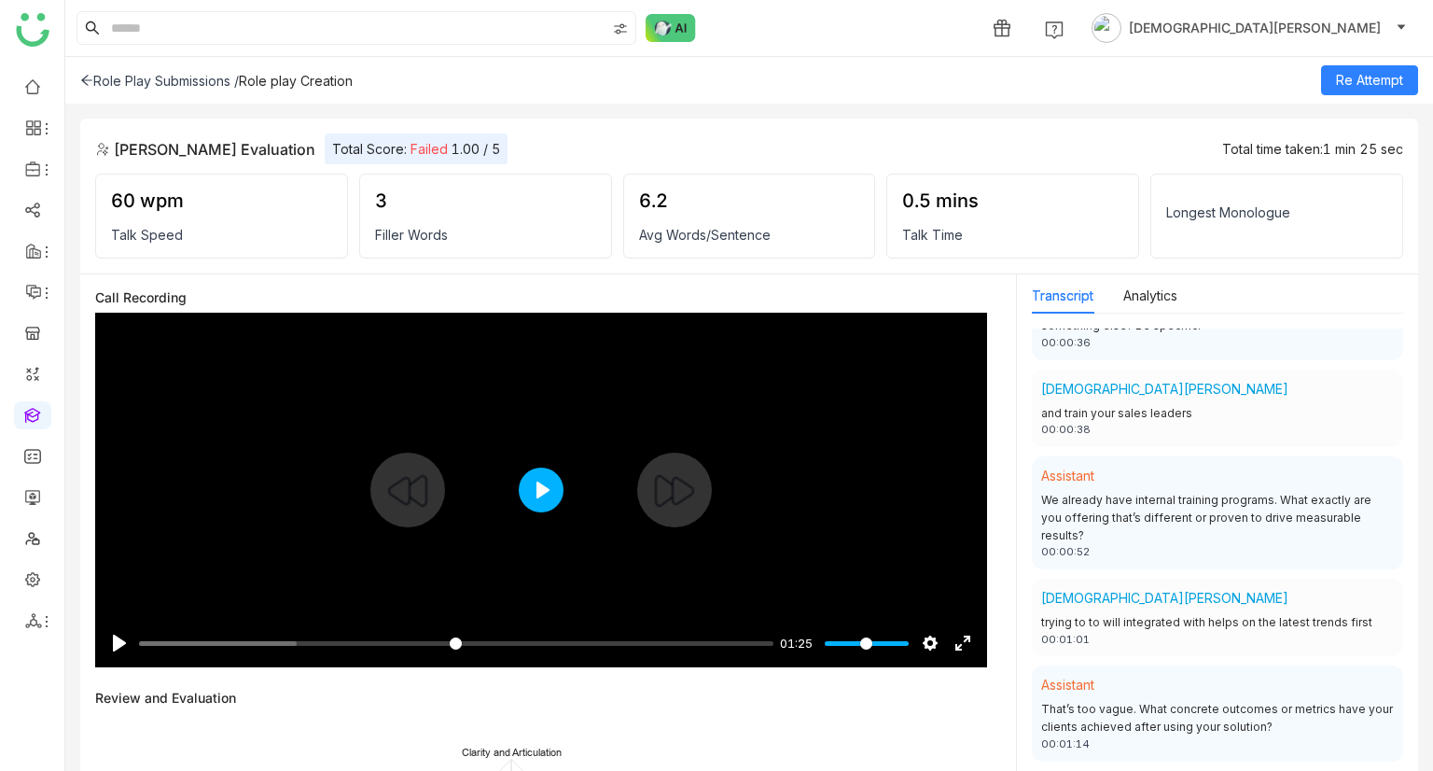
click at [533, 489] on button "Play" at bounding box center [541, 489] width 45 height 45
click at [590, 641] on input "Seek" at bounding box center [452, 644] width 627 height 18
click at [676, 644] on input "Seek" at bounding box center [452, 644] width 627 height 18
click at [732, 641] on input "Seek" at bounding box center [452, 644] width 627 height 18
click at [555, 508] on div at bounding box center [541, 490] width 892 height 355
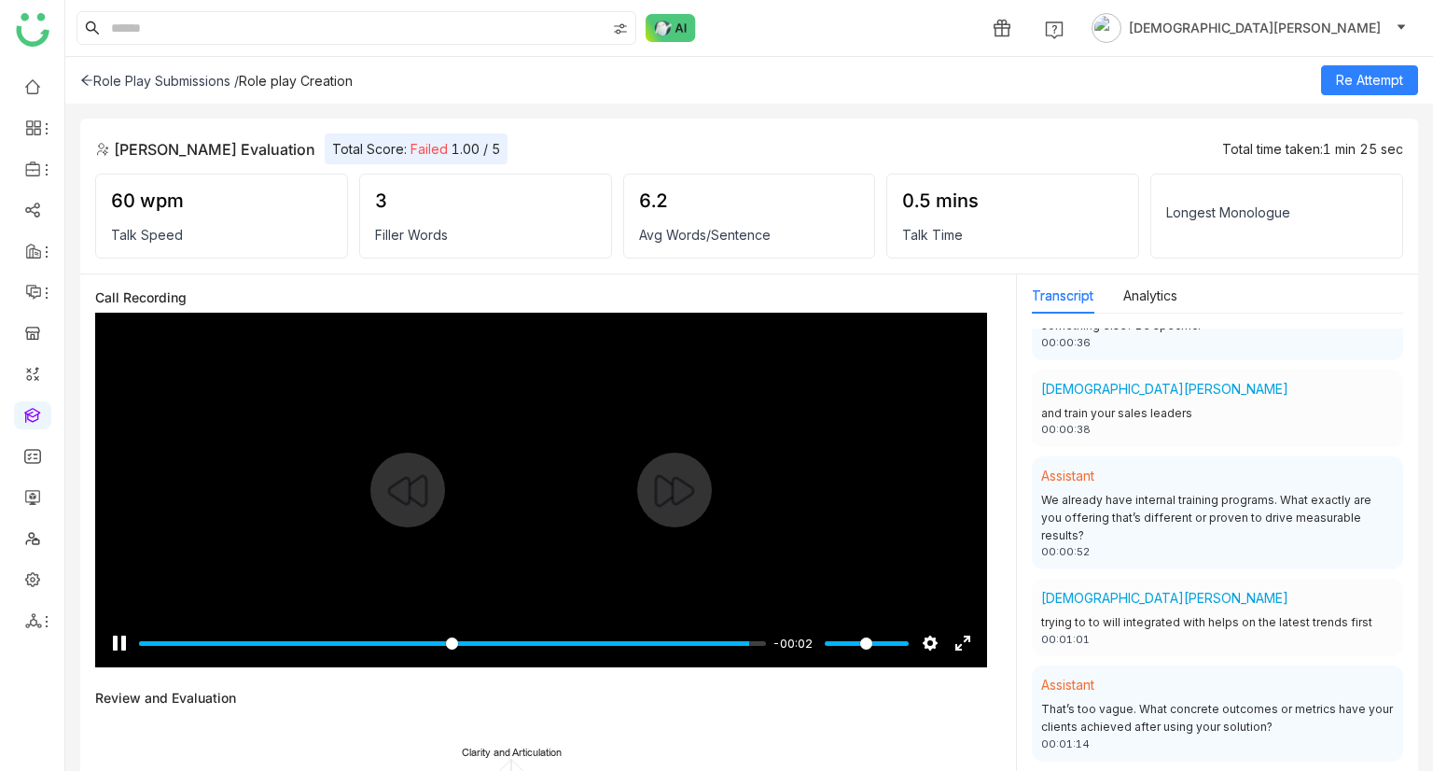
type input "*****"
click at [101, 75] on div "Role Play Submissions /" at bounding box center [159, 81] width 159 height 16
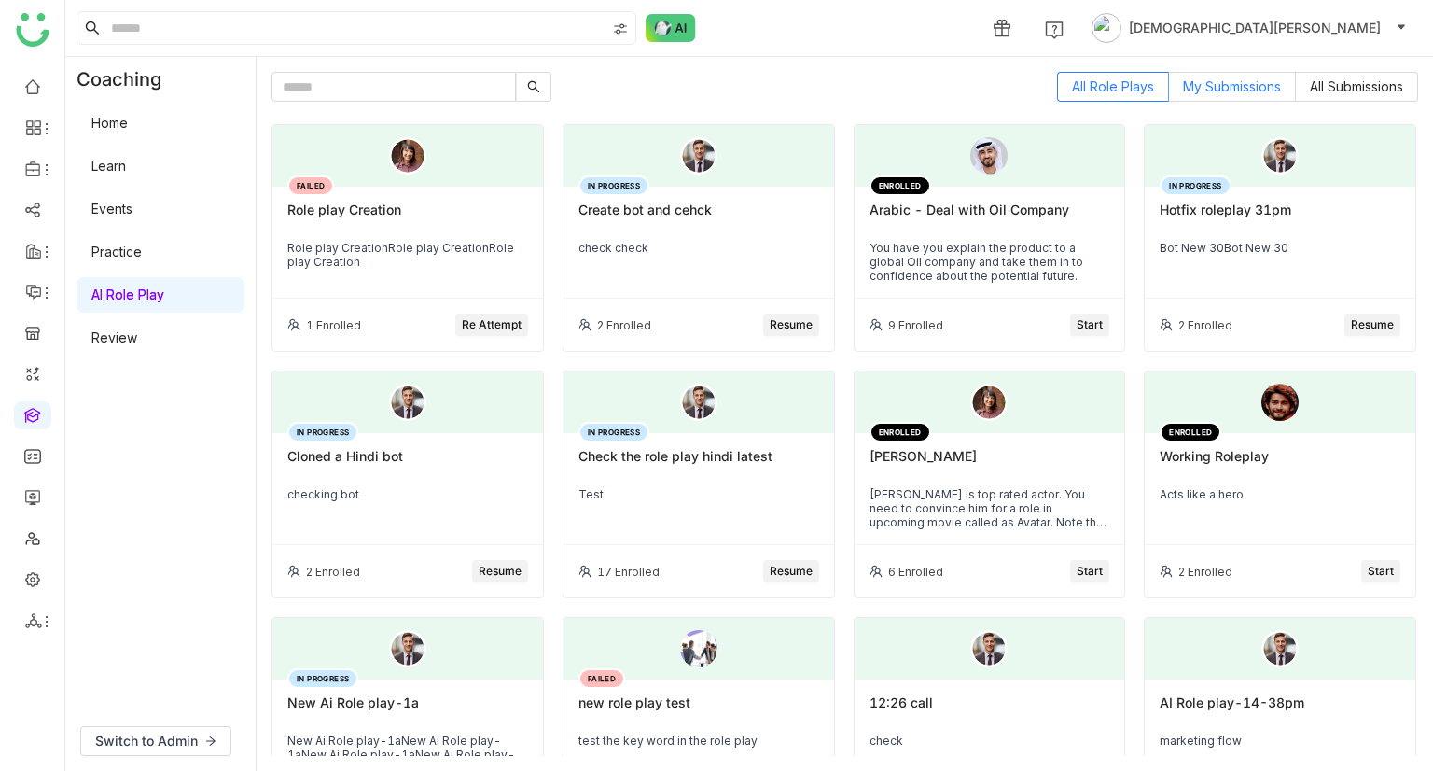
click at [1250, 85] on span "My Submissions" at bounding box center [1232, 86] width 98 height 16
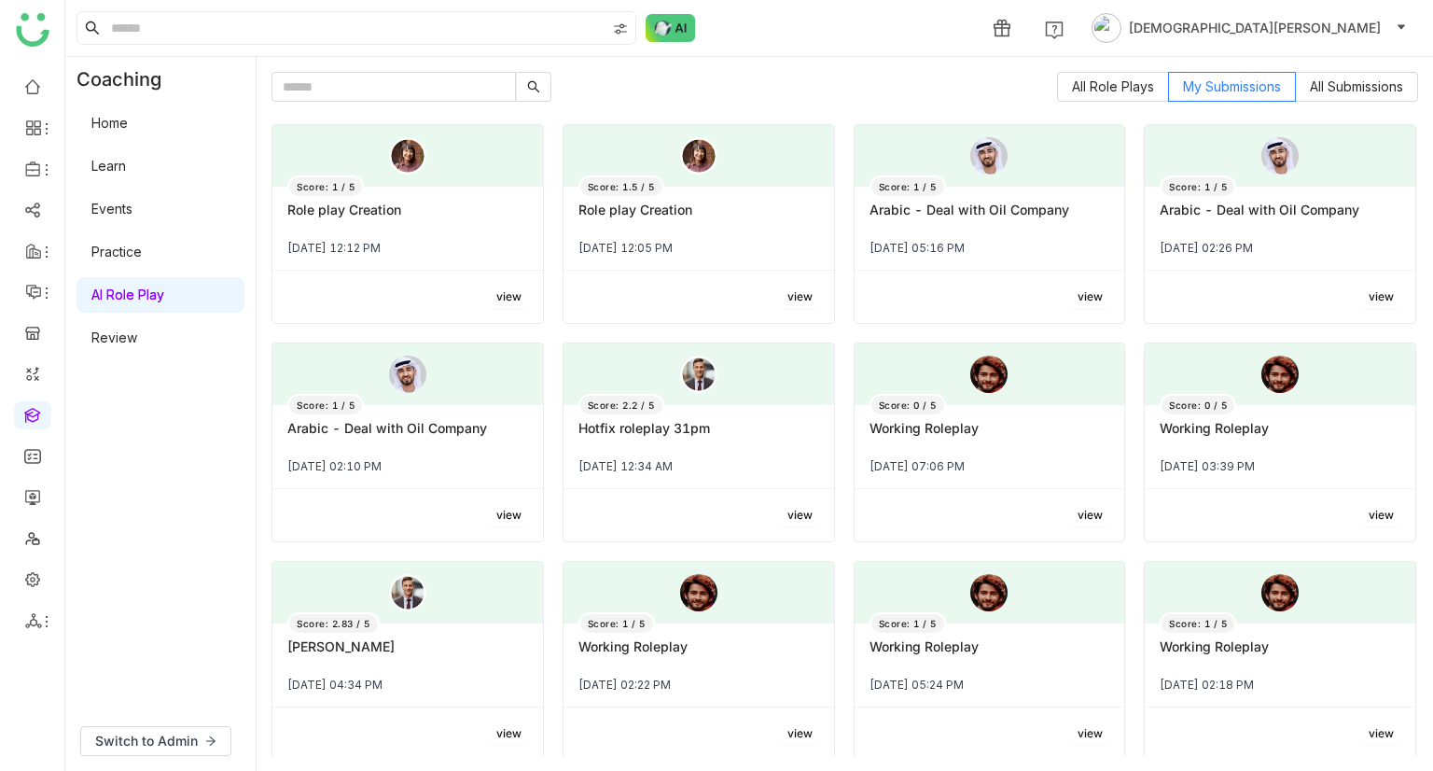
click at [417, 222] on div "Role play Creation" at bounding box center [407, 218] width 241 height 32
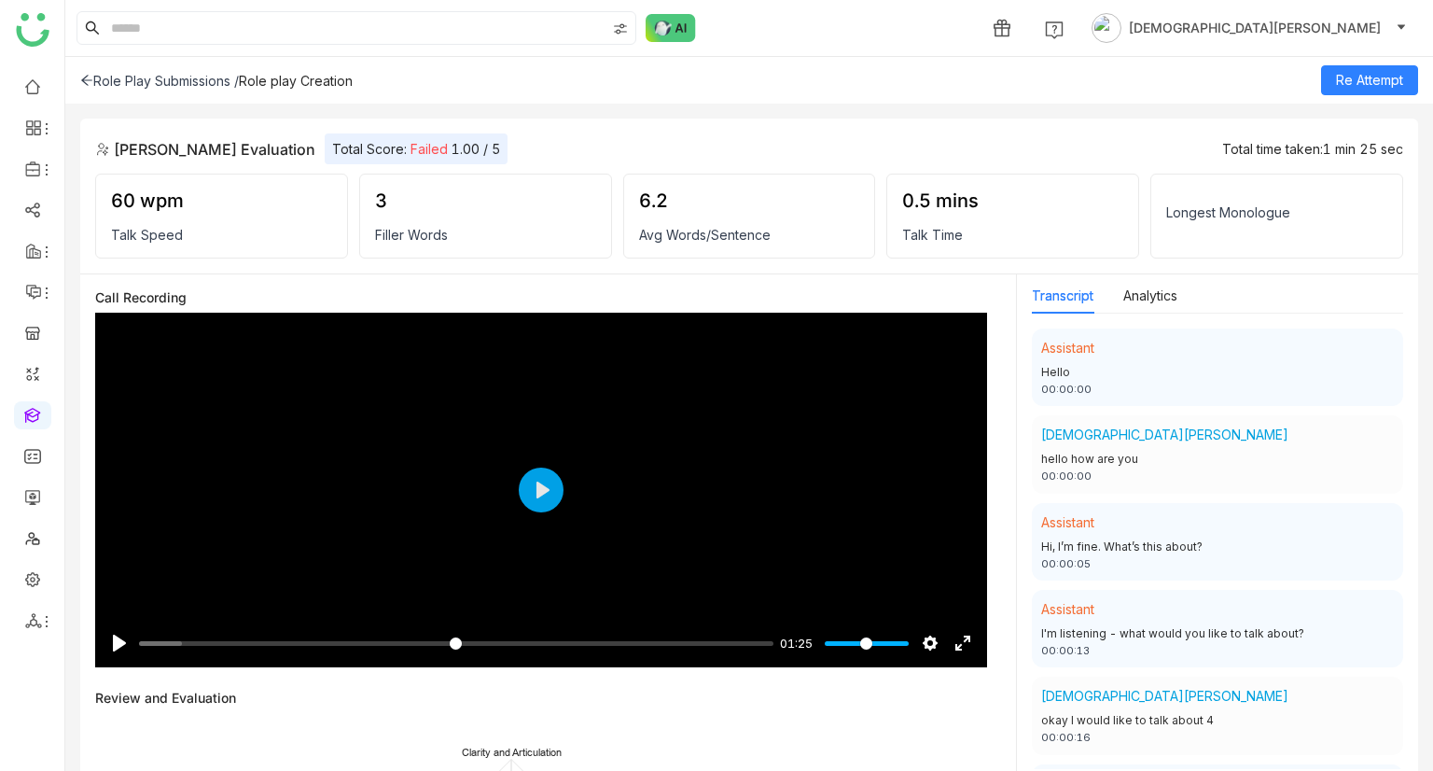
click at [168, 75] on div "Role Play Submissions /" at bounding box center [159, 81] width 159 height 16
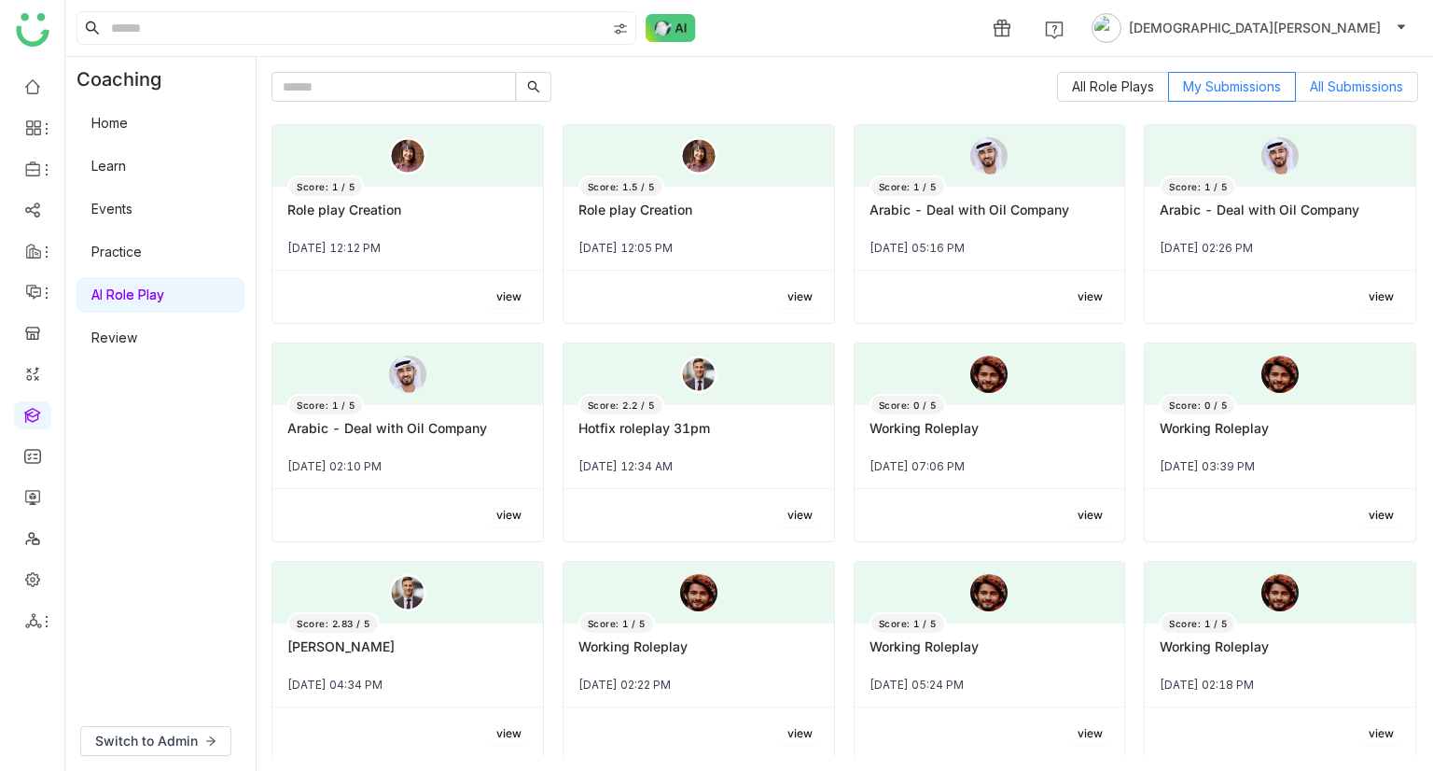
click at [1351, 87] on span "All Submissions" at bounding box center [1356, 86] width 93 height 16
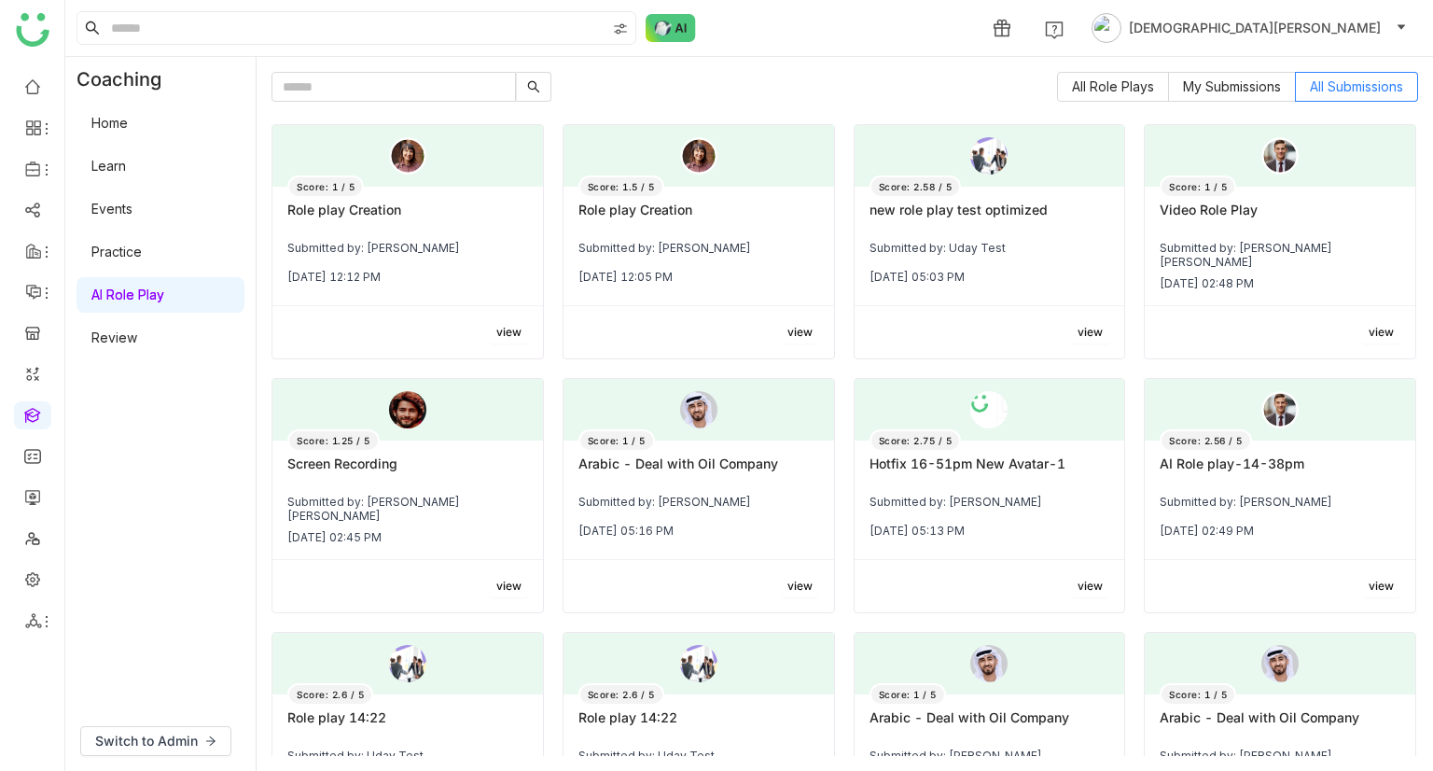
click at [359, 221] on div "Role play Creation" at bounding box center [407, 218] width 241 height 32
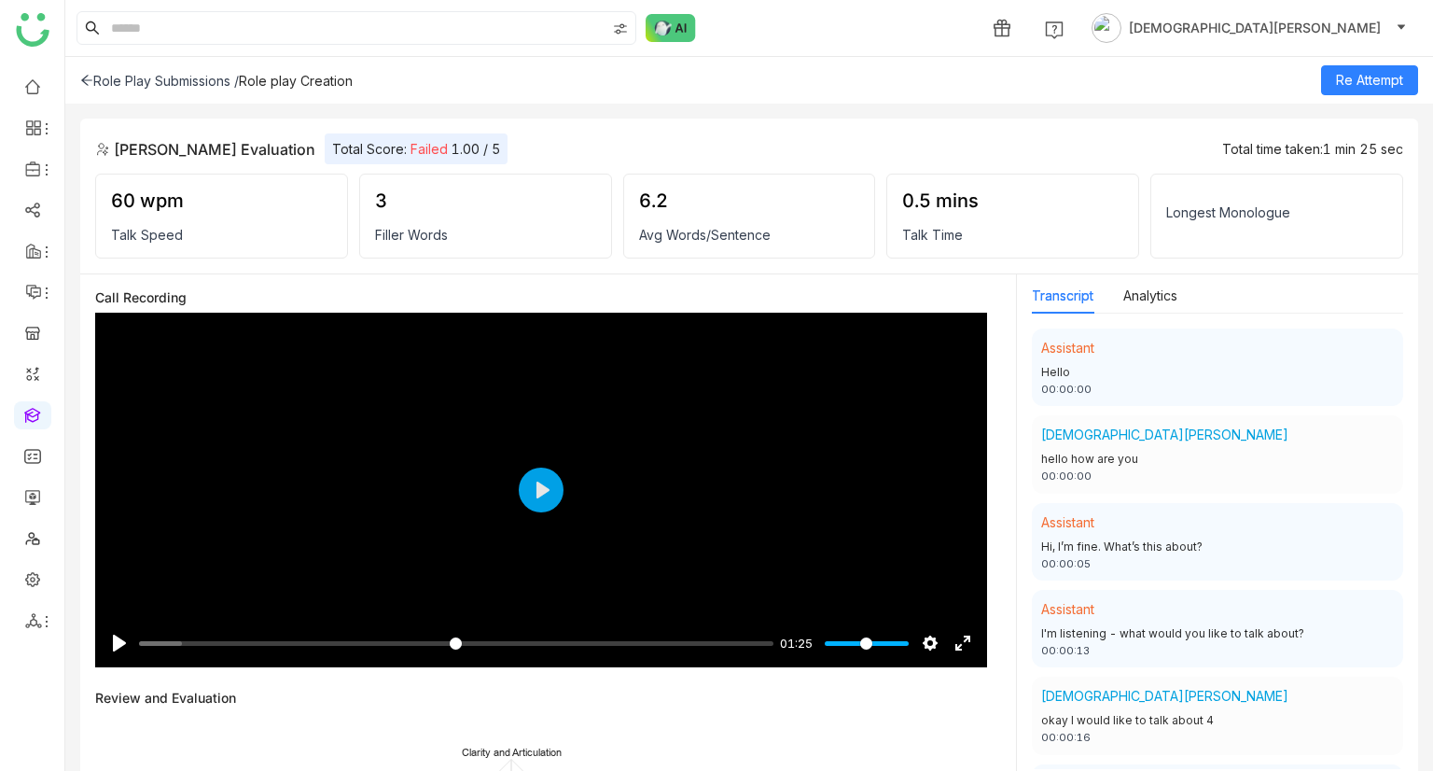
click at [117, 73] on div "Role Play Submissions /" at bounding box center [159, 81] width 159 height 16
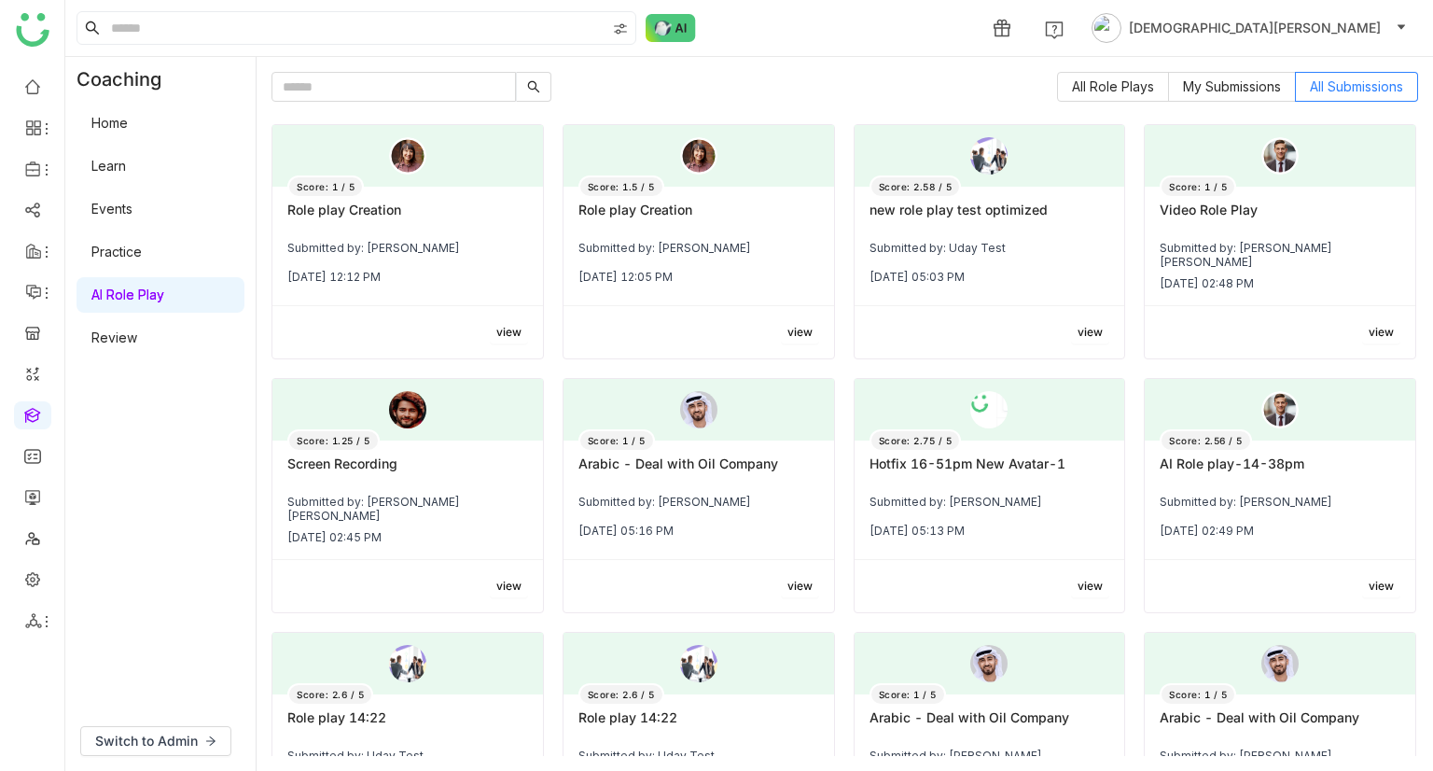
click at [381, 246] on div "Submitted by: Vishnu Vardhan" at bounding box center [407, 251] width 241 height 21
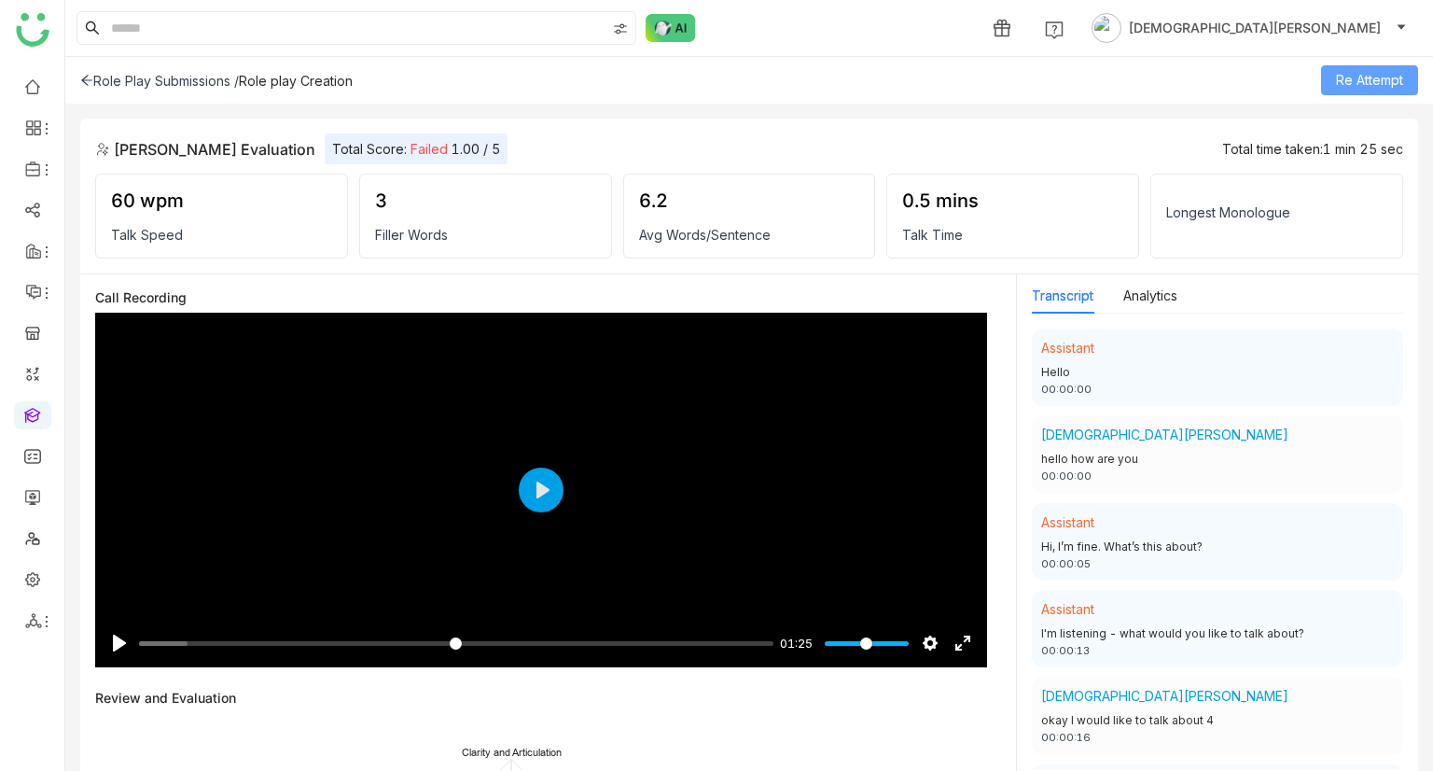
click at [1370, 83] on span "Re Attempt" at bounding box center [1369, 80] width 67 height 21
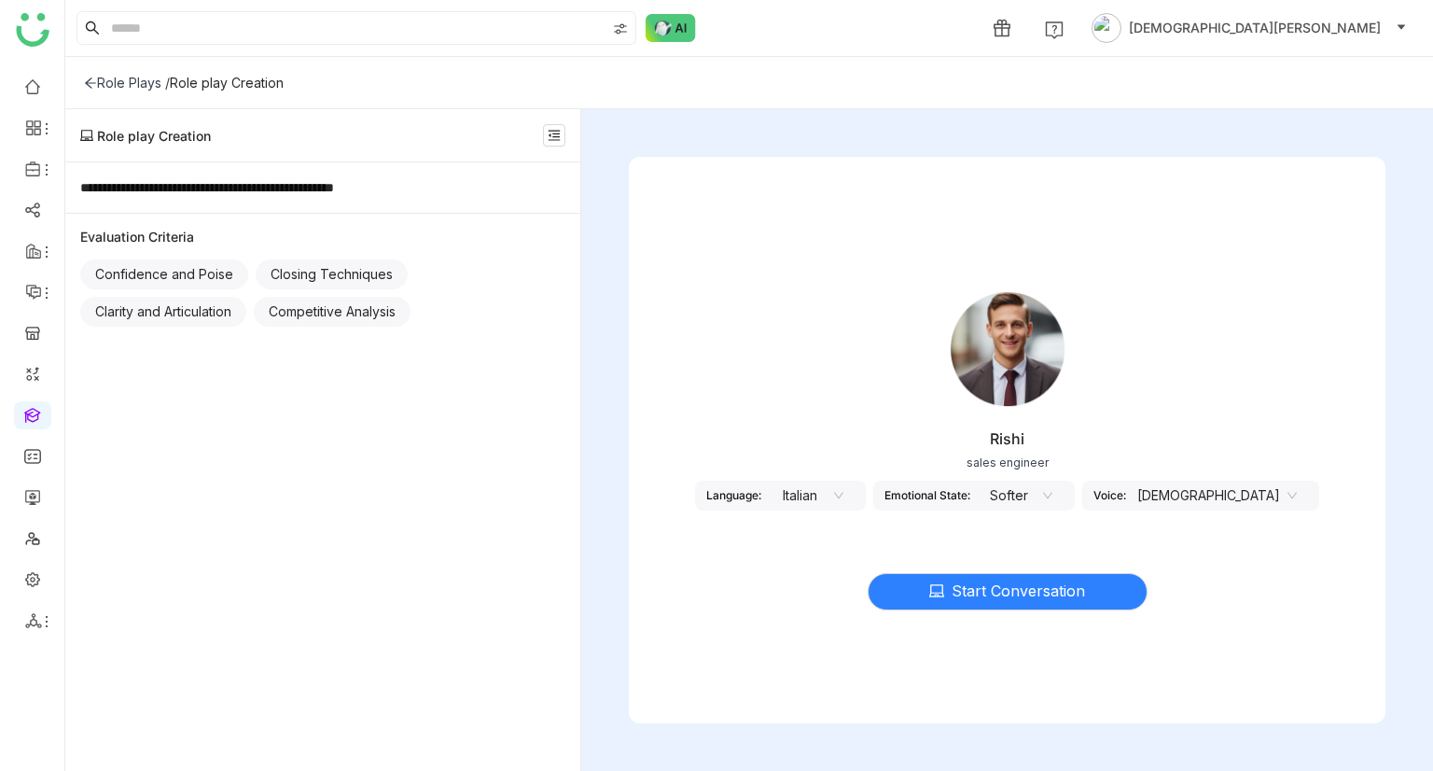
click at [844, 482] on nz-select-item "Italian" at bounding box center [808, 495] width 71 height 28
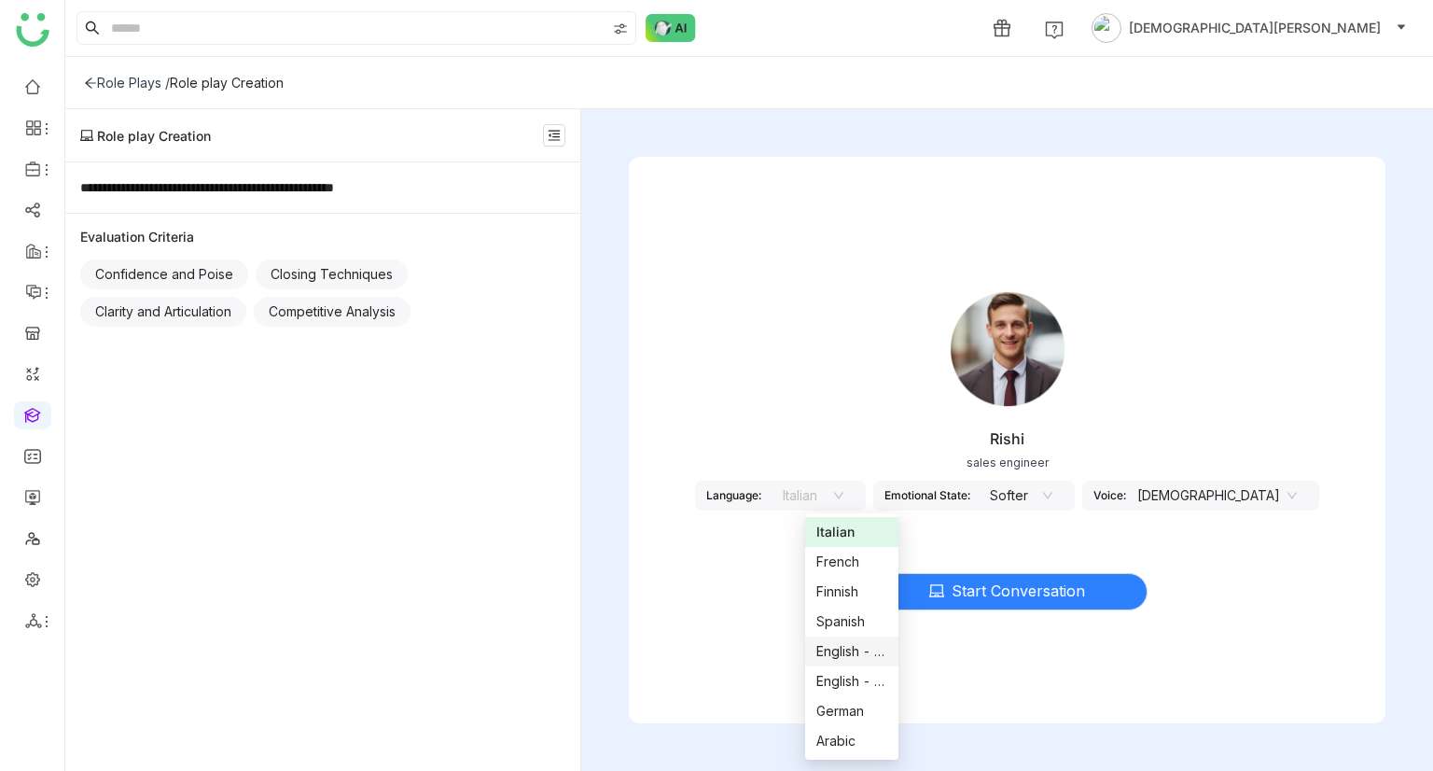
click at [836, 661] on div "English - US" at bounding box center [851, 651] width 71 height 21
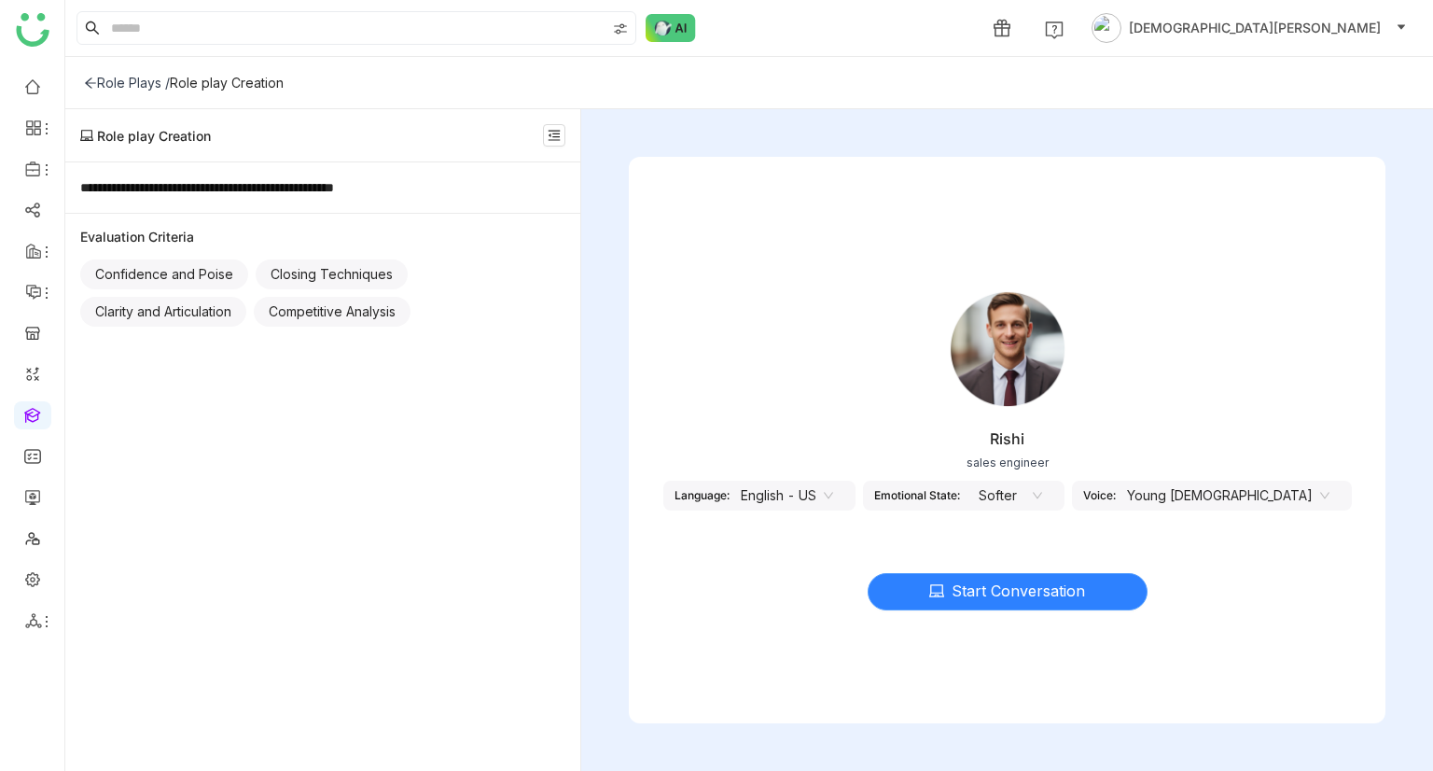
click at [1025, 583] on span "Start Conversation" at bounding box center [1018, 590] width 133 height 23
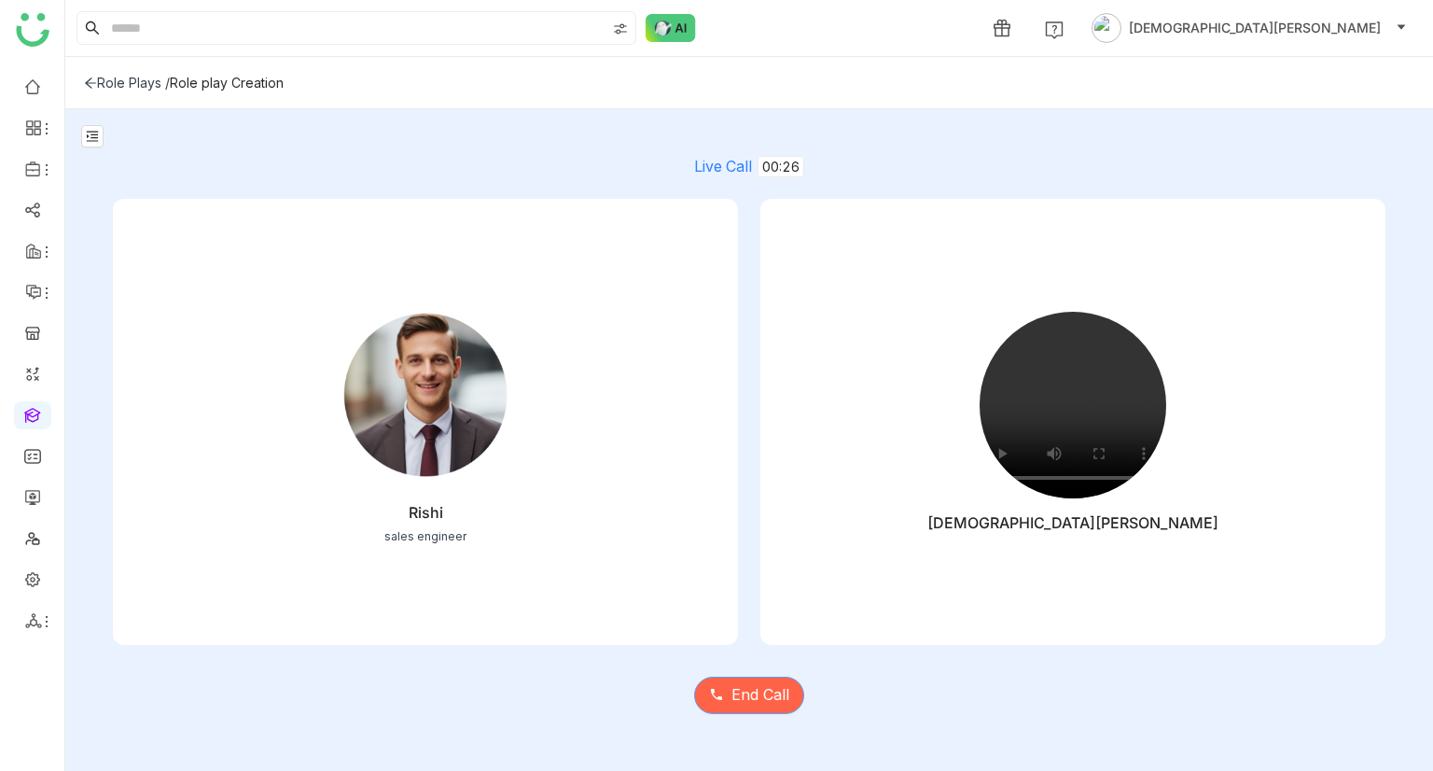
click at [766, 699] on span "End Call" at bounding box center [761, 694] width 58 height 23
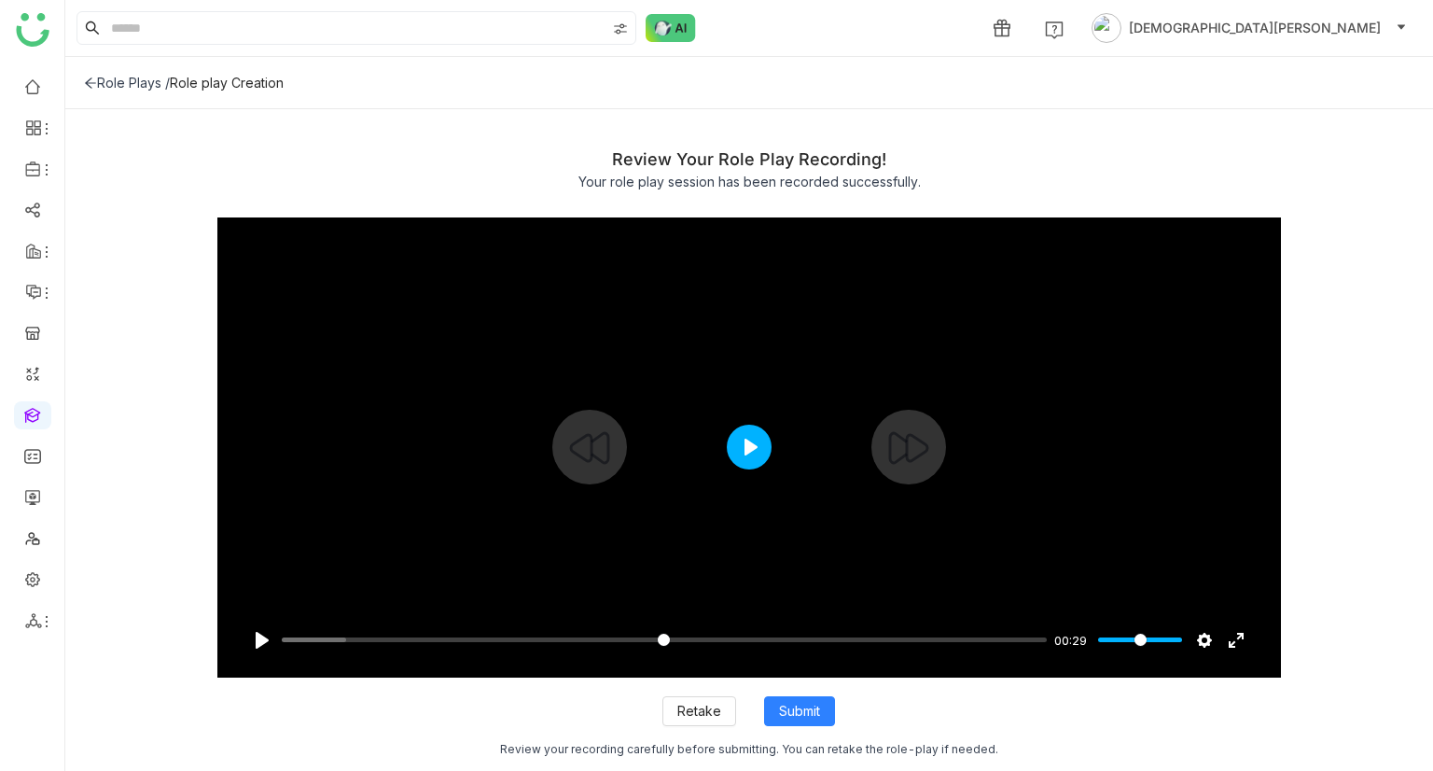
click at [755, 462] on button "Play" at bounding box center [749, 447] width 45 height 45
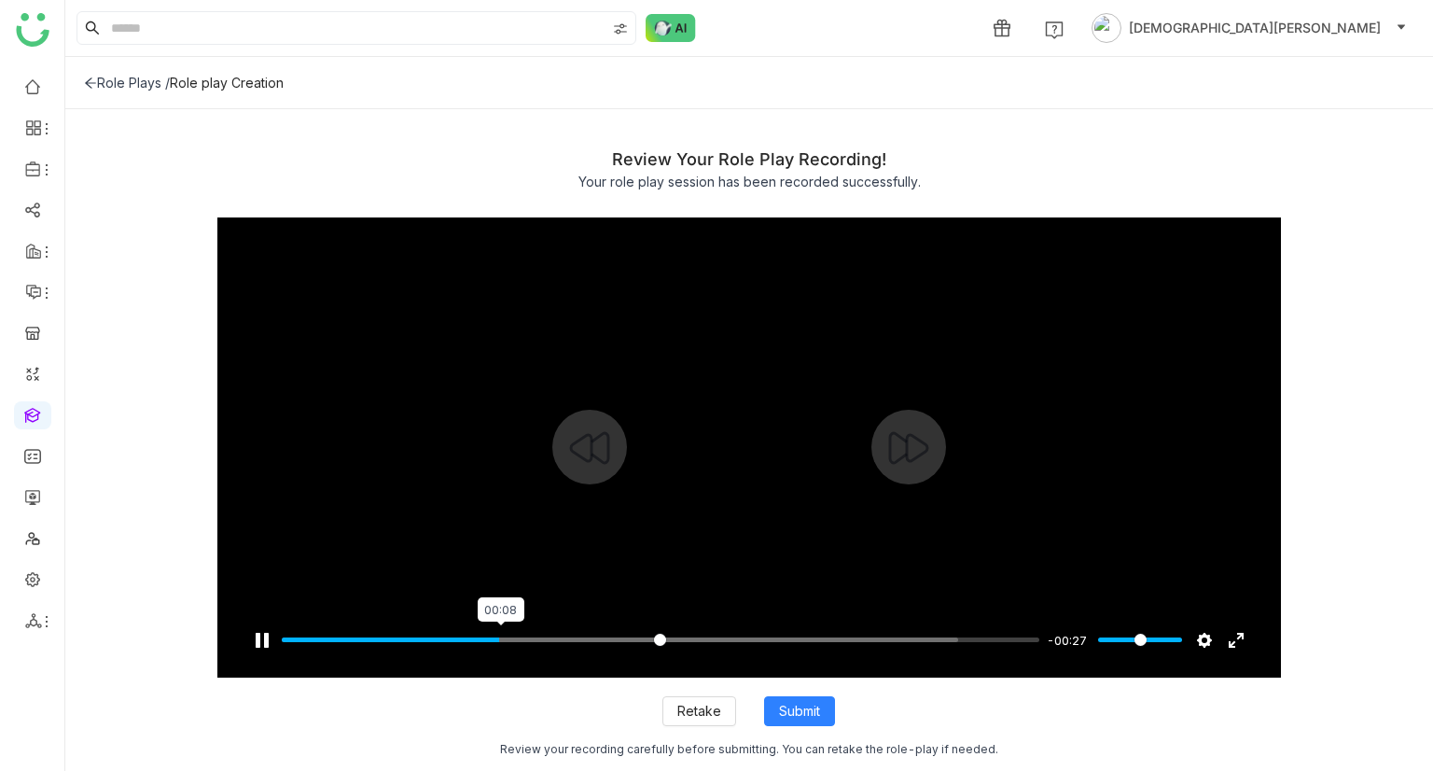
click at [500, 639] on input "Seek" at bounding box center [661, 640] width 759 height 18
click at [667, 653] on div "Pause Play % buffered 00:13 -00:20 Settings Captions Disabled Quality undefined…" at bounding box center [749, 640] width 1065 height 75
click at [698, 638] on input "Seek" at bounding box center [661, 640] width 759 height 18
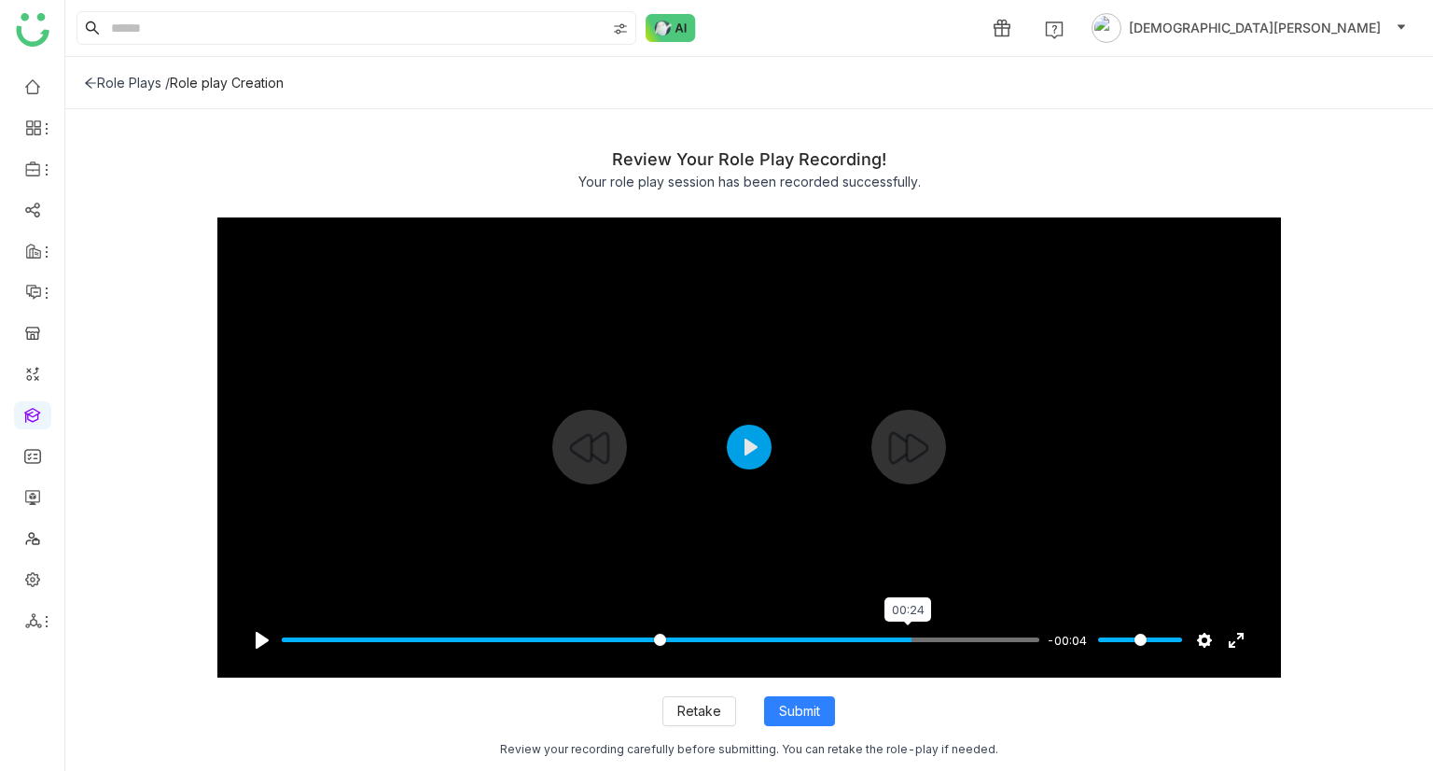
click at [906, 634] on input "Seek" at bounding box center [661, 640] width 759 height 18
click at [742, 643] on input "Seek" at bounding box center [661, 640] width 759 height 18
click at [746, 437] on button "Play" at bounding box center [749, 447] width 45 height 45
click at [754, 441] on div at bounding box center [749, 447] width 1065 height 460
type input "****"
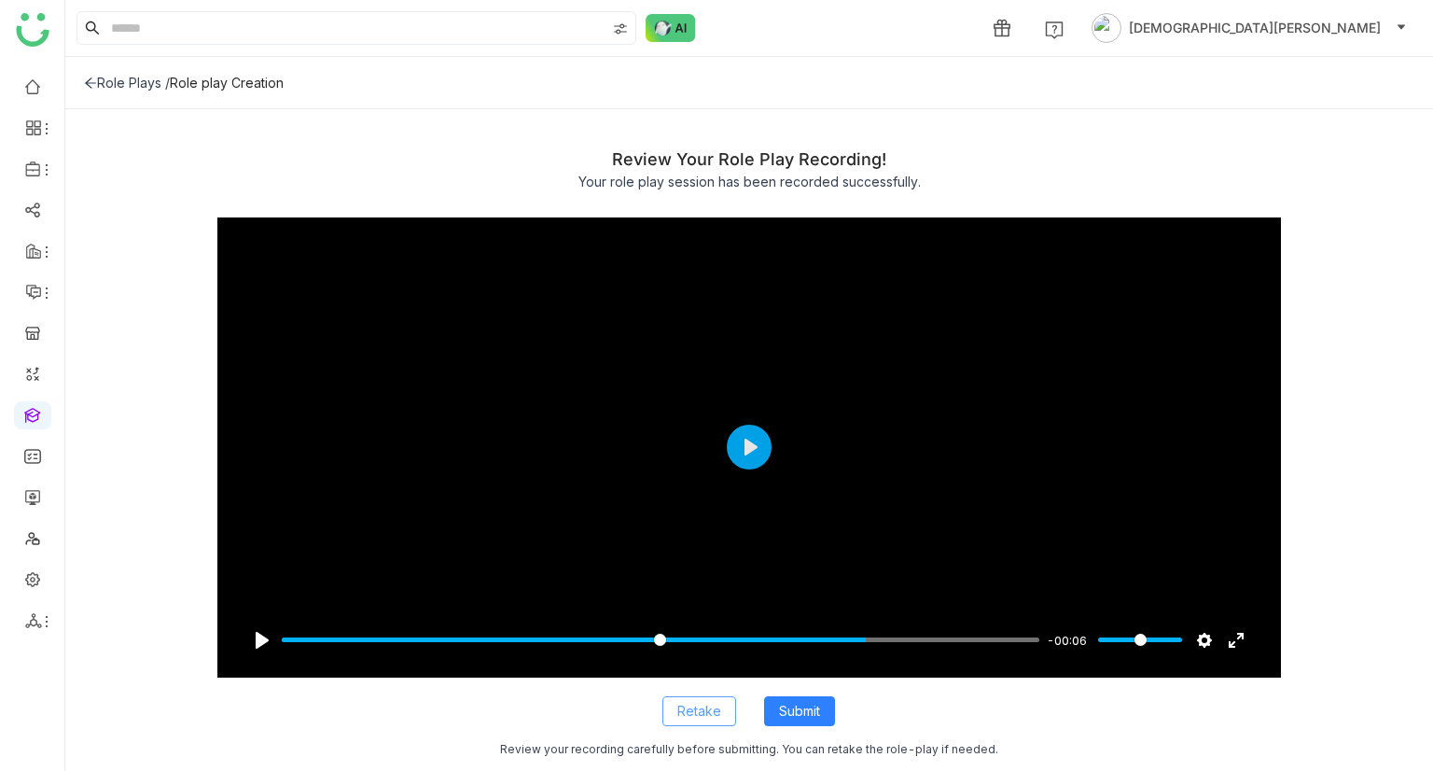
click at [686, 701] on span "Retake" at bounding box center [699, 711] width 44 height 21
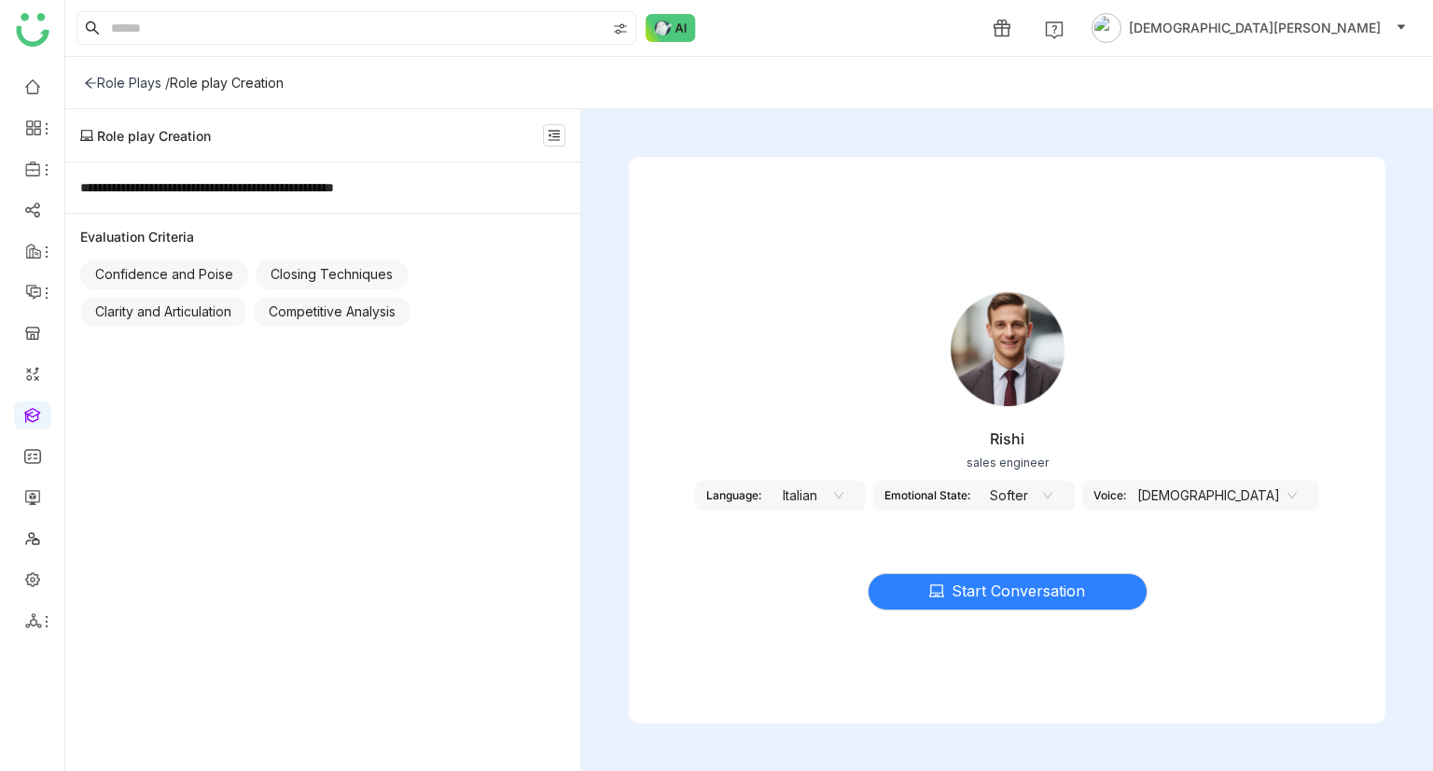
click at [844, 491] on nz-select-item "Italian" at bounding box center [808, 495] width 71 height 28
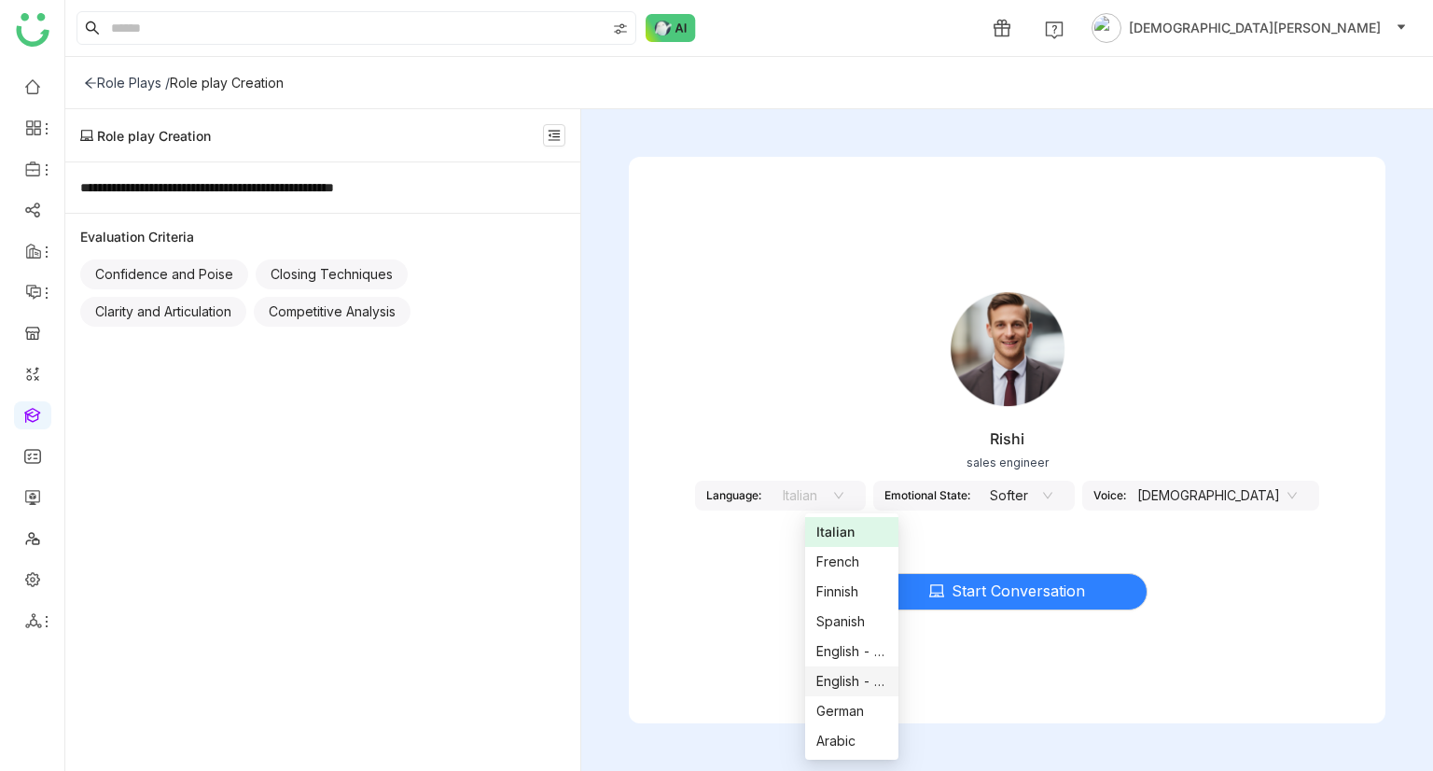
click at [851, 680] on div "English - [GEOGRAPHIC_DATA]" at bounding box center [851, 681] width 71 height 21
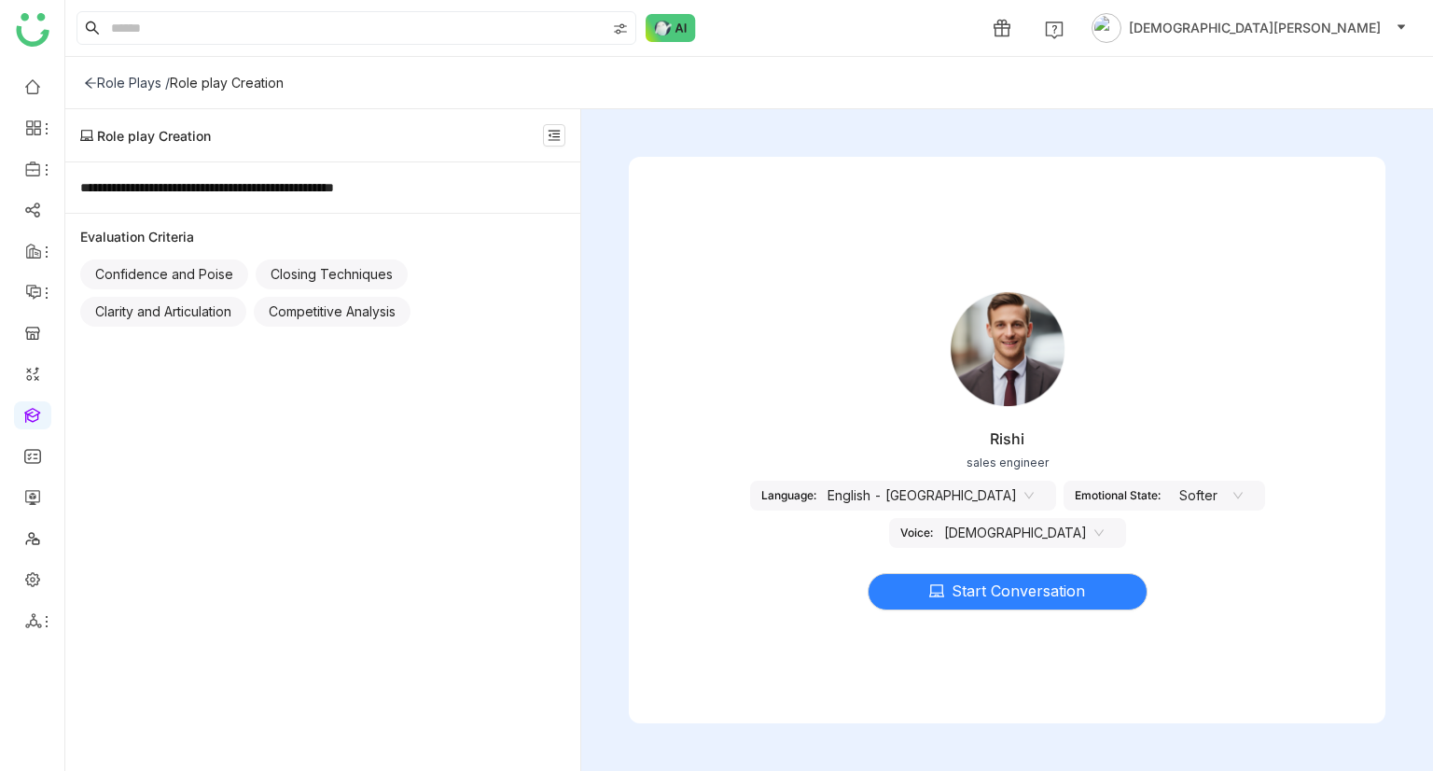
click at [1104, 519] on nz-select-item "[DEMOGRAPHIC_DATA]" at bounding box center [1024, 533] width 160 height 28
click at [1230, 534] on div "[DEMOGRAPHIC_DATA]" at bounding box center [1237, 532] width 71 height 21
click at [1047, 581] on span "Start Conversation" at bounding box center [1018, 590] width 133 height 23
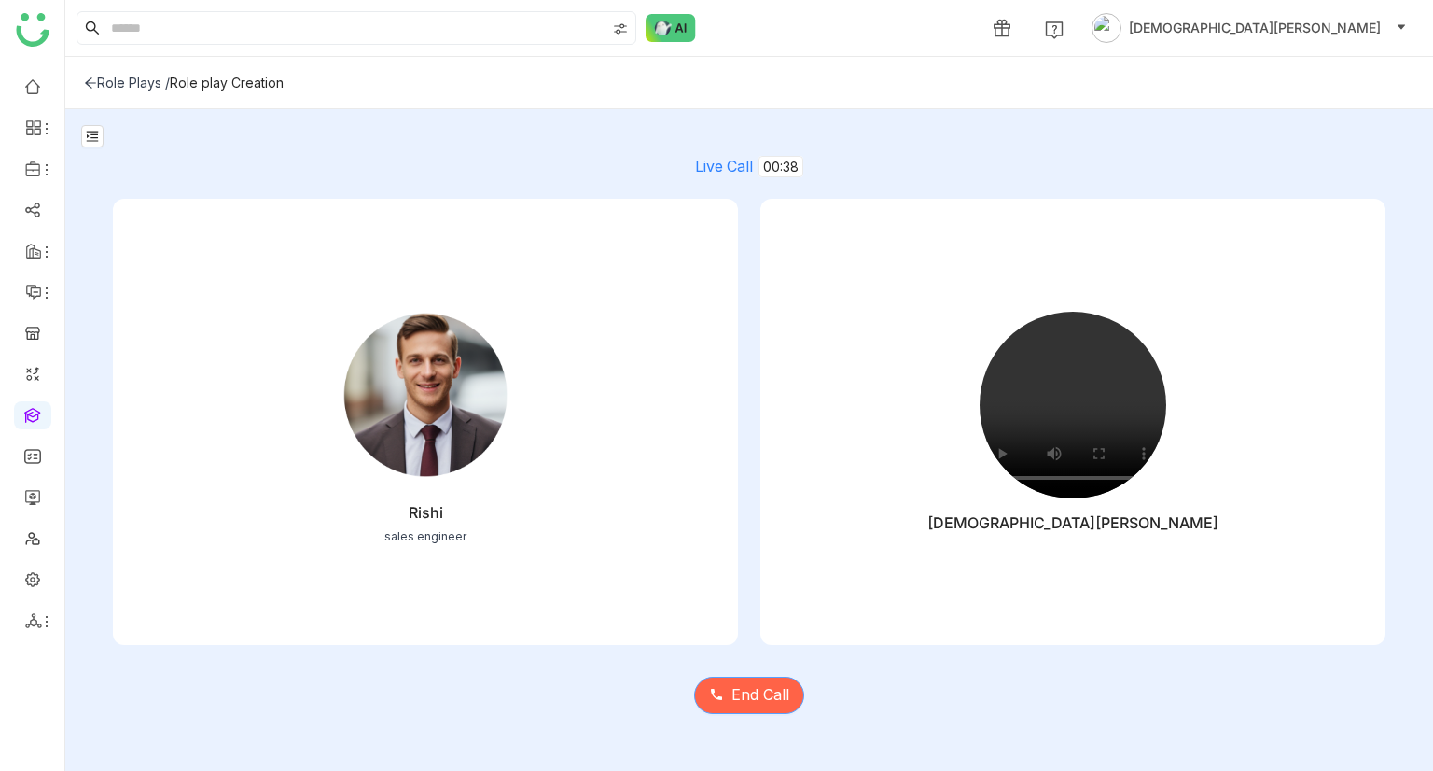
click at [765, 691] on span "End Call" at bounding box center [761, 694] width 58 height 23
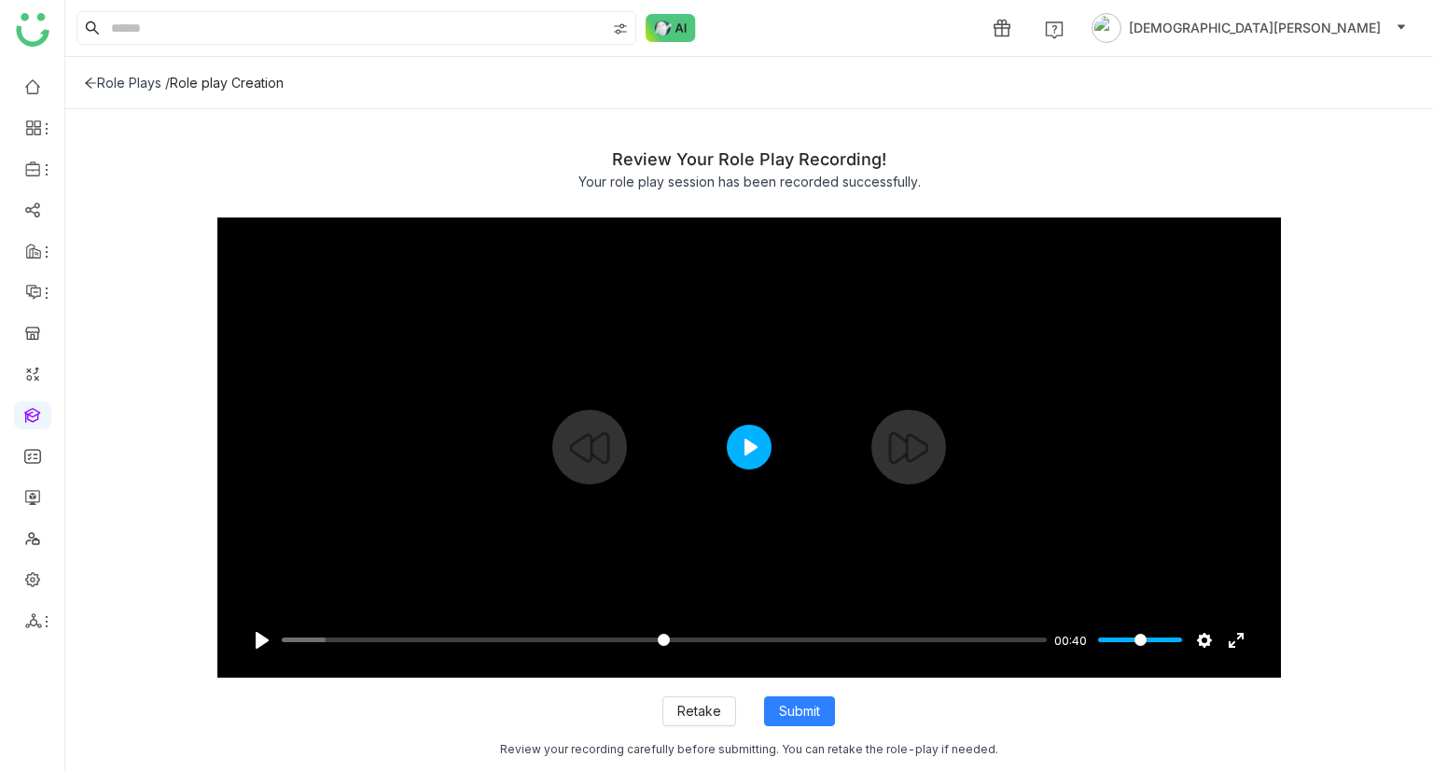
click at [755, 446] on button "Play" at bounding box center [749, 447] width 45 height 45
click at [345, 642] on input "Seek" at bounding box center [661, 640] width 759 height 18
click at [388, 635] on input "Seek" at bounding box center [661, 640] width 759 height 18
click at [440, 631] on input "Seek" at bounding box center [661, 640] width 759 height 18
click at [470, 636] on input "Seek" at bounding box center [661, 640] width 759 height 18
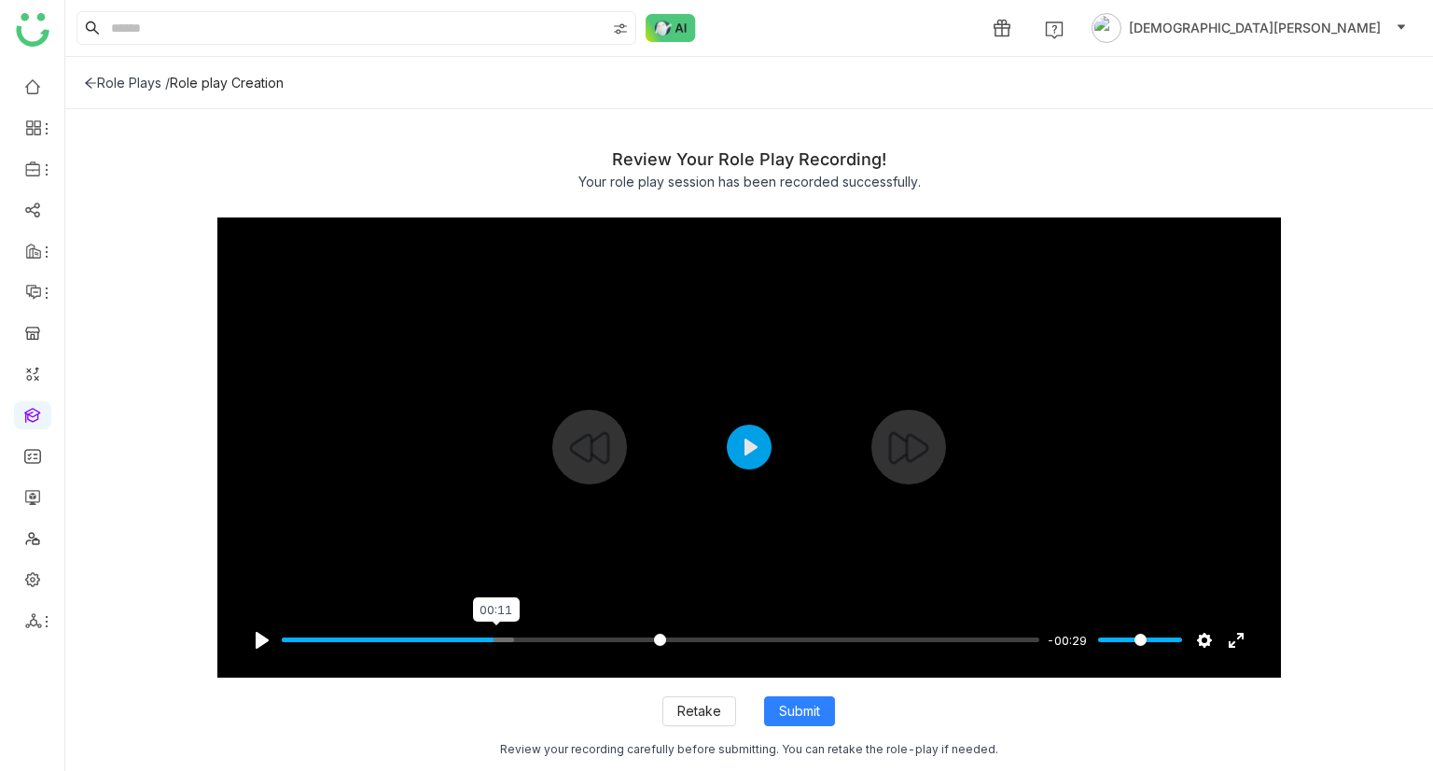
click at [495, 636] on input "Seek" at bounding box center [661, 640] width 759 height 18
click at [534, 637] on input "Seek" at bounding box center [661, 640] width 759 height 18
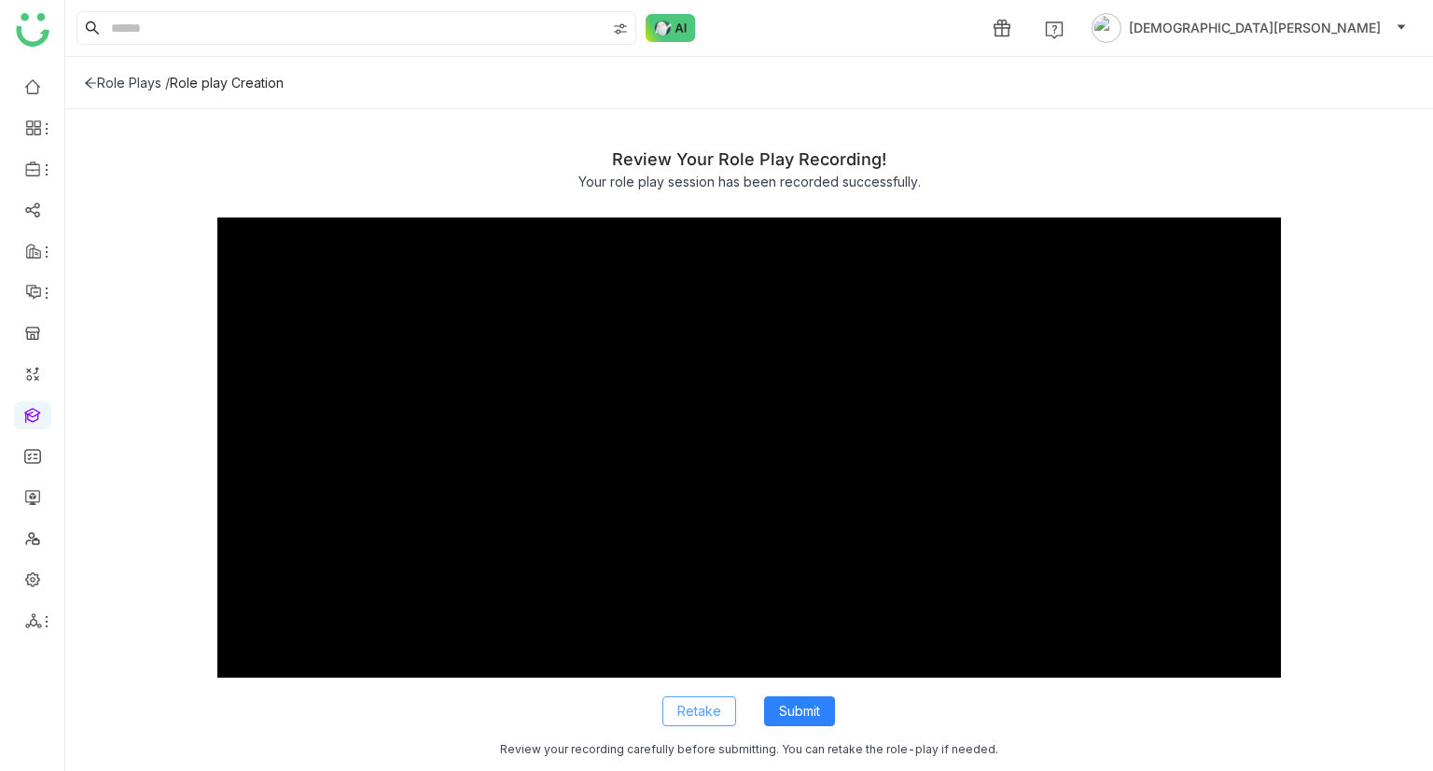
click at [709, 713] on span "Retake" at bounding box center [699, 711] width 44 height 21
type input "*****"
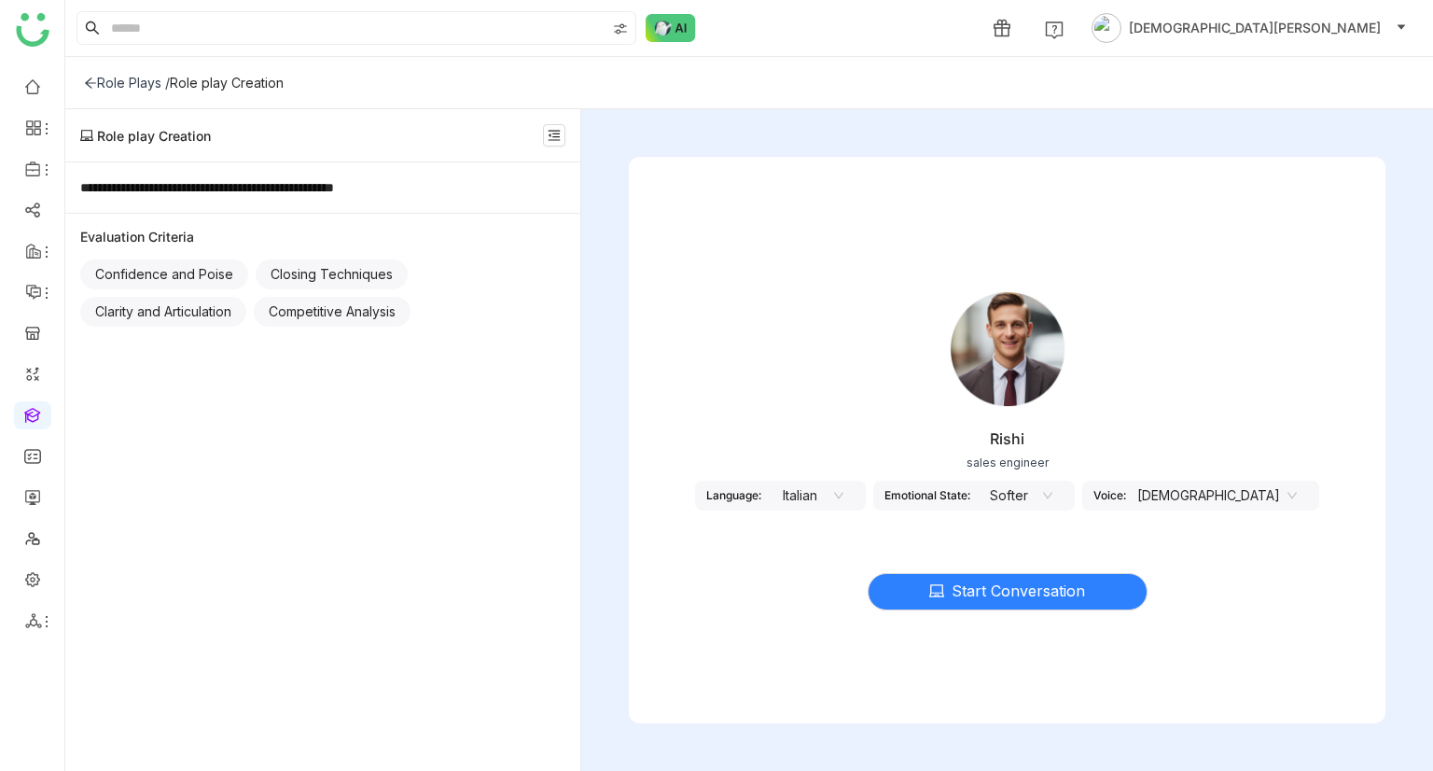
click at [122, 90] on div "Role Plays /" at bounding box center [127, 83] width 86 height 16
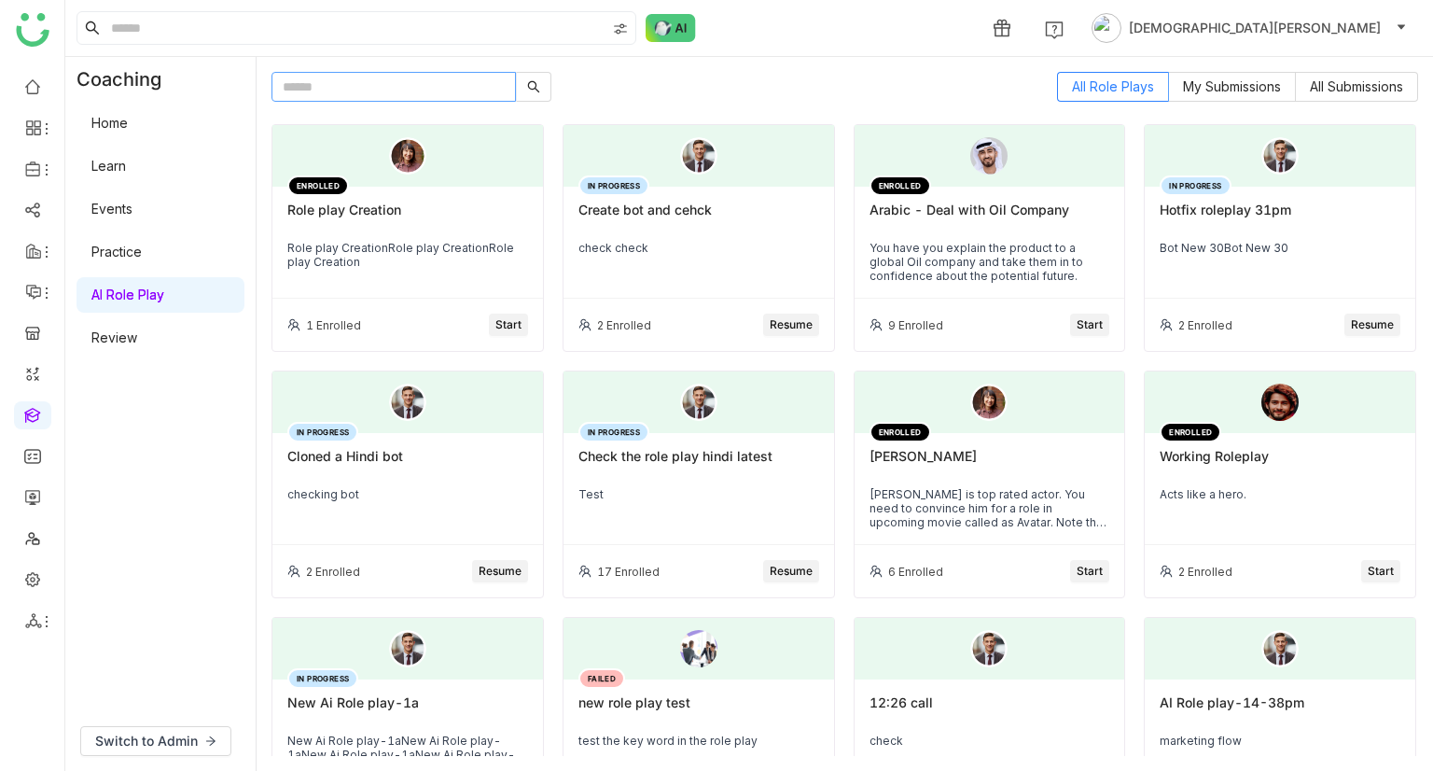
paste input "**********"
click at [362, 96] on input "text" at bounding box center [394, 87] width 244 height 30
type input "**********"
click at [403, 266] on div "Role play CreationRole play CreationRole play Creation" at bounding box center [407, 255] width 241 height 28
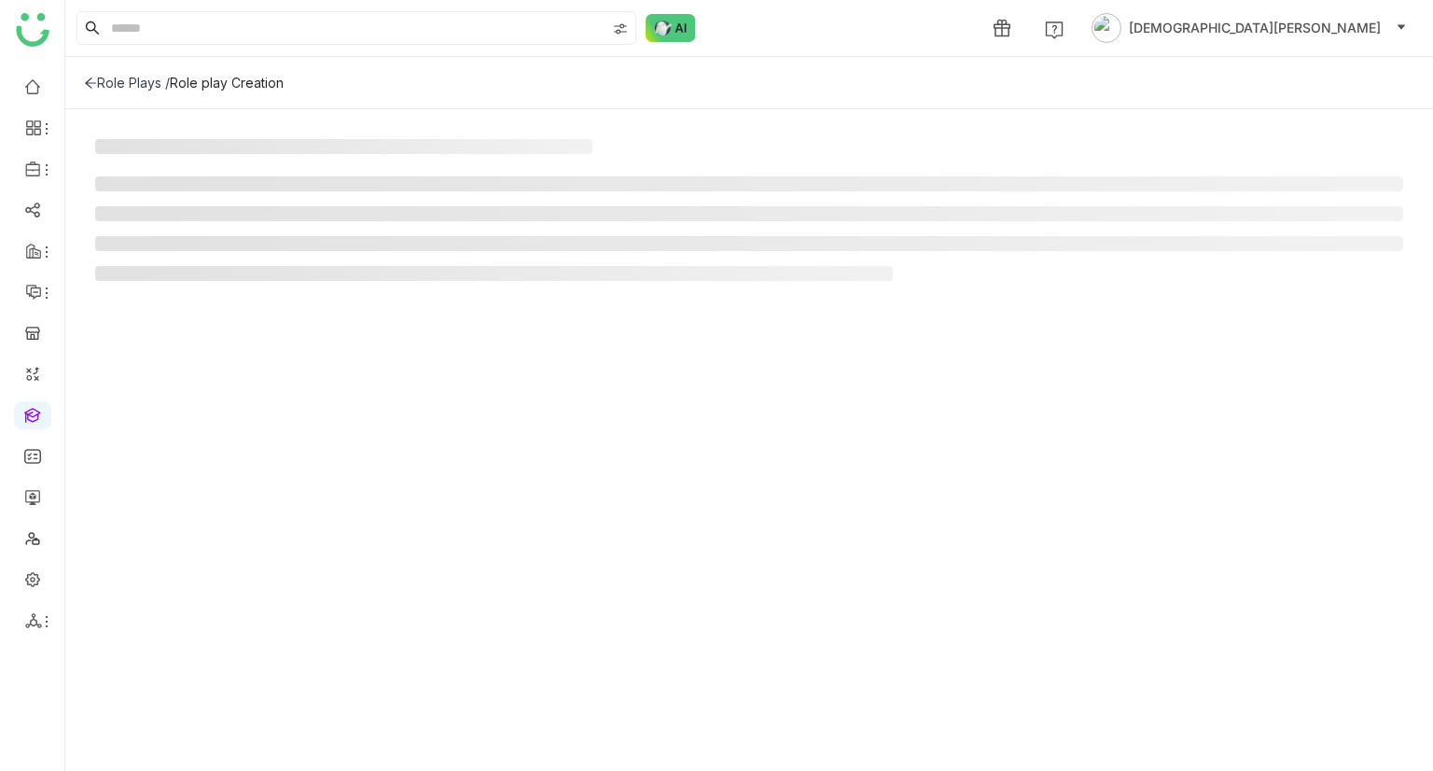
click at [118, 78] on div "Role Plays /" at bounding box center [127, 83] width 86 height 16
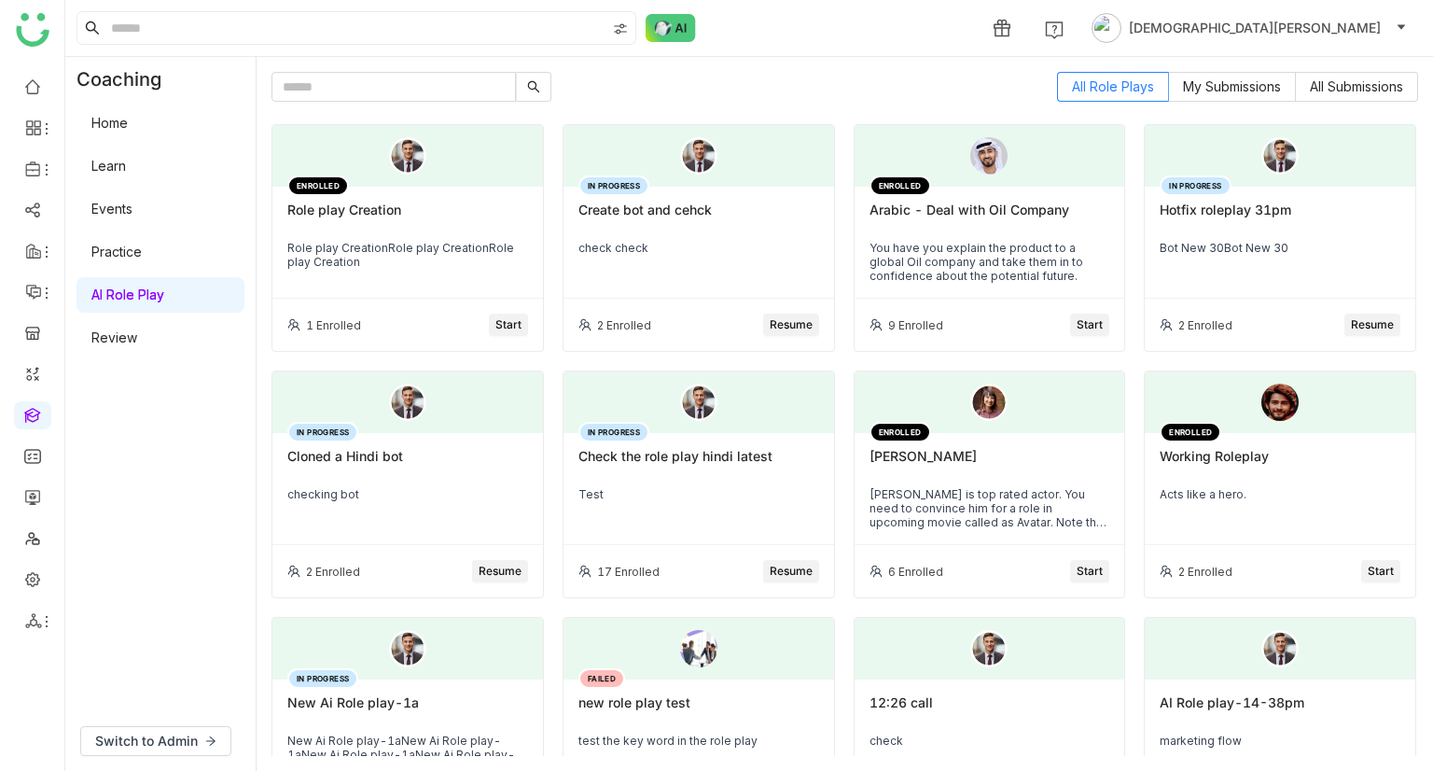
click at [508, 319] on span "Start" at bounding box center [508, 325] width 26 height 18
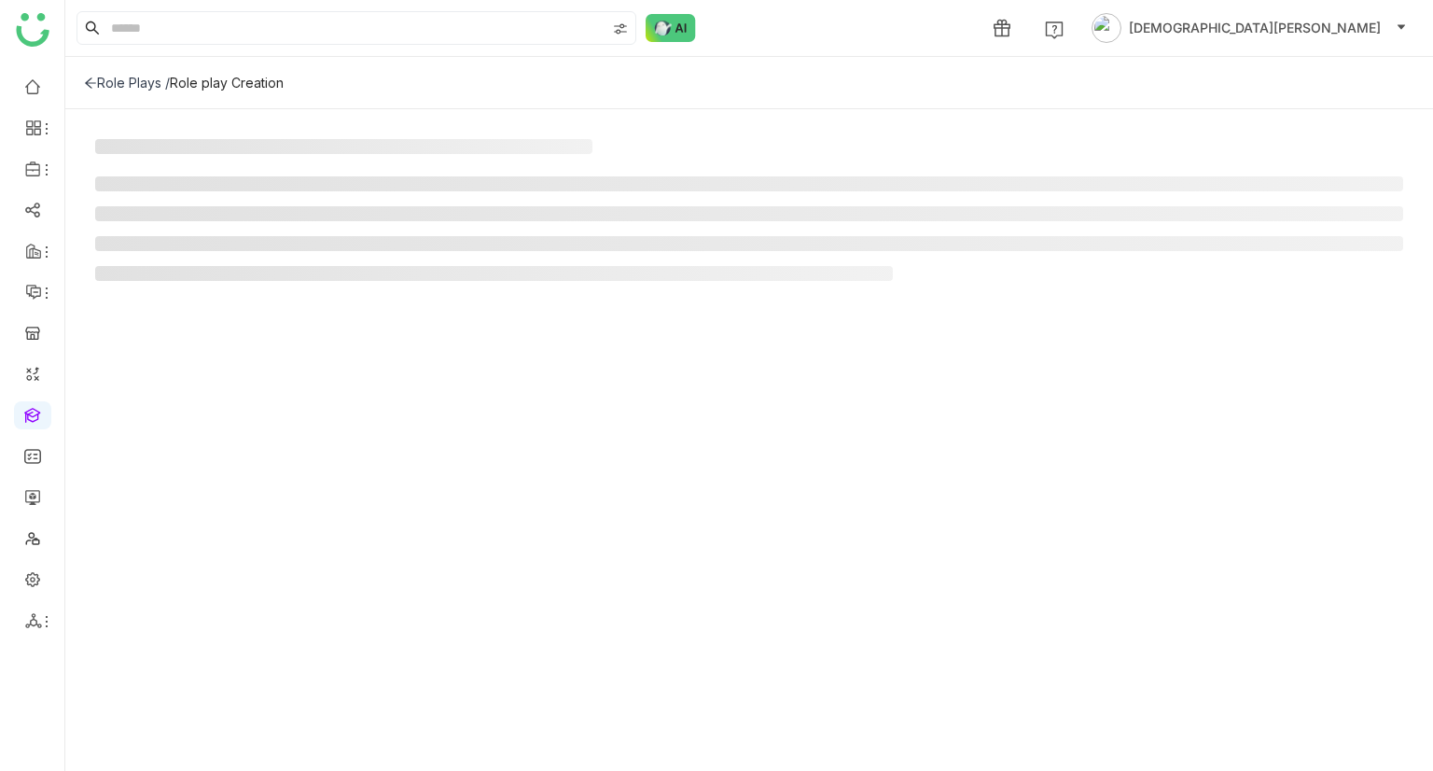
click at [132, 79] on div "Role Plays /" at bounding box center [127, 83] width 86 height 16
